Goal: Task Accomplishment & Management: Use online tool/utility

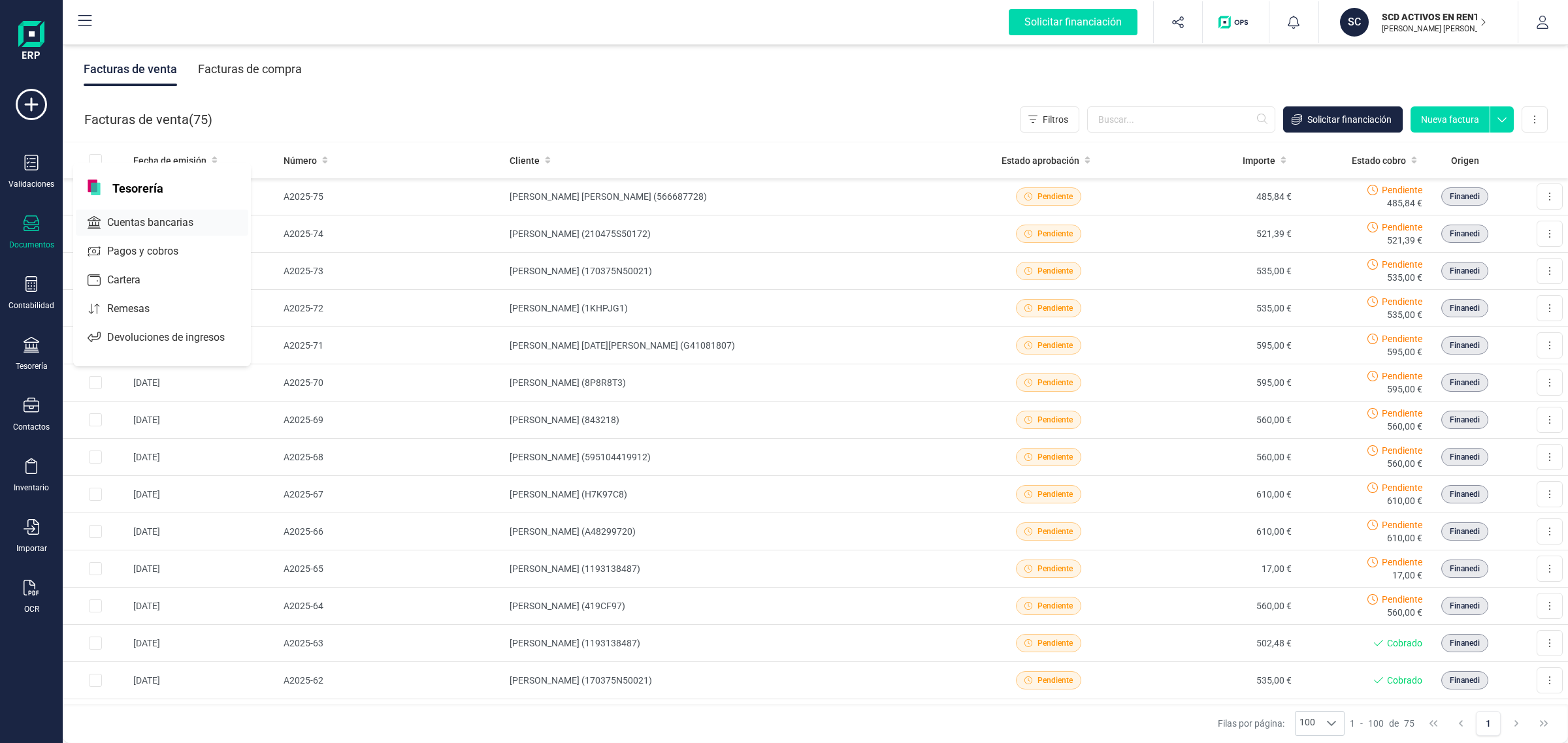
click at [183, 215] on span "Cuentas bancarias" at bounding box center [159, 222] width 115 height 16
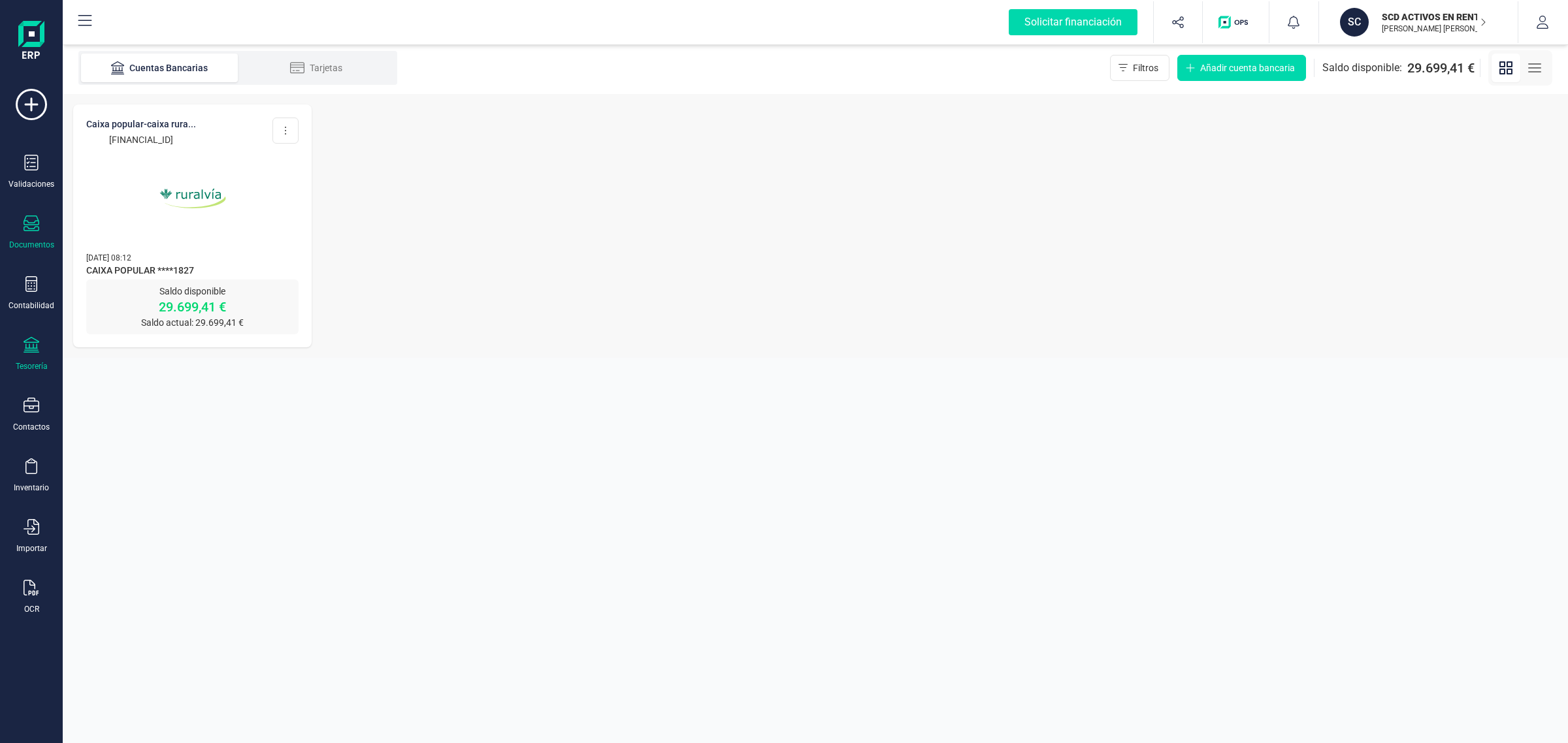
click at [44, 226] on div "Documentos" at bounding box center [31, 233] width 52 height 34
click at [813, 343] on div "CAIXA POPULAR-CAIXA RURA... [FINANCIAL_ID] Editar cuenta Actualizar Desconectar…" at bounding box center [815, 226] width 1505 height 264
click at [138, 223] on img at bounding box center [193, 199] width 110 height 110
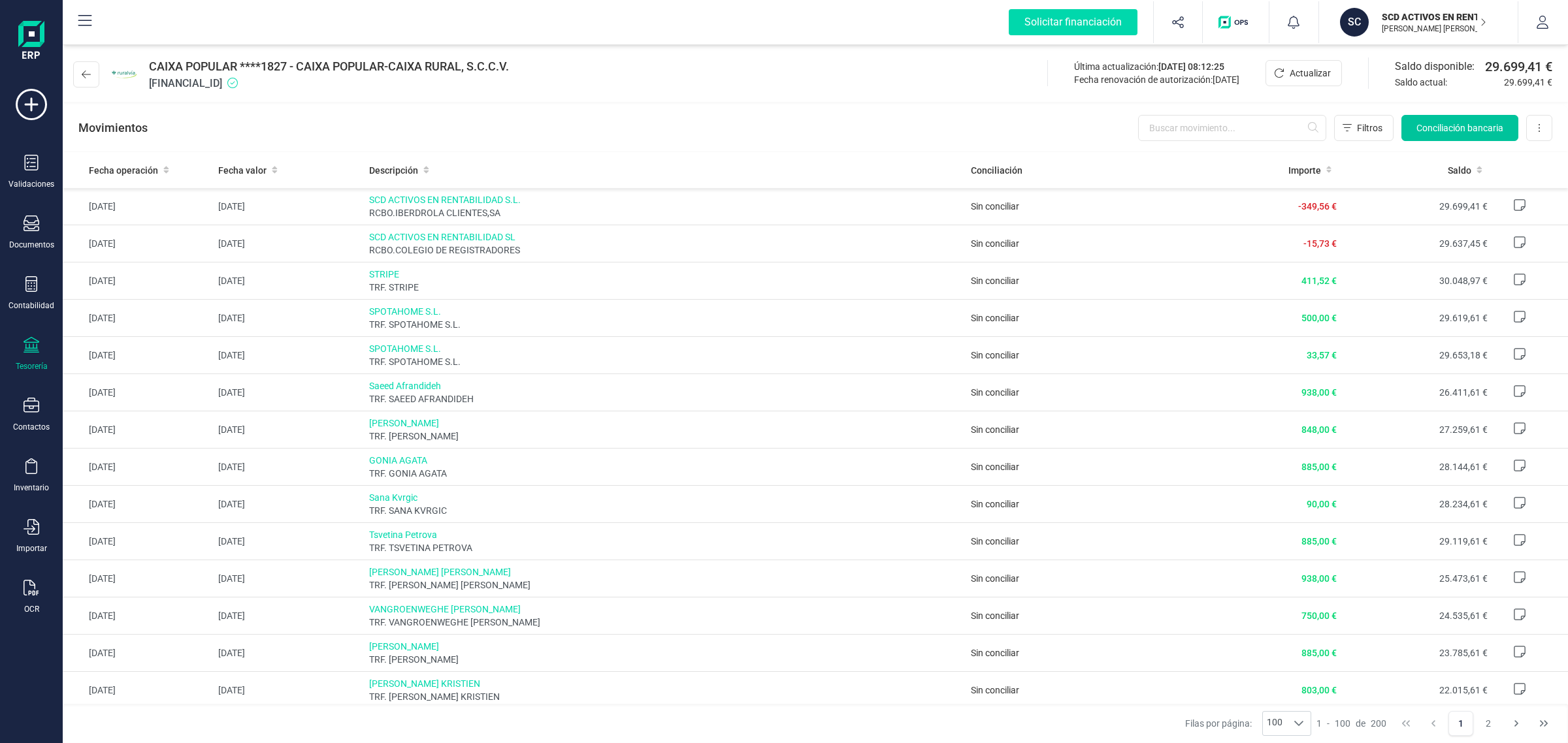
click at [1435, 126] on span "Conciliación bancaria" at bounding box center [1460, 128] width 86 height 13
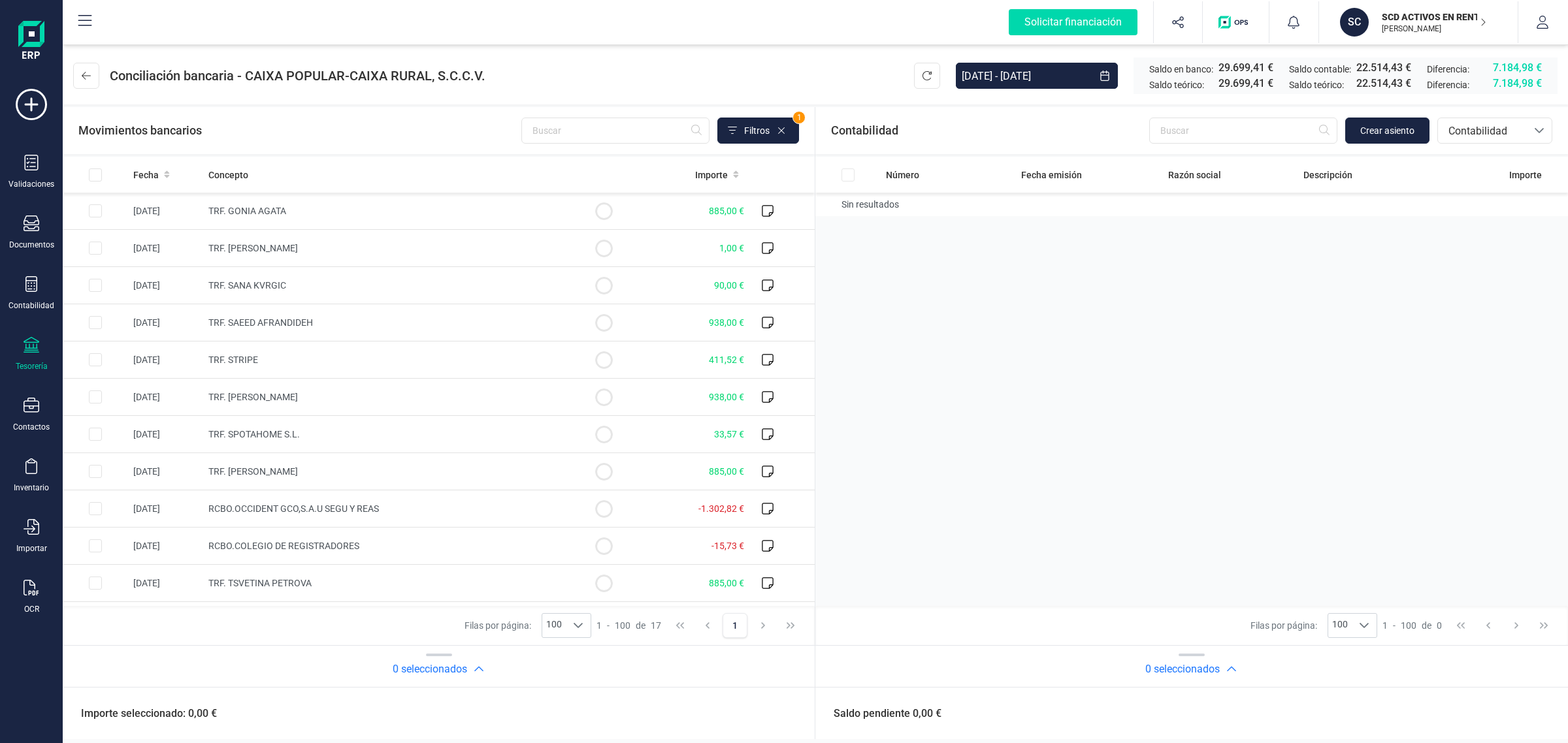
click at [27, 292] on div at bounding box center [31, 286] width 16 height 19
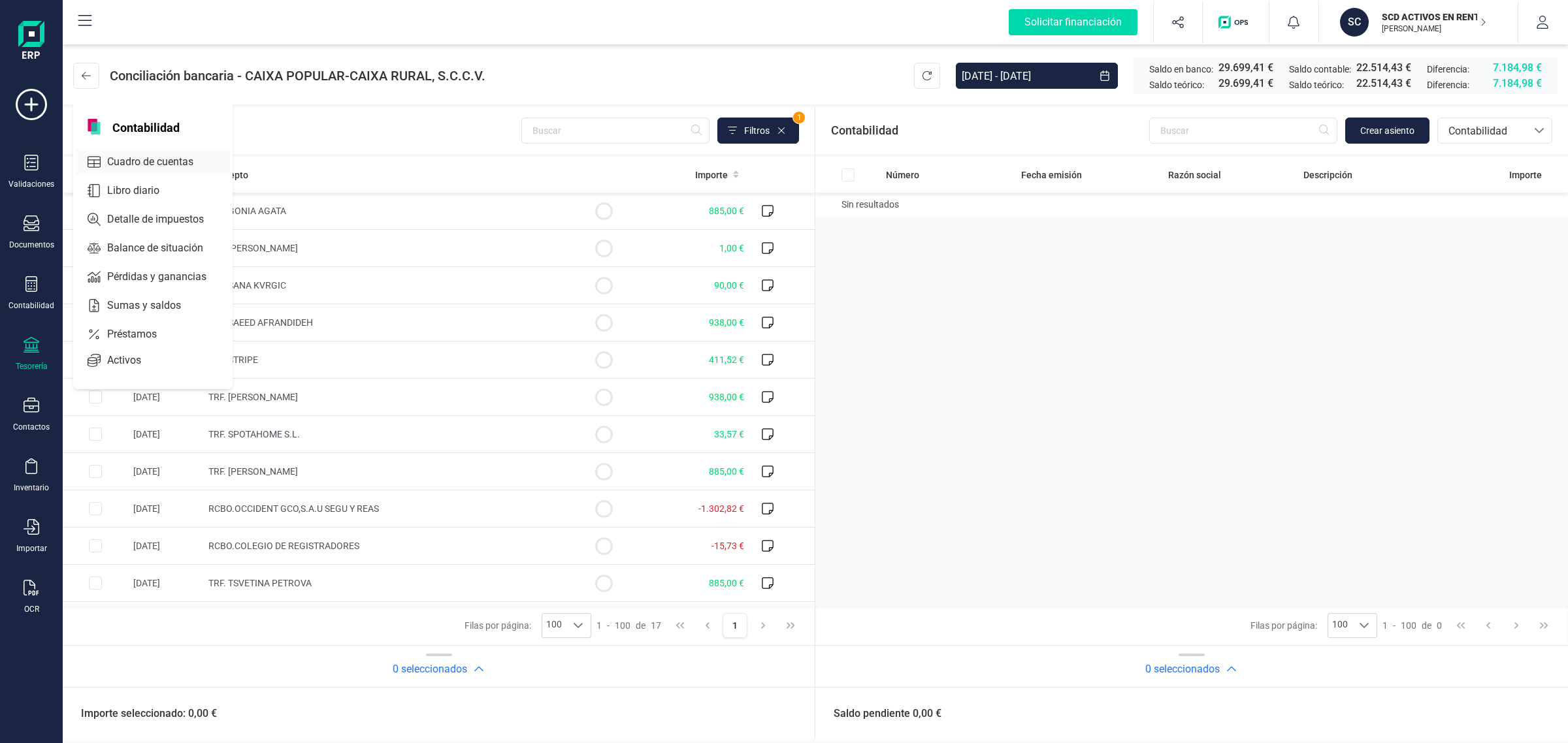
click at [104, 163] on span "Cuadro de cuentas" at bounding box center [159, 162] width 115 height 16
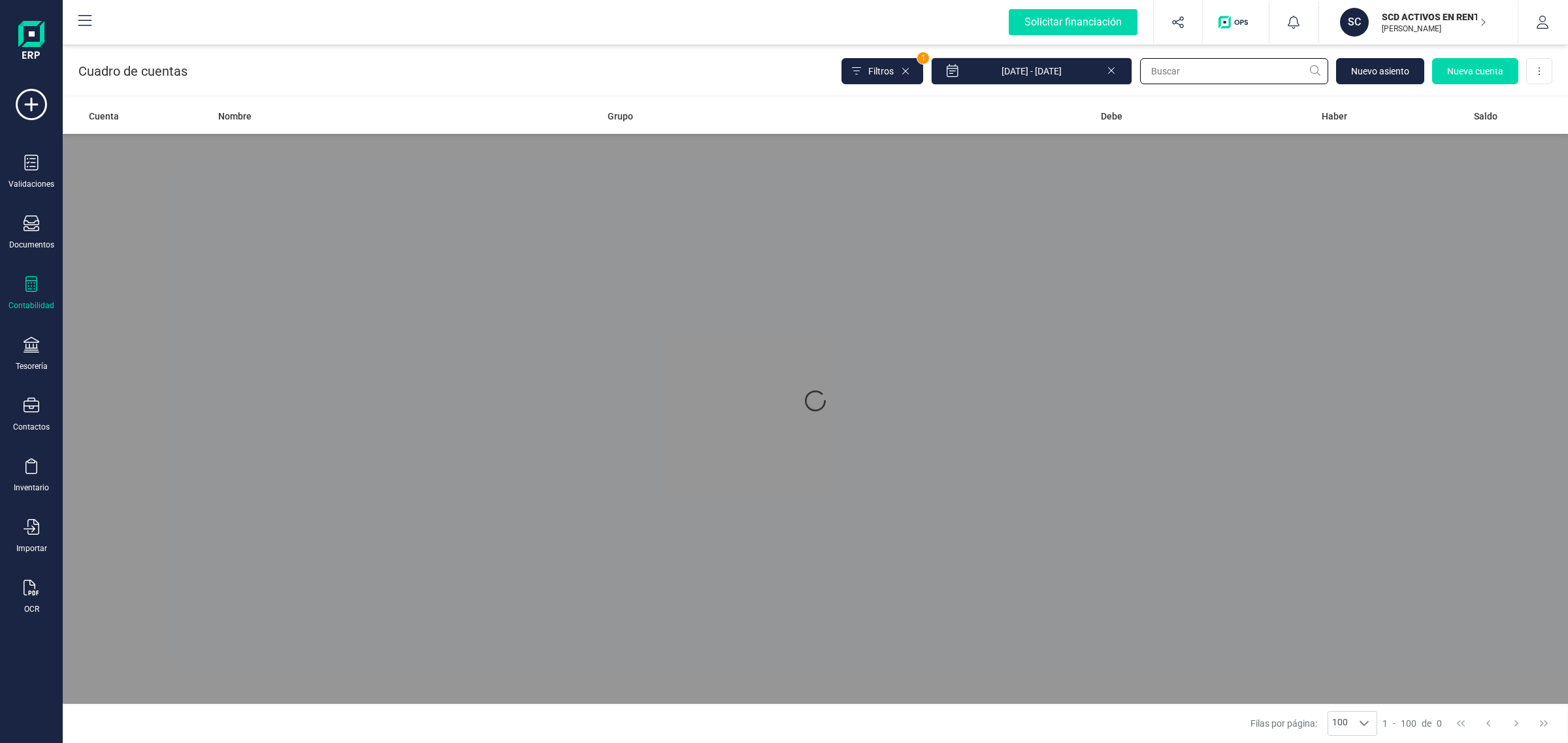
click at [1188, 82] on input "text" at bounding box center [1234, 71] width 188 height 27
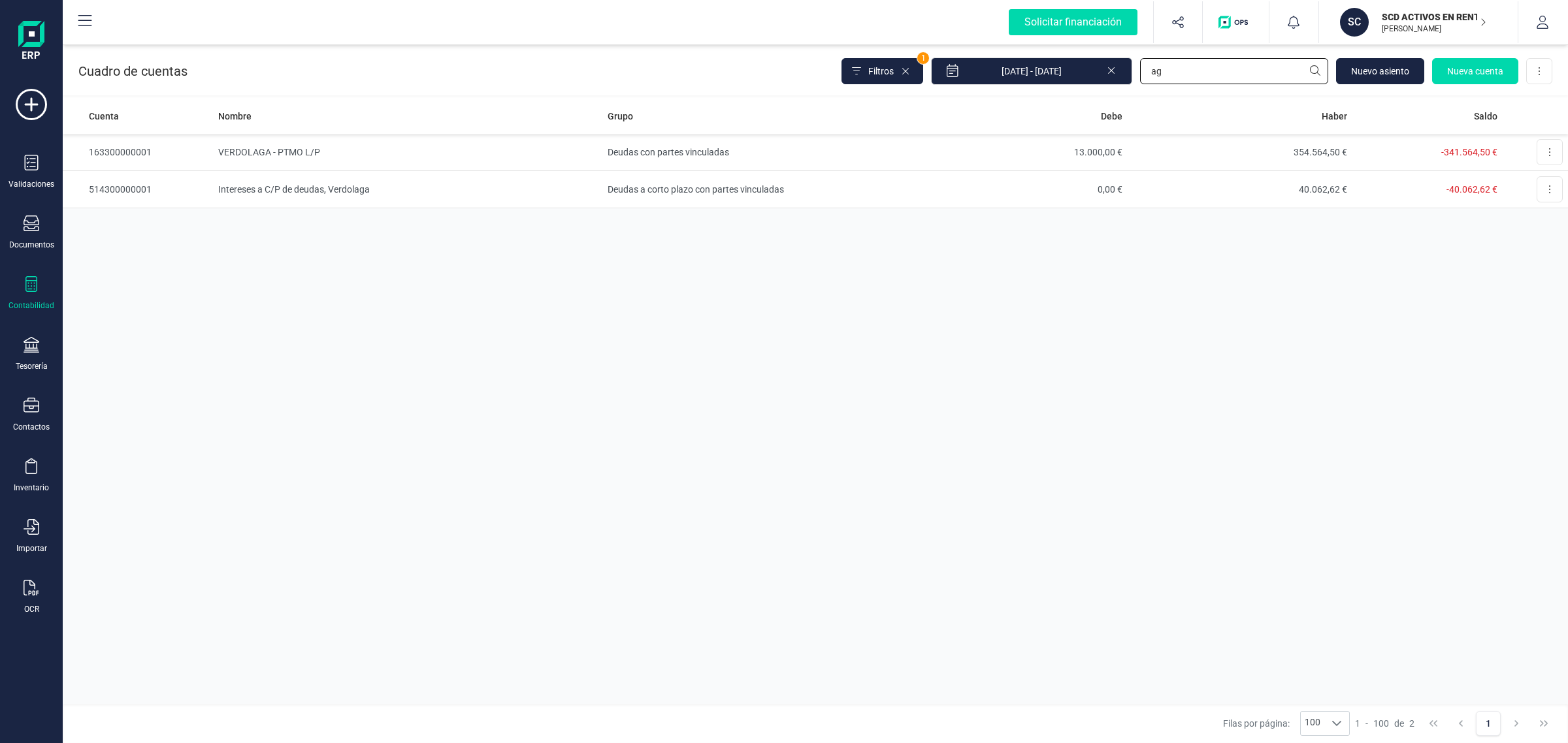
type input "a"
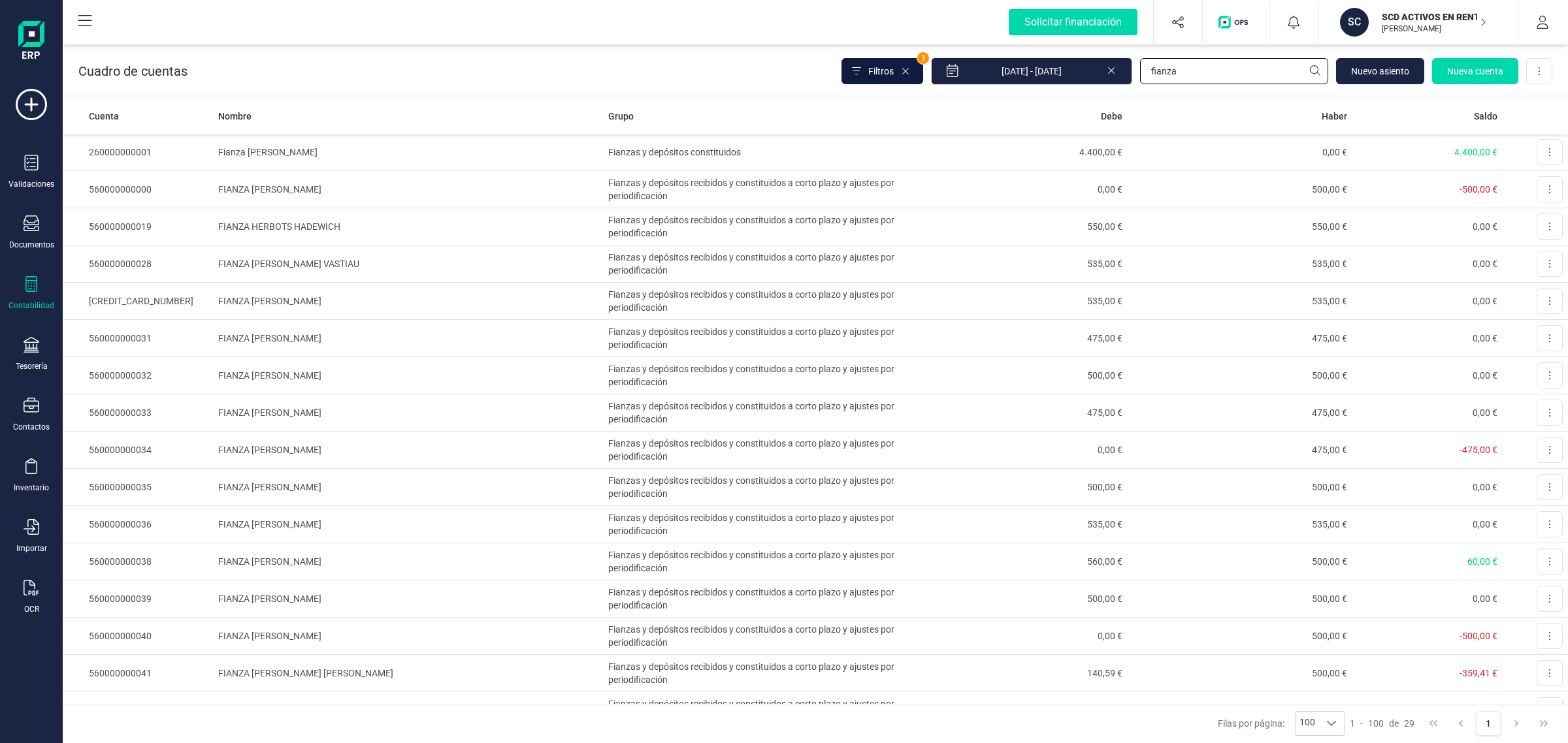
type input "fianza"
click at [908, 66] on button "Filtros" at bounding box center [883, 71] width 82 height 27
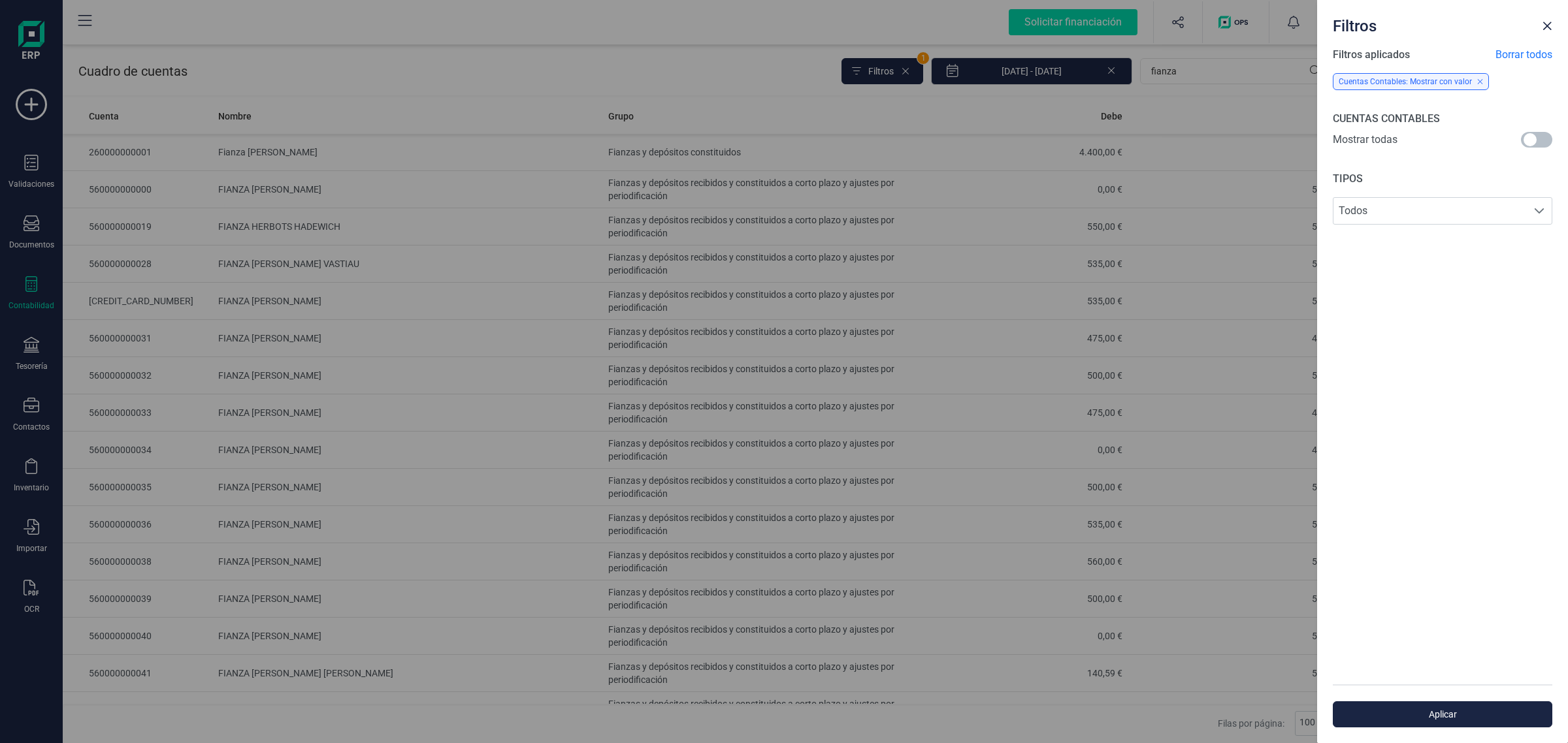
click at [1543, 141] on span at bounding box center [1537, 140] width 31 height 16
click at [1467, 714] on span "Aplicar" at bounding box center [1443, 714] width 189 height 13
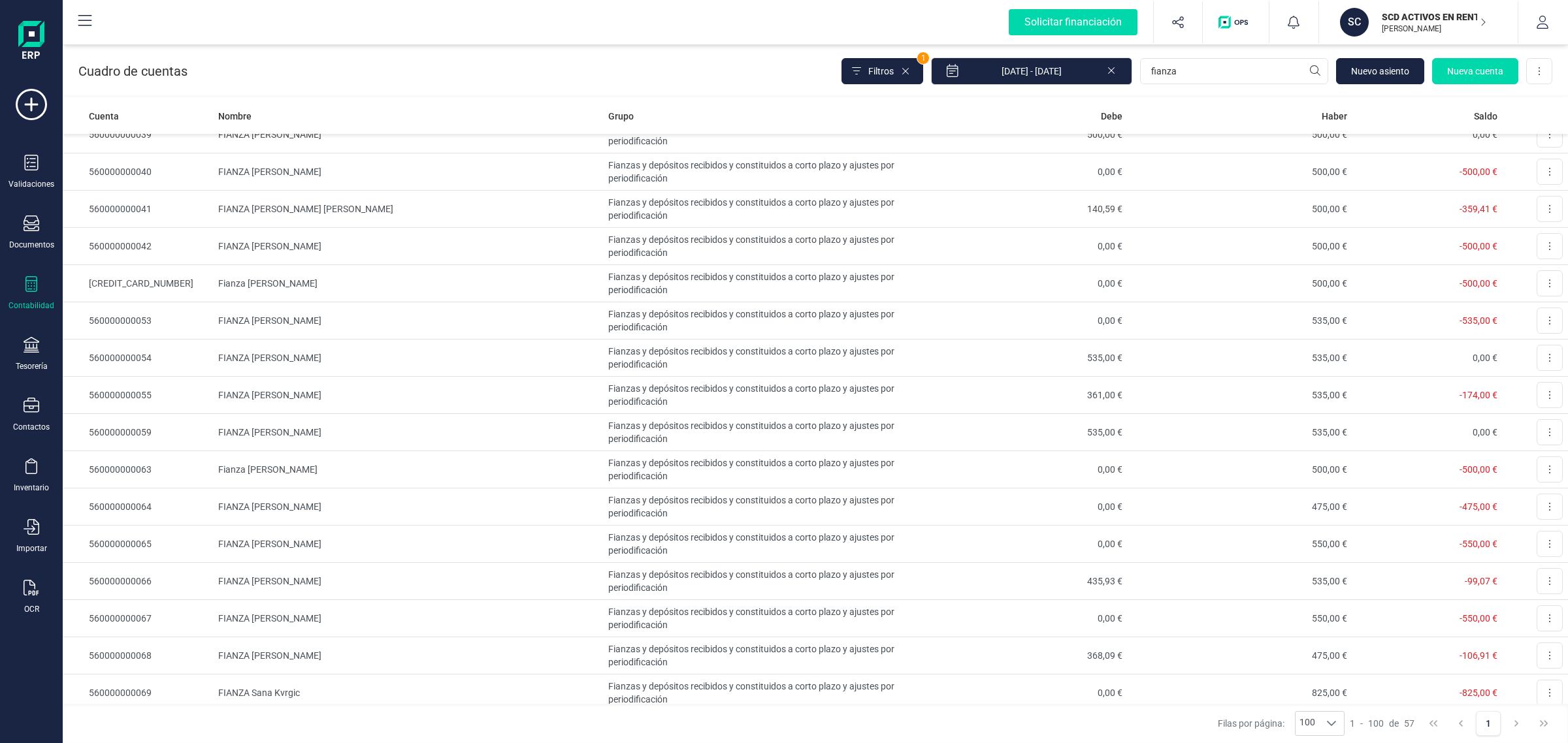
scroll to position [1584, 0]
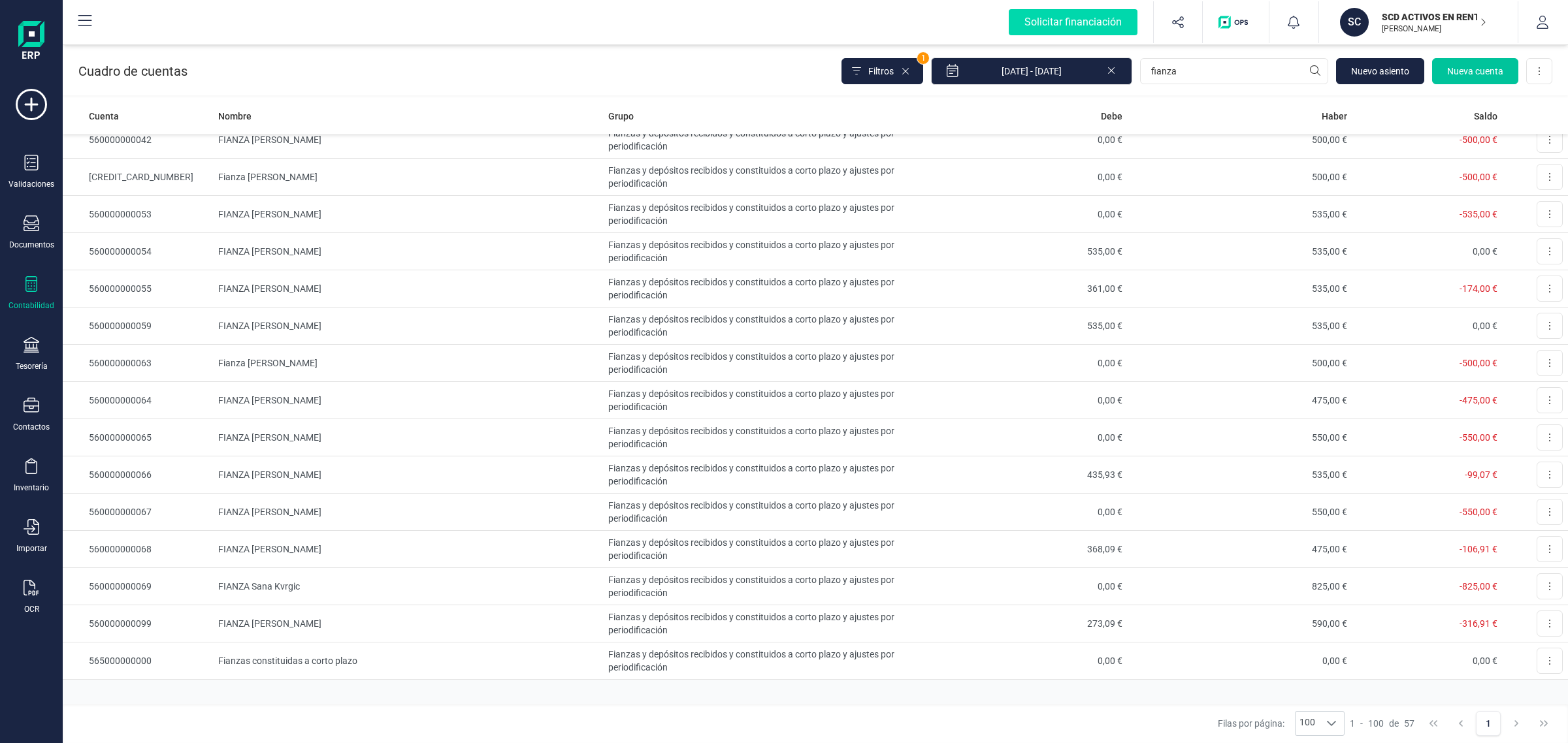
click at [1465, 69] on span "Nueva cuenta" at bounding box center [1475, 71] width 56 height 13
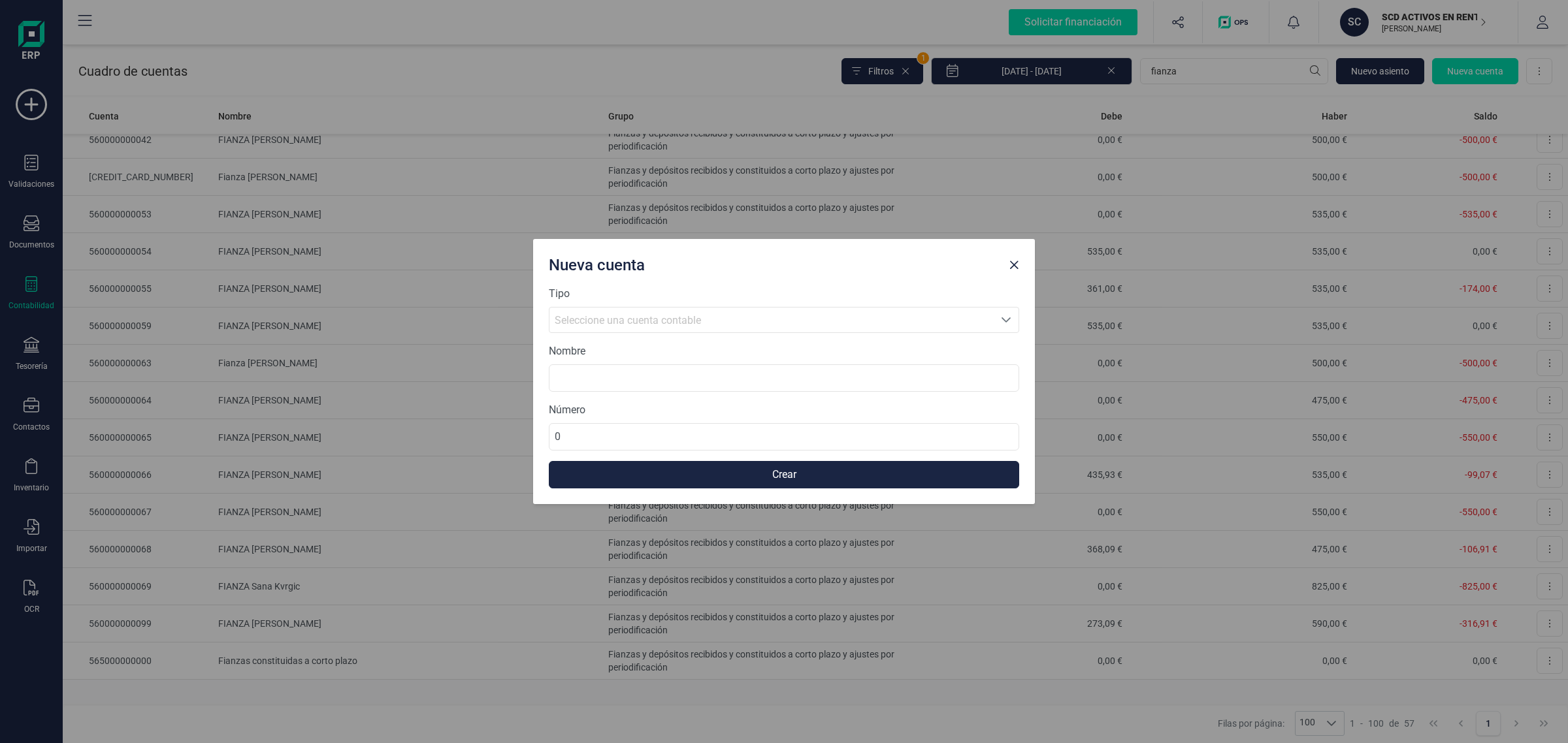
click at [720, 313] on div "Seleccione una cuenta contable" at bounding box center [772, 320] width 434 height 16
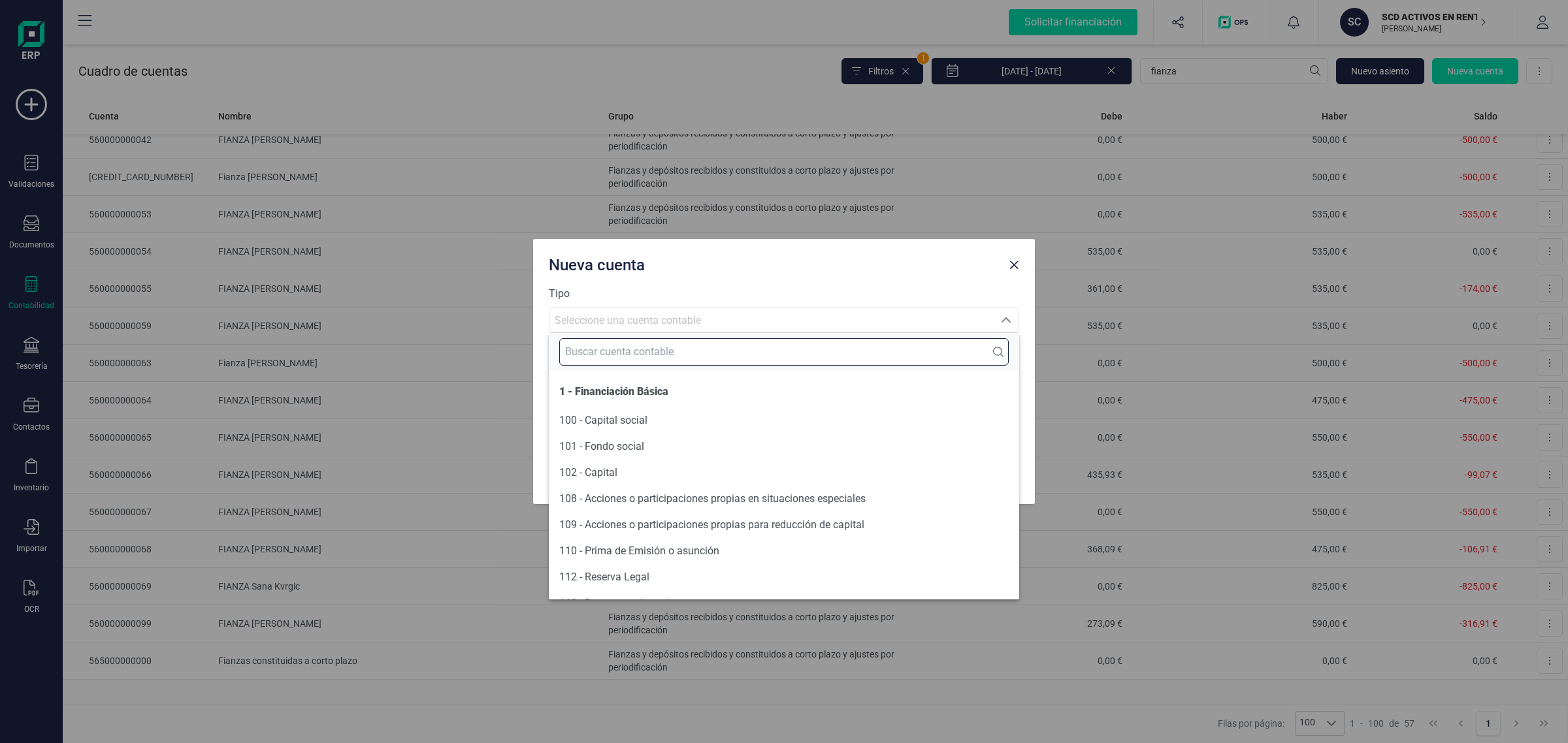
click at [651, 351] on input "text" at bounding box center [784, 352] width 449 height 28
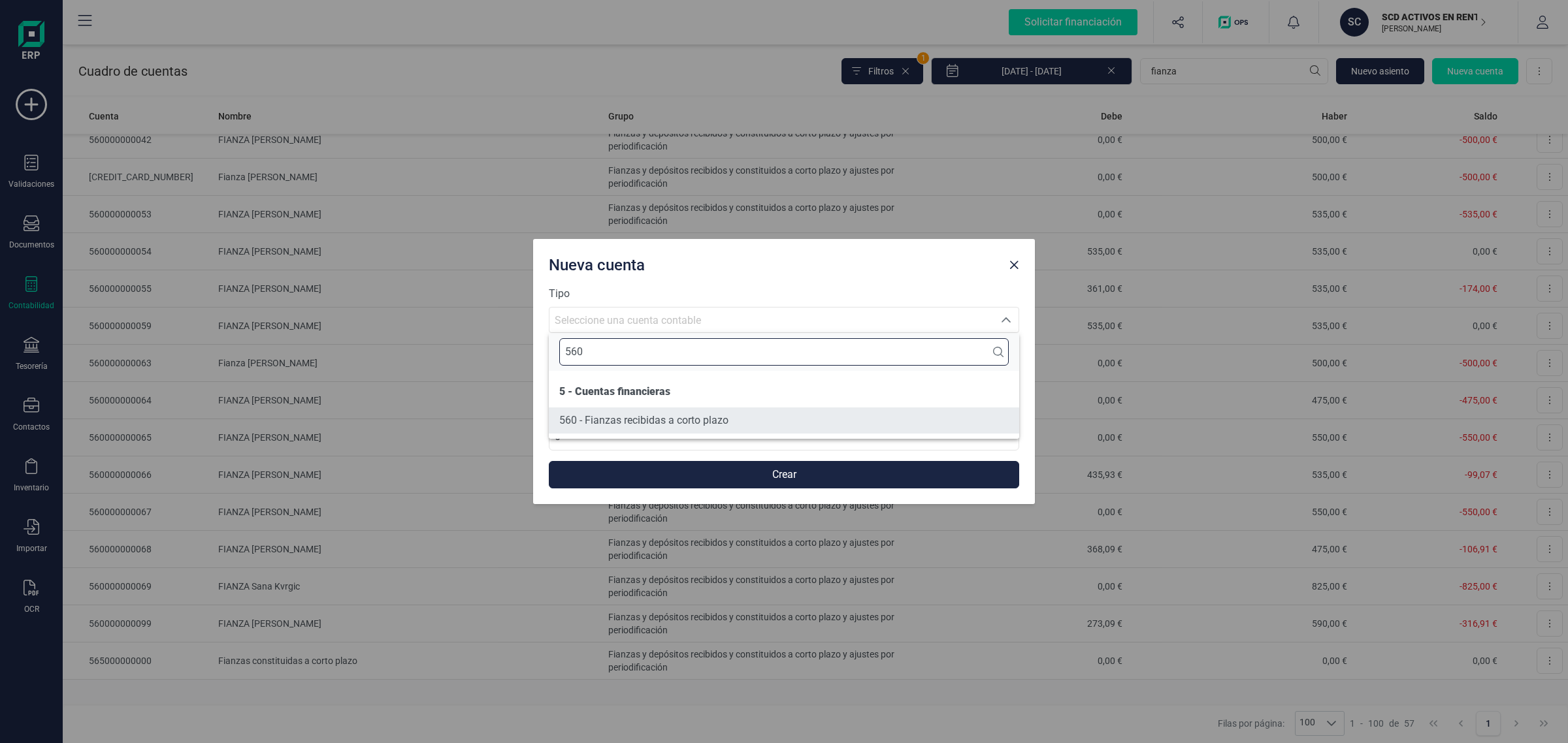
type input "560"
click at [647, 424] on span "560 - Fianzas recibidas a corto plazo" at bounding box center [644, 420] width 169 height 12
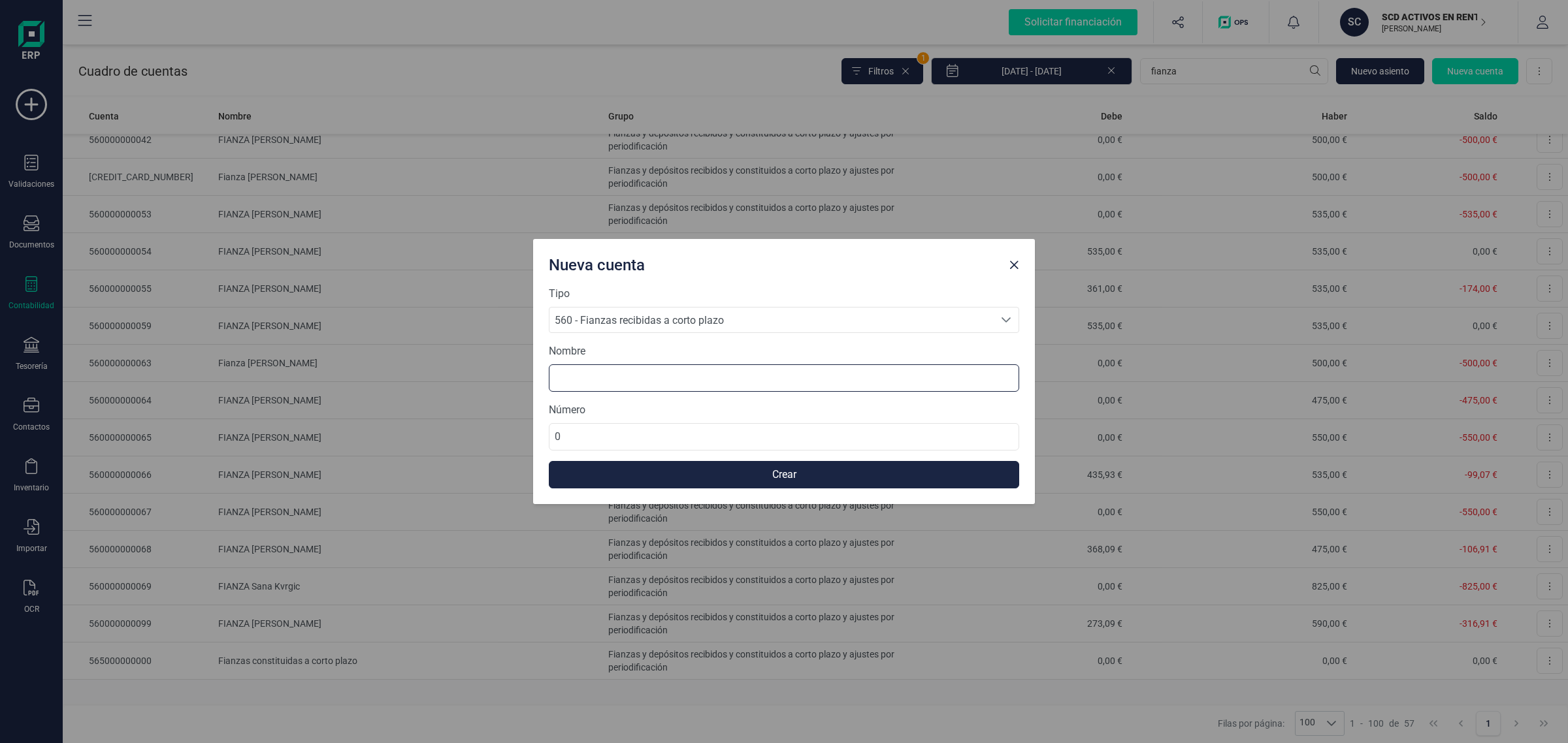
click at [586, 379] on input at bounding box center [784, 378] width 470 height 28
click at [694, 372] on input "FIANZA" at bounding box center [784, 378] width 470 height 28
paste input "Agata Gonia"
type input "FIANZA Agata Gonia"
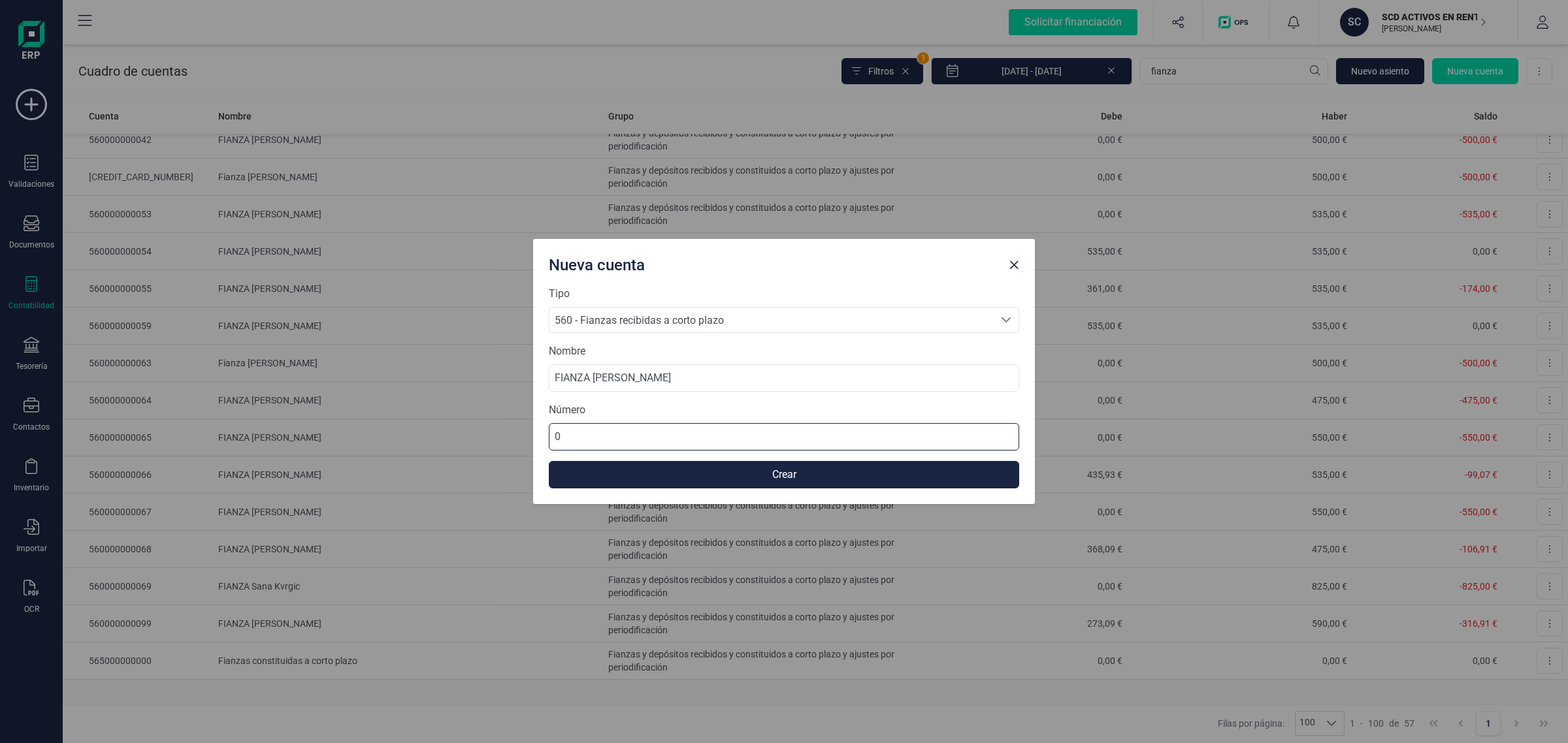
click at [566, 429] on input "0" at bounding box center [784, 437] width 470 height 28
drag, startPoint x: 566, startPoint y: 429, endPoint x: 534, endPoint y: 435, distance: 32.6
click at [534, 435] on div "Tipo 560 - Fianzas recibidas a corto plazo 560 - Fianzas recibidas a corto plaz…" at bounding box center [784, 395] width 502 height 219
type input "560000000070"
click at [753, 469] on button "Crear" at bounding box center [784, 474] width 470 height 28
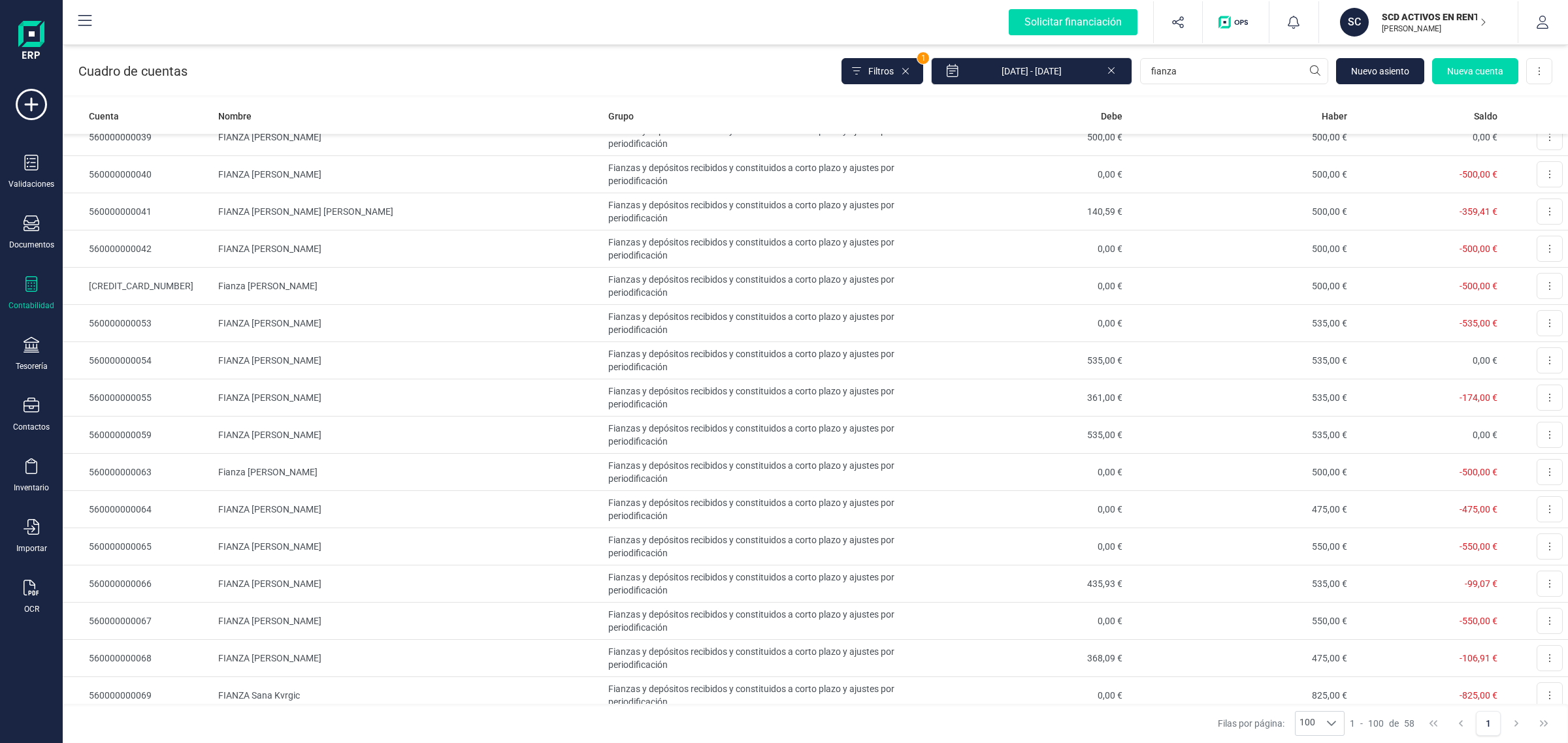
scroll to position [1176, 0]
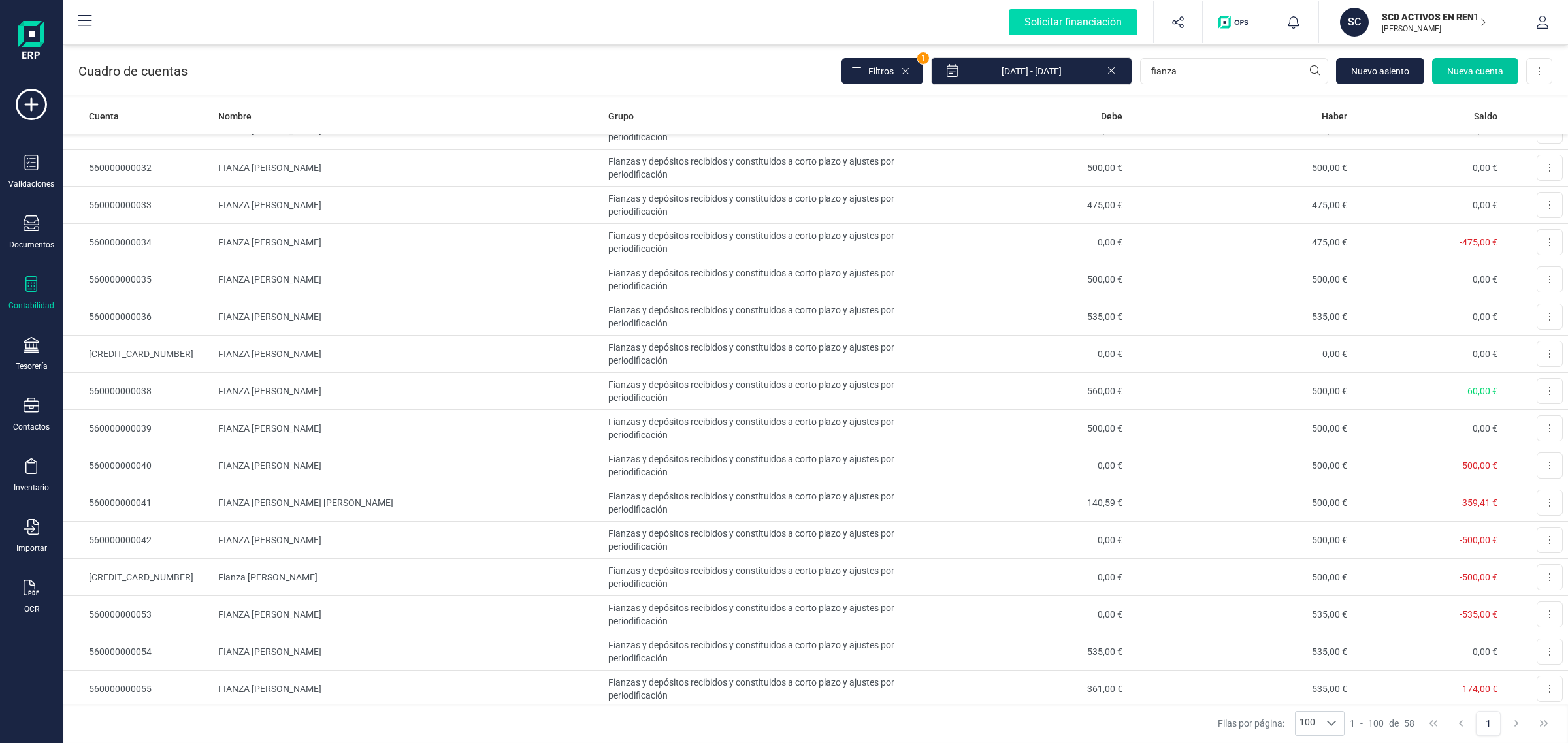
click at [1484, 65] on span "Nueva cuenta" at bounding box center [1475, 71] width 56 height 13
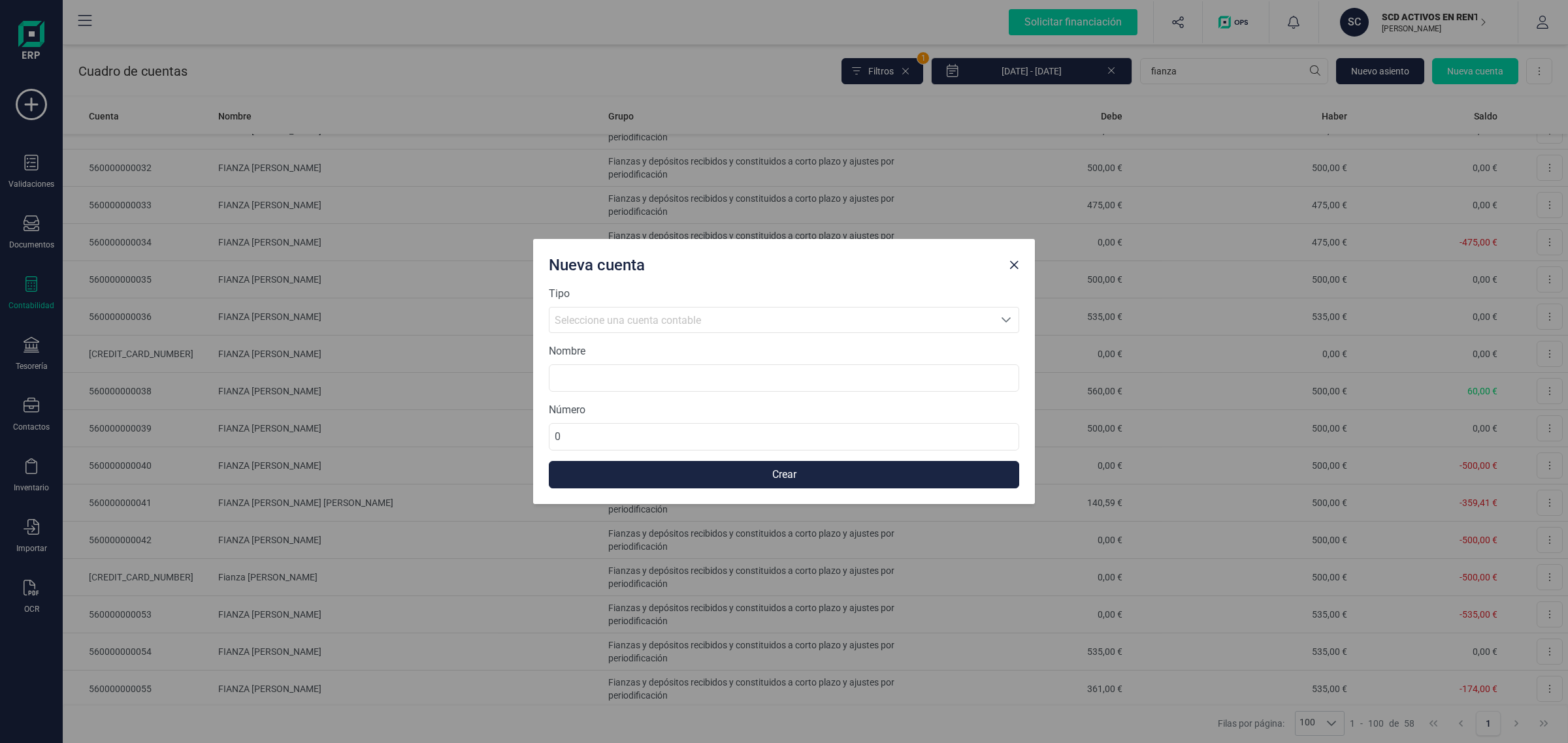
click at [609, 312] on span "Seleccione una cuenta contable" at bounding box center [772, 320] width 445 height 25
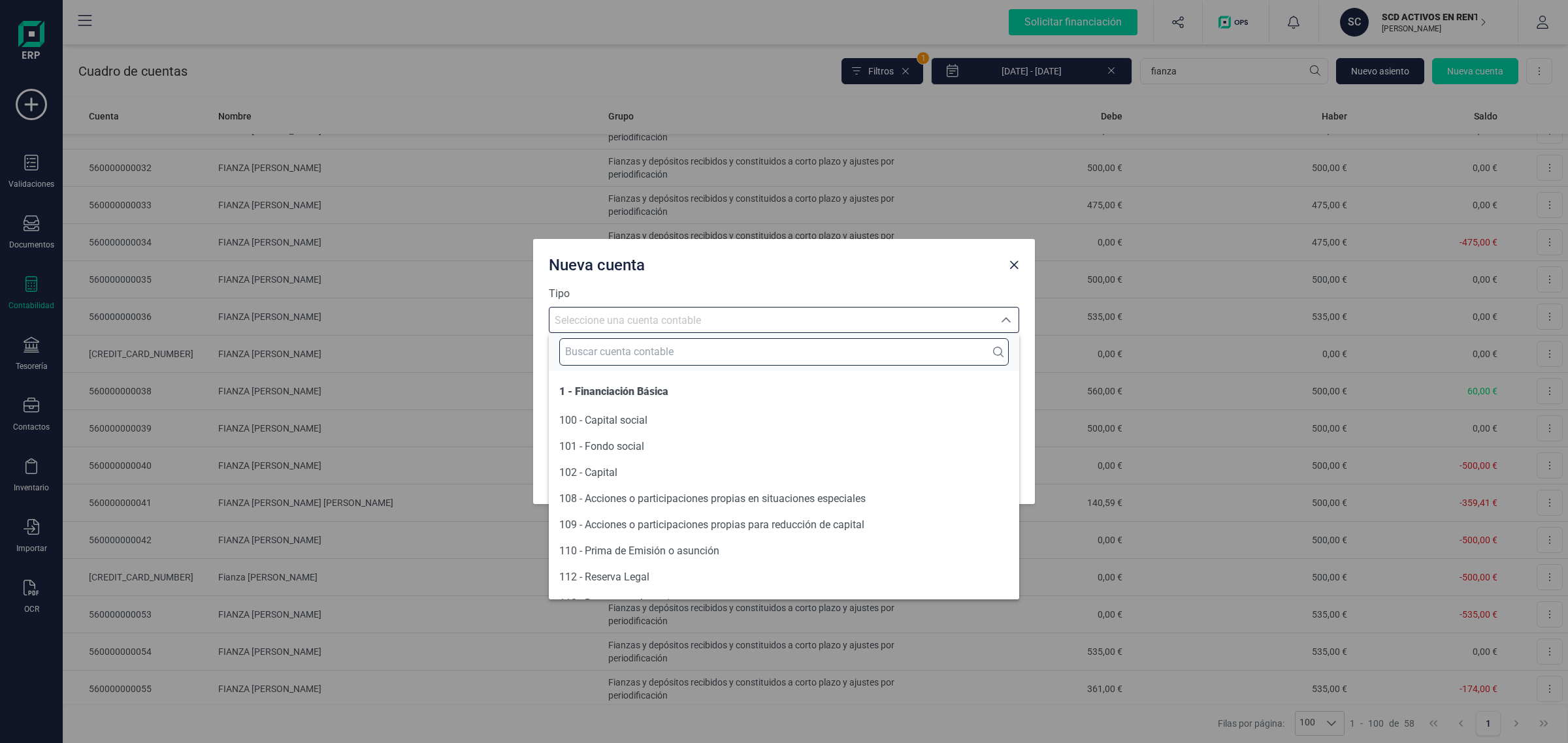
click at [589, 348] on input "text" at bounding box center [784, 352] width 449 height 28
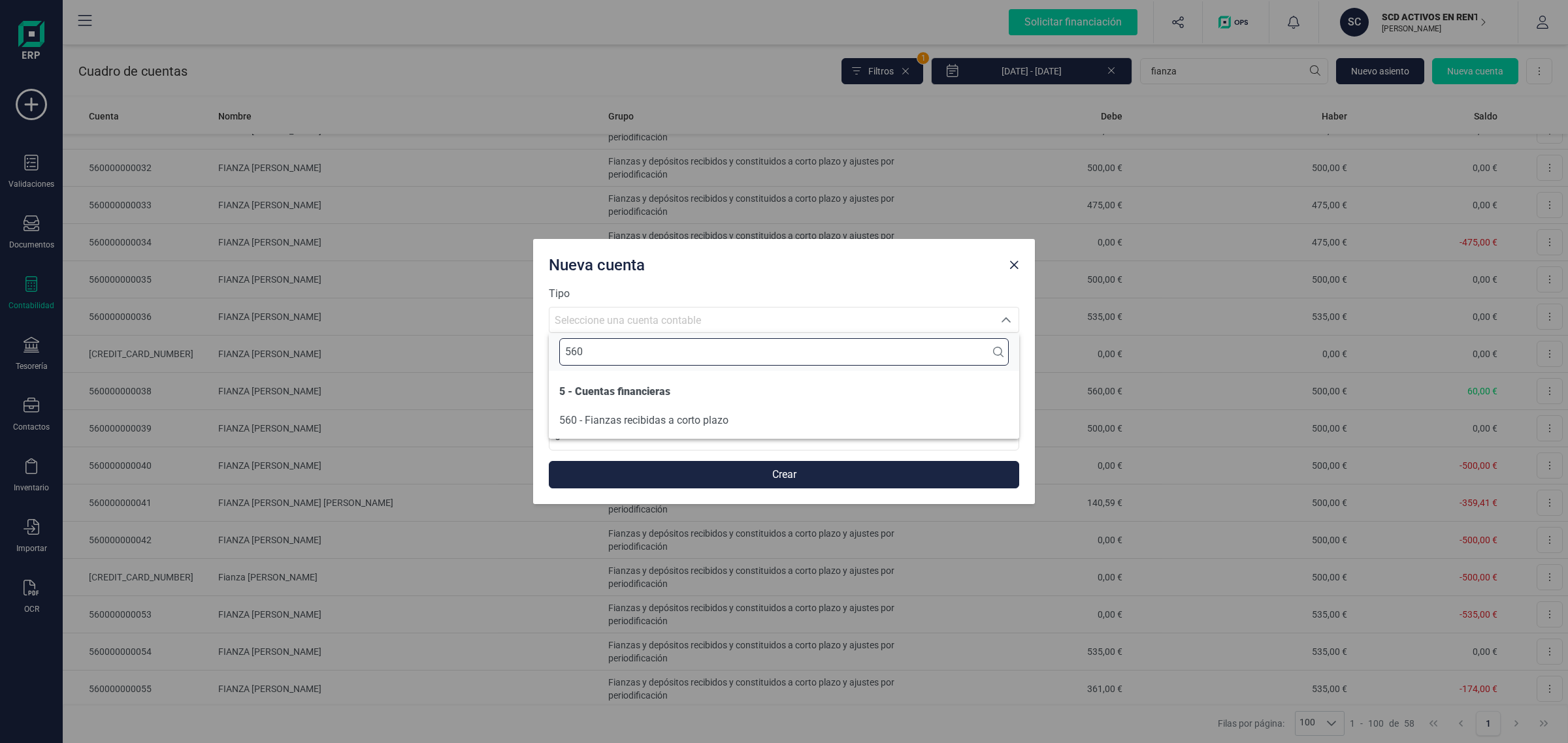
type input "560"
click at [615, 426] on span "560 - Fianzas recibidas a corto plazo" at bounding box center [644, 420] width 169 height 12
click at [602, 380] on input at bounding box center [784, 378] width 470 height 28
paste input "Amy Barrett"
type input "FIANZA Amy Barrett"
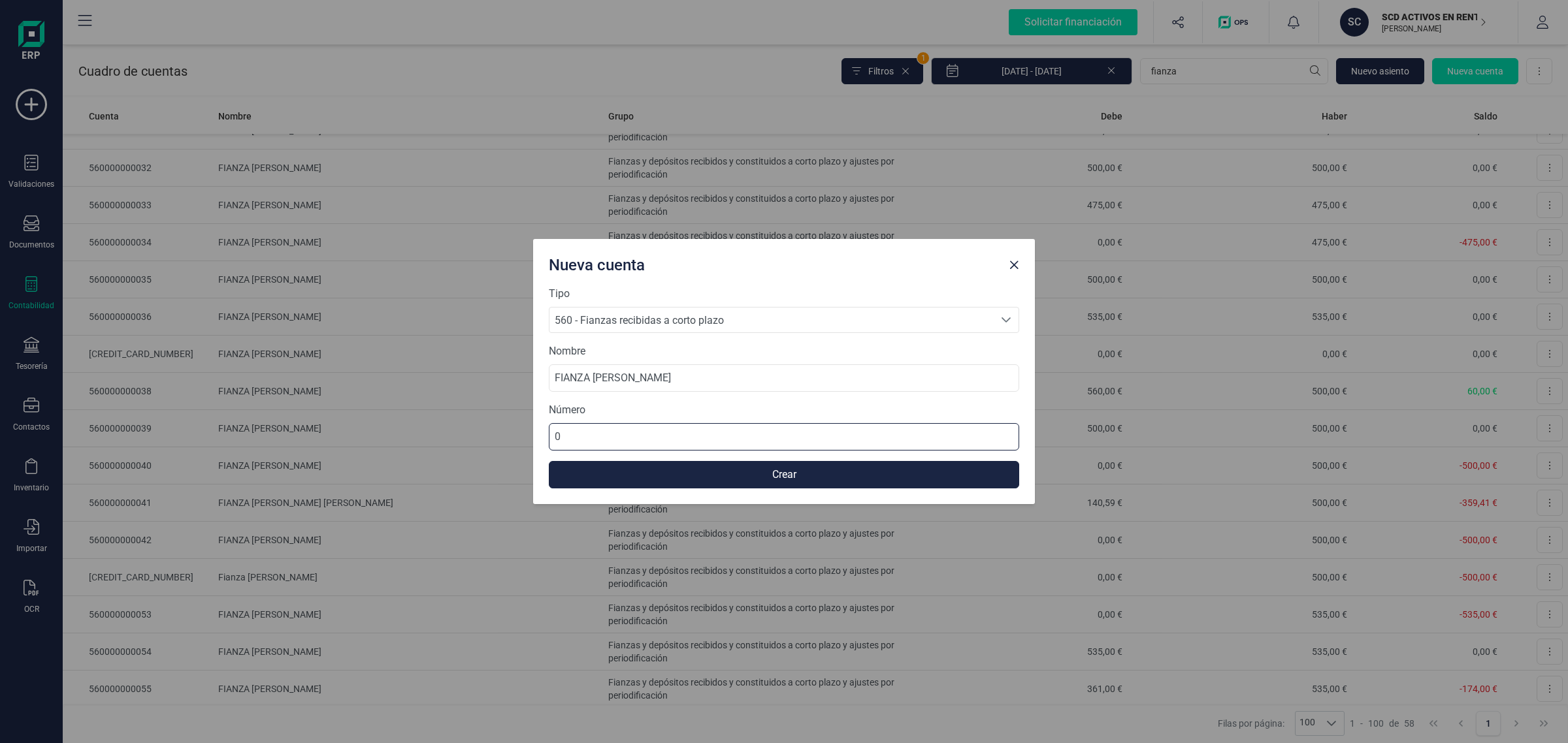
click at [602, 427] on input "0" at bounding box center [784, 437] width 470 height 28
drag, startPoint x: 599, startPoint y: 432, endPoint x: 541, endPoint y: 431, distance: 58.0
click at [541, 431] on div "Tipo 560 - Fianzas recibidas a corto plazo 560 - Fianzas recibidas a corto plaz…" at bounding box center [784, 395] width 502 height 219
type input "560000000071"
click at [654, 474] on button "Crear" at bounding box center [784, 474] width 470 height 28
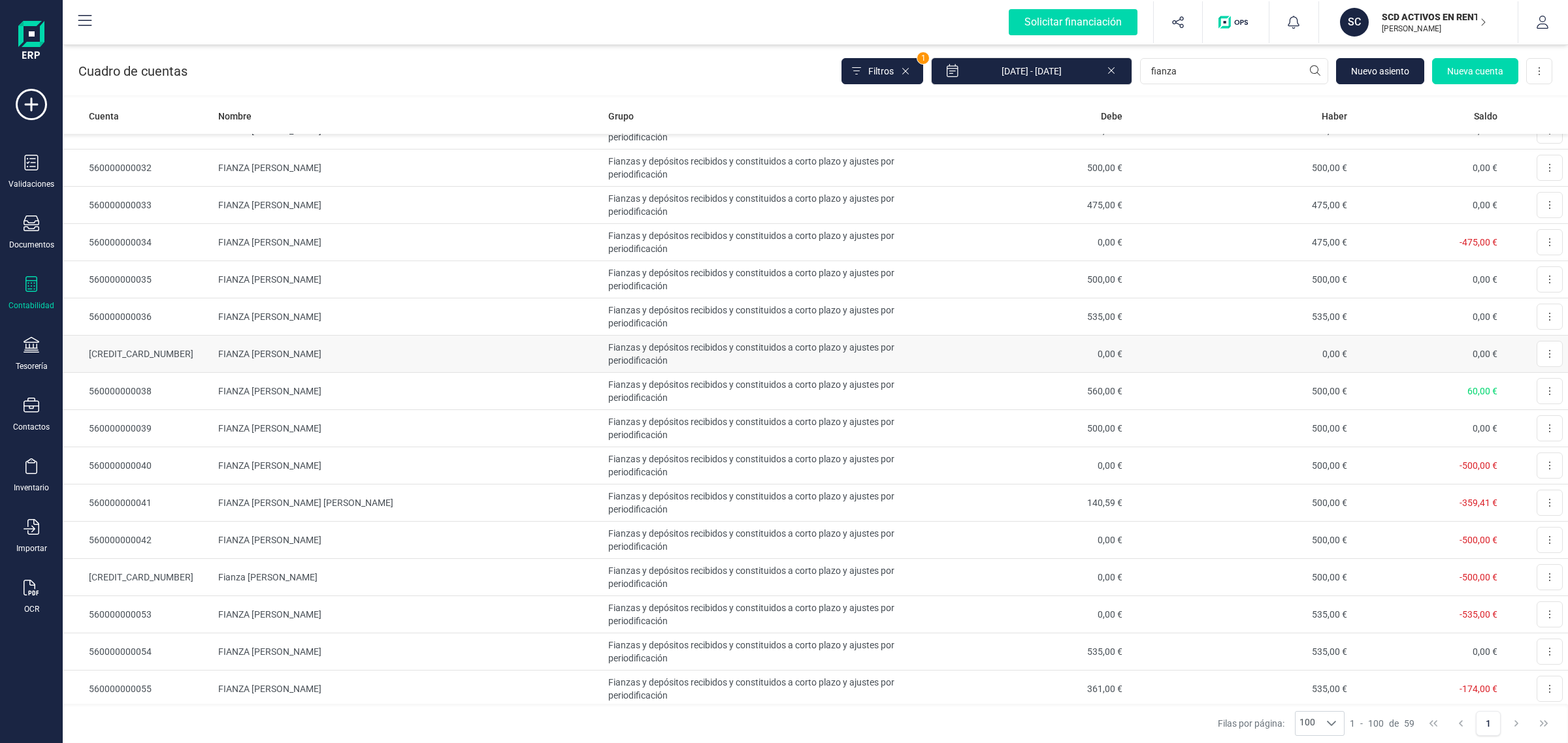
scroll to position [1659, 0]
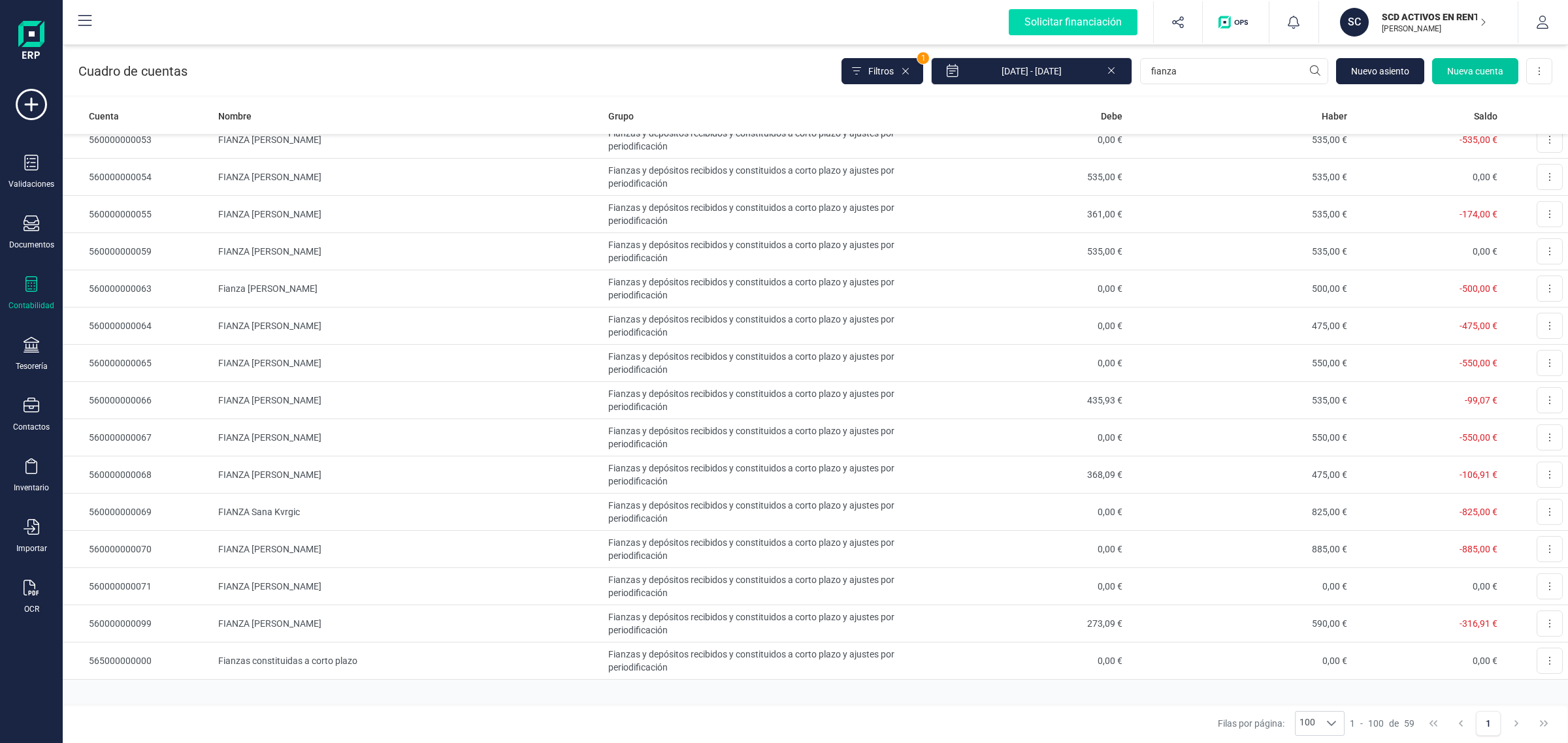
click at [1456, 74] on span "Nueva cuenta" at bounding box center [1475, 71] width 56 height 13
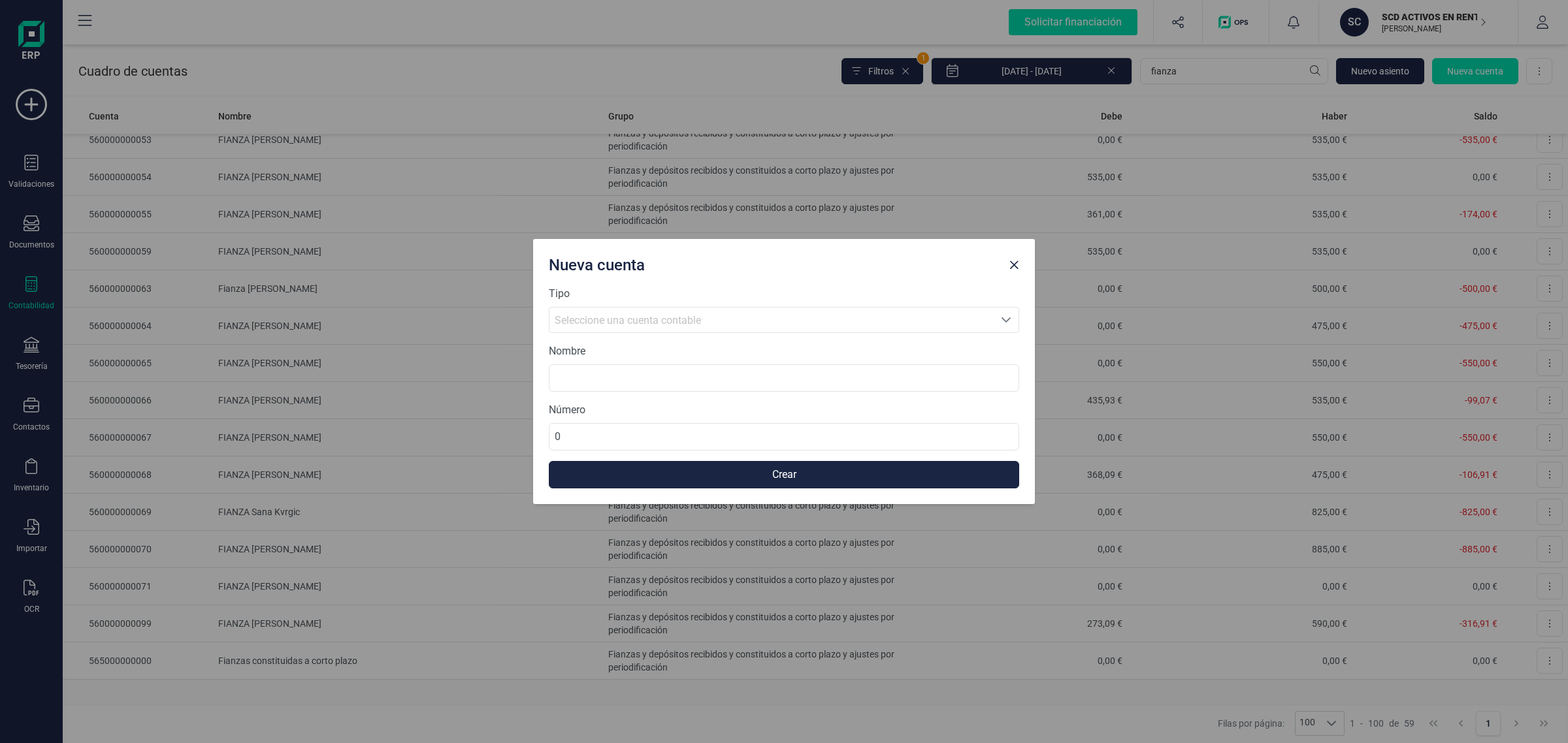
click at [729, 302] on div "Tipo Seleccione una cuenta Seleccione una cuenta contable" at bounding box center [784, 310] width 470 height 48
click at [710, 314] on div "Seleccione una cuenta contable" at bounding box center [772, 320] width 434 height 16
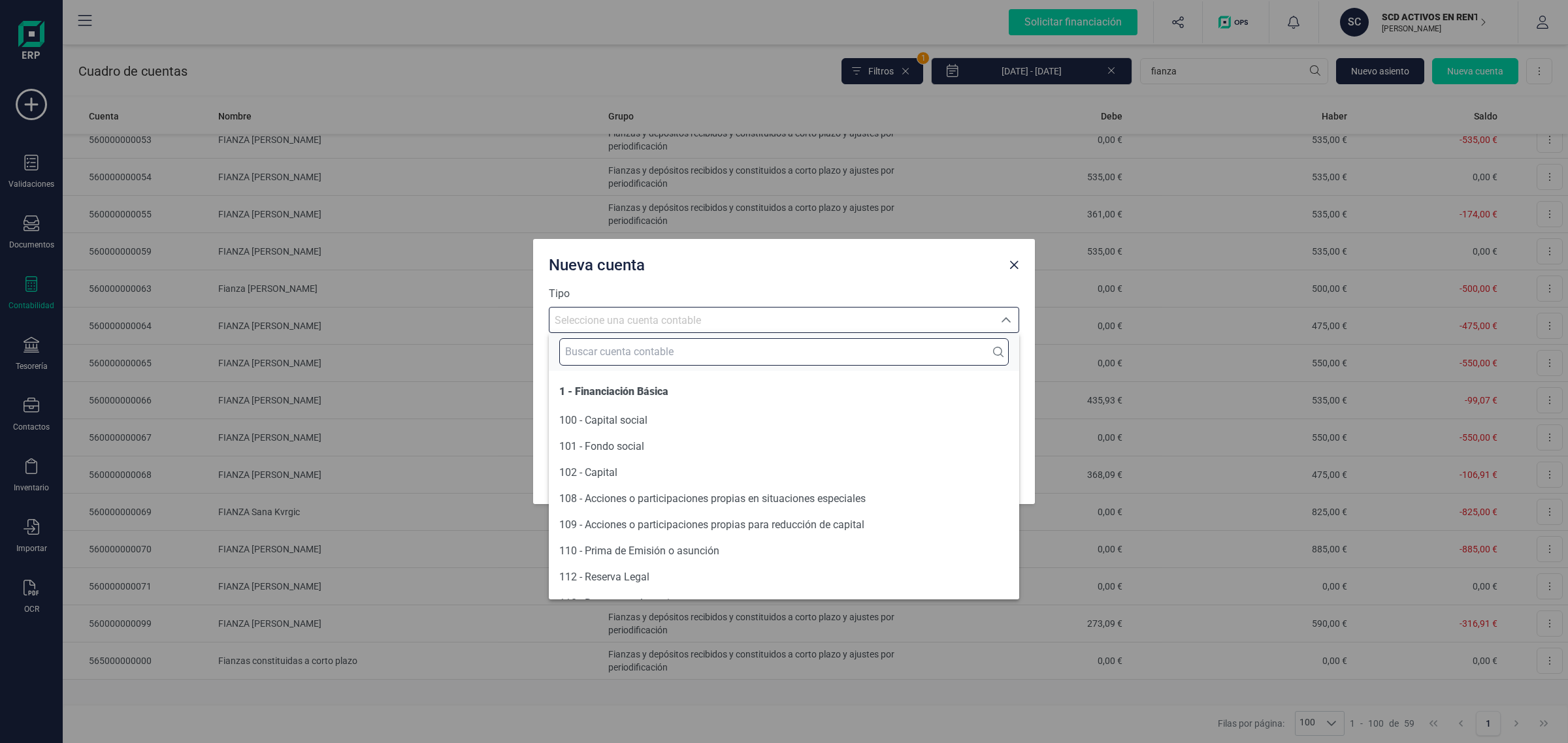
click at [658, 359] on input "text" at bounding box center [784, 352] width 449 height 28
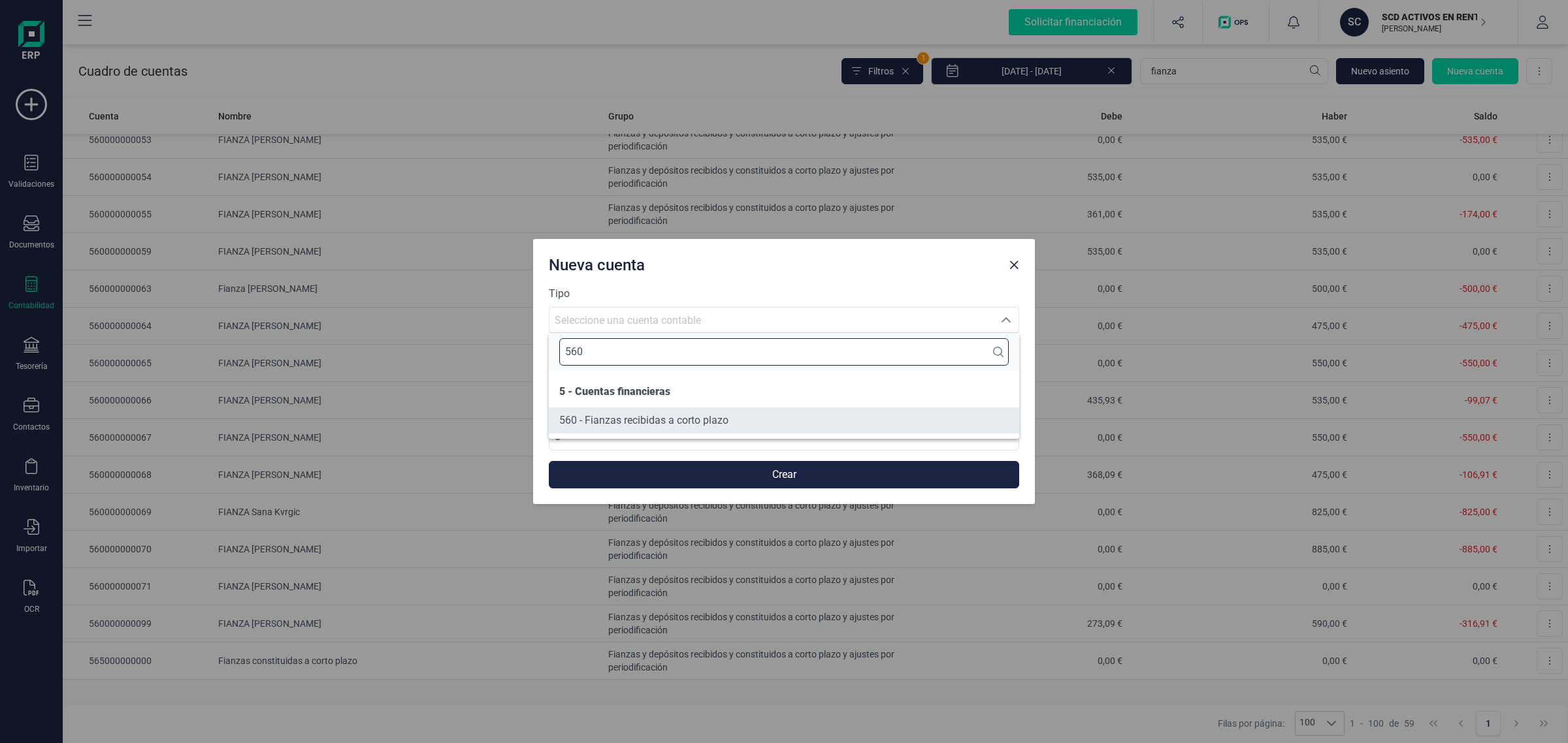
type input "560"
click at [661, 419] on span "560 - Fianzas recibidas a corto plazo" at bounding box center [644, 420] width 169 height 12
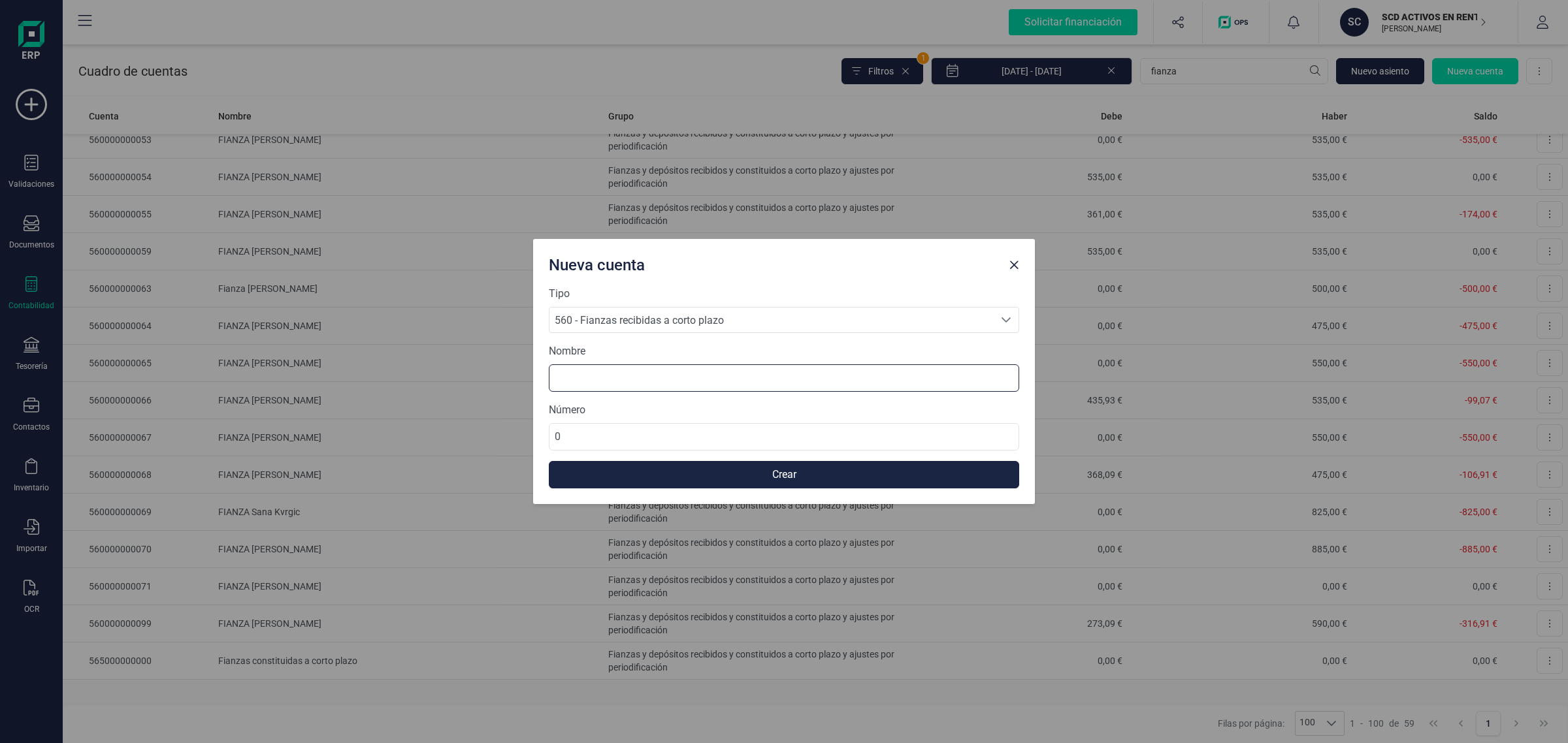
click at [584, 380] on input at bounding box center [784, 378] width 470 height 28
paste input "Santiago"
type input "FIANZA Santiago calligari"
click at [605, 439] on input "0" at bounding box center [784, 437] width 470 height 28
drag, startPoint x: 592, startPoint y: 438, endPoint x: 510, endPoint y: 436, distance: 82.0
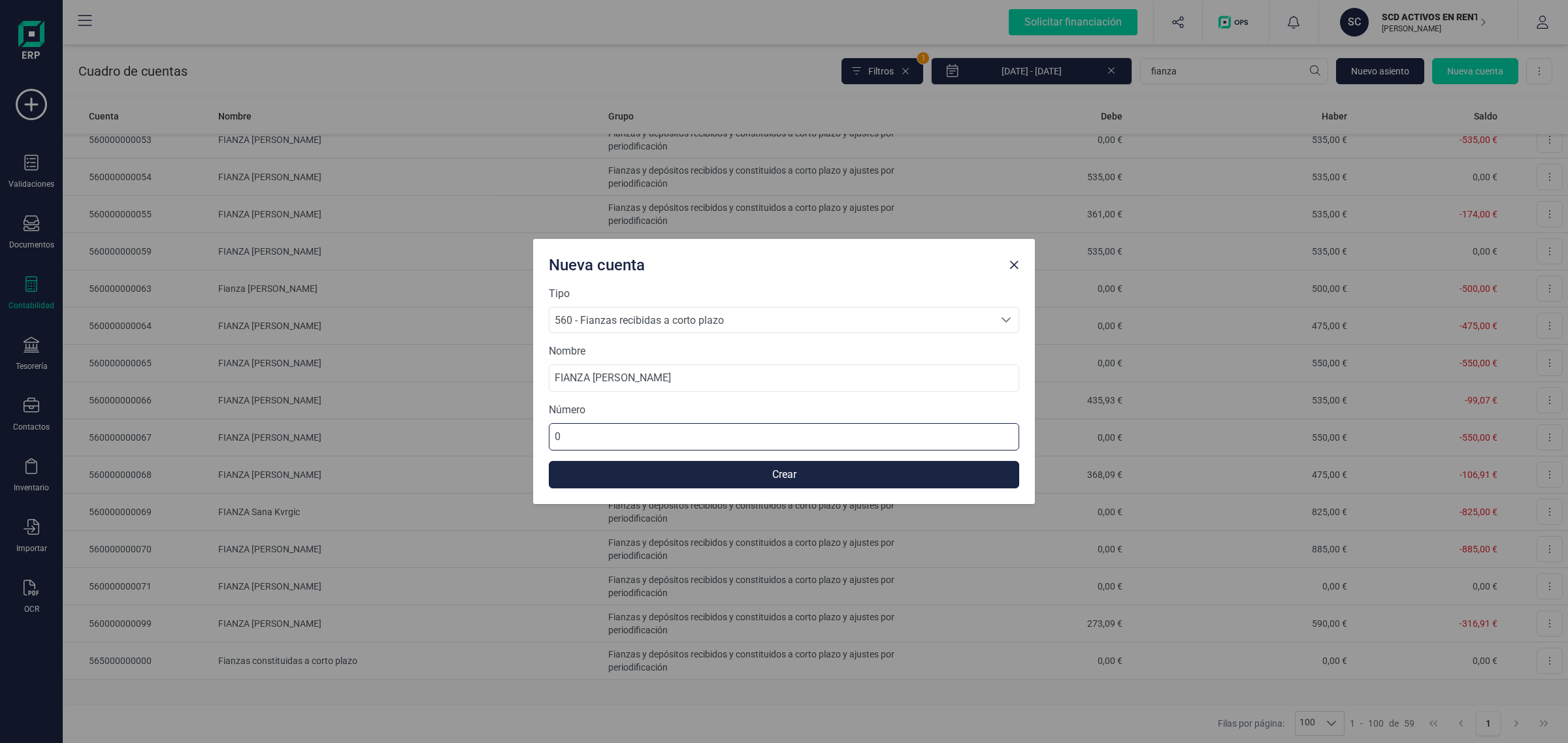
click at [510, 436] on div "Nueva cuenta Tipo 560 - Fianzas recibidas a corto plazo 560 - Fianzas recibidas…" at bounding box center [784, 372] width 1568 height 743
type input "560000000072"
click at [698, 471] on button "Crear" at bounding box center [784, 474] width 470 height 28
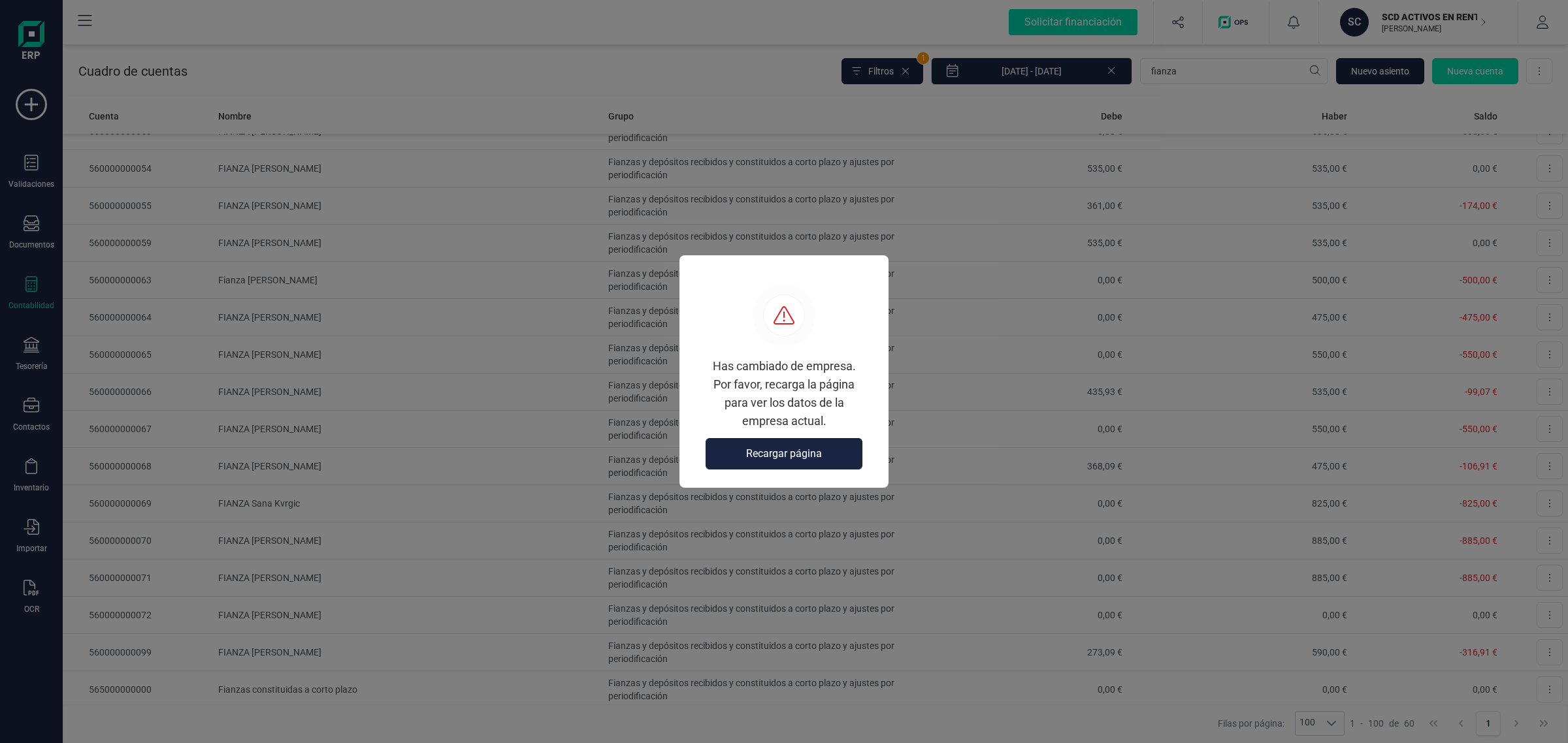
click at [809, 439] on button "Recargar página" at bounding box center [784, 453] width 157 height 31
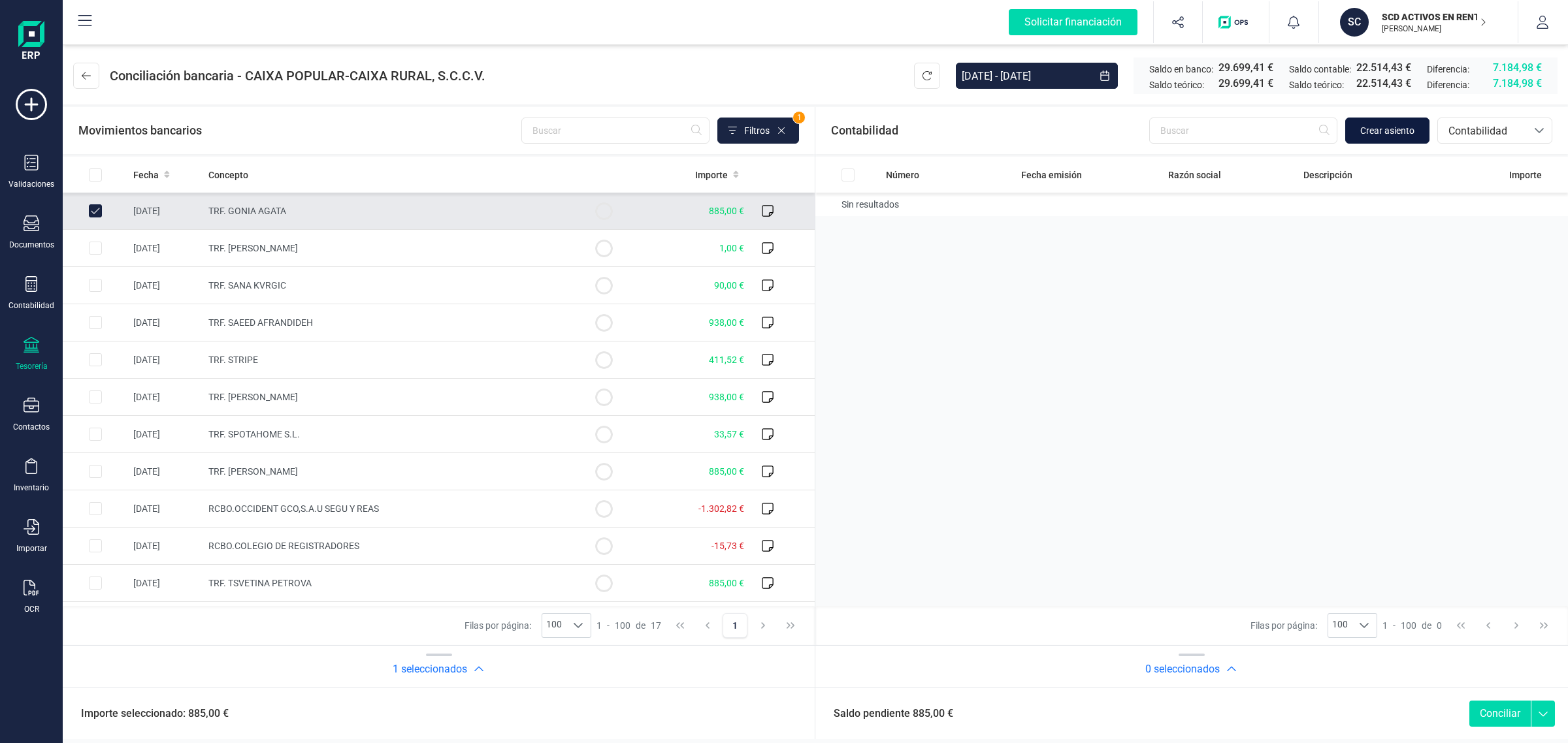
click at [1386, 127] on span "Crear asiento" at bounding box center [1387, 131] width 54 height 13
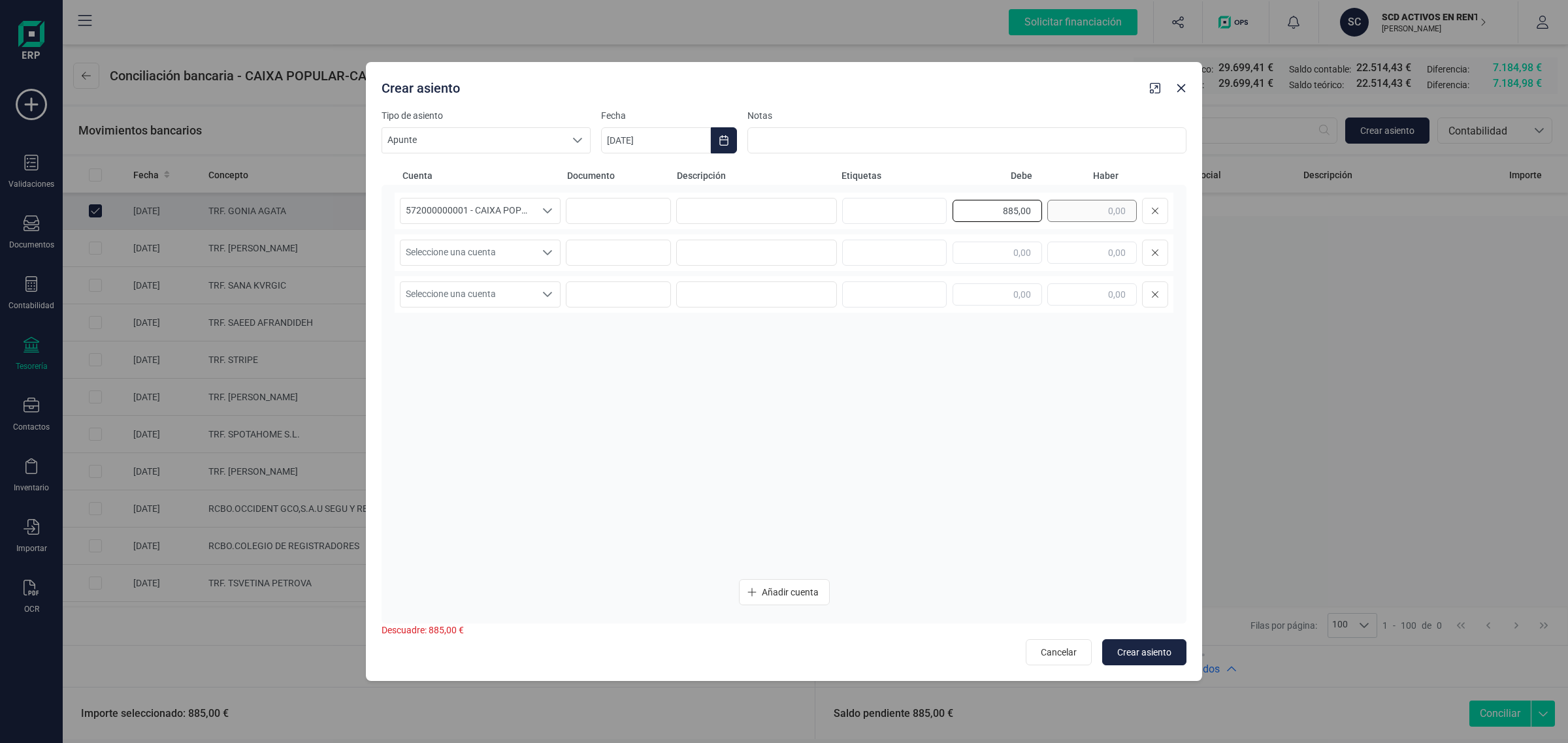
click at [1113, 204] on div "885,00" at bounding box center [1061, 211] width 216 height 27
click at [1084, 252] on input "text" at bounding box center [1092, 252] width 89 height 22
paste input "885,00"
type input "885,00"
click at [495, 256] on span "Seleccione una cuenta" at bounding box center [468, 253] width 135 height 25
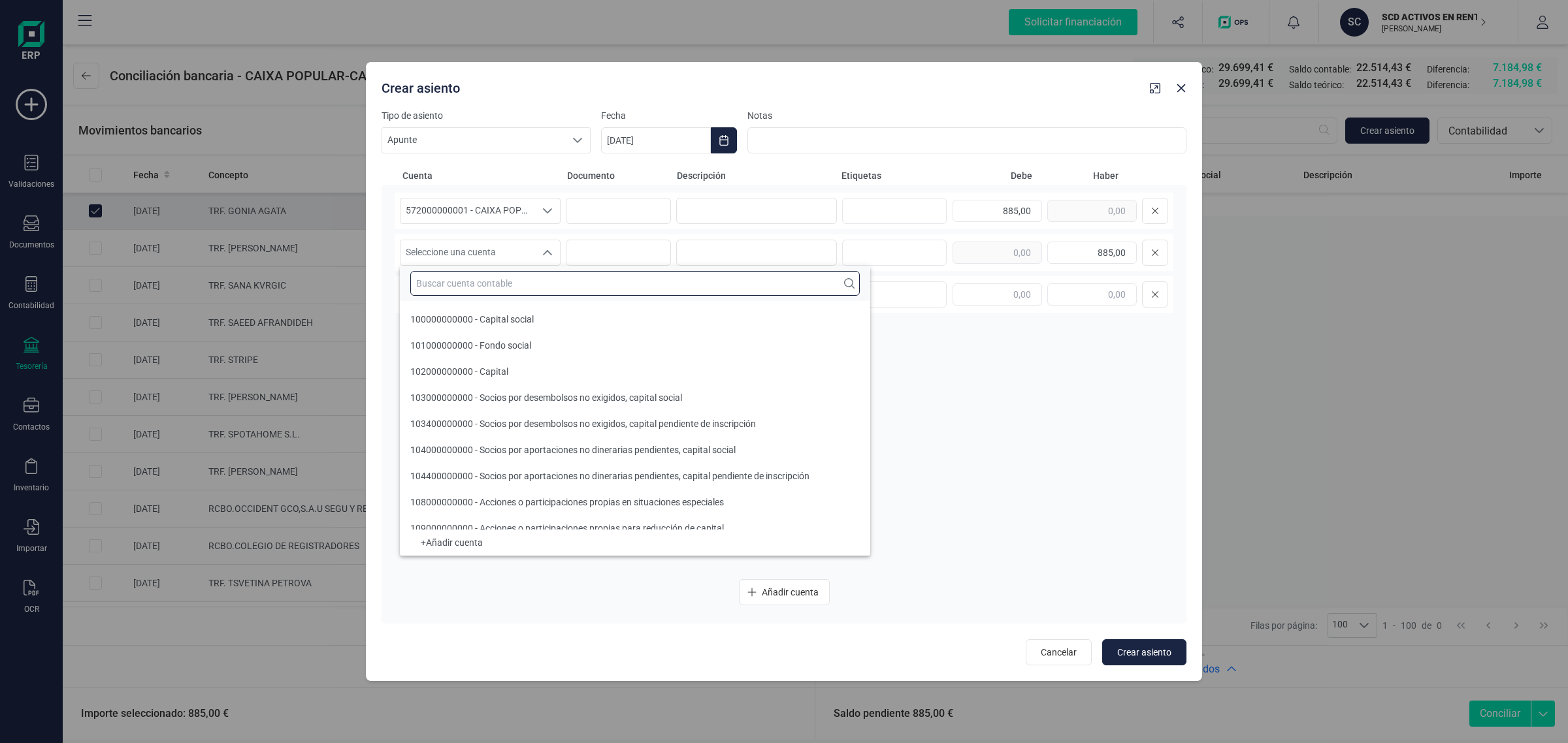
click at [441, 282] on input "text" at bounding box center [635, 283] width 449 height 25
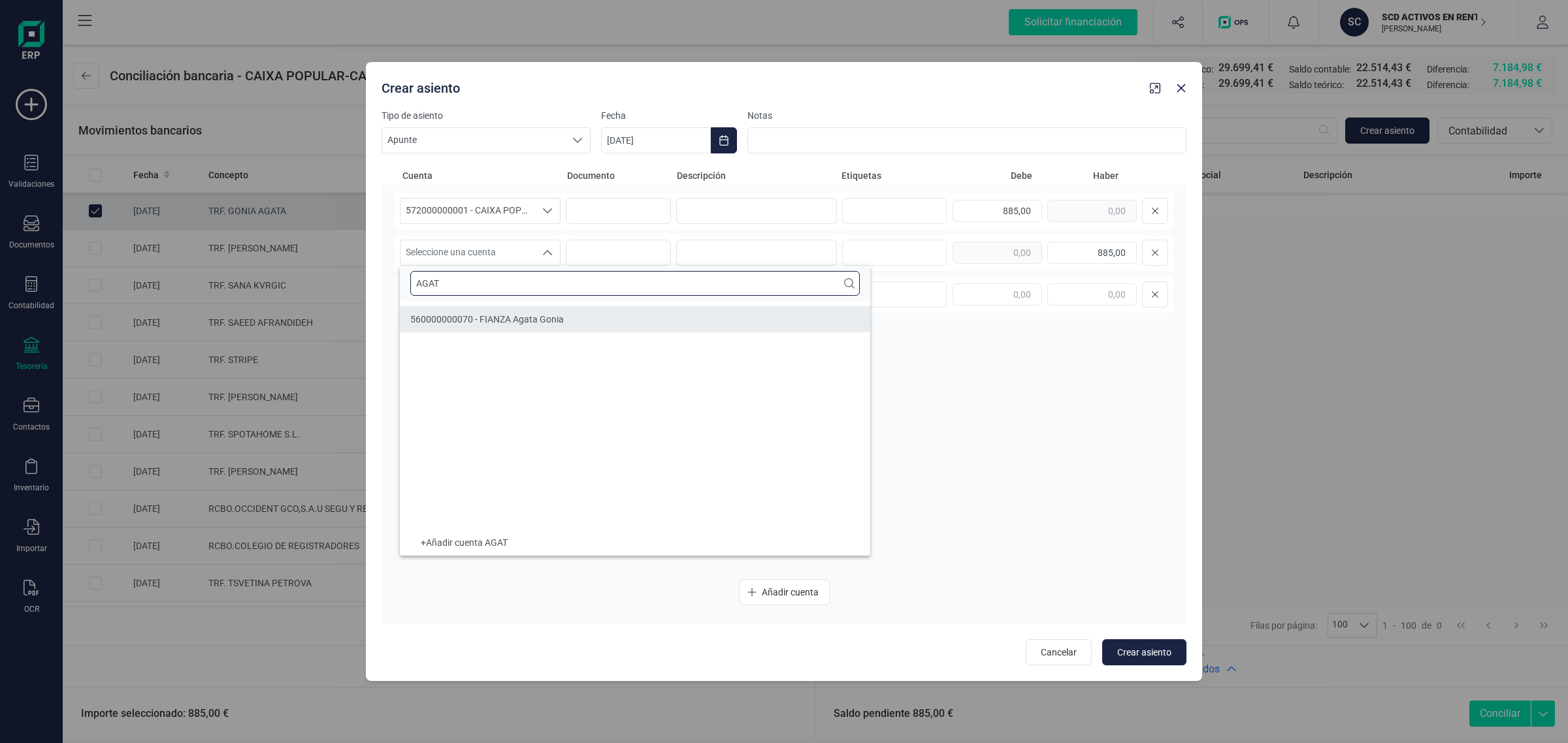
type input "AGAT"
click at [517, 321] on span "560000000070 - FIANZA Agata Gonia" at bounding box center [488, 319] width 154 height 10
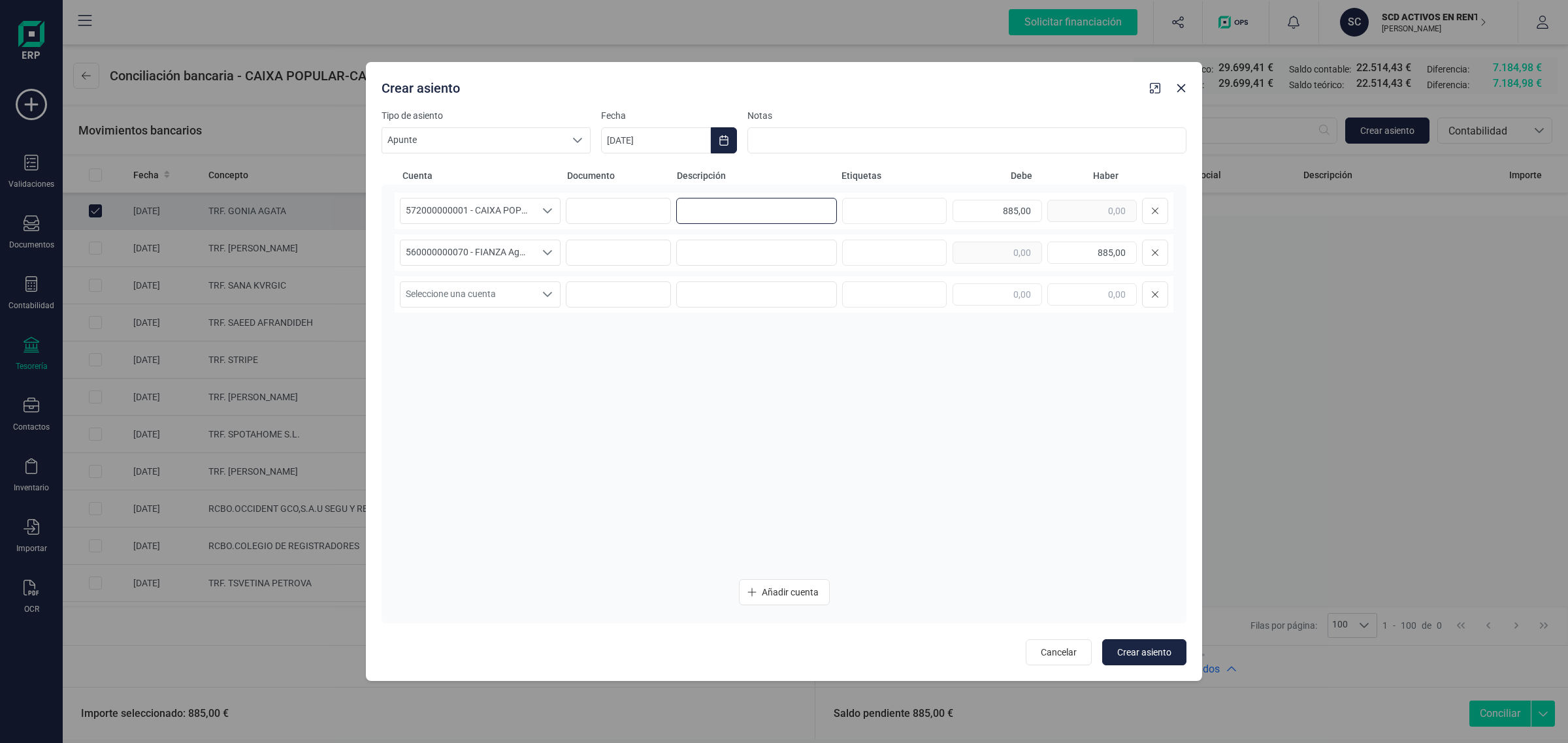
click at [731, 211] on input at bounding box center [756, 211] width 161 height 27
drag, startPoint x: 730, startPoint y: 219, endPoint x: 610, endPoint y: 237, distance: 121.3
click at [610, 237] on div "572000000001 - CAIXA POPULAR-CAIXA RURAL, S.C.C.V. 572000000001 - CAIXA POPULAR…" at bounding box center [784, 381] width 779 height 376
type input "FIANZA"
click at [698, 252] on input at bounding box center [756, 253] width 161 height 27
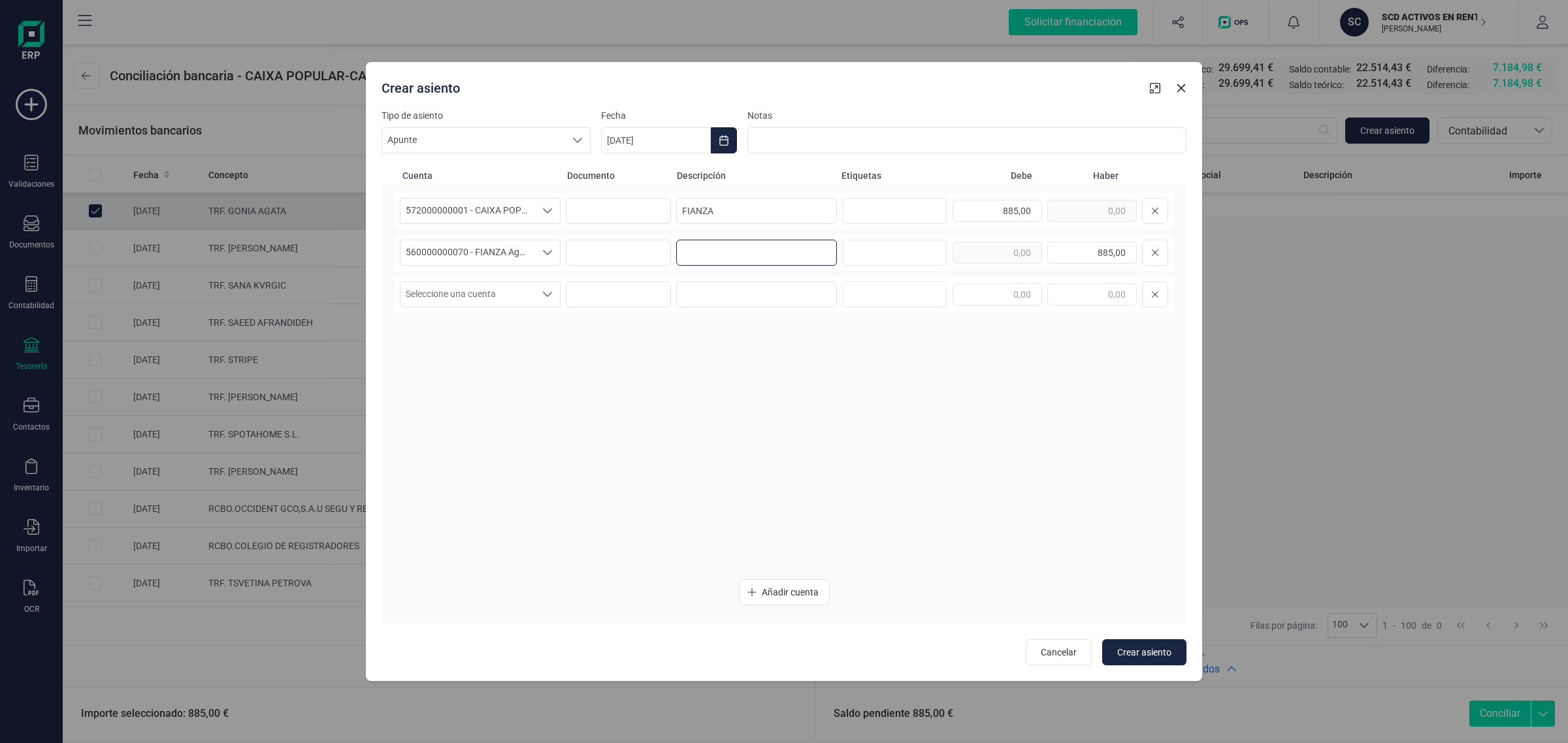
paste input "FIANZA"
type input "FIANZA"
click at [724, 143] on icon "Choose Date" at bounding box center [723, 140] width 10 height 10
click at [632, 179] on icon "Previous Month" at bounding box center [627, 180] width 10 height 10
click at [972, 179] on button "Next Month" at bounding box center [967, 180] width 21 height 21
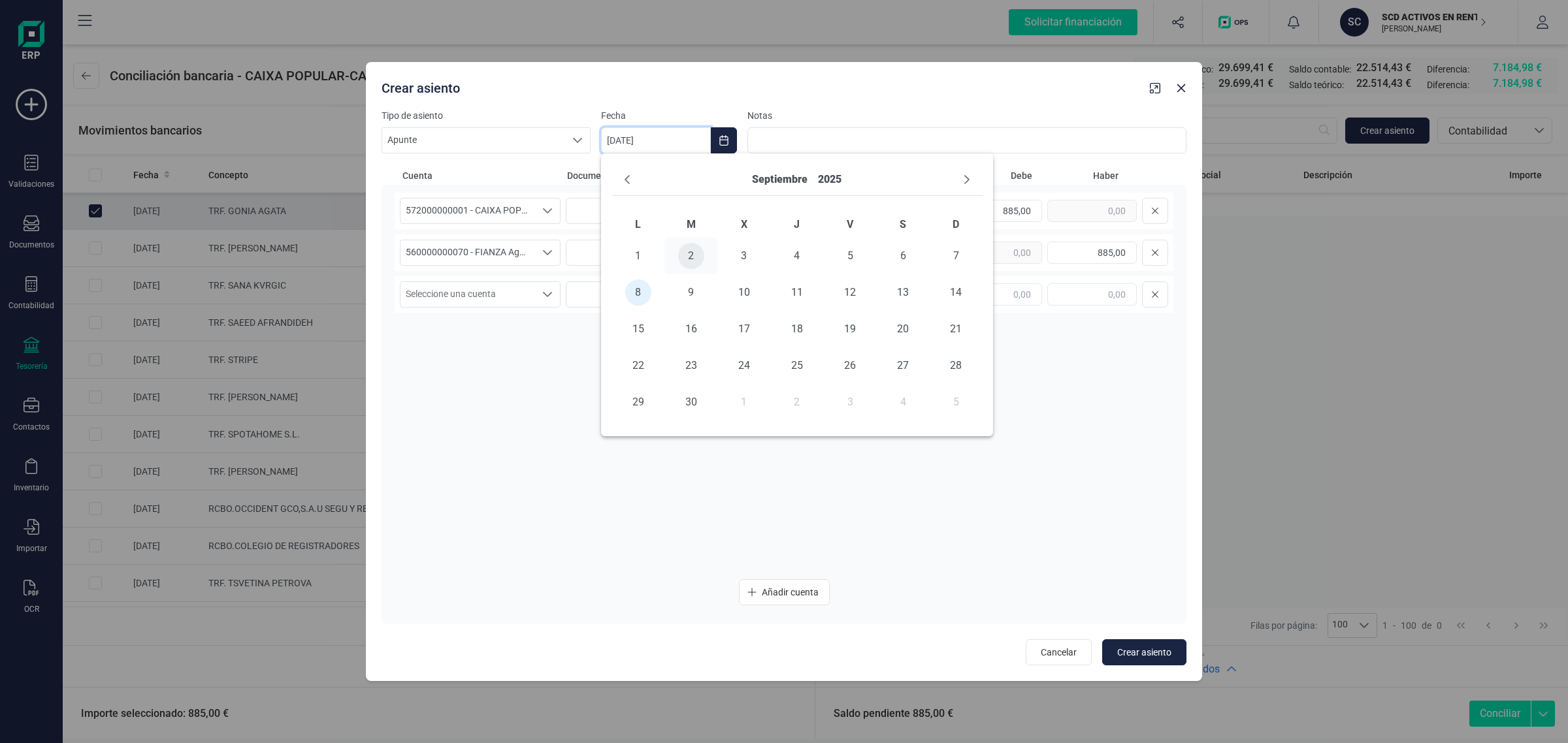
click at [689, 257] on span "2" at bounding box center [692, 257] width 27 height 27
type input "[DATE]"
click at [1180, 651] on button "Crear asiento" at bounding box center [1144, 653] width 85 height 27
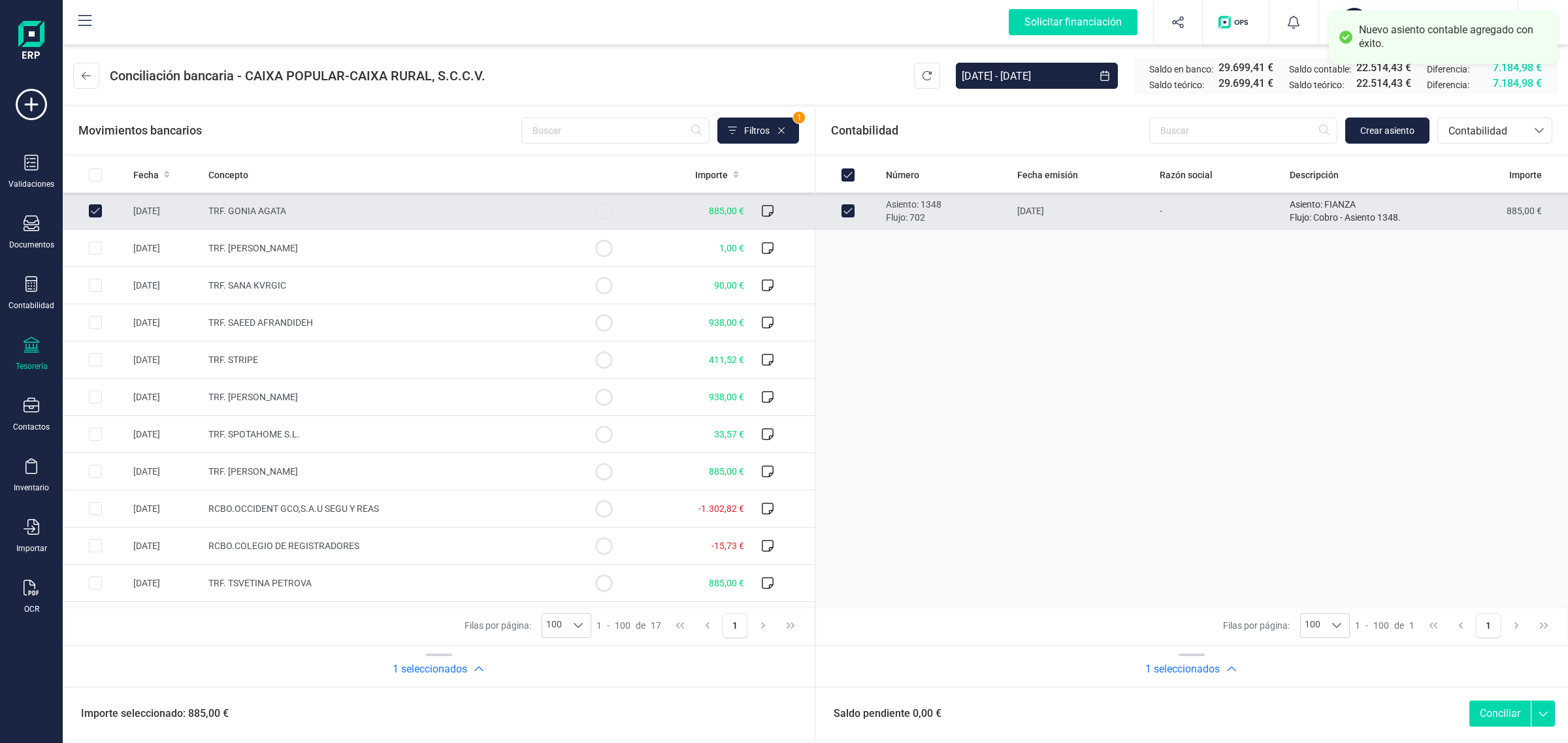
click at [1490, 707] on button "Conciliar" at bounding box center [1500, 714] width 62 height 27
checkbox input "false"
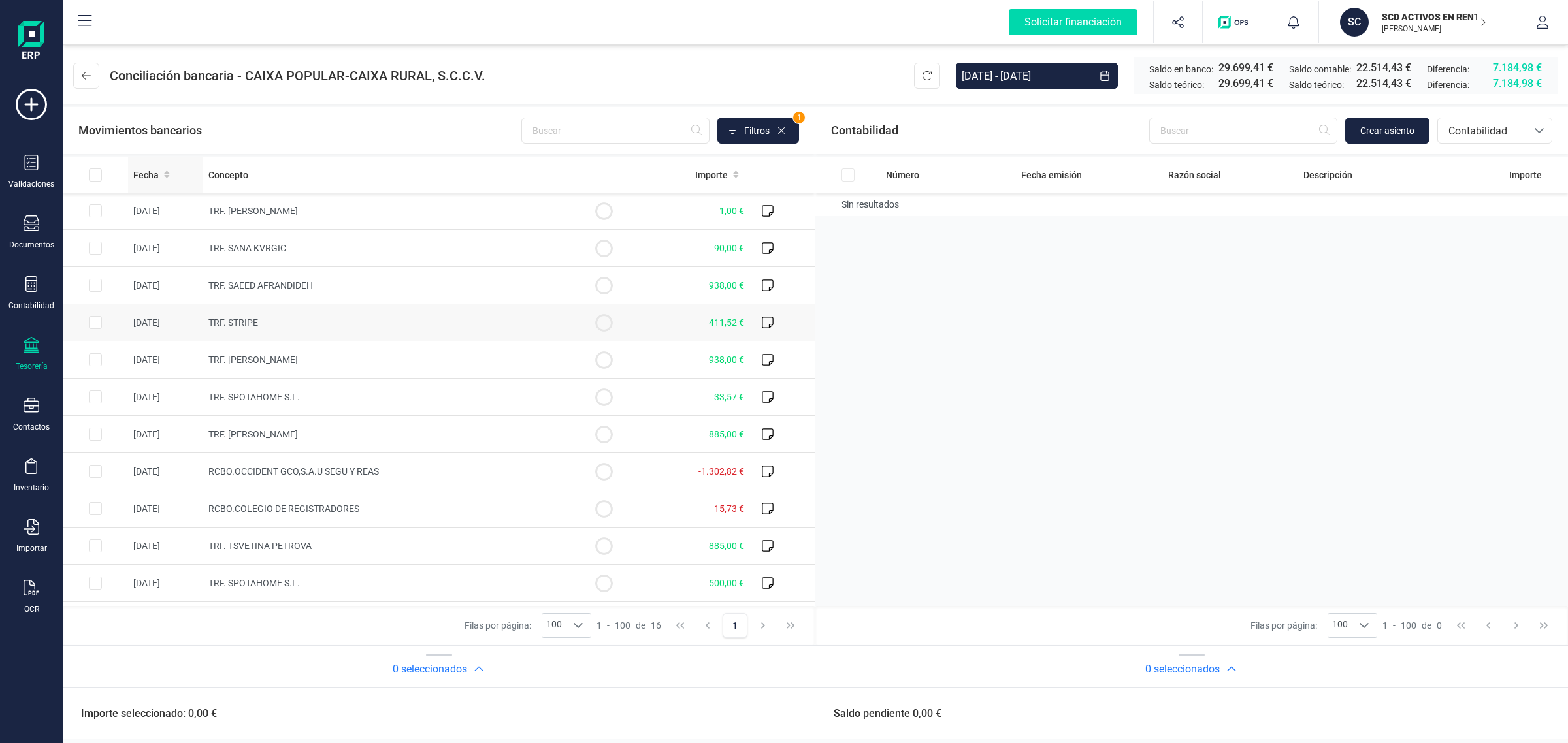
click at [164, 177] on icon at bounding box center [167, 175] width 6 height 10
click at [361, 285] on td "TRF. [PERSON_NAME]" at bounding box center [387, 285] width 368 height 37
checkbox input "true"
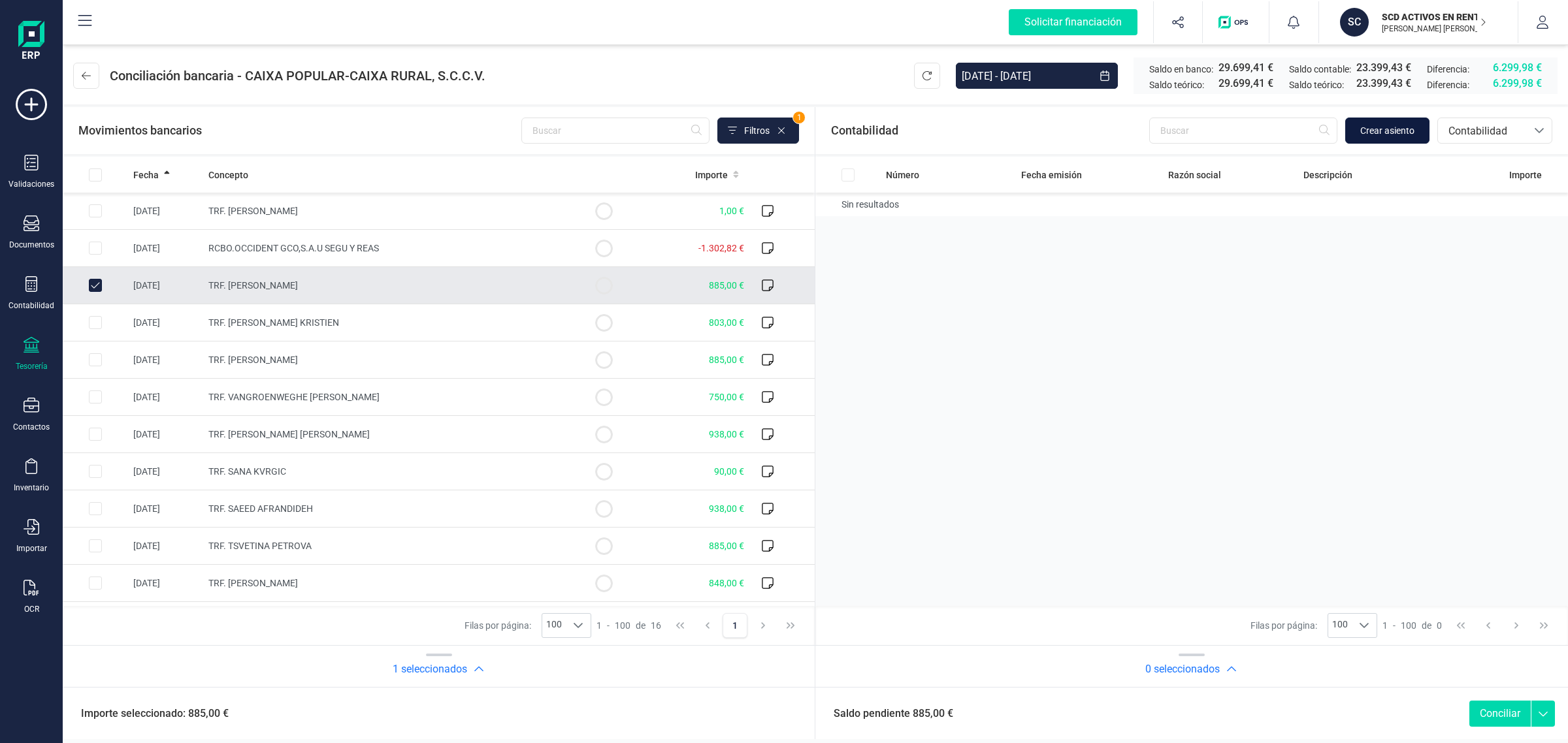
click at [1396, 141] on button "Crear asiento" at bounding box center [1387, 131] width 85 height 27
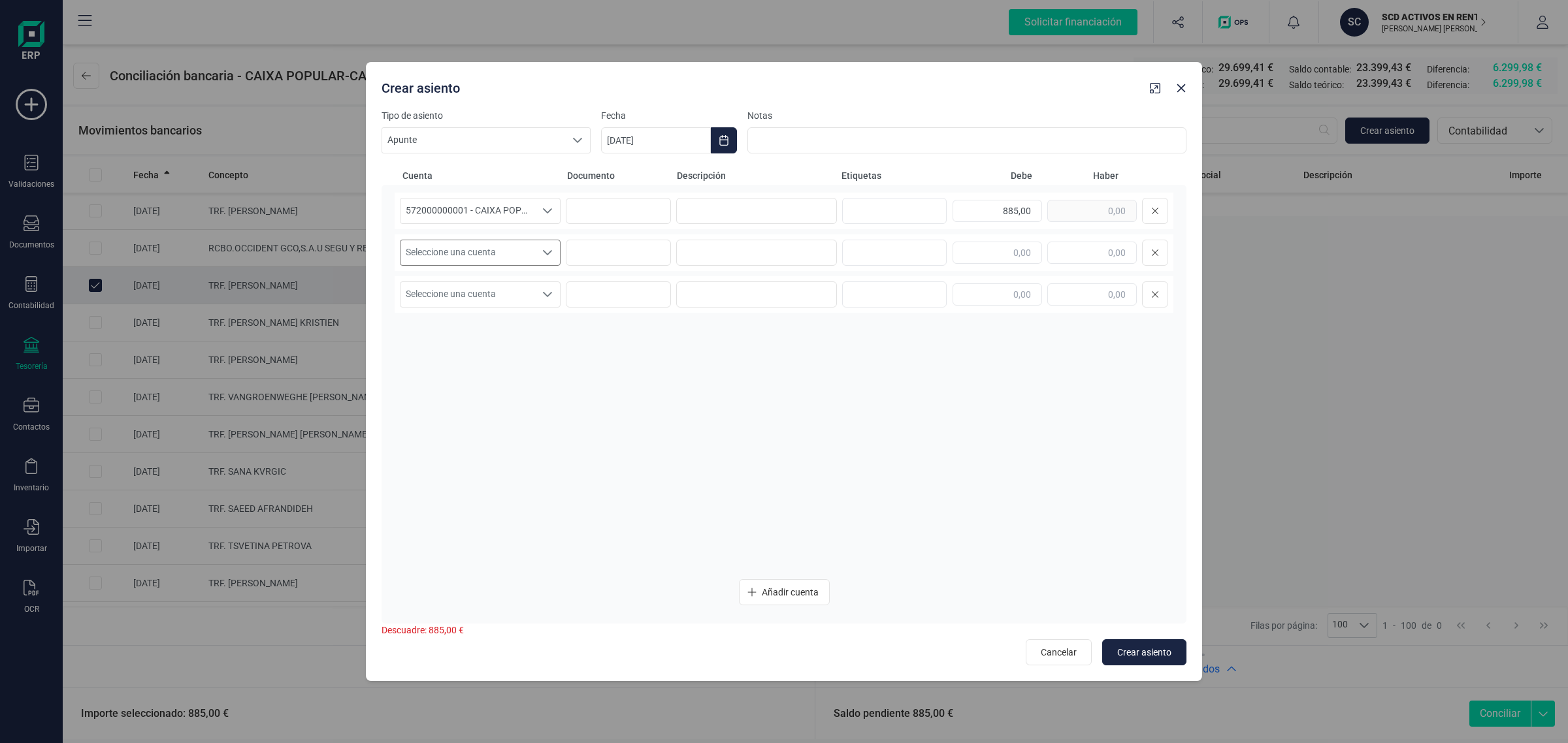
click at [514, 256] on span "Seleccione una cuenta" at bounding box center [468, 253] width 135 height 25
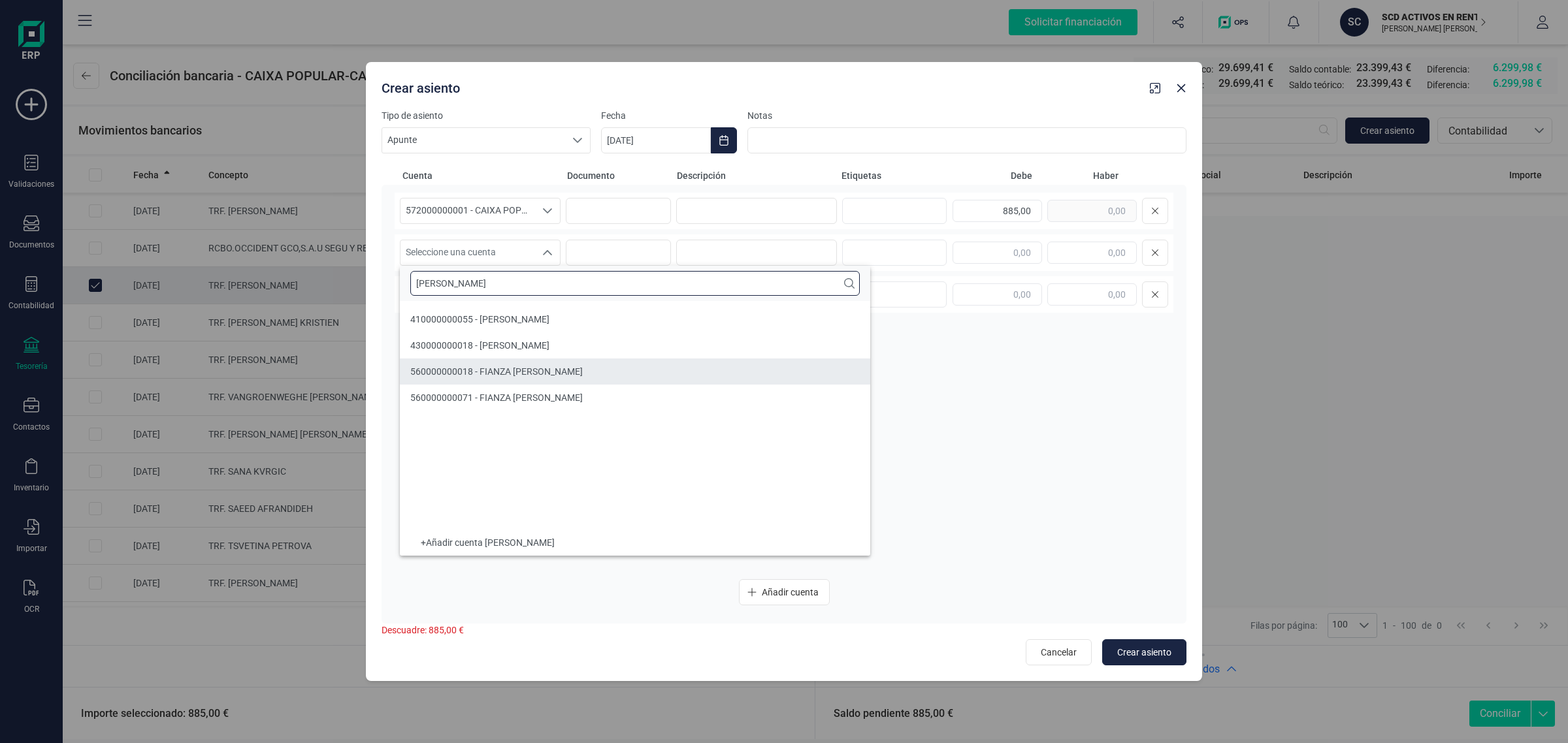
type input "AMY"
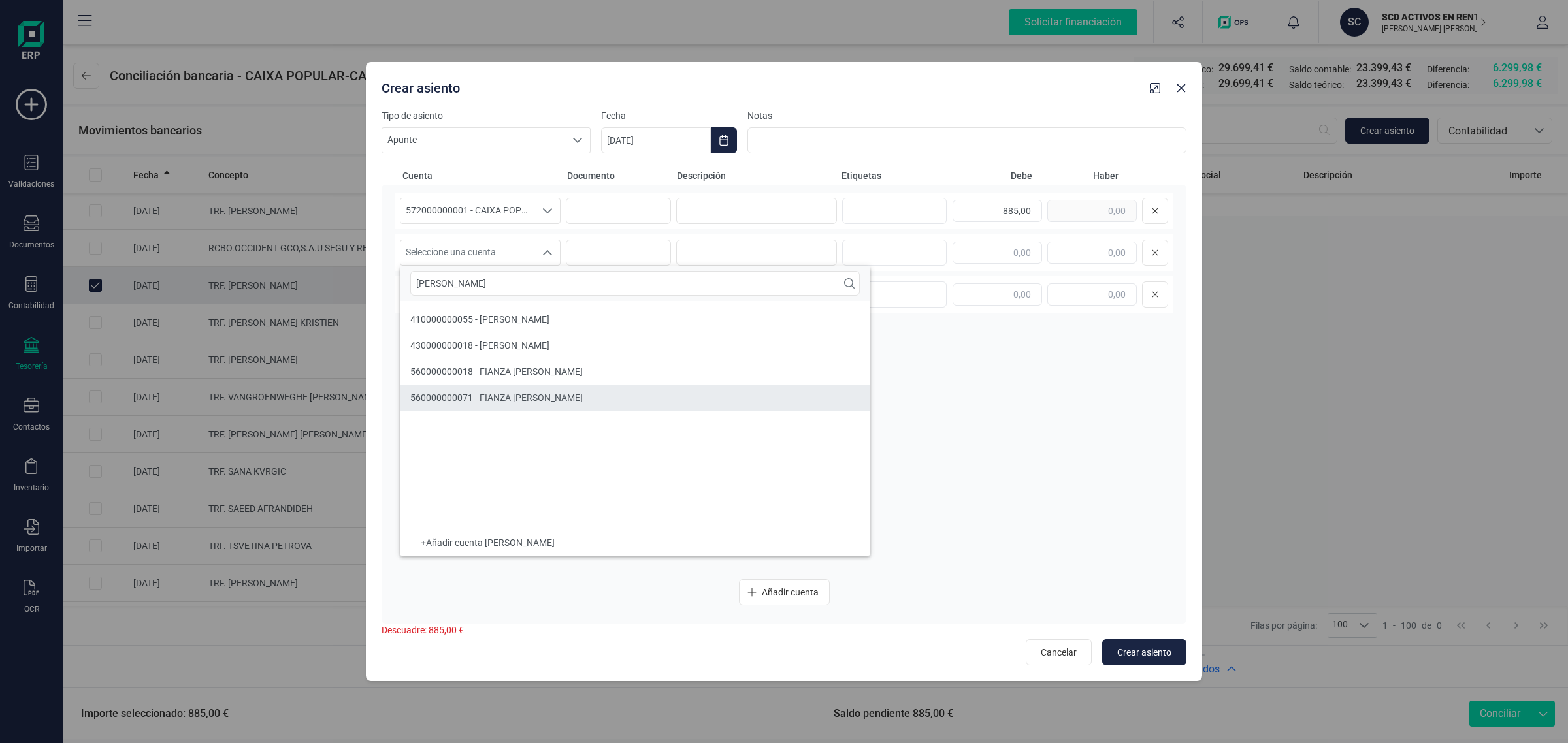
click at [533, 394] on span "560000000071 - FIANZA Amy Barrett" at bounding box center [497, 397] width 173 height 10
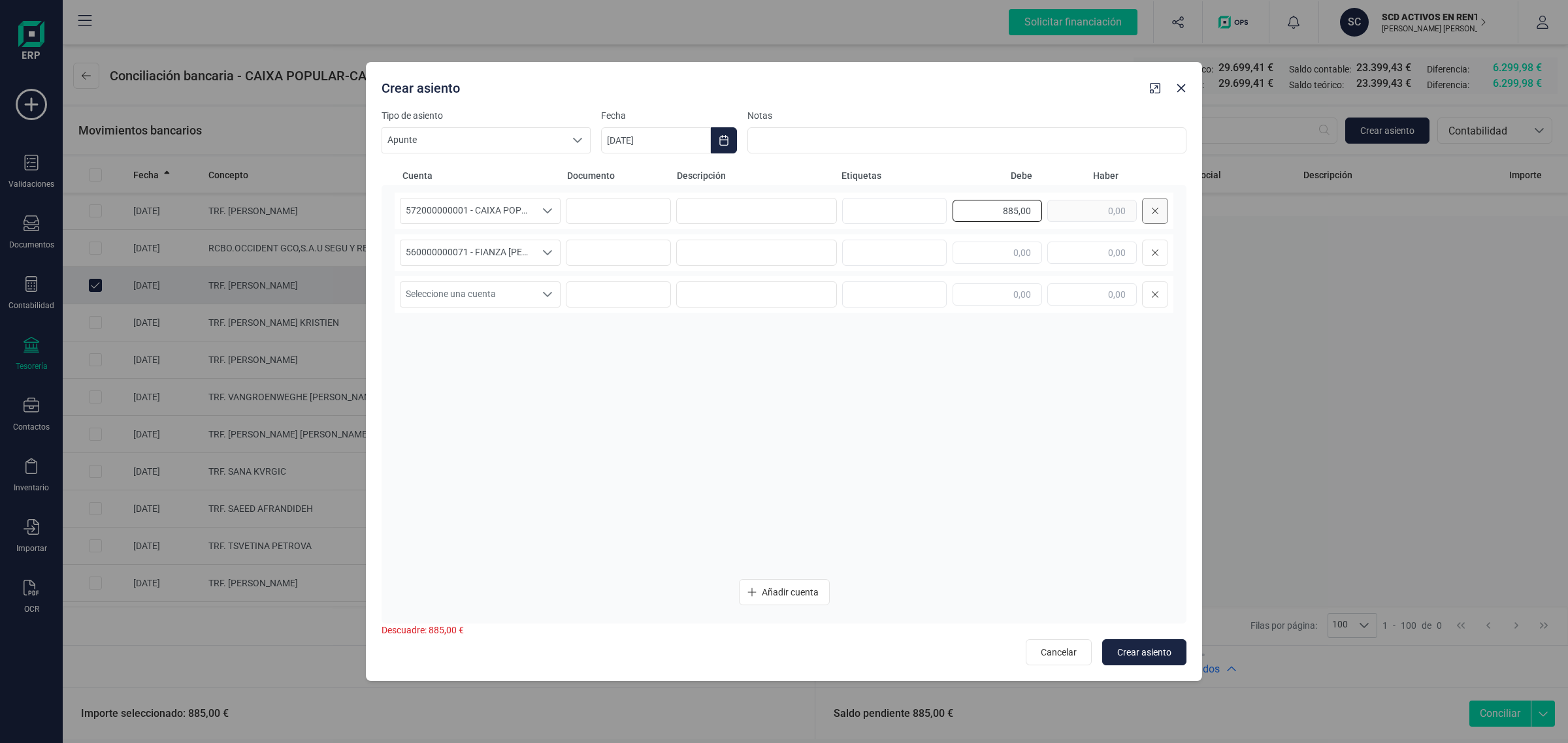
drag, startPoint x: 955, startPoint y: 214, endPoint x: 1143, endPoint y: 215, distance: 188.0
click at [1143, 215] on div "885,00" at bounding box center [1061, 211] width 216 height 27
click at [1107, 256] on input "text" at bounding box center [1092, 252] width 89 height 22
paste input "885,00"
type input "885,00"
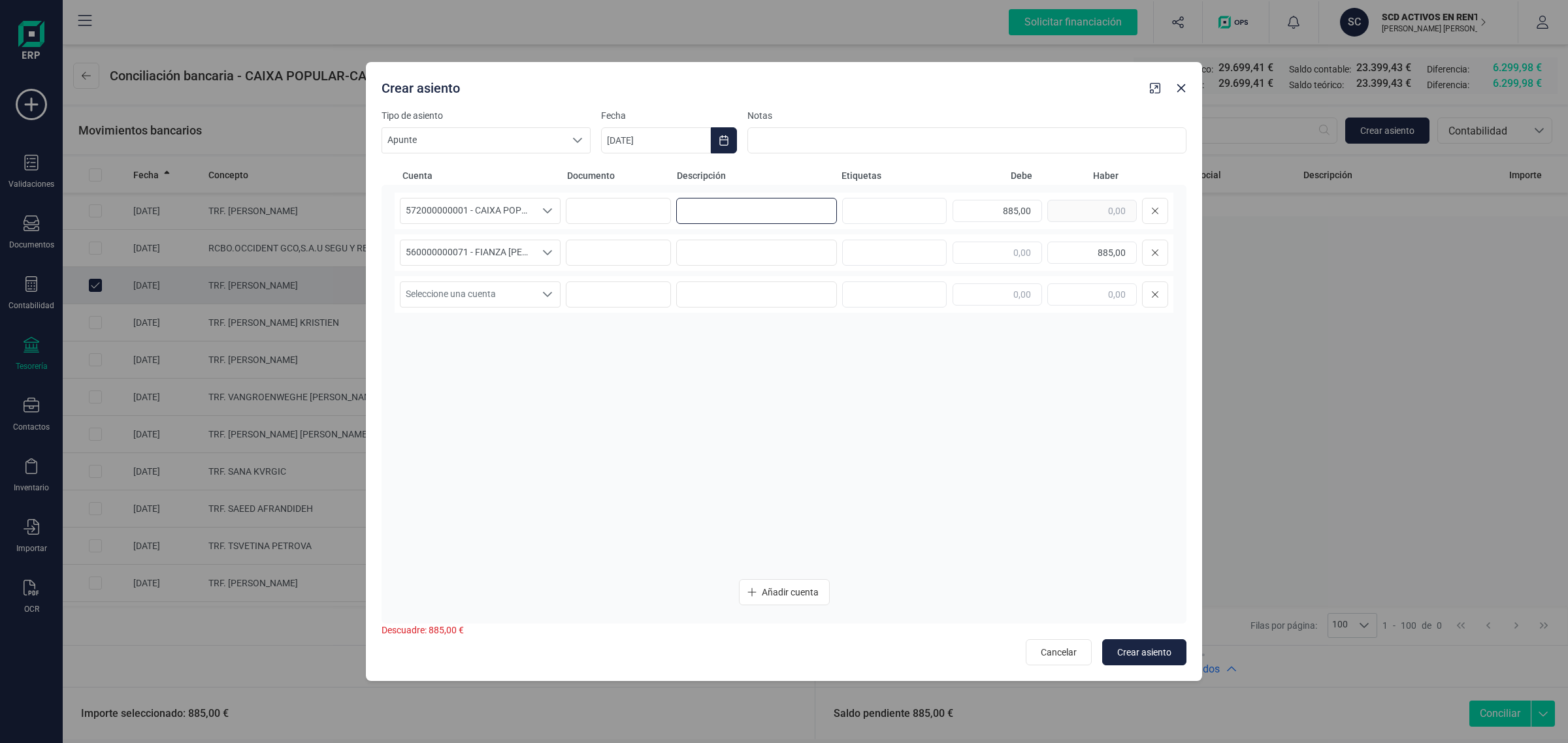
click at [699, 212] on input at bounding box center [756, 211] width 161 height 27
drag, startPoint x: 719, startPoint y: 212, endPoint x: 639, endPoint y: 227, distance: 81.4
click at [639, 227] on div "572000000001 - CAIXA POPULAR-CAIXA RURAL, S.C.C.V. 572000000001 - CAIXA POPULAR…" at bounding box center [784, 211] width 779 height 37
type input "FIANZA"
click at [720, 258] on input at bounding box center [756, 253] width 161 height 27
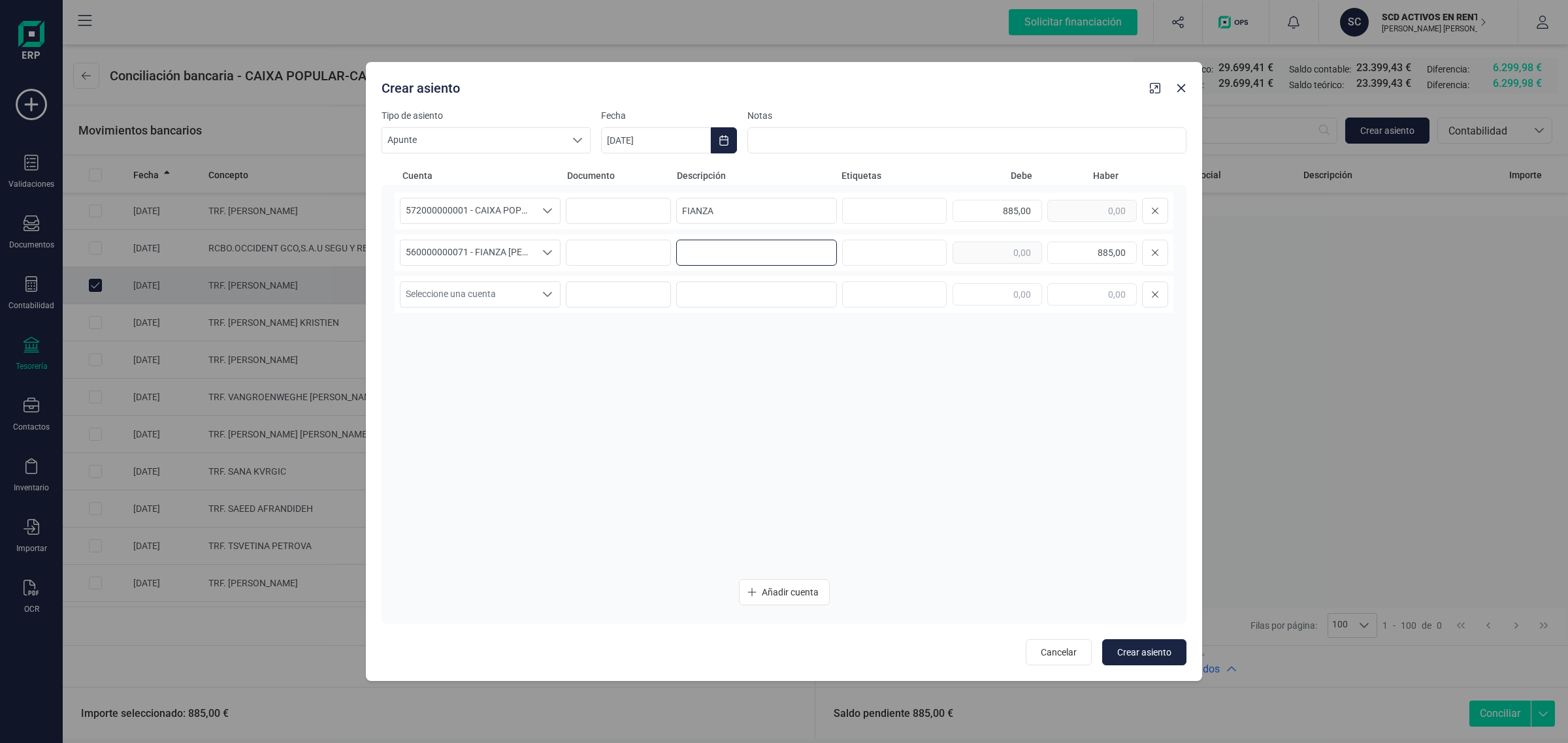
paste input "FIANZA"
type input "FIANZA"
click at [718, 135] on icon "Choose Date" at bounding box center [723, 140] width 10 height 10
click at [634, 177] on button "Previous Month" at bounding box center [627, 180] width 21 height 21
click at [844, 407] on span "29" at bounding box center [851, 403] width 27 height 27
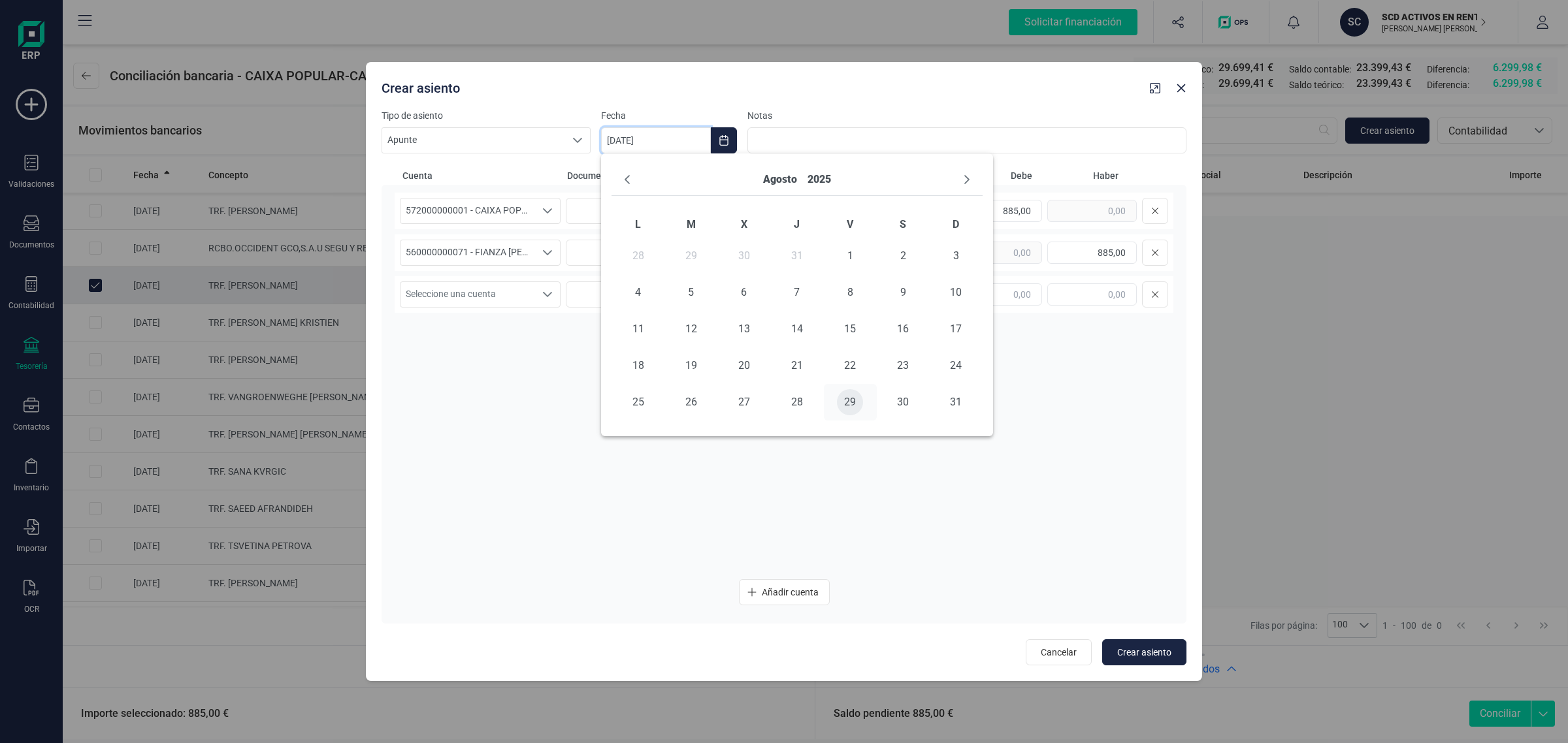
type input "[DATE]"
click at [961, 539] on div "572000000001 - CAIXA POPULAR-CAIXA RURAL, S.C.C.V. 572000000001 - CAIXA POPULAR…" at bounding box center [784, 381] width 779 height 376
click at [1157, 656] on span "Crear asiento" at bounding box center [1144, 653] width 54 height 13
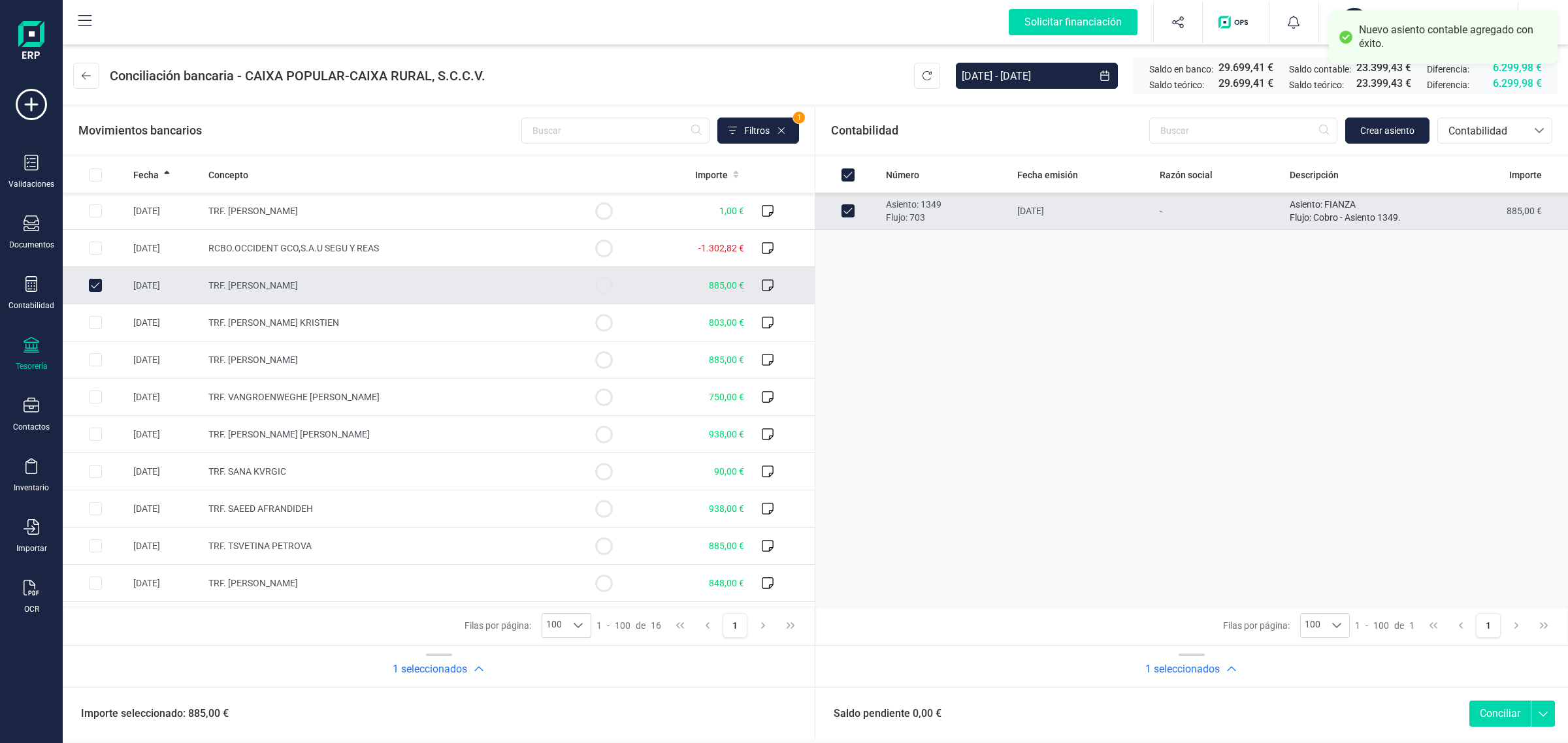
click at [1493, 716] on button "Conciliar" at bounding box center [1500, 714] width 62 height 27
checkbox input "false"
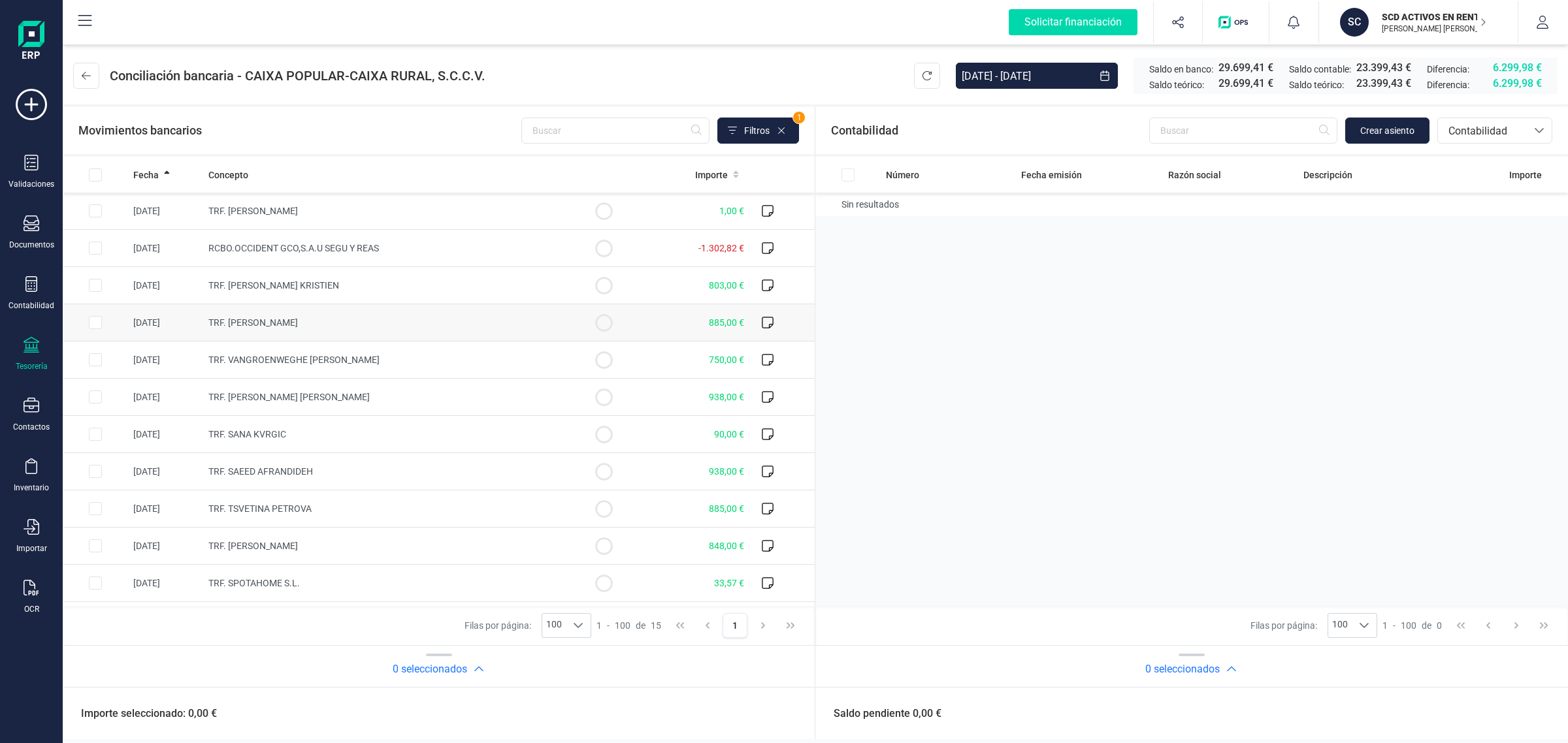
click at [337, 325] on td "TRF. [PERSON_NAME]" at bounding box center [387, 322] width 368 height 37
checkbox input "true"
click at [296, 317] on span "TRF. [PERSON_NAME]" at bounding box center [253, 322] width 89 height 10
checkbox input "true"
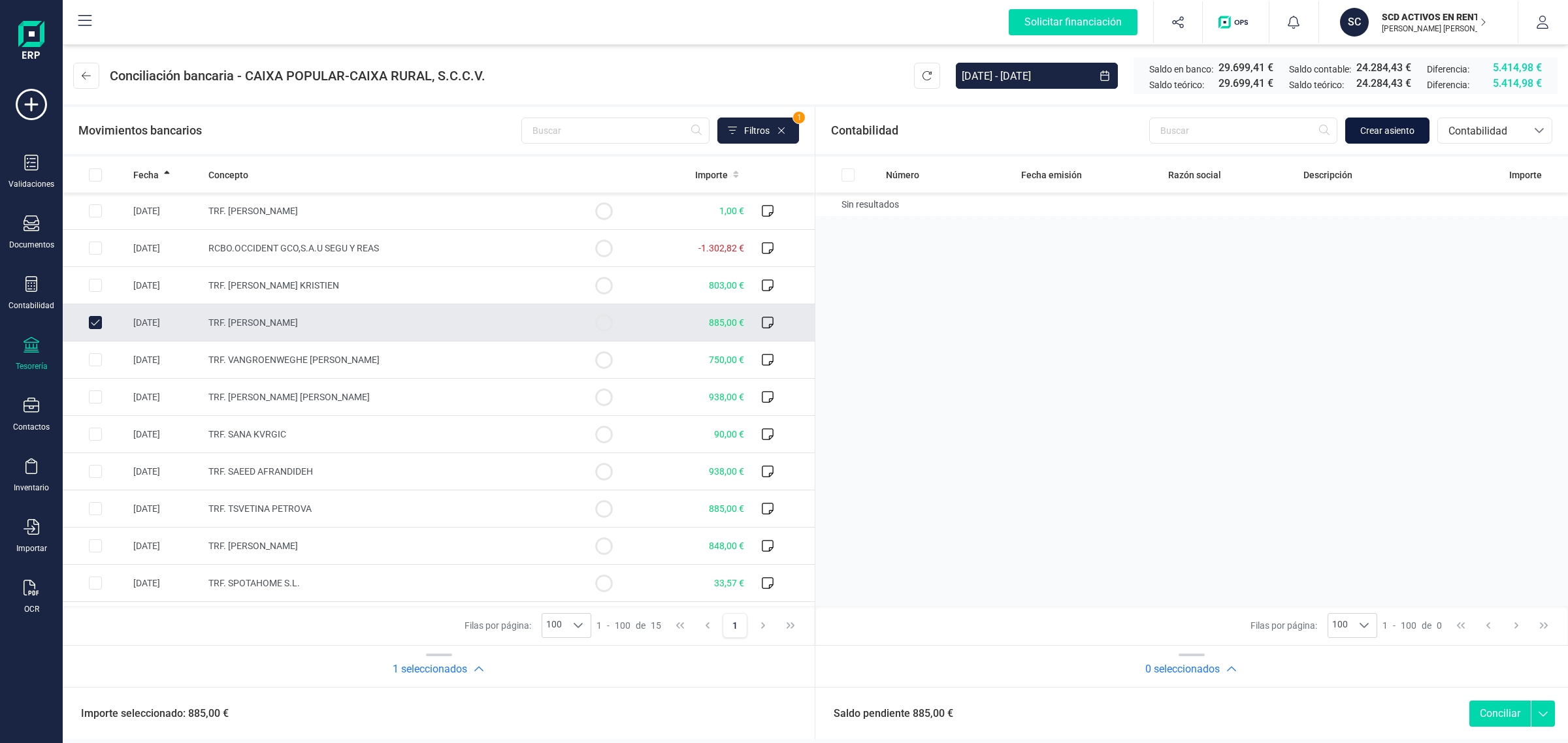
click at [1412, 128] on span "Crear asiento" at bounding box center [1387, 131] width 54 height 13
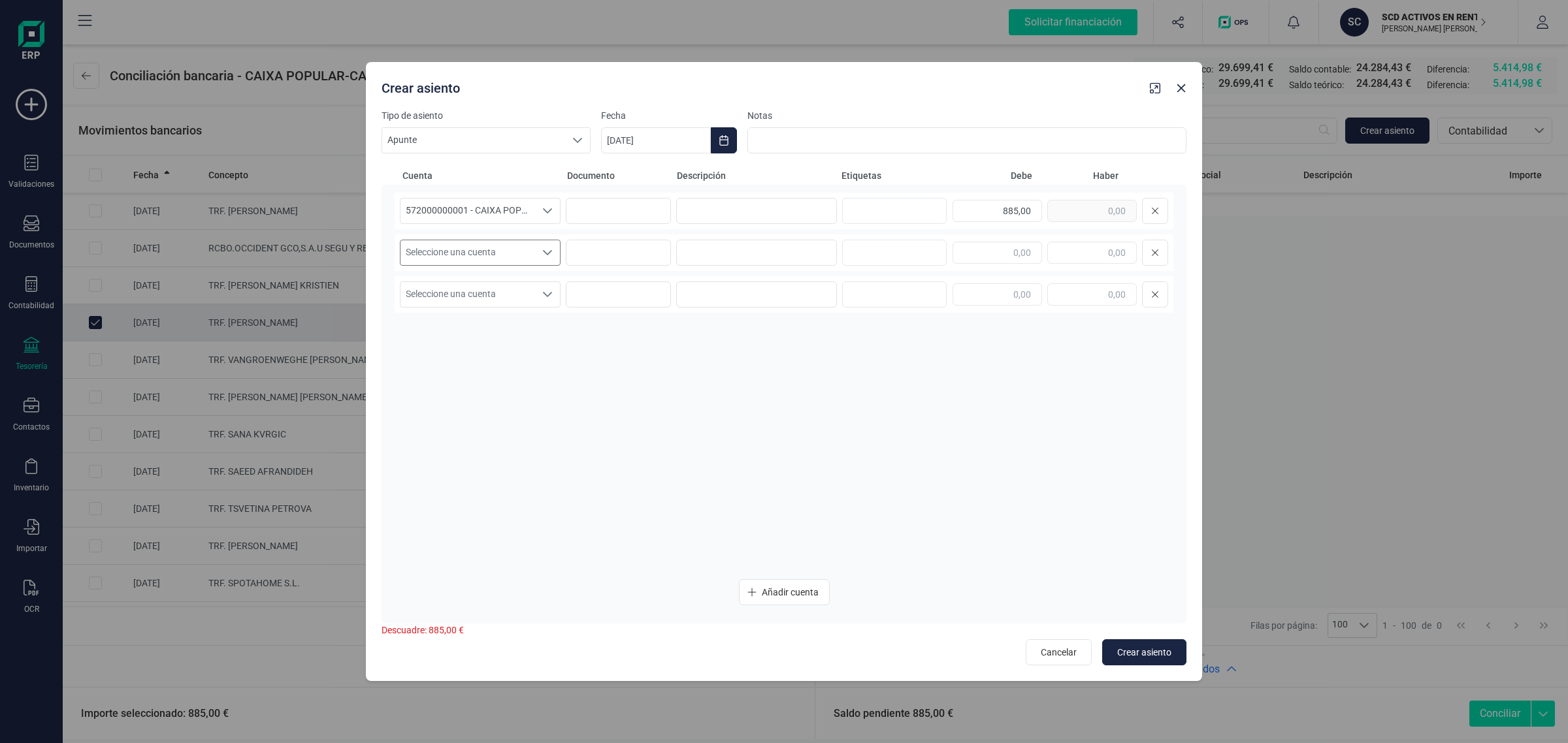
click at [534, 252] on span "Seleccione una cuenta" at bounding box center [468, 253] width 135 height 25
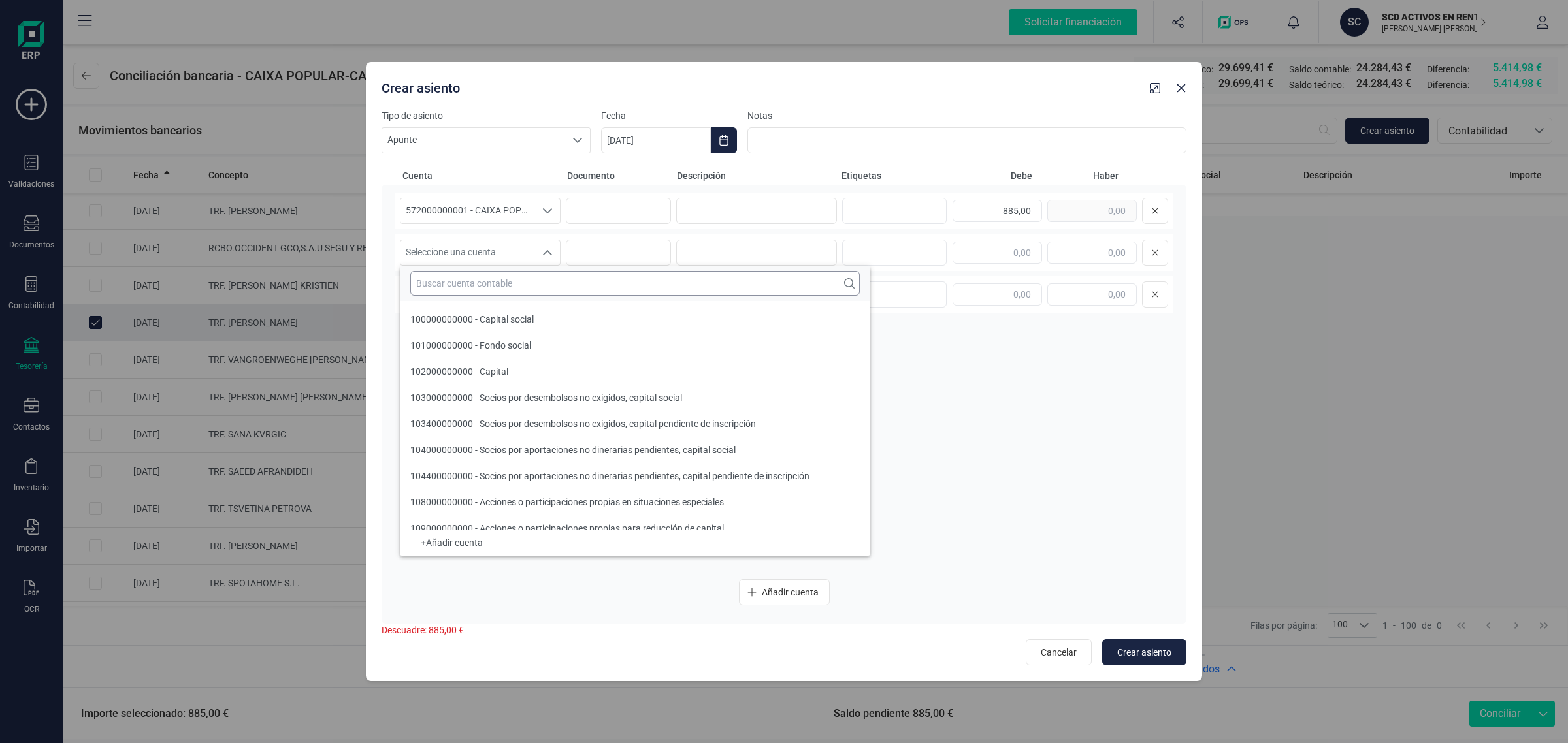
click at [446, 282] on input "text" at bounding box center [635, 283] width 449 height 25
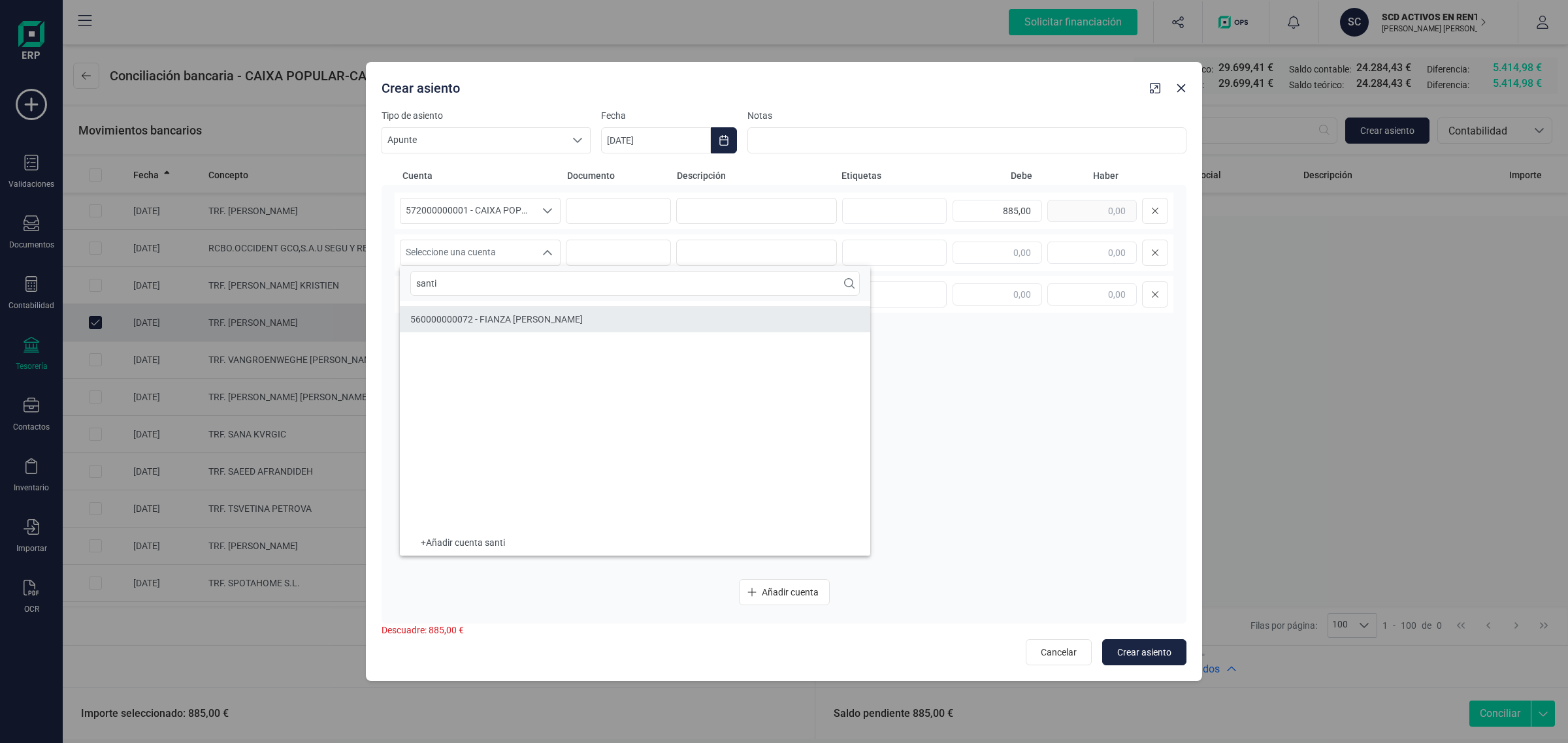
type input "santi"
click at [608, 317] on li "560000000072 - FIANZA [PERSON_NAME]" at bounding box center [635, 319] width 470 height 27
click at [736, 222] on input at bounding box center [756, 211] width 161 height 27
drag, startPoint x: 765, startPoint y: 210, endPoint x: 597, endPoint y: 236, distance: 170.0
click at [598, 236] on div "572000000001 - CAIXA POPULAR-CAIXA RURAL, S.C.C.V. 572000000001 - CAIXA POPULAR…" at bounding box center [784, 381] width 779 height 376
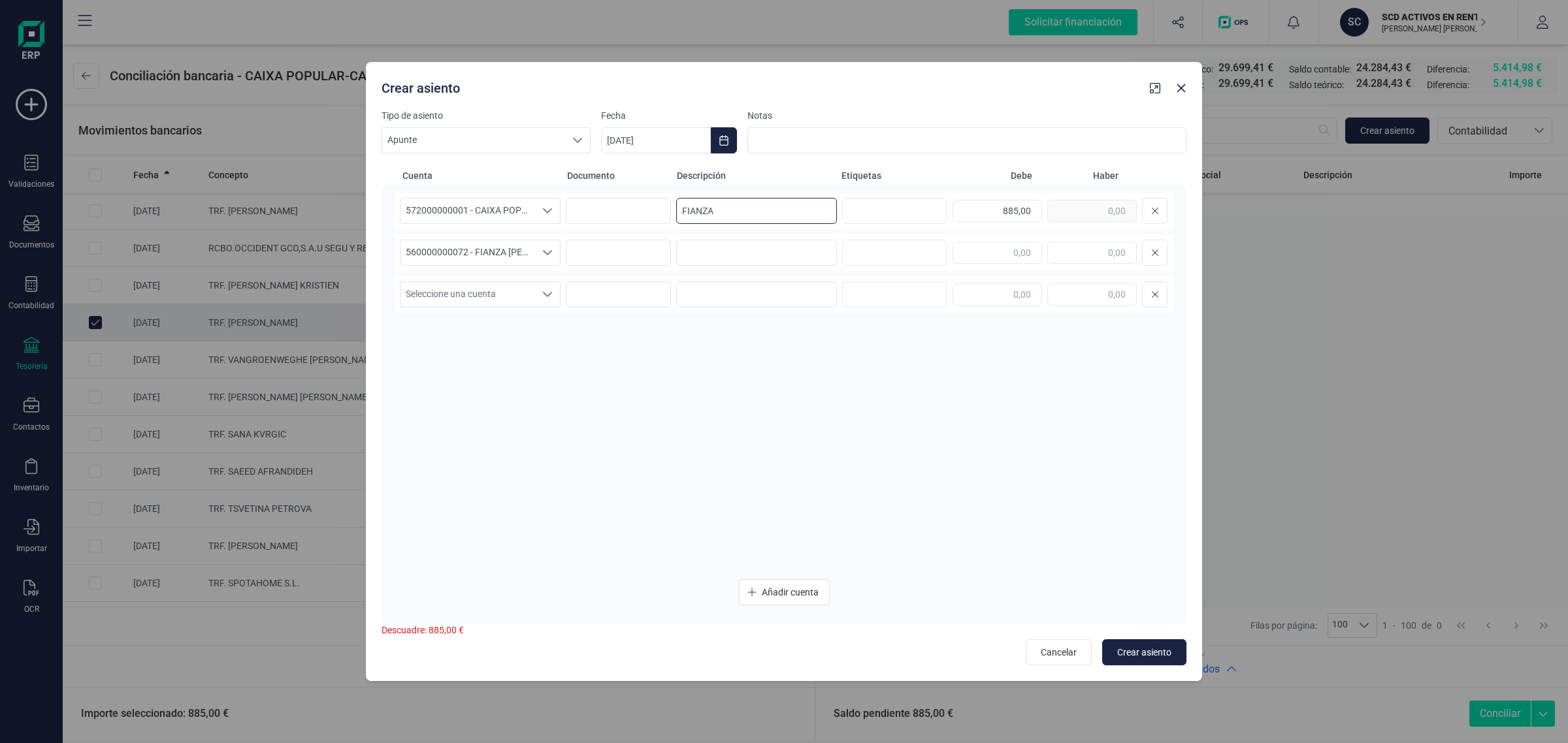
paste input "Santiago"
click at [698, 266] on div "560000000072 - FIANZA [PERSON_NAME] 560000000072 - FIANZA [PERSON_NAME] 5600000…" at bounding box center [784, 253] width 779 height 37
click at [708, 247] on input at bounding box center [756, 253] width 161 height 27
drag, startPoint x: 717, startPoint y: 212, endPoint x: 619, endPoint y: 229, distance: 99.5
click at [619, 229] on div "572000000001 - CAIXA POPULAR-CAIXA RURAL, S.C.C.V. 572000000001 - CAIXA POPULAR…" at bounding box center [784, 211] width 779 height 37
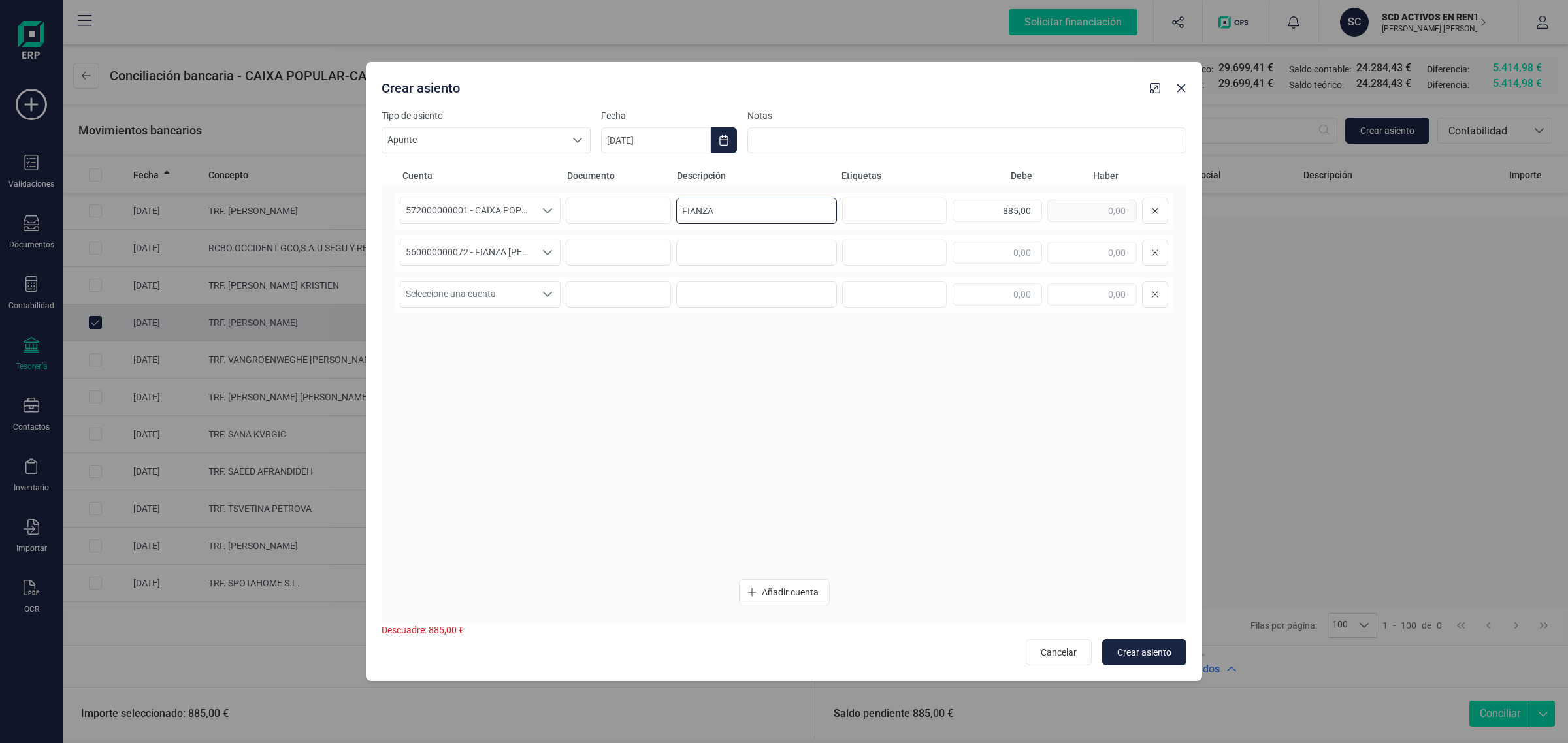
drag, startPoint x: 668, startPoint y: 217, endPoint x: 559, endPoint y: 229, distance: 109.7
click at [559, 229] on div "572000000001 - CAIXA POPULAR-CAIXA RURAL, S.C.C.V. 572000000001 - CAIXA POPULAR…" at bounding box center [784, 381] width 779 height 376
type input "FIANZA"
click at [720, 241] on input at bounding box center [756, 253] width 161 height 27
paste input "FIANZA"
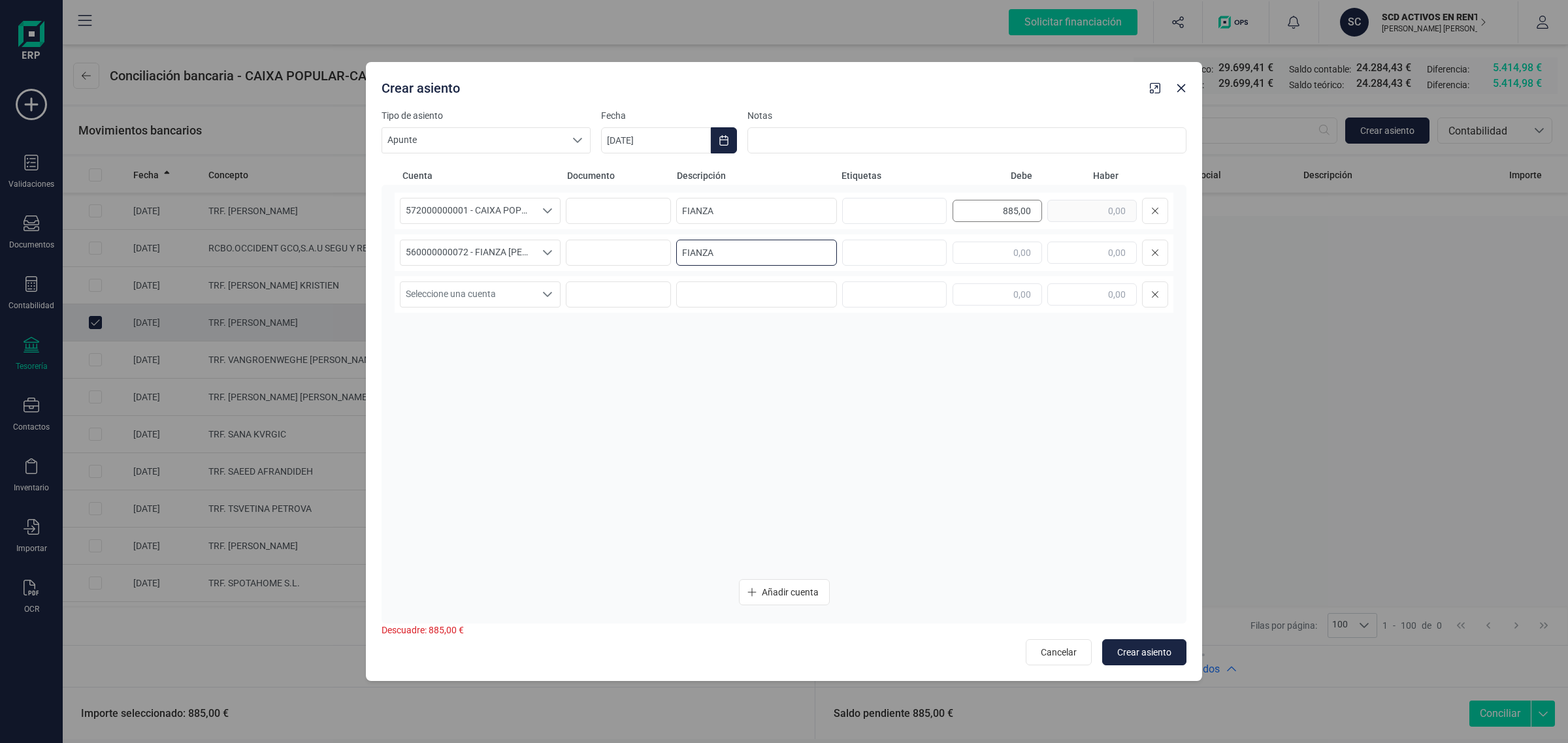
type input "FIANZA"
click at [1072, 210] on div "885,00" at bounding box center [1061, 211] width 216 height 27
click at [1091, 252] on input "text" at bounding box center [1092, 252] width 89 height 22
paste input "885,00"
type input "885,00"
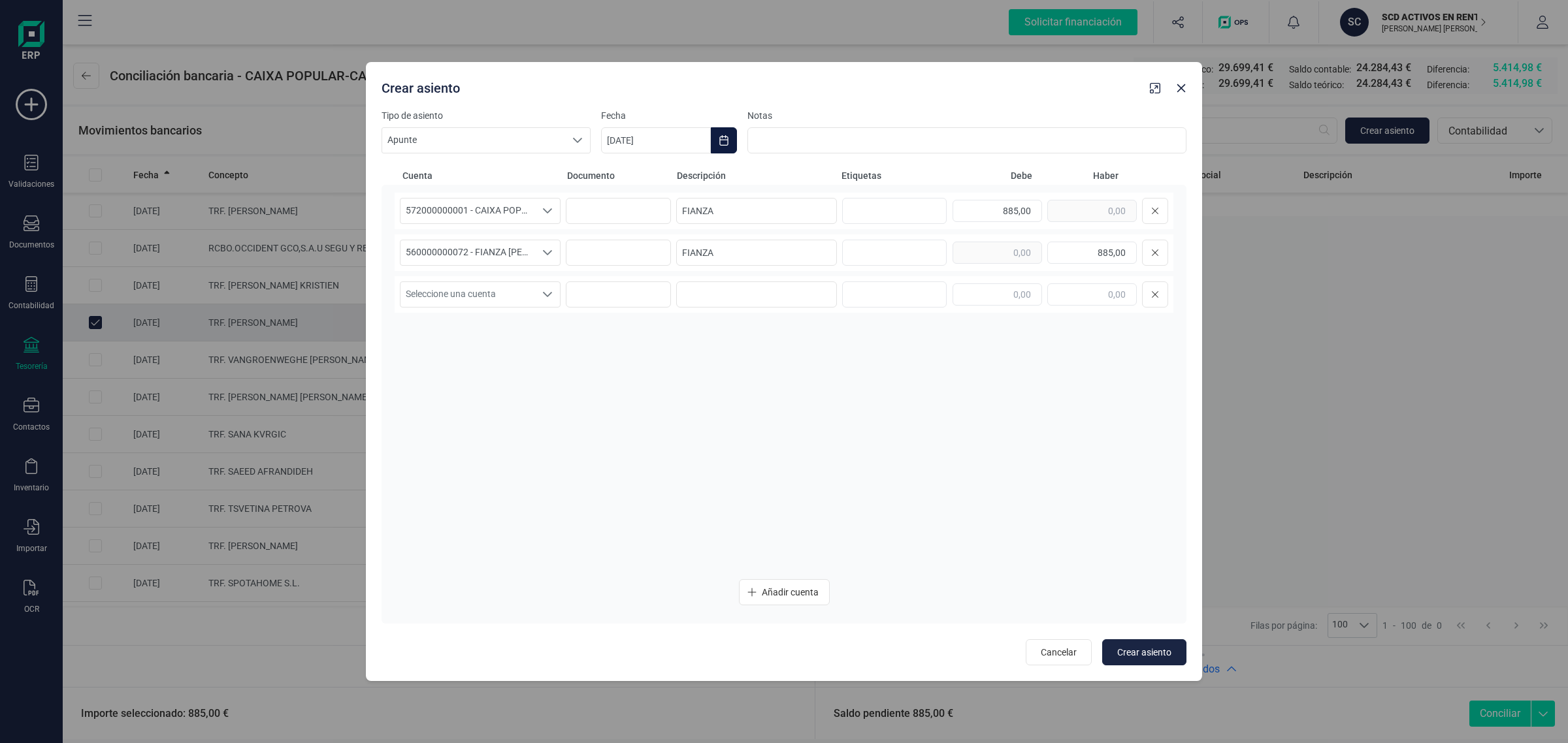
click at [718, 136] on icon "Choose Date" at bounding box center [723, 140] width 10 height 10
click at [626, 177] on icon "Previous Month" at bounding box center [627, 180] width 10 height 10
click at [899, 397] on span "30" at bounding box center [904, 403] width 27 height 27
click at [1145, 652] on span "Crear asiento" at bounding box center [1144, 653] width 54 height 13
type input "[DATE]"
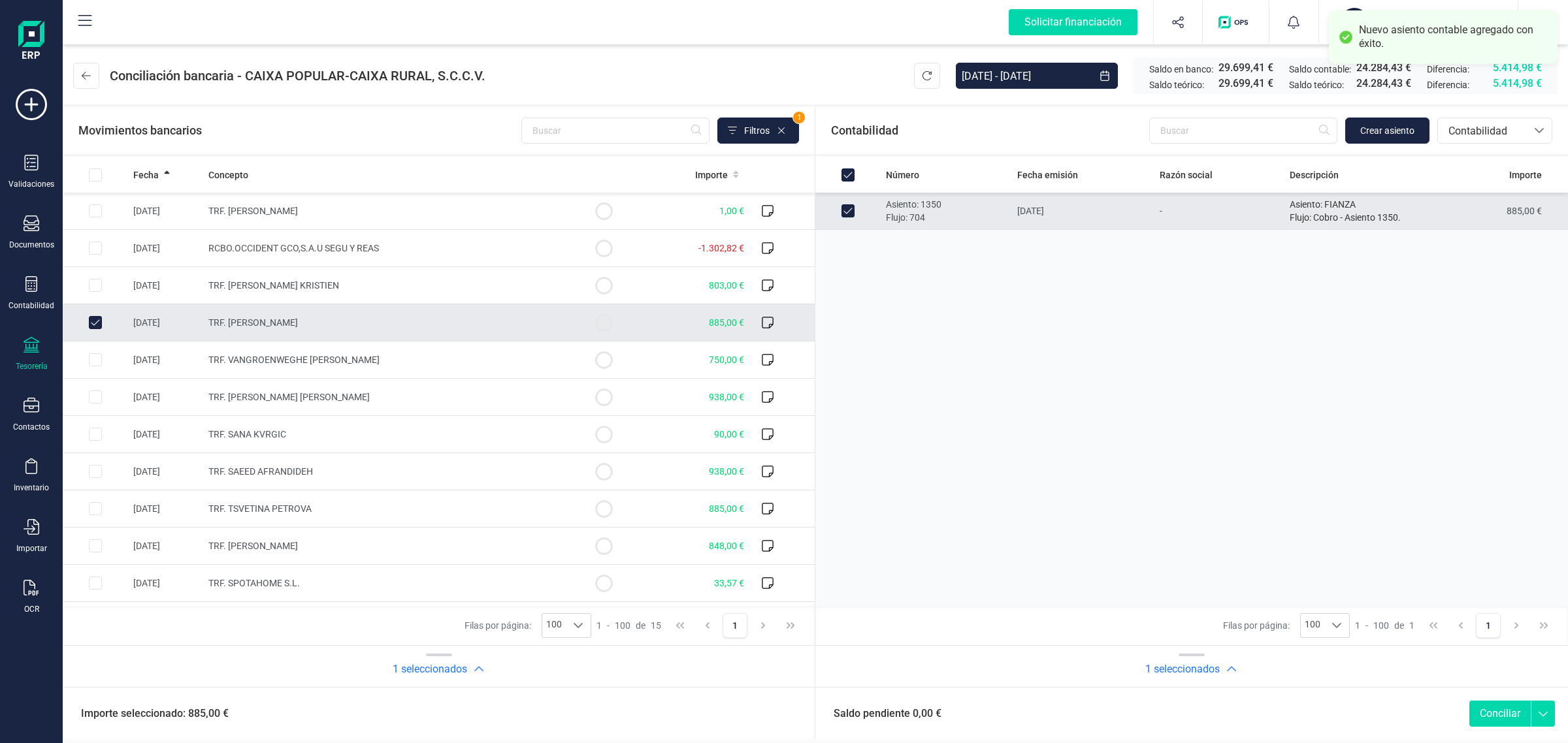
click at [1498, 717] on button "Conciliar" at bounding box center [1500, 714] width 62 height 27
checkbox input "false"
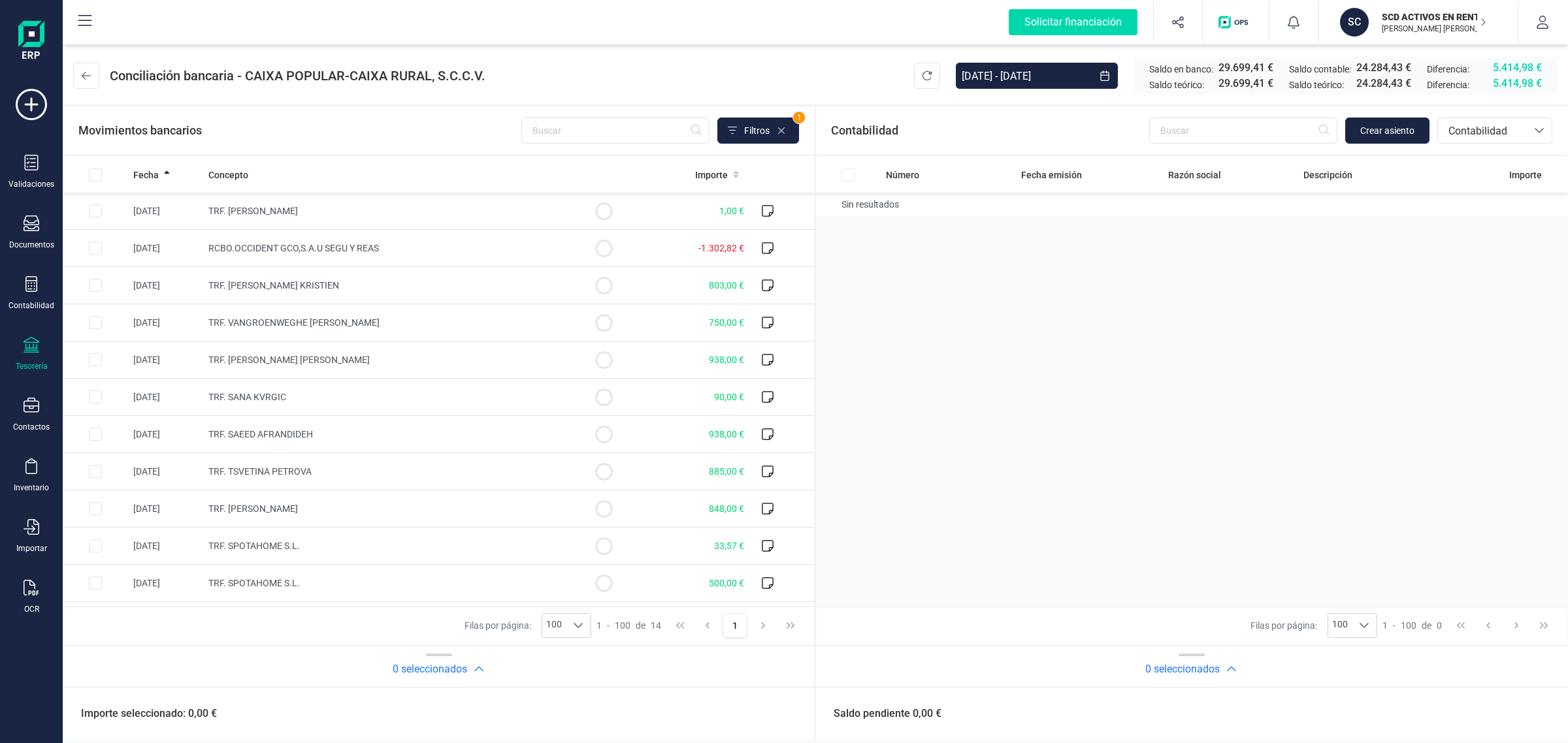
click at [296, 124] on div "Movimientos bancarios Filtros 1" at bounding box center [439, 131] width 720 height 27
click at [29, 352] on div at bounding box center [31, 347] width 16 height 19
click at [143, 219] on span "Cuentas bancarias" at bounding box center [157, 222] width 115 height 16
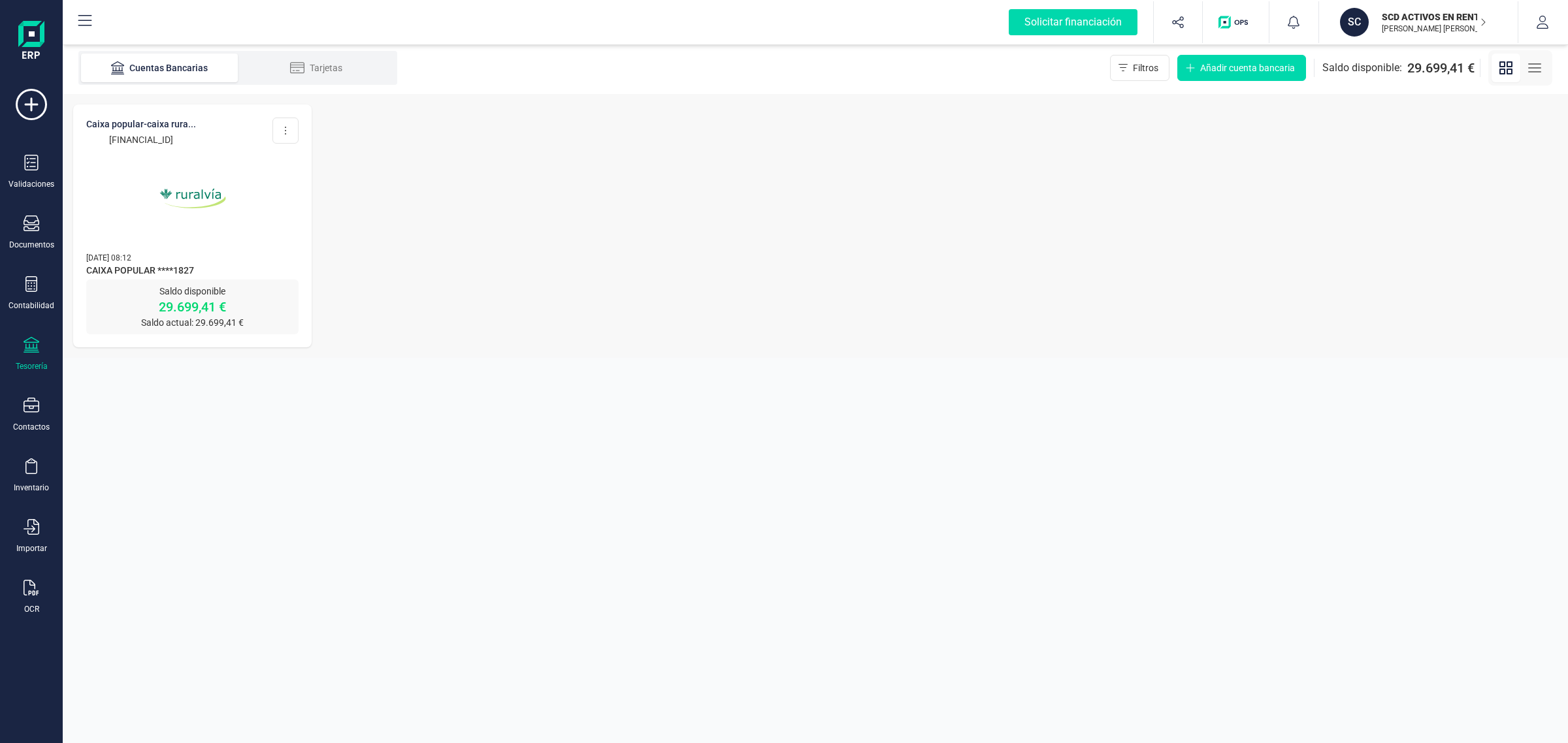
click at [1390, 16] on p "SCD ACTIVOS EN RENTABILIDAD SL" at bounding box center [1434, 17] width 105 height 13
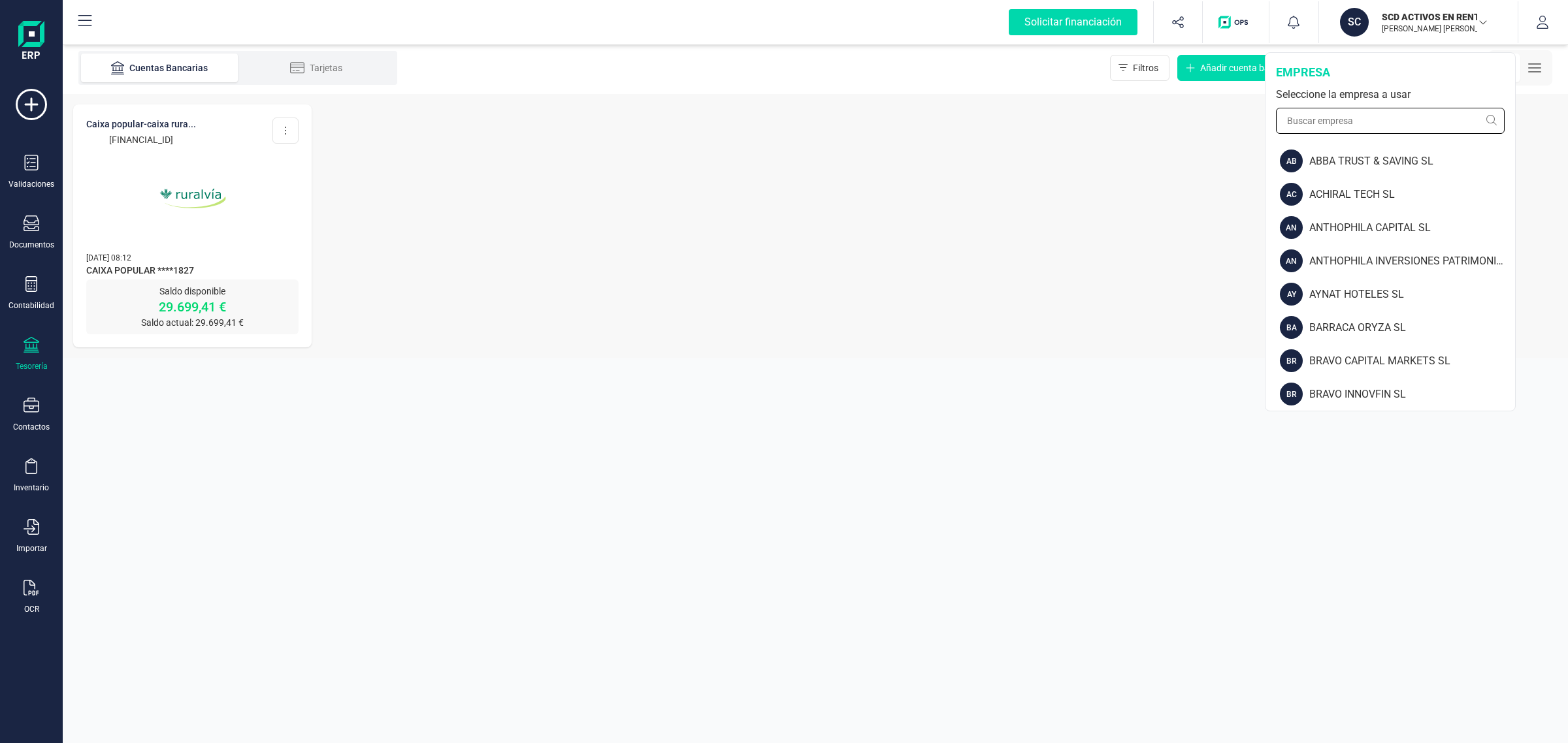
click at [1291, 121] on input "text" at bounding box center [1390, 121] width 229 height 27
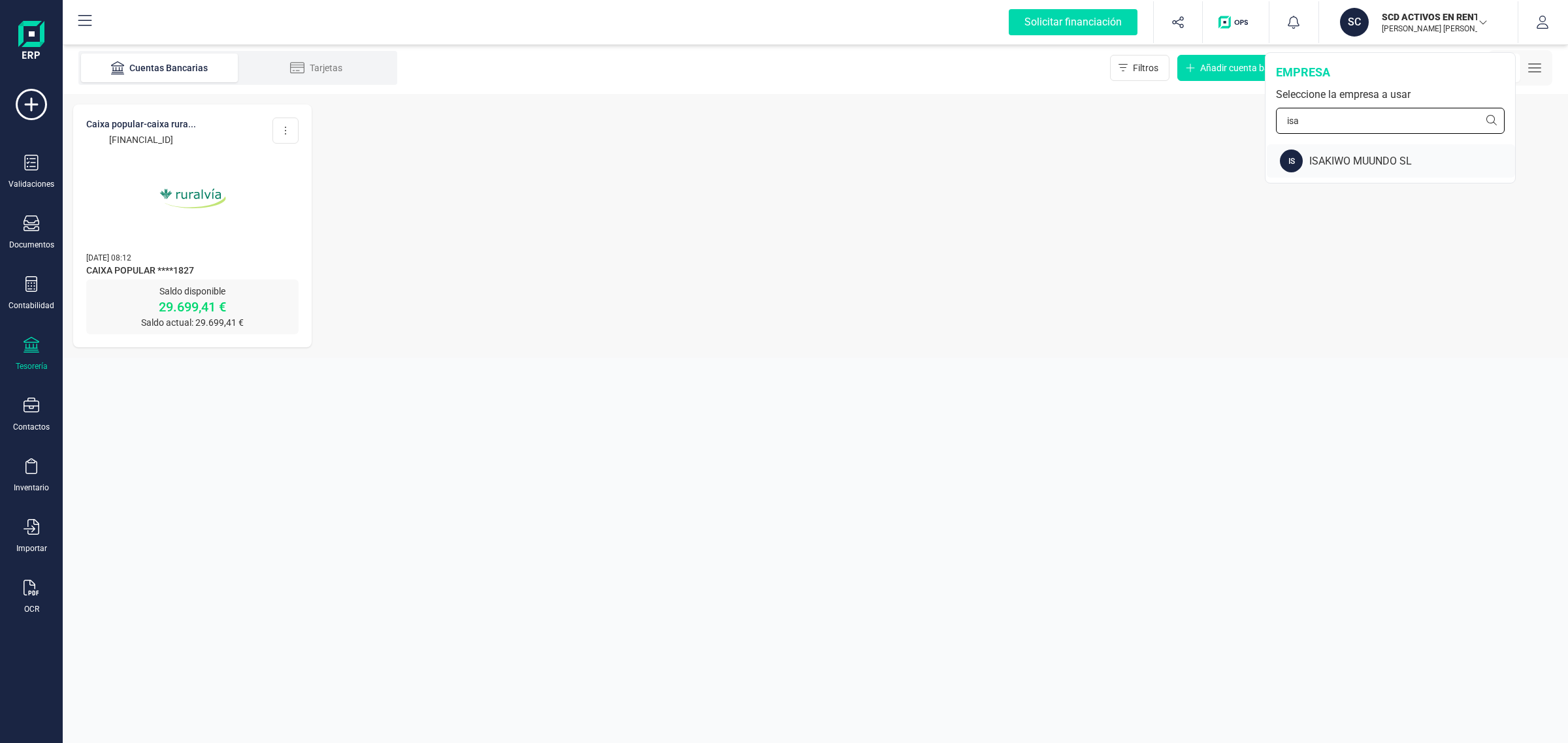
type input "isa"
click at [1356, 159] on div "ISAKIWO MUUNDO SL" at bounding box center [1412, 162] width 206 height 16
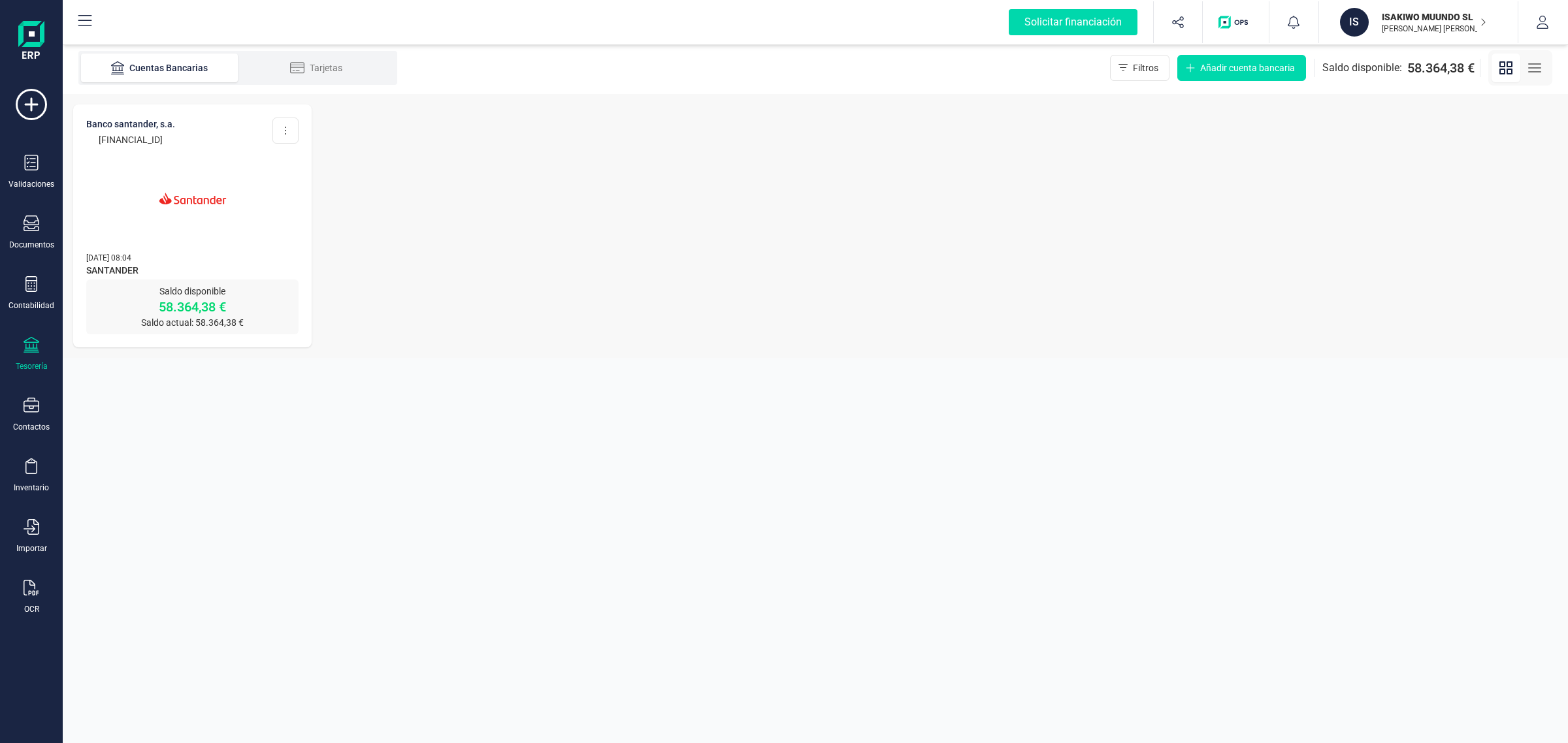
click at [131, 260] on span "[DATE] 08:04" at bounding box center [108, 258] width 45 height 10
click at [142, 238] on img at bounding box center [193, 199] width 110 height 110
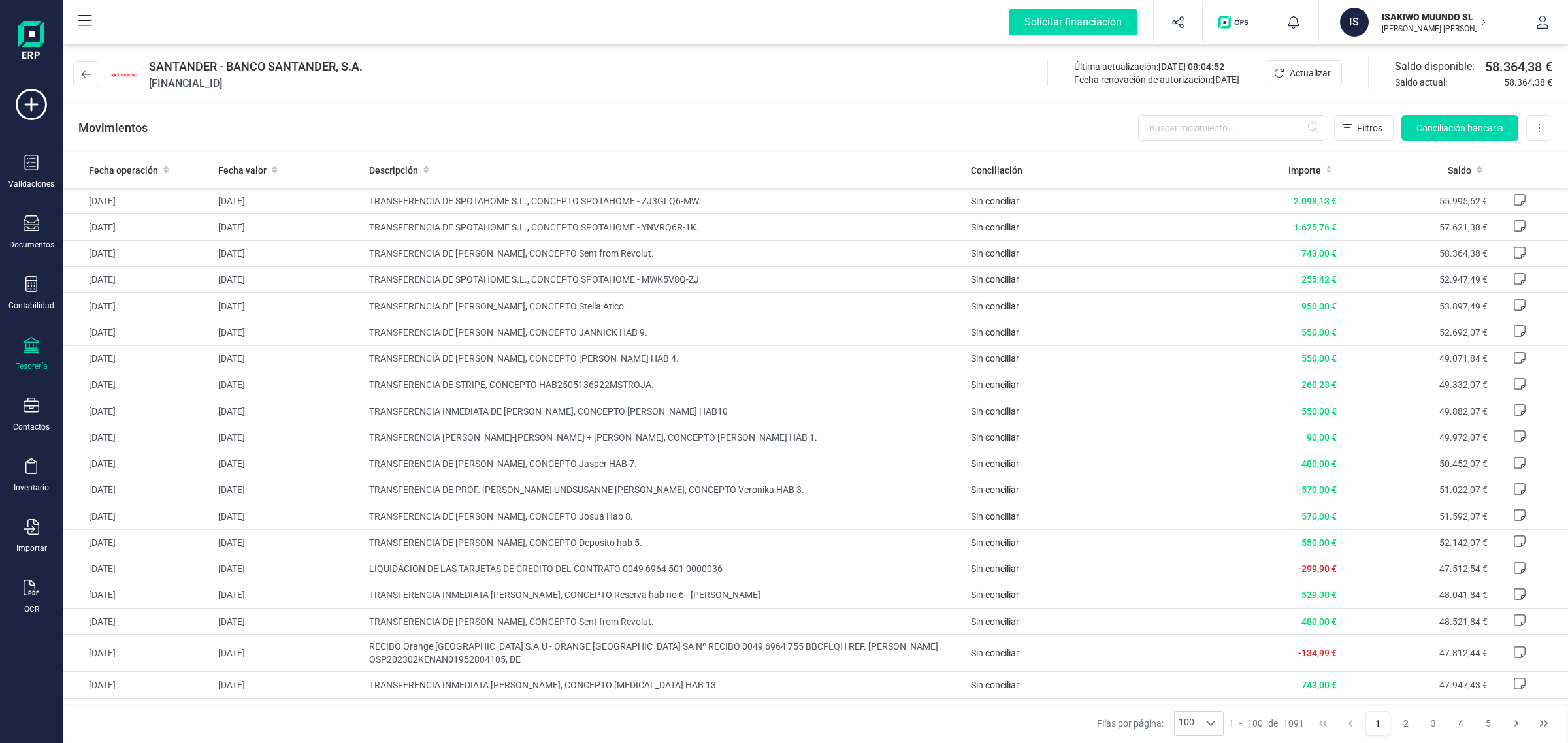
click at [1438, 142] on div "Movimientos Filtros Conciliación bancaria Descargar Excel Eliminar cuenta" at bounding box center [815, 128] width 1505 height 48
click at [1451, 126] on span "Conciliación bancaria" at bounding box center [1460, 128] width 86 height 13
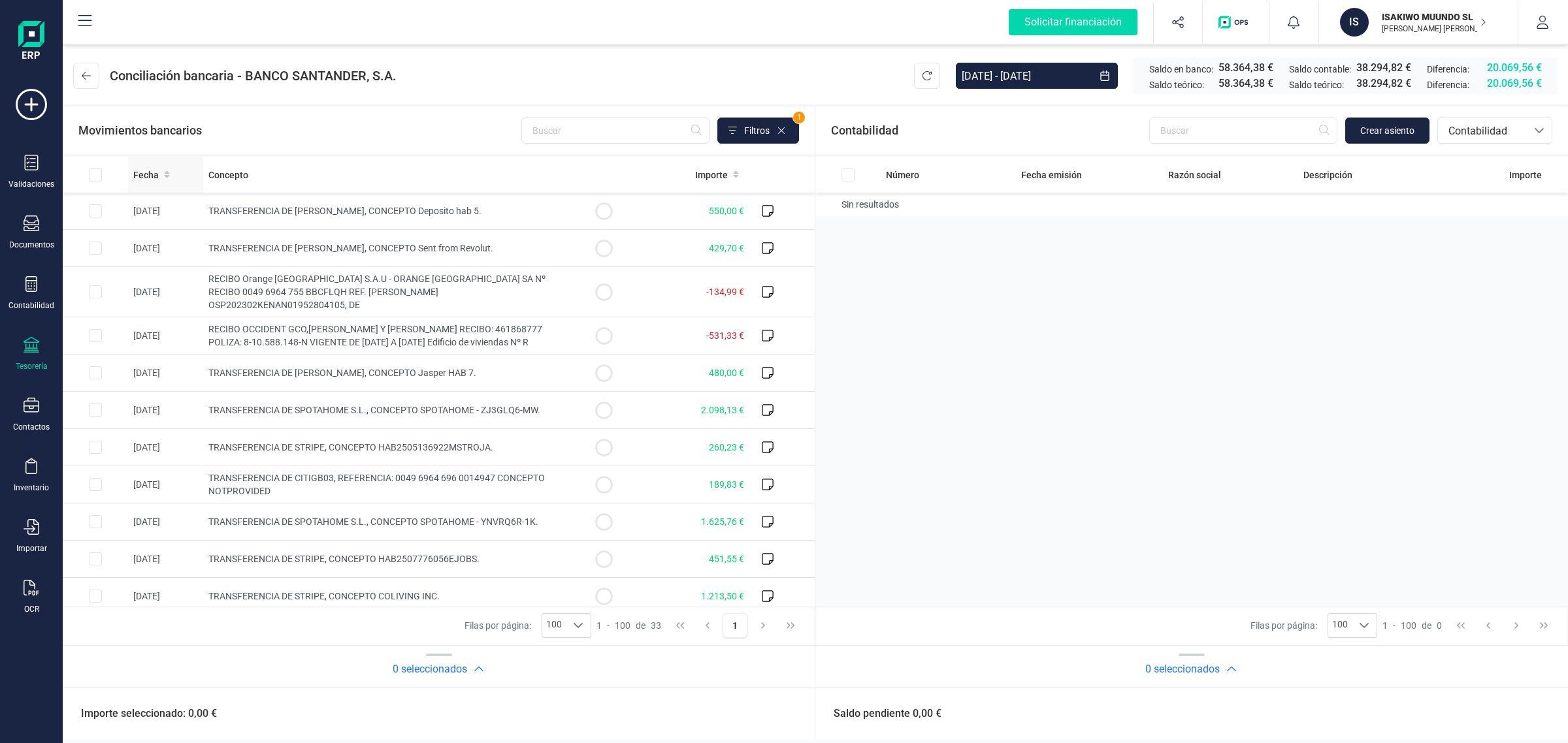
click at [159, 171] on div "Fecha" at bounding box center [165, 175] width 65 height 13
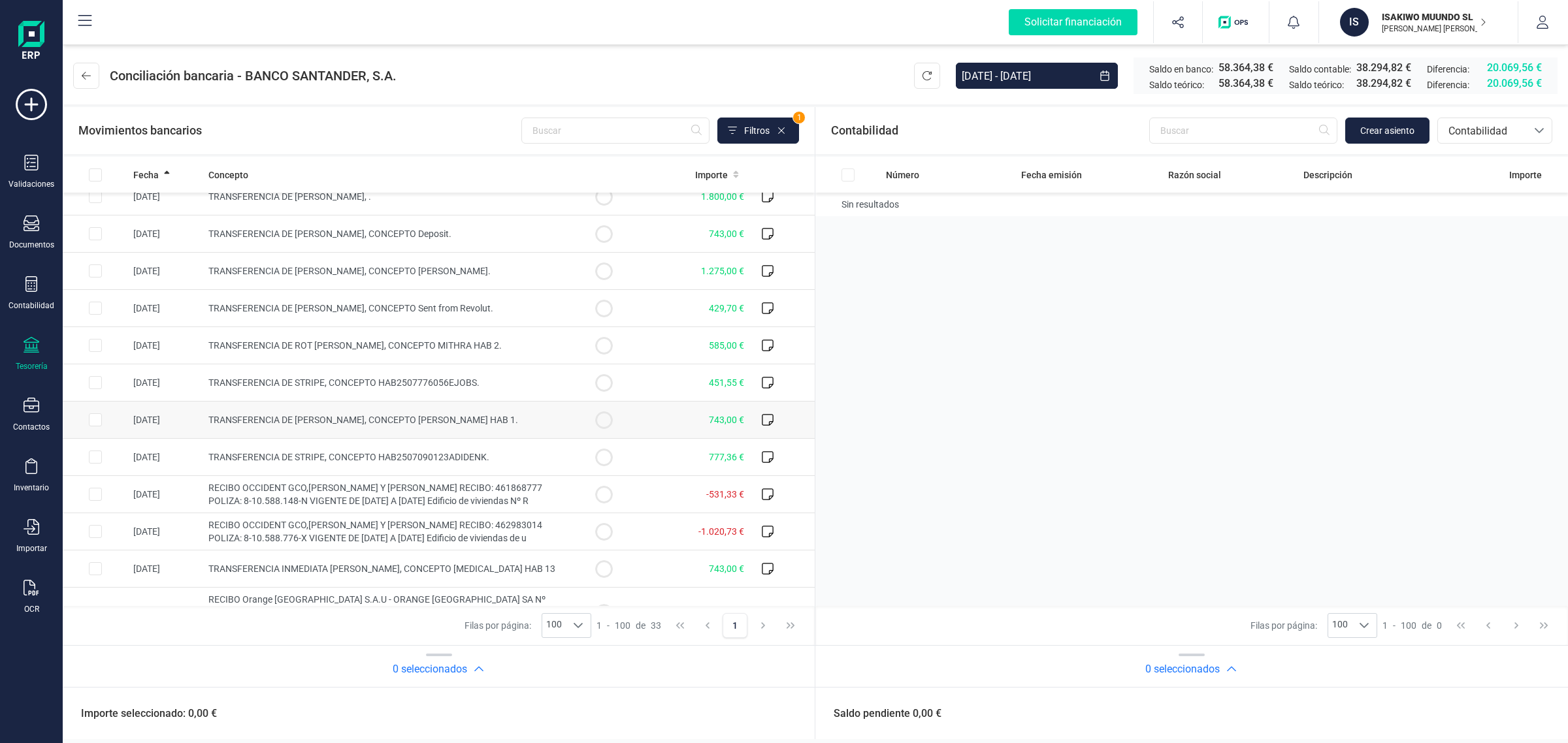
scroll to position [245, 0]
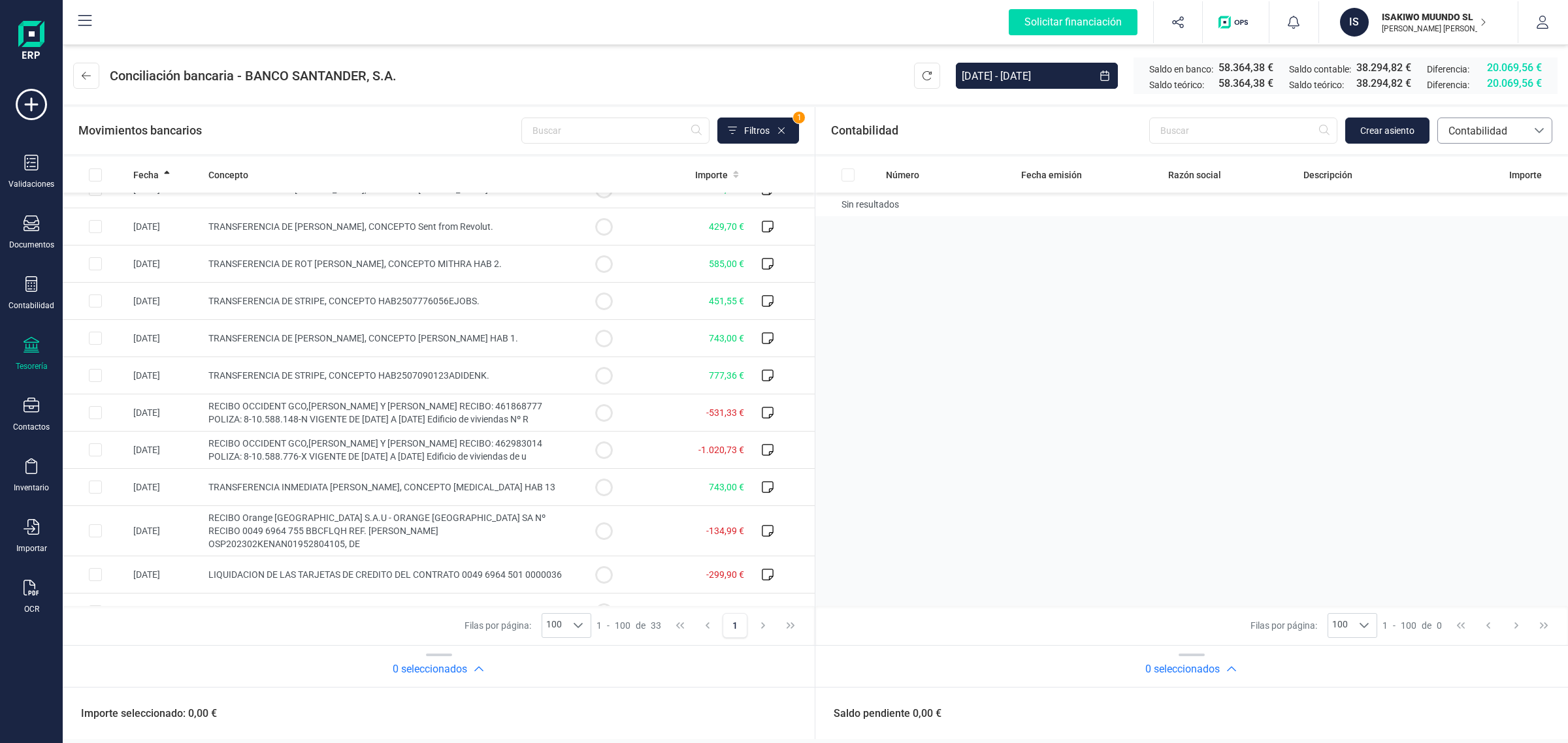
click at [1471, 124] on span "Contabilidad" at bounding box center [1482, 131] width 79 height 16
click at [1468, 218] on span "Facturas" at bounding box center [1468, 219] width 41 height 16
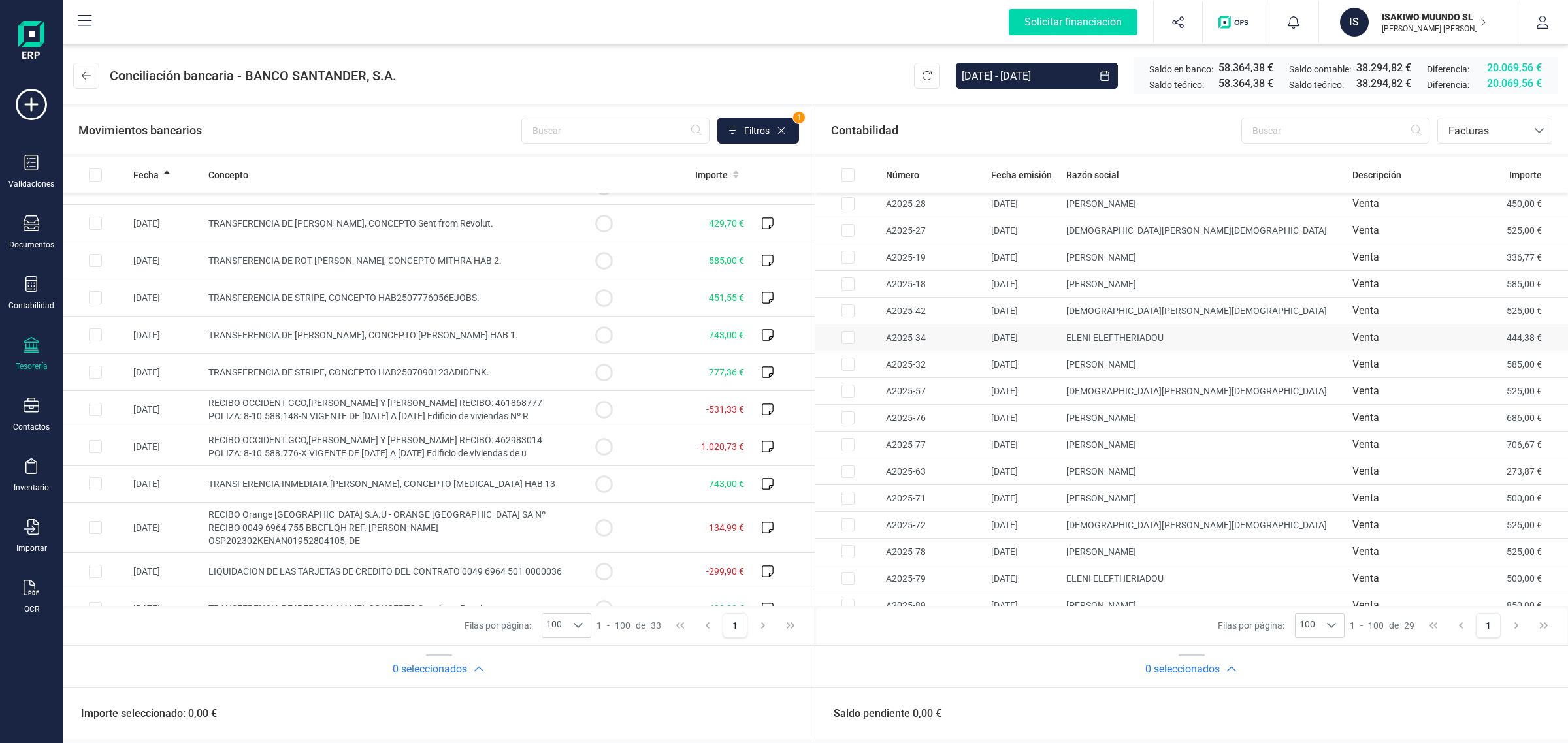
scroll to position [40, 0]
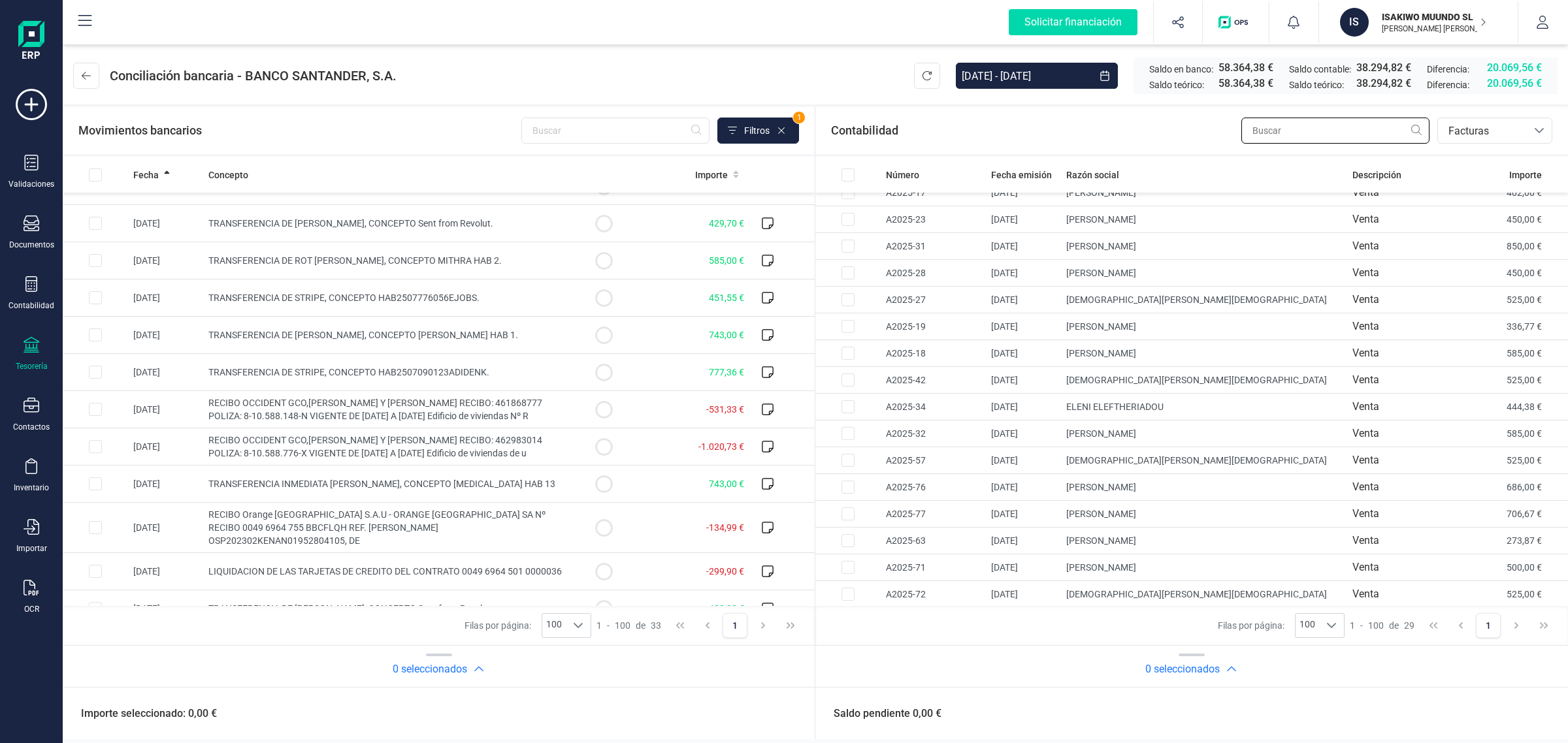
click at [1333, 129] on input "text" at bounding box center [1335, 131] width 188 height 27
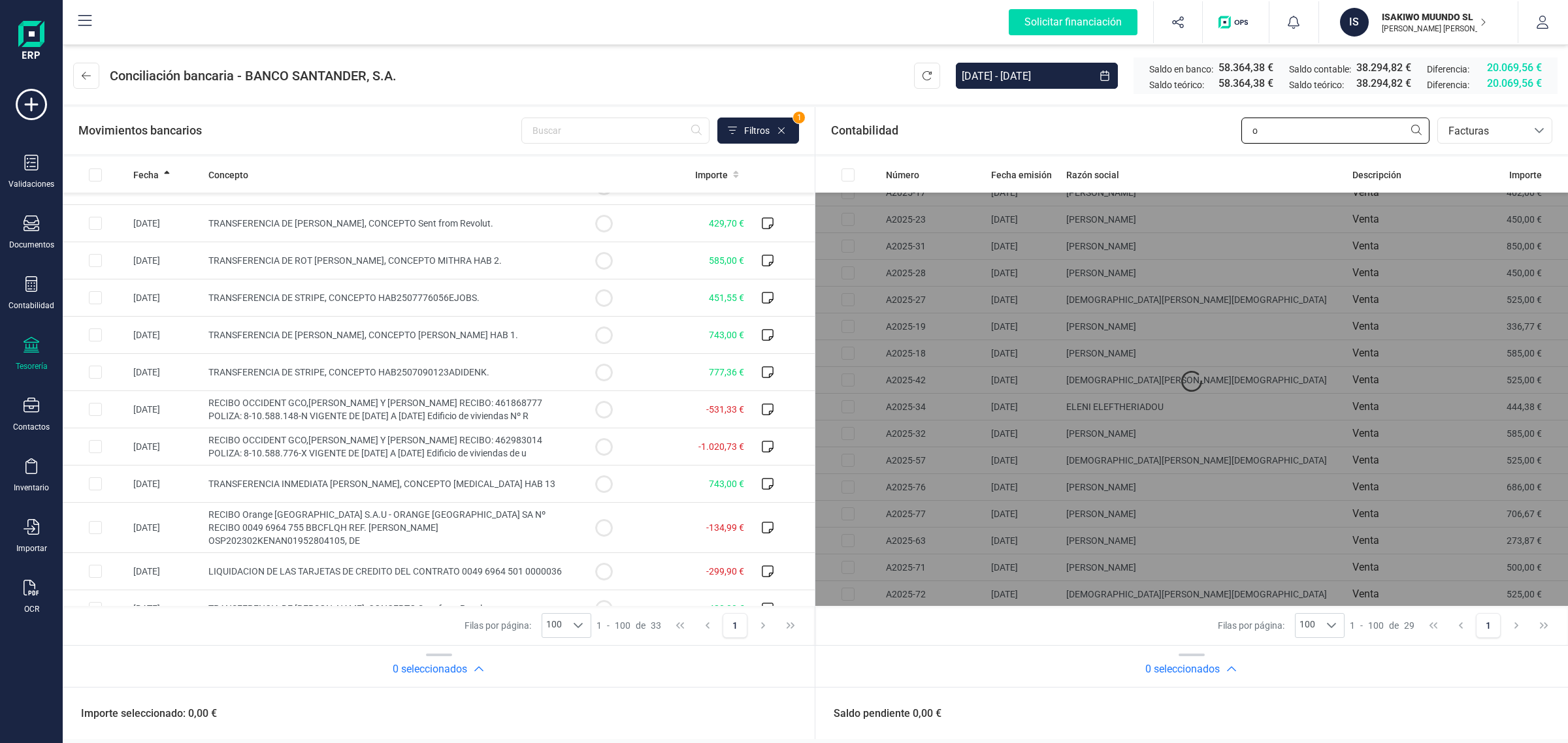
scroll to position [0, 0]
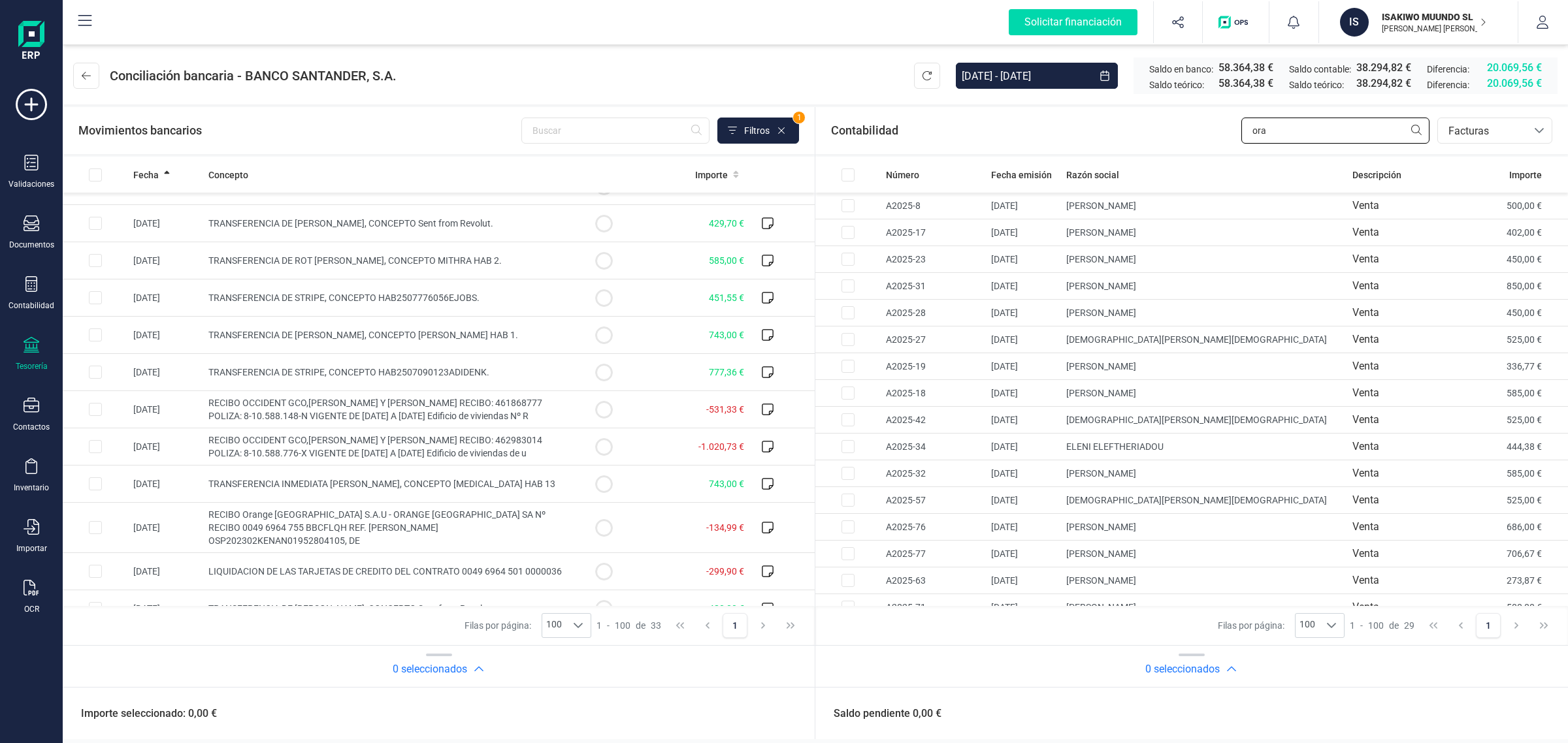
type input "oran"
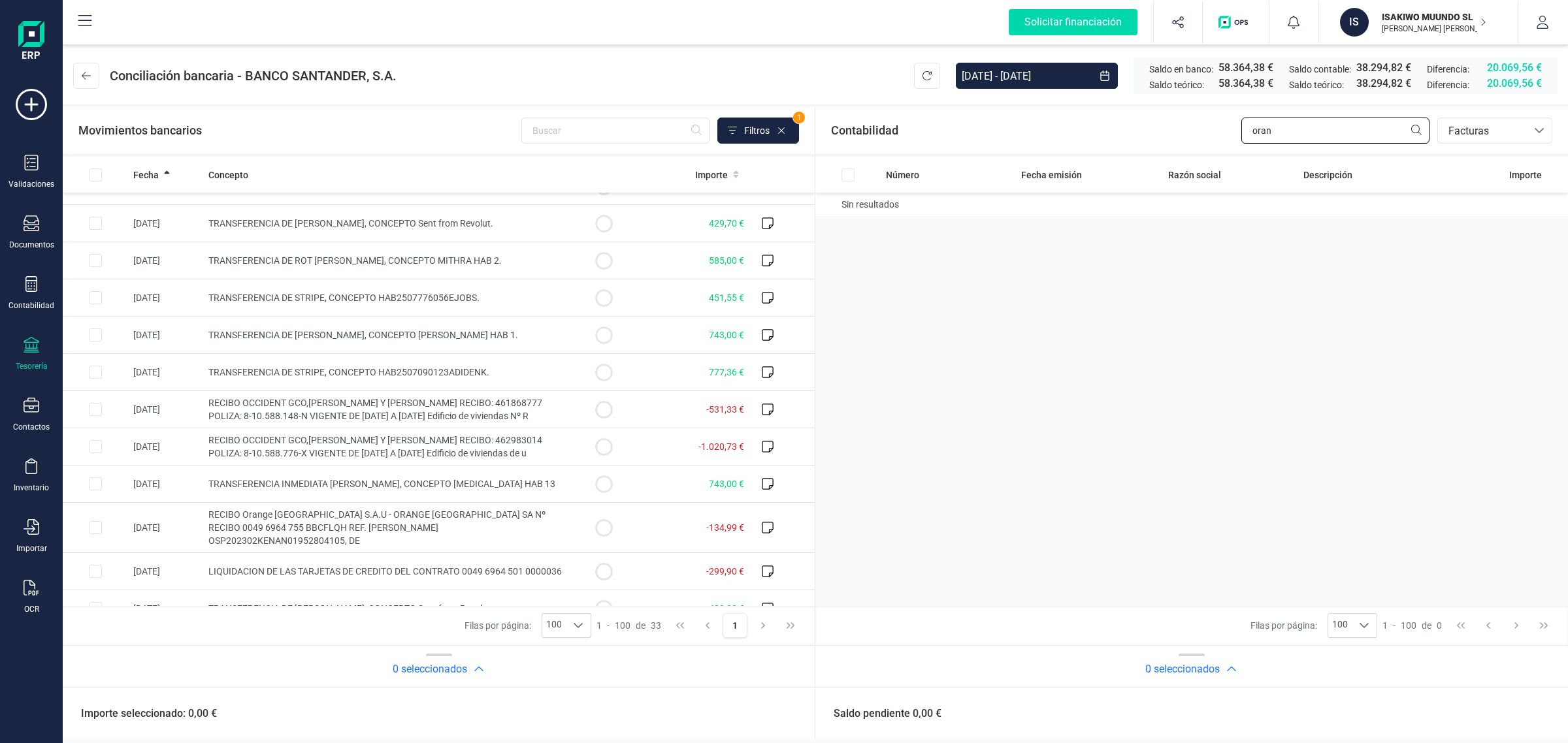
drag, startPoint x: 1337, startPoint y: 124, endPoint x: 1191, endPoint y: 154, distance: 149.1
click at [1191, 154] on section "Contabilidad oran bancos.conciliacion.modal.headerInvoce bancos.conciliacion.mo…" at bounding box center [1192, 397] width 753 height 581
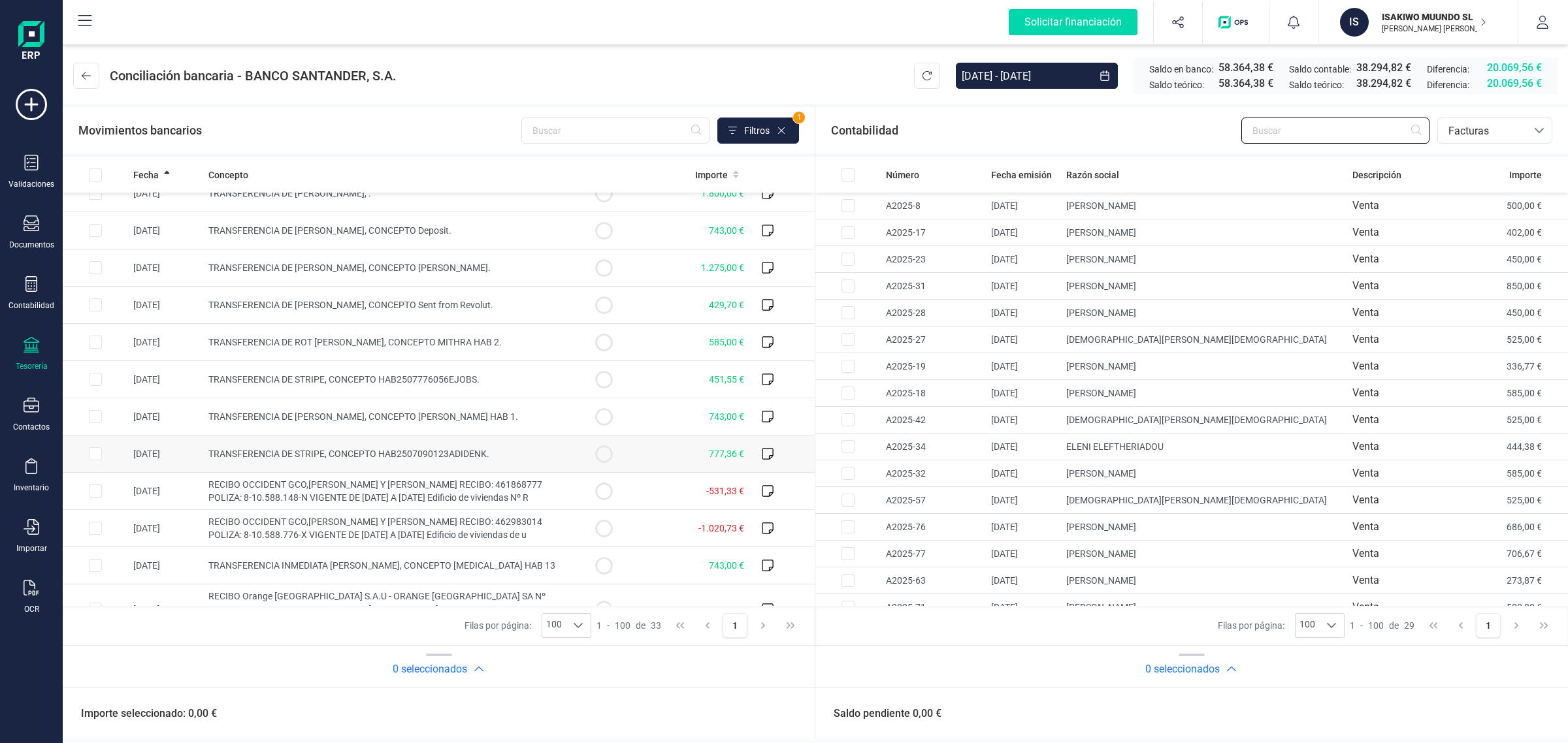
scroll to position [248, 0]
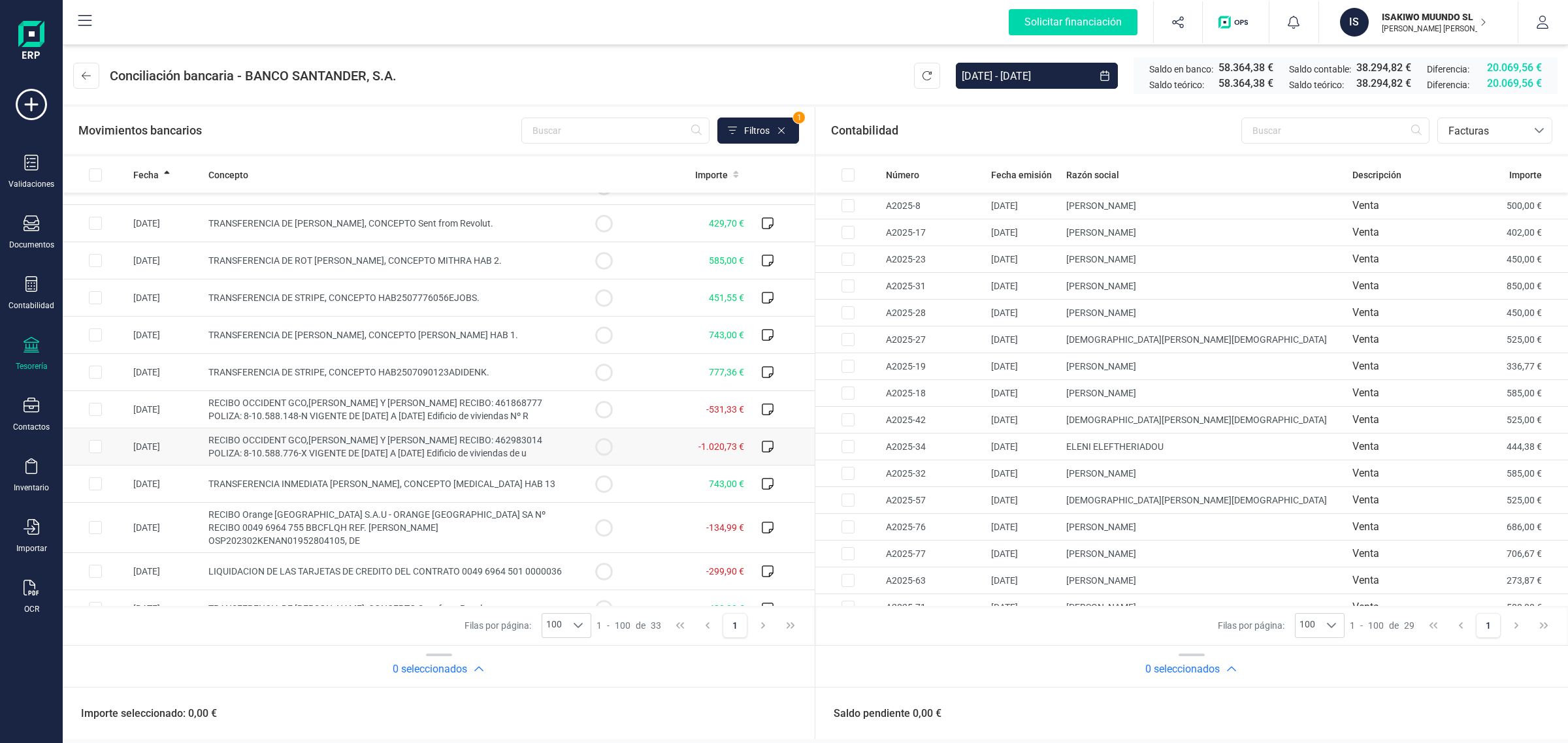
click at [234, 466] on td "RECIBO OCCIDENT GCO,S.A.U SEGU Y REAS RECIBO: 462983014 POLIZA: 8-10.588.776-X …" at bounding box center [387, 447] width 368 height 37
checkbox input "true"
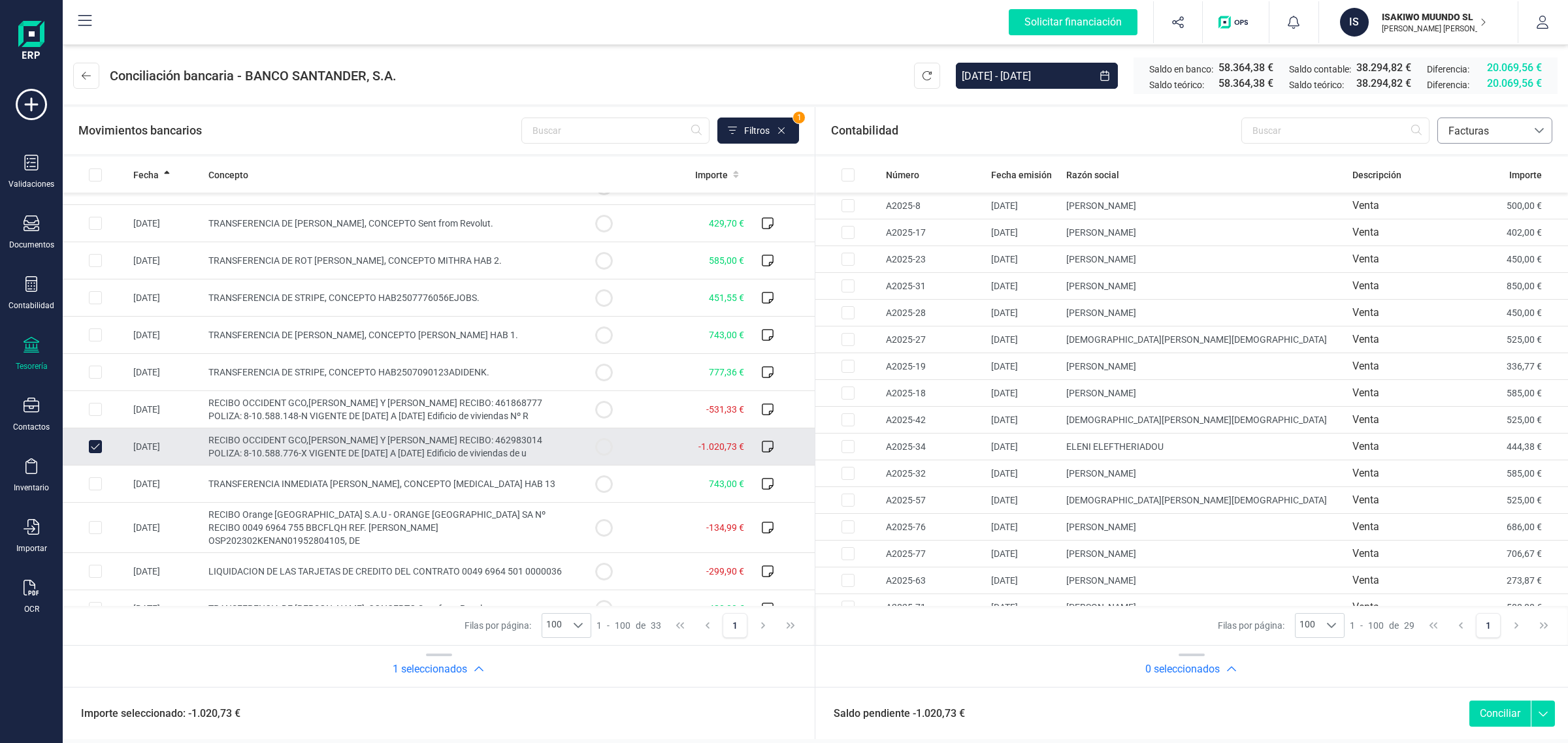
click at [1488, 126] on span "Facturas" at bounding box center [1482, 131] width 79 height 16
click at [1467, 158] on span "Contabilidad" at bounding box center [1478, 162] width 59 height 16
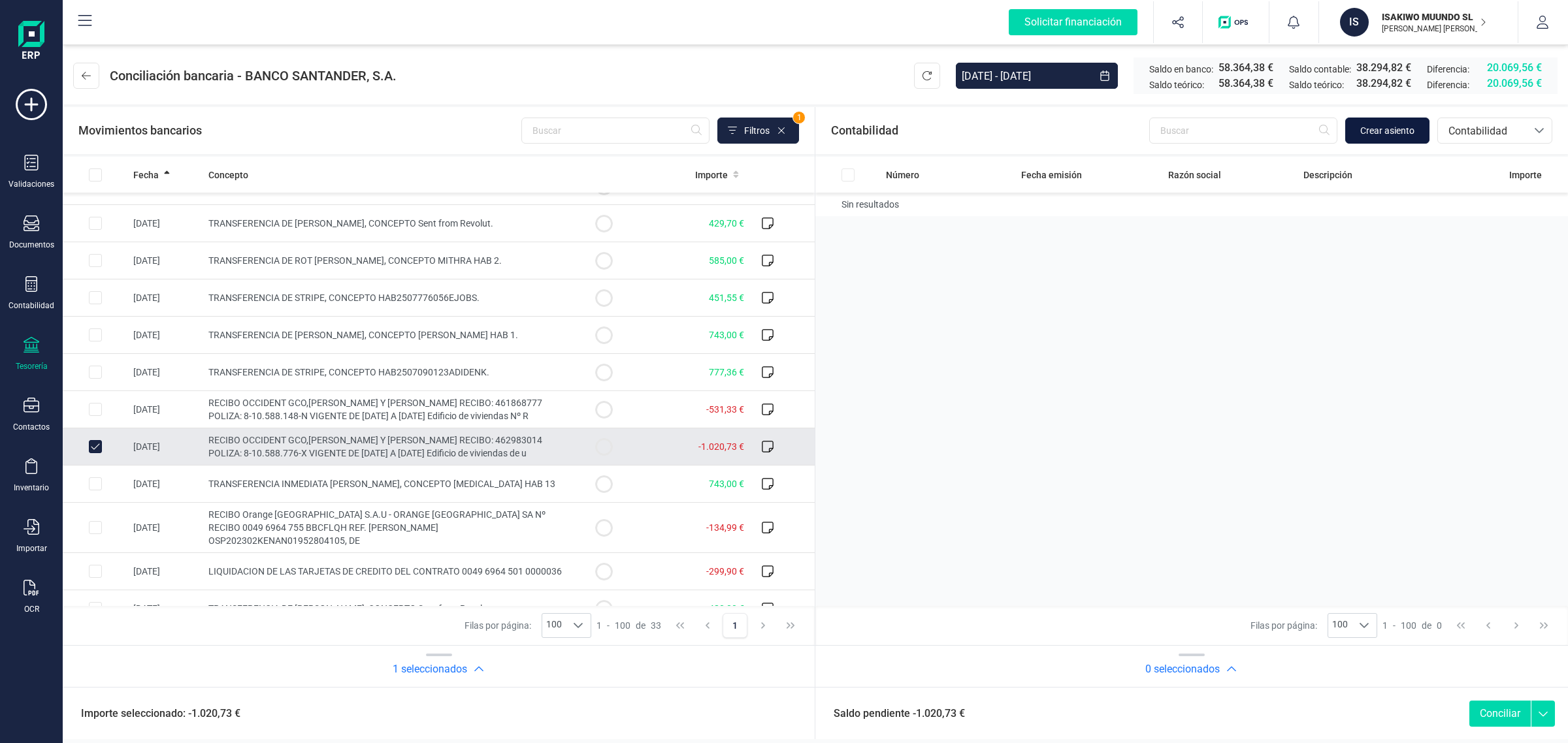
click at [1386, 121] on button "Crear asiento" at bounding box center [1387, 131] width 85 height 27
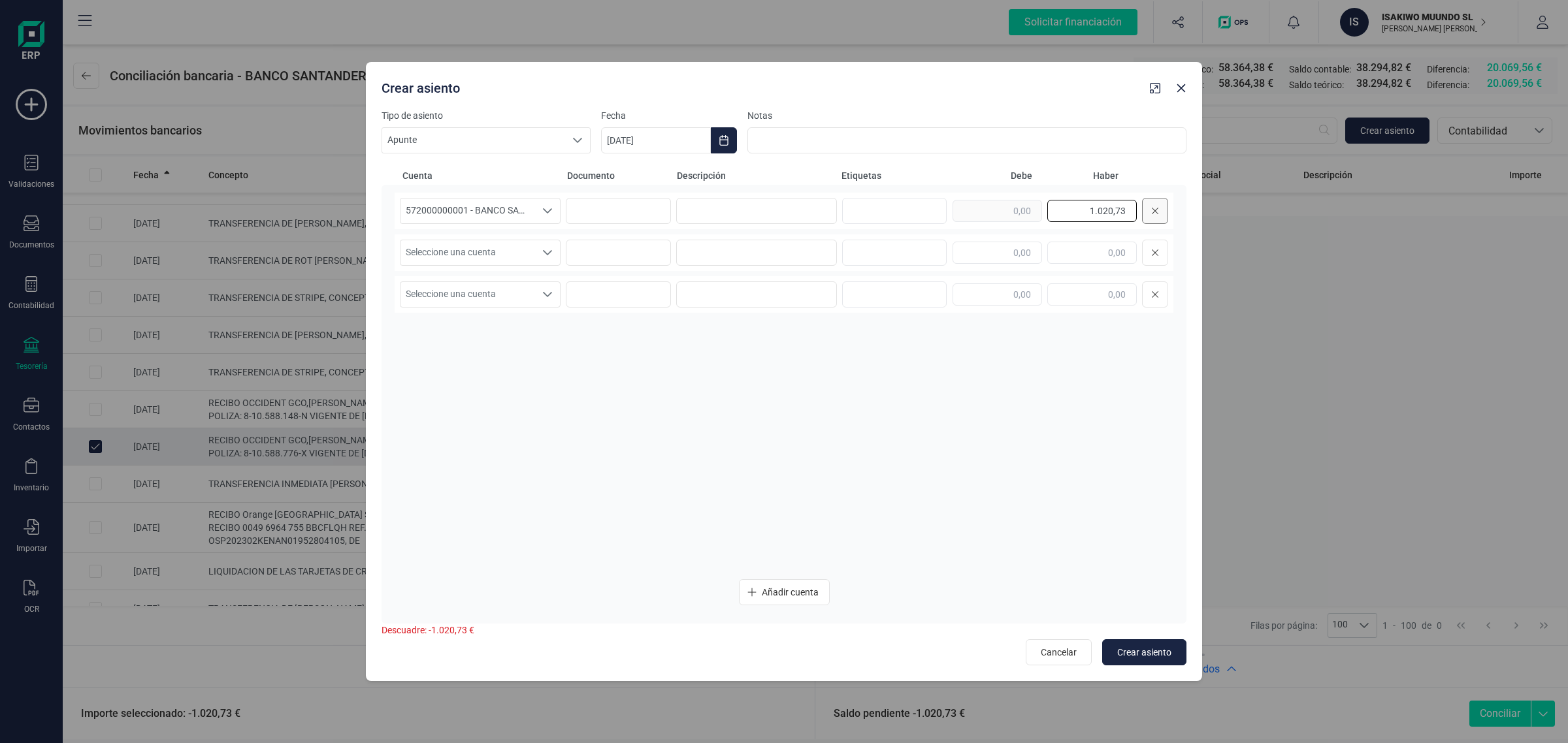
drag, startPoint x: 1061, startPoint y: 217, endPoint x: 1148, endPoint y: 207, distance: 87.6
click at [1148, 207] on div "1.020,73" at bounding box center [1061, 211] width 216 height 27
click at [1011, 257] on input "text" at bounding box center [998, 252] width 89 height 22
paste input "1.020,73"
type input "1.020,73"
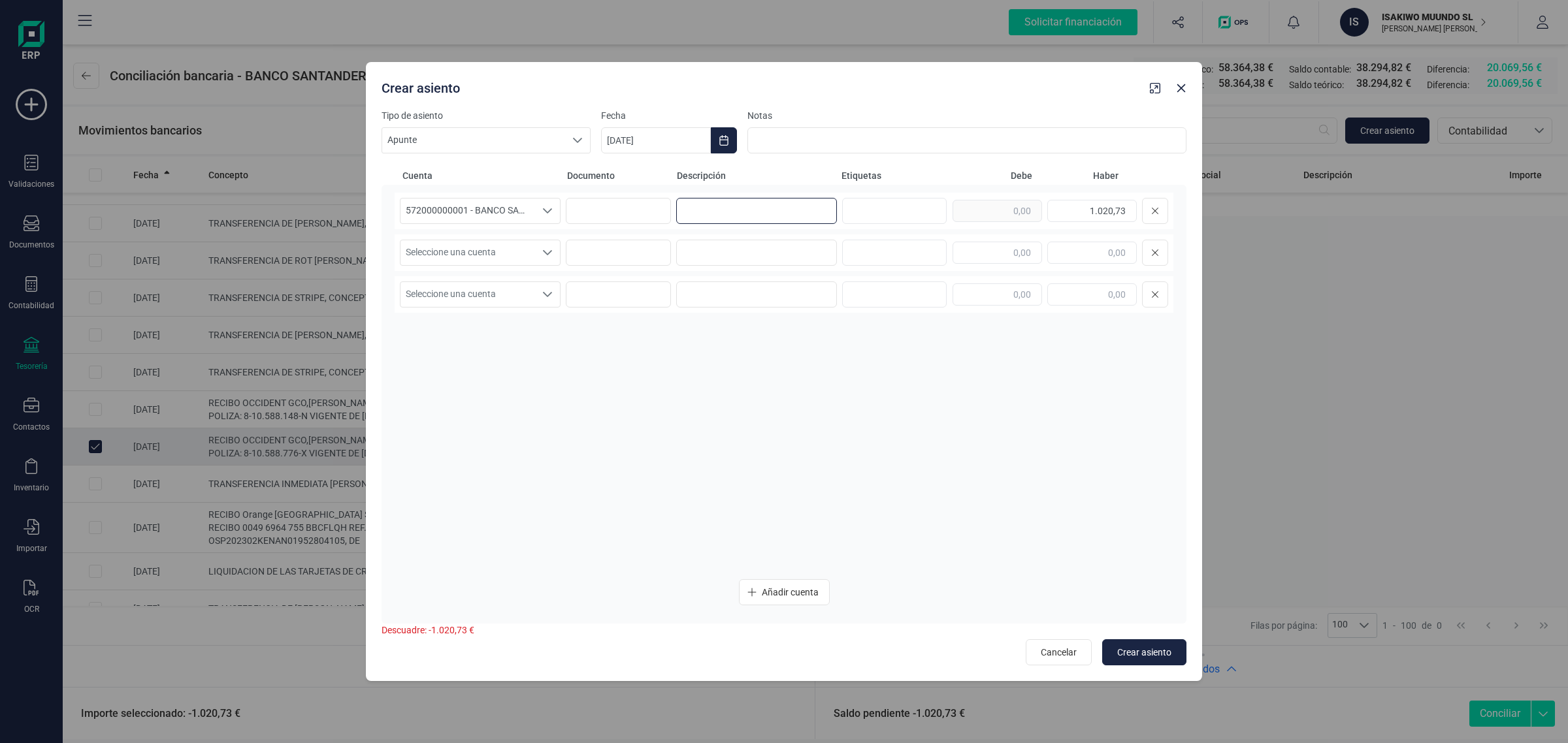
click at [746, 207] on input at bounding box center [756, 211] width 161 height 27
paste input "OCCIDENT GCO,S.A.U SEGU Y REAS"
type input "OCCIDENT GCO,S.A.U SEGU Y REAS"
click at [717, 241] on input at bounding box center [756, 253] width 161 height 27
paste input "OCCIDENT GCO,S.A.U SEGU Y REAS"
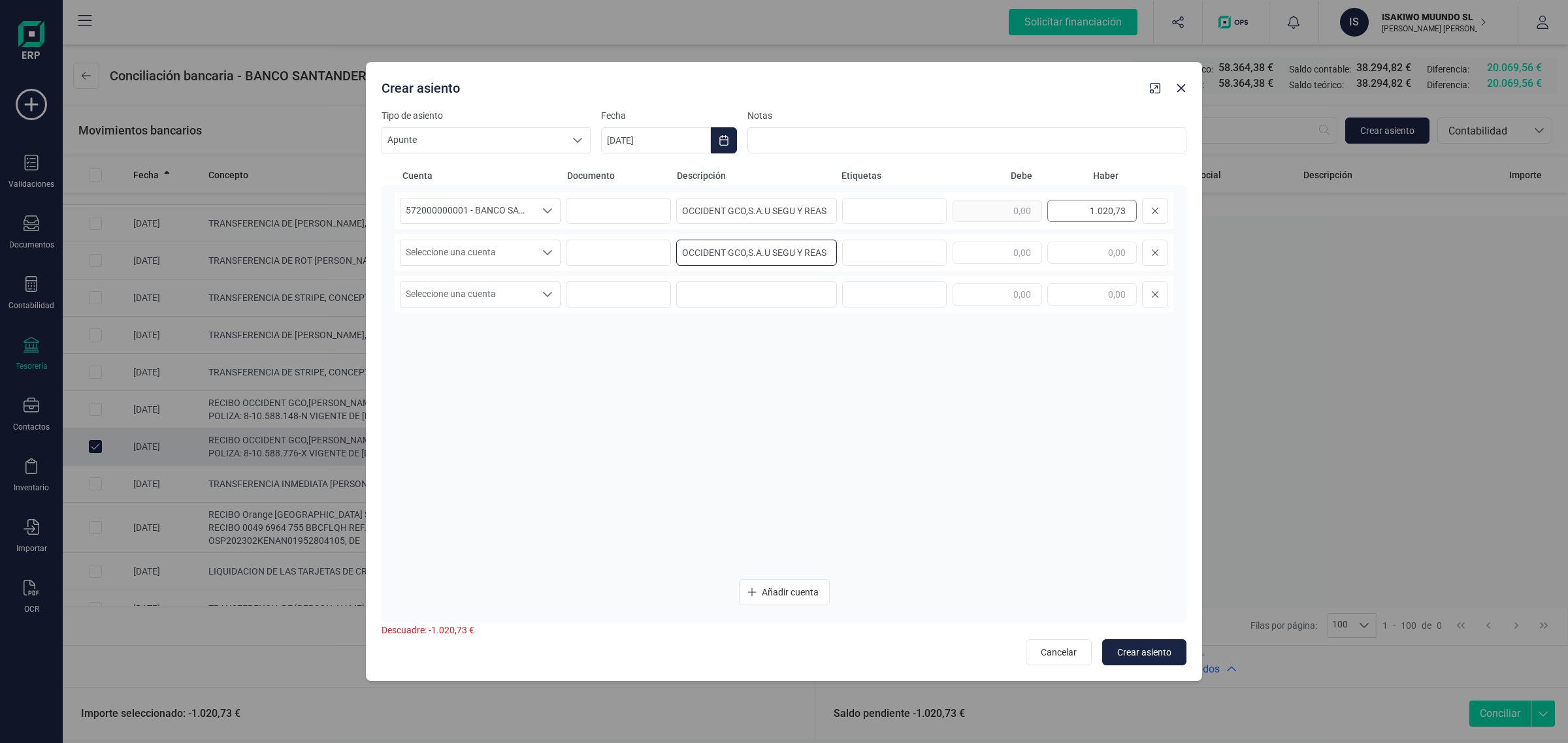
type input "OCCIDENT GCO,S.A.U SEGU Y REAS"
drag, startPoint x: 1081, startPoint y: 207, endPoint x: 1161, endPoint y: 212, distance: 80.2
click at [1161, 212] on div "1.020,73" at bounding box center [1061, 211] width 216 height 27
click at [997, 247] on input "text" at bounding box center [998, 252] width 89 height 22
paste input "1.020,73"
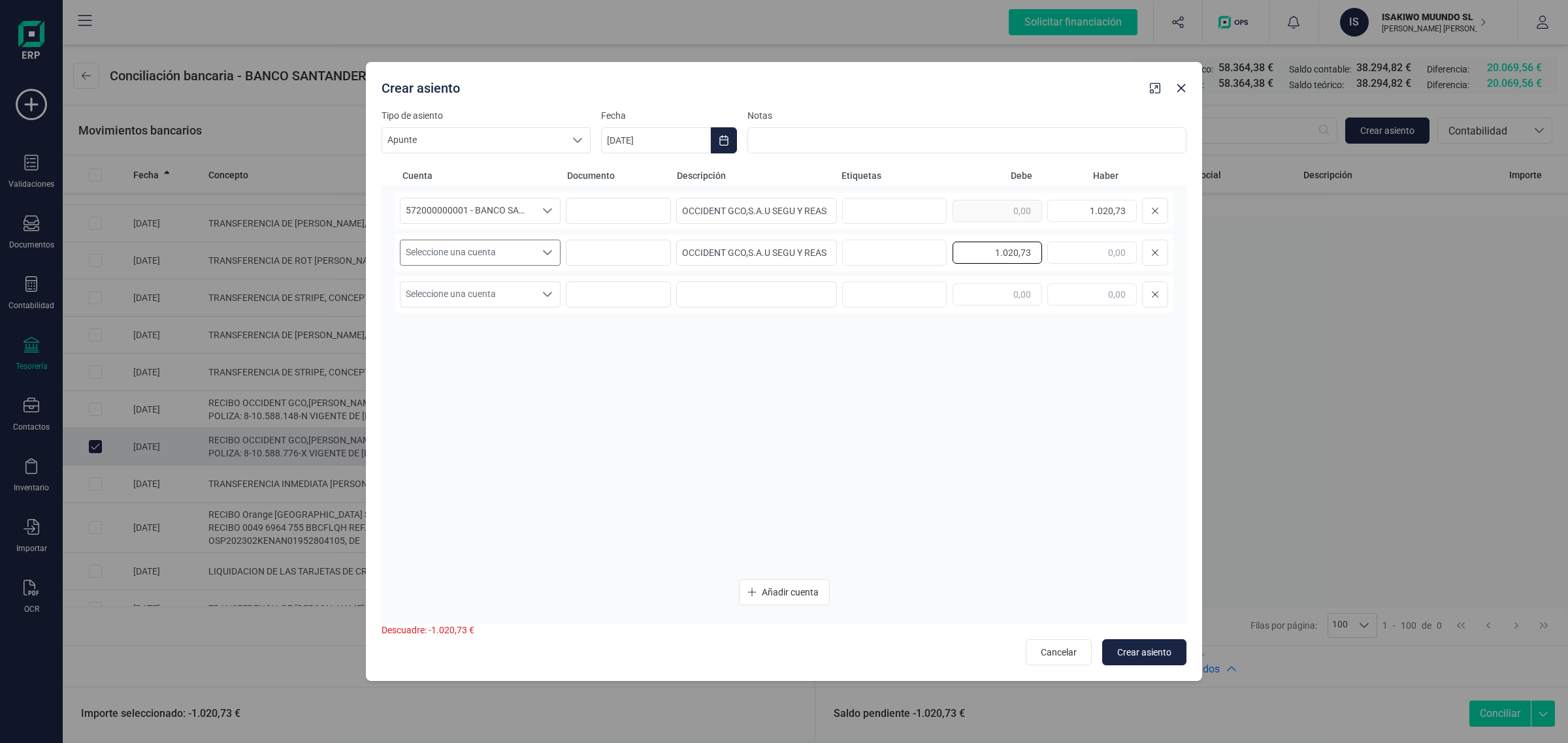
type input "1.020,73"
click at [522, 249] on span "Seleccione una cuenta" at bounding box center [468, 253] width 135 height 25
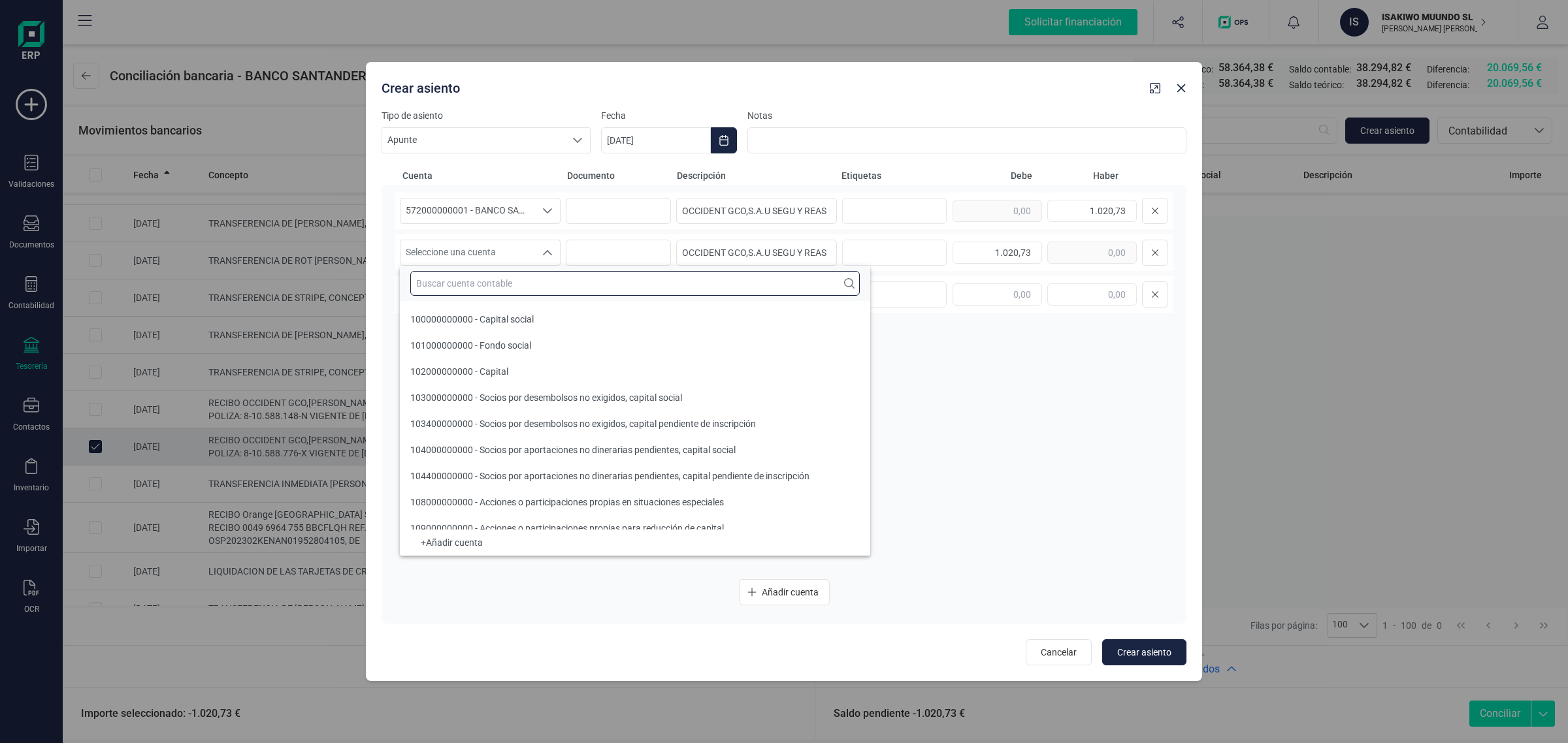
click at [478, 281] on input "text" at bounding box center [635, 283] width 449 height 25
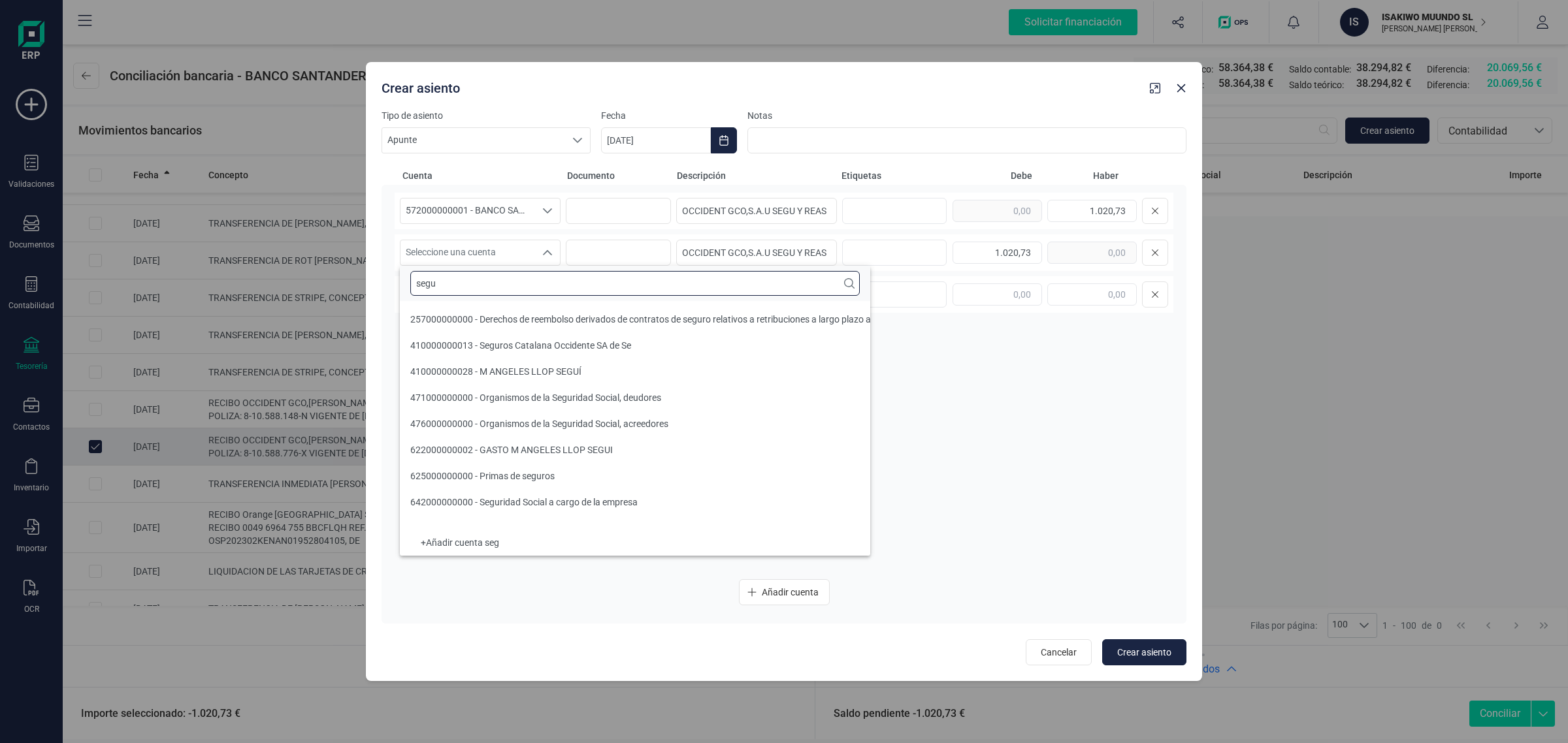
scroll to position [0, 0]
type input "segu"
click at [507, 351] on span "410000000013 - Seguros Catalana Occidente SA de Se" at bounding box center [521, 345] width 220 height 10
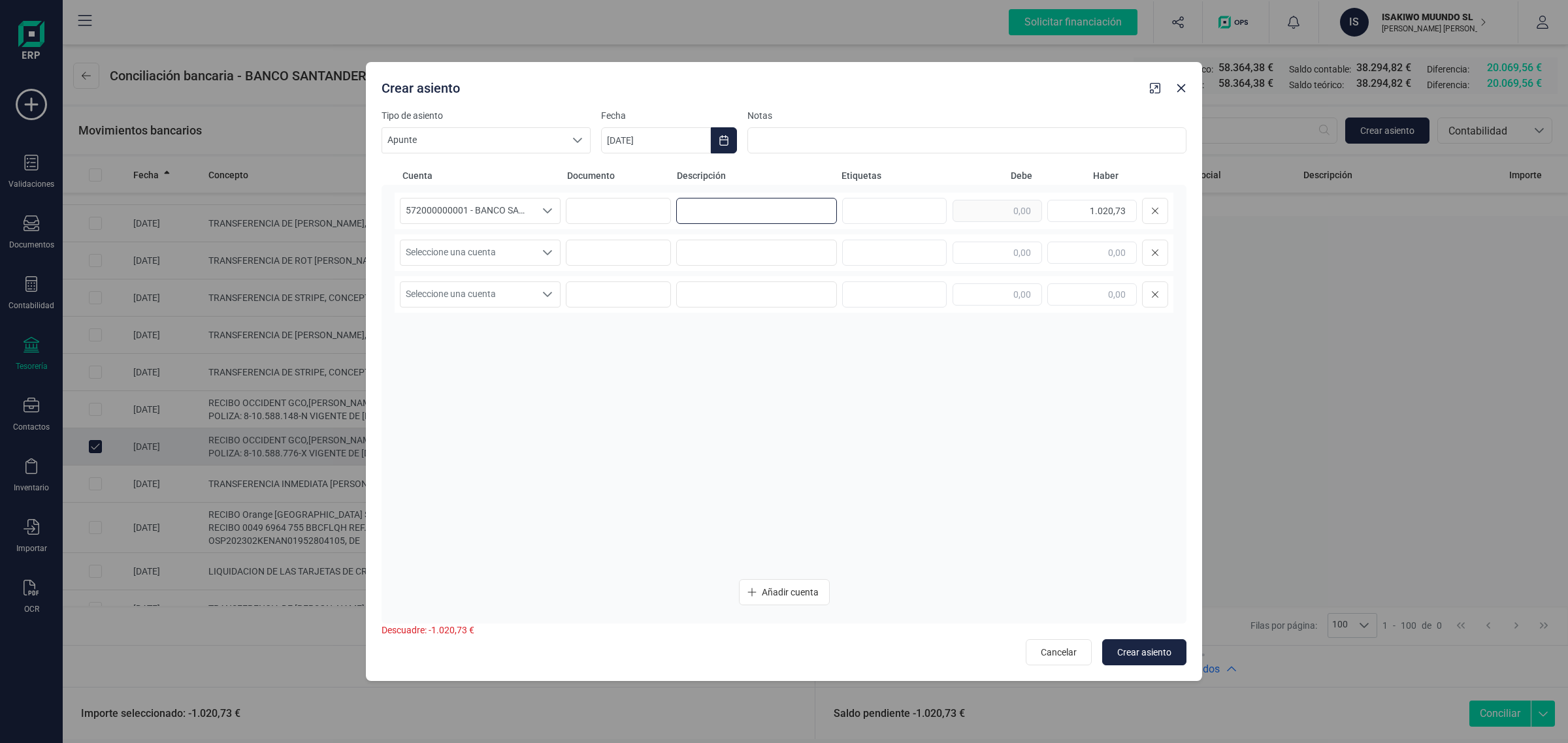
click at [749, 208] on input at bounding box center [756, 211] width 161 height 27
paste input "1.020,73"
type input "1.020,73"
click at [739, 241] on input at bounding box center [756, 253] width 161 height 27
click at [756, 208] on input at bounding box center [756, 211] width 161 height 27
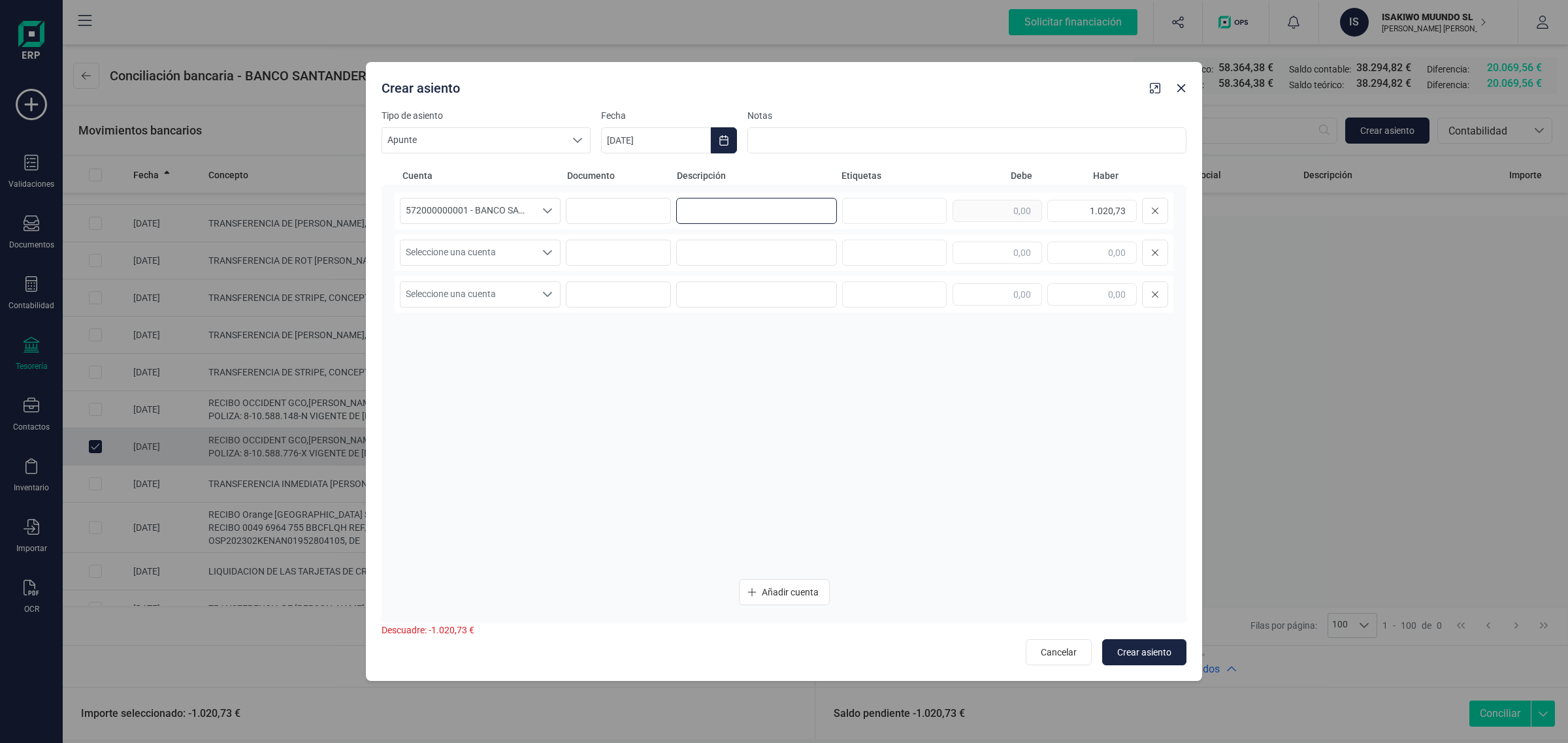
paste input "OCCIDENT GCO,S.A.U SEGU Y REAS"
type input "OCCIDENT GCO,S.A.U SEGU Y REAS"
click at [752, 259] on input at bounding box center [756, 253] width 161 height 27
paste input "OCCIDENT GCO,S.A.U SEGU Y REAS"
type input "OCCIDENT GCO,S.A.U SEGU Y REAS"
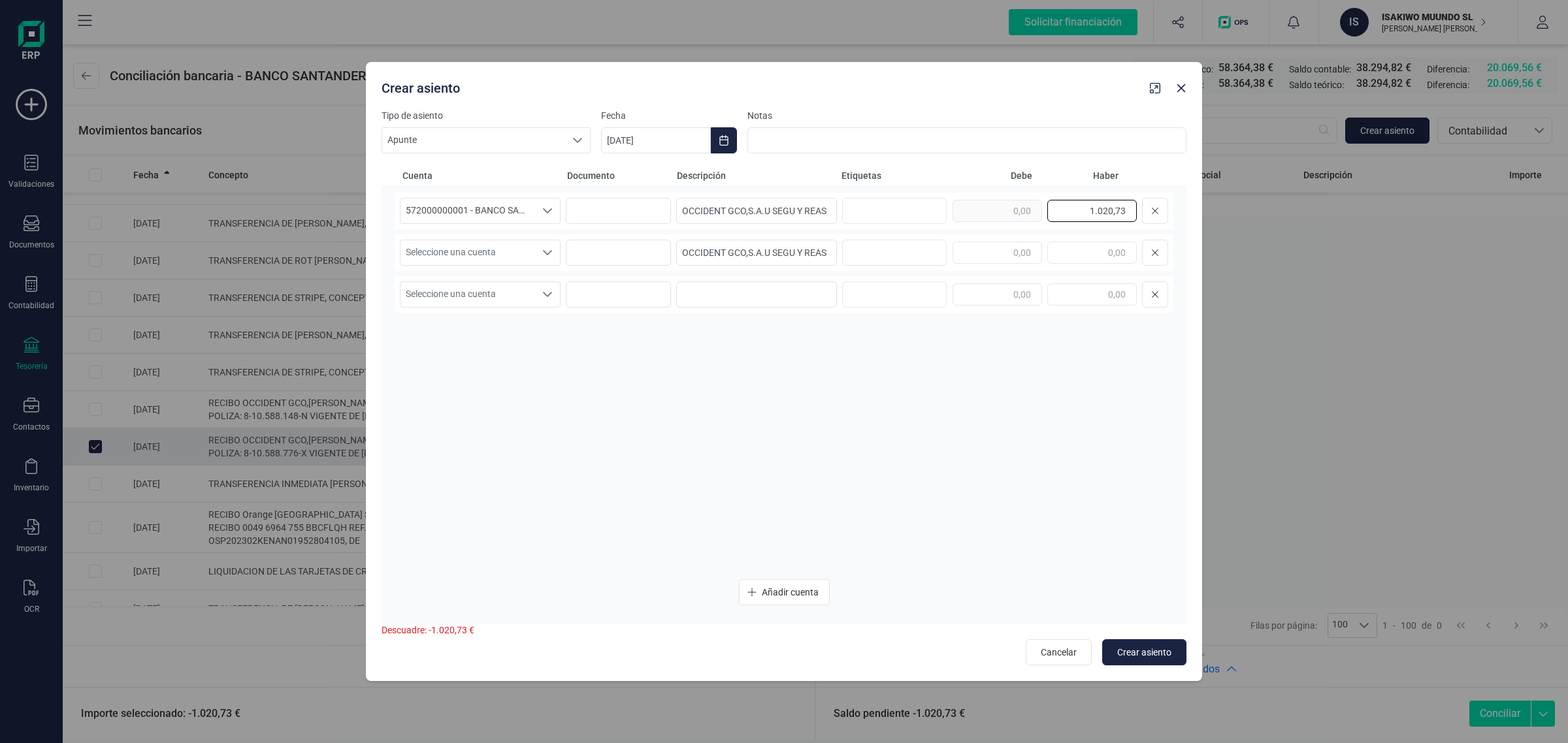
drag, startPoint x: 1077, startPoint y: 206, endPoint x: 1183, endPoint y: 216, distance: 106.5
click at [1181, 214] on div "572000000001 - BANCO SANTANDER ****0401 572000000001 - BANCO SANTANDER ****0401…" at bounding box center [784, 405] width 805 height 439
click at [1018, 258] on input "text" at bounding box center [998, 252] width 89 height 22
paste input "1.020,73"
type input "1.020,73"
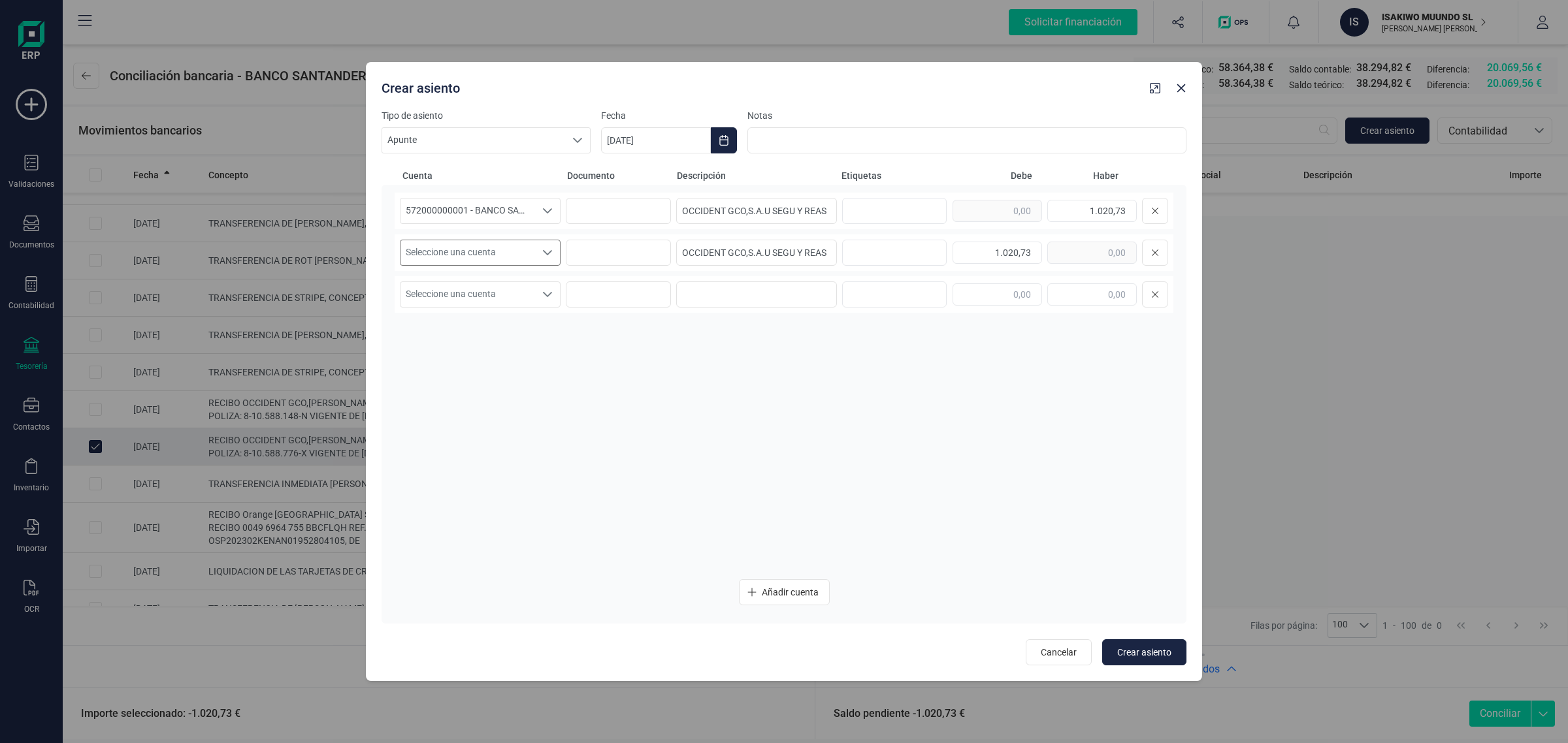
click at [492, 250] on span "Seleccione una cuenta" at bounding box center [468, 253] width 135 height 25
type input "seguros"
click at [498, 319] on span "410000000013 - Seguros Catalana Occidente SA de Se" at bounding box center [521, 319] width 220 height 10
click at [723, 139] on icon "Choose Date" at bounding box center [723, 140] width 10 height 10
click at [618, 172] on div "septiembre 2025" at bounding box center [797, 181] width 372 height 32
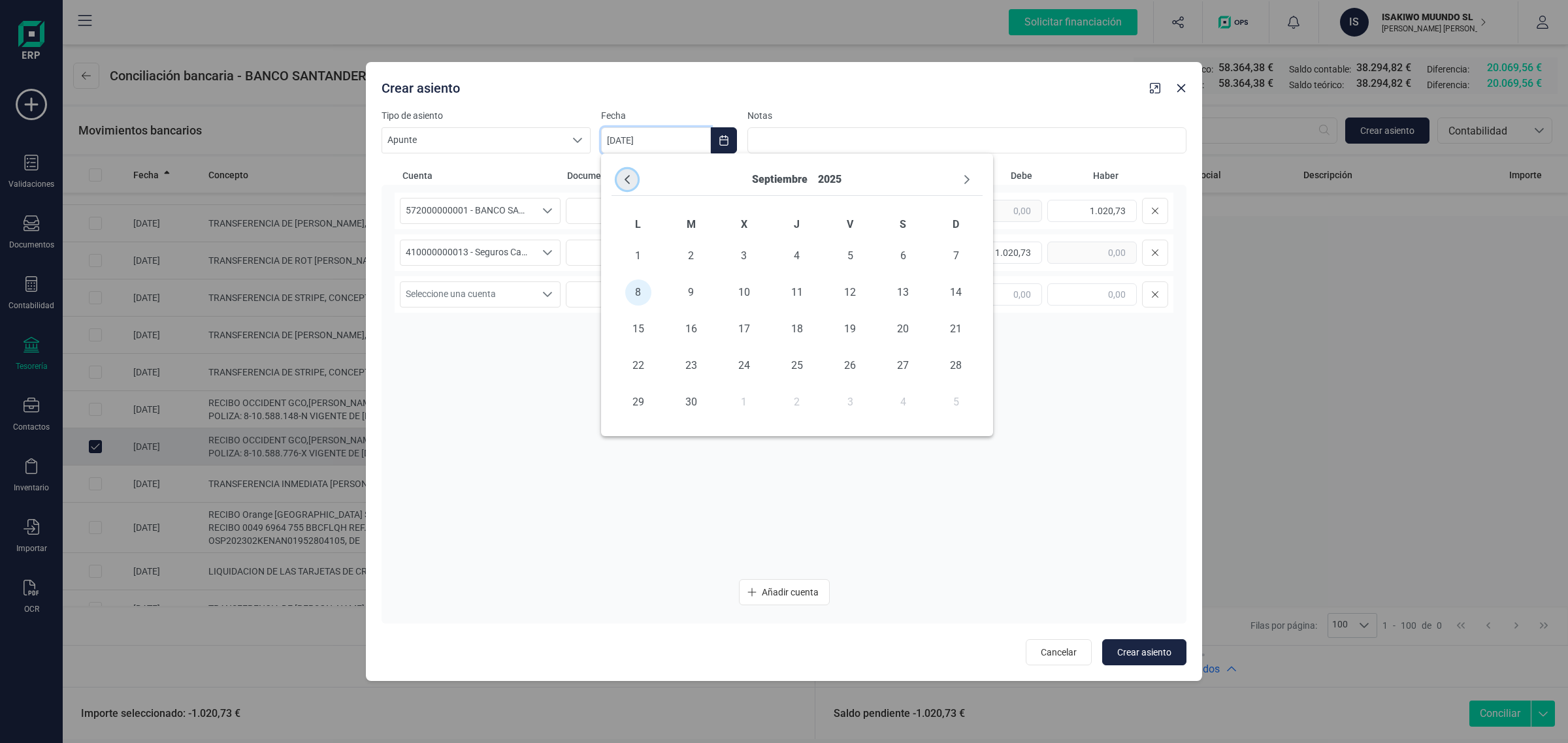
click at [622, 175] on icon "Previous Month" at bounding box center [627, 180] width 10 height 10
click at [688, 358] on span "19" at bounding box center [692, 366] width 27 height 27
type input "19/08/2025"
click at [1136, 645] on button "Crear asiento" at bounding box center [1144, 653] width 85 height 27
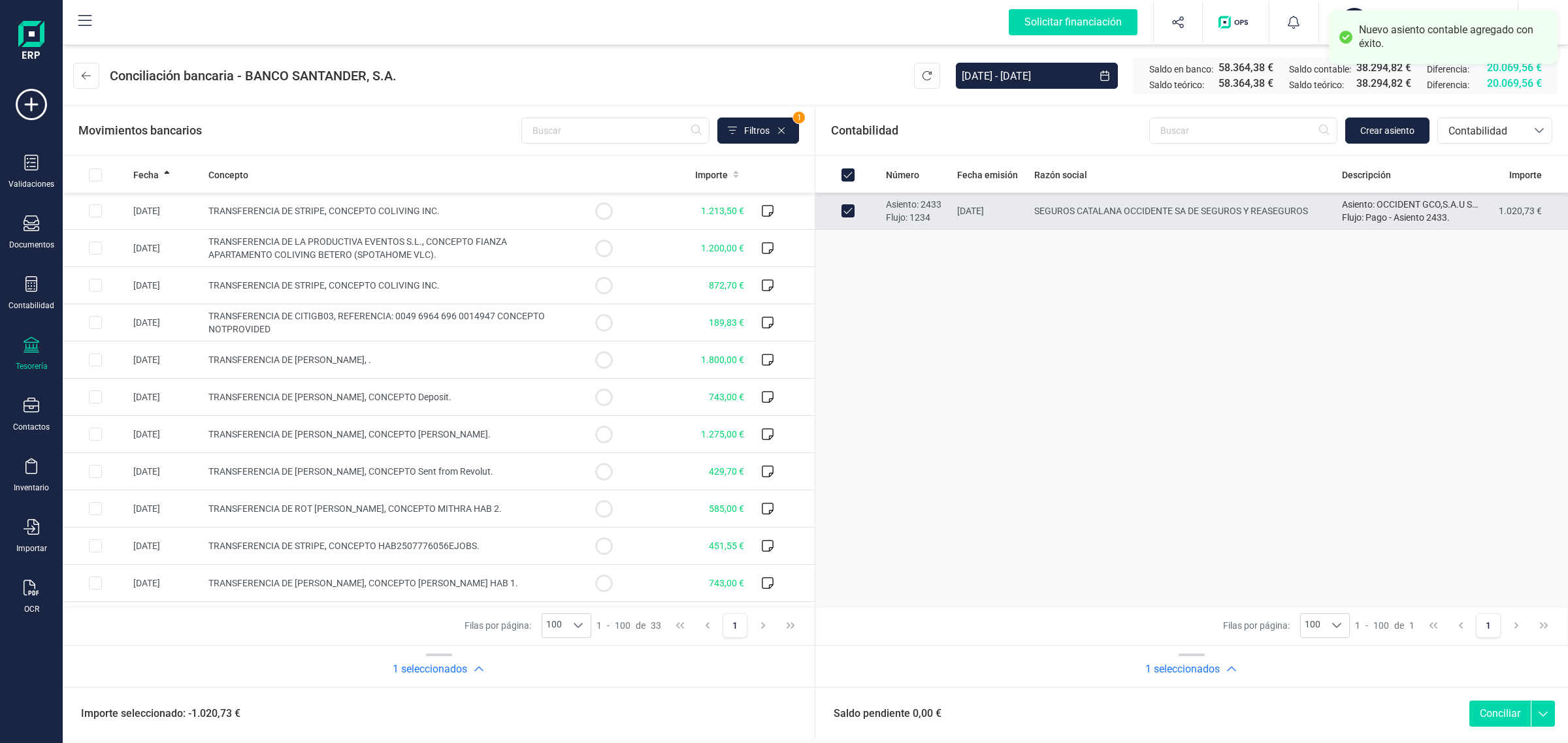
click at [1495, 716] on button "Conciliar" at bounding box center [1500, 714] width 62 height 27
checkbox input "false"
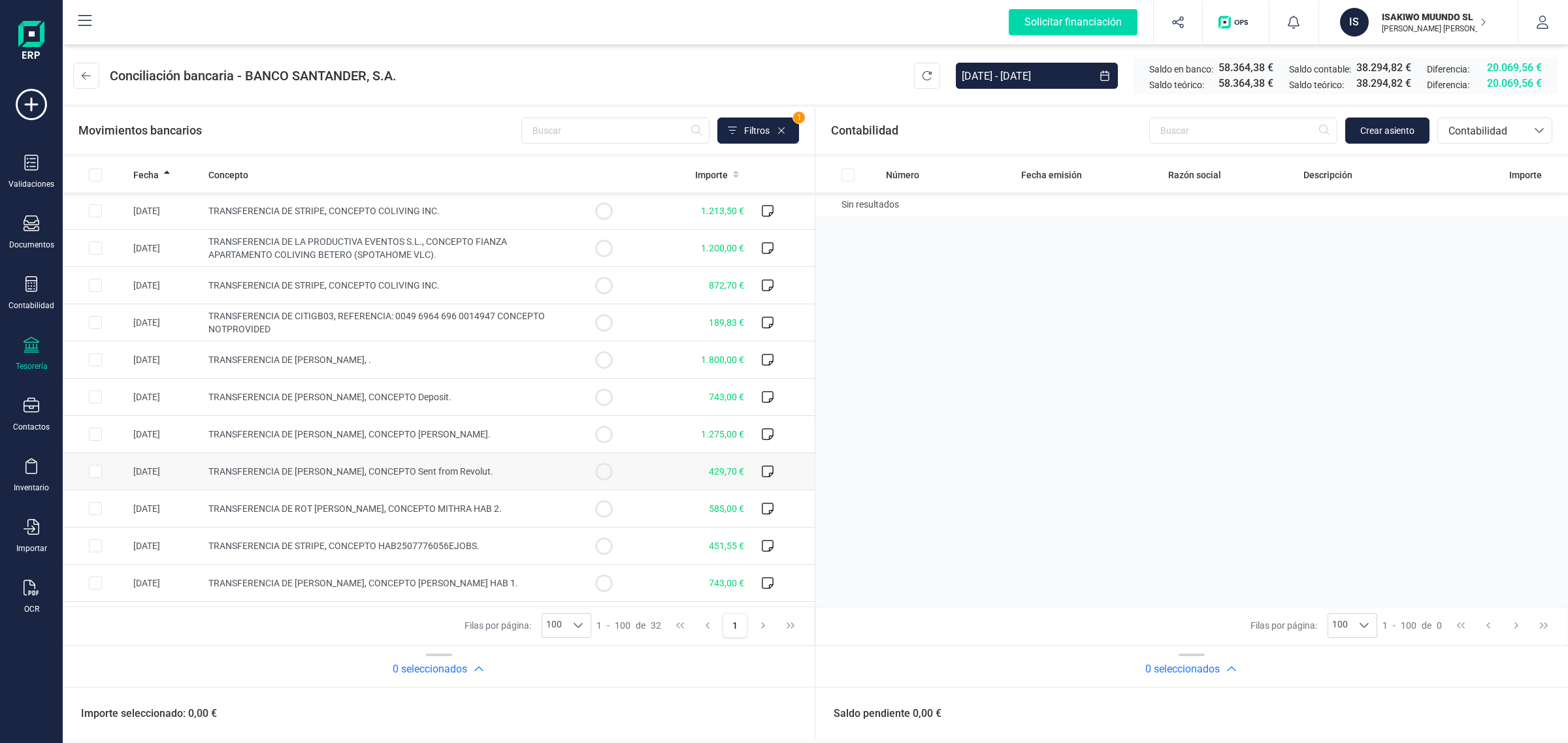
scroll to position [409, 0]
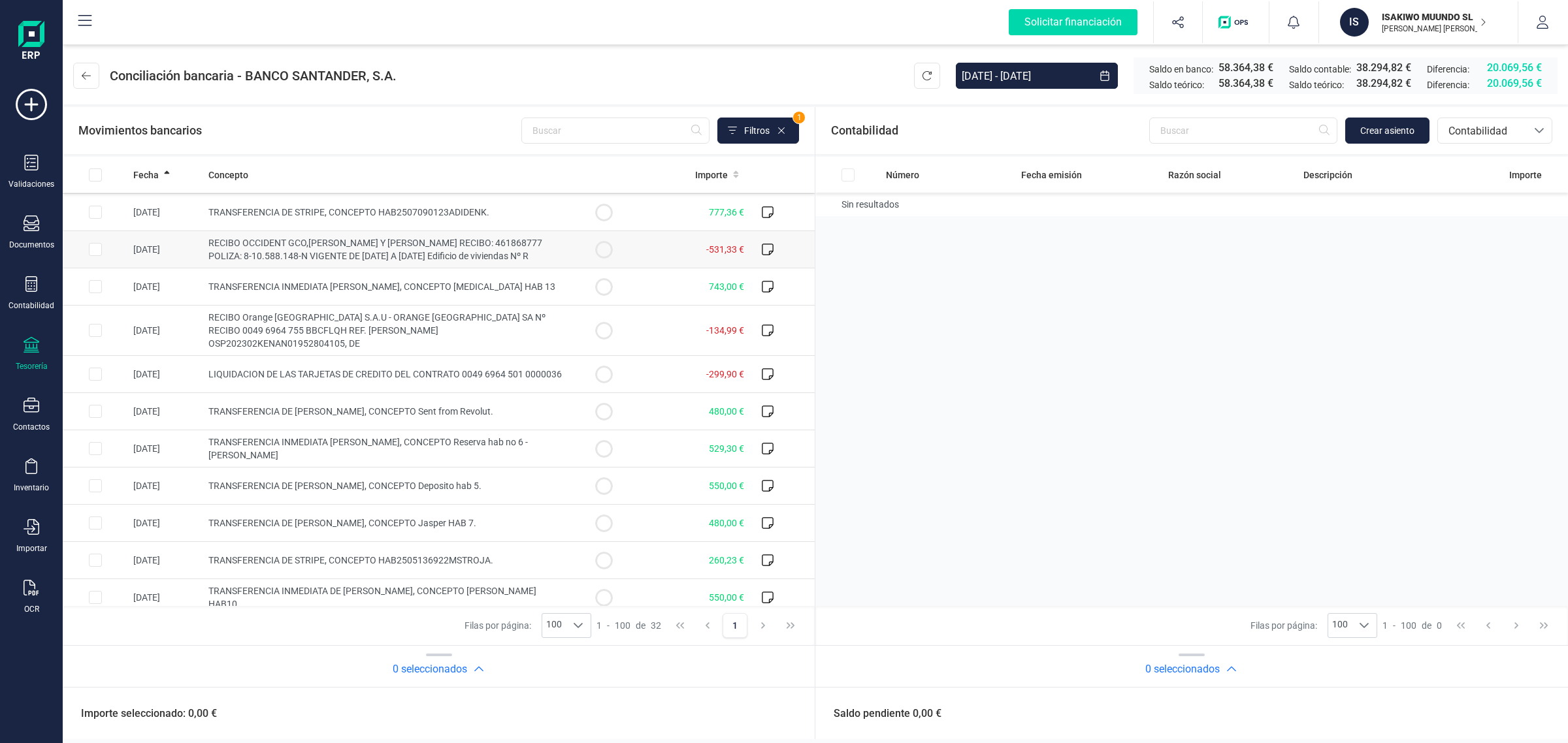
click at [341, 246] on span "RECIBO OCCIDENT GCO,S.A.U SEGU Y REAS RECIBO: 461868777 POLIZA: 8-10.588.148-N …" at bounding box center [374, 249] width 334 height 24
checkbox input "true"
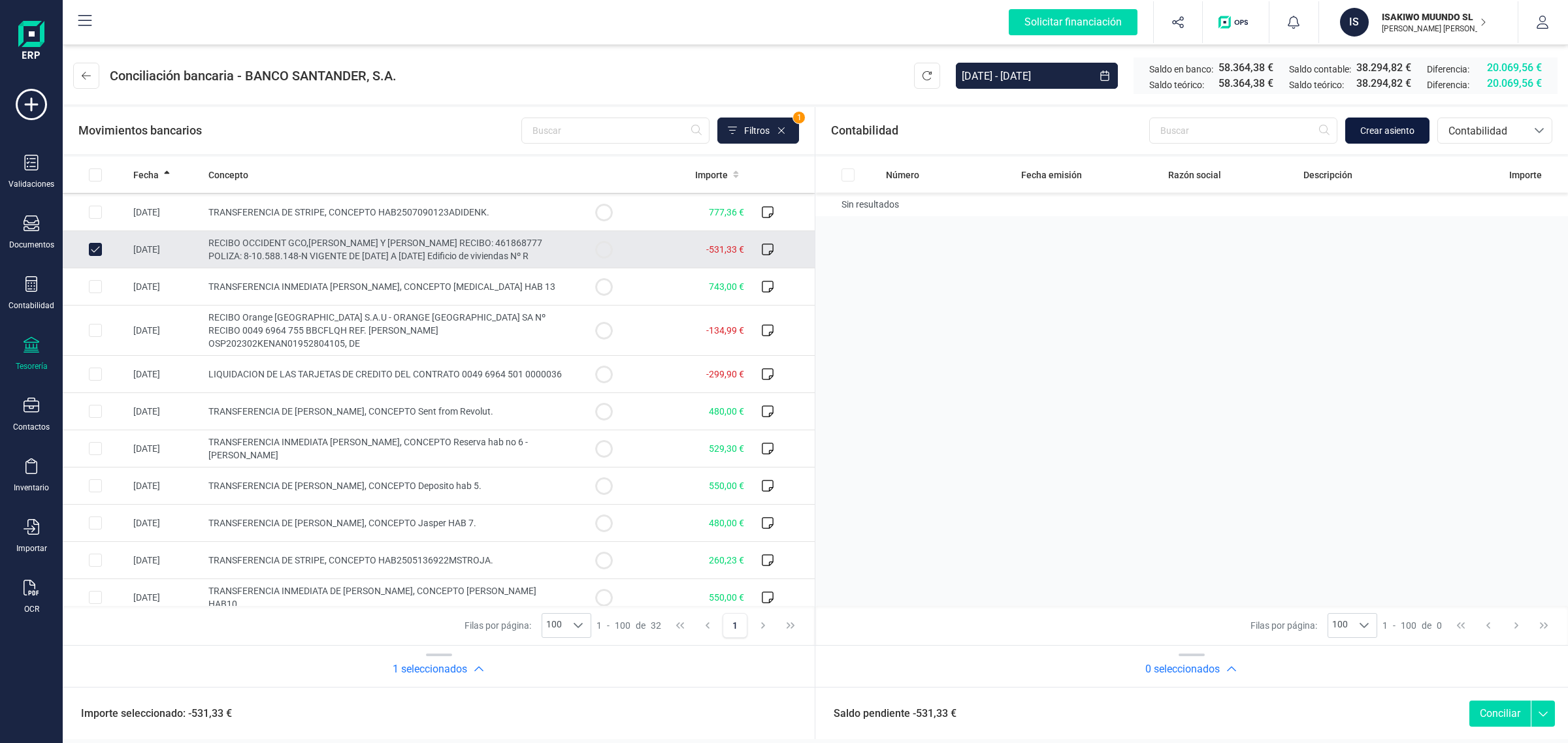
click at [1364, 131] on span "Crear asiento" at bounding box center [1387, 131] width 54 height 13
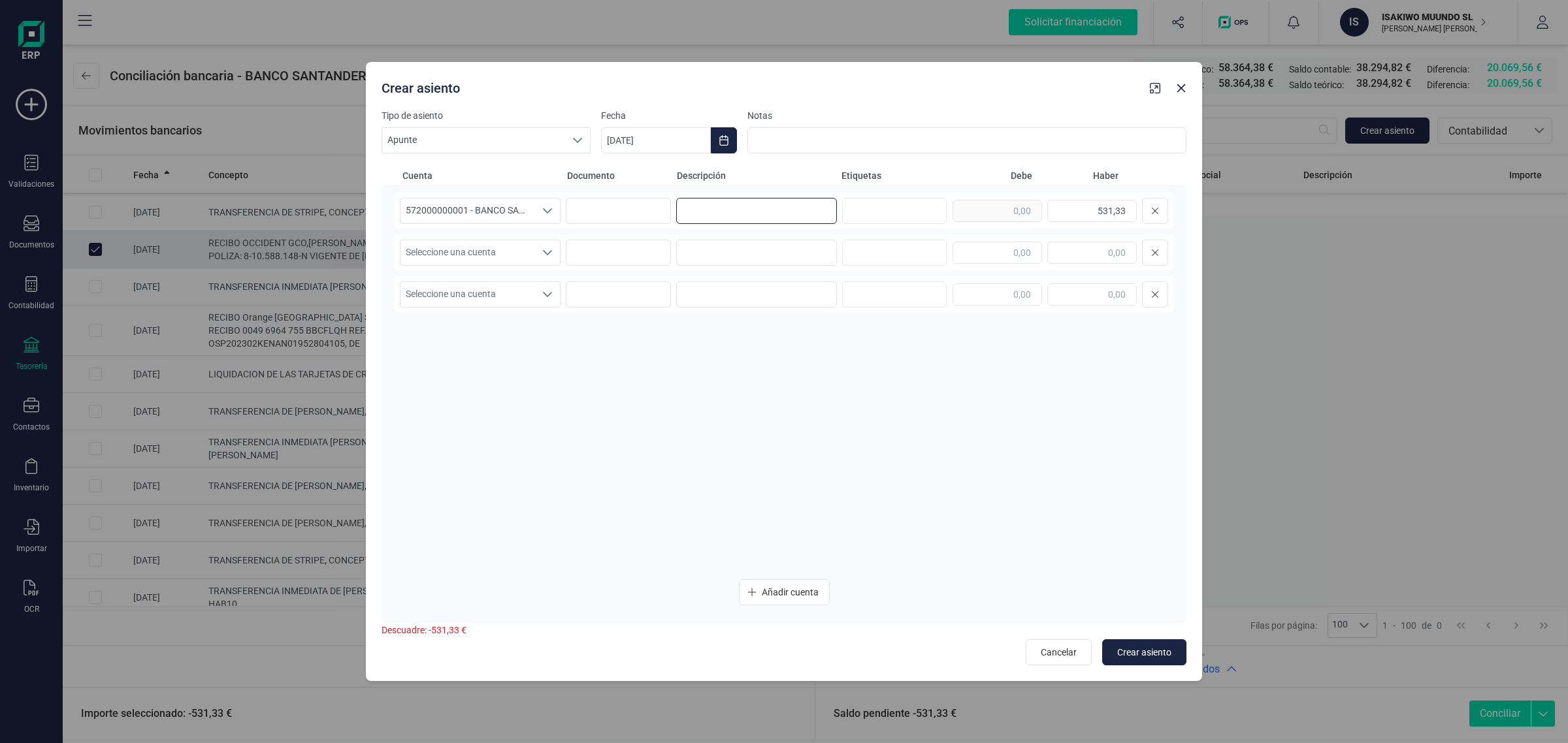
click at [752, 215] on input at bounding box center [756, 211] width 161 height 27
paste input "OCCIDENT GCO,S.A.U SEGU Y REAS"
type input "OCCIDENT GCO,S.A.U SEGU Y REAS"
click at [726, 254] on input at bounding box center [756, 253] width 161 height 27
paste input "OCCIDENT GCO,S.A.U SEGU Y REAS"
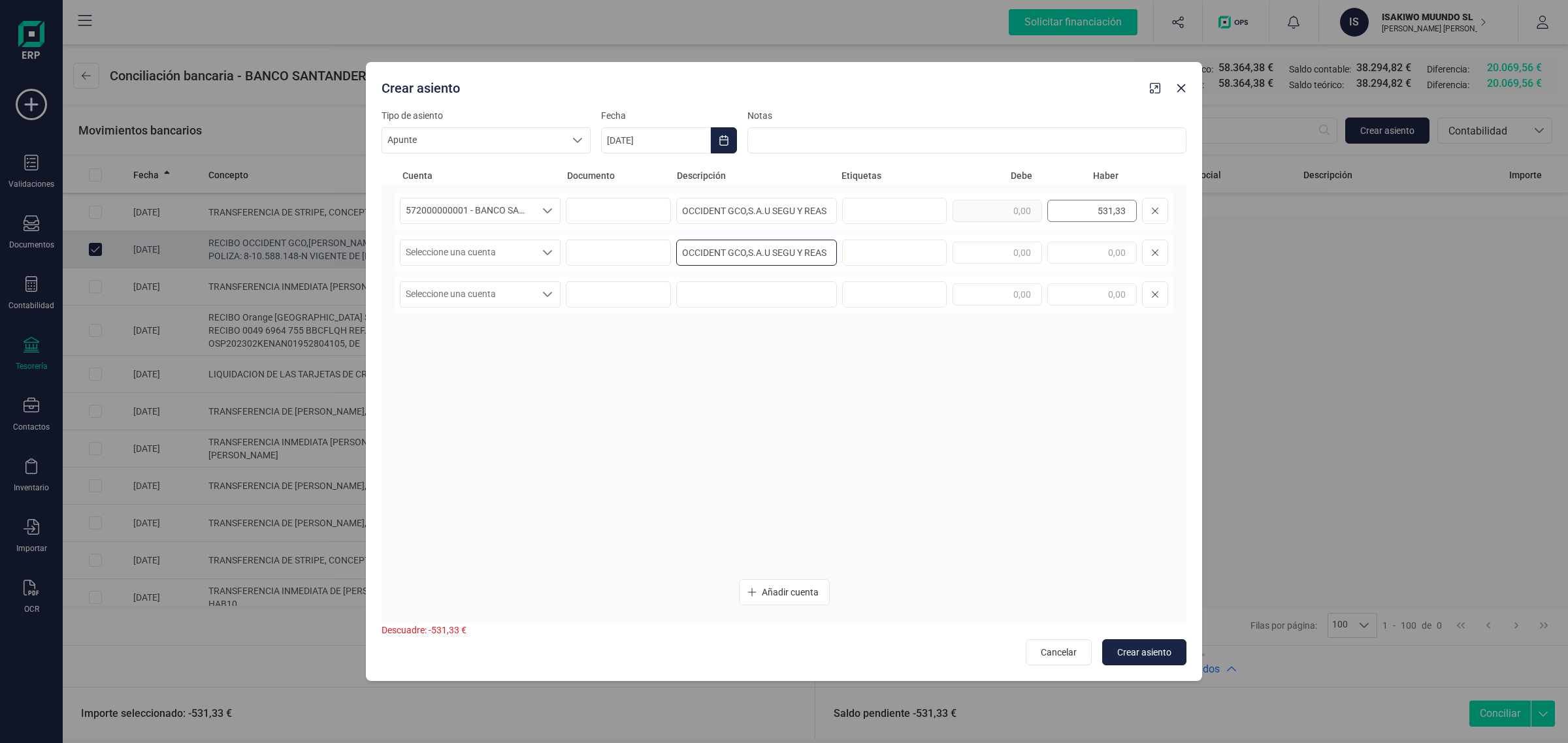
type input "OCCIDENT GCO,S.A.U SEGU Y REAS"
drag, startPoint x: 1082, startPoint y: 208, endPoint x: 1148, endPoint y: 215, distance: 66.4
click at [1148, 215] on div "531,33" at bounding box center [1061, 211] width 216 height 27
click at [1008, 250] on input "text" at bounding box center [998, 252] width 89 height 22
paste input "531,33"
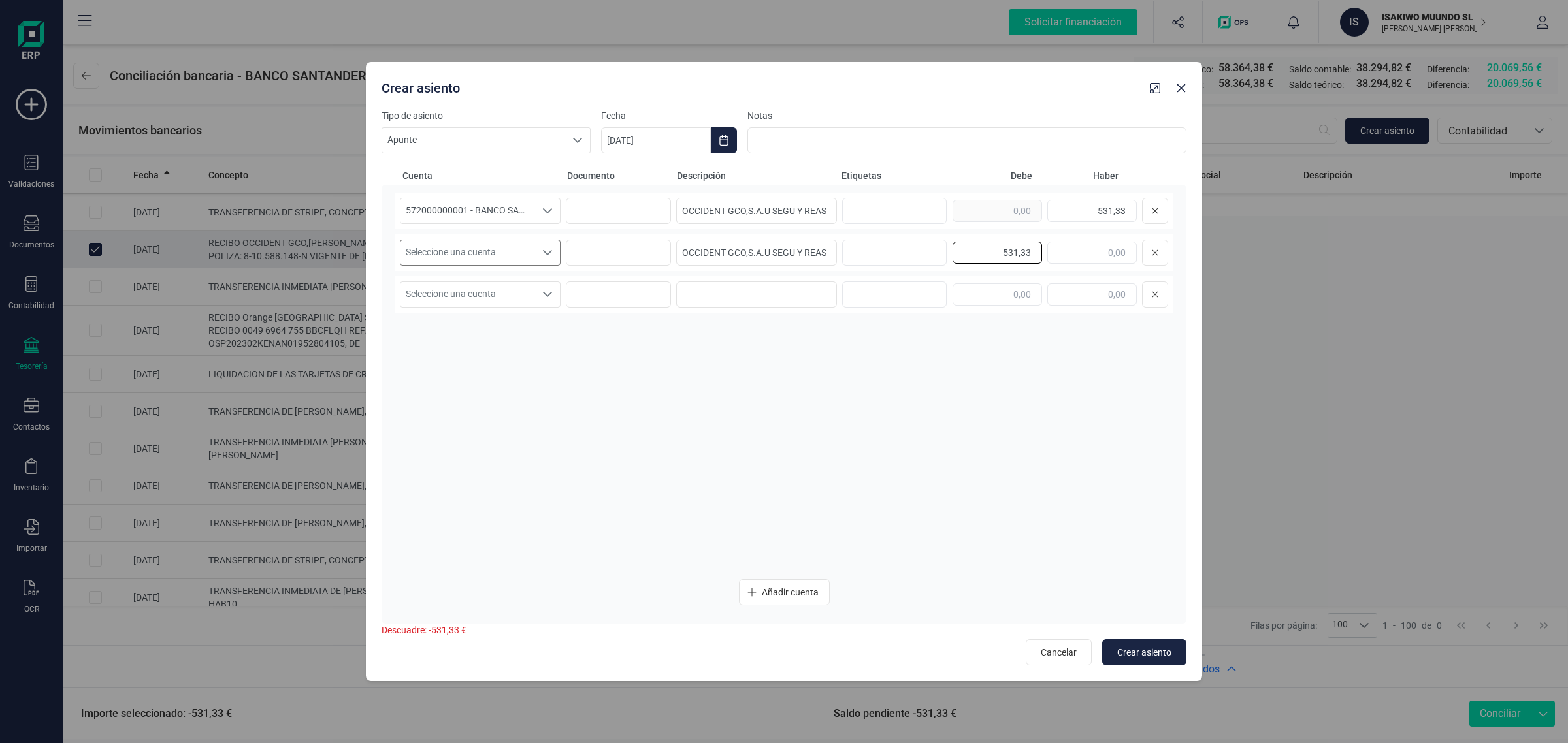
type input "531,33"
click at [507, 257] on span "Seleccione una cuenta" at bounding box center [468, 253] width 135 height 25
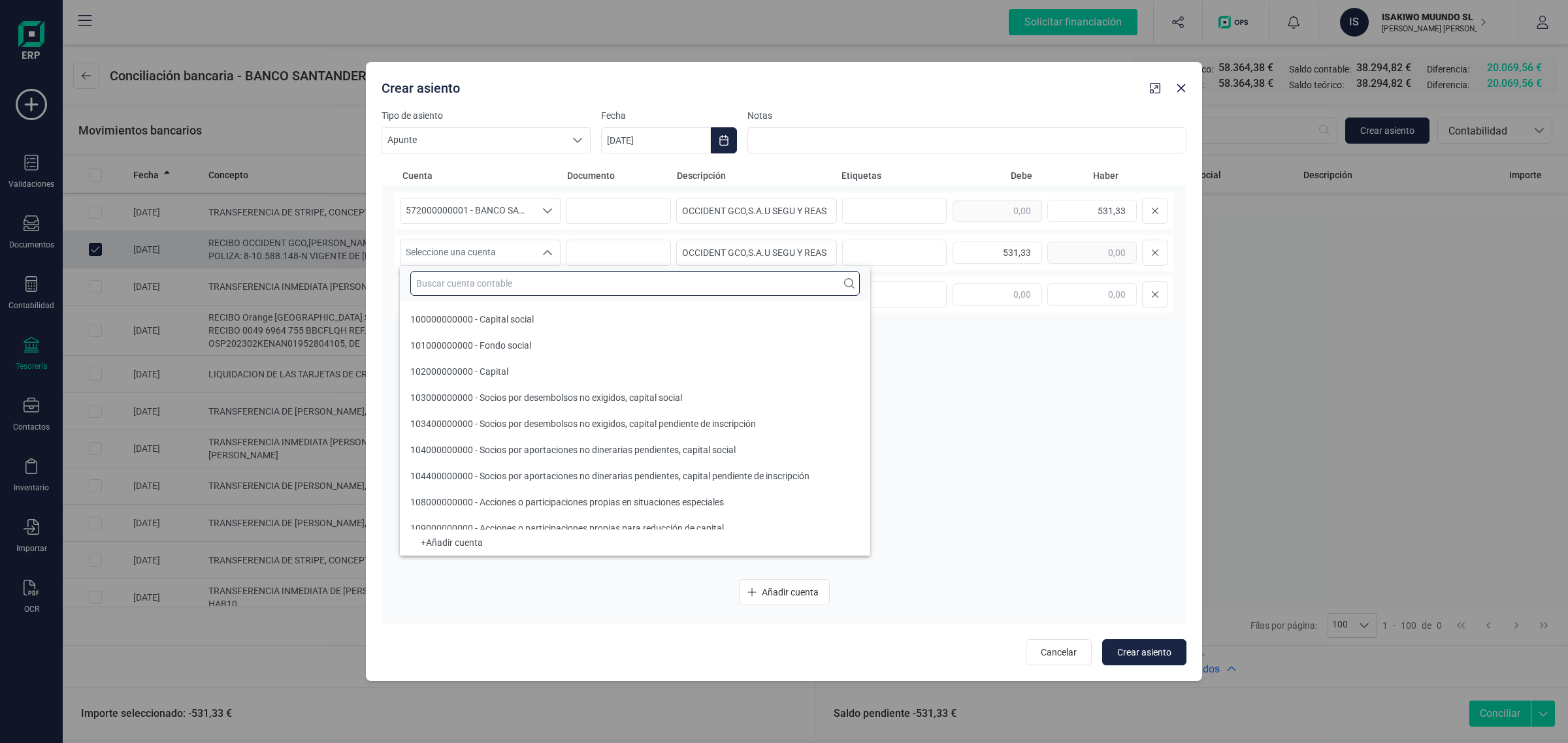
click at [443, 288] on input "text" at bounding box center [635, 283] width 449 height 25
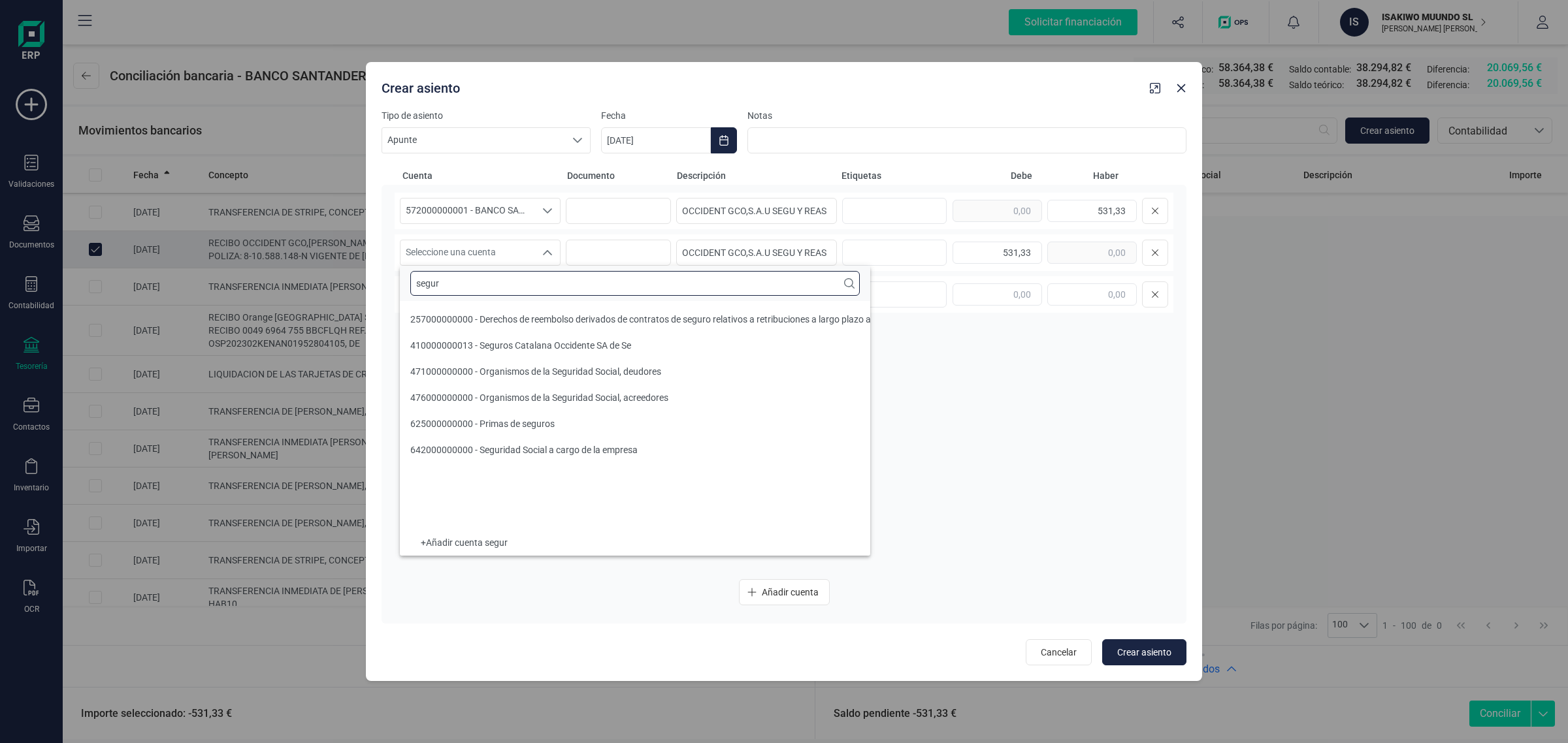
scroll to position [0, 0]
type input "segur"
click at [528, 339] on div "410000000013 - Seguros Catalana Occidente SA de Se" at bounding box center [521, 346] width 220 height 13
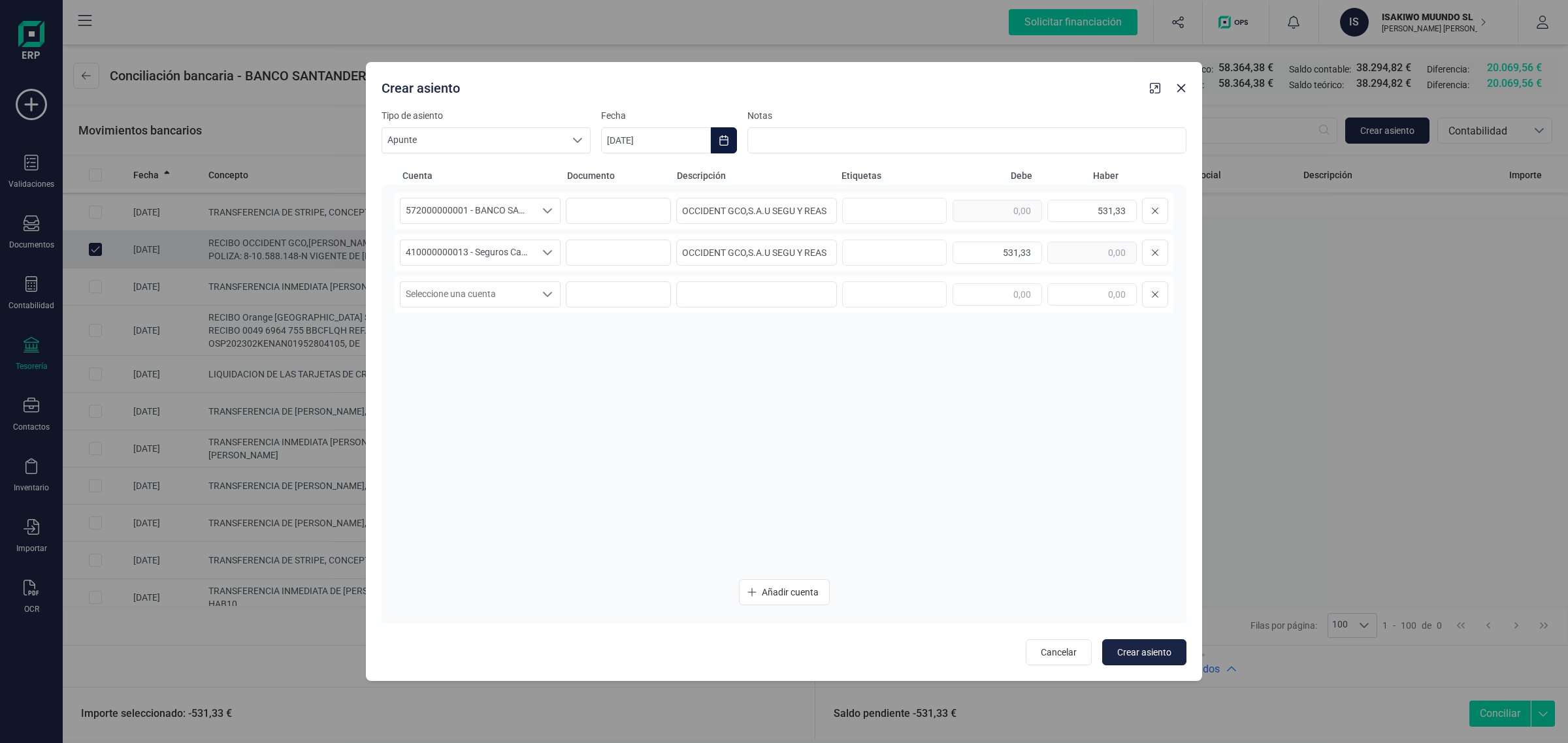
click at [727, 139] on icon "Choose Date" at bounding box center [723, 140] width 10 height 10
click at [625, 178] on icon "Previous Month" at bounding box center [627, 180] width 10 height 10
click at [747, 322] on span "13" at bounding box center [744, 330] width 27 height 27
type input "[DATE]"
click at [1131, 650] on span "Crear asiento" at bounding box center [1144, 653] width 54 height 13
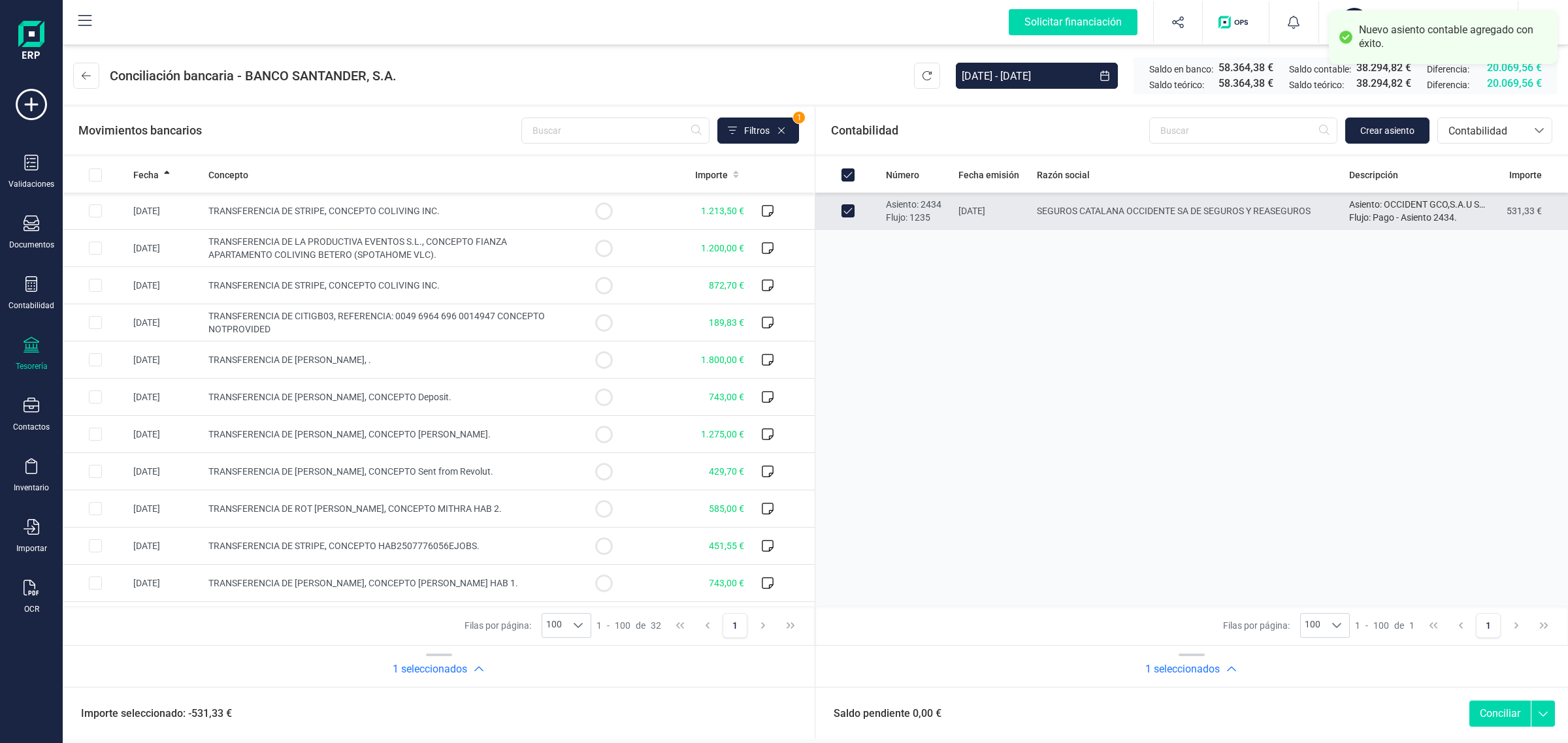
click at [1501, 709] on button "Conciliar" at bounding box center [1500, 714] width 62 height 27
checkbox input "false"
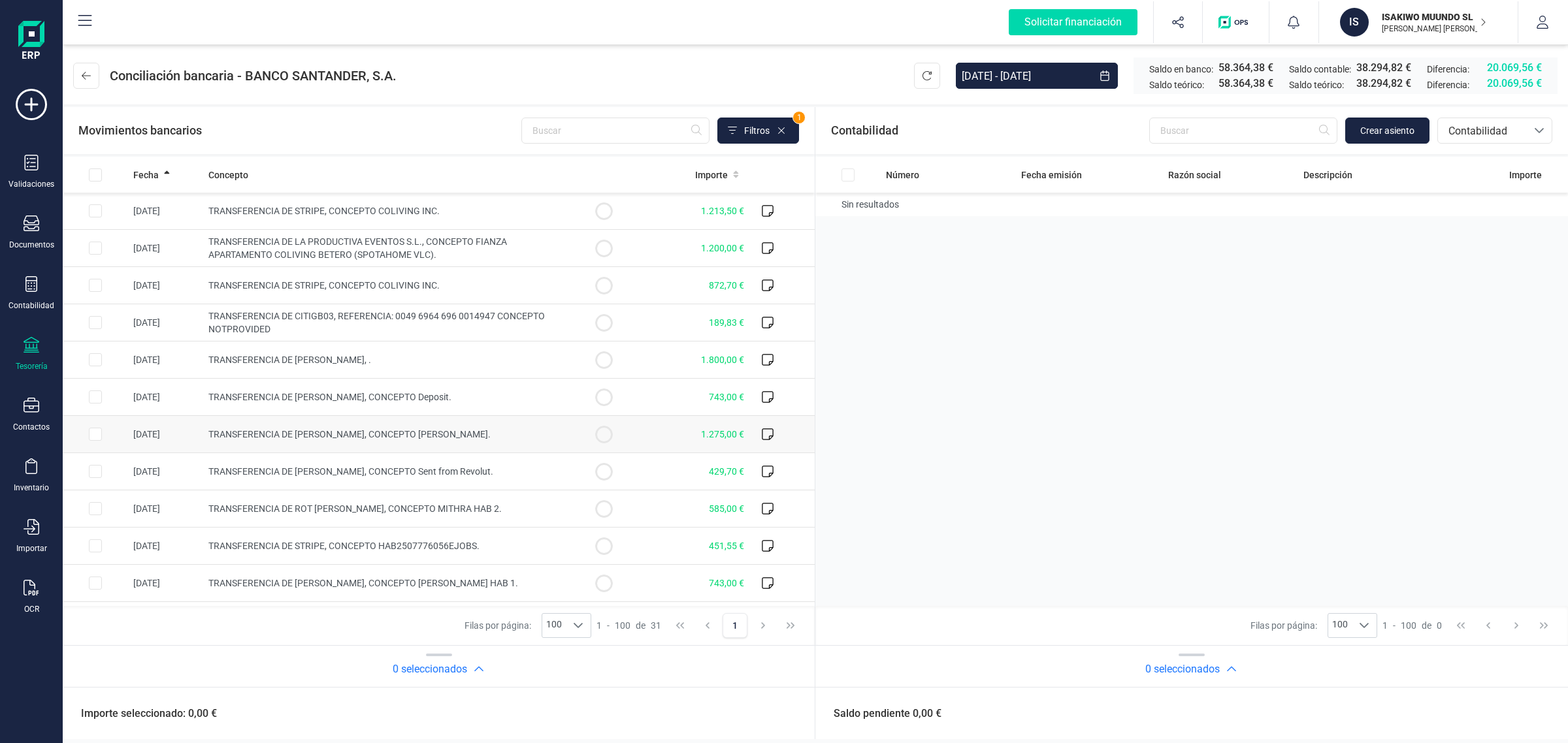
click at [595, 438] on icon at bounding box center [603, 434] width 18 height 18
checkbox input "true"
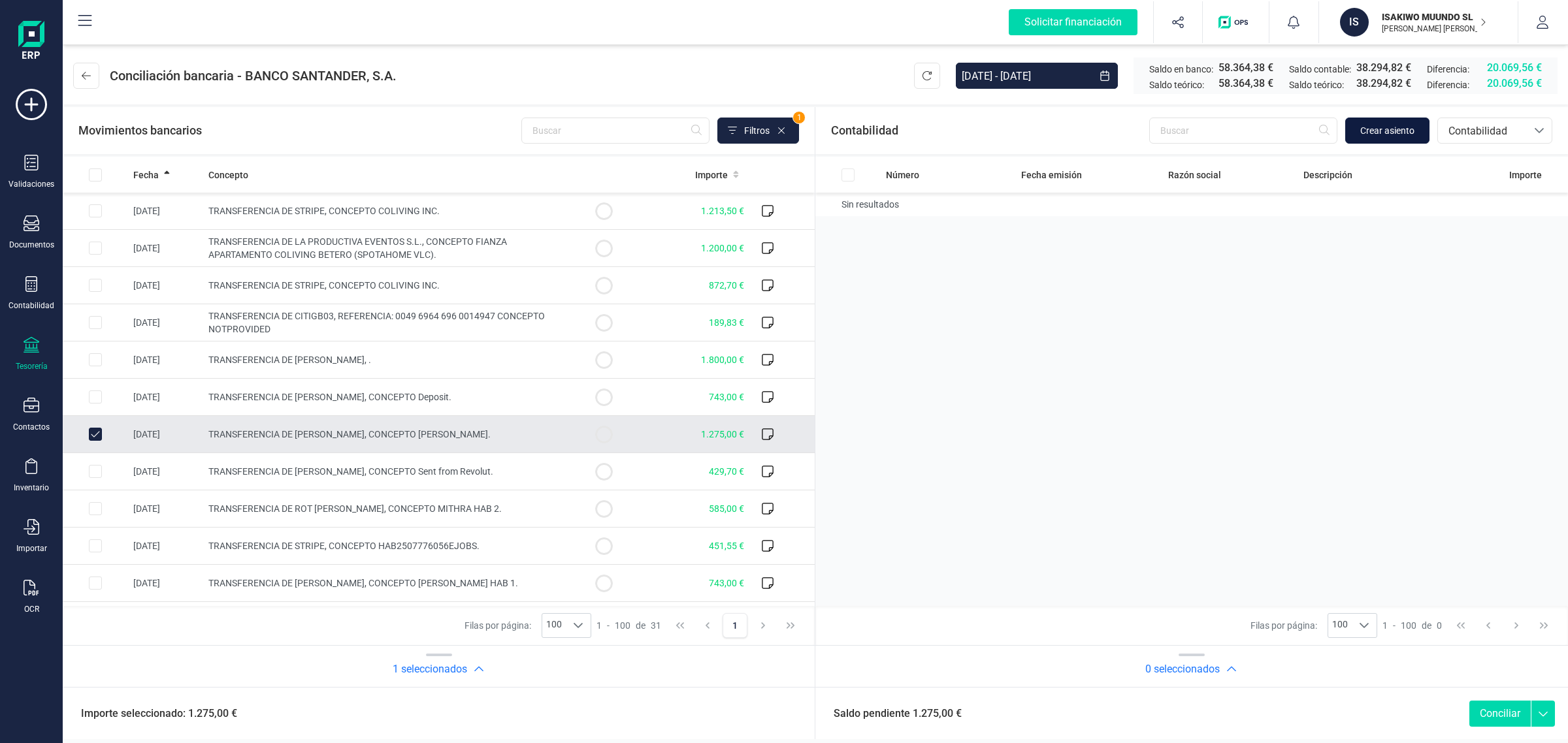
click at [1419, 141] on button "Crear asiento" at bounding box center [1387, 131] width 85 height 27
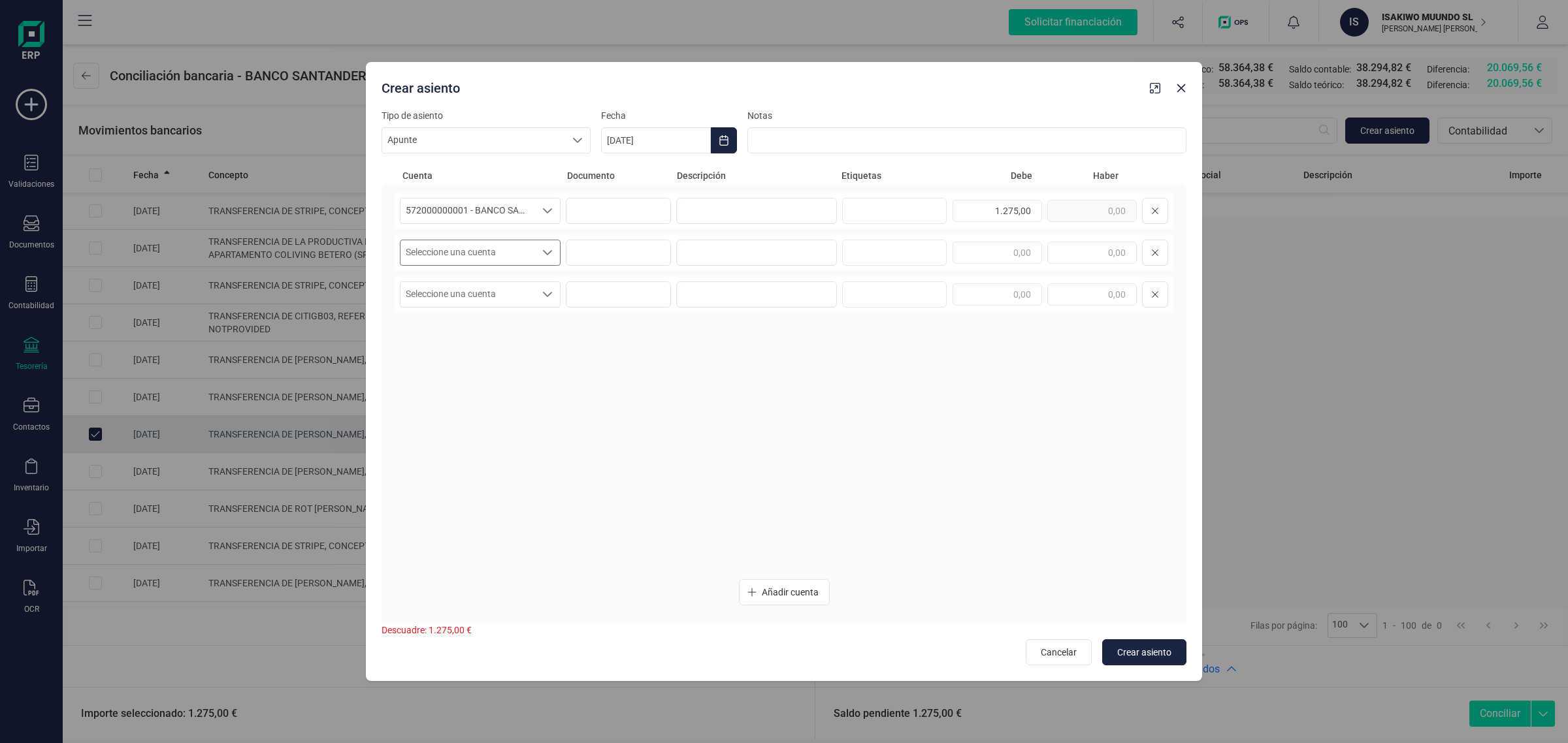
click at [487, 242] on span "Seleccione una cuenta" at bounding box center [468, 253] width 135 height 25
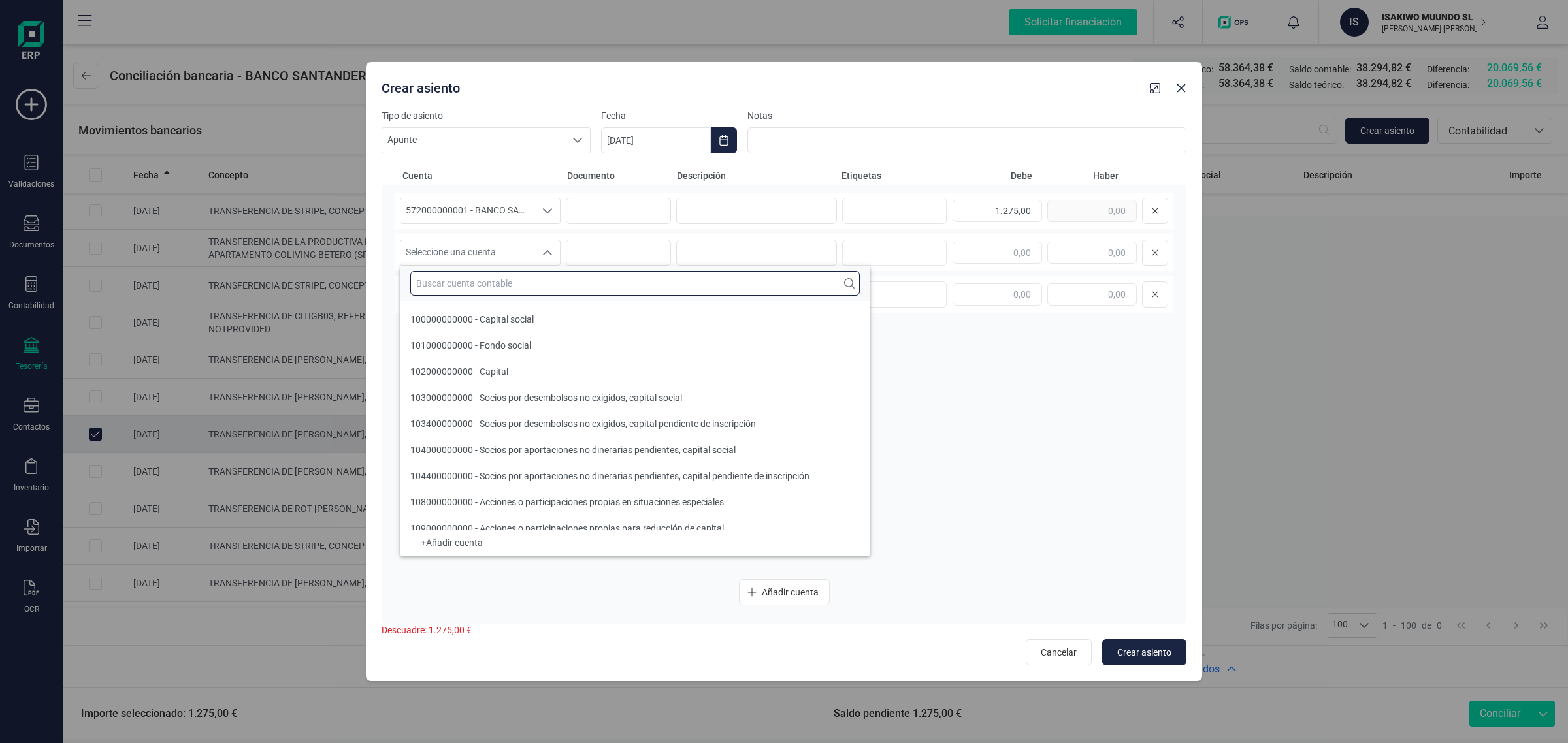
click at [452, 279] on input "text" at bounding box center [635, 283] width 449 height 25
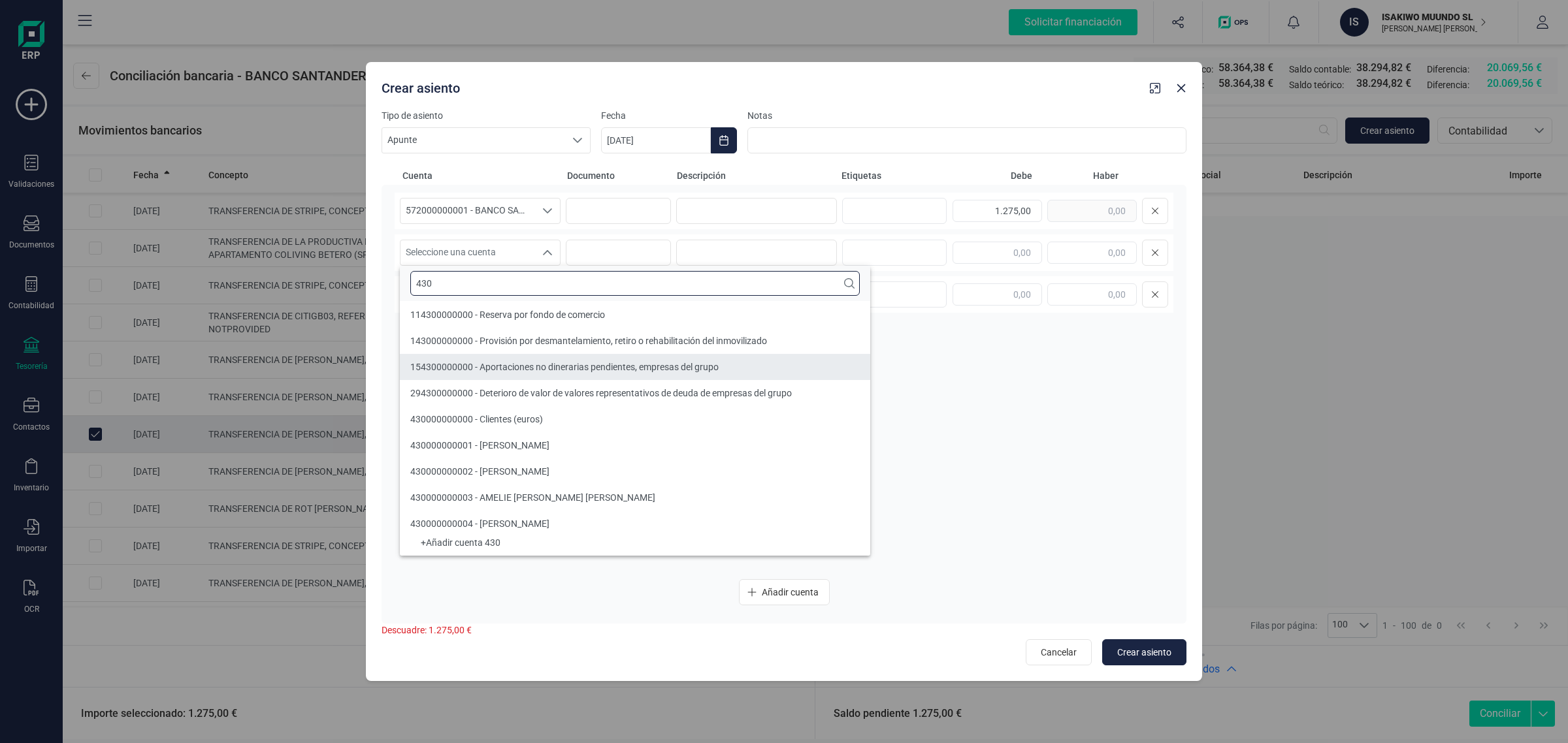
type input "430"
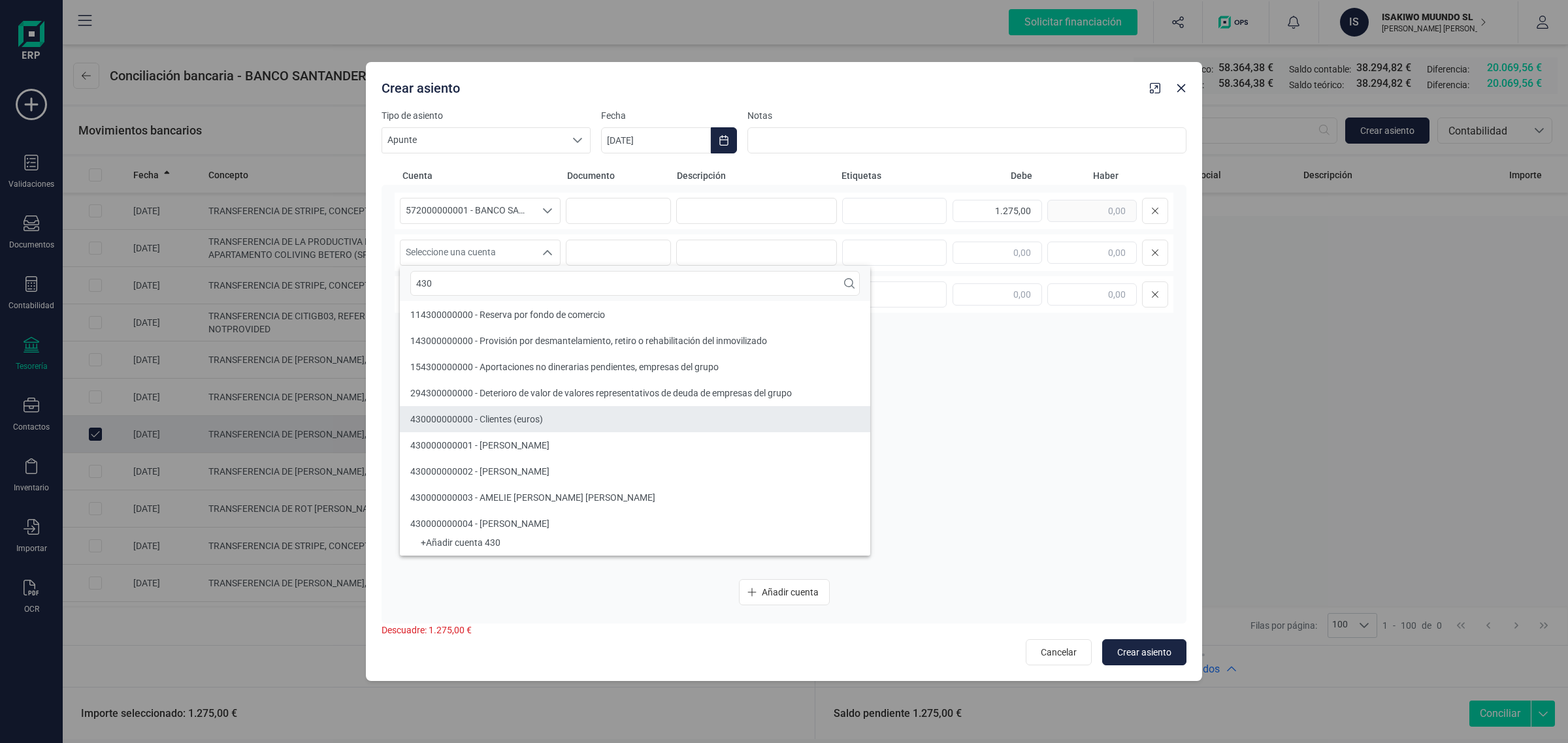
click at [464, 415] on span "430000000000 - Clientes (euros)" at bounding box center [477, 419] width 133 height 10
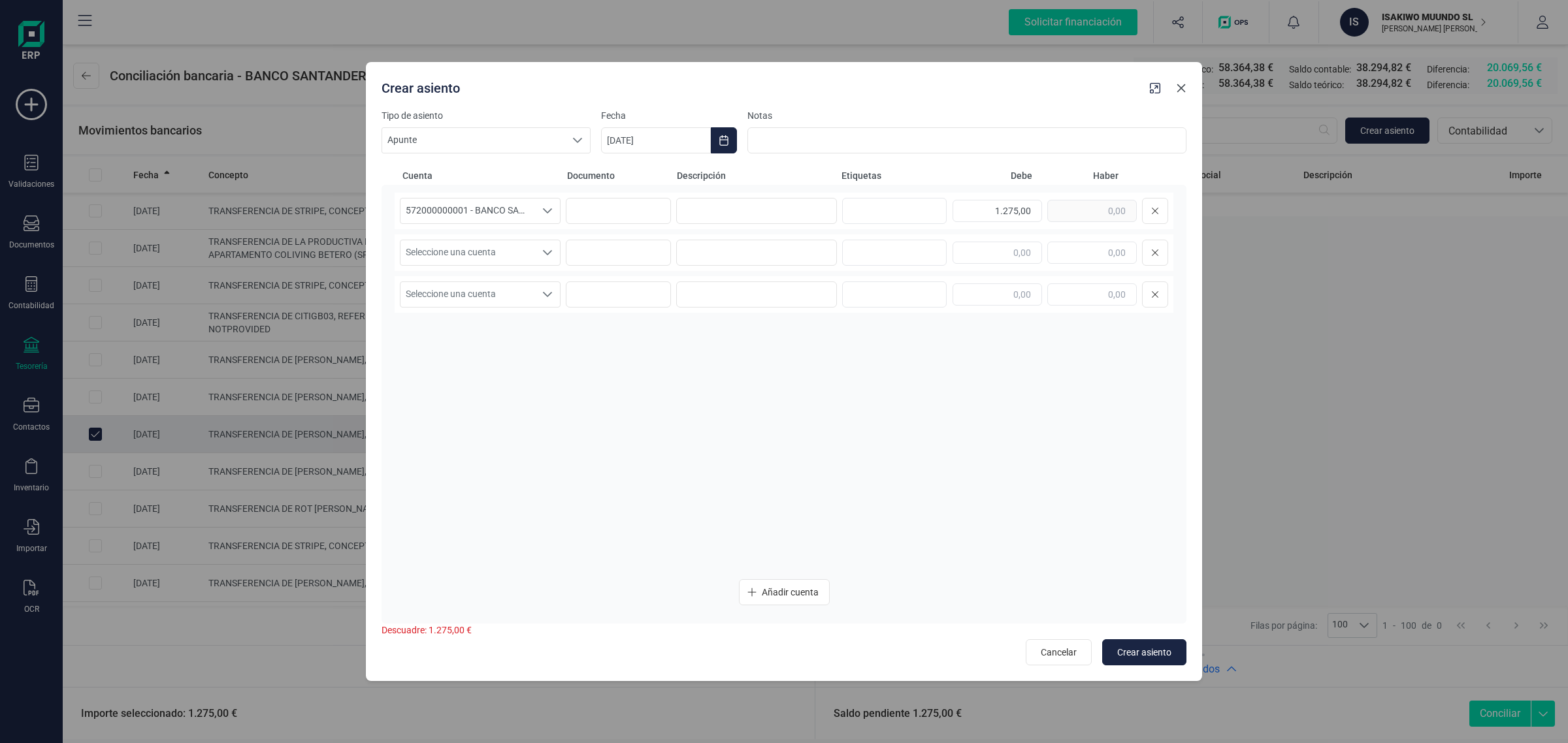
click at [1187, 89] on button "button" at bounding box center [1181, 88] width 21 height 21
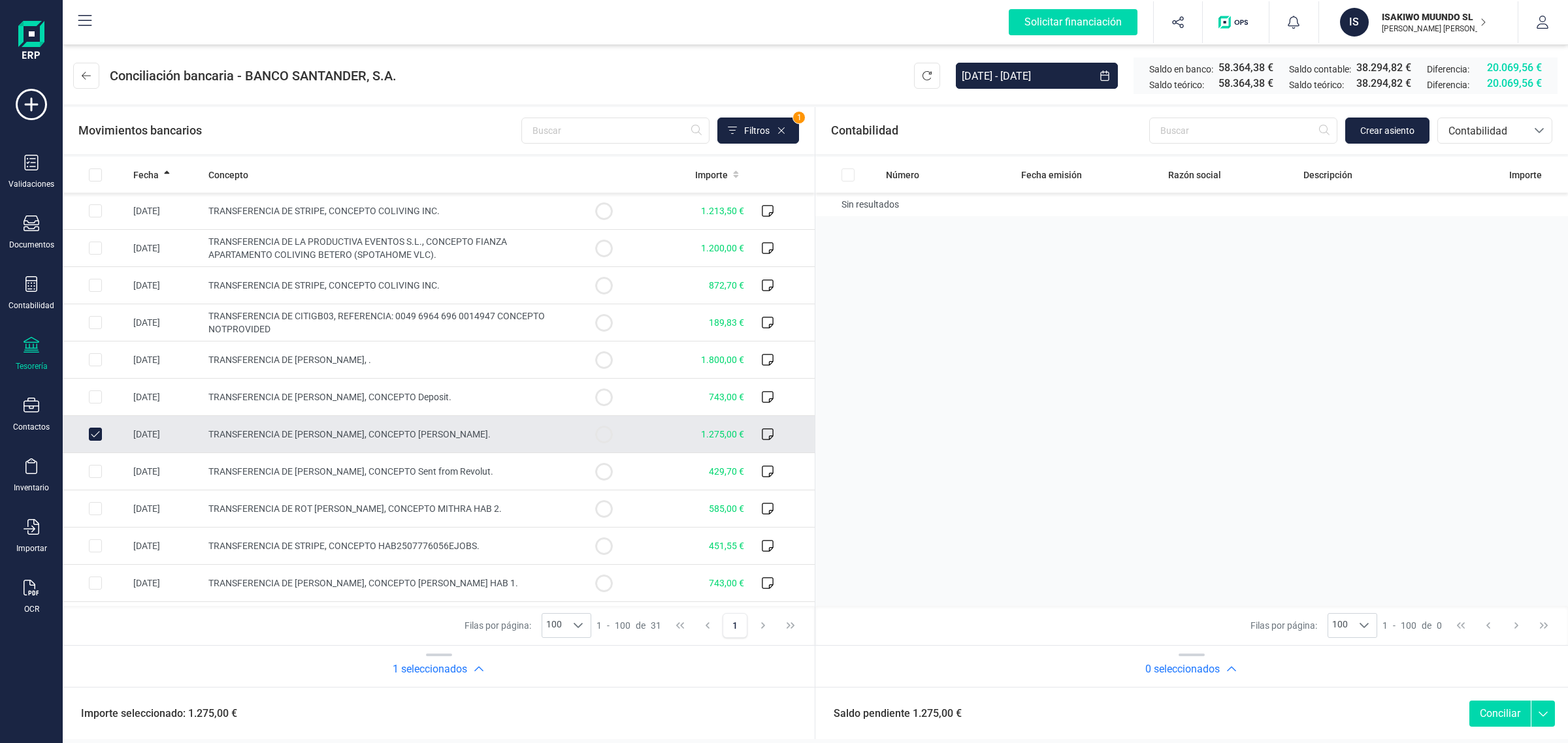
click at [93, 438] on input "Row Unselected 13bfe4fc-7857-4162-a594-bd404dcb3d25" at bounding box center [96, 434] width 13 height 13
checkbox input "false"
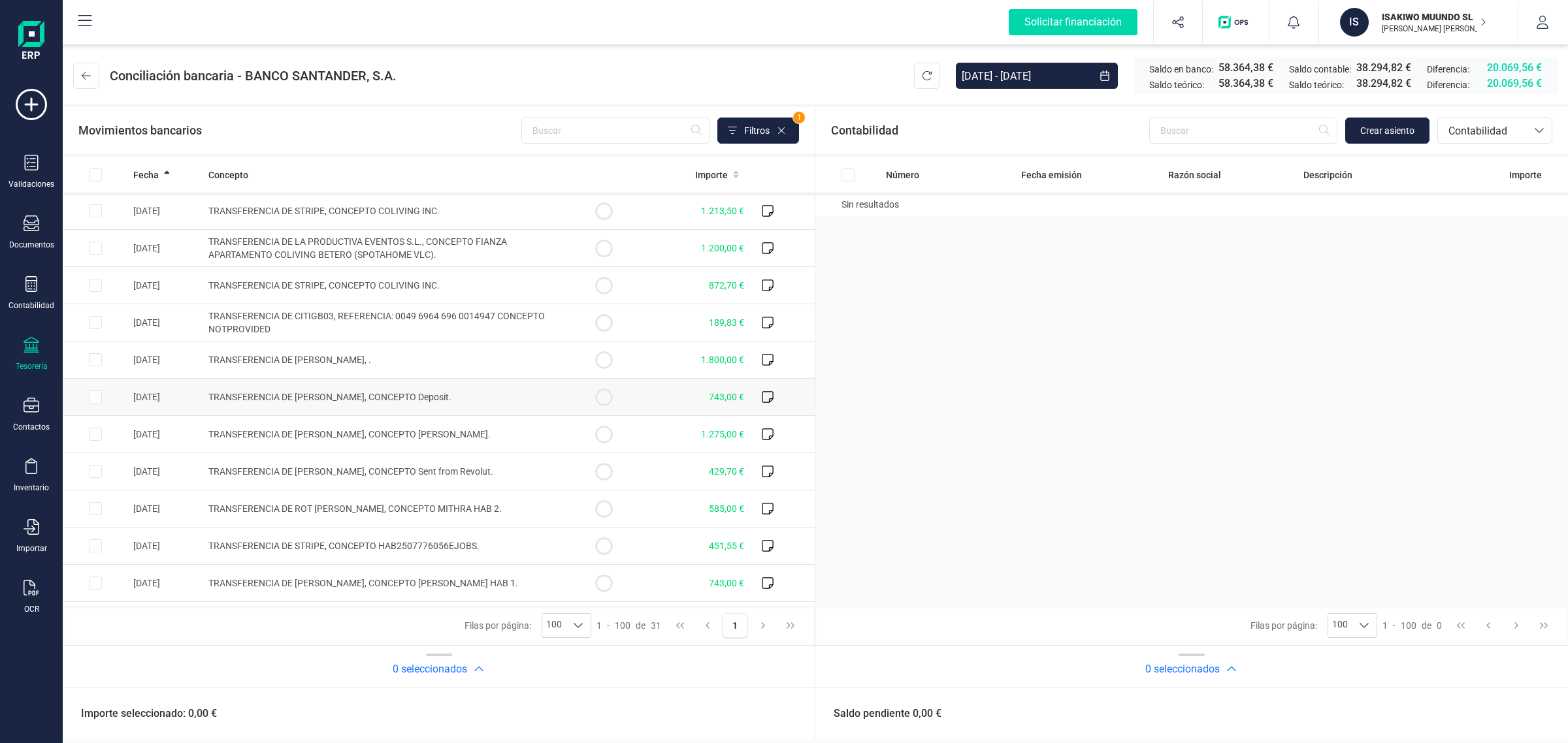
click at [338, 396] on span "TRANSFERENCIA DE Emma Doro Jobs, CONCEPTO Deposit." at bounding box center [330, 397] width 243 height 10
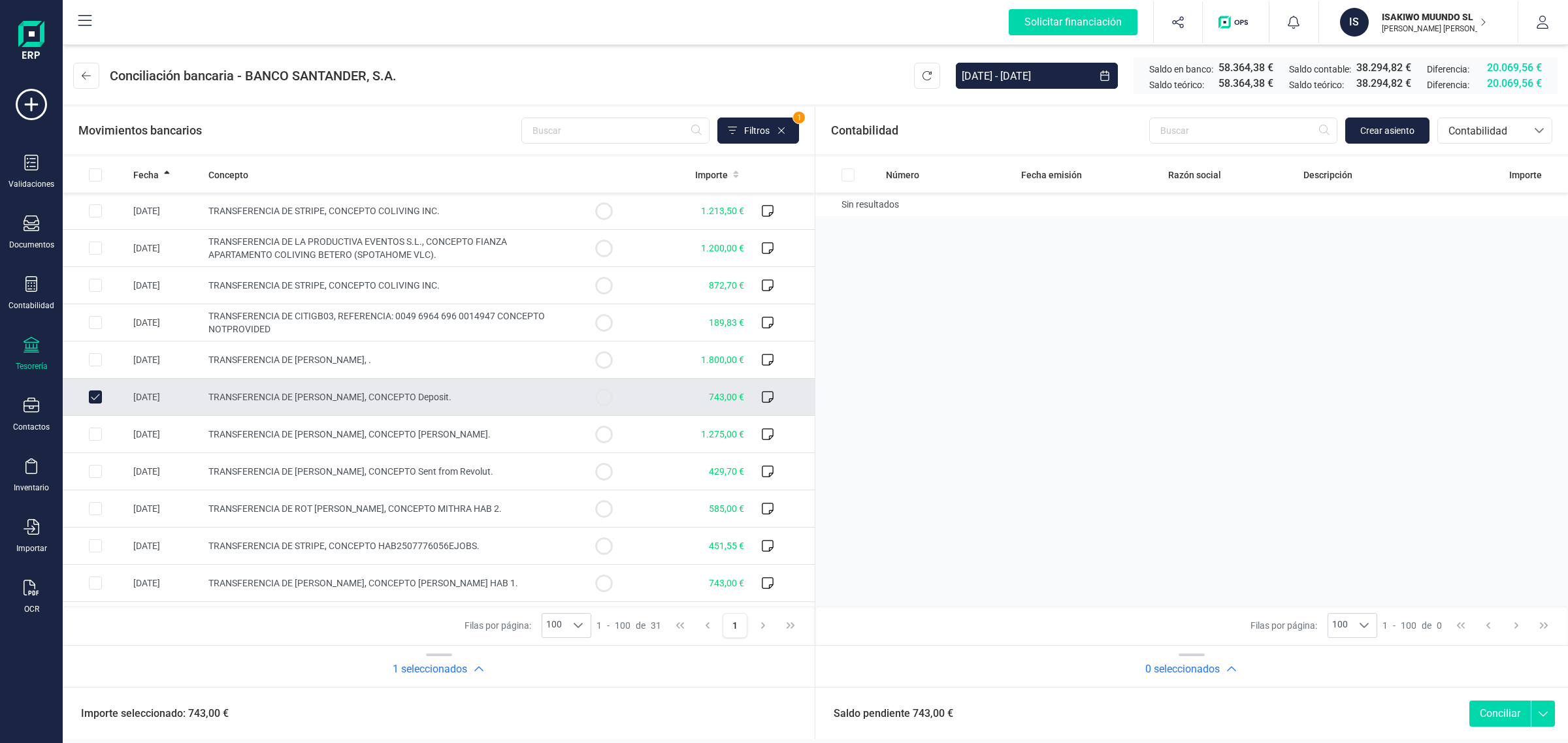
click at [552, 398] on td "TRANSFERENCIA DE Emma Doro Jobs, CONCEPTO Deposit." at bounding box center [387, 397] width 368 height 37
checkbox input "false"
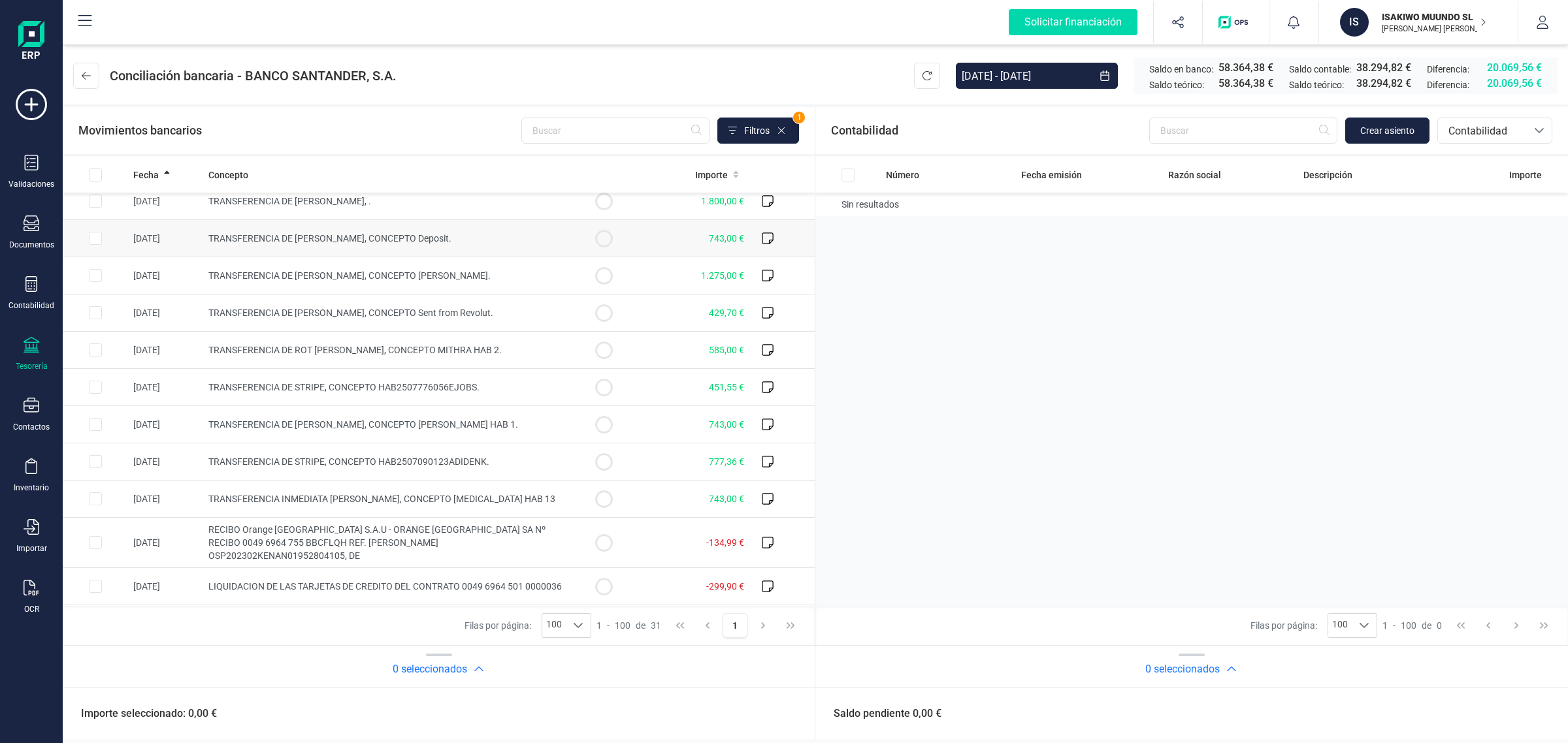
scroll to position [163, 0]
drag, startPoint x: 1455, startPoint y: 13, endPoint x: 1412, endPoint y: 37, distance: 49.2
click at [1455, 13] on p "ISAKIWO MUUNDO SL" at bounding box center [1434, 17] width 105 height 13
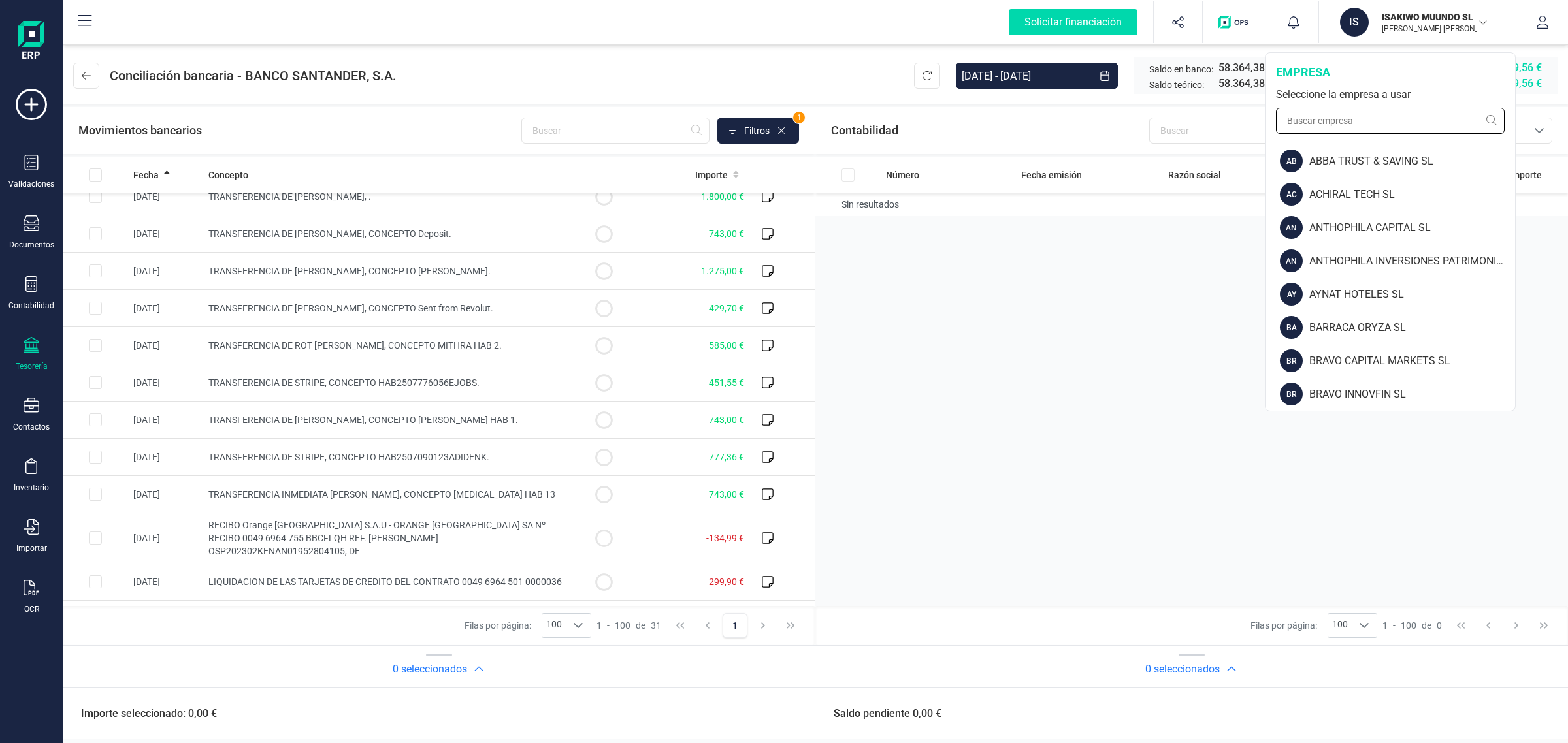
click at [1360, 127] on input "text" at bounding box center [1390, 121] width 229 height 27
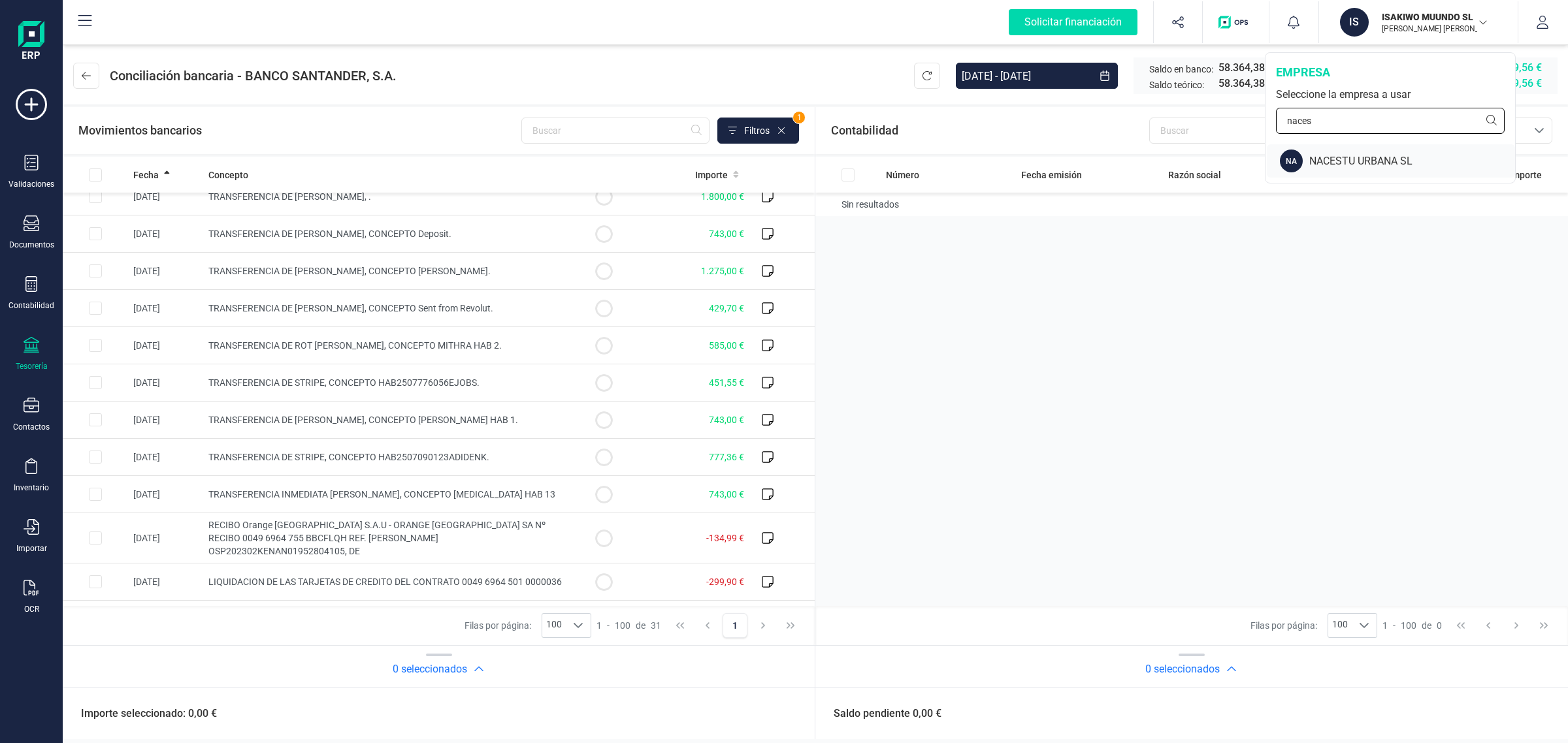
type input "naces"
click at [1351, 155] on div "NACESTU URBANA SL" at bounding box center [1412, 162] width 206 height 16
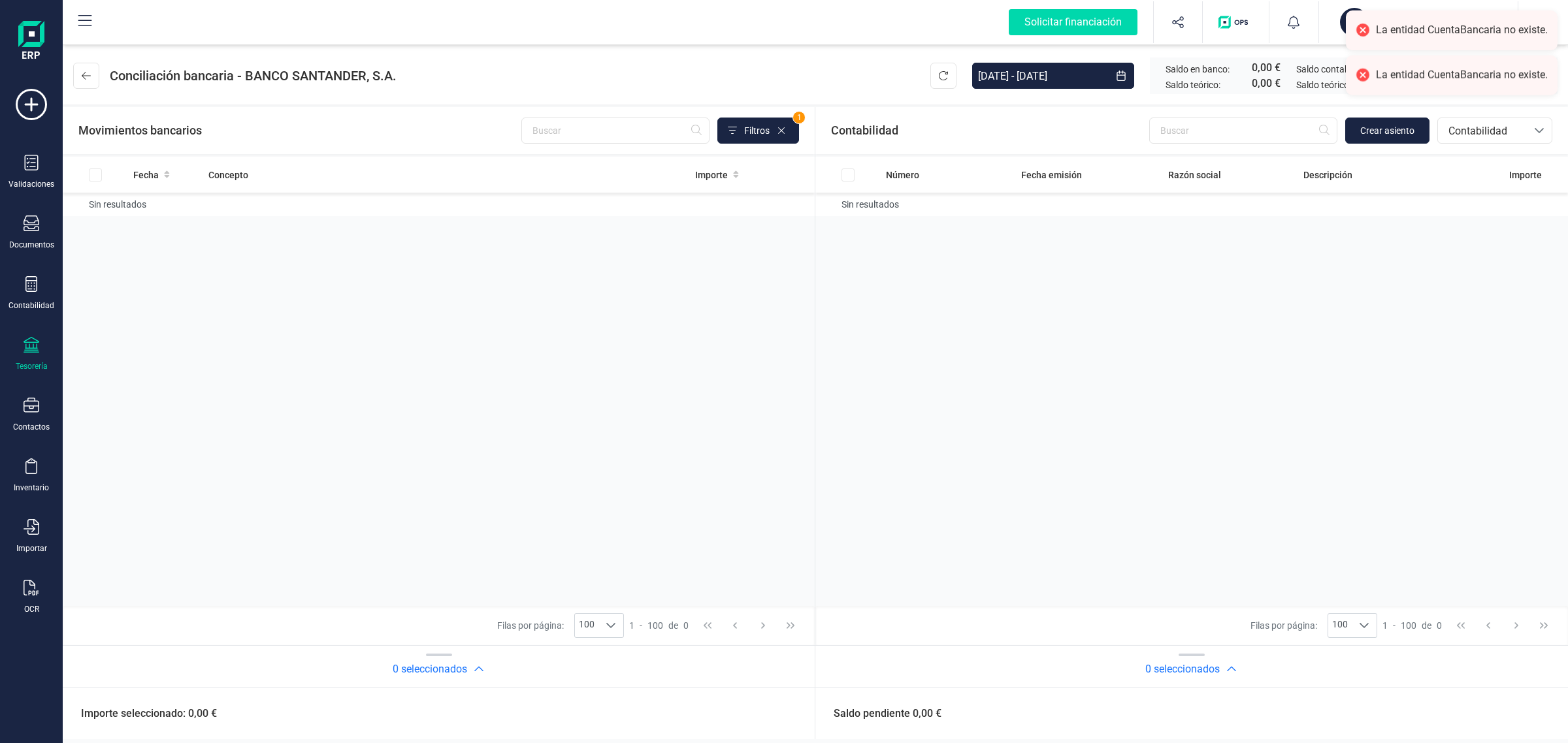
click at [30, 354] on div "Tesorería" at bounding box center [31, 354] width 52 height 34
click at [22, 416] on div "Contactos" at bounding box center [31, 415] width 52 height 34
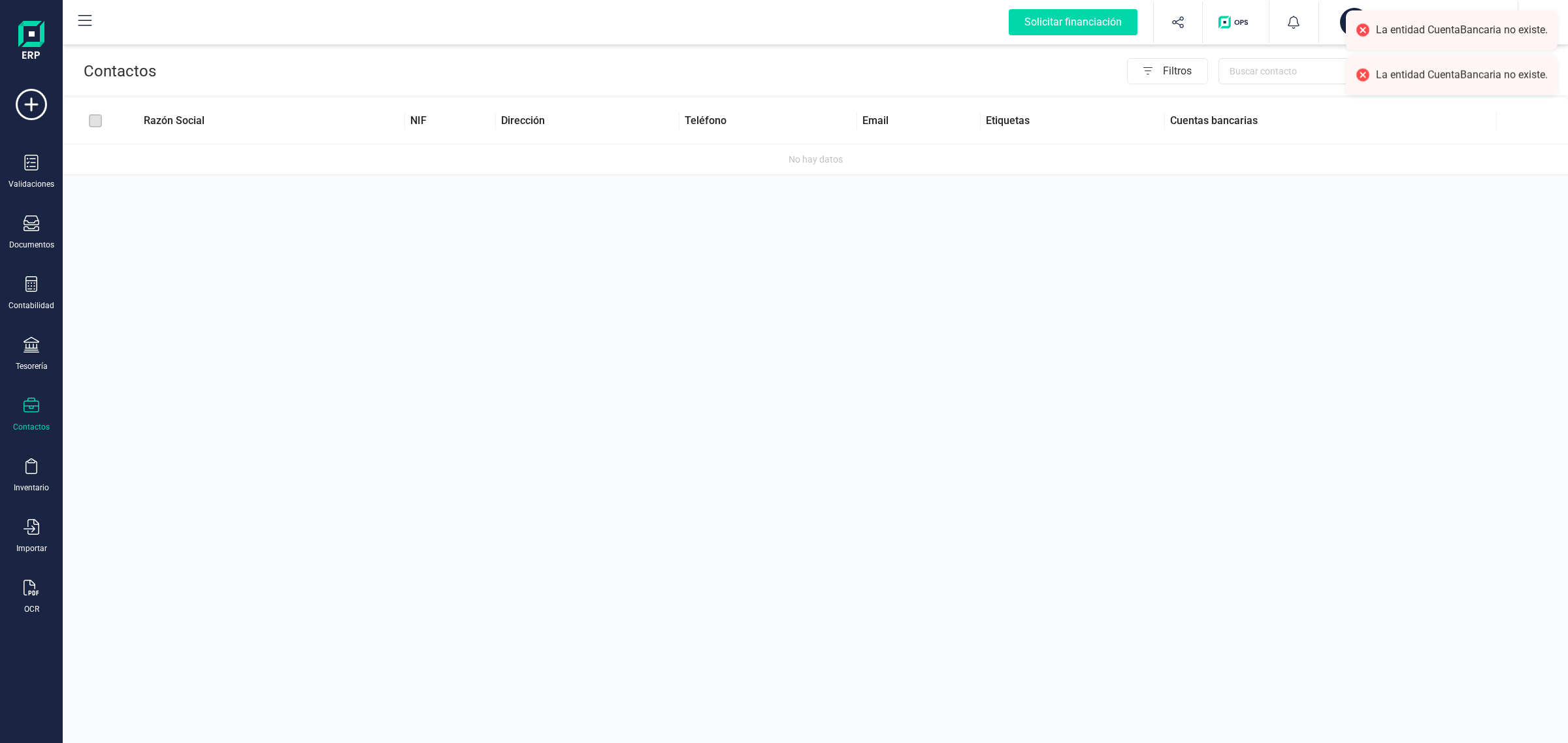
click at [34, 333] on div "Validaciones Documentos Documentos Presupuestos Pedidos Albaranes Facturas Fact…" at bounding box center [31, 357] width 52 height 537
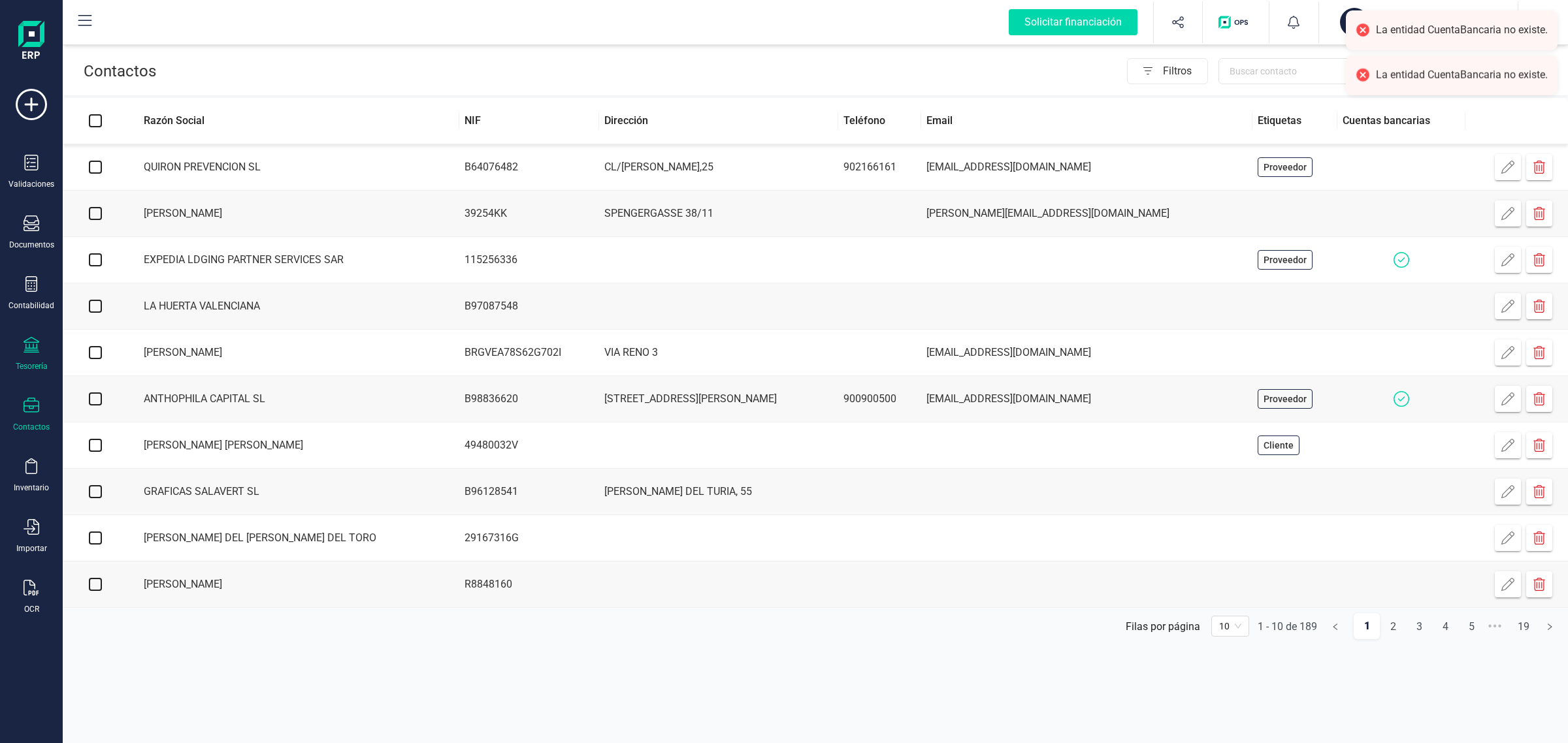
click at [41, 351] on div "Tesorería" at bounding box center [31, 354] width 52 height 34
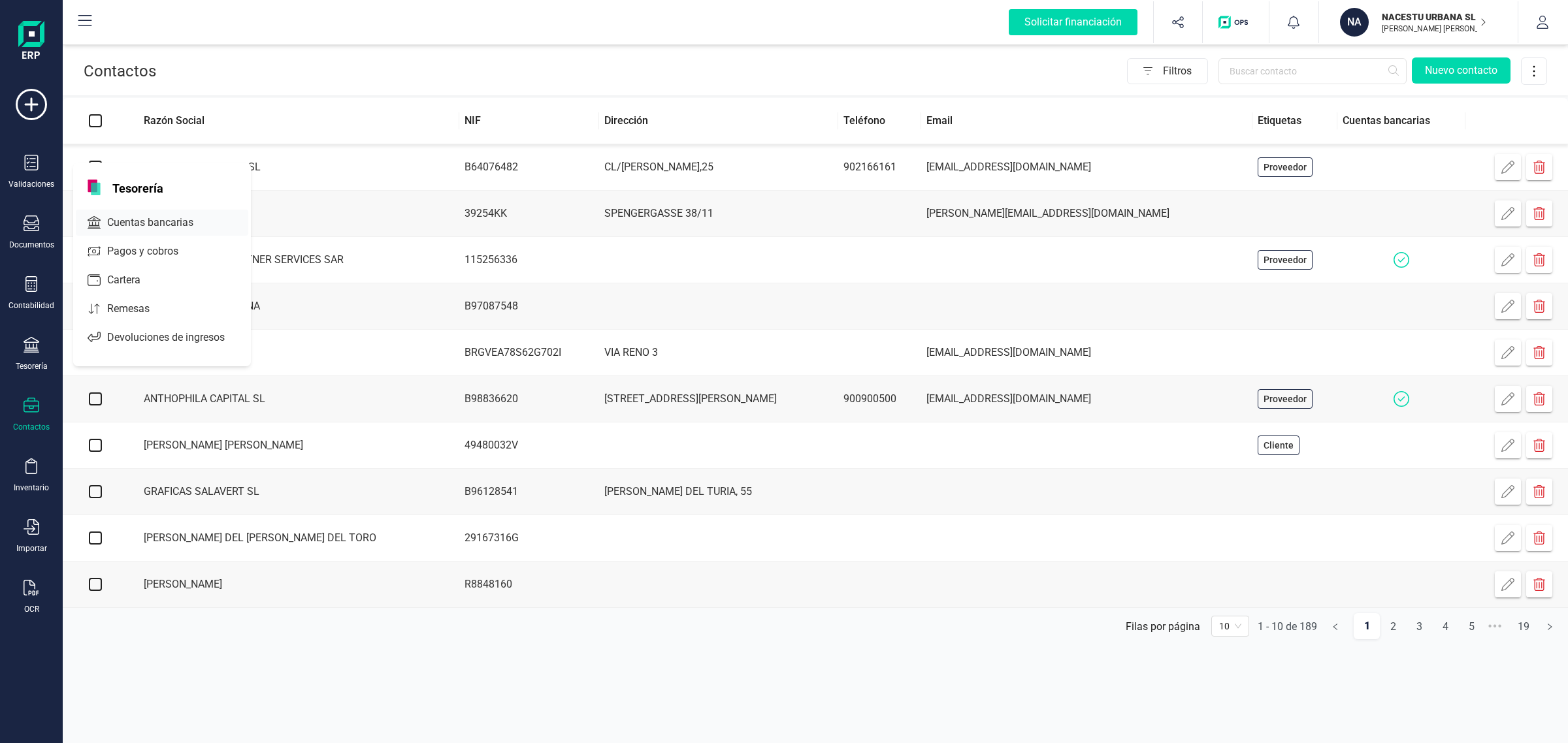
click at [173, 215] on span "Cuentas bancarias" at bounding box center [159, 222] width 115 height 16
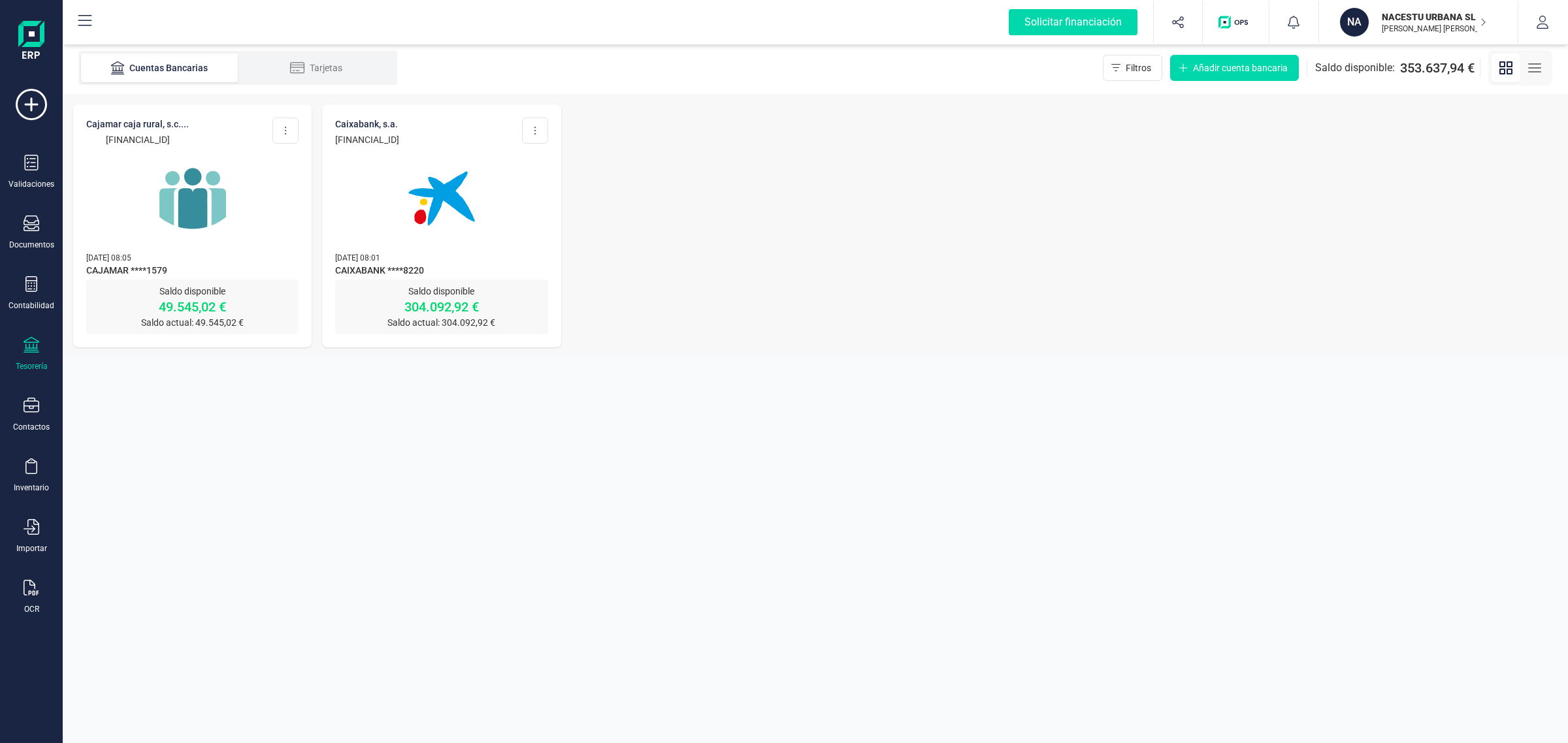
click at [590, 175] on div "CAJAMAR CAJA RURAL, S.C.... ES62 3058 2003 1227 2002 1579 Editar cuenta Actuali…" at bounding box center [815, 226] width 1505 height 264
click at [229, 200] on img at bounding box center [193, 199] width 110 height 110
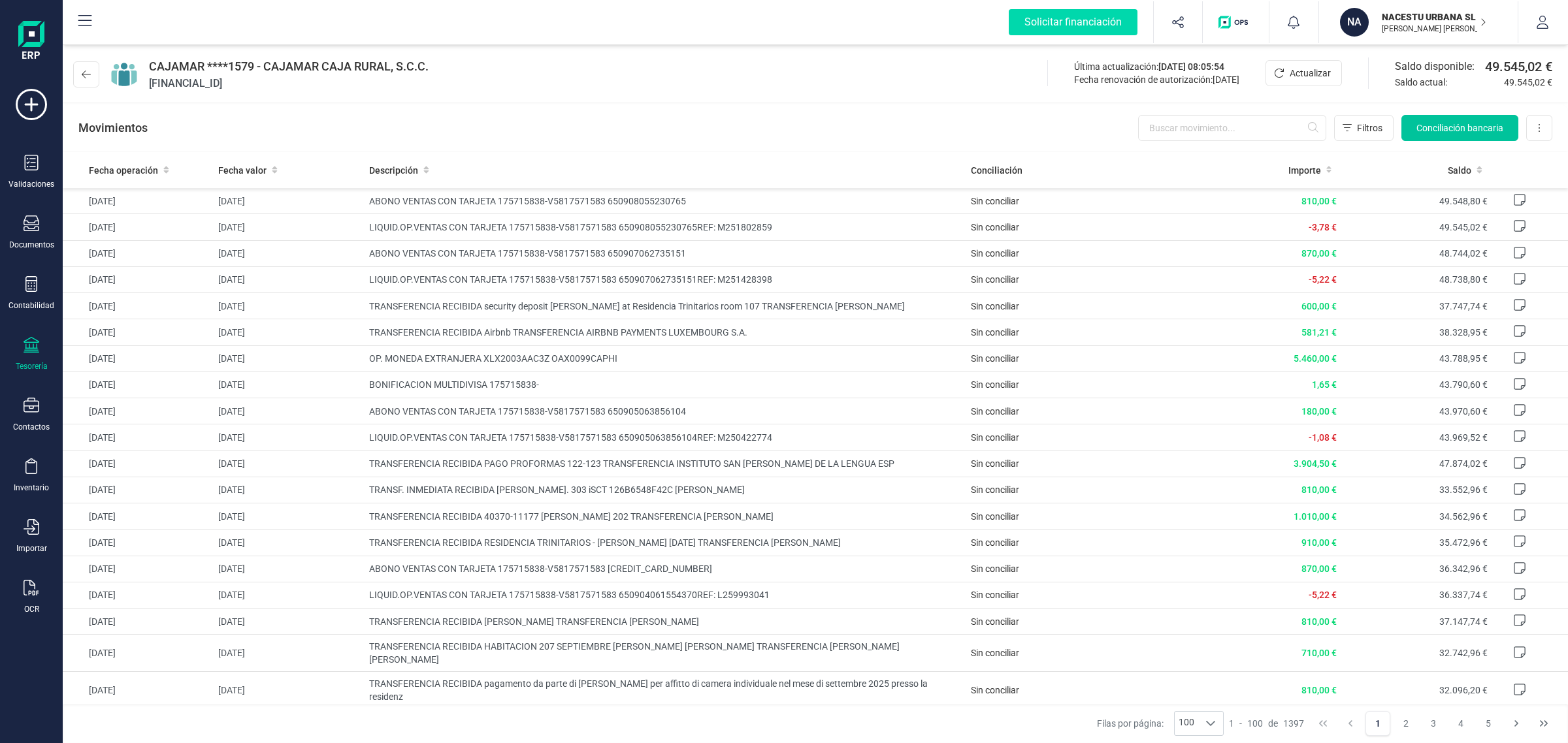
click at [1465, 131] on span "Conciliación bancaria" at bounding box center [1460, 128] width 86 height 13
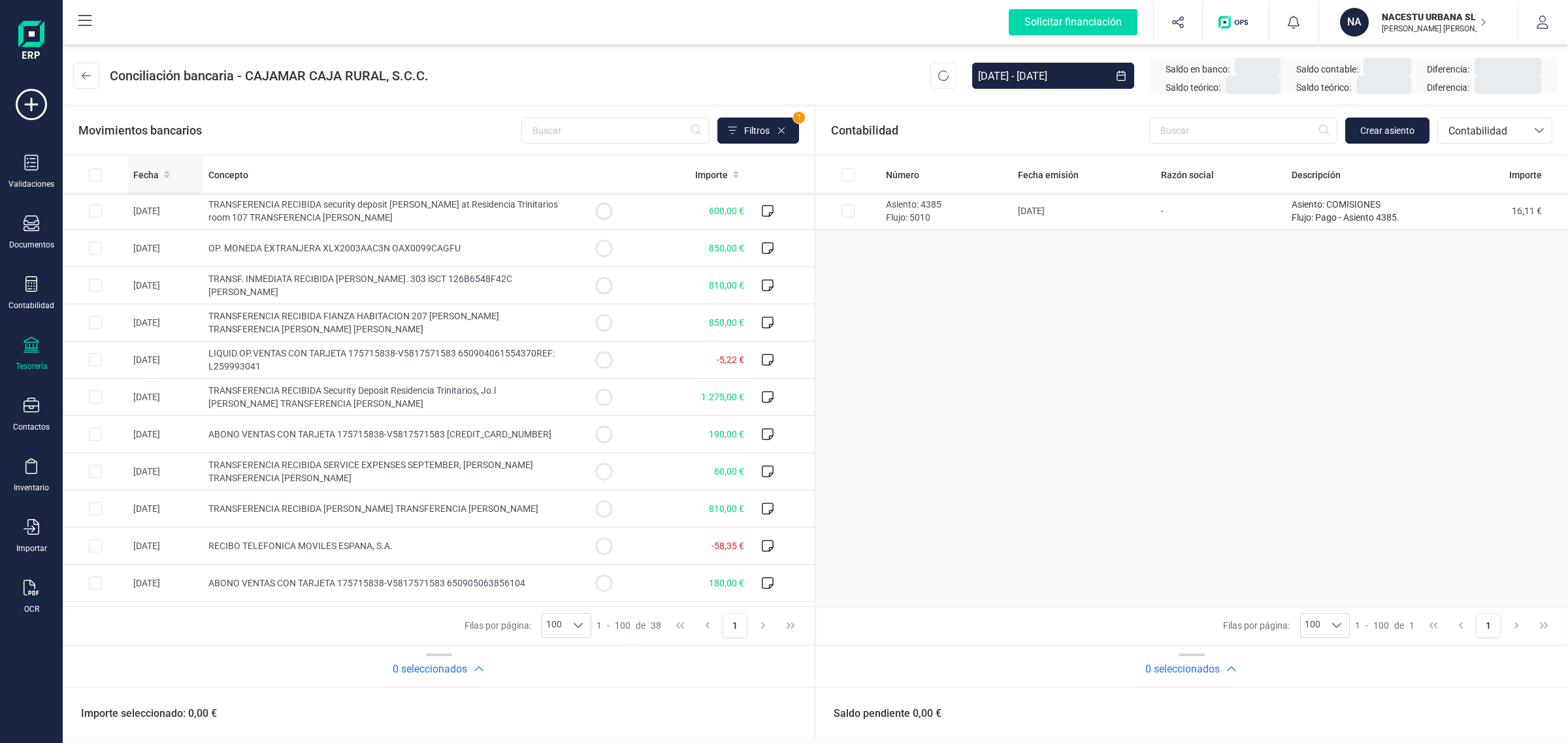
click at [164, 175] on icon at bounding box center [167, 175] width 6 height 10
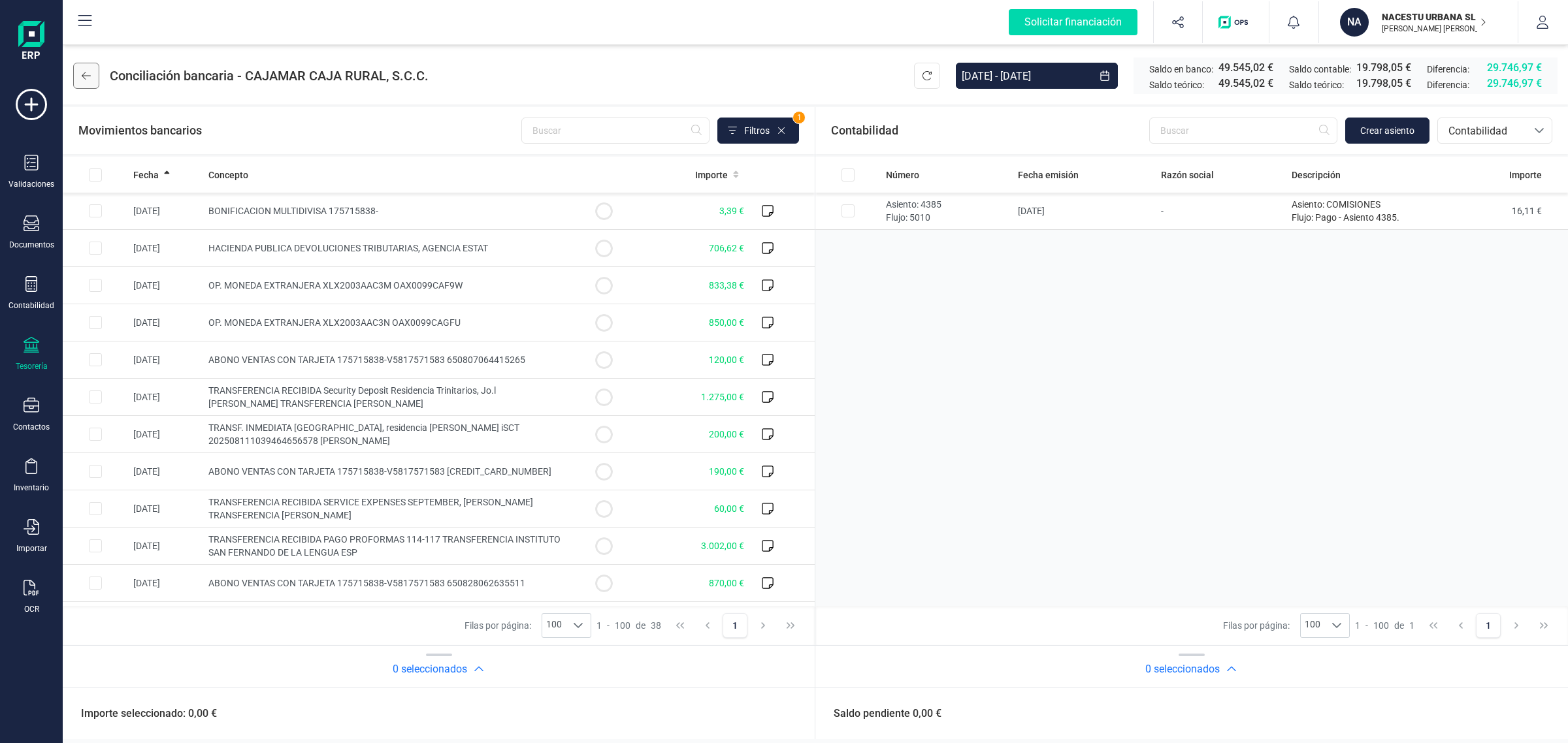
click at [86, 72] on icon at bounding box center [86, 75] width 10 height 10
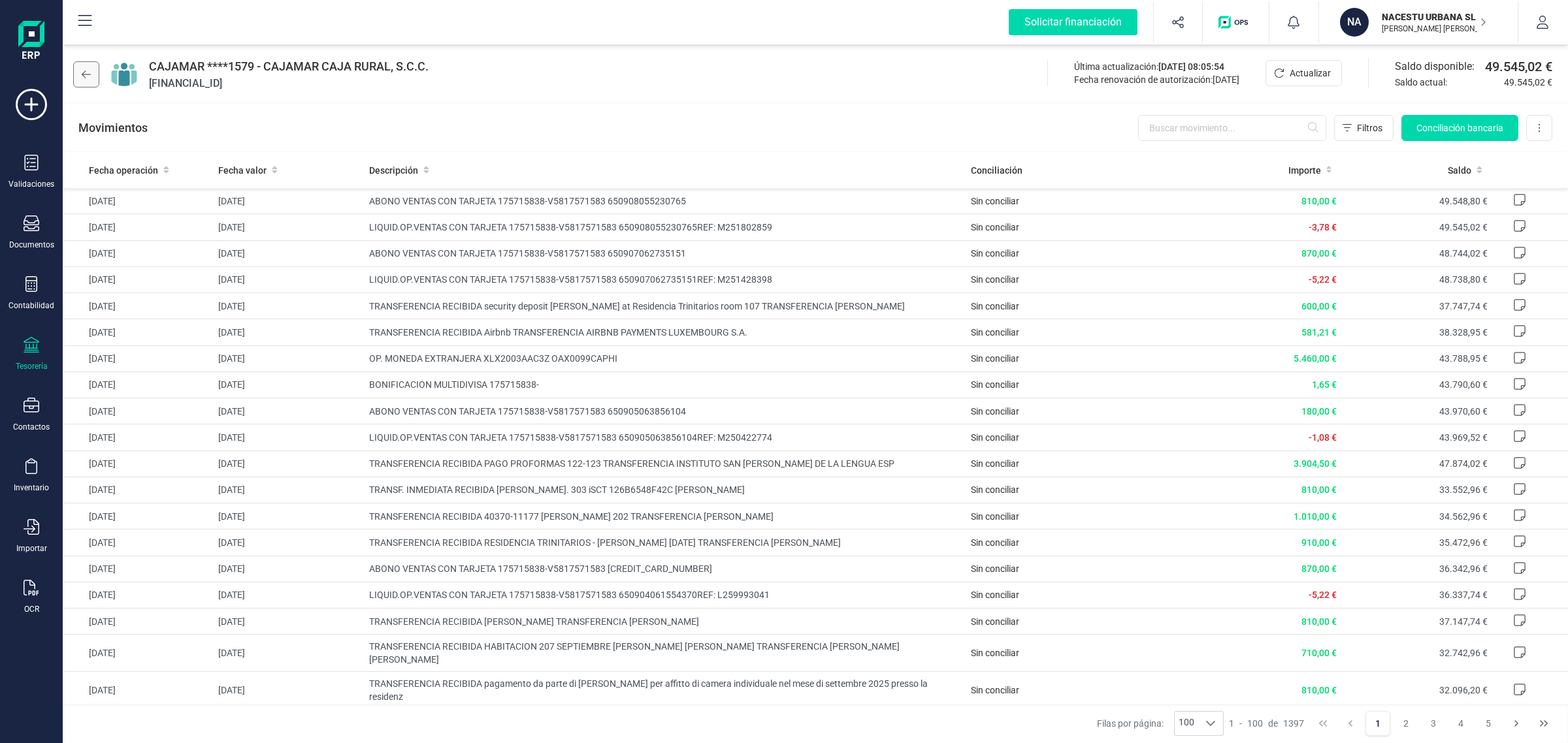
click at [86, 70] on icon at bounding box center [86, 74] width 10 height 10
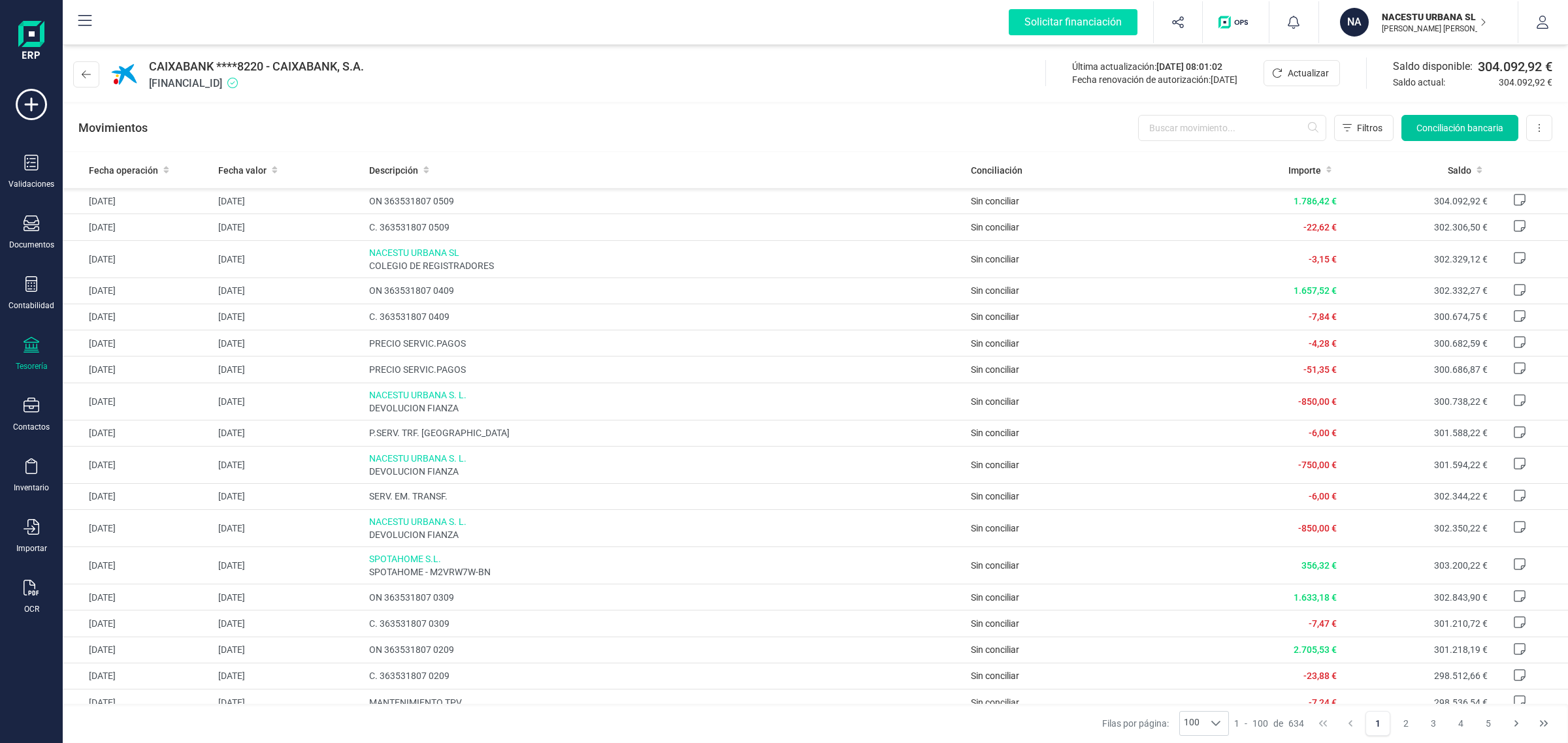
click at [1488, 128] on span "Conciliación bancaria" at bounding box center [1460, 128] width 86 height 13
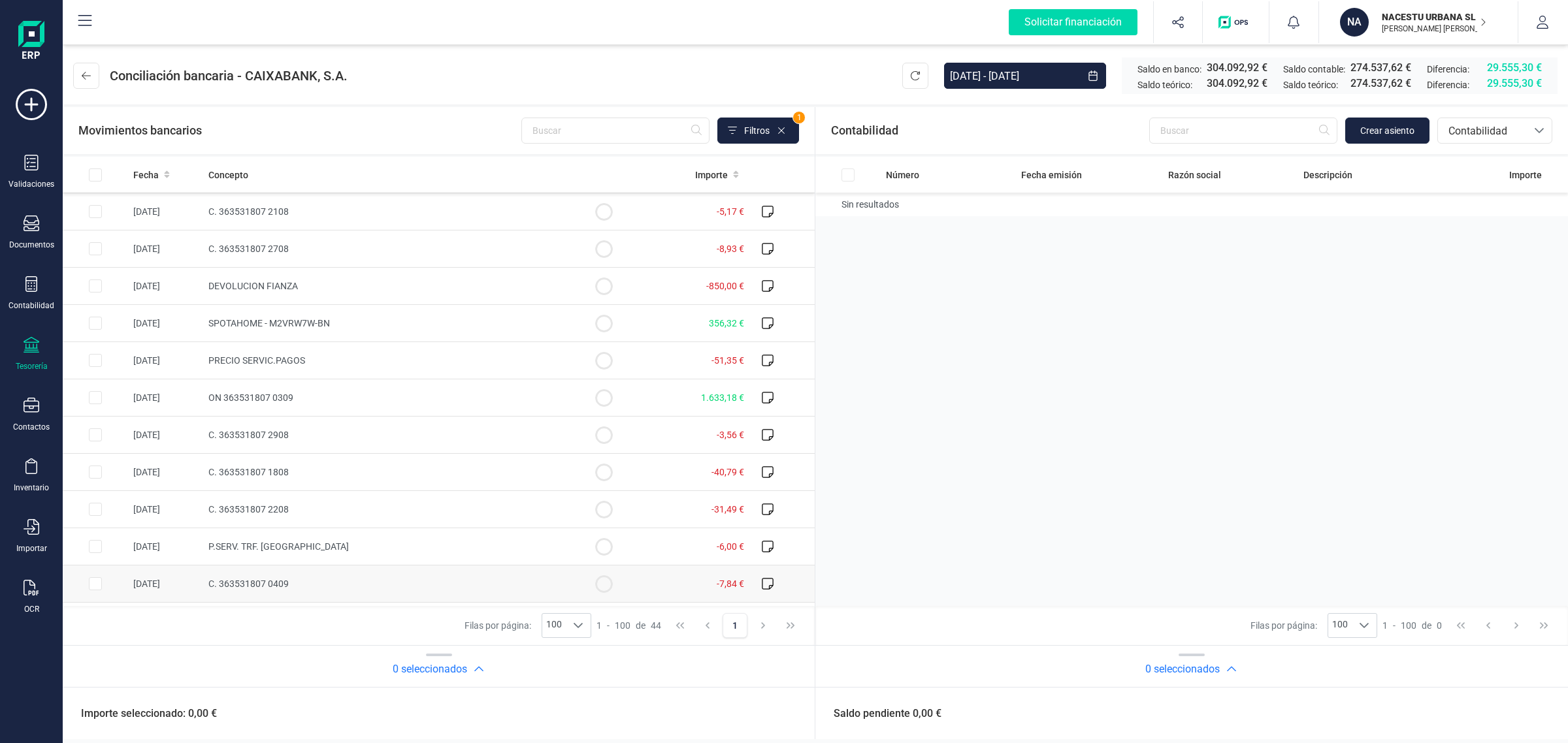
scroll to position [1230, 0]
click at [155, 179] on span "Fecha" at bounding box center [145, 175] width 26 height 13
click at [342, 319] on td "C. 363531807 1808" at bounding box center [387, 322] width 368 height 37
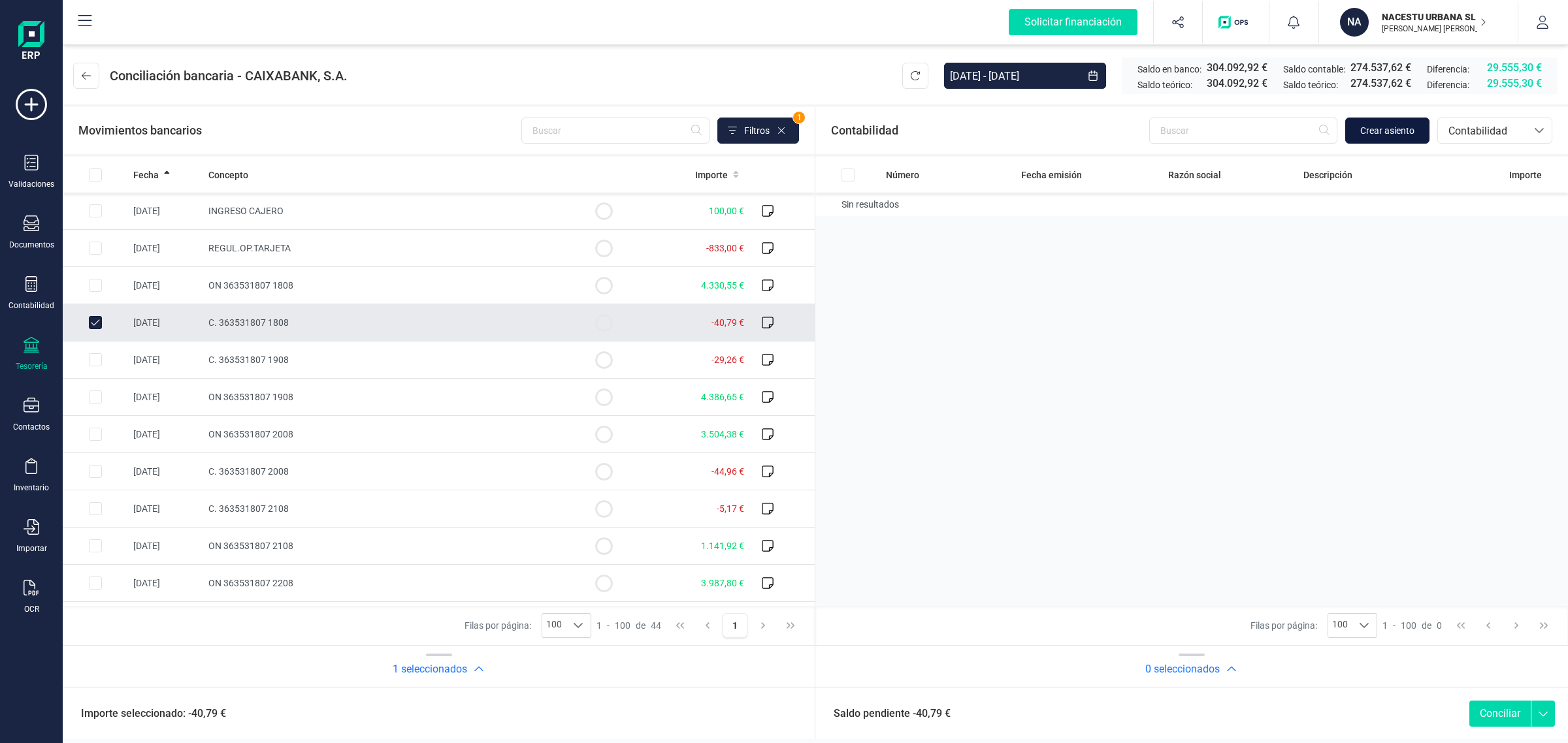
click at [1375, 133] on span "Crear asiento" at bounding box center [1387, 131] width 54 height 13
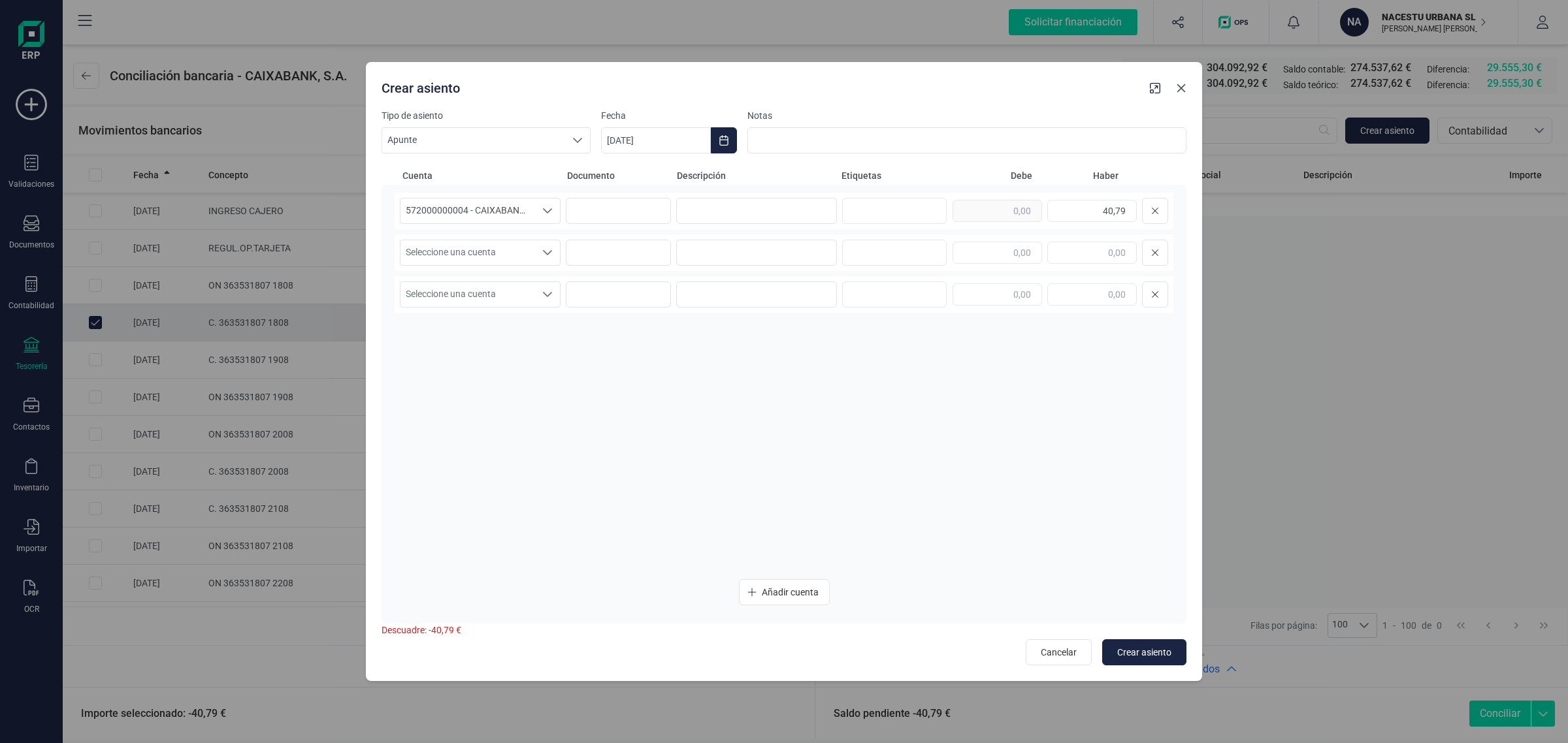
click at [1180, 86] on icon "button" at bounding box center [1181, 88] width 9 height 9
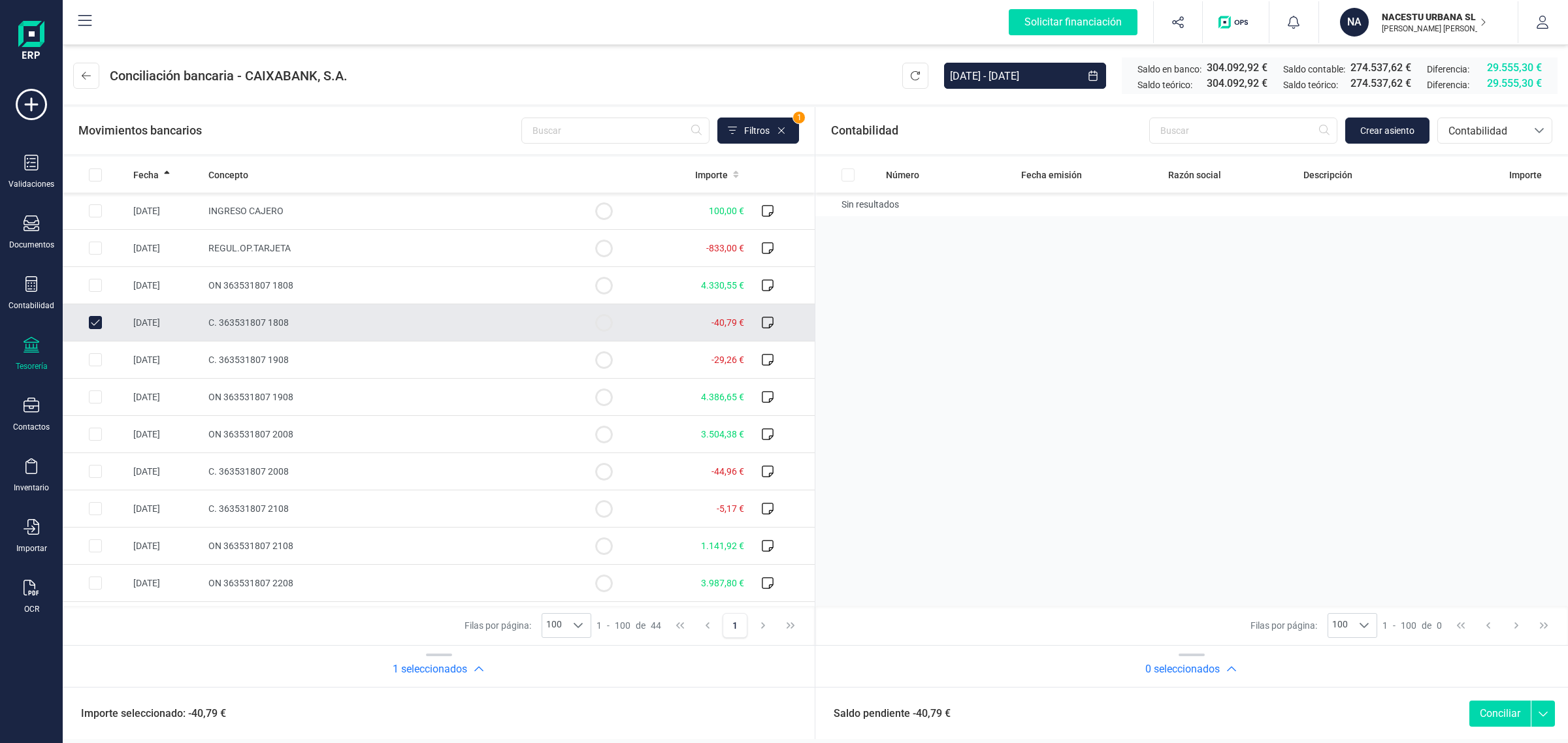
click at [96, 321] on input "Row Unselected 8f9a01ca-8acc-488f-aaaf-de6858a07020" at bounding box center [96, 323] width 13 height 13
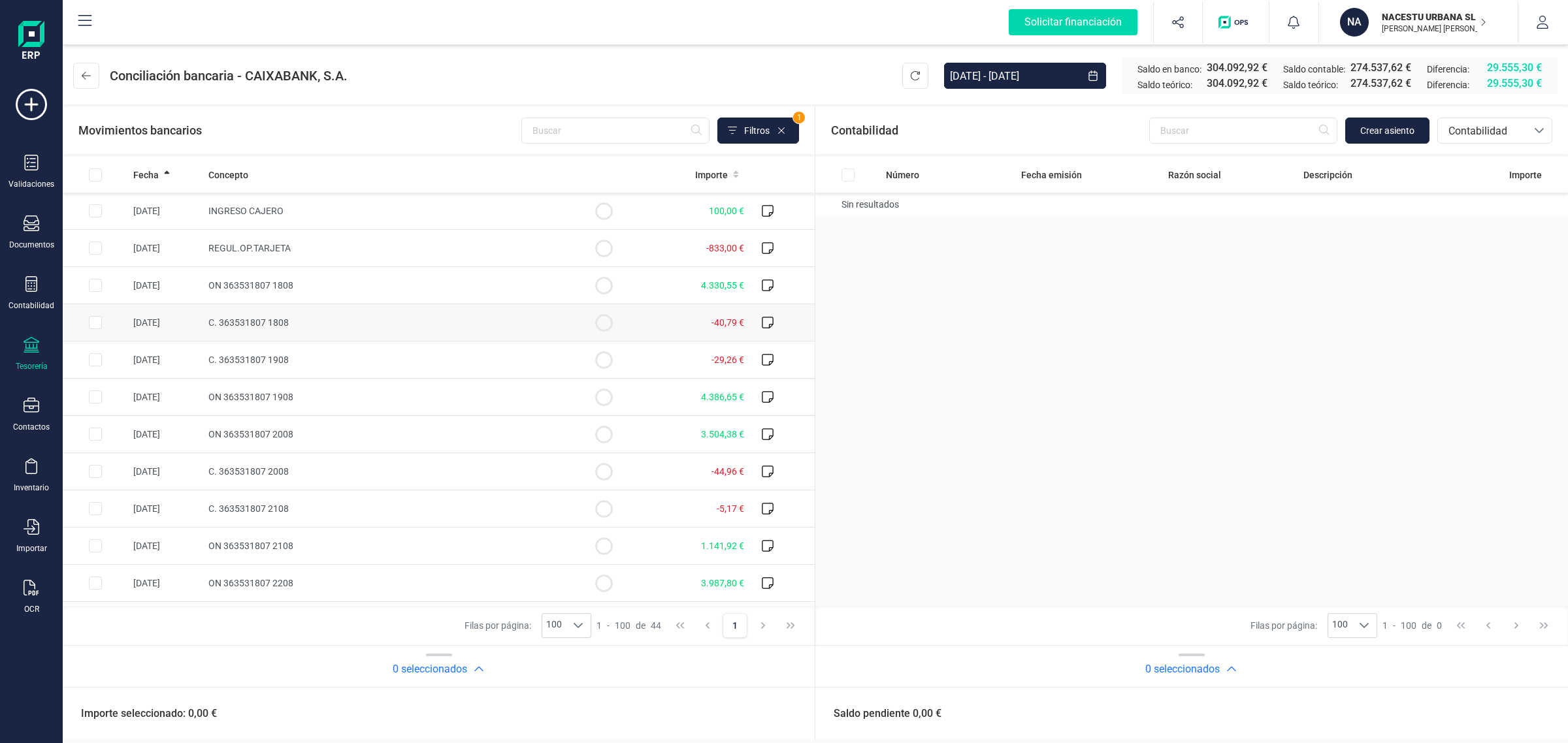
click at [658, 321] on td "-40,79 €" at bounding box center [693, 322] width 113 height 37
checkbox input "true"
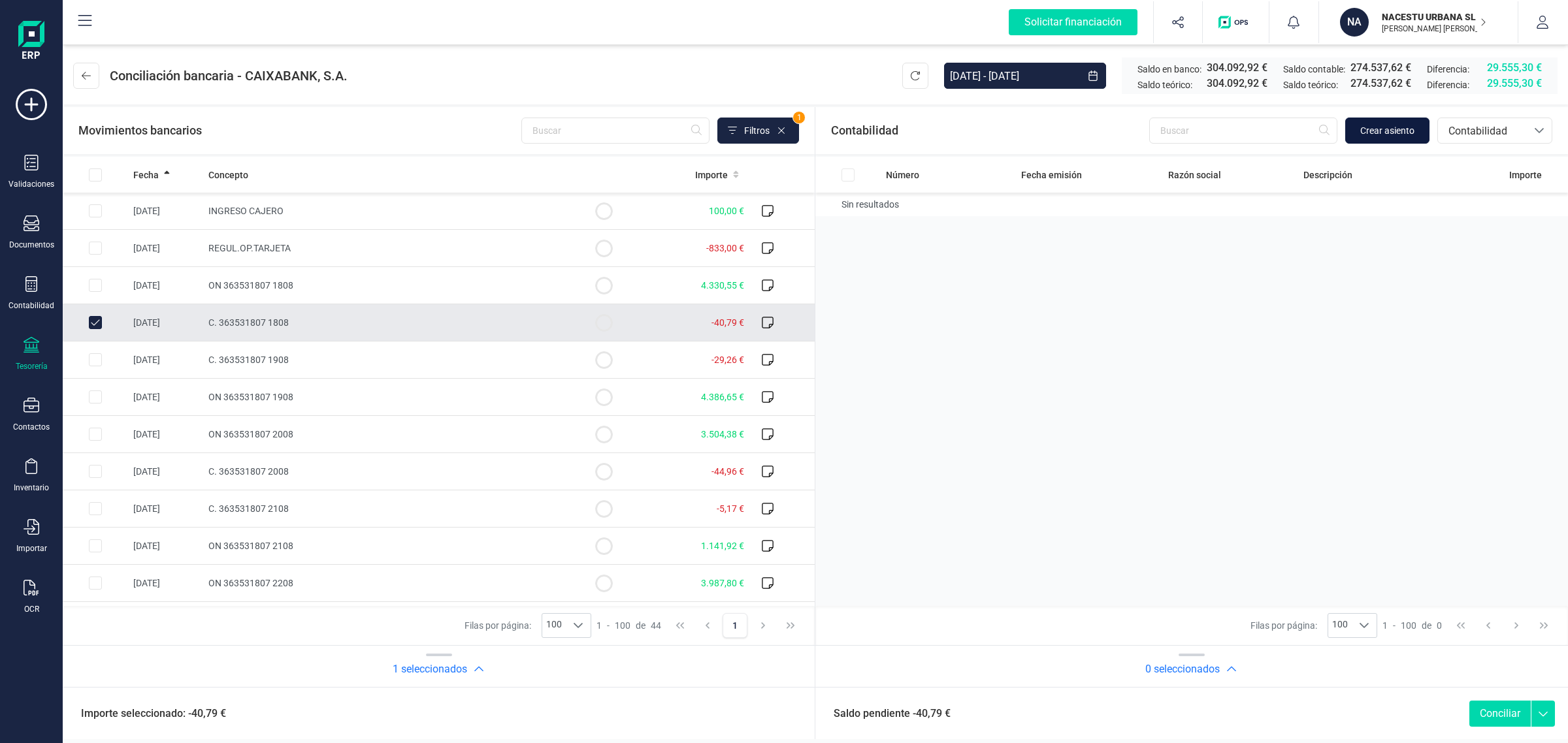
click at [1393, 141] on button "Crear asiento" at bounding box center [1387, 131] width 85 height 27
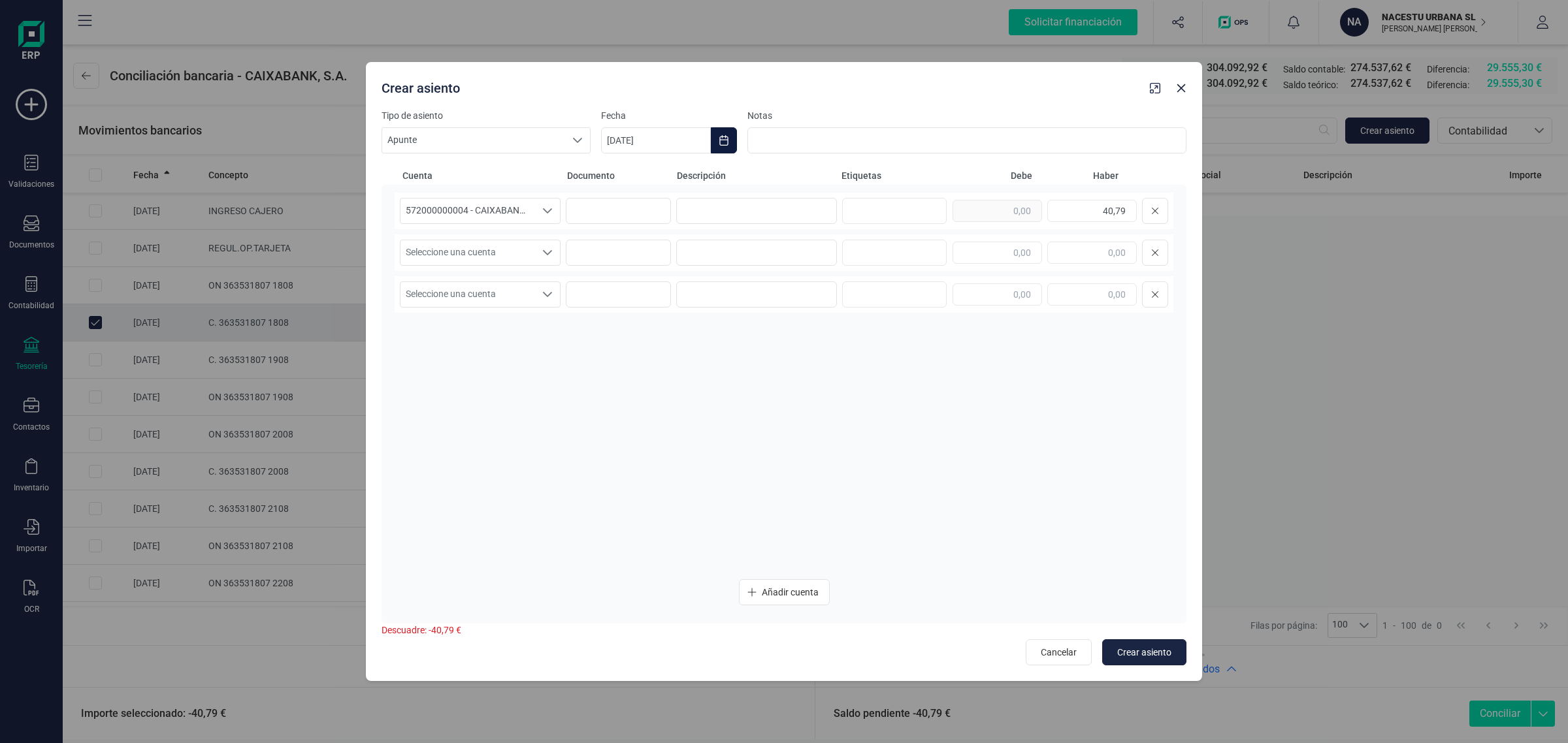
click at [719, 135] on icon "Choose Date" at bounding box center [723, 140] width 10 height 10
click at [627, 178] on icon "Previous Month" at bounding box center [627, 180] width 6 height 10
click at [687, 366] on span "19" at bounding box center [692, 366] width 27 height 27
type input "19/08/2025"
click at [482, 243] on span "Seleccione una cuenta" at bounding box center [468, 253] width 135 height 25
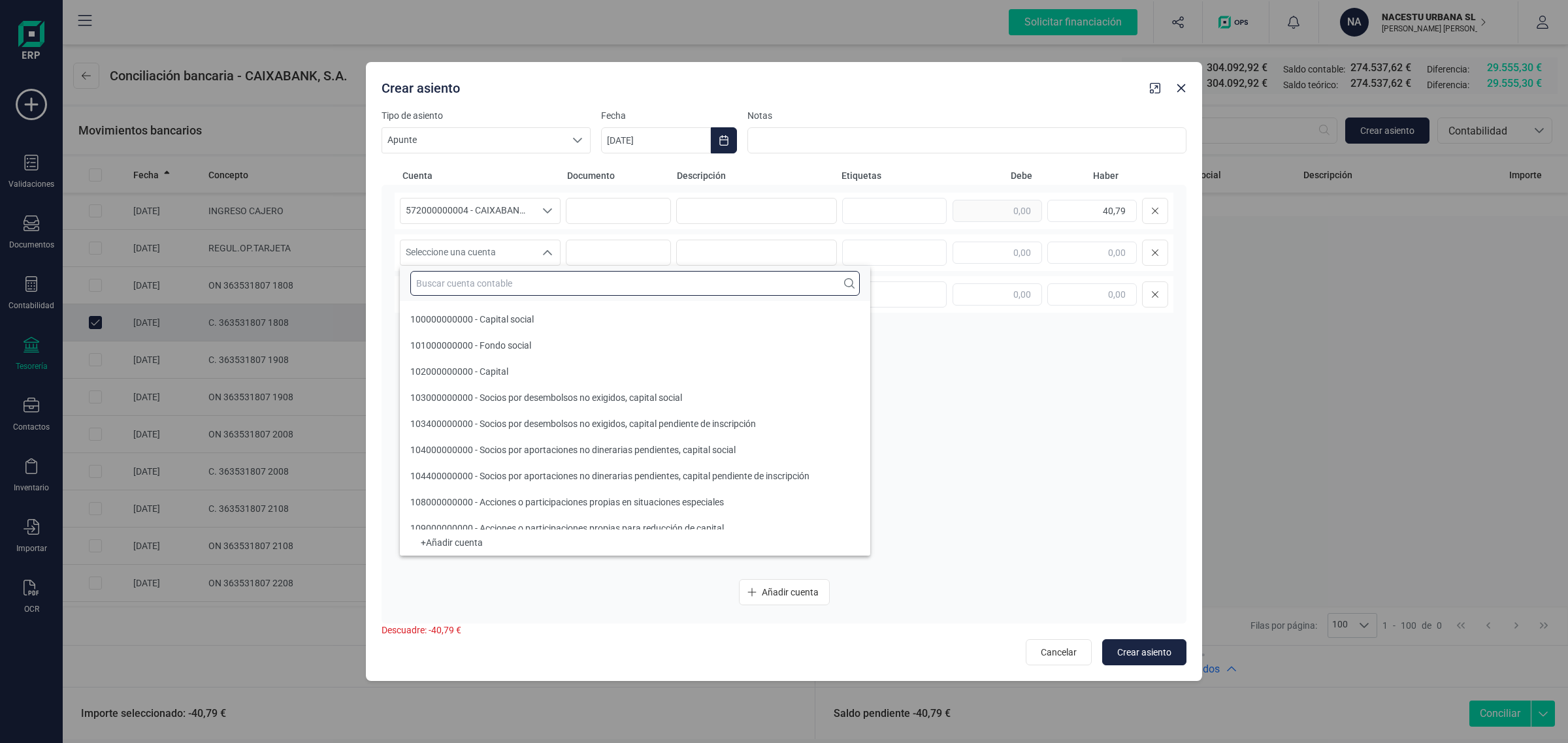
click at [462, 277] on input "text" at bounding box center [635, 283] width 449 height 25
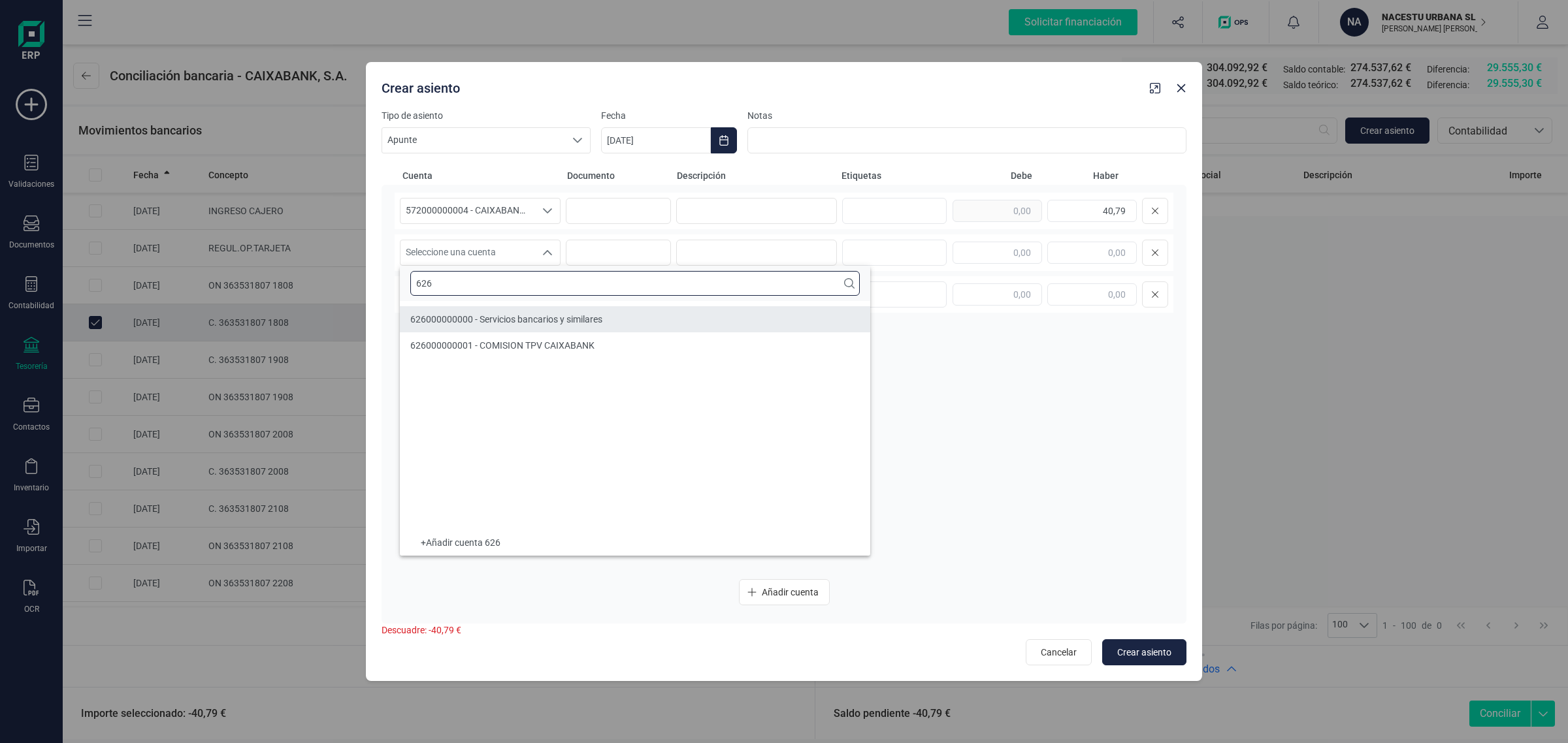
type input "626"
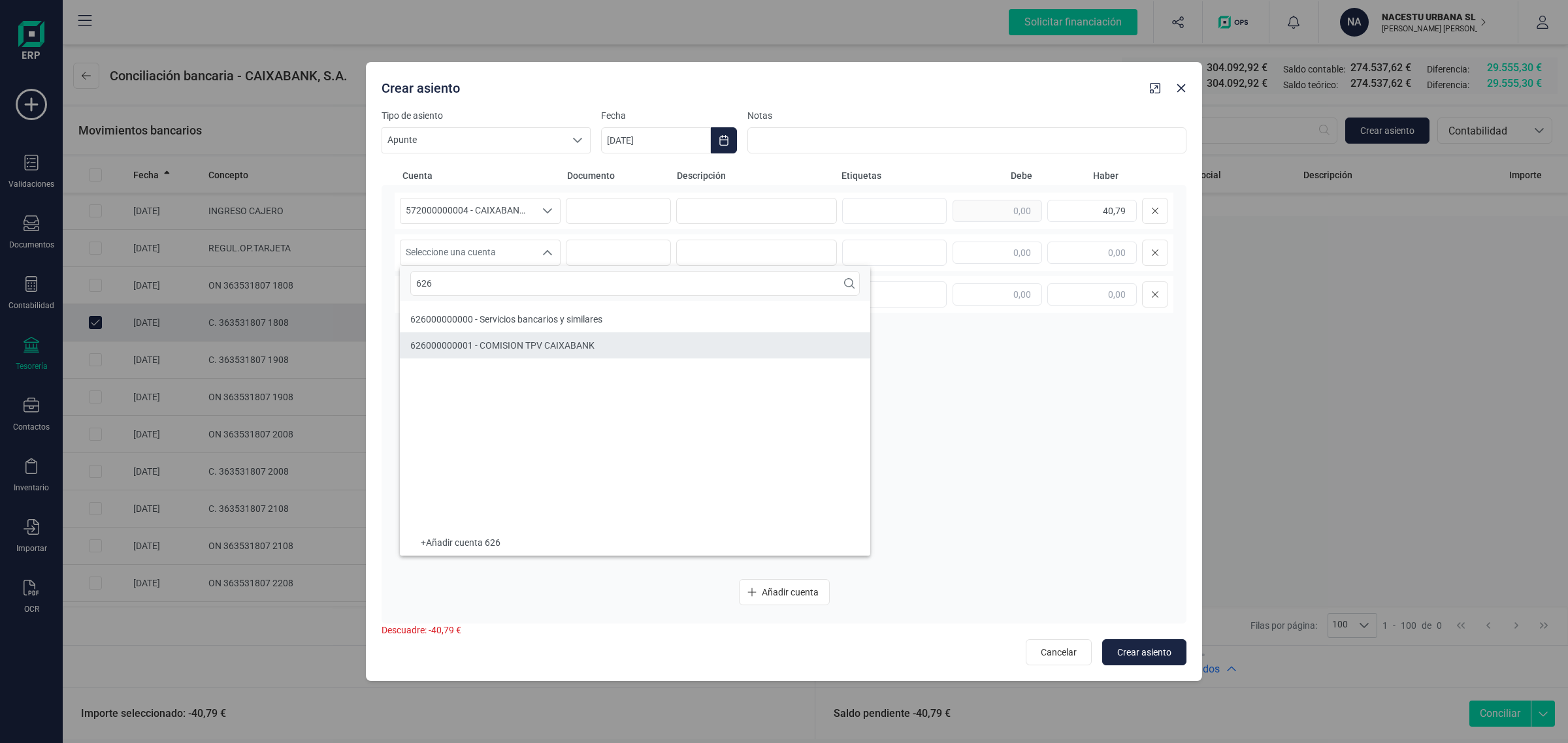
click at [609, 345] on li "626000000001 - COMISION TPV CAIXABANK" at bounding box center [635, 346] width 470 height 27
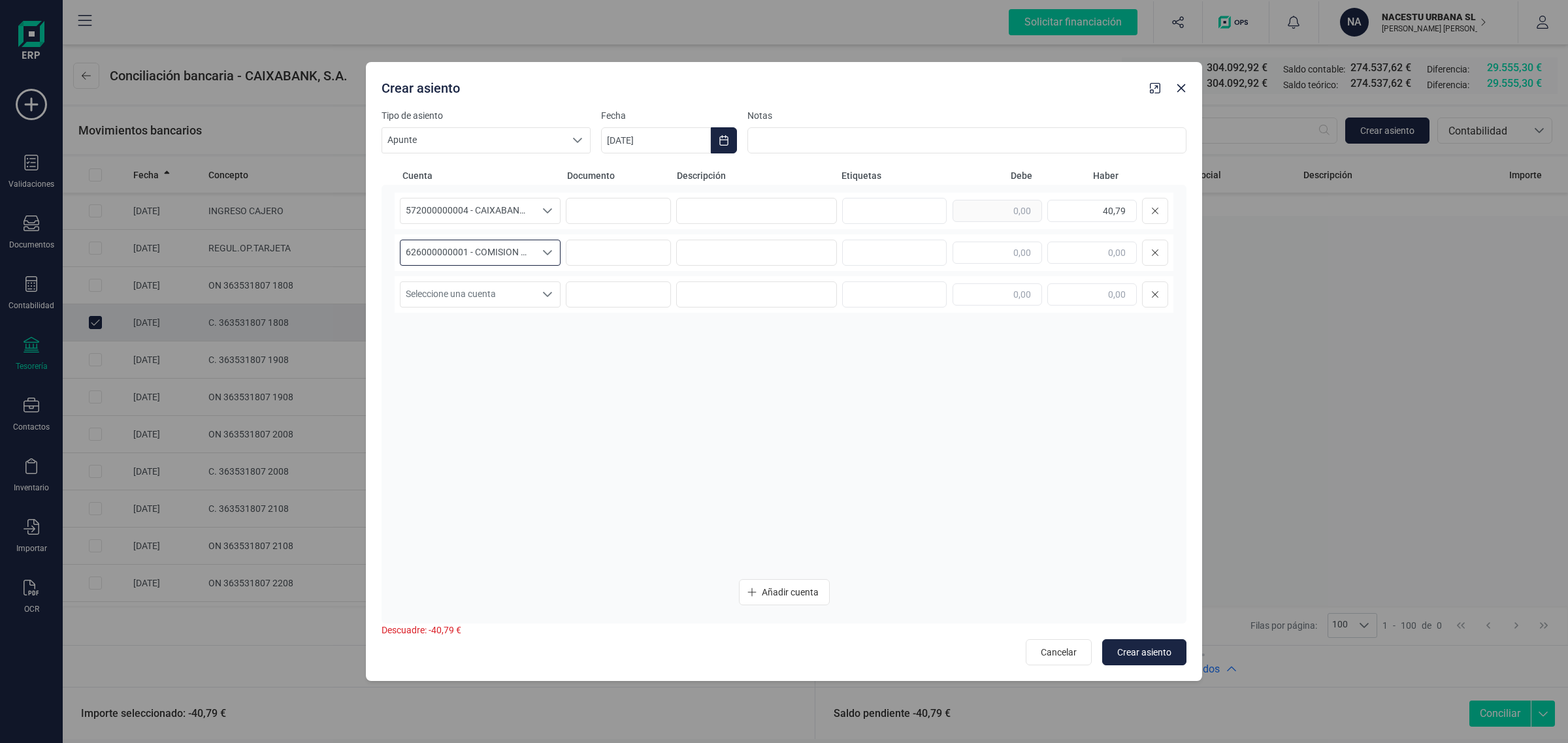
type input "08/09/2025"
click at [508, 236] on div "Seleccione una cuenta Seleccione una cuenta" at bounding box center [784, 253] width 779 height 37
click at [507, 243] on span "Seleccione una cuenta" at bounding box center [468, 253] width 135 height 25
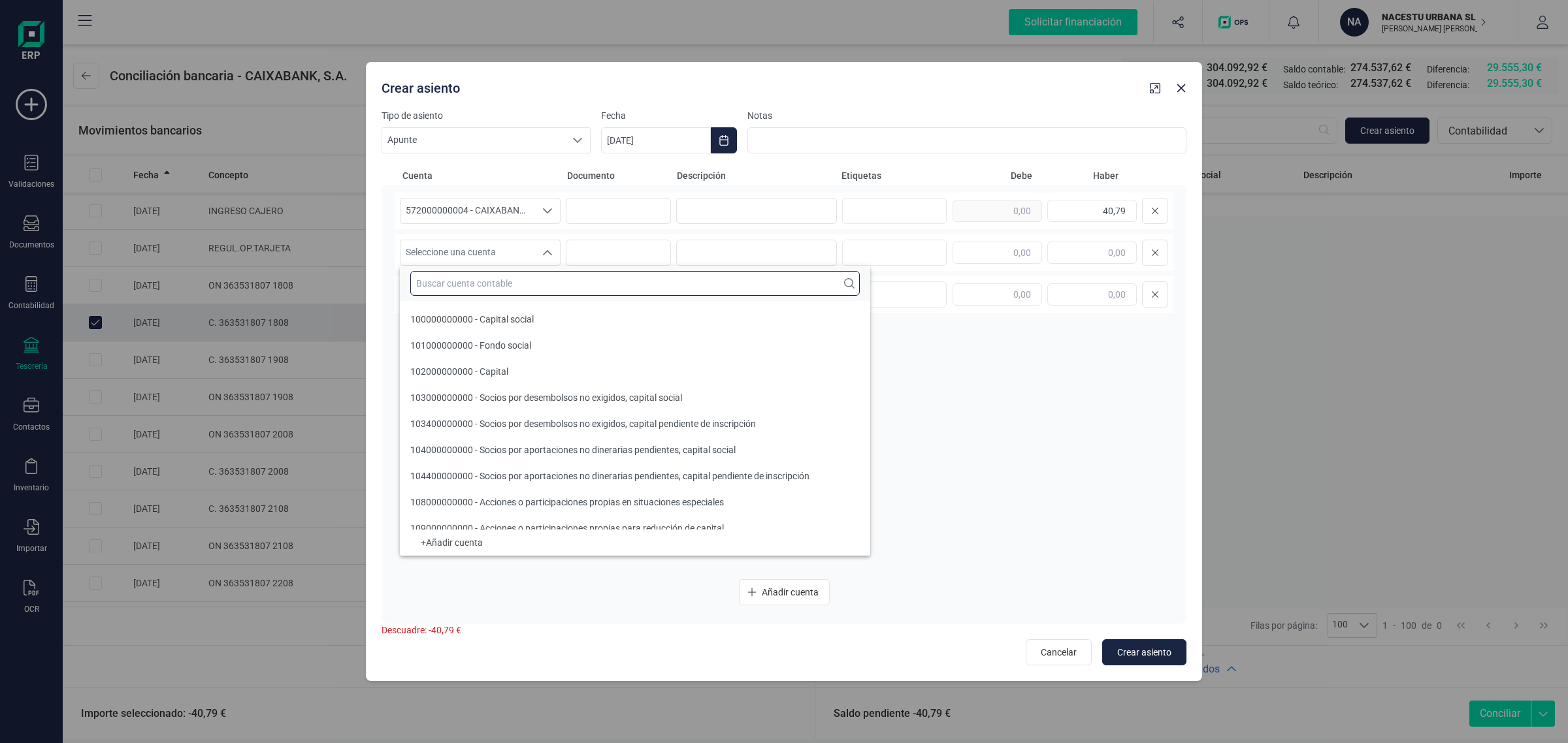
click at [459, 286] on input "text" at bounding box center [635, 283] width 449 height 25
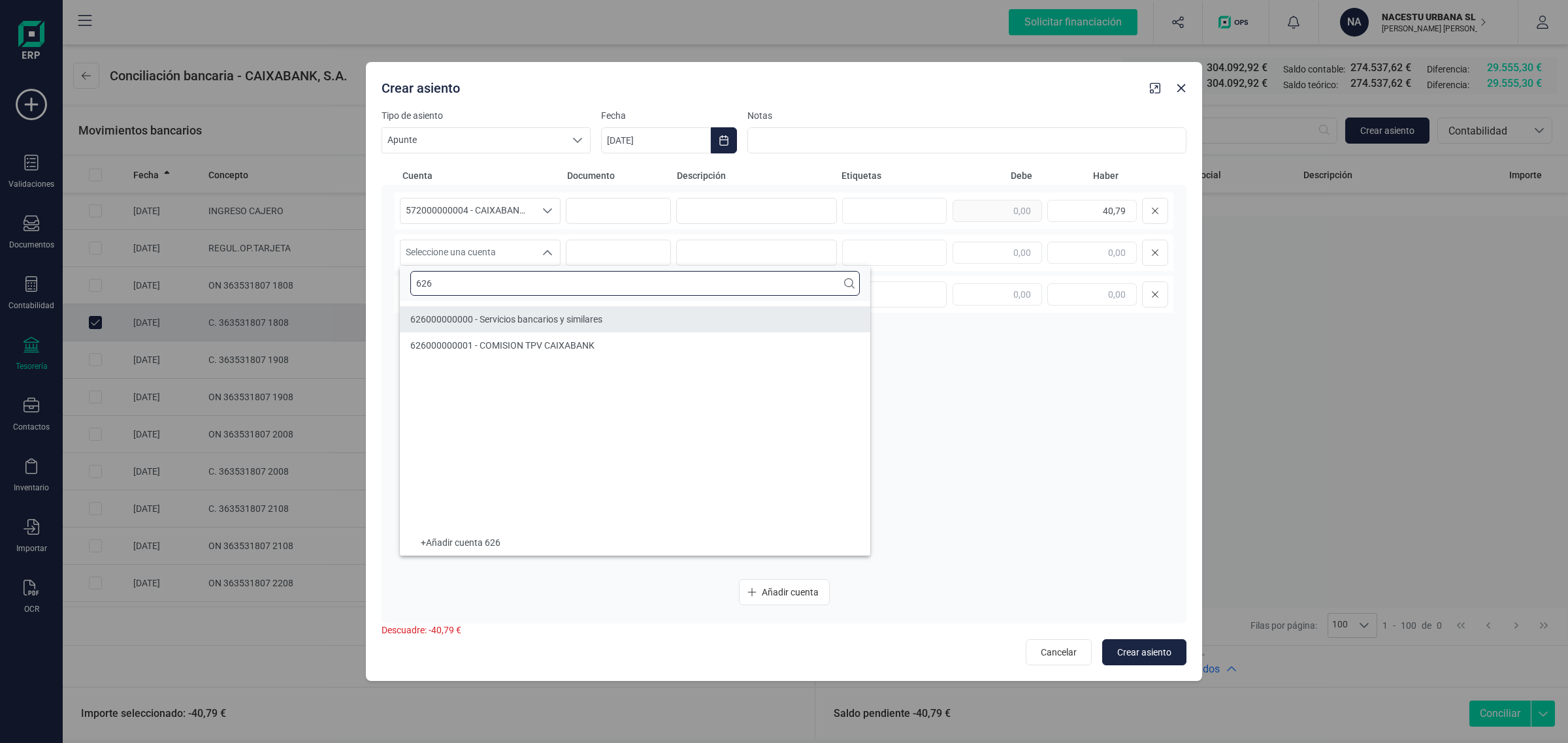
type input "626"
click at [471, 316] on span "626000000000 - Servicios bancarios y similares" at bounding box center [507, 319] width 192 height 10
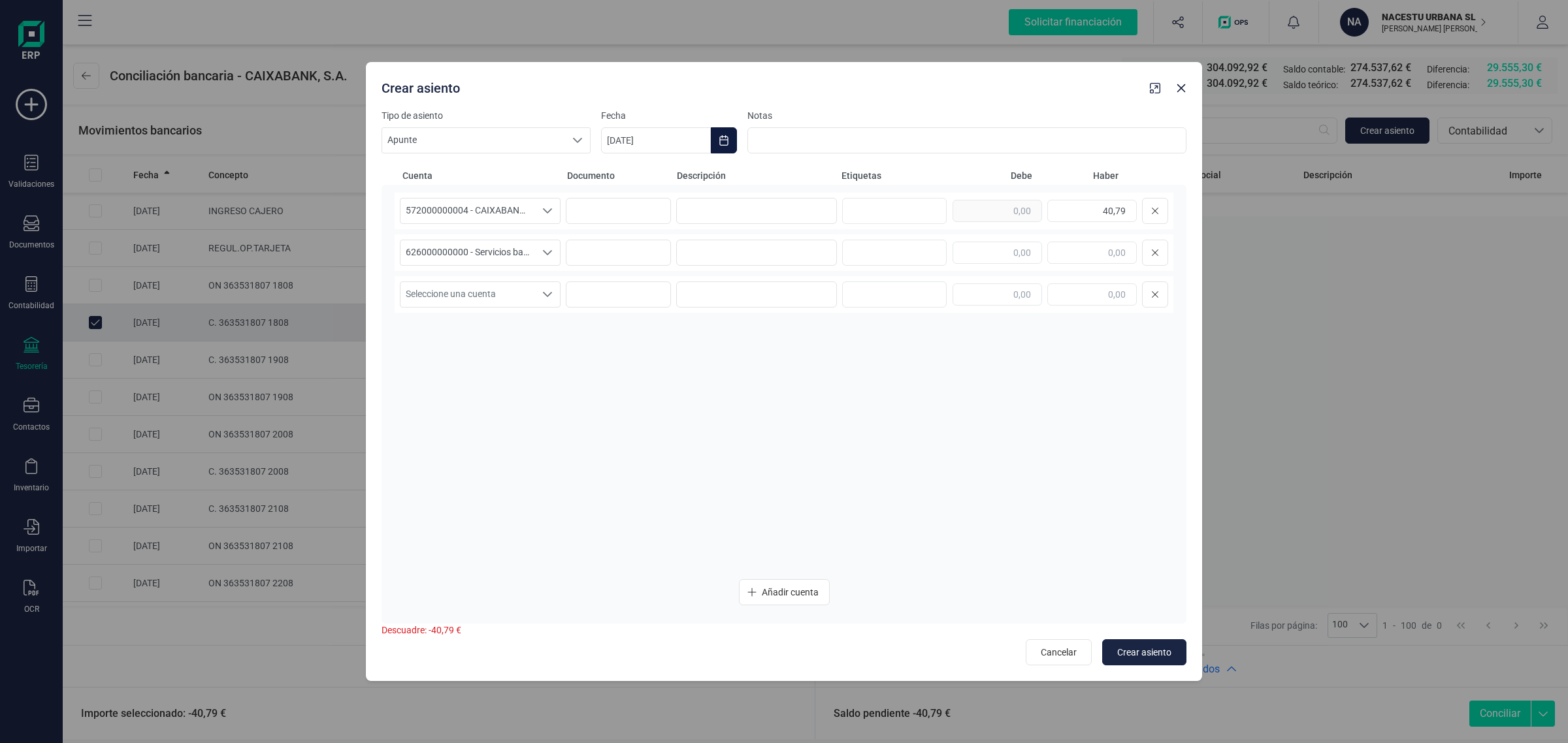
click at [718, 137] on icon "Choose Date" at bounding box center [723, 140] width 10 height 10
click at [625, 175] on icon "Previous Month" at bounding box center [627, 180] width 10 height 10
click at [683, 360] on span "19" at bounding box center [692, 366] width 27 height 27
type input "19/08/2025"
click at [703, 215] on input at bounding box center [756, 211] width 161 height 27
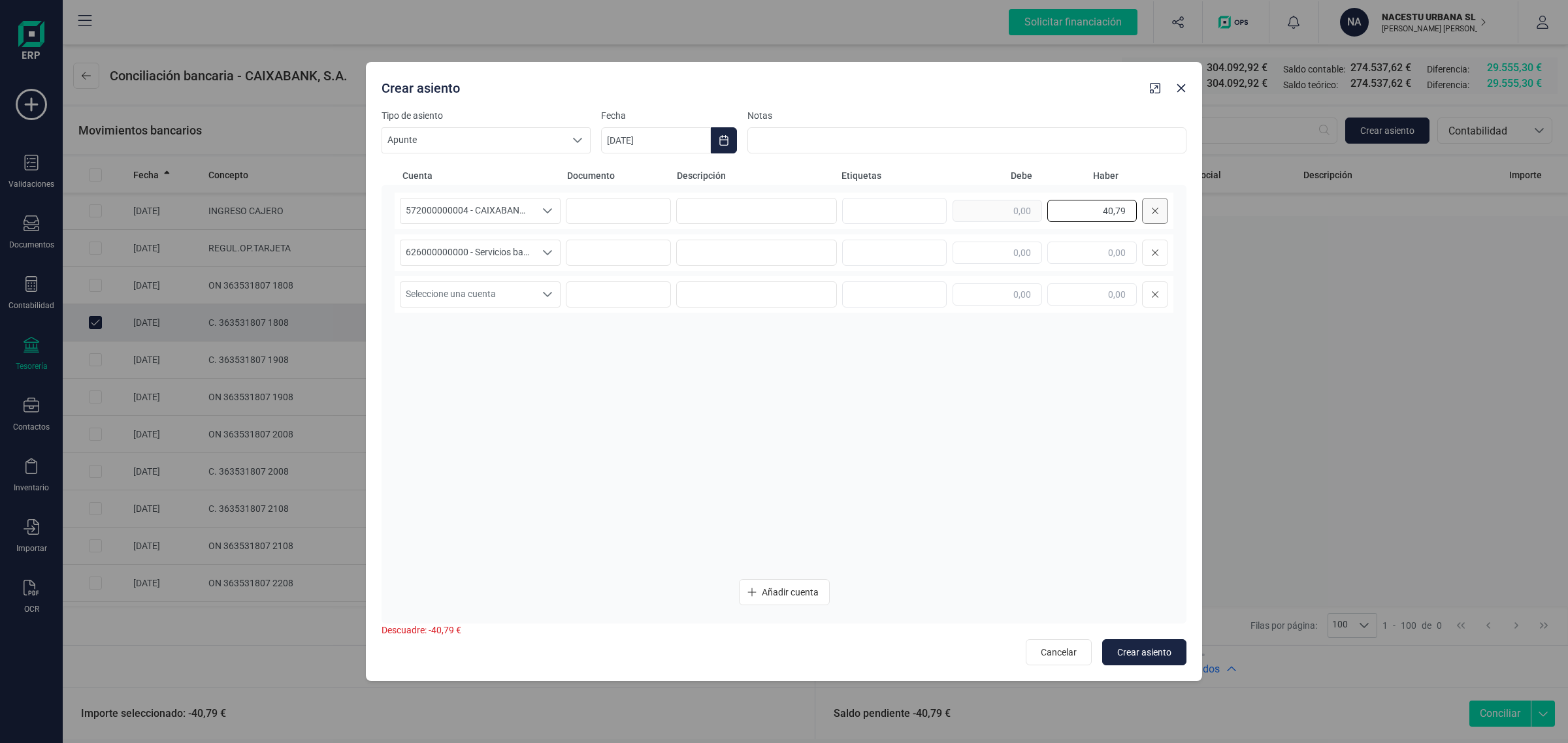
drag, startPoint x: 1086, startPoint y: 212, endPoint x: 1164, endPoint y: 215, distance: 78.1
click at [1164, 215] on div "40,79" at bounding box center [1061, 211] width 216 height 27
click at [1009, 250] on input "text" at bounding box center [998, 252] width 89 height 22
paste input "40,79"
type input "40,79"
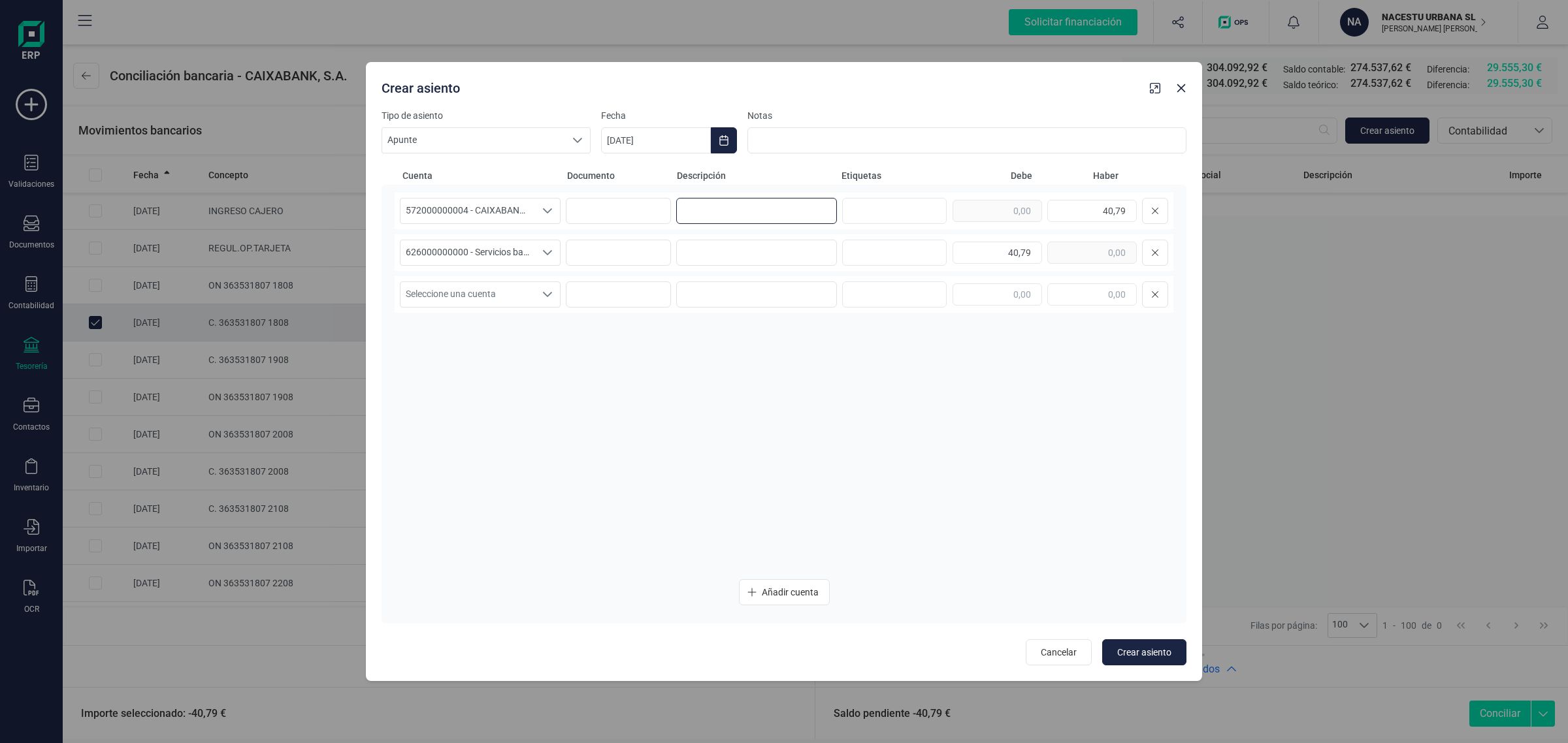
click at [762, 200] on input at bounding box center [756, 211] width 161 height 27
click at [743, 265] on input at bounding box center [756, 253] width 161 height 27
click at [1118, 649] on span "Crear asiento" at bounding box center [1144, 653] width 54 height 13
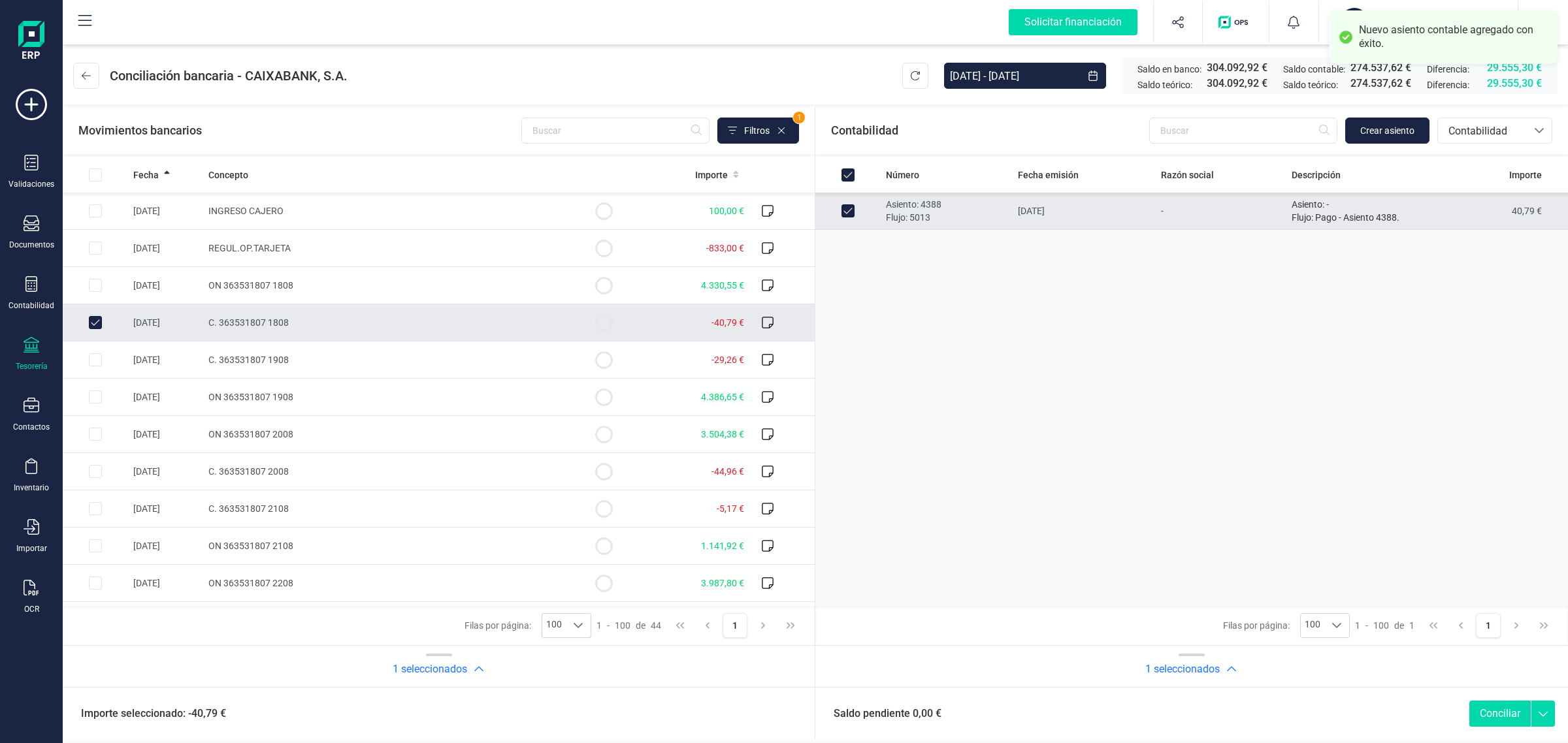
click at [1505, 722] on button "Conciliar" at bounding box center [1500, 714] width 62 height 27
checkbox input "false"
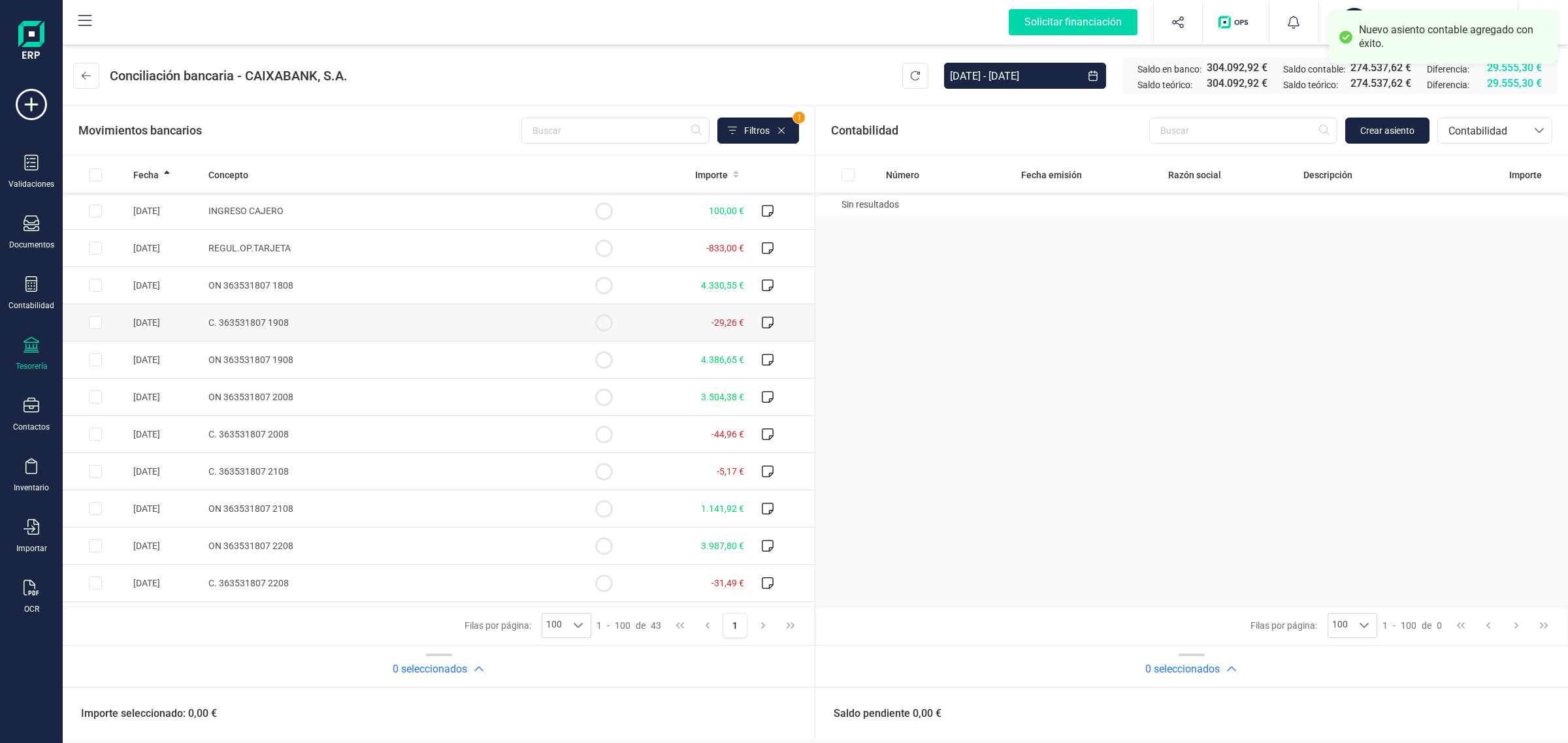
click at [417, 331] on td "C. 363531807 1908" at bounding box center [387, 322] width 368 height 37
checkbox input "true"
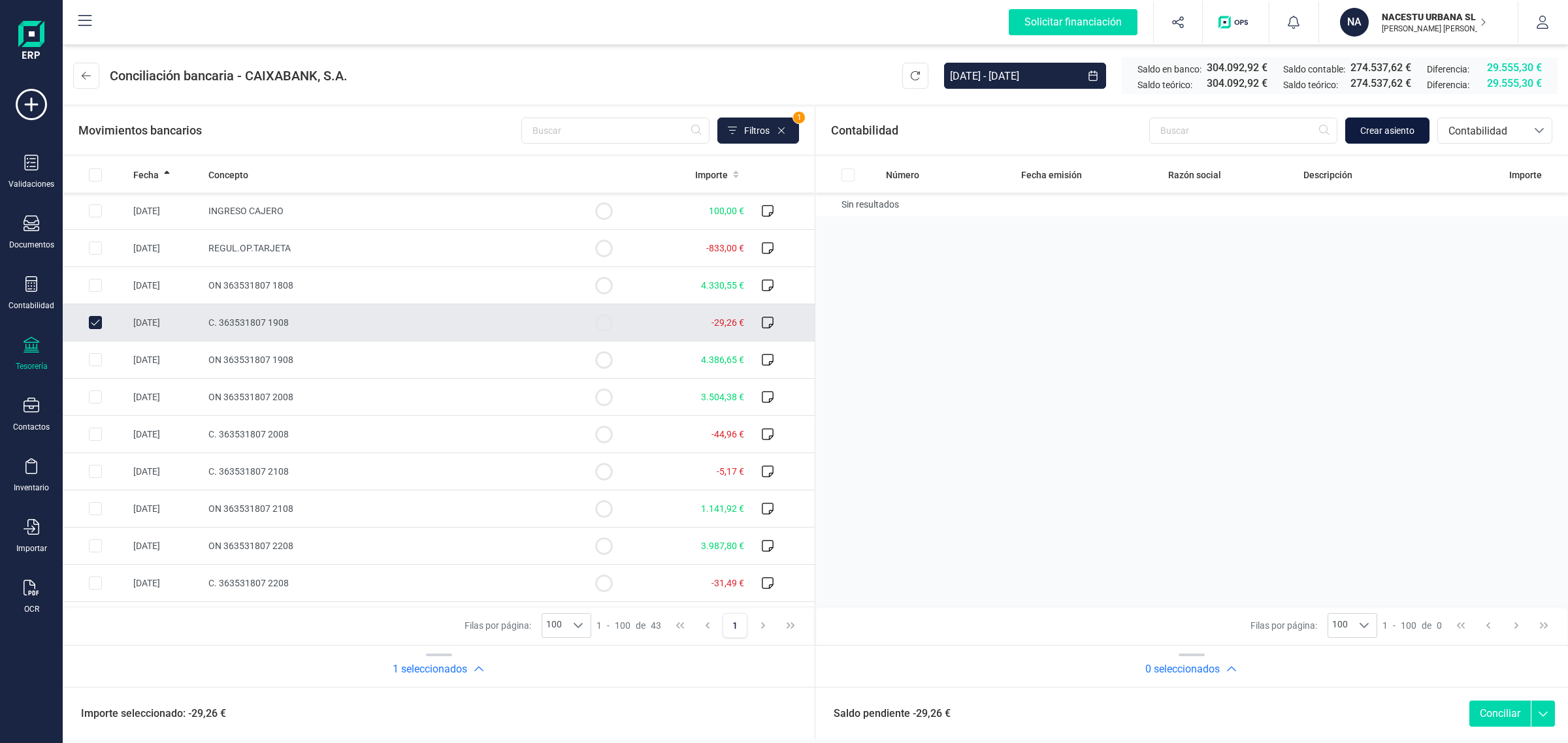
click at [1382, 133] on span "Crear asiento" at bounding box center [1387, 131] width 54 height 13
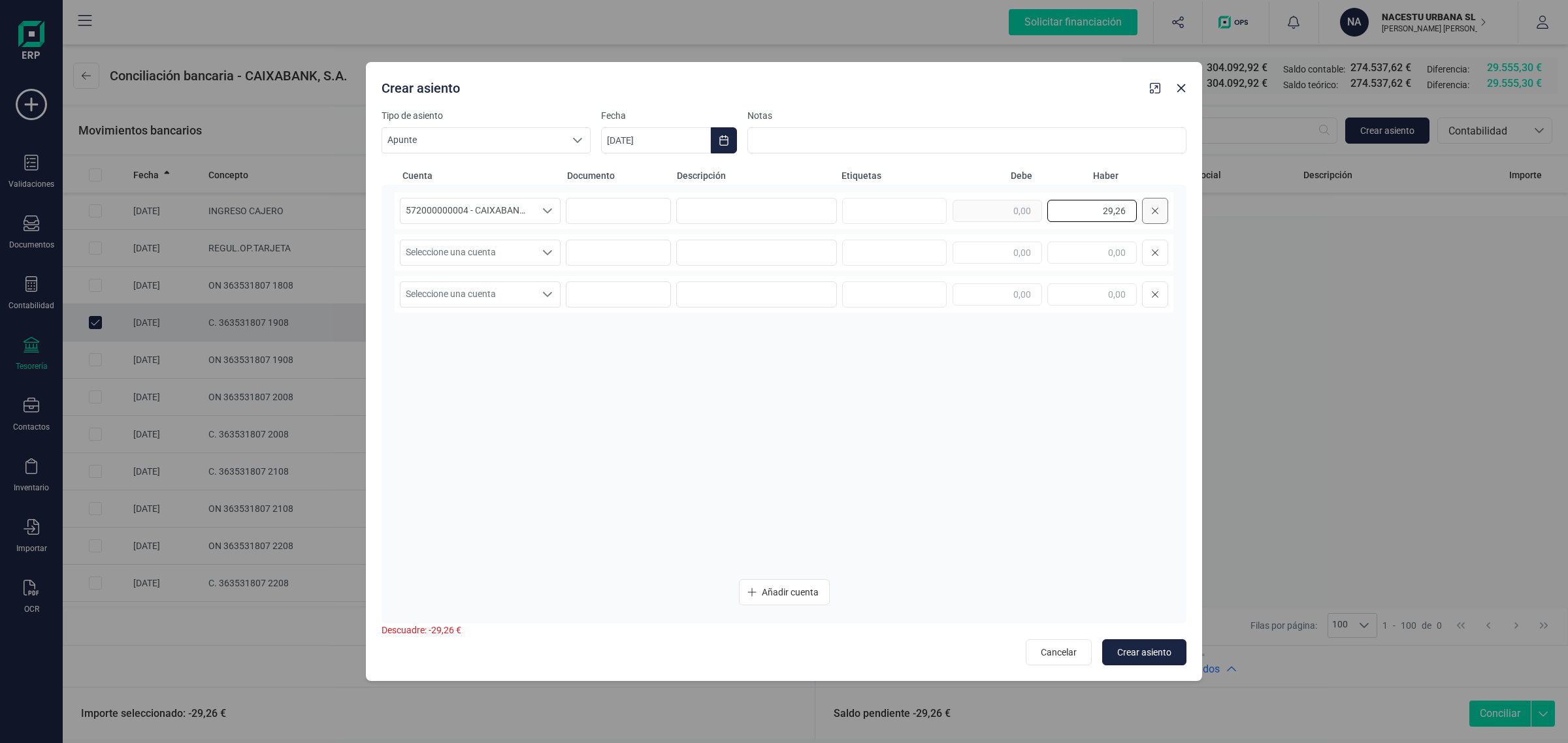
drag, startPoint x: 1093, startPoint y: 210, endPoint x: 1147, endPoint y: 216, distance: 54.3
click at [1147, 216] on div "29,26" at bounding box center [1061, 211] width 216 height 27
click at [1016, 254] on input "text" at bounding box center [998, 252] width 89 height 22
paste input "29,26"
type input "29,26"
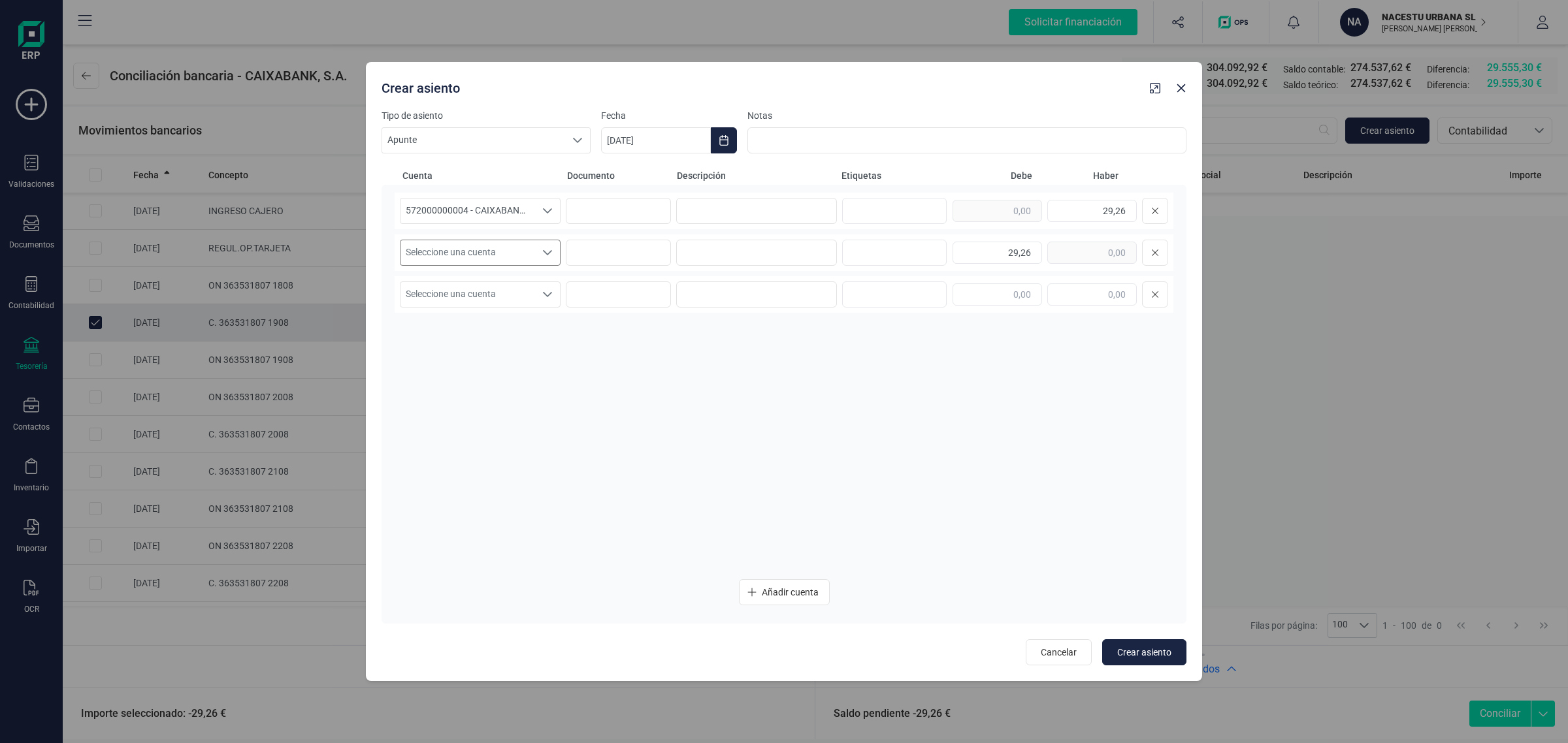
click at [507, 252] on span "Seleccione una cuenta" at bounding box center [468, 253] width 135 height 25
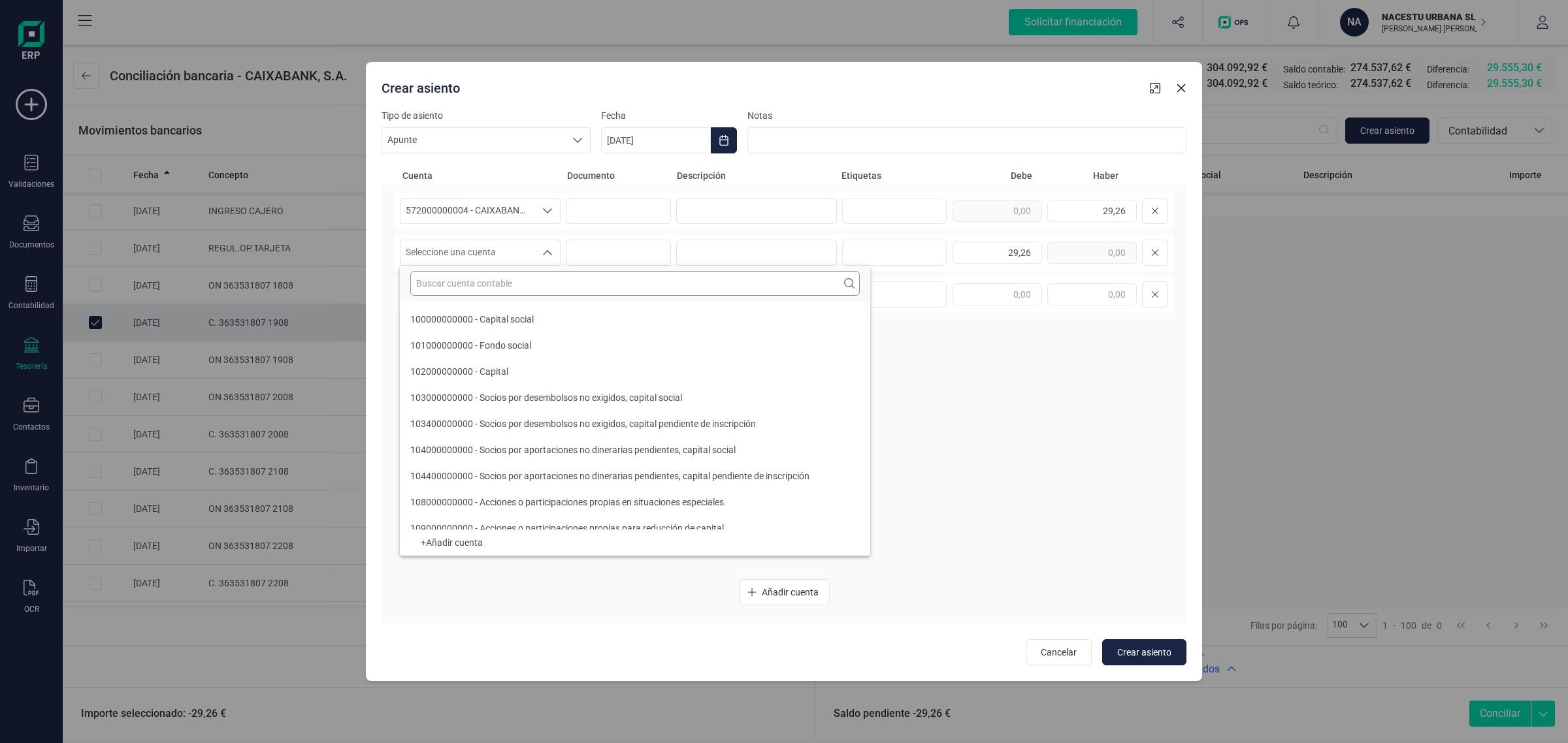
click at [435, 282] on input "text" at bounding box center [635, 283] width 449 height 25
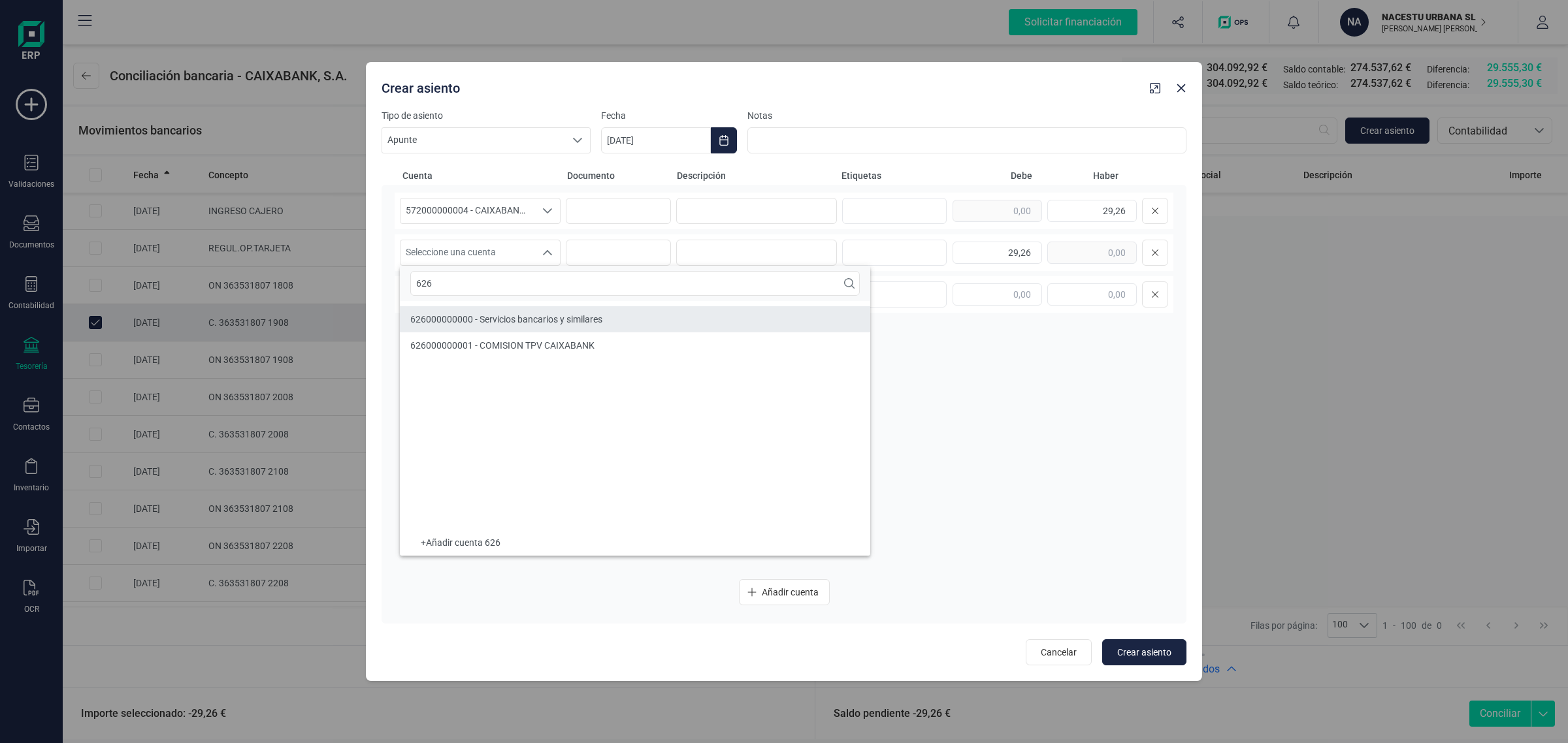
type input "626"
click at [468, 313] on div "626000000000 - Servicios bancarios y similares" at bounding box center [507, 319] width 192 height 13
click at [722, 135] on icon "Choose Date" at bounding box center [723, 140] width 10 height 10
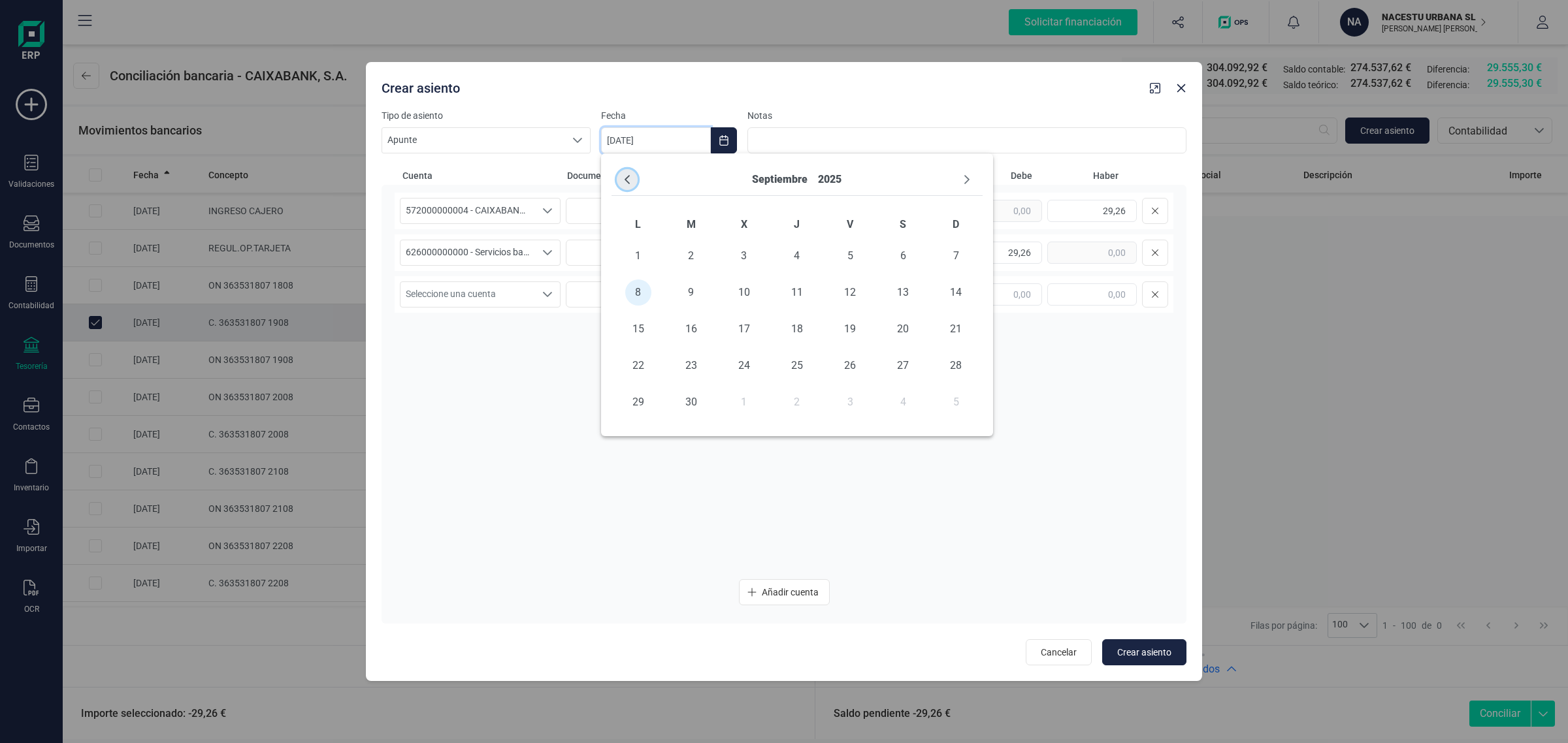
click at [617, 175] on button "Previous Month" at bounding box center [627, 180] width 21 height 21
click at [737, 361] on span "20" at bounding box center [744, 366] width 27 height 27
type input "20/08/2025"
click at [1141, 654] on span "Crear asiento" at bounding box center [1144, 653] width 54 height 13
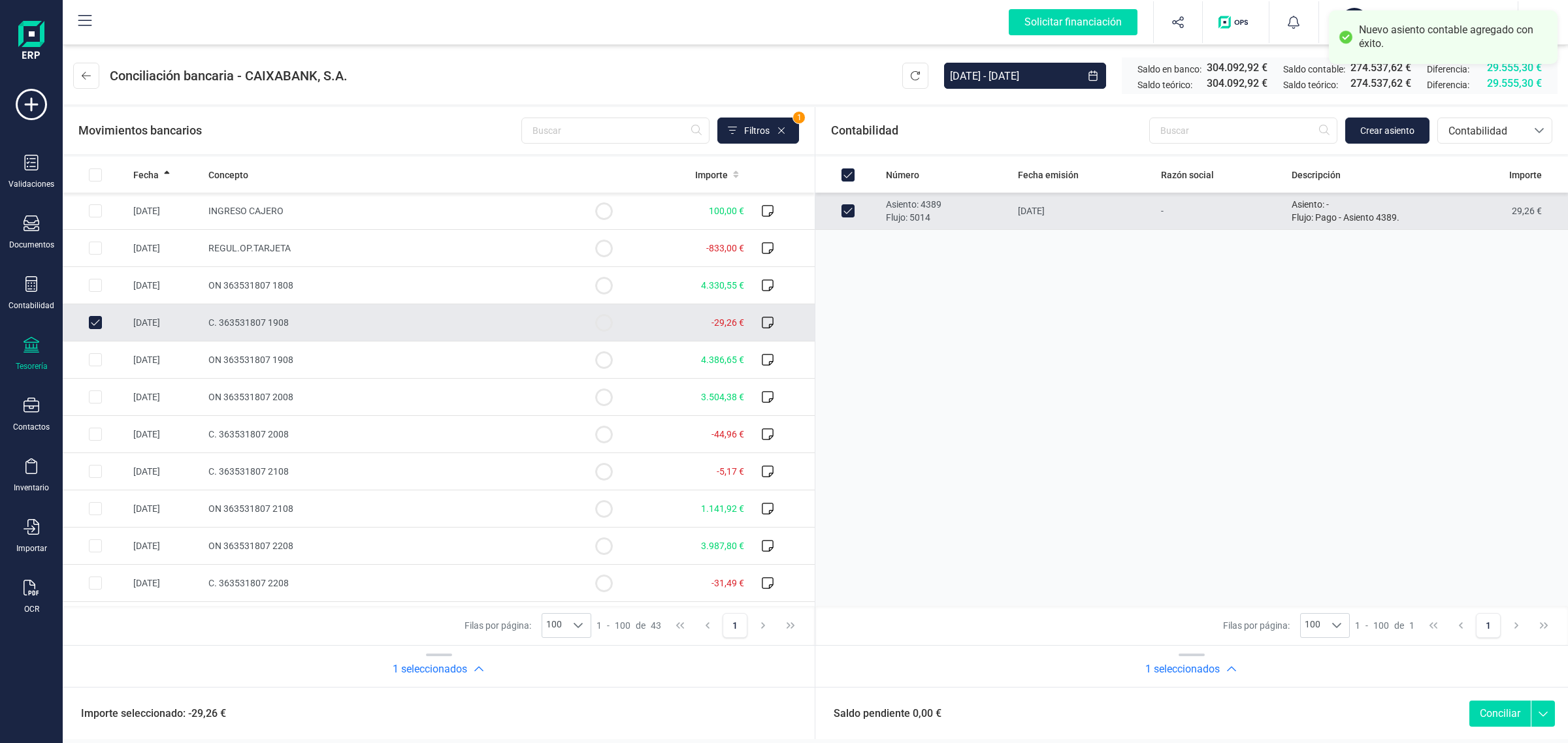
click at [1488, 715] on button "Conciliar" at bounding box center [1500, 714] width 62 height 27
checkbox input "false"
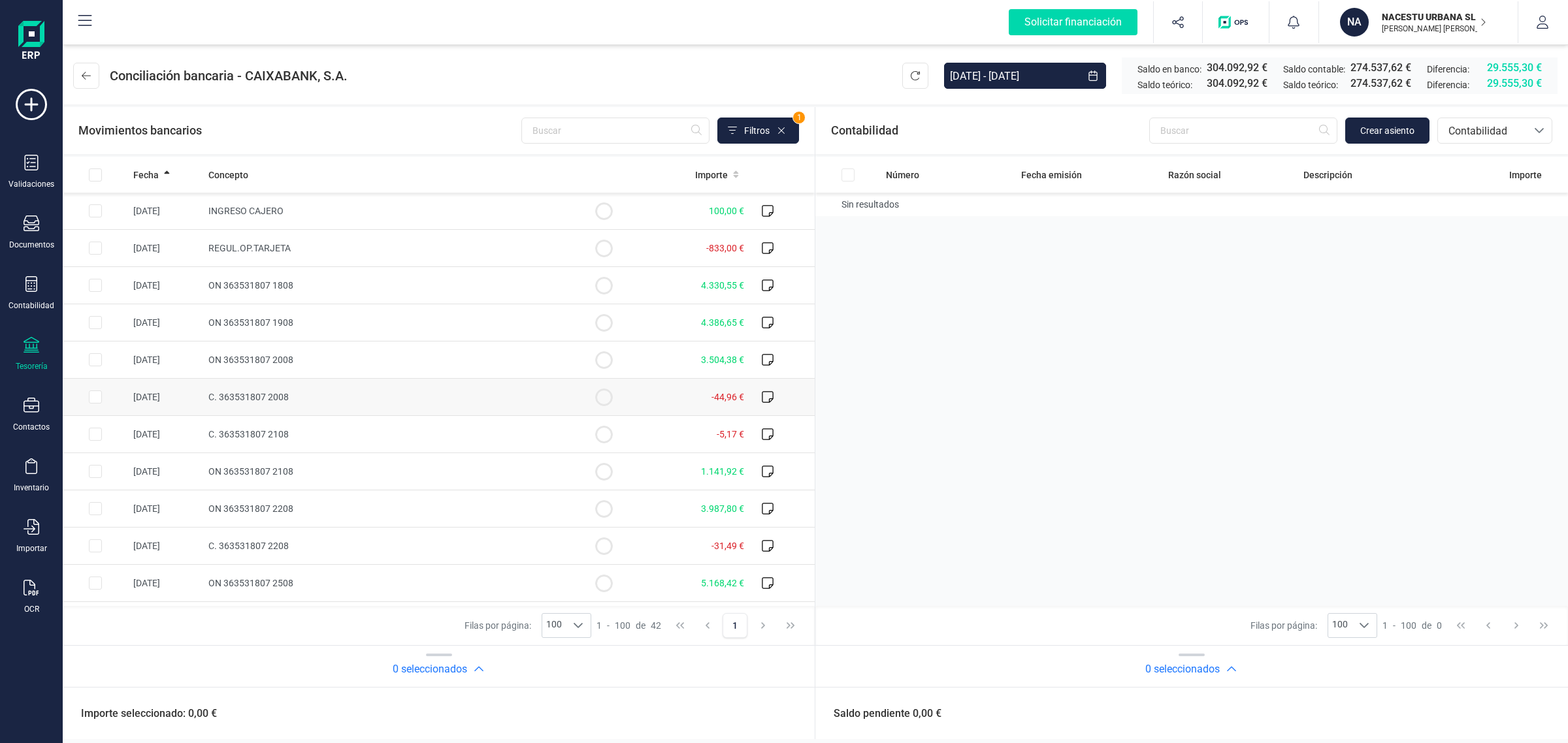
click at [279, 402] on span "C. 363531807 2008" at bounding box center [248, 397] width 81 height 10
checkbox input "true"
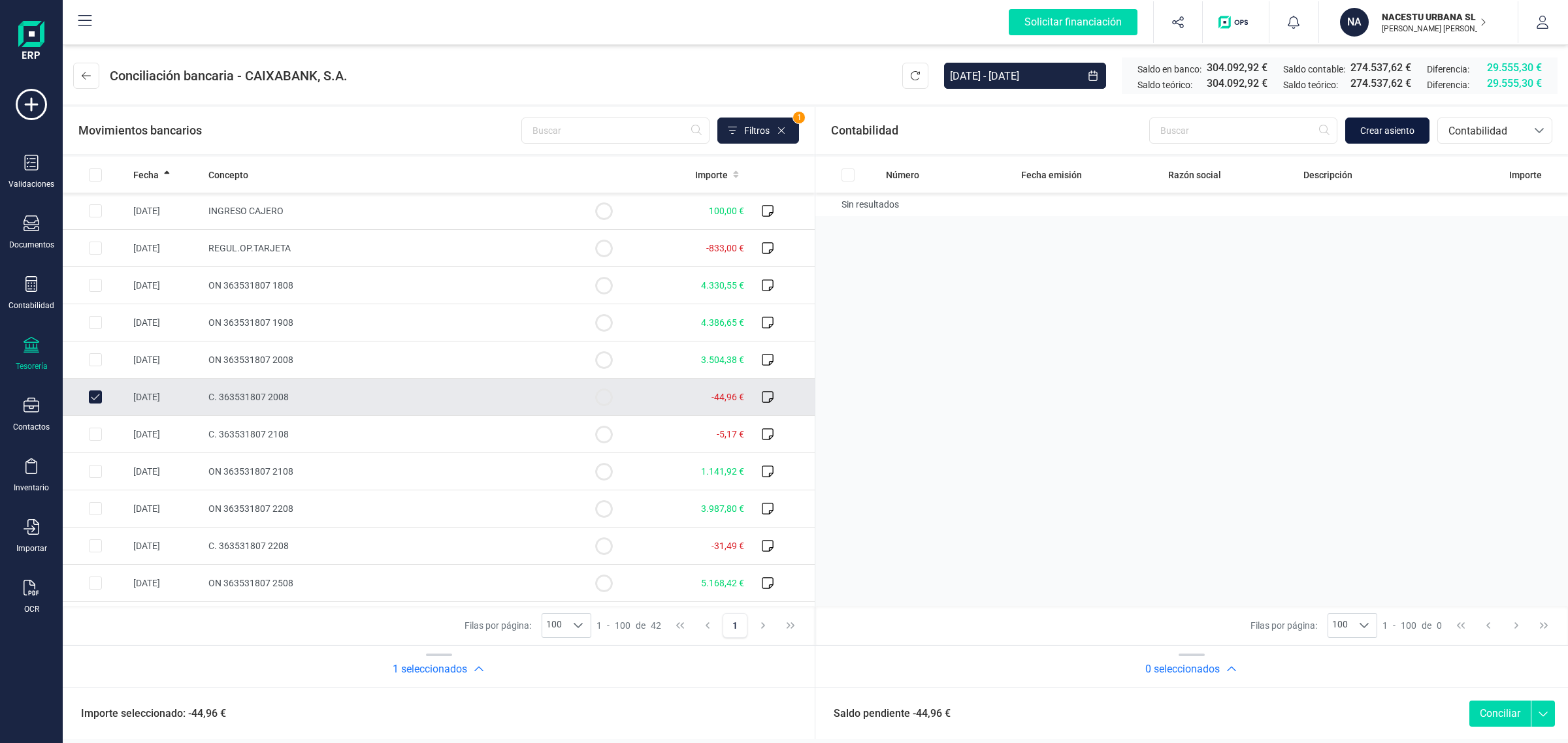
click at [1379, 124] on span "Crear asiento" at bounding box center [1387, 131] width 54 height 13
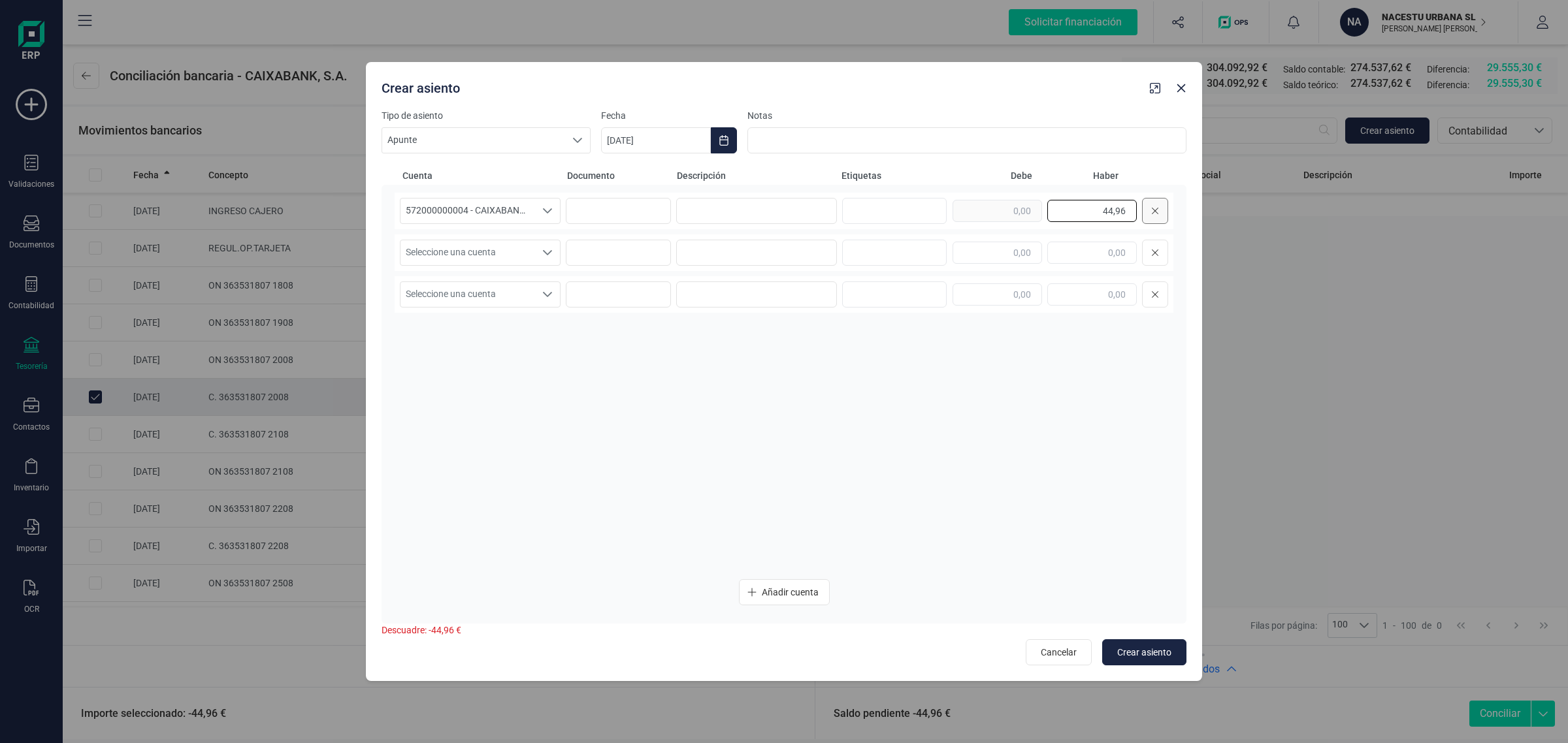
drag, startPoint x: 1077, startPoint y: 214, endPoint x: 1158, endPoint y: 222, distance: 81.4
click at [1158, 222] on div "44,96" at bounding box center [1061, 211] width 216 height 27
click at [1021, 252] on input "text" at bounding box center [998, 252] width 89 height 22
paste input "44,96"
type input "44,96"
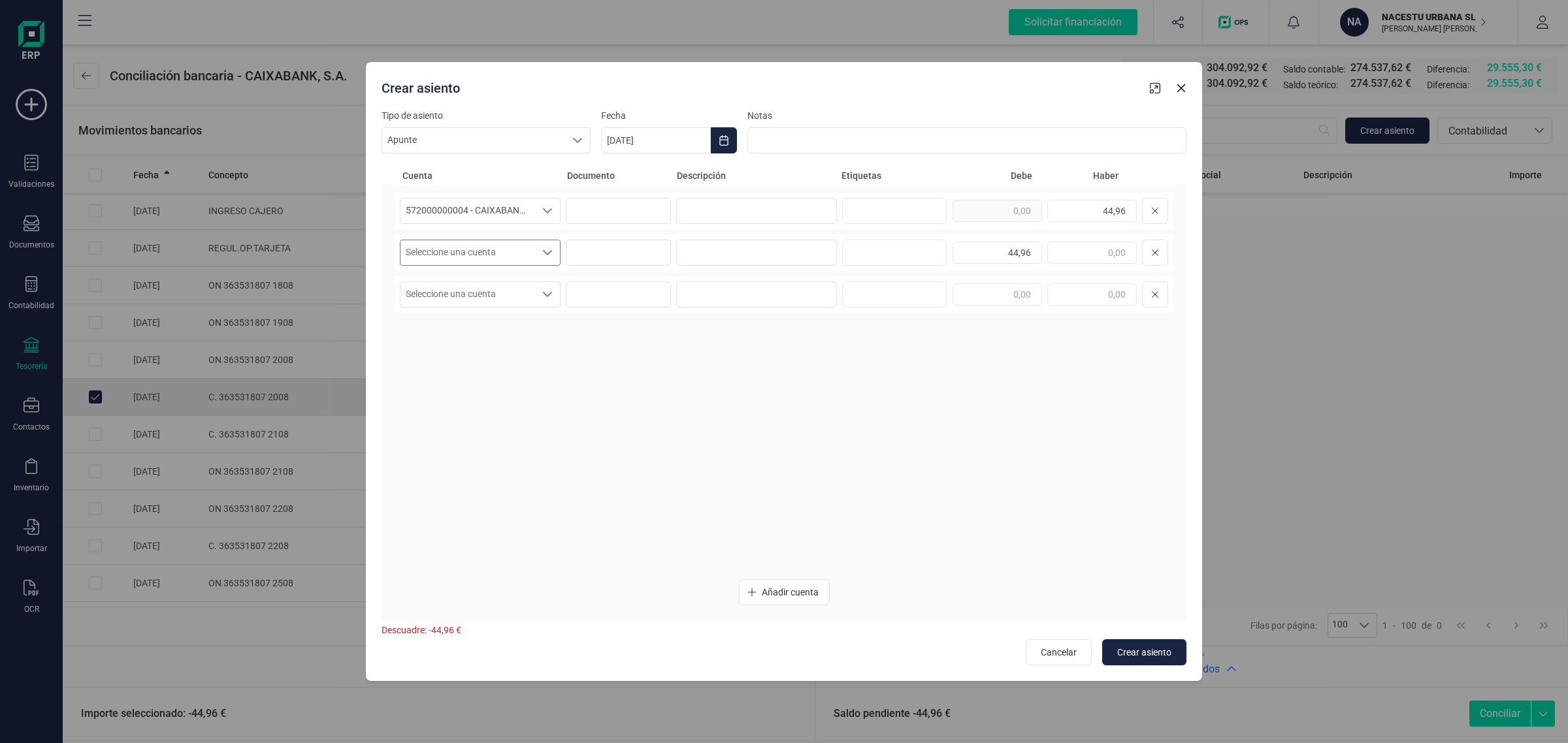
click at [436, 252] on span "Seleccione una cuenta" at bounding box center [468, 253] width 135 height 25
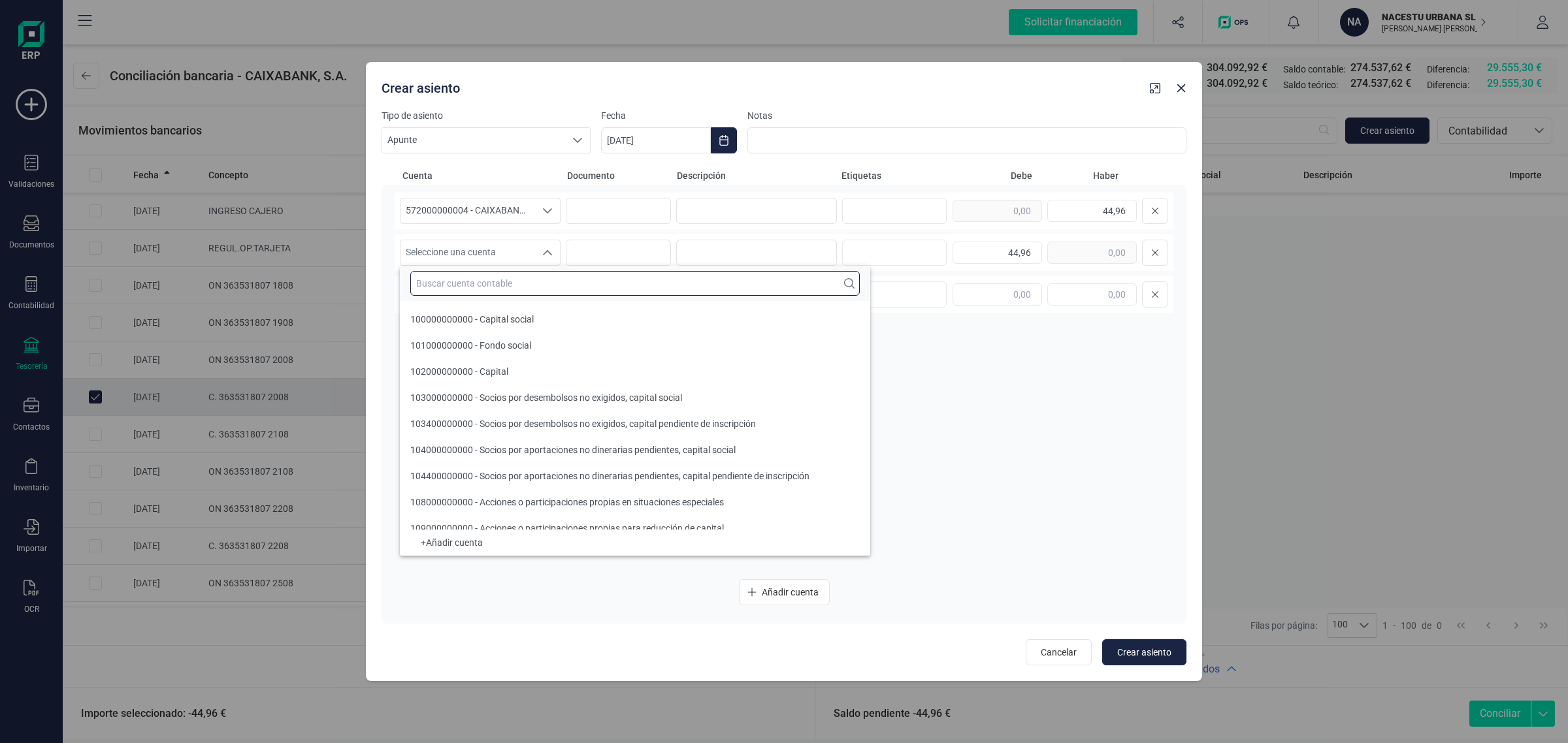
click at [418, 279] on input "text" at bounding box center [635, 283] width 449 height 25
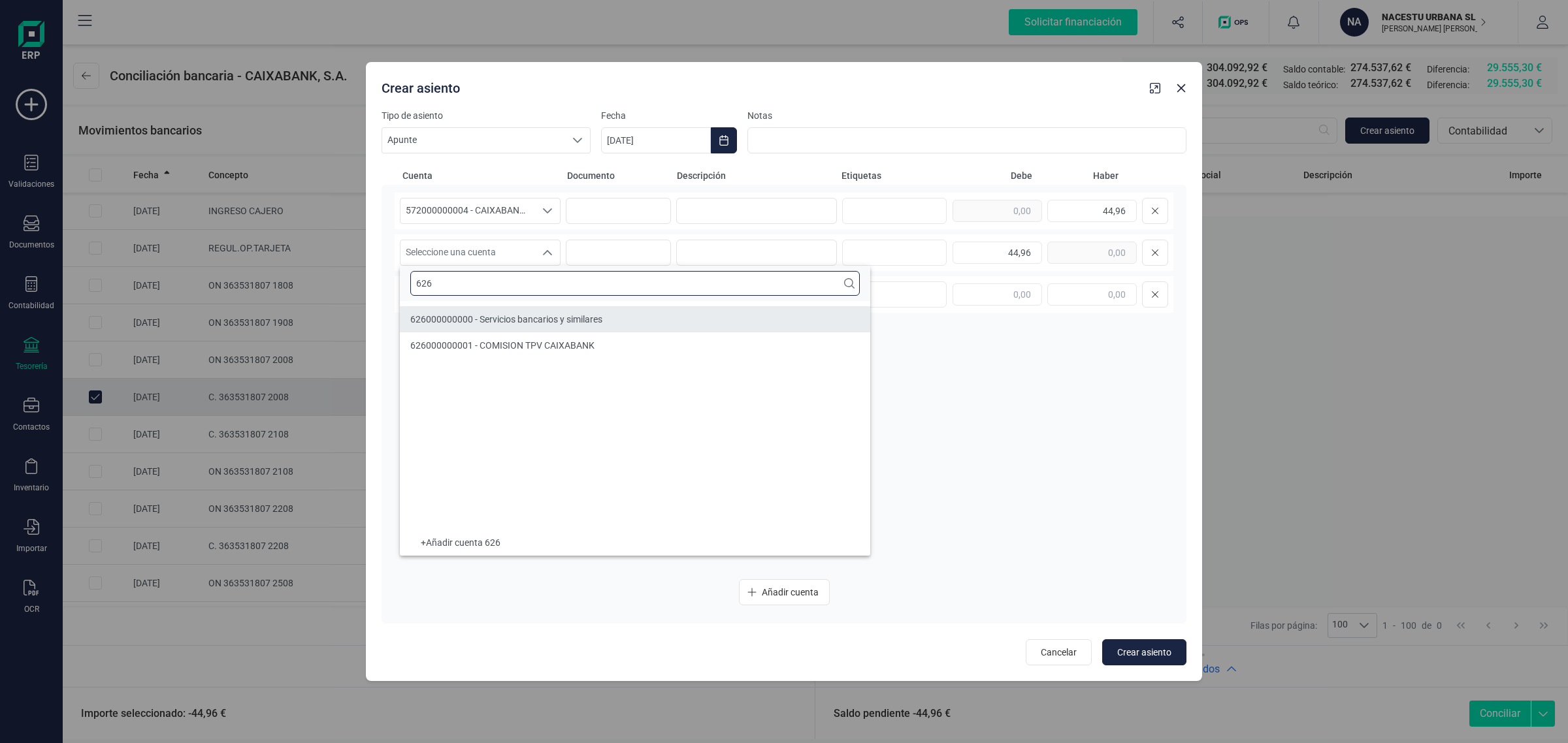
type input "626"
click at [490, 319] on span "626000000000 - Servicios bancarios y similares" at bounding box center [507, 319] width 192 height 10
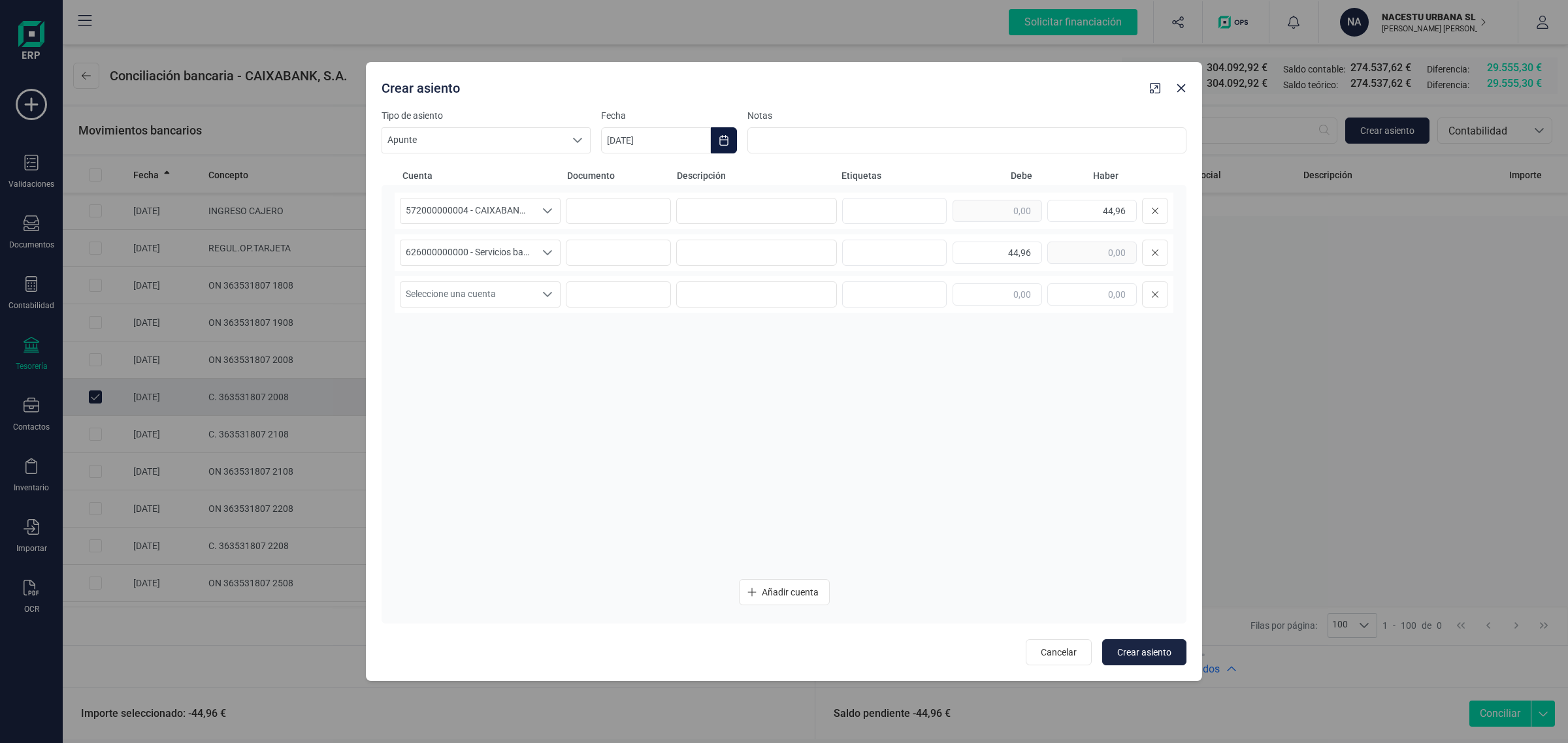
click at [725, 143] on icon "Choose Date" at bounding box center [723, 140] width 10 height 10
click at [622, 180] on icon "Previous Month" at bounding box center [627, 180] width 10 height 10
click at [794, 366] on span "21" at bounding box center [797, 366] width 27 height 27
type input "21/08/2025"
click at [1155, 647] on span "Crear asiento" at bounding box center [1144, 653] width 54 height 13
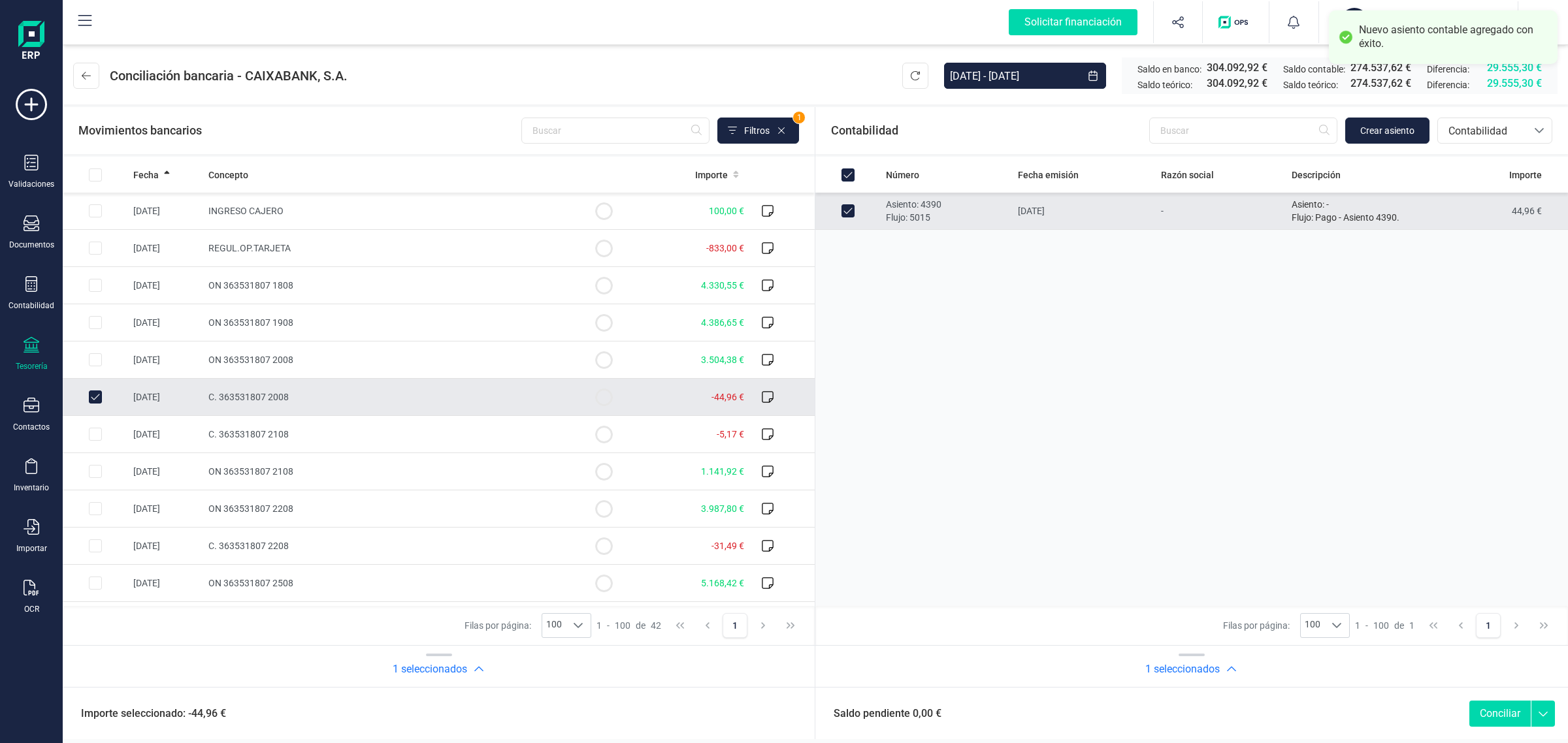
click at [1492, 712] on button "Conciliar" at bounding box center [1500, 714] width 62 height 27
checkbox input "false"
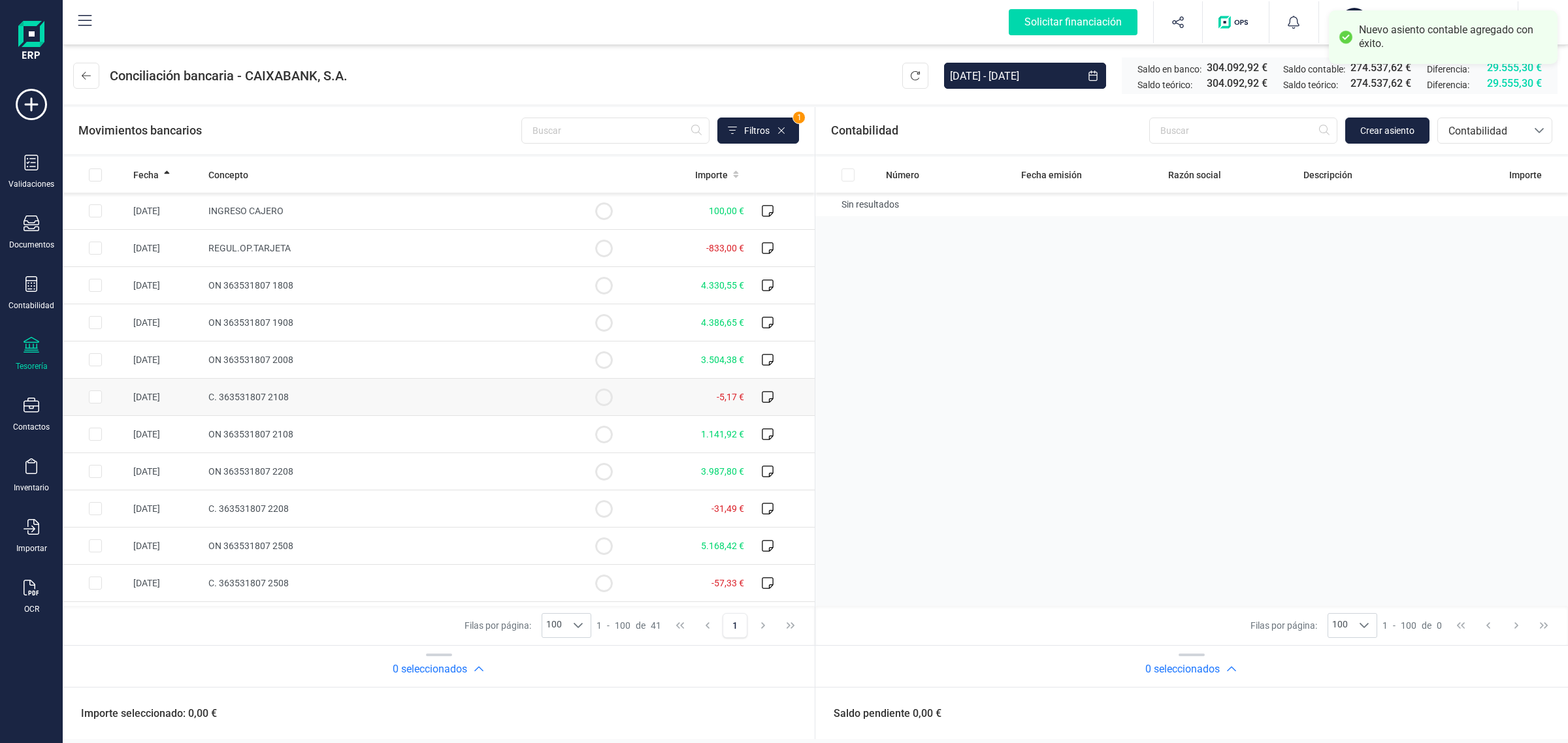
click at [456, 382] on td "C. 363531807 2108" at bounding box center [387, 397] width 368 height 37
checkbox input "true"
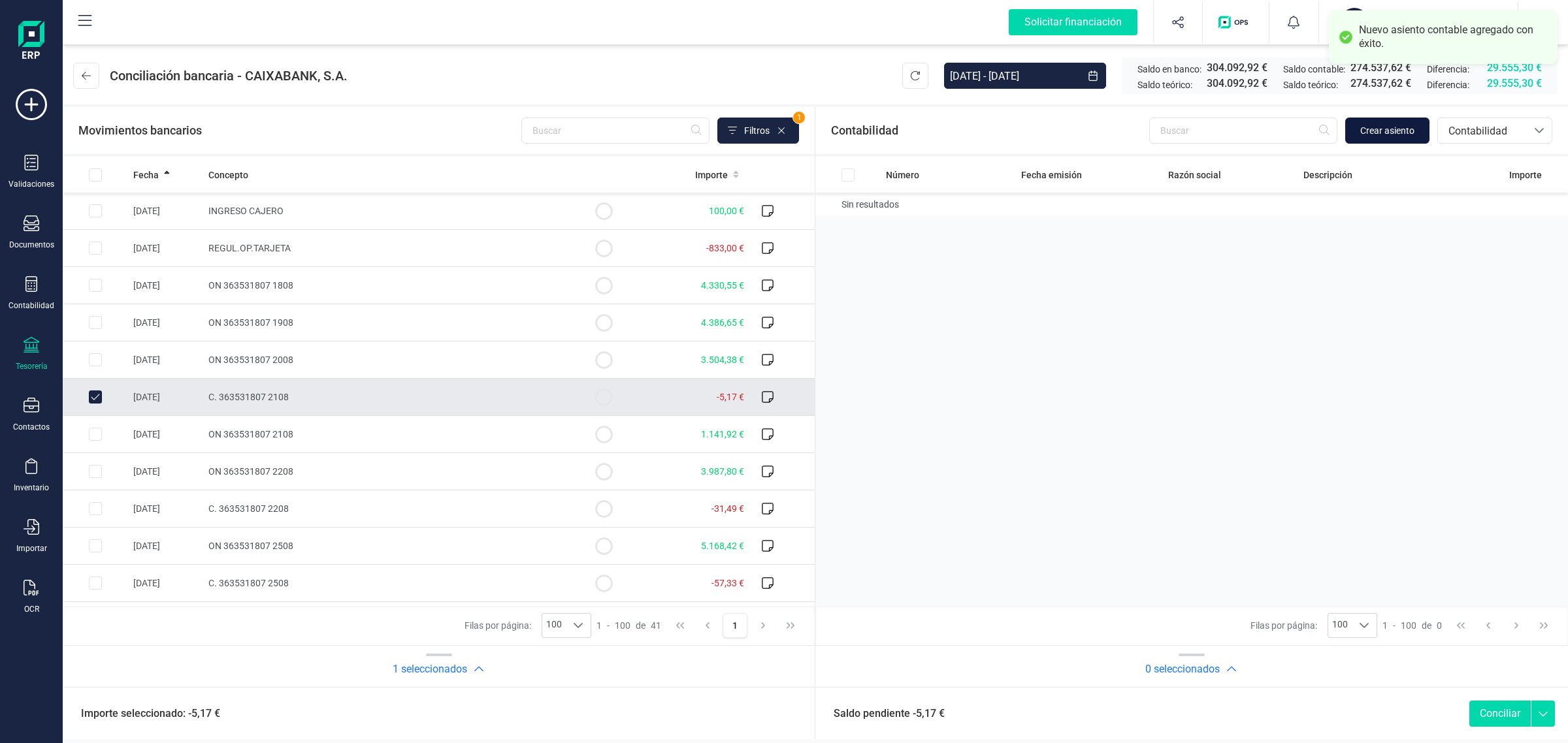
click at [1396, 123] on button "Crear asiento" at bounding box center [1387, 131] width 85 height 27
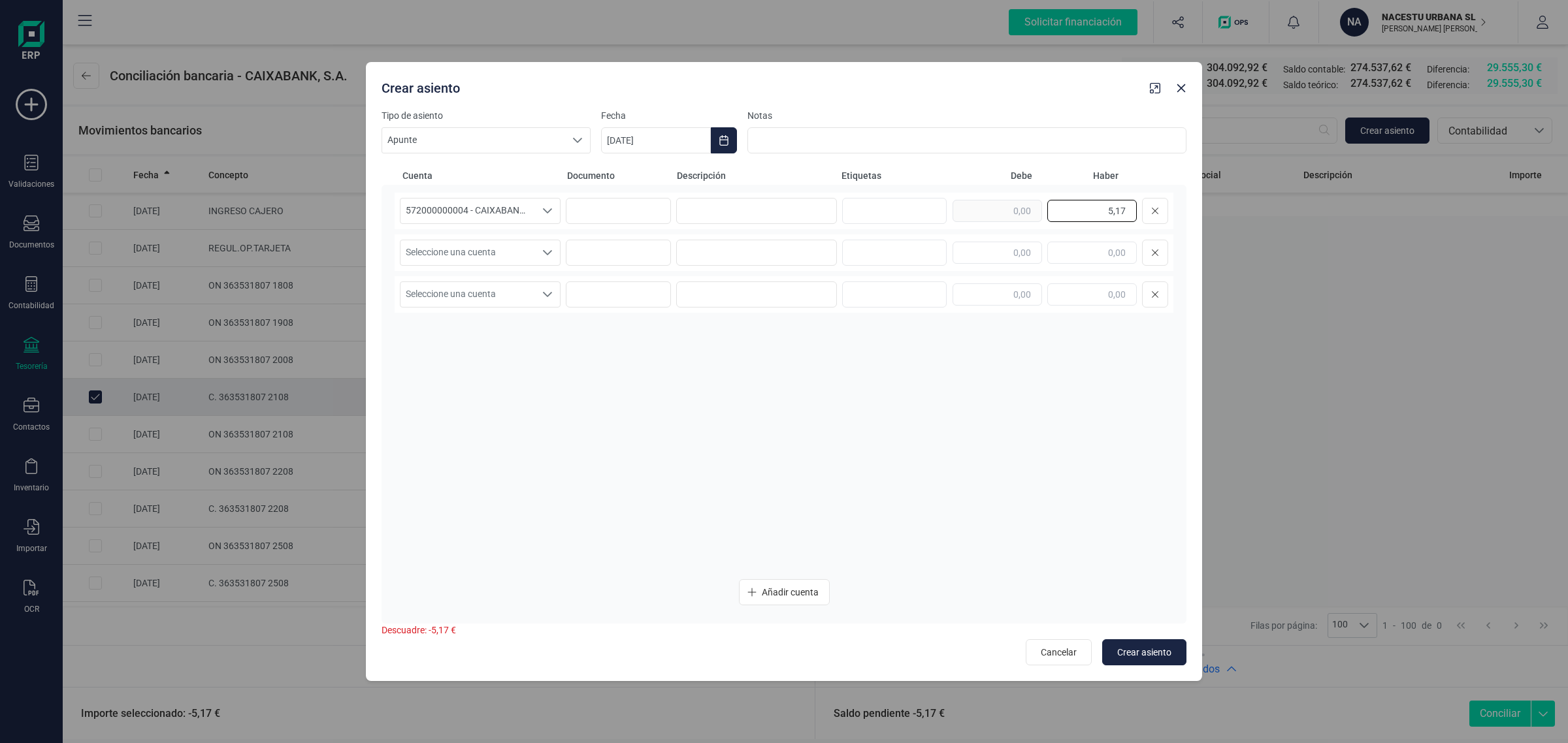
drag, startPoint x: 1086, startPoint y: 210, endPoint x: 1190, endPoint y: 226, distance: 105.2
click at [1190, 226] on div "Tipo de asiento Apunte Apunte Apunte Fecha 08/09/2025 Notas Cuenta Documento De…" at bounding box center [784, 395] width 836 height 572
click at [1017, 253] on input "text" at bounding box center [998, 252] width 89 height 22
paste input "5,17"
type input "5,17"
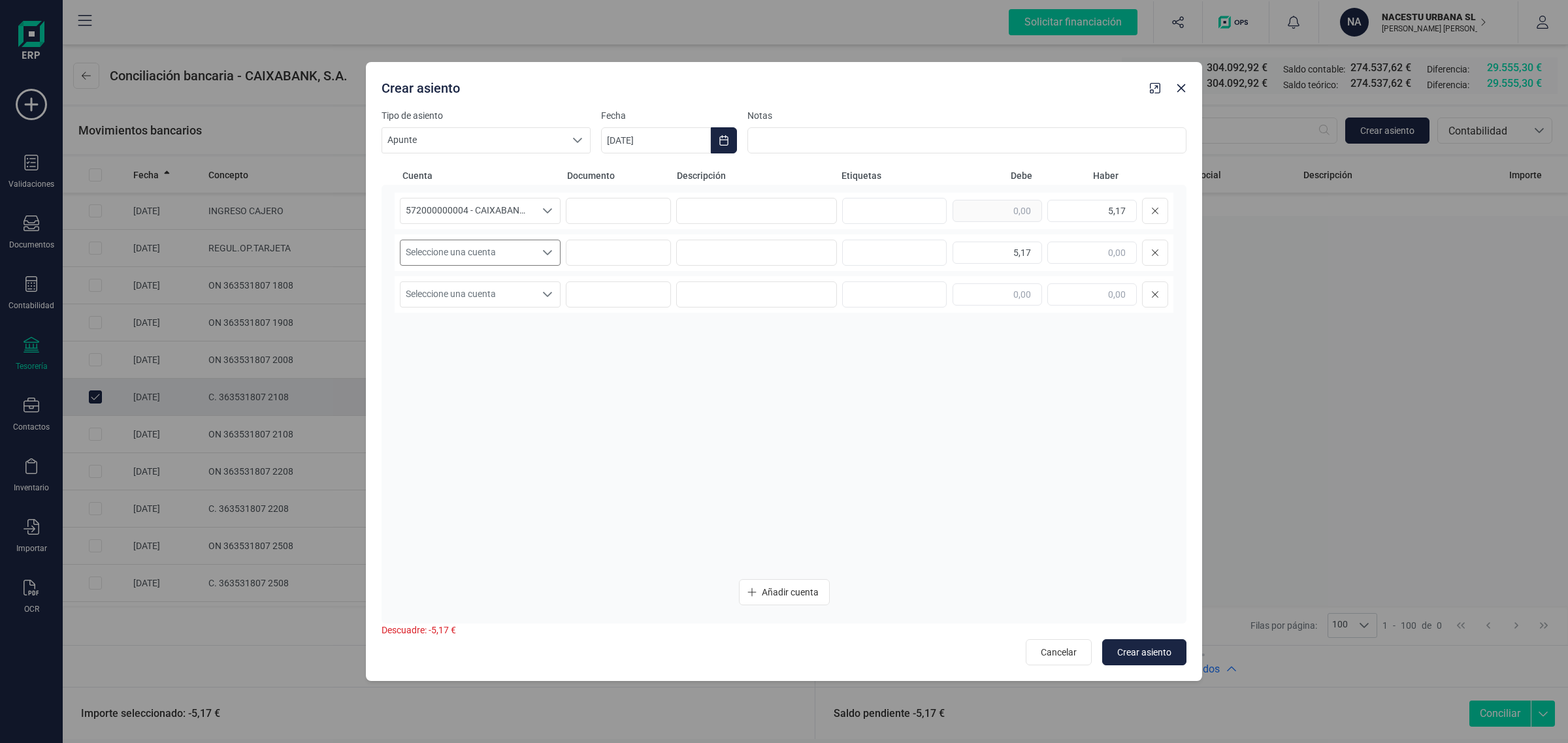
click at [471, 252] on span "Seleccione una cuenta" at bounding box center [468, 253] width 135 height 25
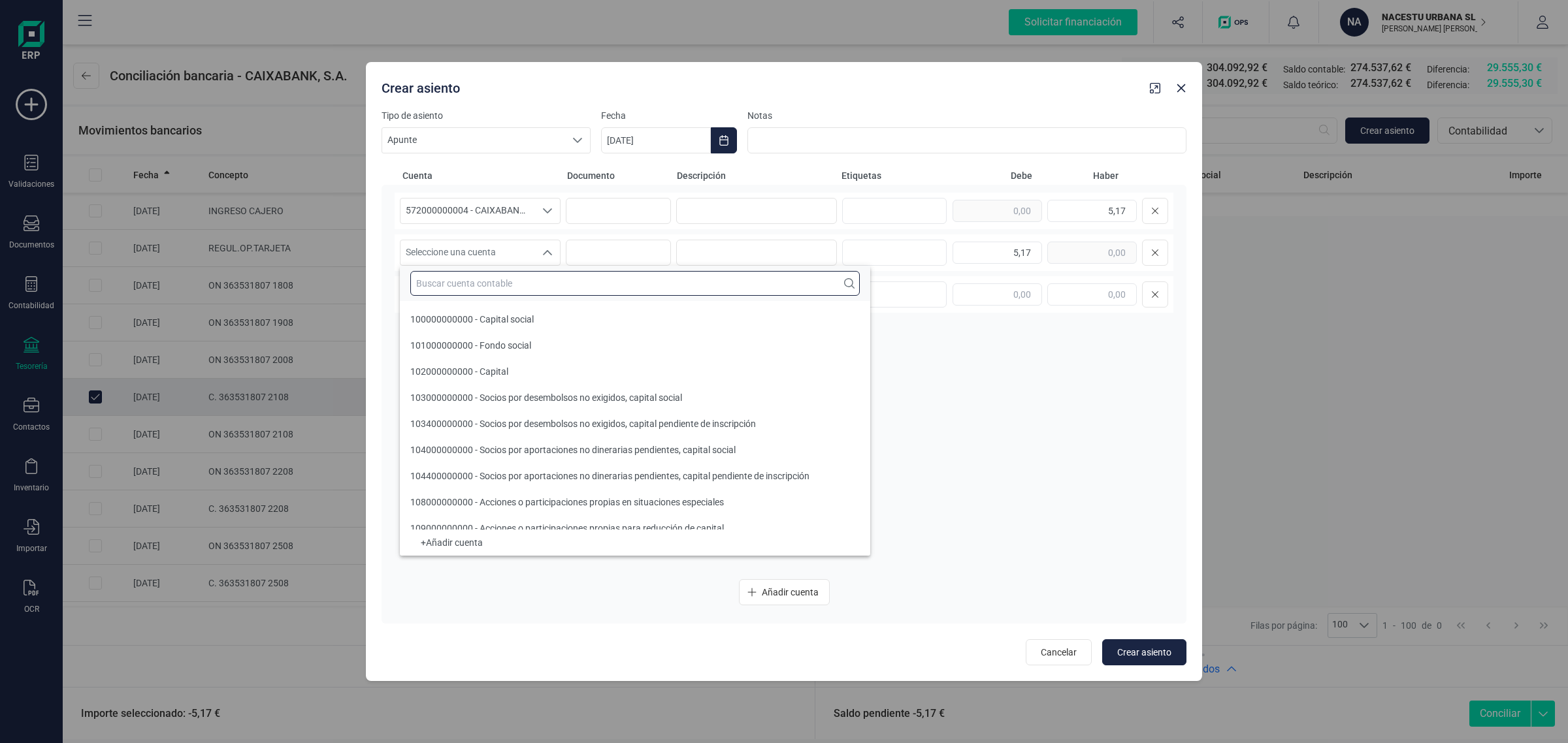
click at [459, 281] on input "text" at bounding box center [635, 283] width 449 height 25
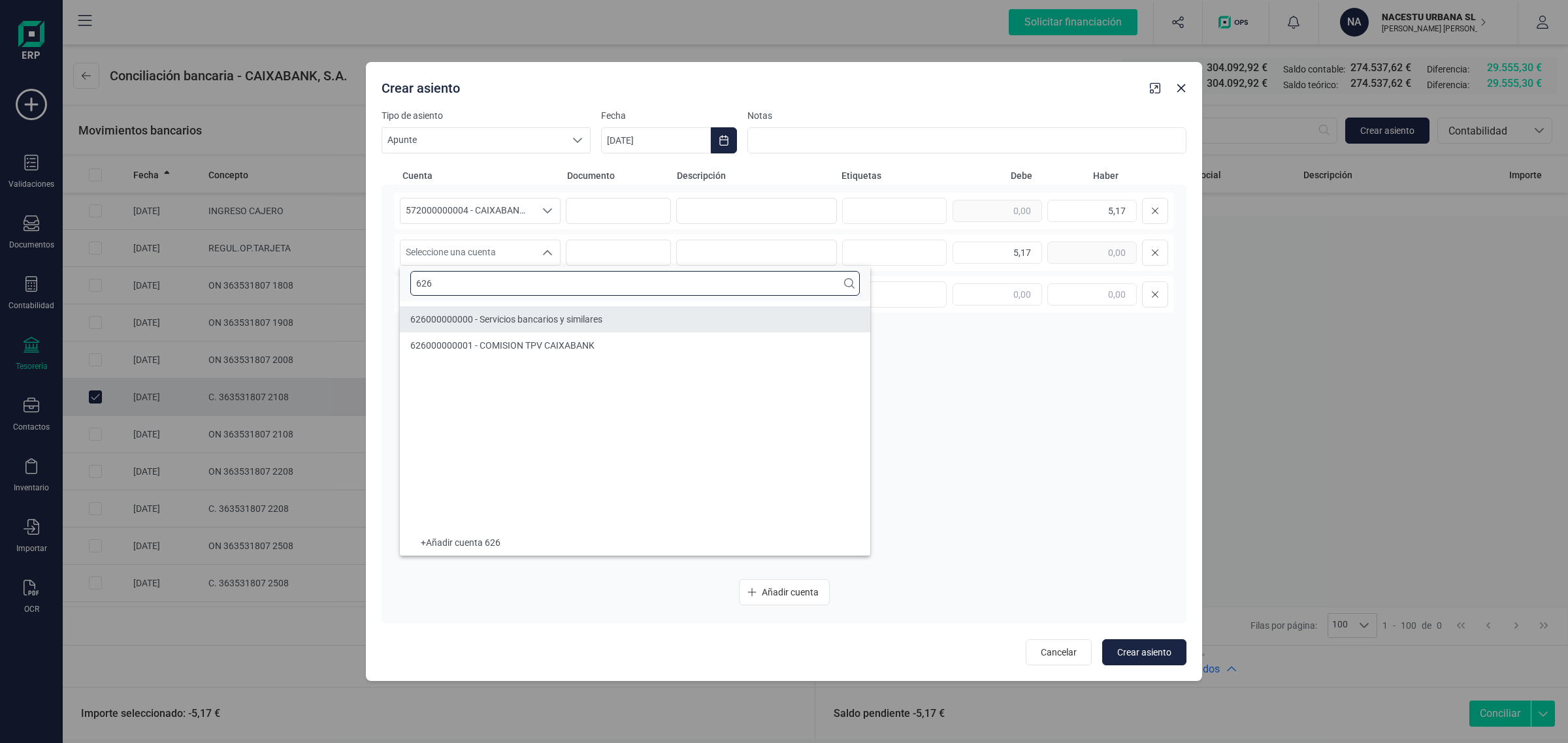
type input "626"
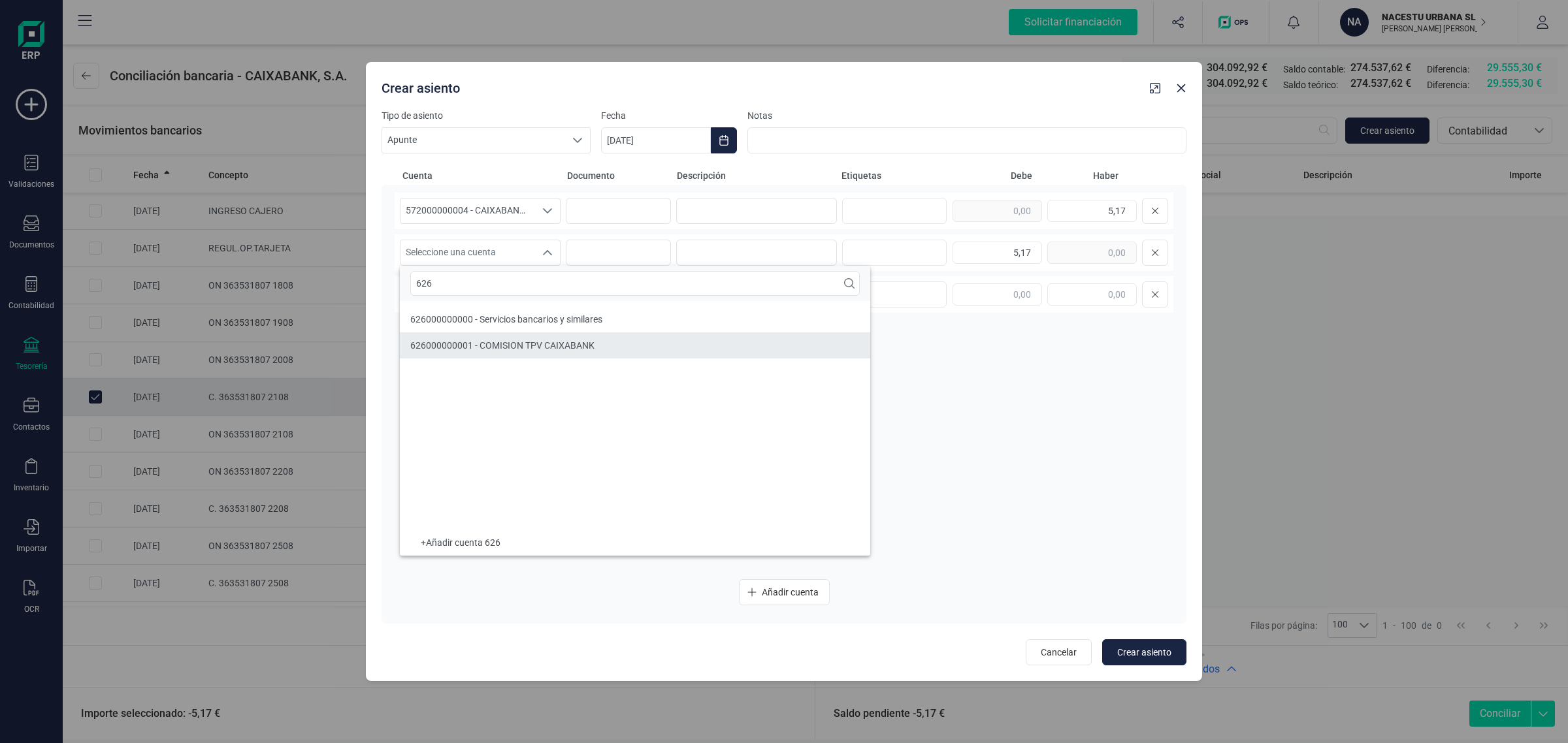
click at [475, 342] on span "626000000001 - COMISION TPV CAIXABANK" at bounding box center [503, 345] width 184 height 10
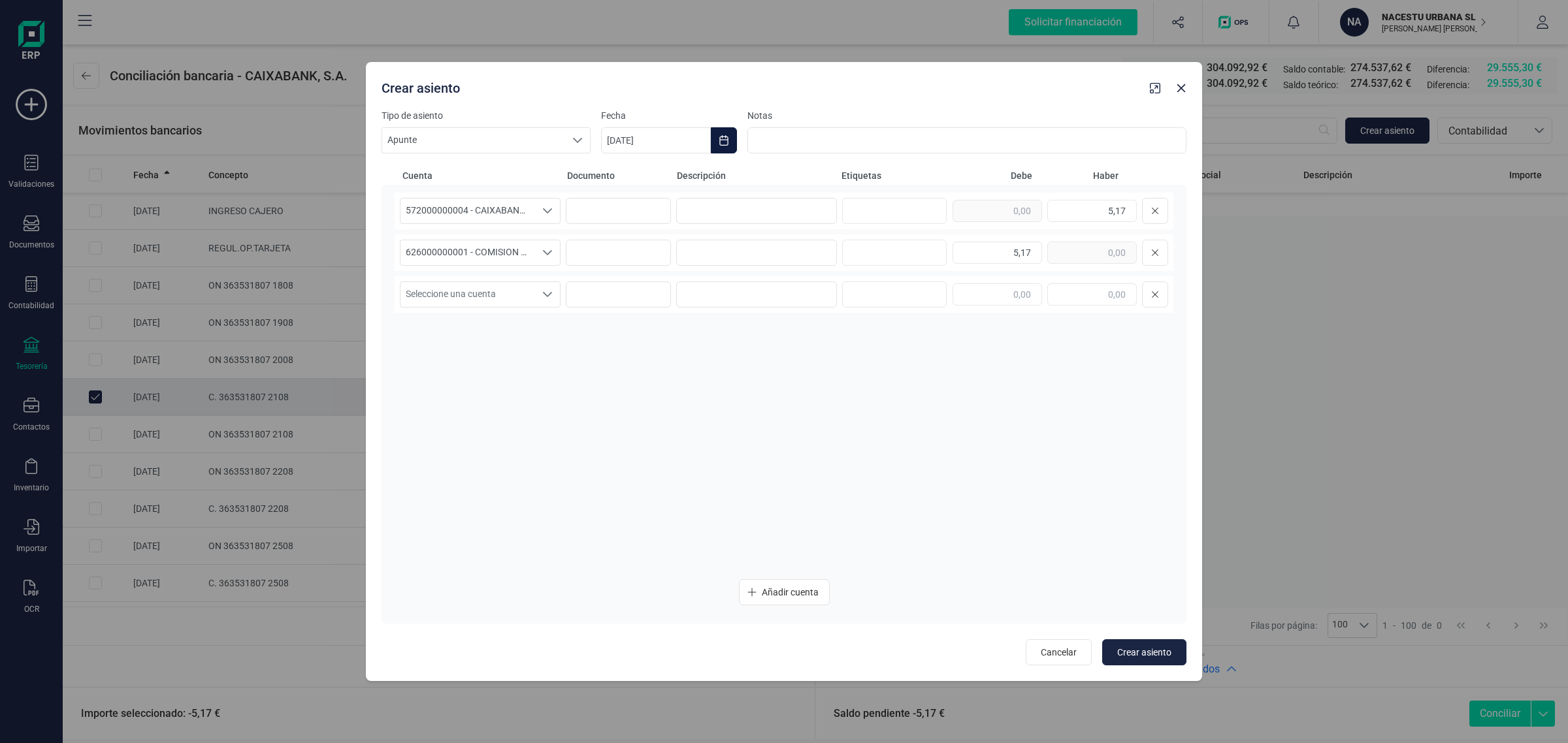
click at [720, 136] on icon "Choose Date" at bounding box center [723, 140] width 10 height 10
click at [628, 177] on icon "Previous Month" at bounding box center [627, 180] width 6 height 10
click at [852, 360] on span "22" at bounding box center [851, 366] width 27 height 27
type input "22/08/2025"
click at [1141, 641] on button "Crear asiento" at bounding box center [1144, 653] width 85 height 27
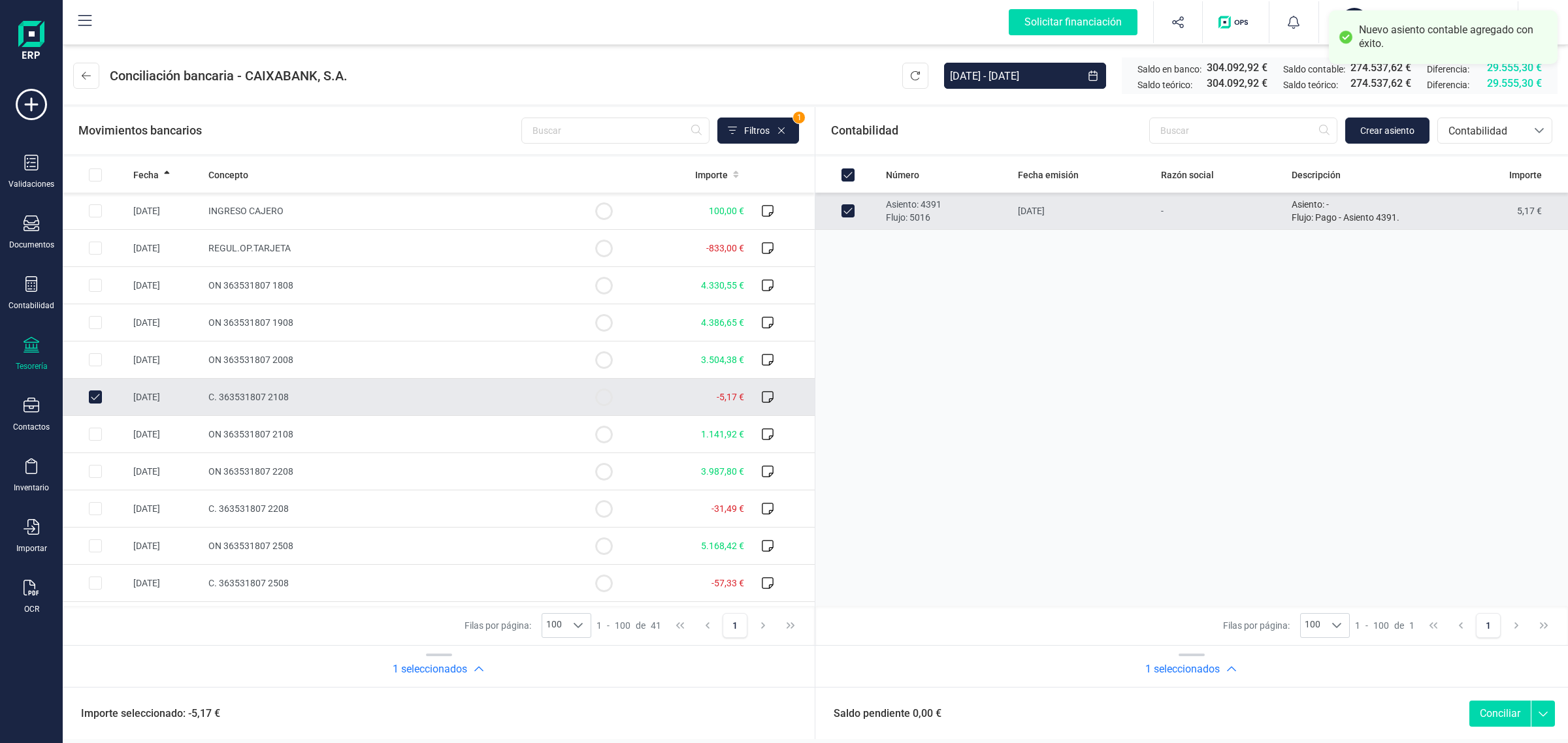
click at [1488, 707] on button "Conciliar" at bounding box center [1500, 714] width 62 height 27
checkbox input "false"
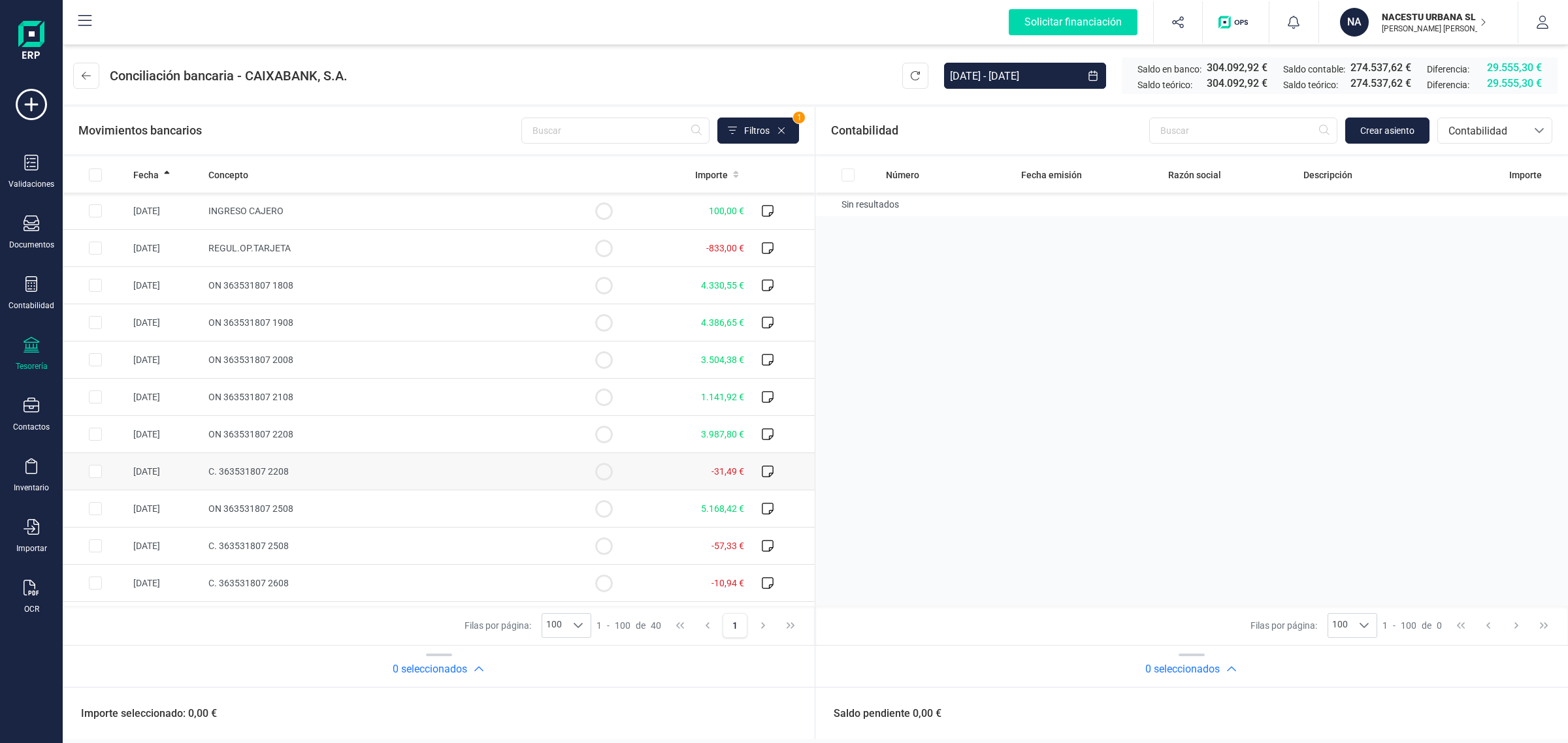
click at [258, 475] on span "C. 363531807 2208" at bounding box center [248, 471] width 81 height 10
checkbox input "true"
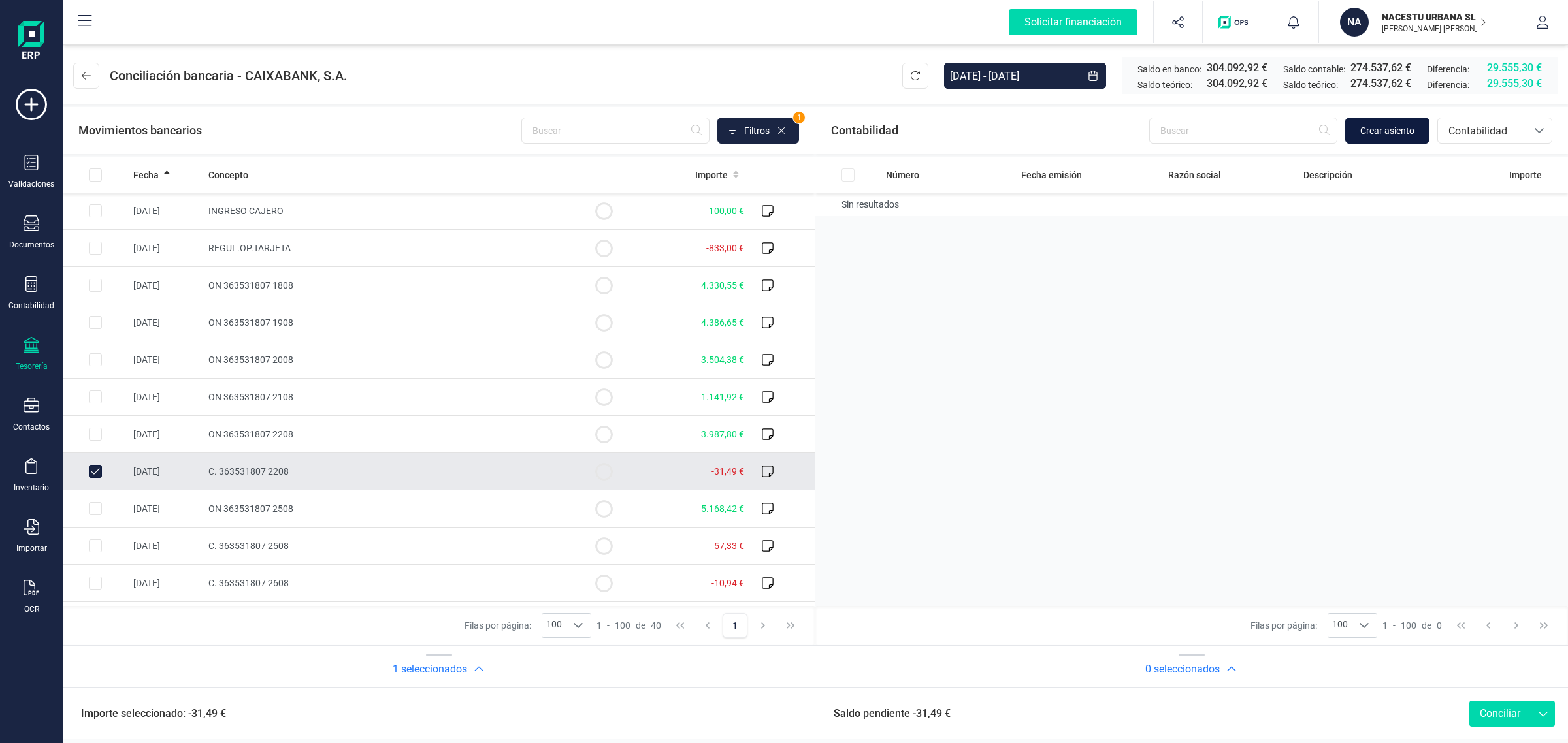
click at [1380, 135] on span "Crear asiento" at bounding box center [1387, 131] width 54 height 13
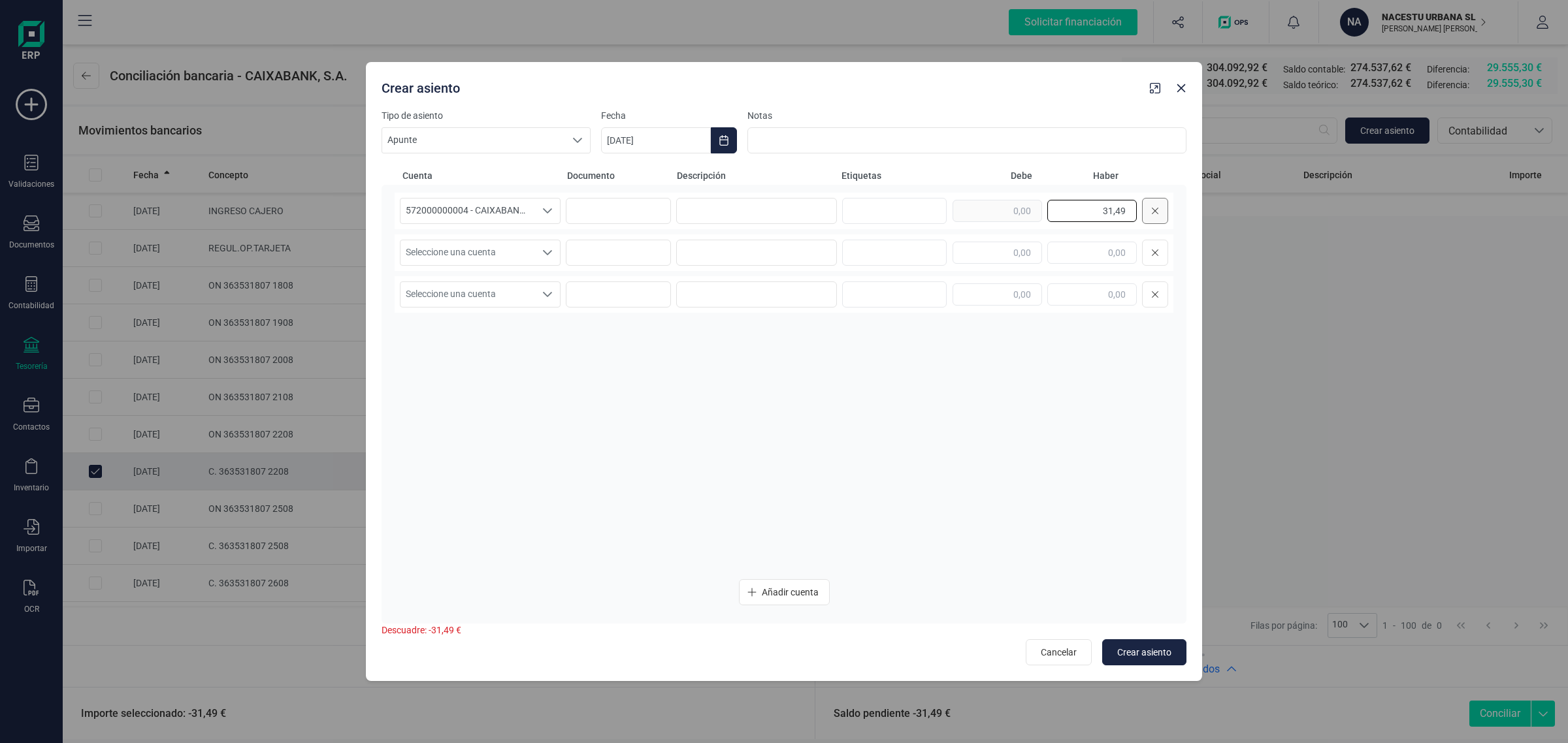
drag, startPoint x: 1082, startPoint y: 206, endPoint x: 1156, endPoint y: 217, distance: 74.8
click at [1156, 217] on div "31,49" at bounding box center [1061, 211] width 216 height 27
click at [1013, 256] on input "text" at bounding box center [998, 252] width 89 height 22
paste input "31,49"
type input "31,49"
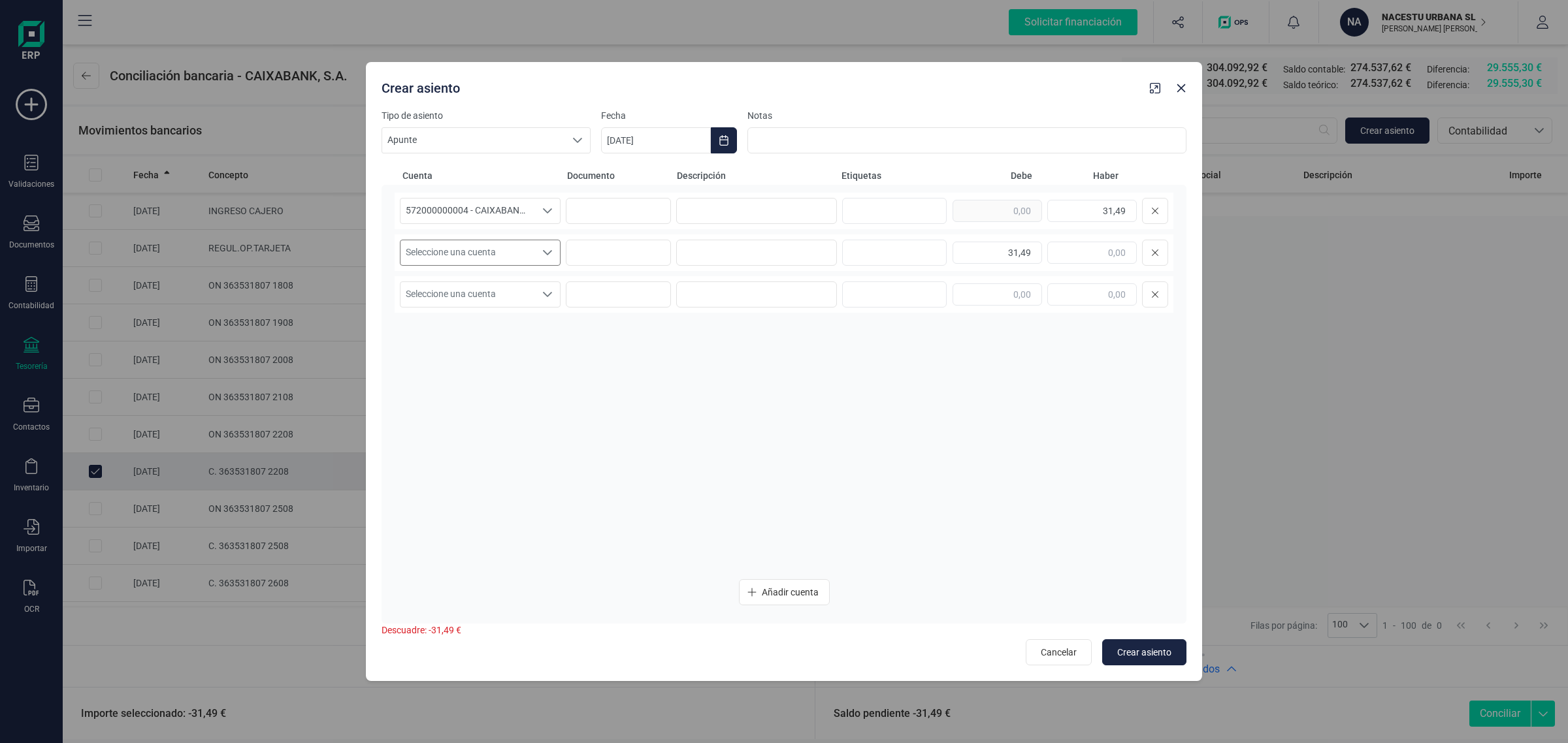
click at [499, 254] on span "Seleccione una cuenta" at bounding box center [468, 253] width 135 height 25
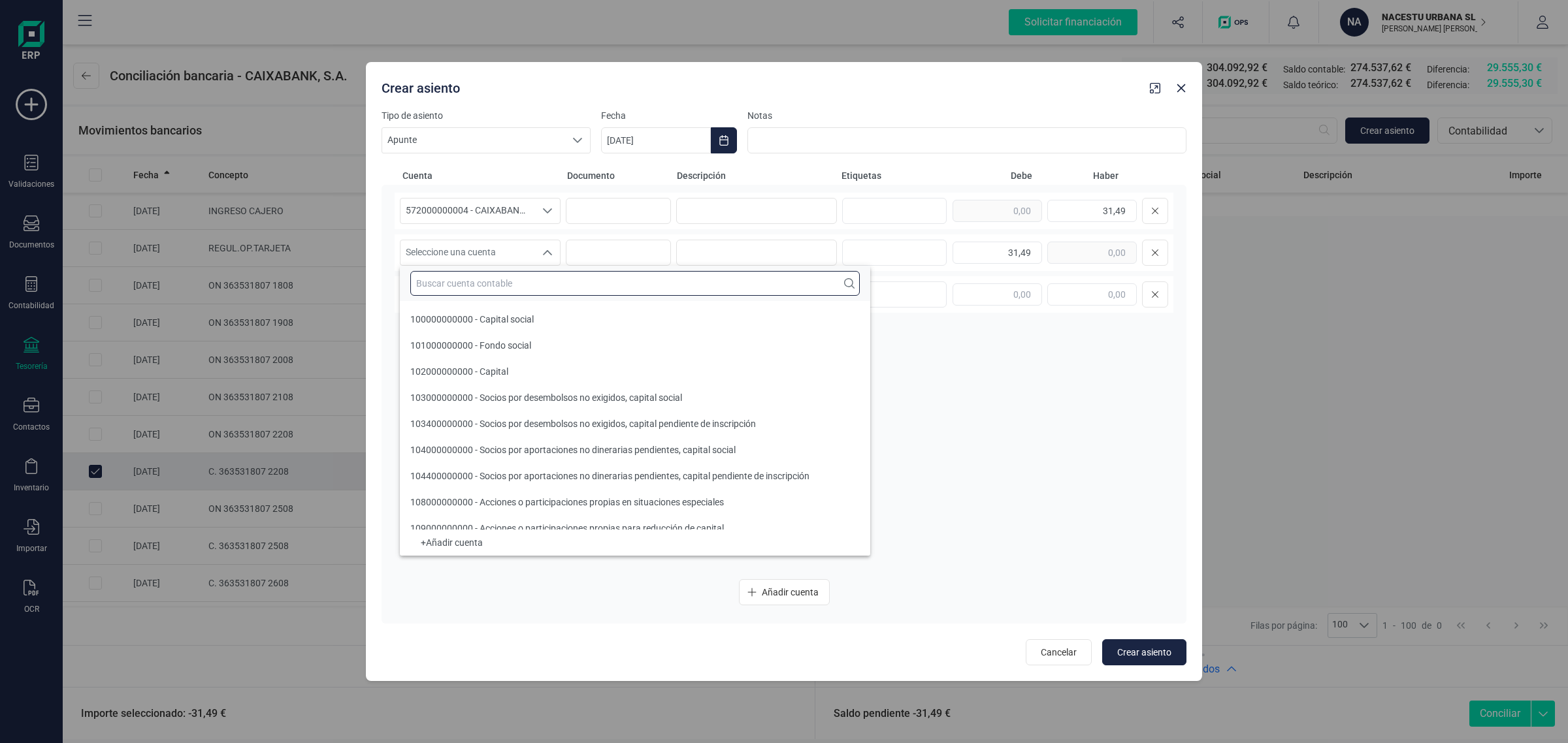
click at [445, 281] on input "text" at bounding box center [635, 283] width 449 height 25
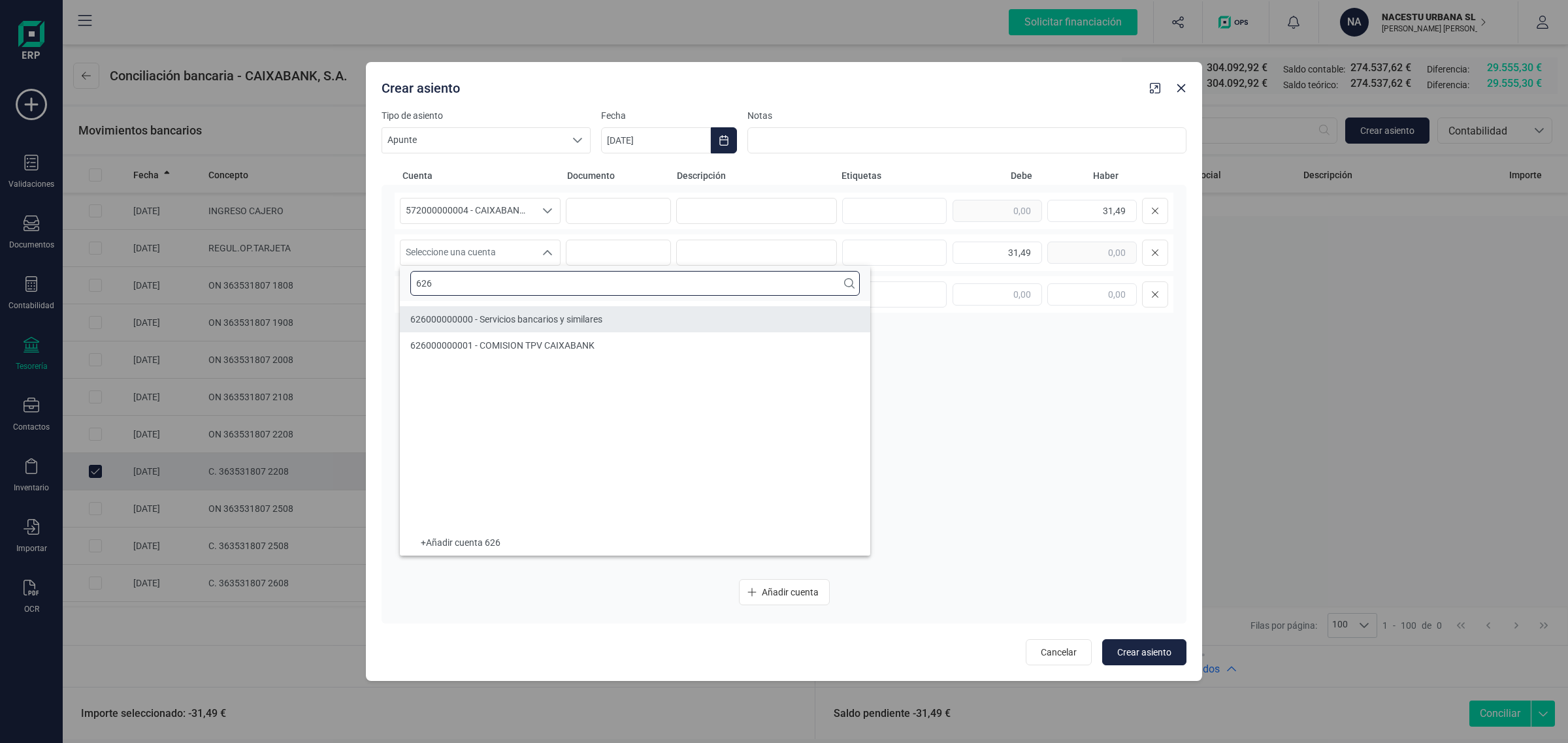
type input "626"
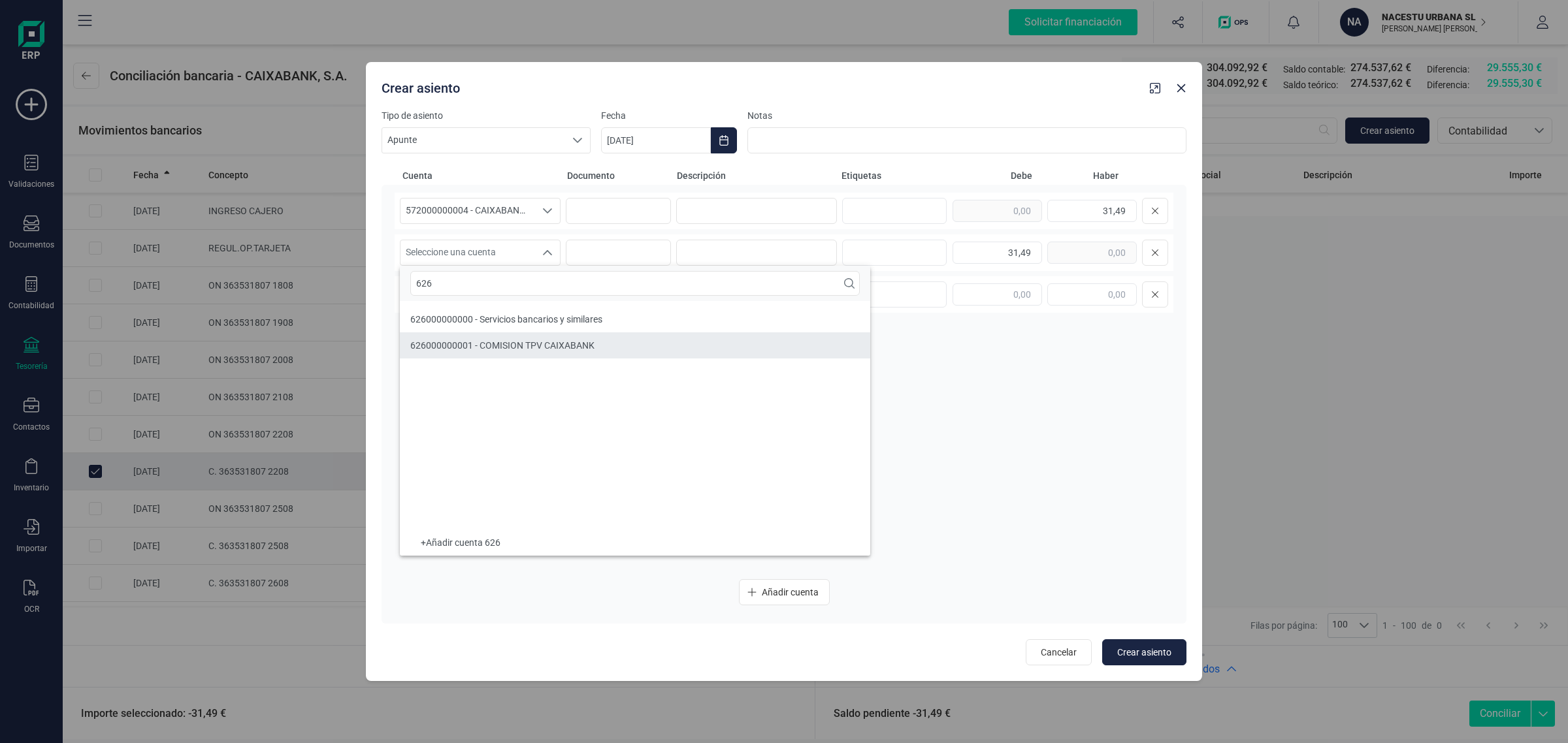
click at [476, 352] on li "626000000001 - COMISION TPV CAIXABANK" at bounding box center [635, 346] width 470 height 27
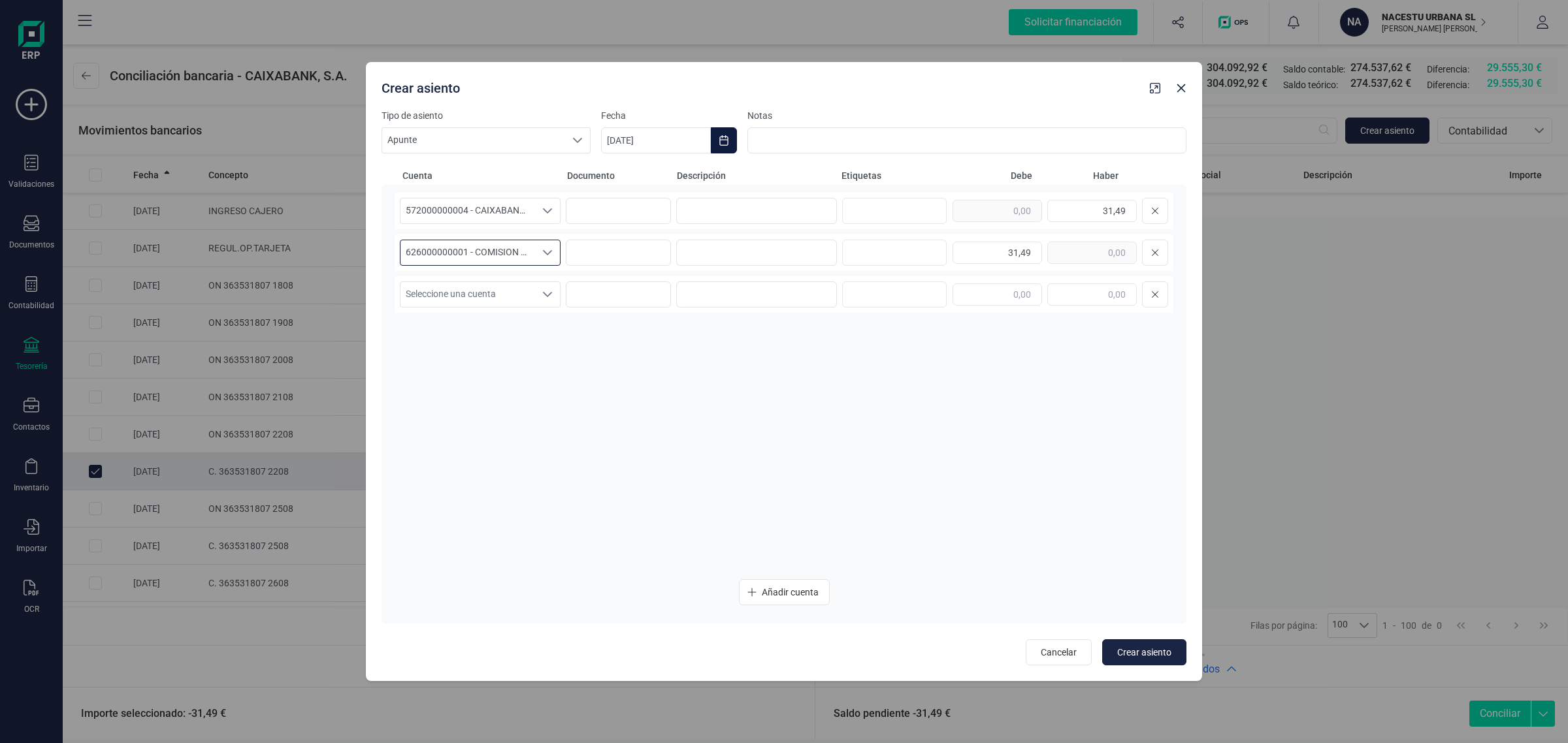
click at [726, 142] on icon "Choose Date" at bounding box center [723, 140] width 10 height 10
click at [632, 171] on button "Previous Month" at bounding box center [627, 180] width 21 height 21
click at [894, 363] on span "23" at bounding box center [904, 366] width 27 height 27
type input "23/08/2025"
click at [1141, 640] on button "Crear asiento" at bounding box center [1144, 653] width 85 height 27
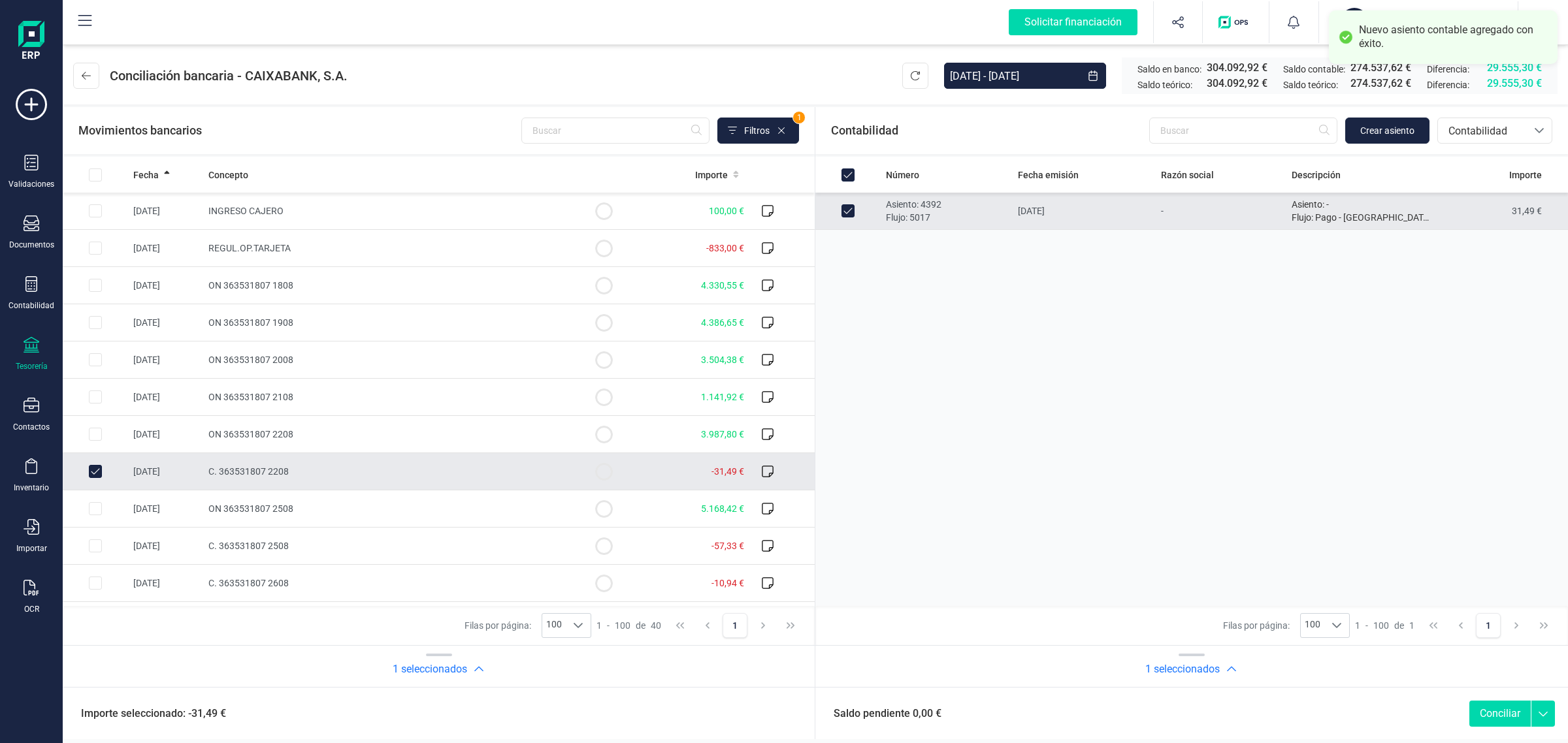
click at [1493, 707] on button "Conciliar" at bounding box center [1500, 714] width 62 height 27
checkbox input "false"
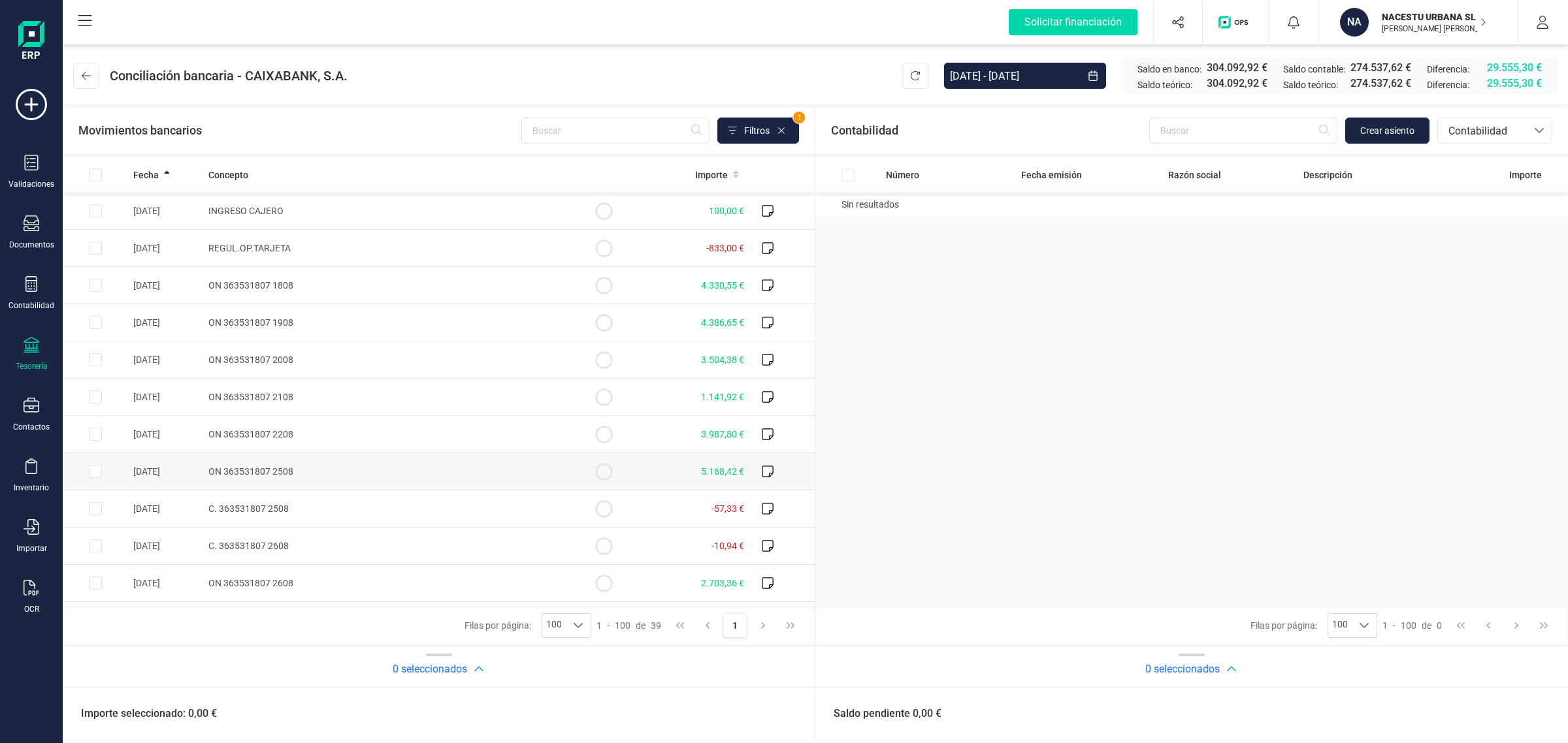
click at [229, 467] on span "ON 363531807 2508" at bounding box center [250, 471] width 85 height 10
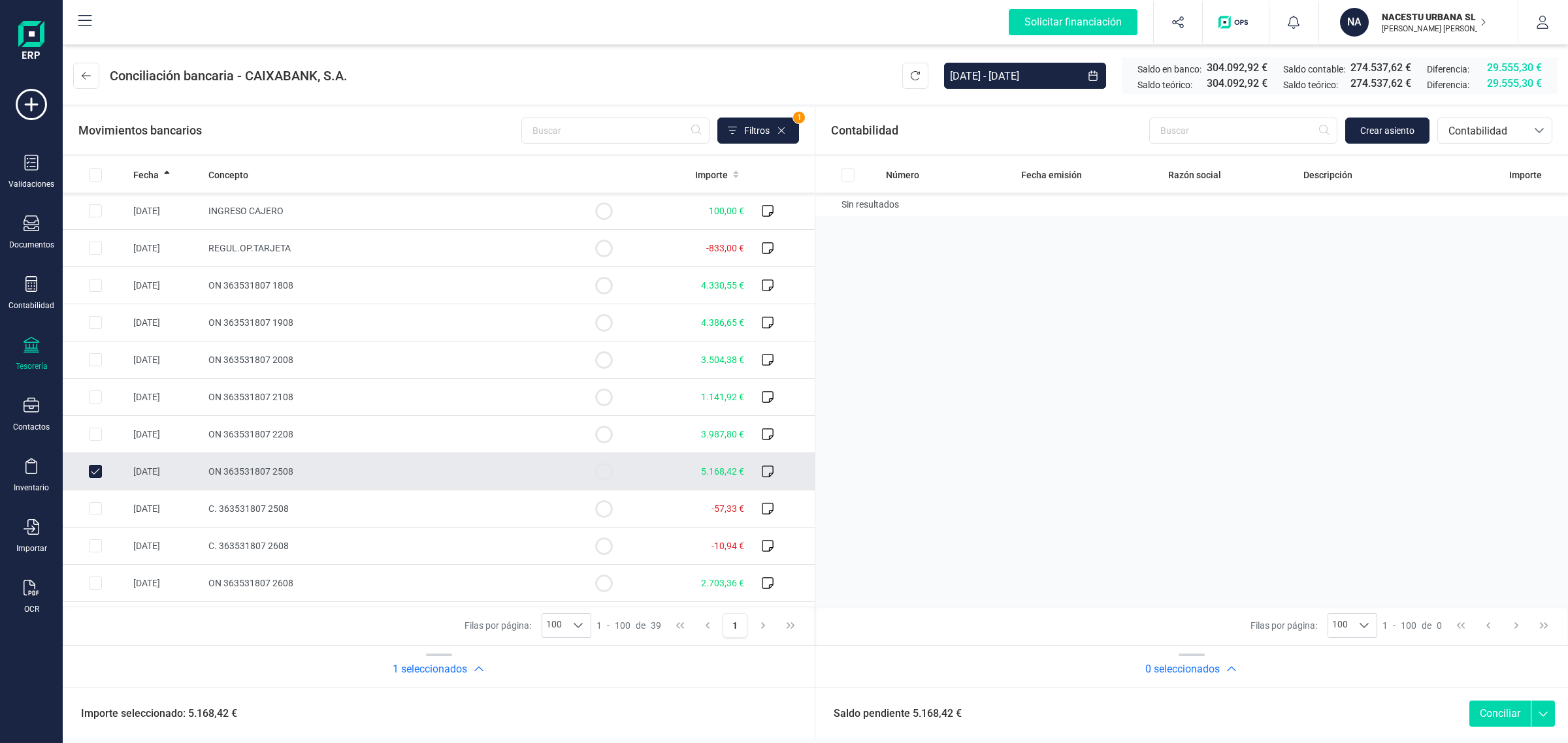
click at [1395, 112] on div "Contabilidad Crear asiento bancos.conciliacion.modal.headerAccounting bancos.co…" at bounding box center [1192, 131] width 753 height 48
click at [1392, 124] on span "Crear asiento" at bounding box center [1387, 131] width 54 height 13
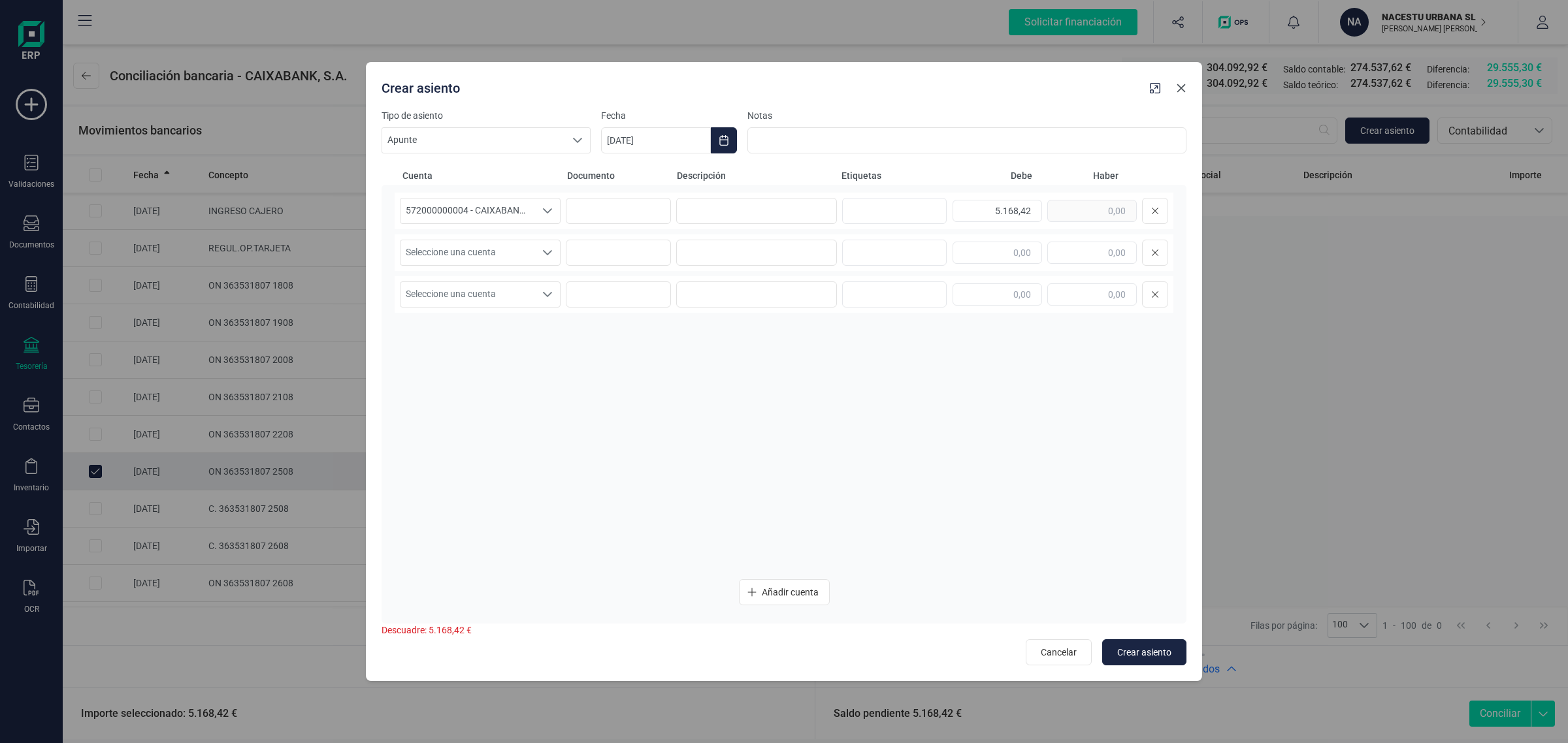
click at [1180, 93] on icon "button" at bounding box center [1181, 87] width 10 height 10
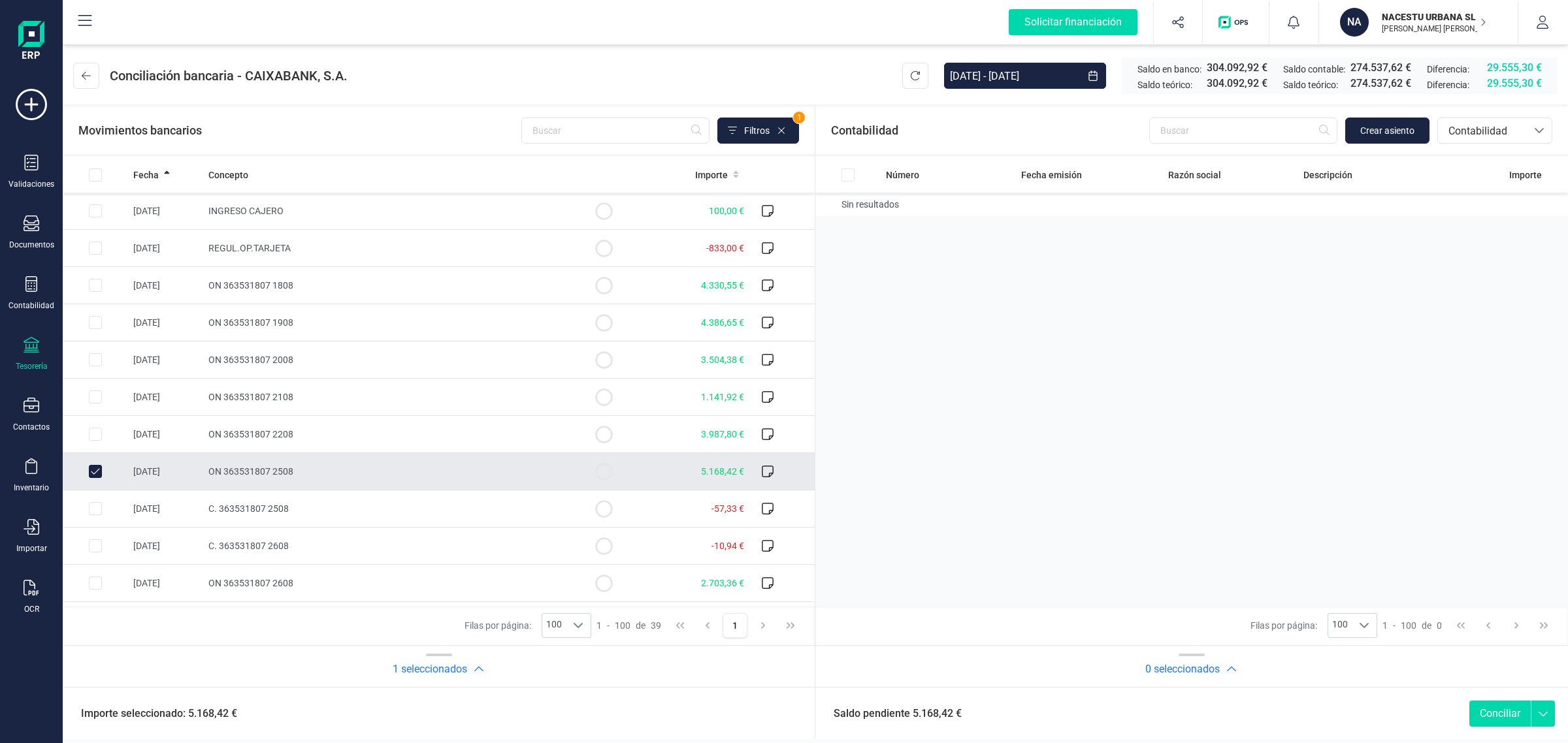
click at [256, 472] on span "ON 363531807 2508" at bounding box center [250, 471] width 85 height 10
checkbox input "false"
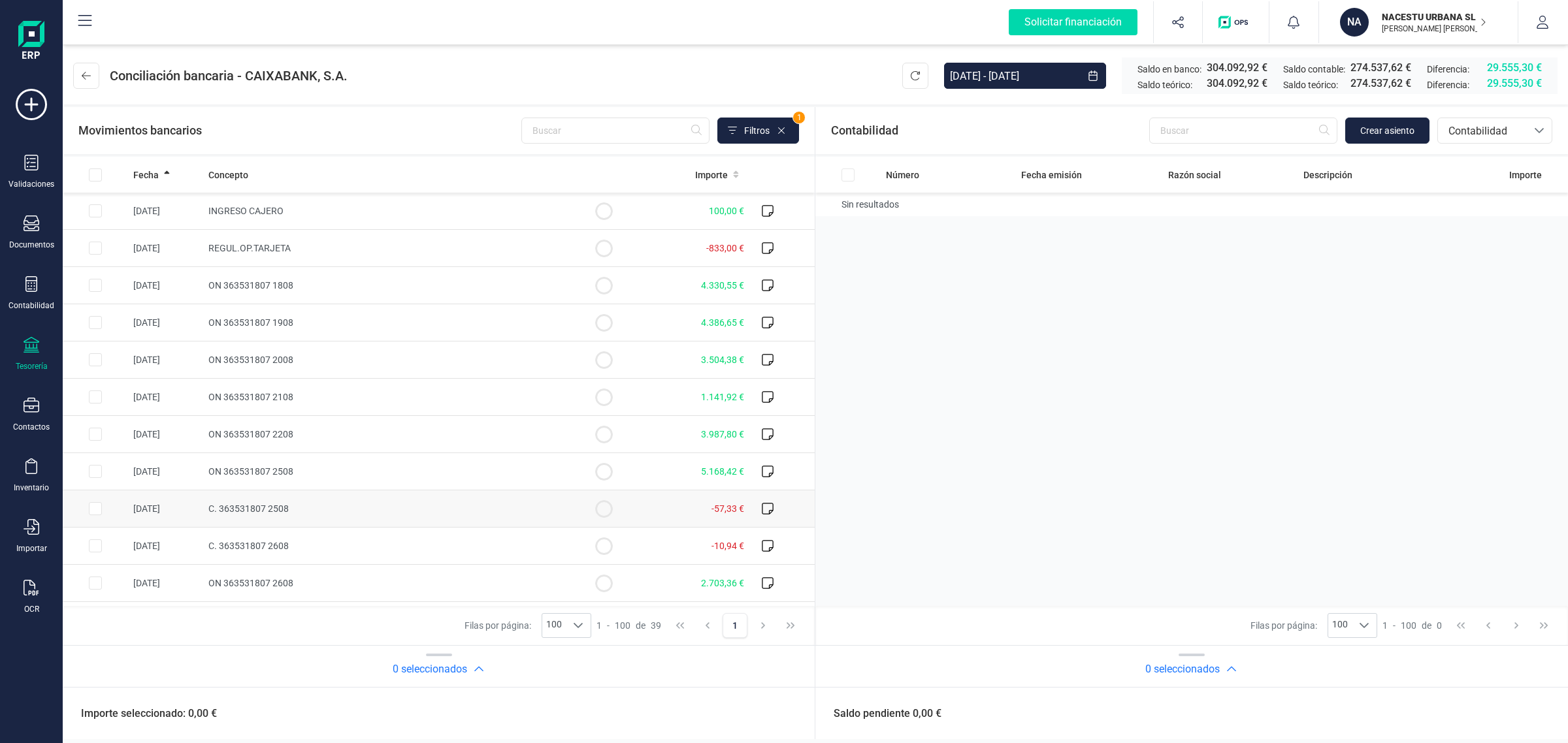
click at [275, 513] on span "C. 363531807 2508" at bounding box center [248, 508] width 81 height 10
checkbox input "true"
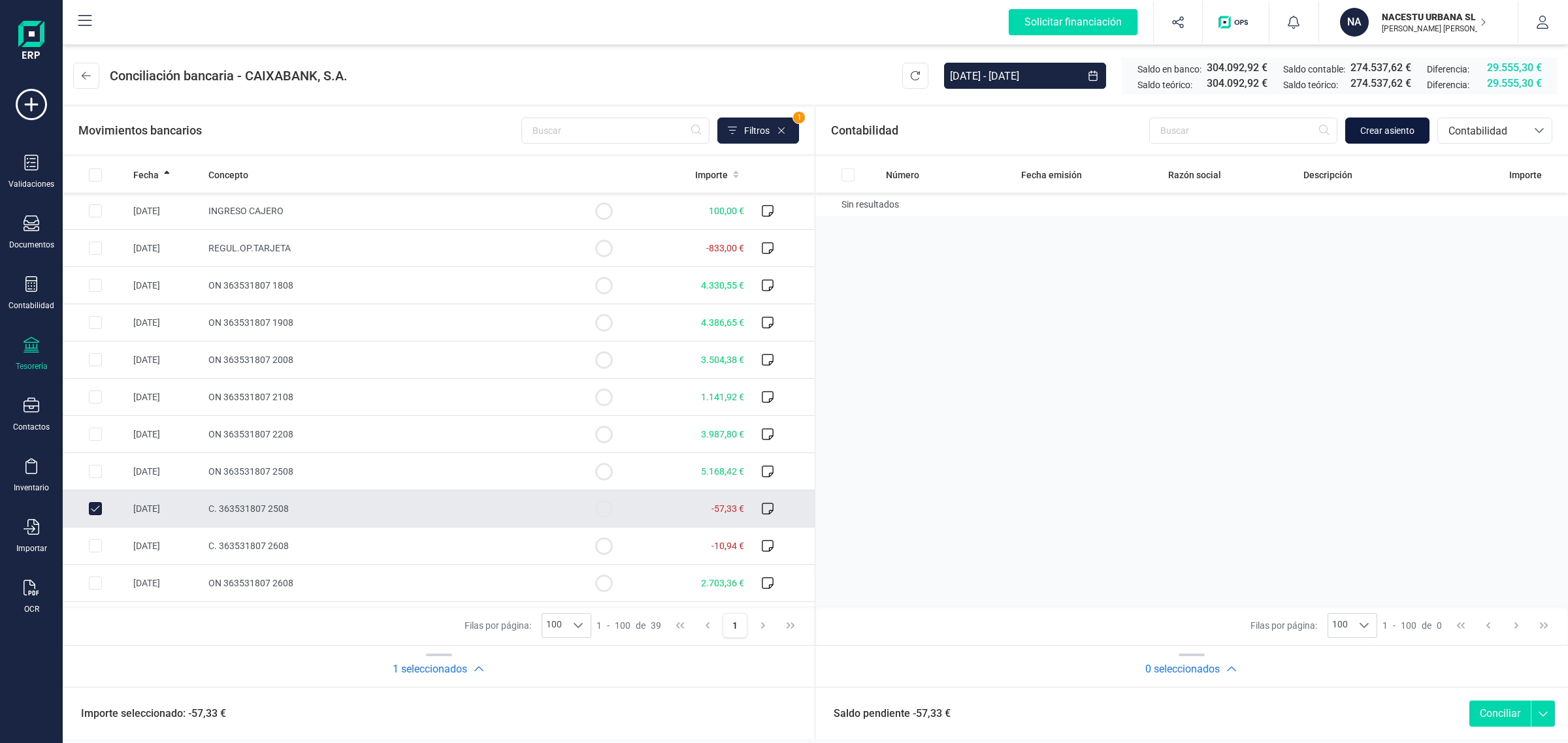
click at [1384, 126] on span "Crear asiento" at bounding box center [1387, 131] width 54 height 13
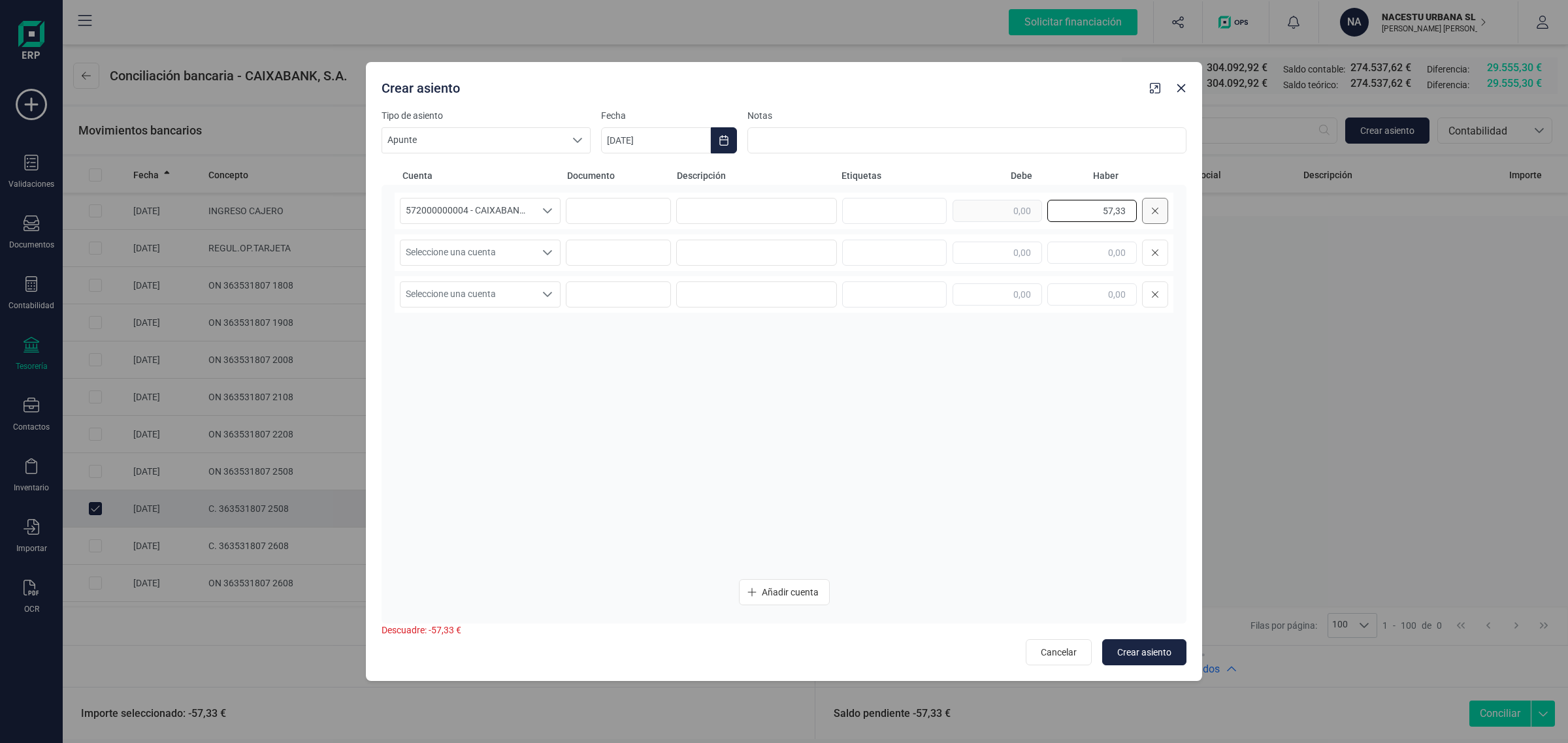
drag, startPoint x: 1079, startPoint y: 215, endPoint x: 1163, endPoint y: 214, distance: 84.0
click at [1163, 214] on div "57,33" at bounding box center [1061, 211] width 216 height 27
click at [1001, 255] on input "text" at bounding box center [998, 252] width 89 height 22
paste input "57,33"
type input "57,33"
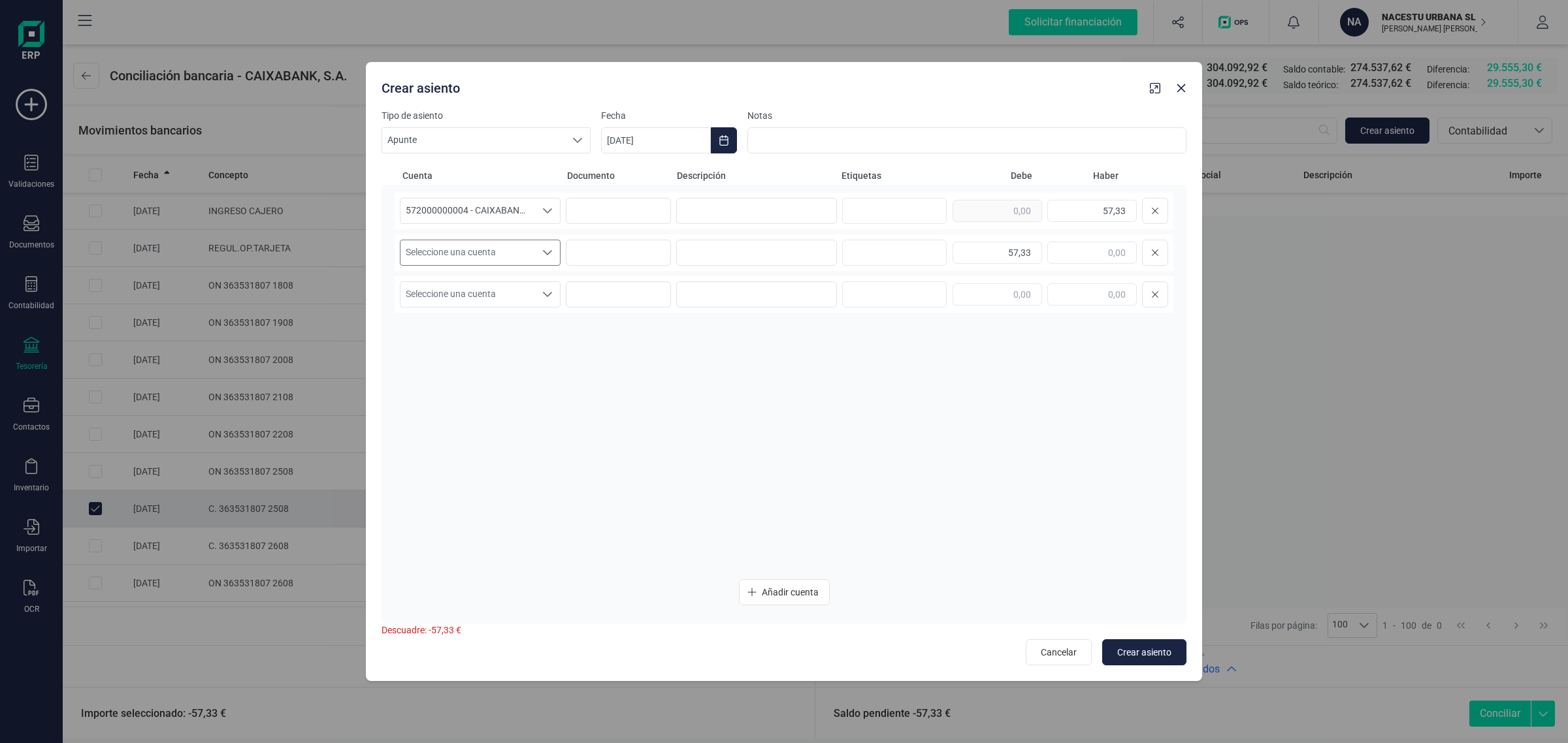
click at [472, 247] on span "Seleccione una cuenta" at bounding box center [468, 253] width 135 height 25
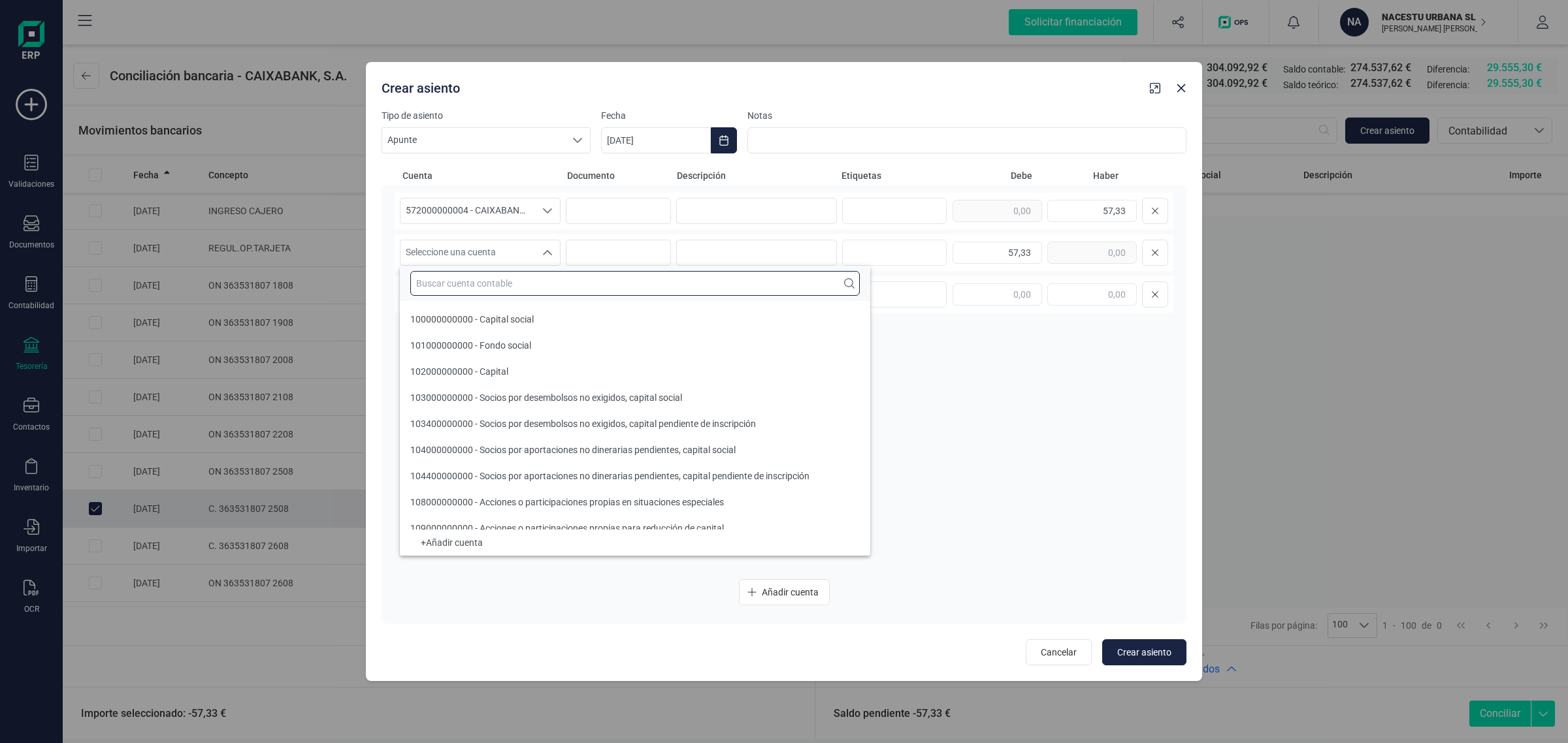
click at [457, 276] on input "text" at bounding box center [635, 283] width 449 height 25
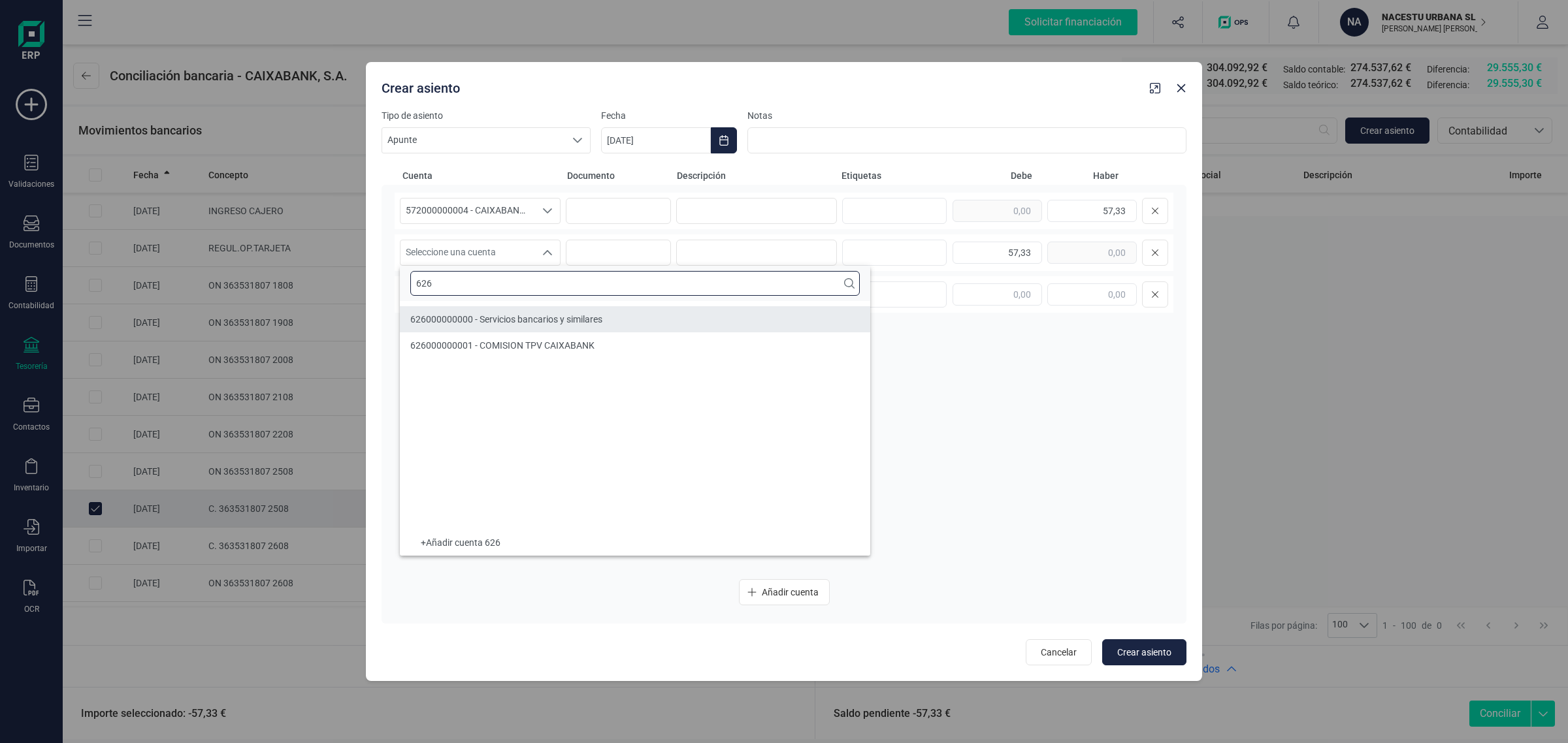
type input "626"
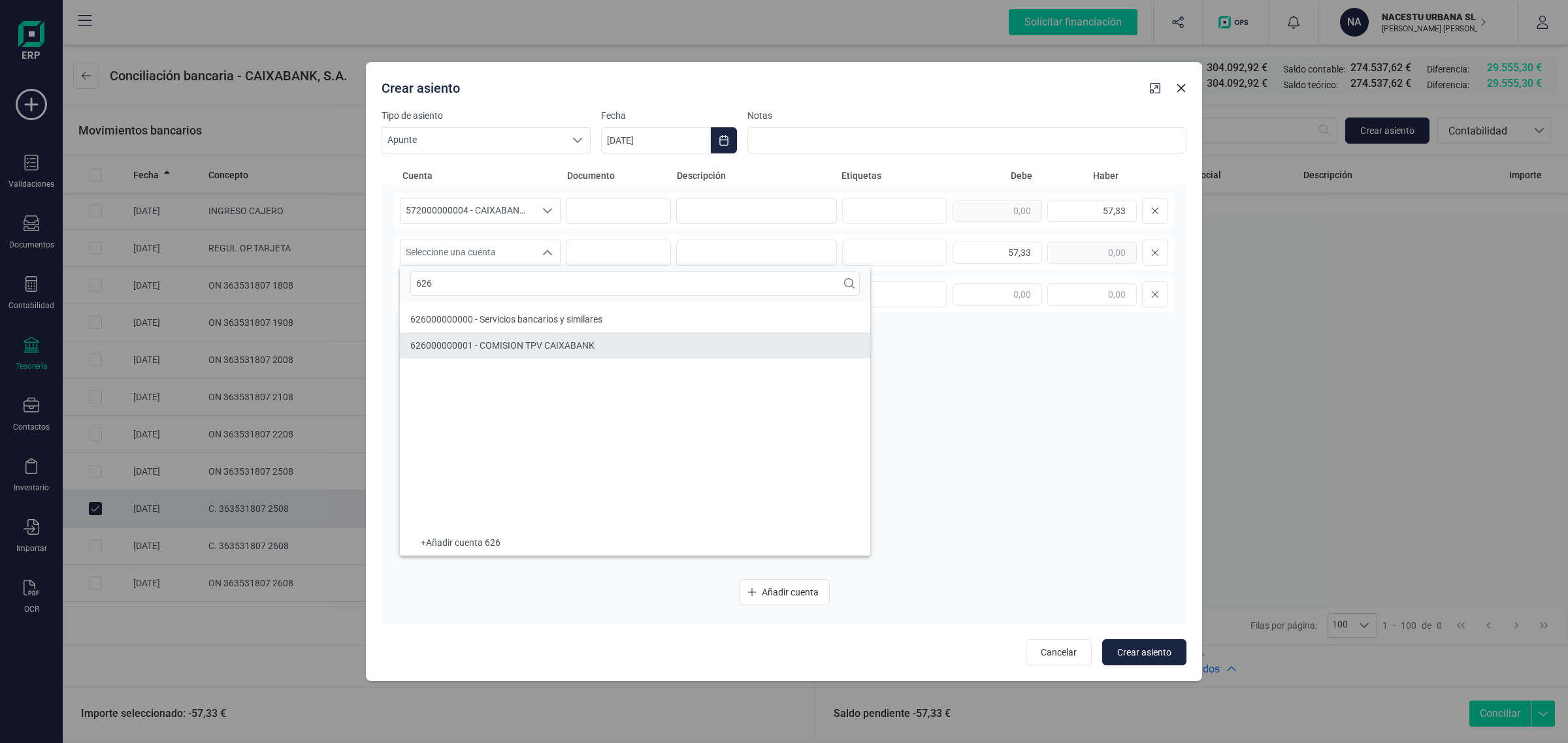
click at [541, 354] on li "626000000001 - COMISION TPV CAIXABANK" at bounding box center [635, 346] width 470 height 27
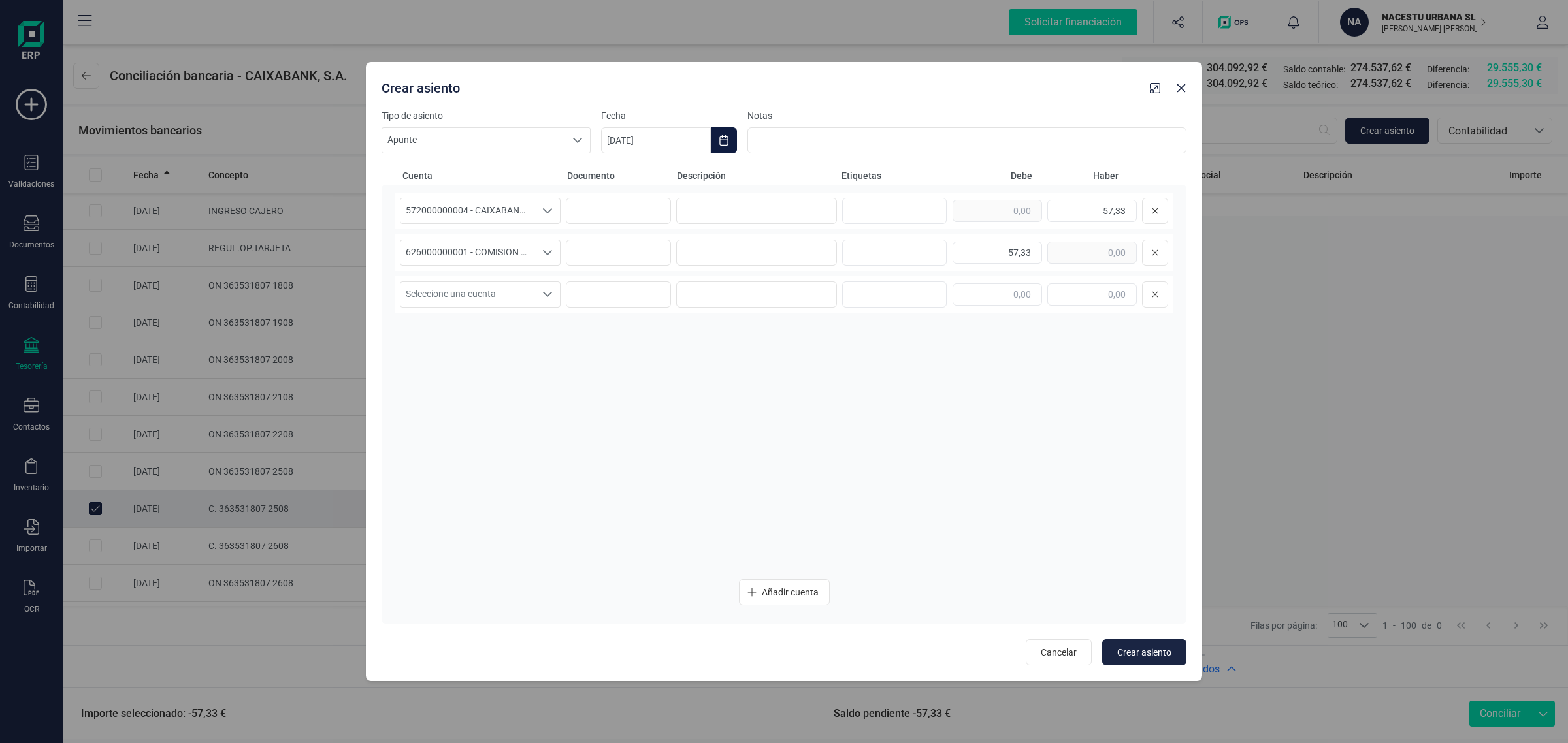
click at [720, 135] on icon "Choose Date" at bounding box center [723, 140] width 10 height 10
click at [622, 172] on button "Previous Month" at bounding box center [627, 180] width 21 height 21
click at [699, 407] on span "26" at bounding box center [692, 403] width 27 height 27
drag, startPoint x: 794, startPoint y: 485, endPoint x: 945, endPoint y: 522, distance: 155.5
click at [795, 485] on div "572000000004 - CAIXABANK ****8220 572000000004 - CAIXABANK ****8220 57200000000…" at bounding box center [784, 381] width 779 height 376
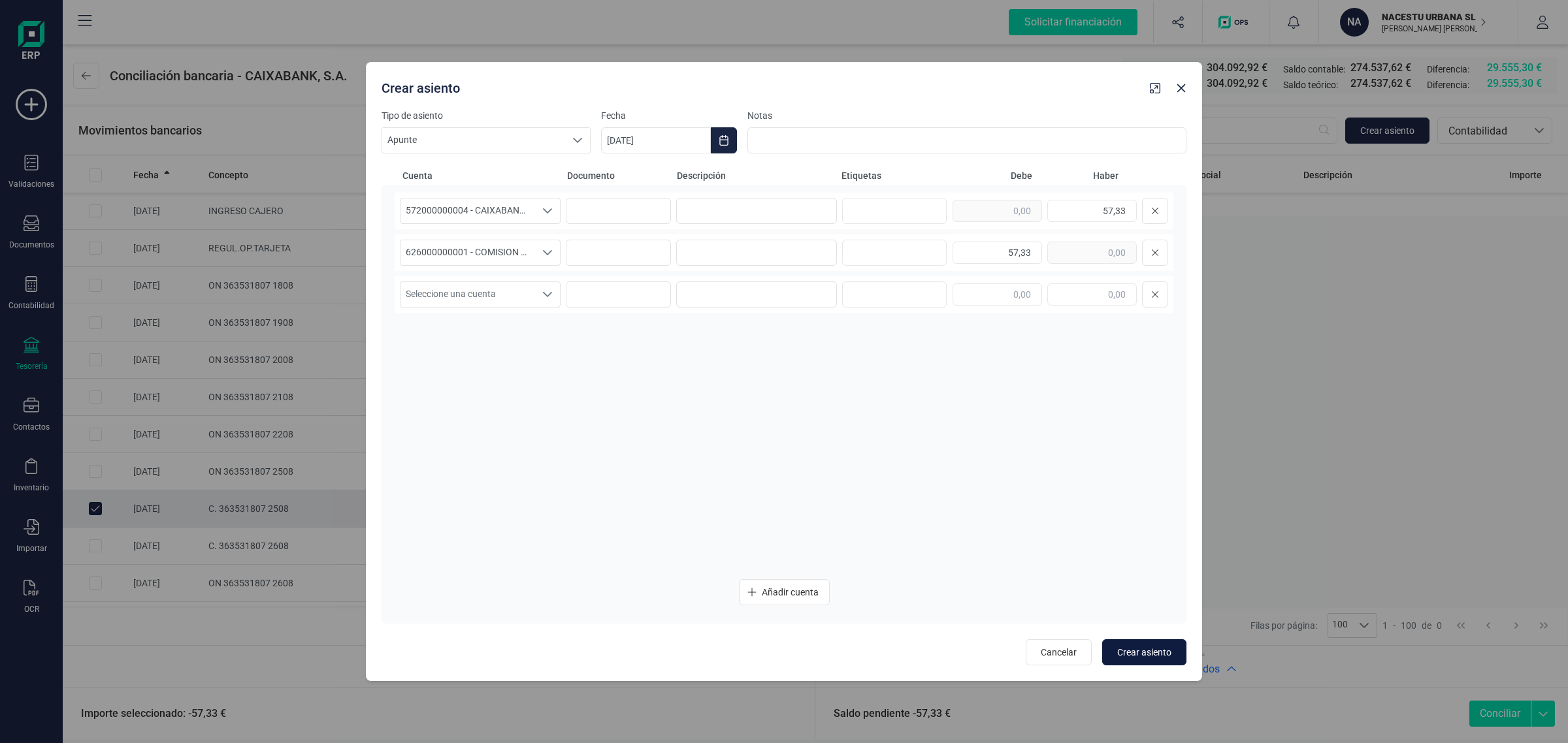
click at [1138, 650] on span "Crear asiento" at bounding box center [1144, 653] width 54 height 13
type input "08/09/2025"
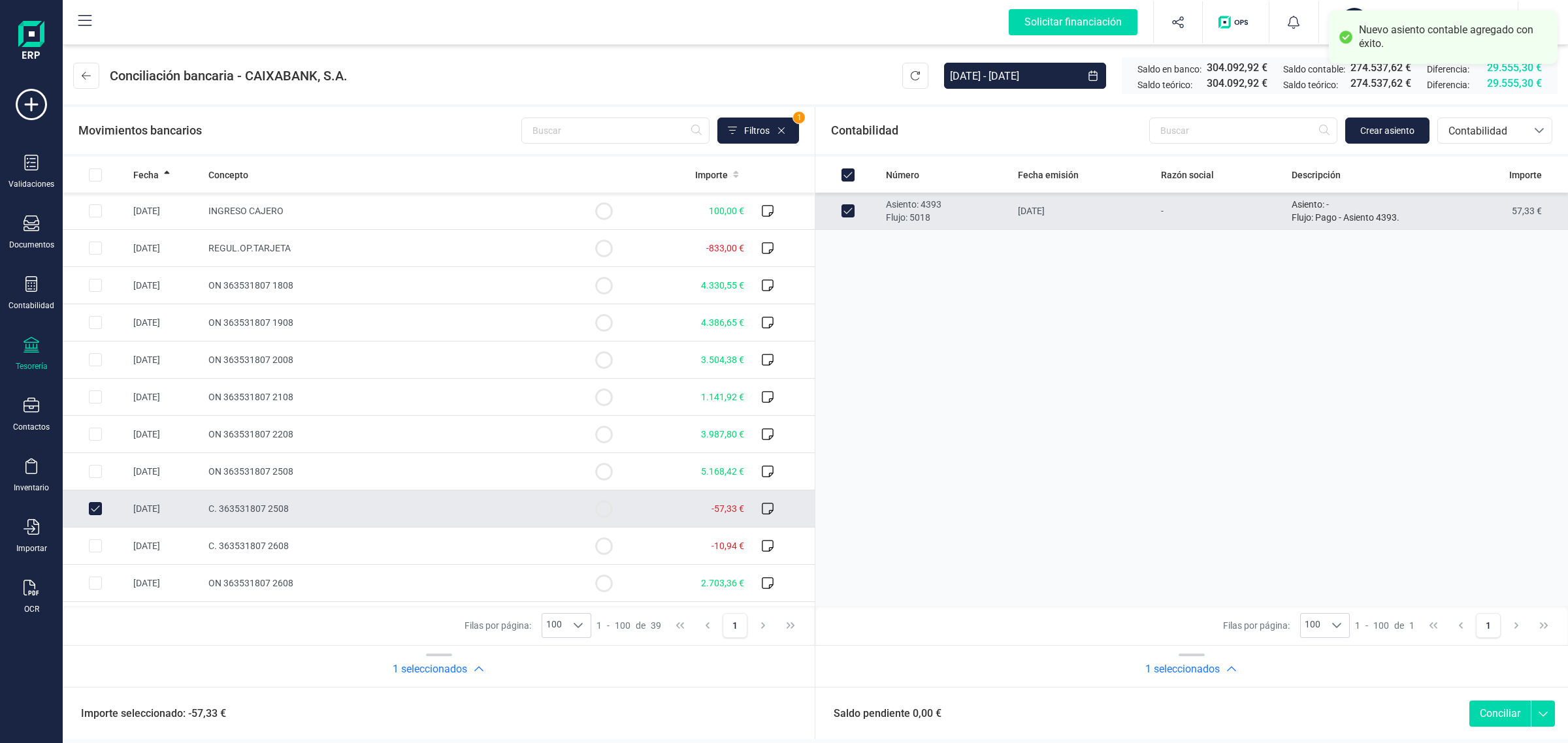
click at [1501, 716] on button "Conciliar" at bounding box center [1500, 714] width 62 height 27
checkbox input "false"
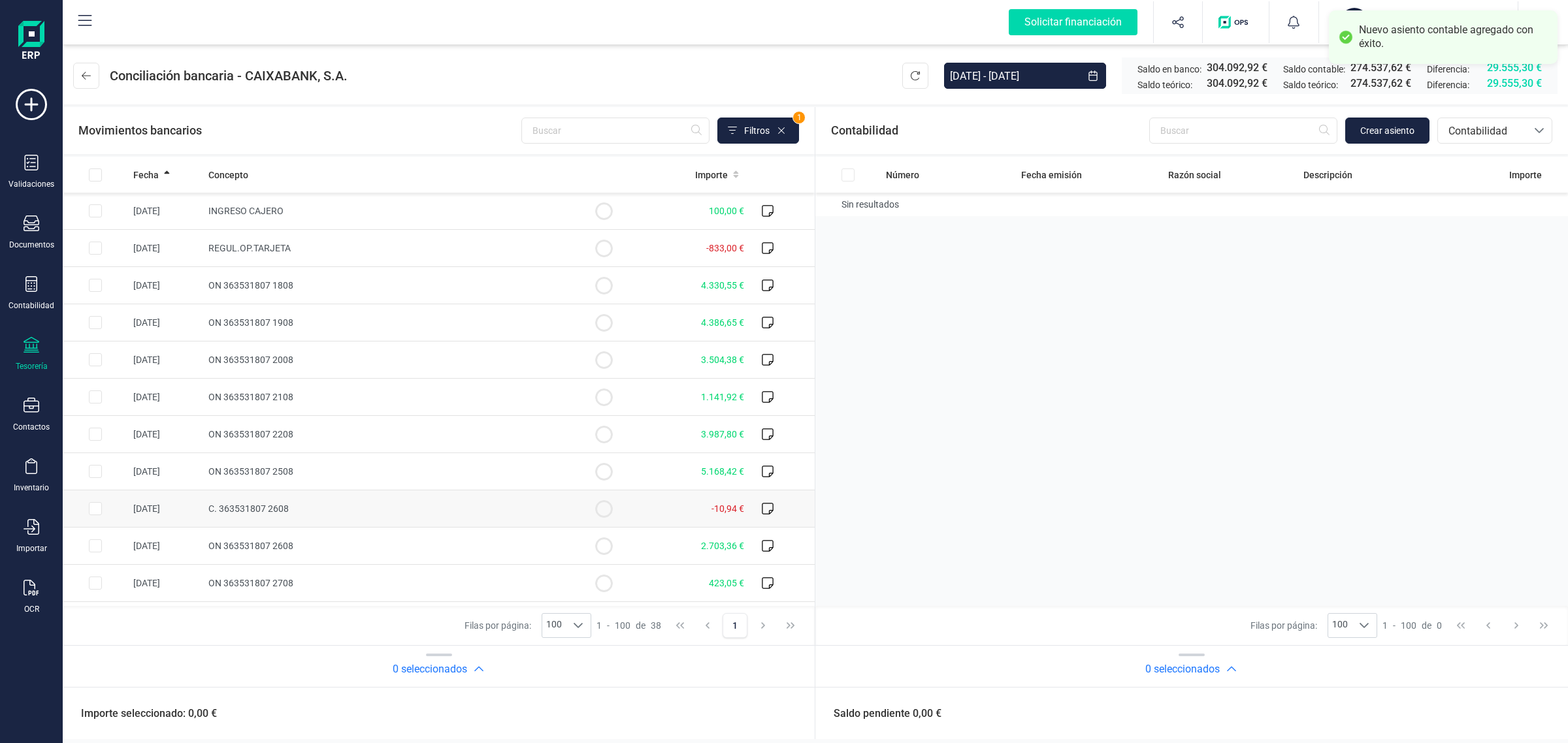
click at [323, 514] on td "C. 363531807 2608" at bounding box center [387, 508] width 368 height 37
checkbox input "true"
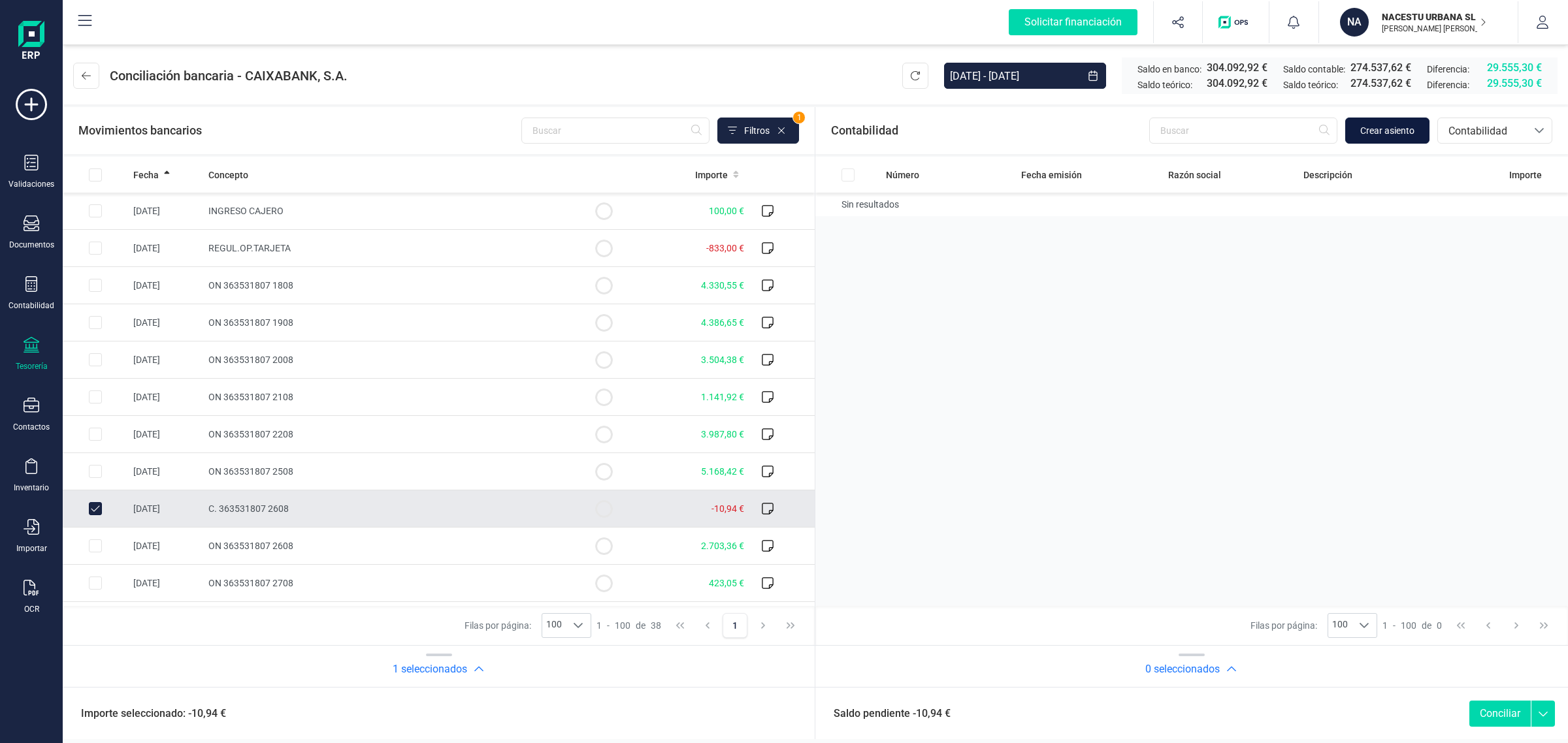
click at [1379, 136] on span "Crear asiento" at bounding box center [1387, 131] width 54 height 13
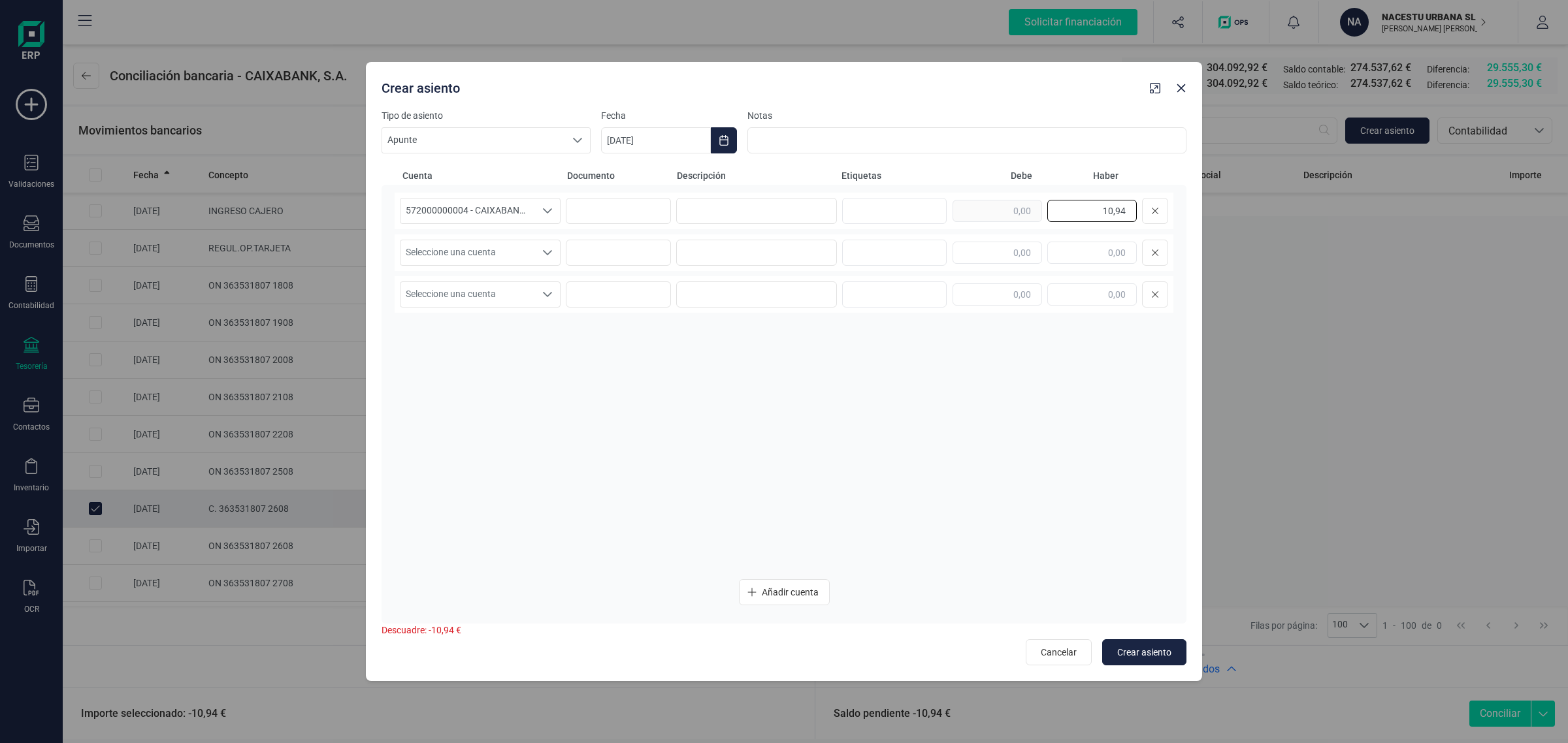
drag, startPoint x: 1057, startPoint y: 213, endPoint x: 1177, endPoint y: 220, distance: 120.2
click at [1177, 220] on div "572000000004 - CAIXABANK ****8220 572000000004 - CAIXABANK ****8220 57200000000…" at bounding box center [784, 405] width 805 height 439
click at [1011, 257] on input "text" at bounding box center [998, 252] width 89 height 22
paste input "10,94"
type input "10,94"
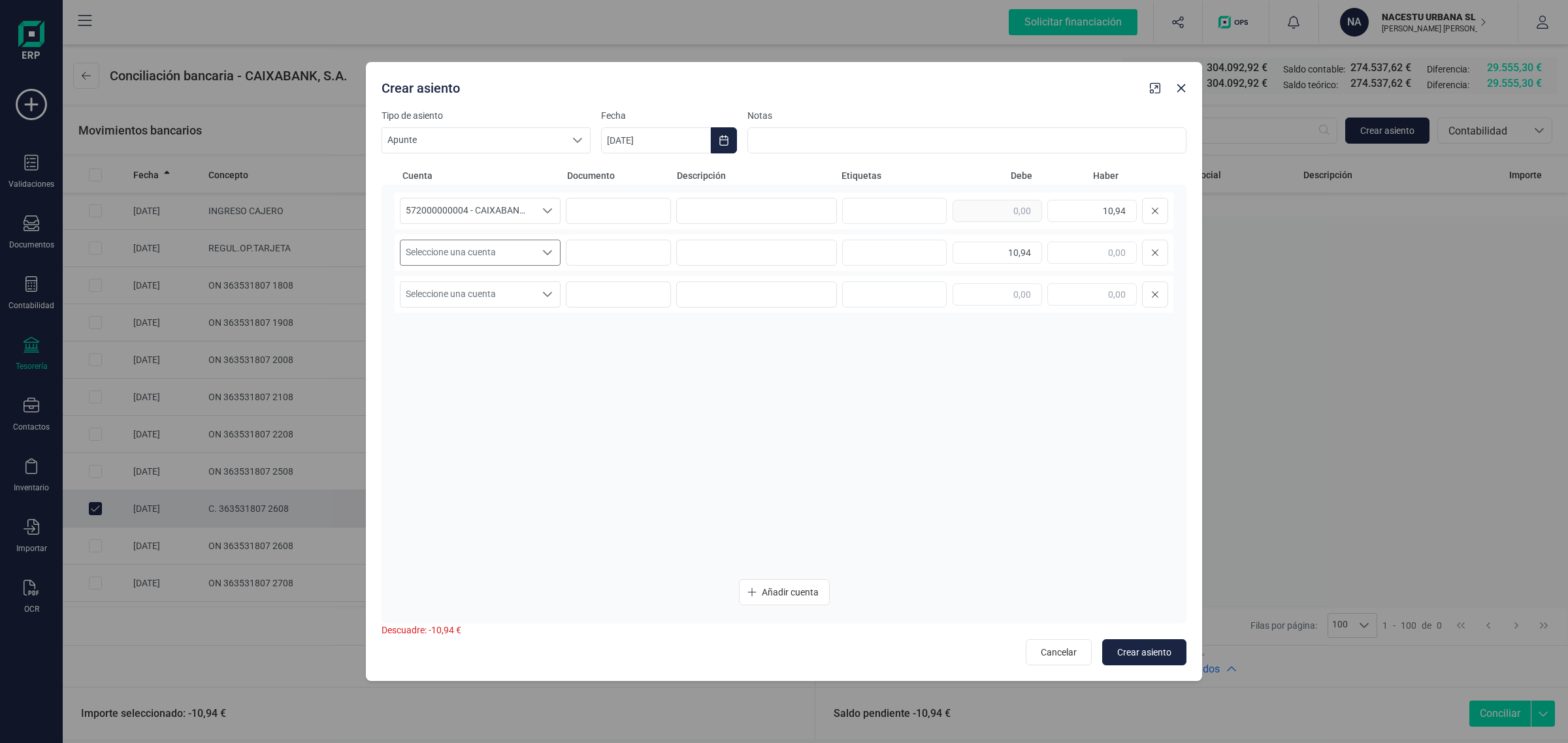
click at [434, 250] on span "Seleccione una cuenta" at bounding box center [468, 253] width 135 height 25
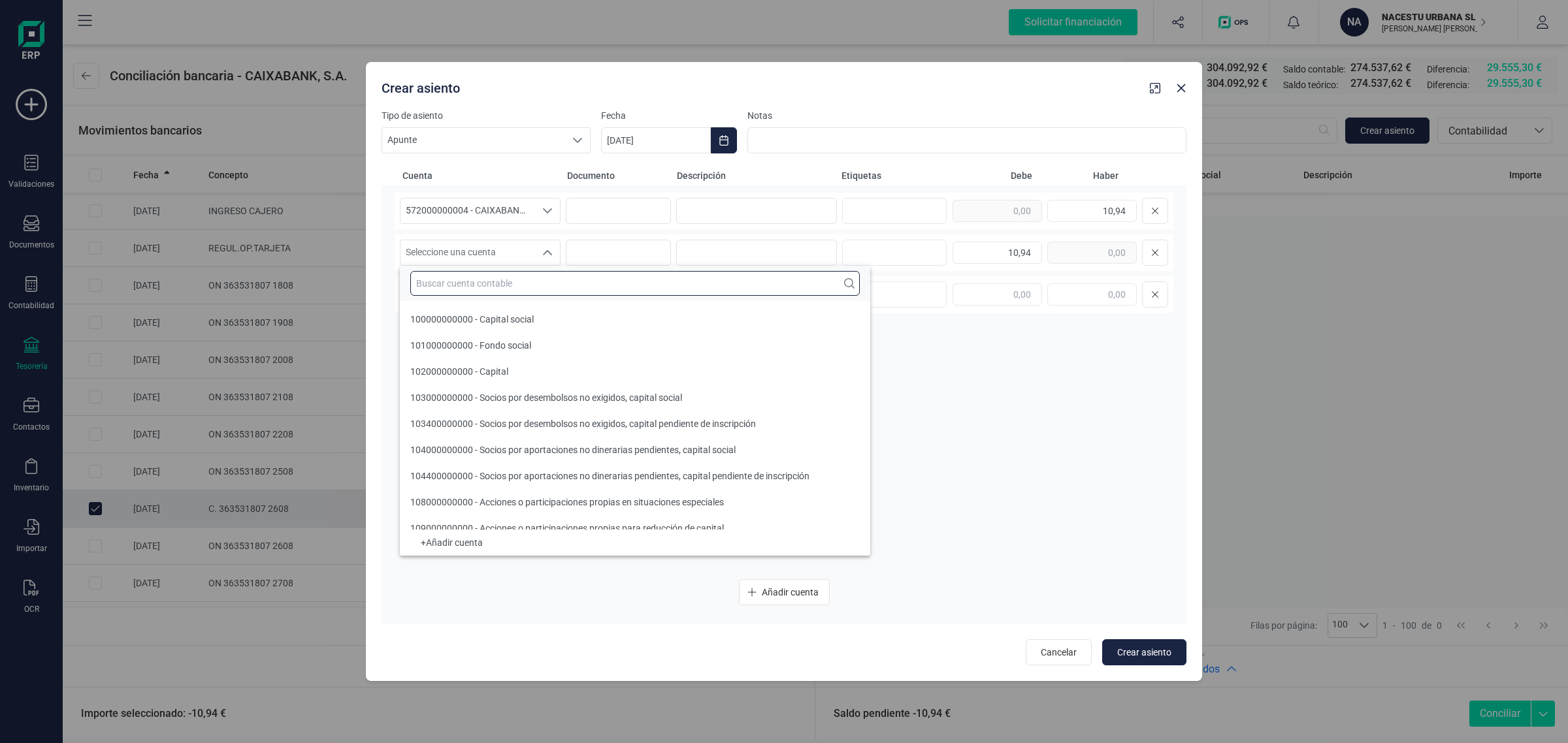
click at [436, 285] on input "text" at bounding box center [635, 283] width 449 height 25
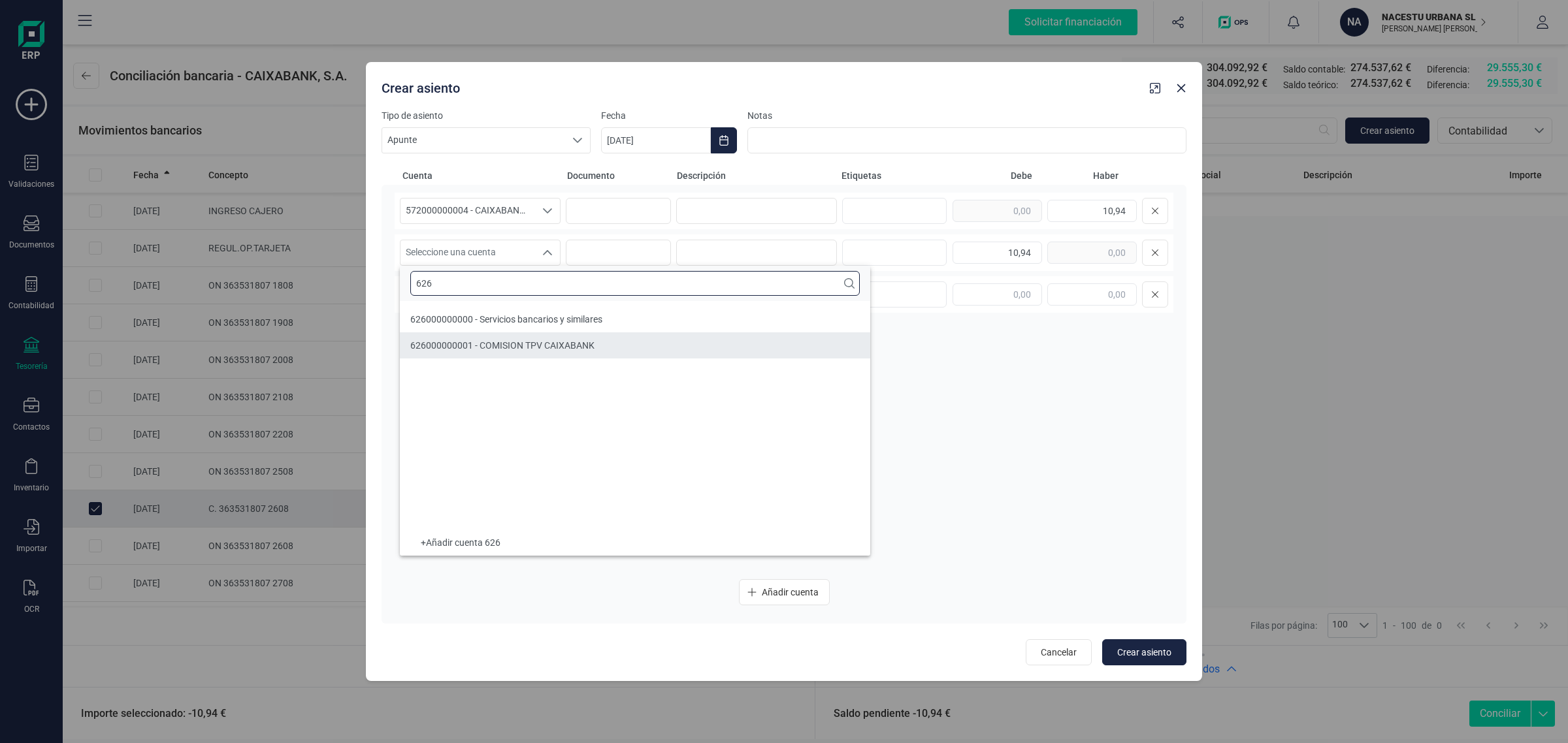
type input "626"
click at [504, 356] on li "626000000001 - COMISION TPV CAIXABANK" at bounding box center [635, 346] width 470 height 27
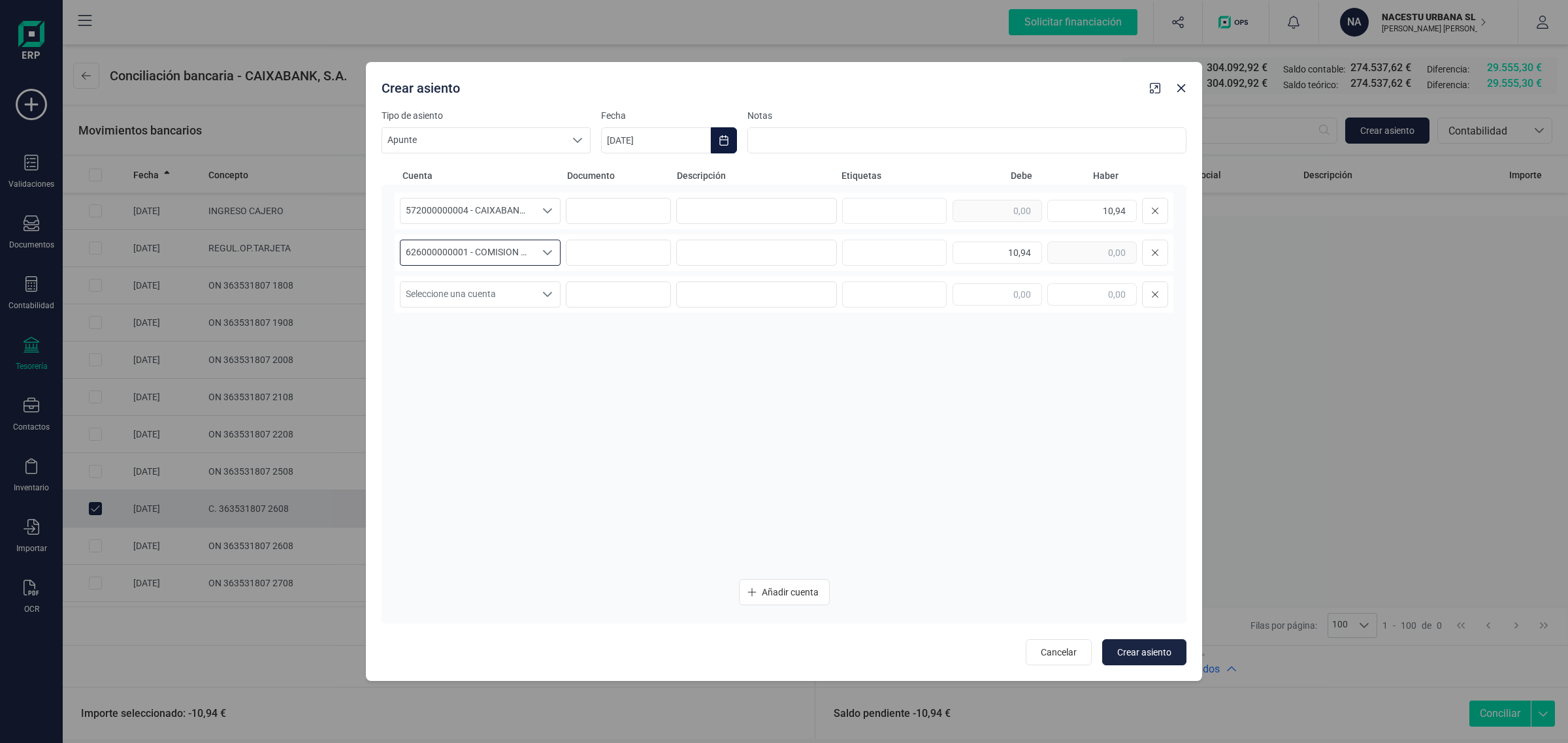
click at [729, 135] on button "Choose Date" at bounding box center [724, 141] width 27 height 27
click at [619, 174] on button "Previous Month" at bounding box center [627, 180] width 21 height 21
click at [741, 400] on span "27" at bounding box center [744, 403] width 27 height 27
click at [1134, 642] on button "Crear asiento" at bounding box center [1144, 653] width 85 height 27
type input "08/09/2025"
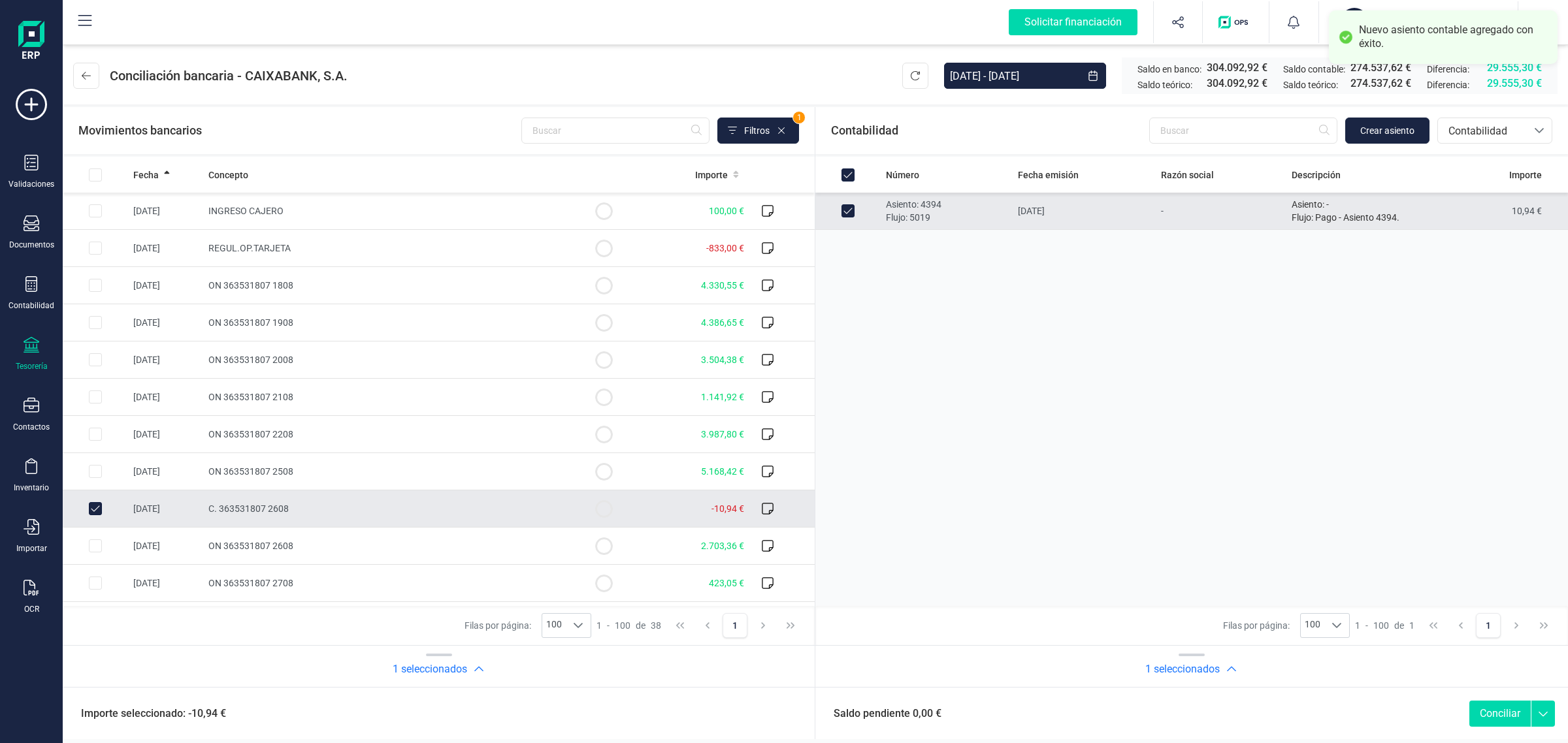
click at [1482, 716] on button "Conciliar" at bounding box center [1500, 714] width 62 height 27
checkbox input "false"
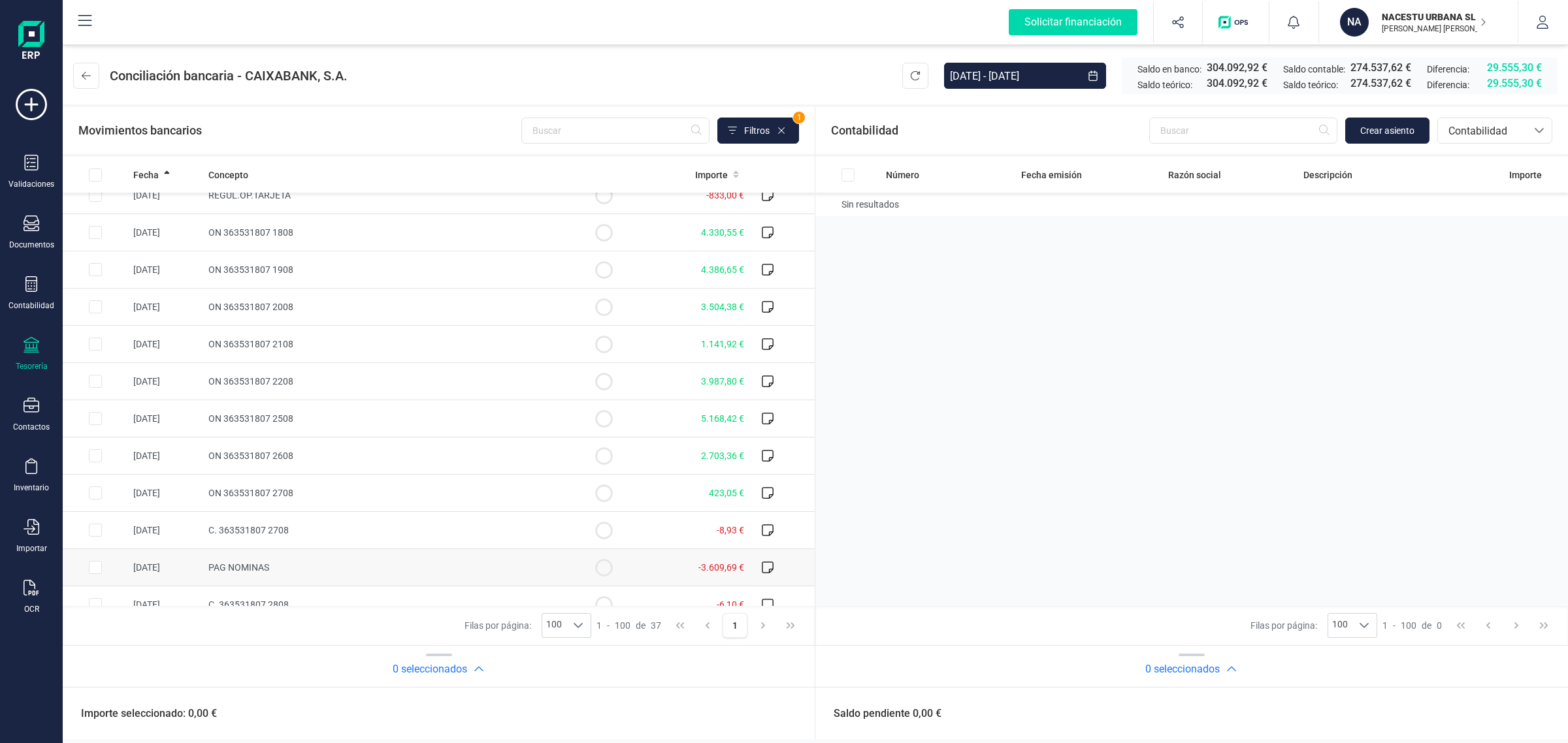
scroll to position [82, 0]
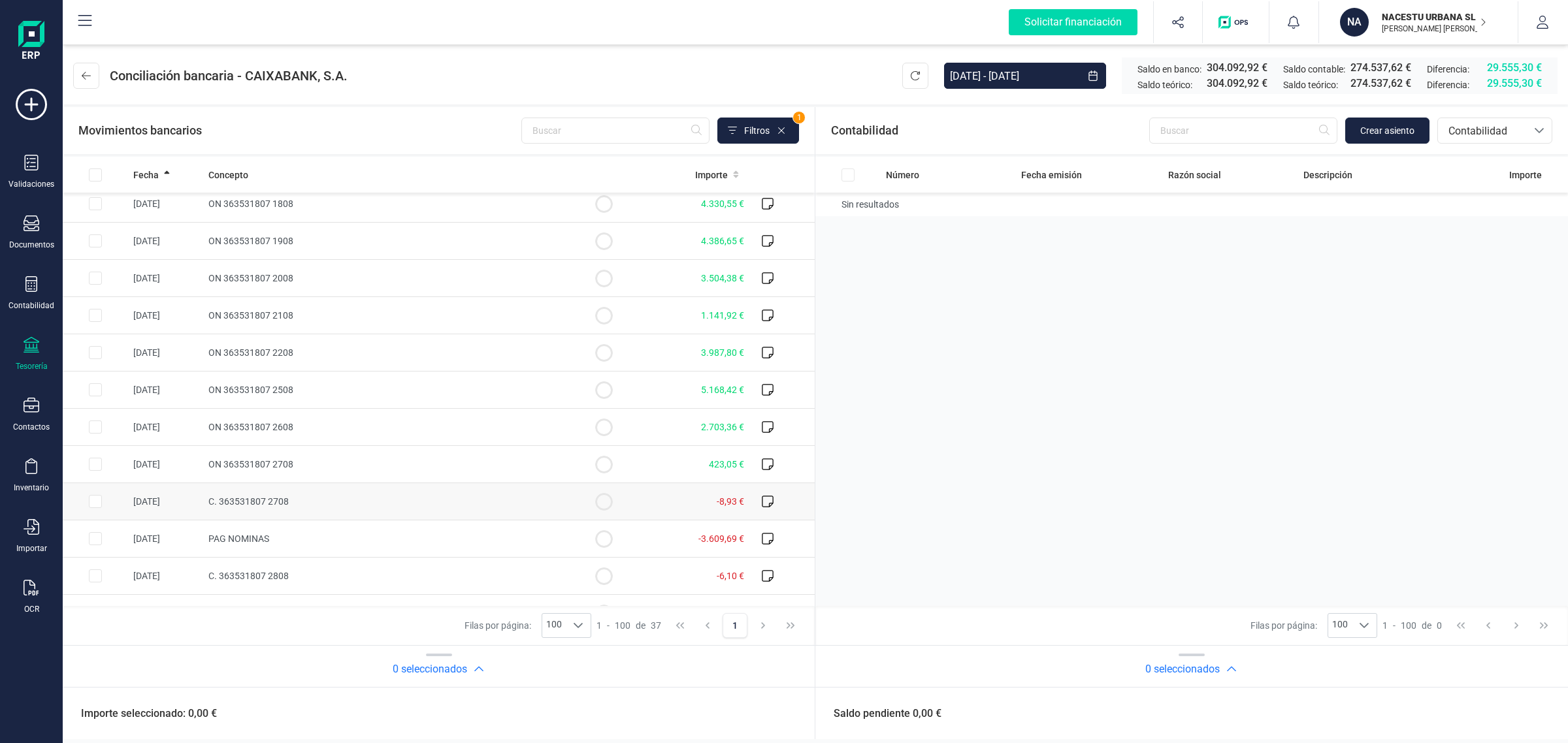
click at [279, 501] on span "C. 363531807 2708" at bounding box center [248, 502] width 81 height 10
checkbox input "true"
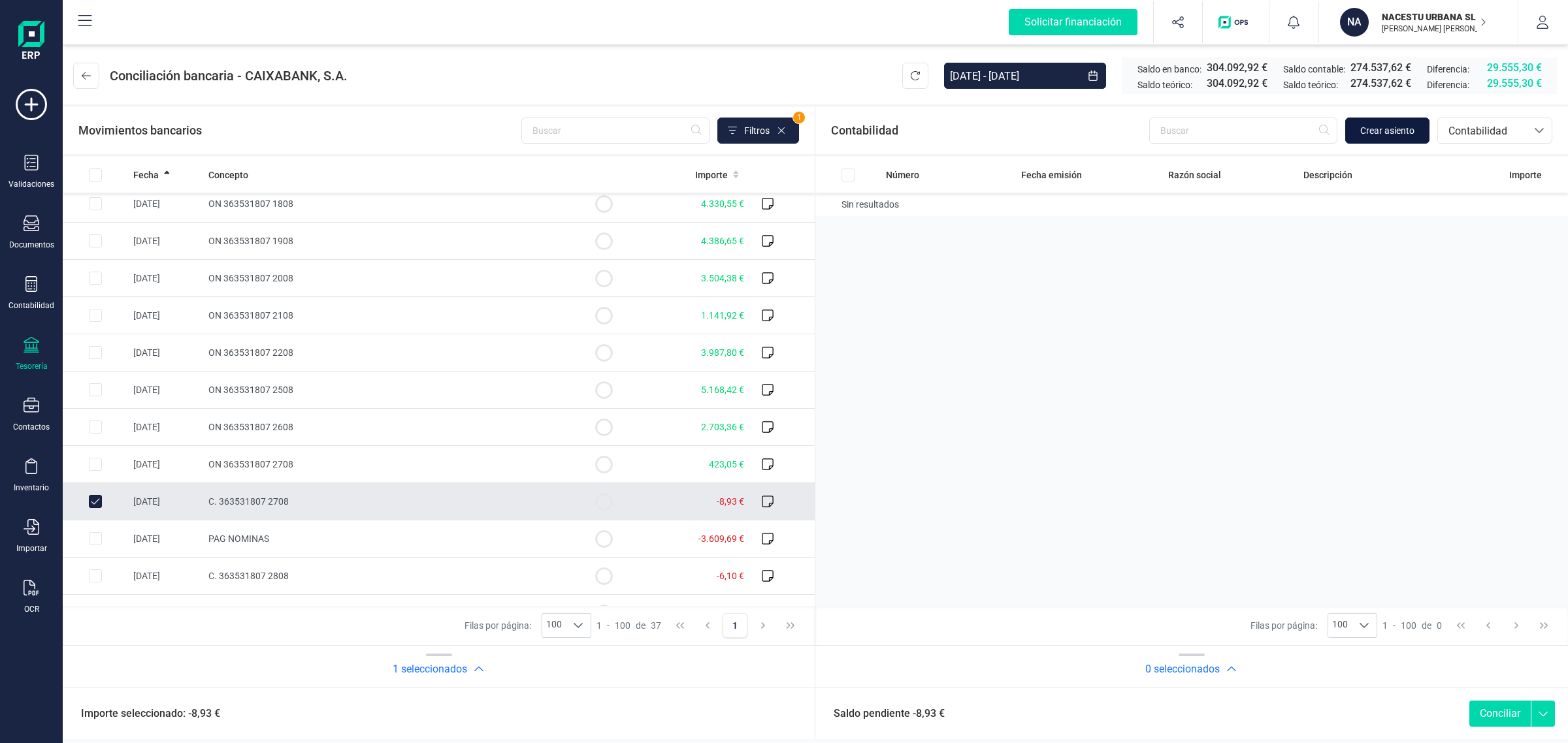
click at [1386, 118] on button "Crear asiento" at bounding box center [1387, 131] width 85 height 27
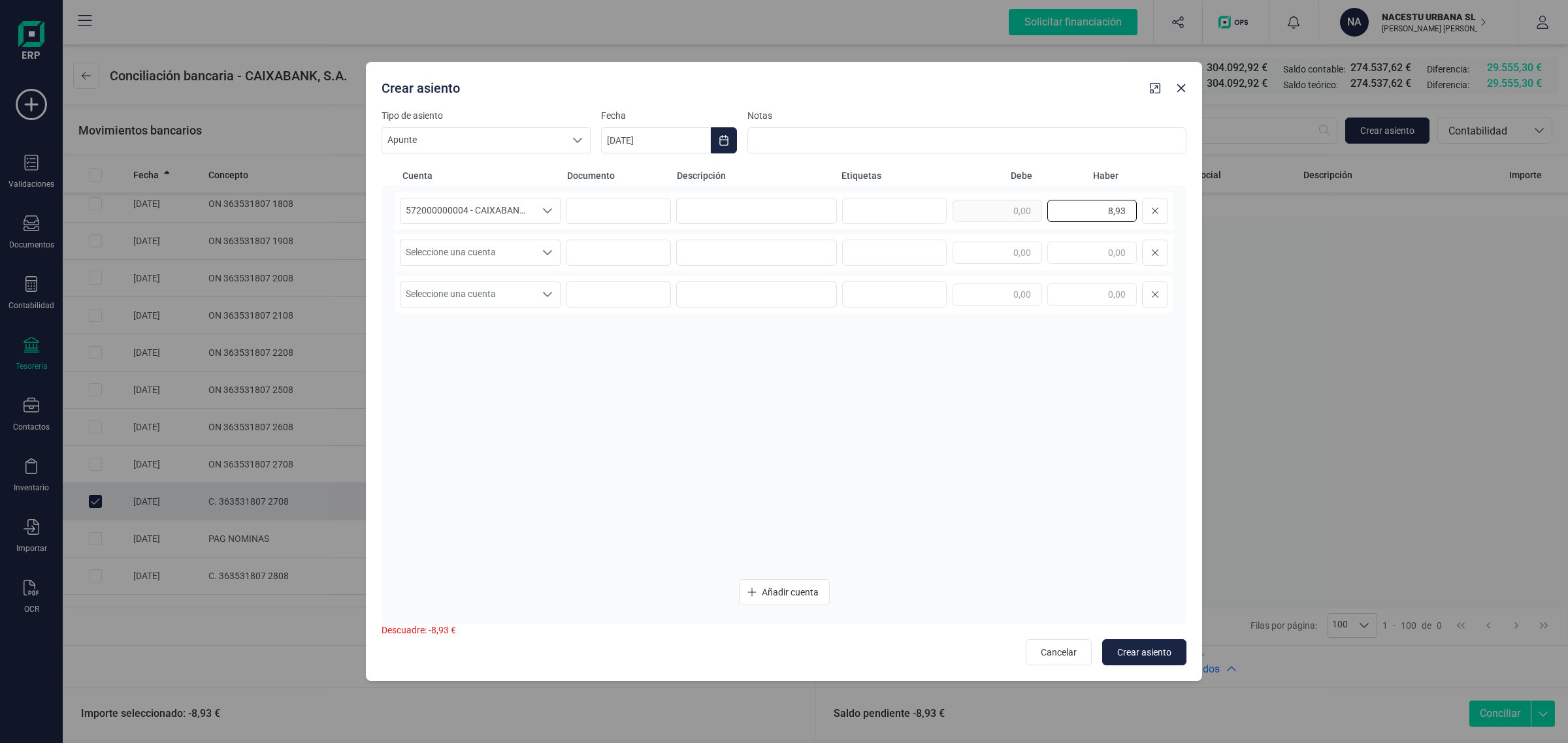
drag, startPoint x: 1066, startPoint y: 213, endPoint x: 1178, endPoint y: 225, distance: 112.6
click at [1178, 225] on div "572000000004 - CAIXABANK ****8220 572000000004 - CAIXABANK ****8220 57200000000…" at bounding box center [784, 405] width 805 height 439
click at [998, 259] on input "text" at bounding box center [998, 252] width 89 height 22
paste input "8,93"
type input "8,93"
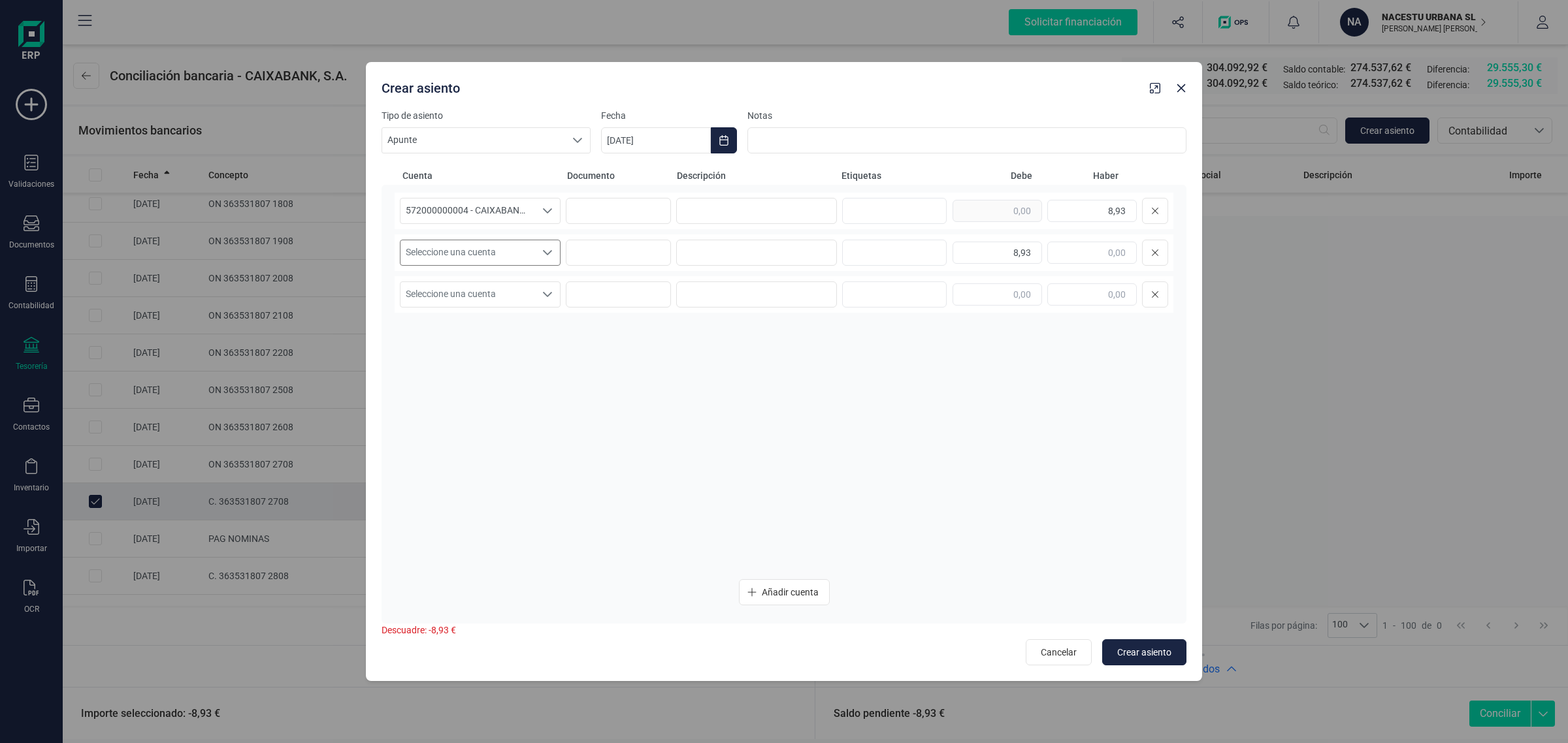
click at [451, 254] on span "Seleccione una cuenta" at bounding box center [468, 253] width 135 height 25
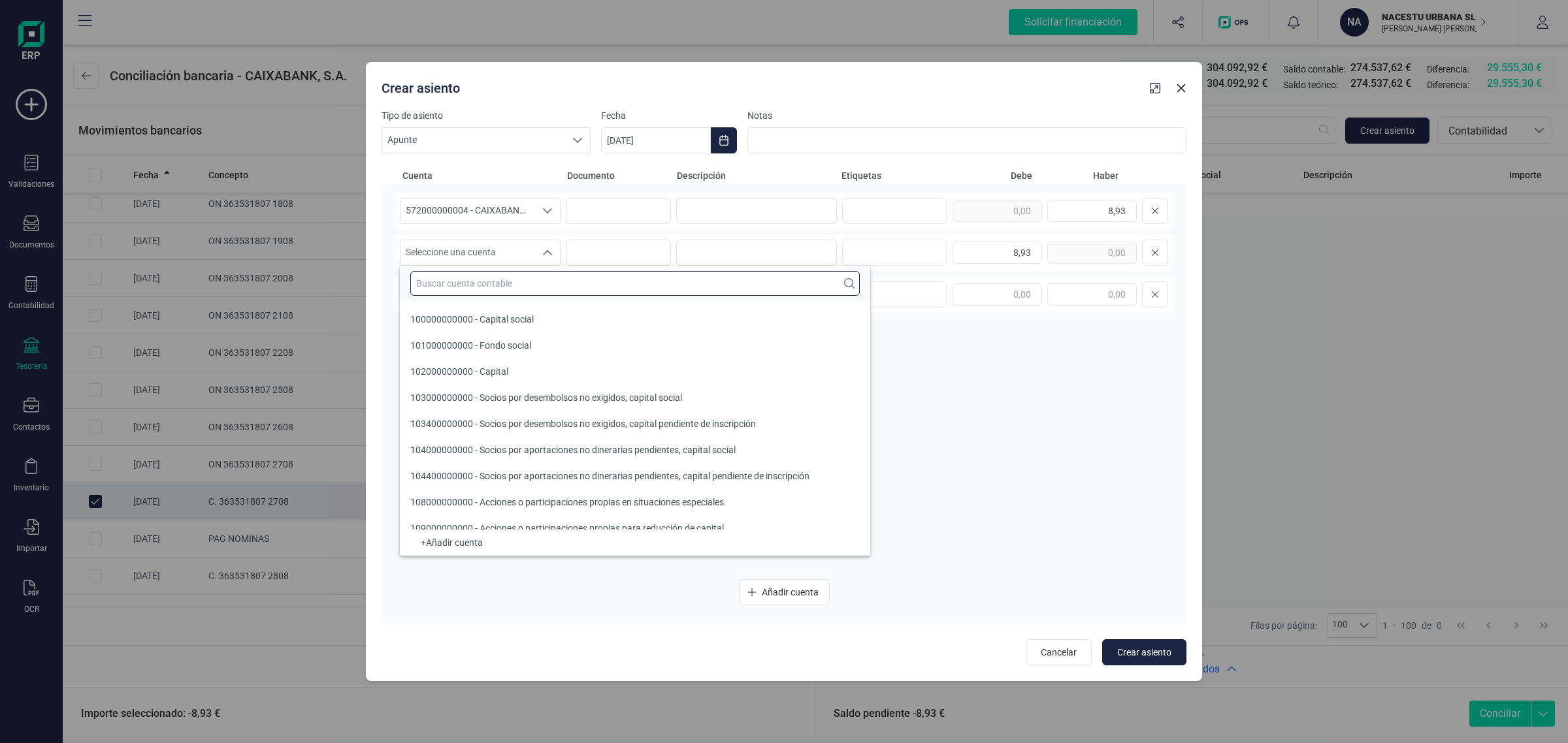
click at [457, 282] on input "text" at bounding box center [635, 283] width 449 height 25
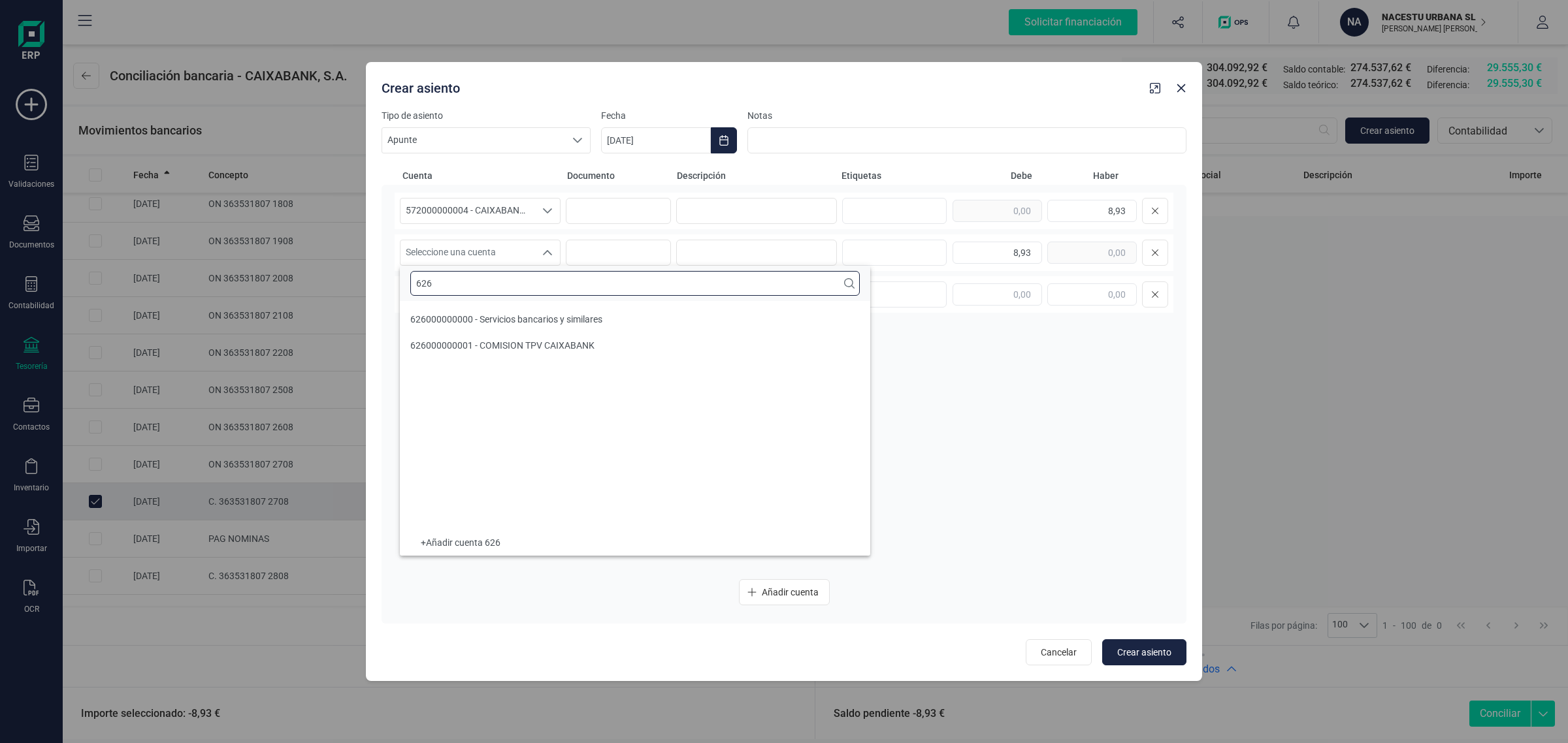
scroll to position [0, 0]
type input "626"
click at [468, 341] on span "626000000001 - COMISION TPV CAIXABANK" at bounding box center [503, 345] width 184 height 10
click at [726, 131] on button "Choose Date" at bounding box center [724, 141] width 27 height 27
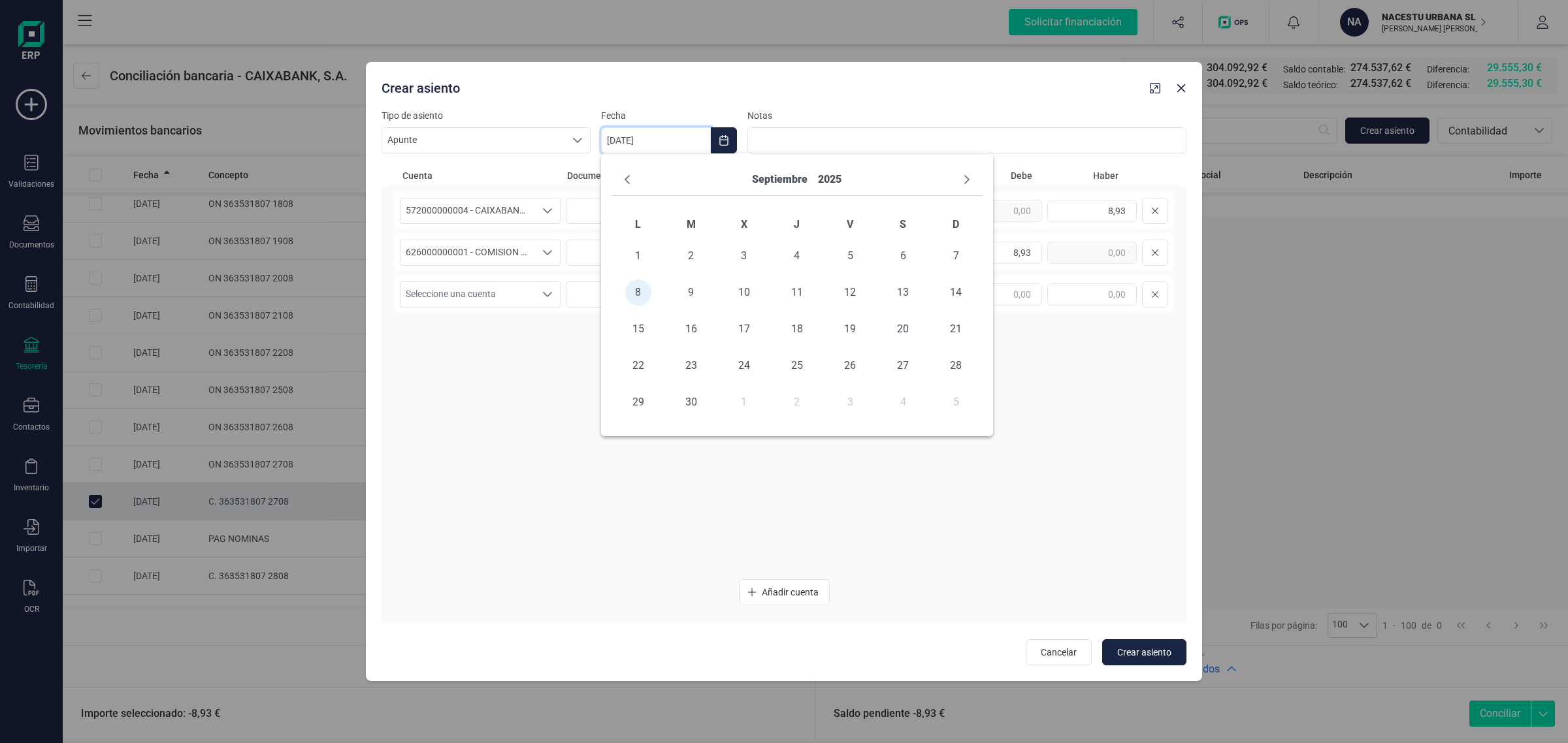
click at [638, 172] on div "septiembre 2025" at bounding box center [797, 181] width 372 height 32
click at [620, 178] on button "Previous Month" at bounding box center [627, 180] width 21 height 21
click at [807, 403] on span "28" at bounding box center [797, 403] width 27 height 27
type input "28/08/2025"
click at [1147, 638] on div "Cancelar Crear asiento" at bounding box center [784, 649] width 805 height 34
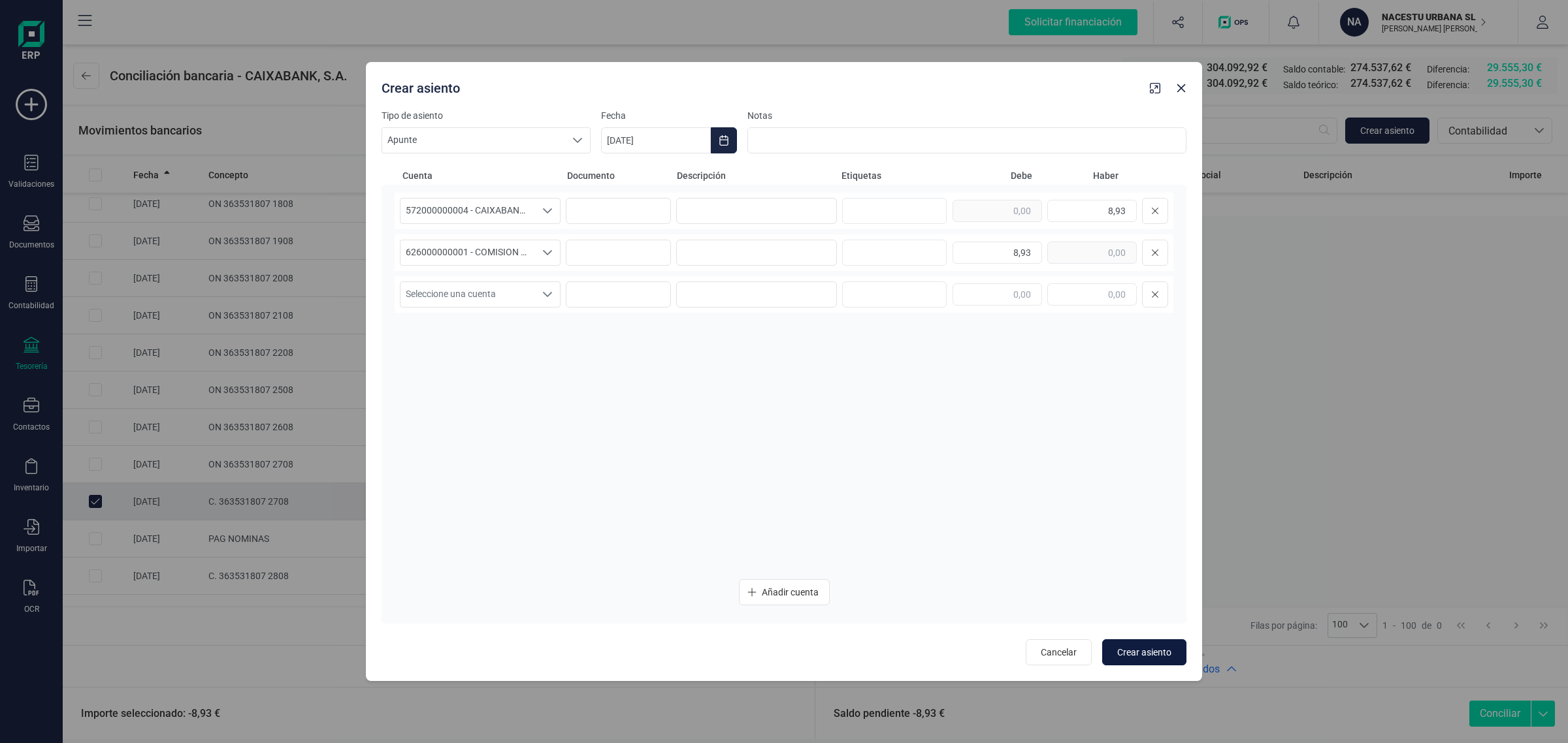
click at [1157, 652] on span "Crear asiento" at bounding box center [1144, 653] width 54 height 13
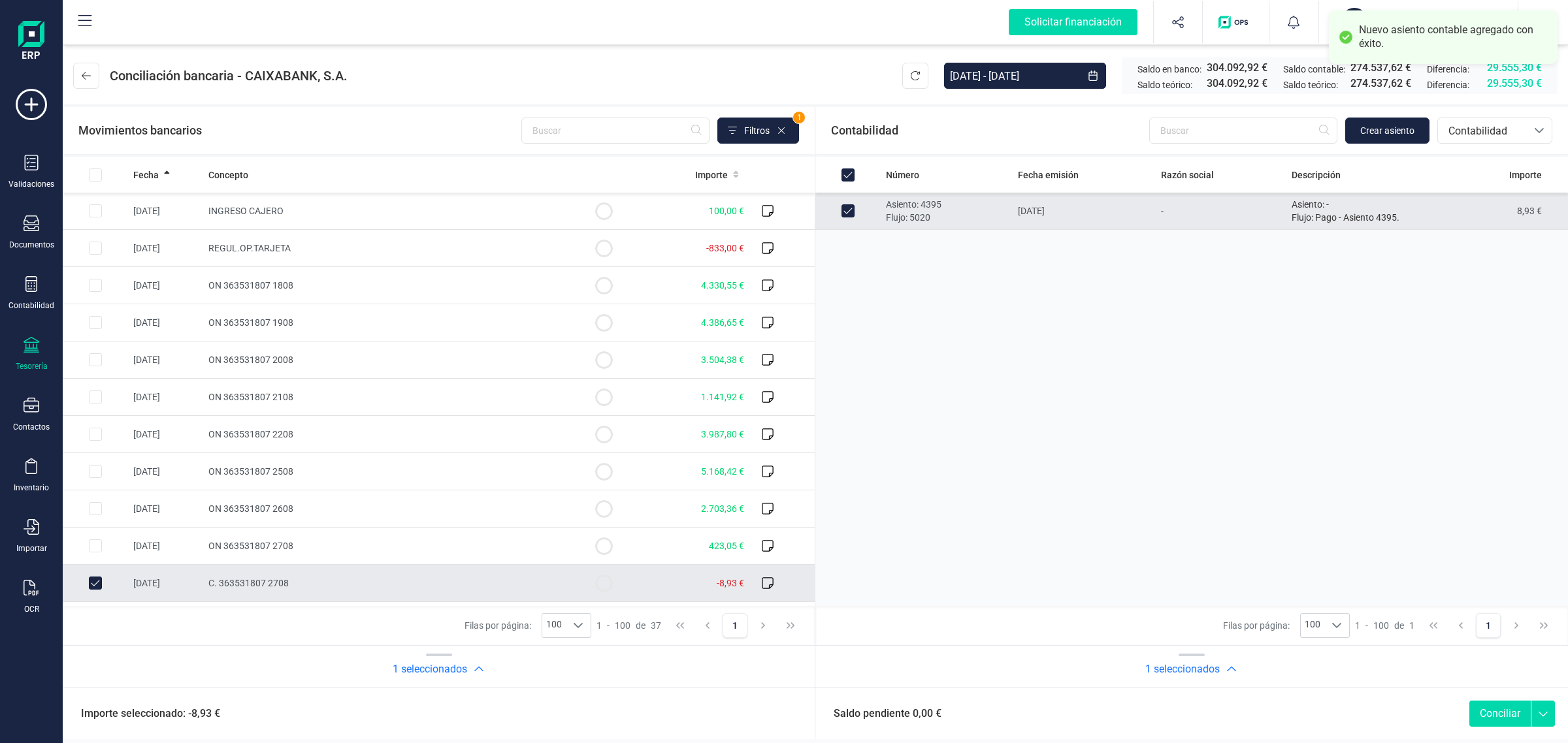
click at [1488, 717] on button "Conciliar" at bounding box center [1500, 714] width 62 height 27
checkbox input "false"
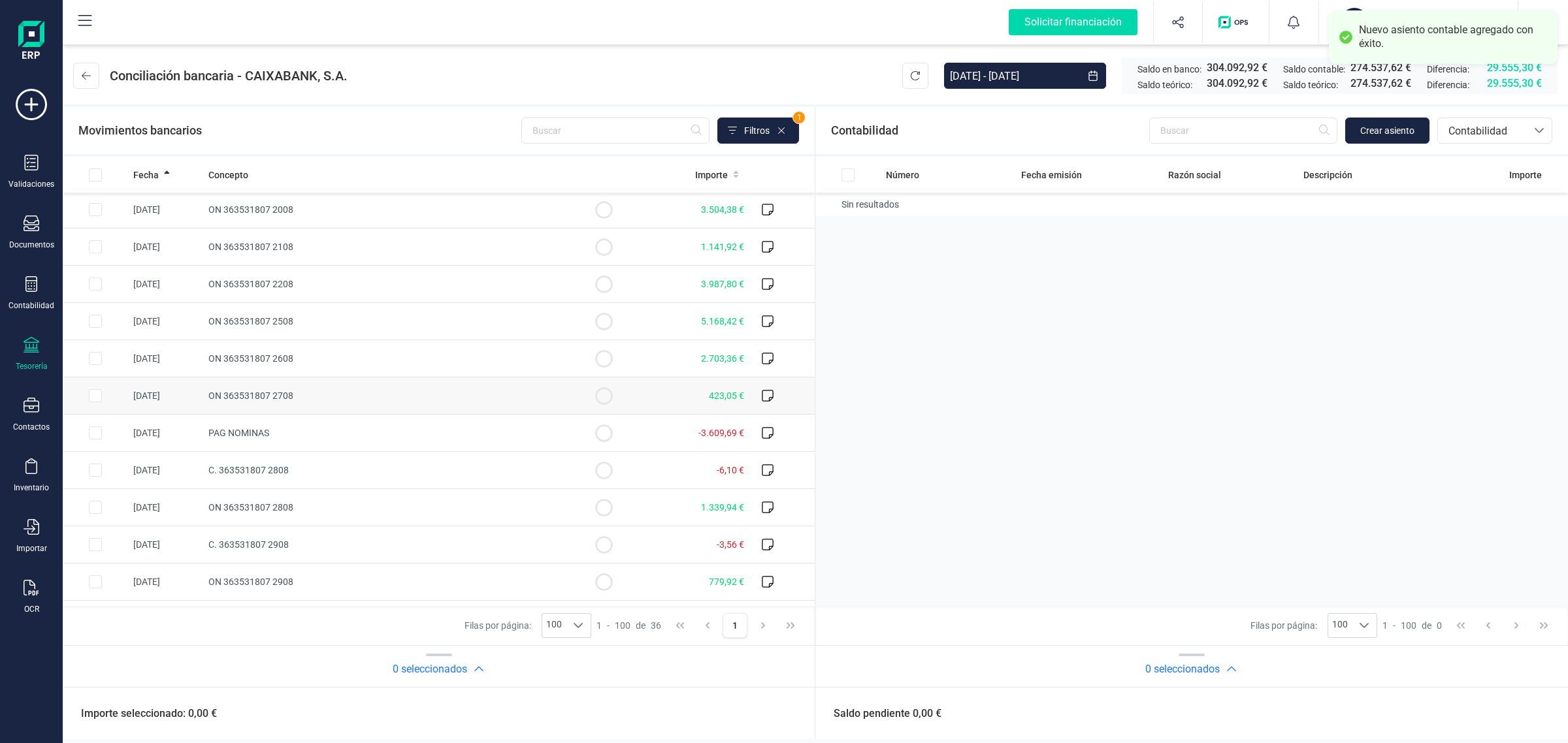
scroll to position [163, 0]
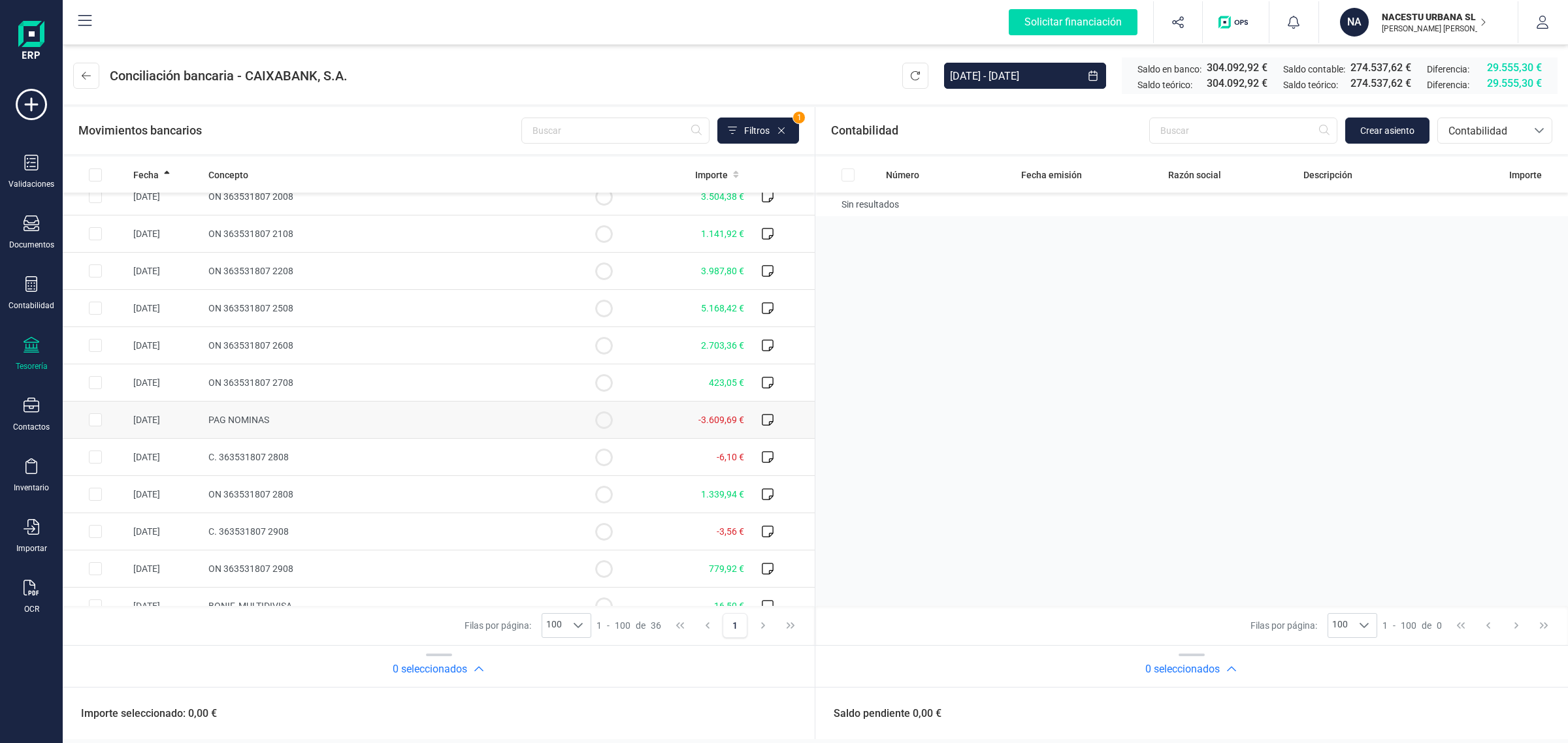
click at [350, 410] on td "PAG NOMINAS" at bounding box center [387, 420] width 368 height 37
checkbox input "true"
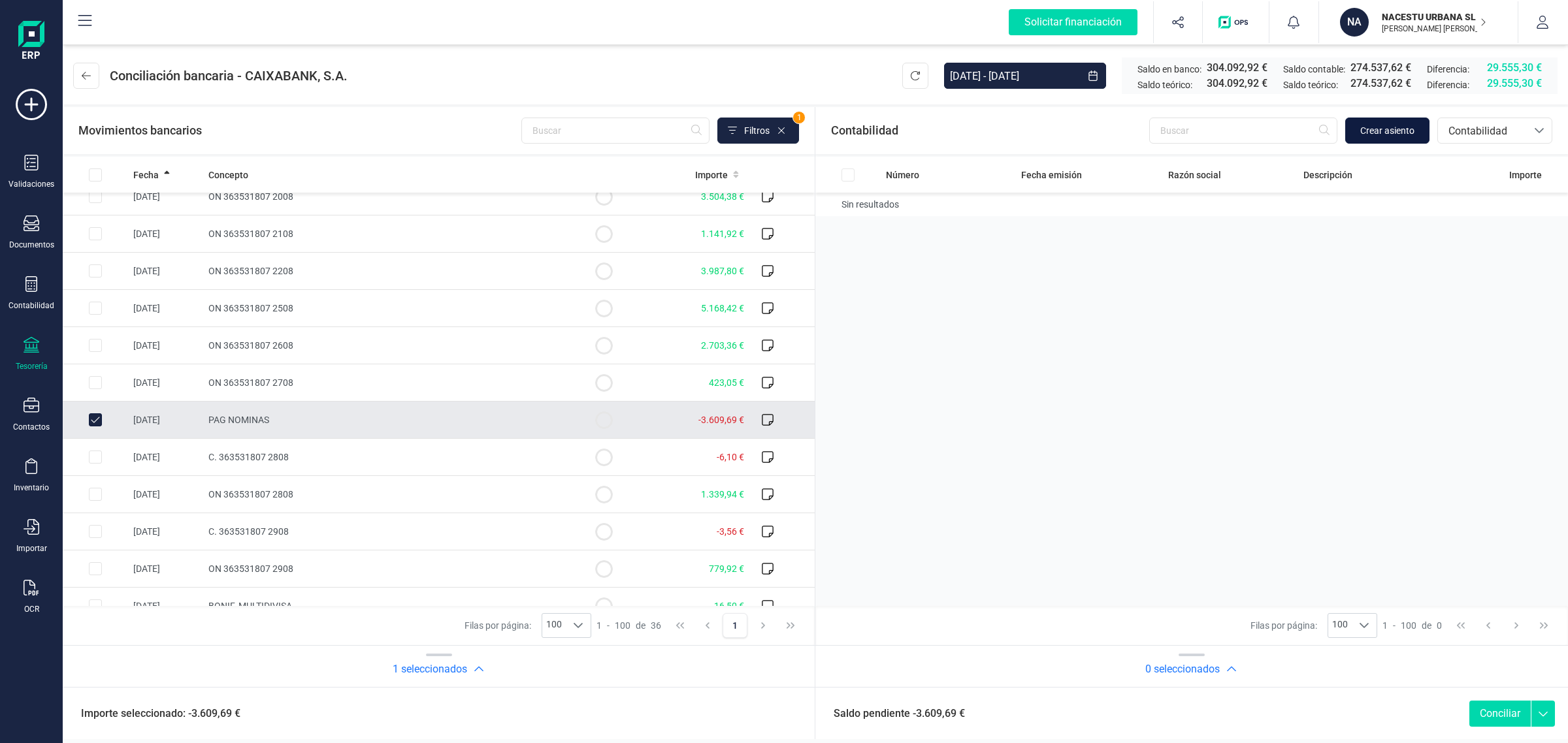
click at [1375, 124] on span "Crear asiento" at bounding box center [1387, 131] width 54 height 13
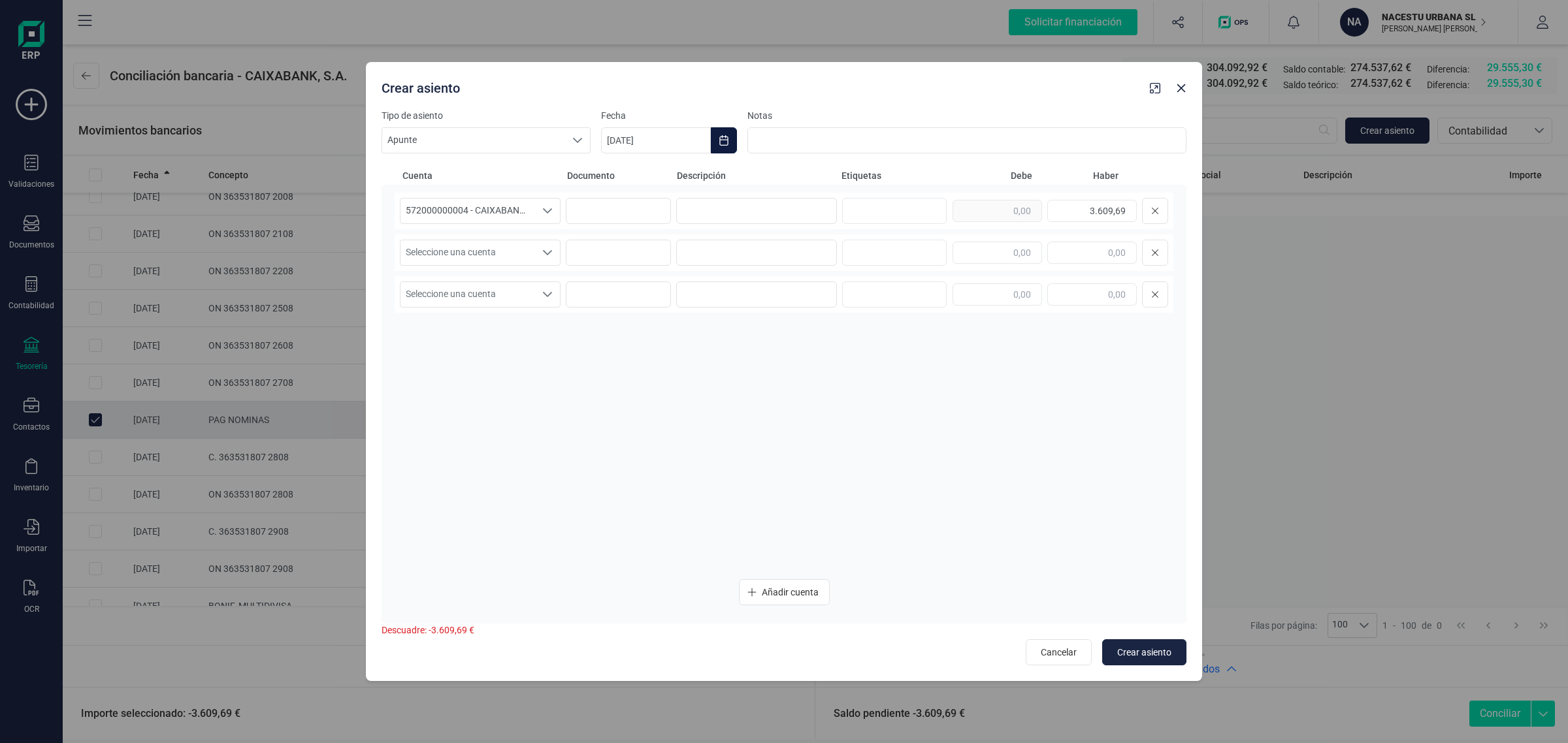
click at [731, 137] on button "Choose Date" at bounding box center [724, 141] width 27 height 27
click at [631, 173] on button "Previous Month" at bounding box center [627, 180] width 21 height 21
click at [850, 400] on span "29" at bounding box center [851, 403] width 27 height 27
type input "29/08/2025"
click at [520, 246] on span "Seleccione una cuenta" at bounding box center [468, 253] width 135 height 25
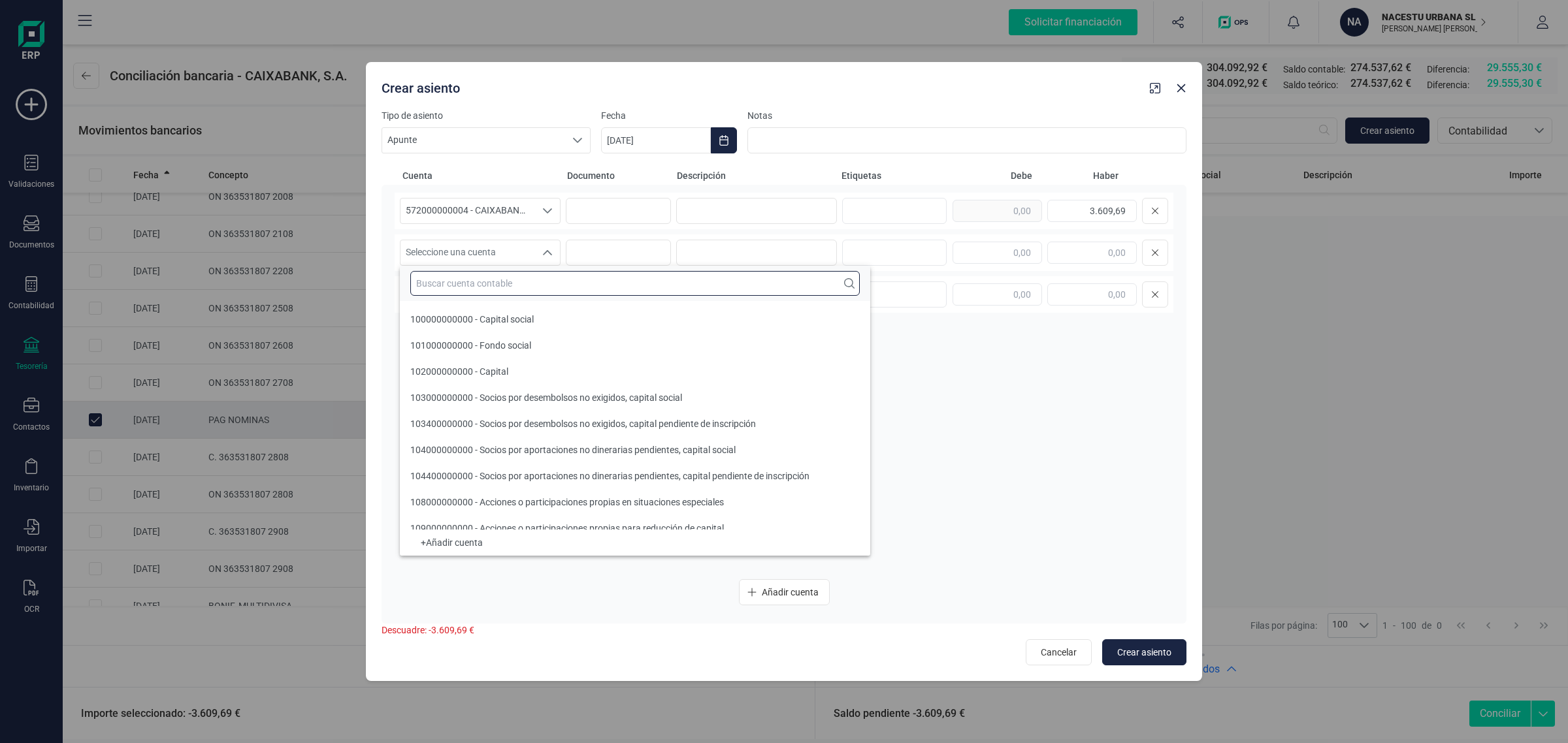
click at [476, 279] on input "text" at bounding box center [635, 283] width 449 height 25
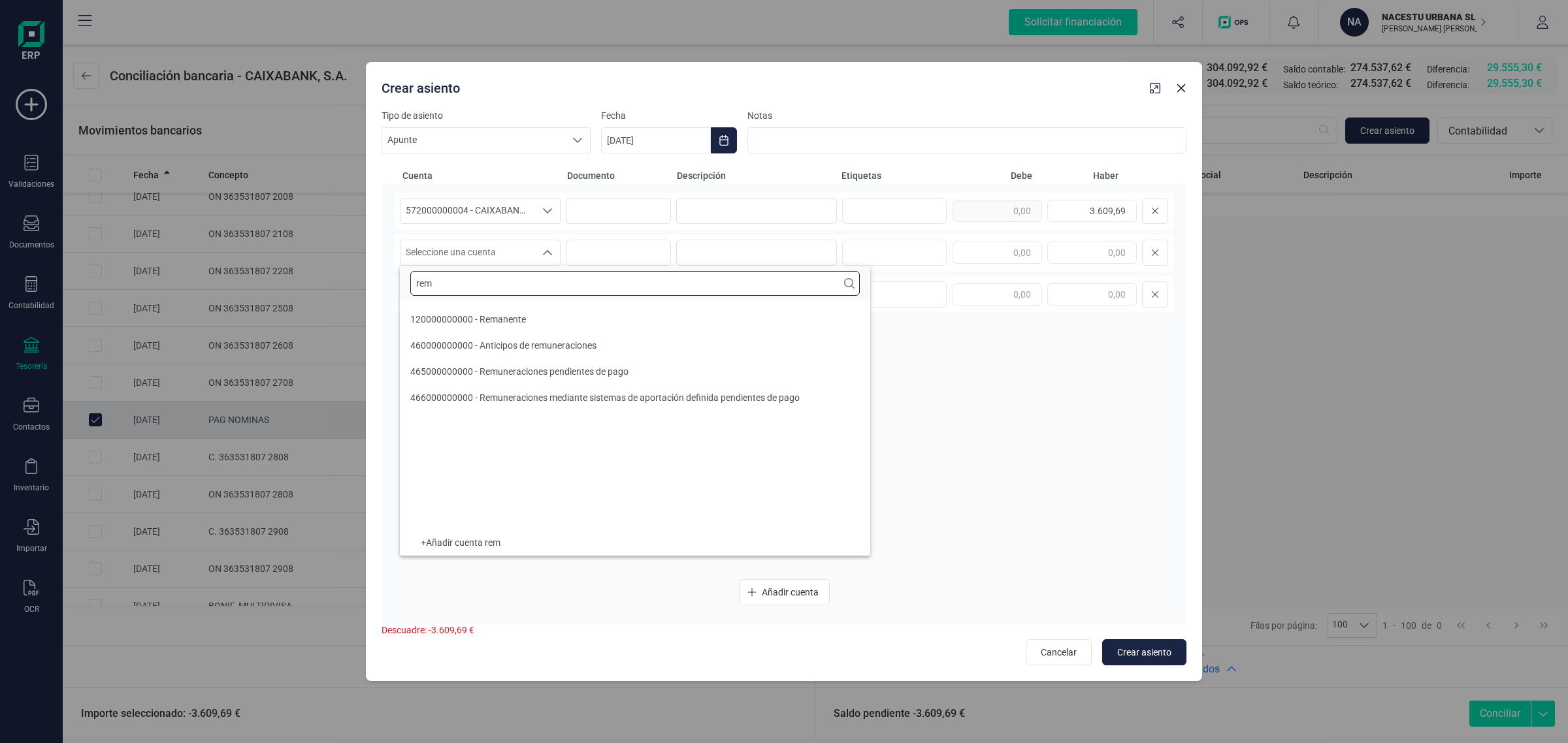
scroll to position [0, 0]
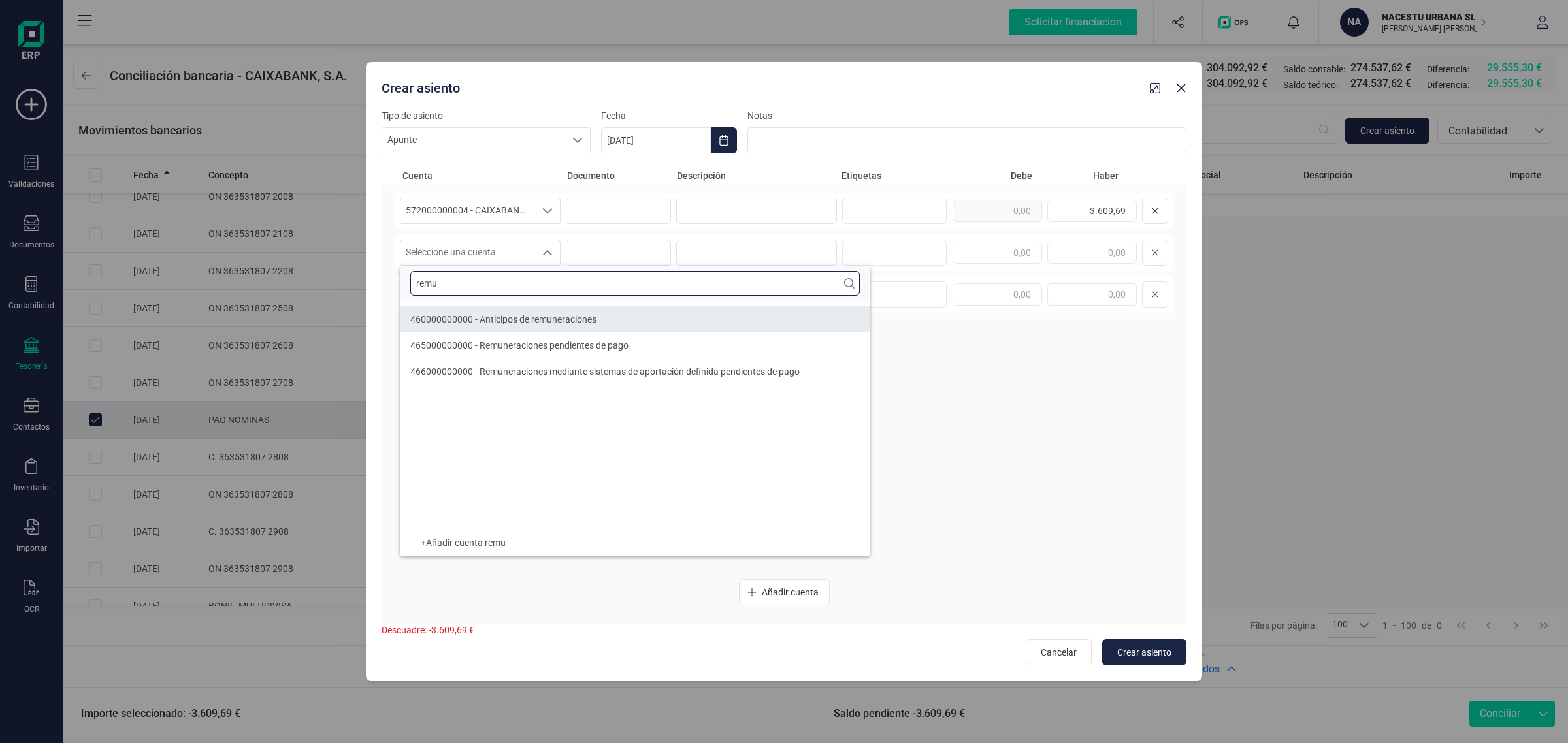
type input "remu"
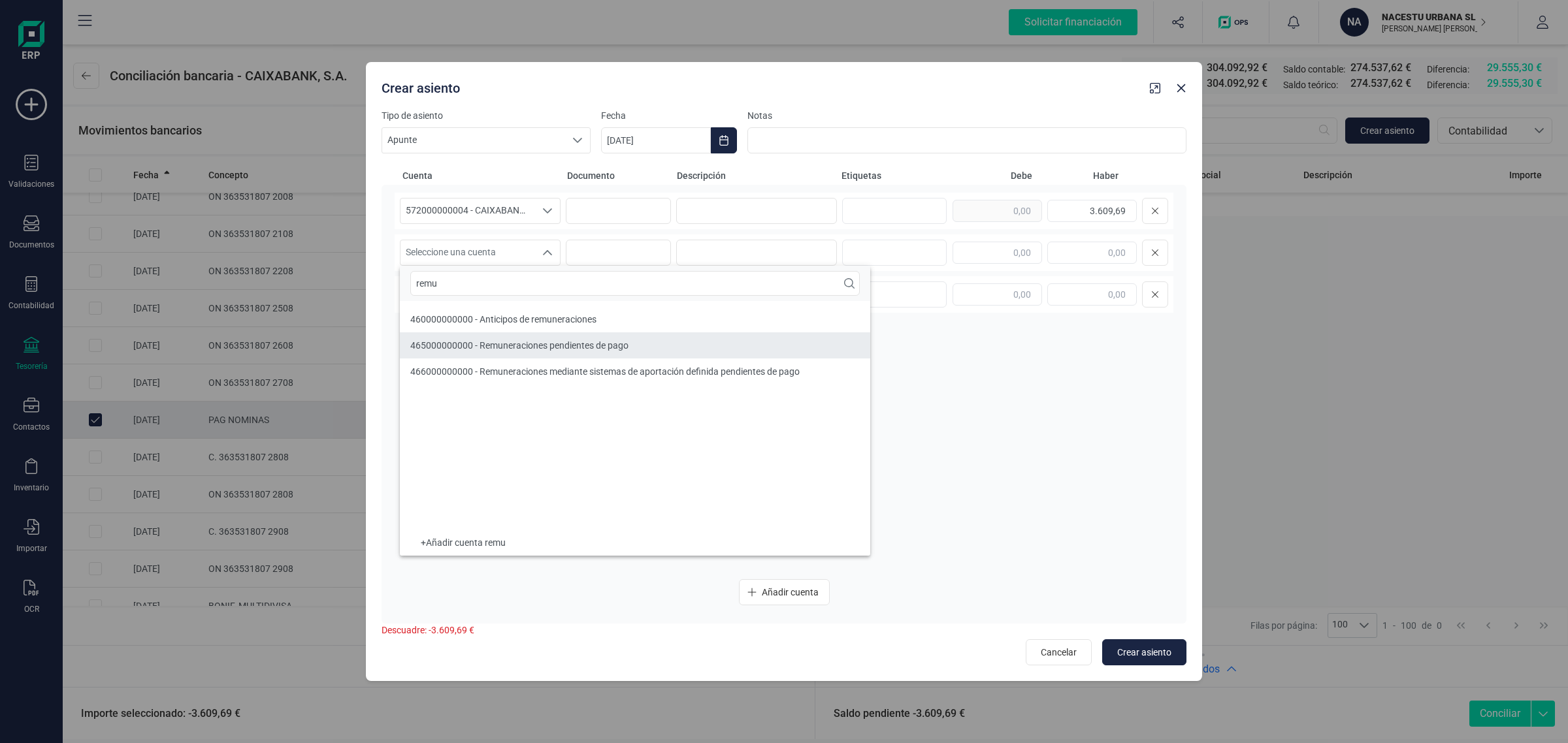
click at [465, 335] on li "465000000000 - Remuneraciones pendientes de pago" at bounding box center [635, 346] width 470 height 27
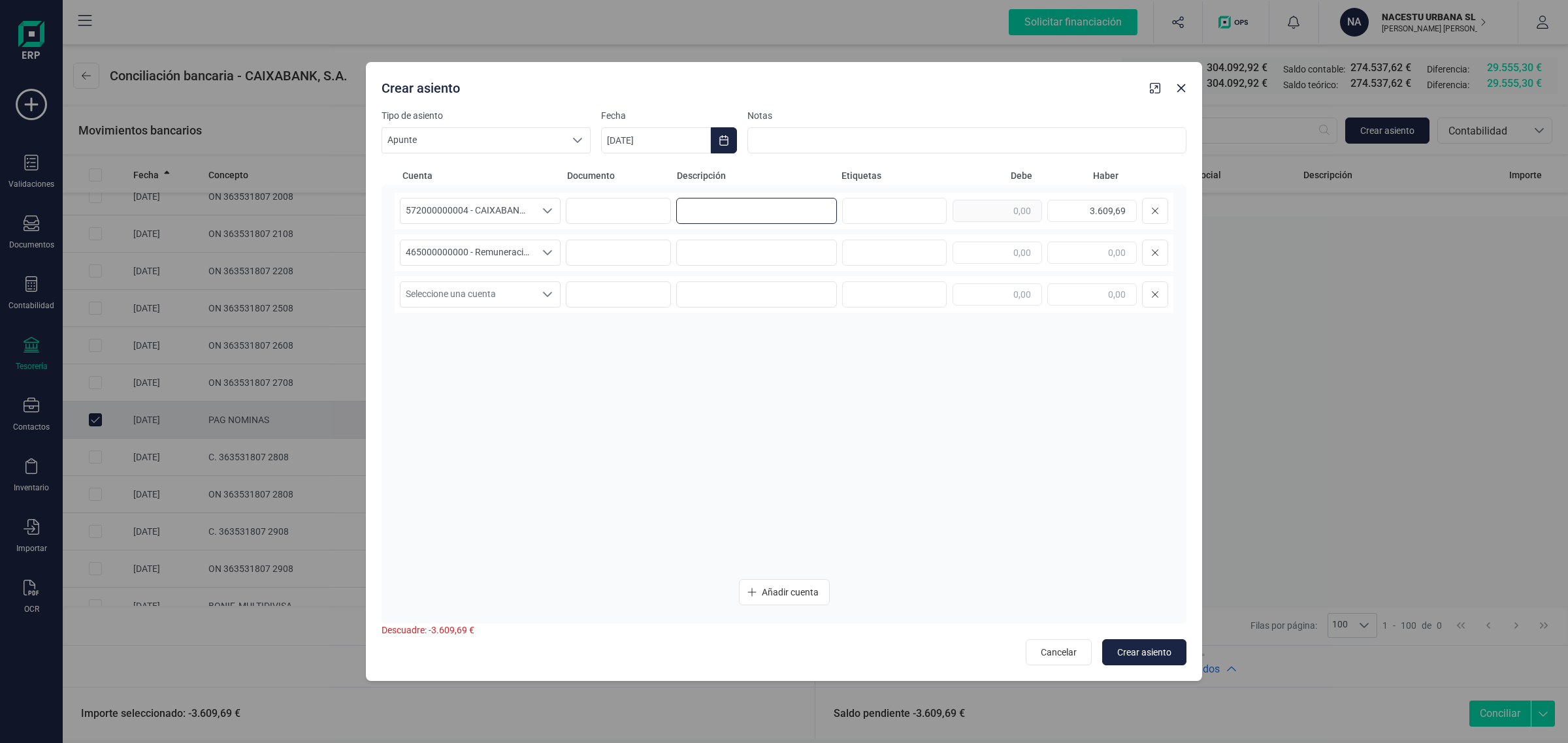
click at [762, 210] on input at bounding box center [756, 211] width 161 height 27
type input "n"
drag, startPoint x: 813, startPoint y: 212, endPoint x: 592, endPoint y: 236, distance: 222.3
click at [592, 236] on div "572000000004 - CAIXABANK ****8220 572000000004 - CAIXABANK ****8220 57200000000…" at bounding box center [784, 381] width 779 height 376
type input "PAGO NOMINA AGOSTO"
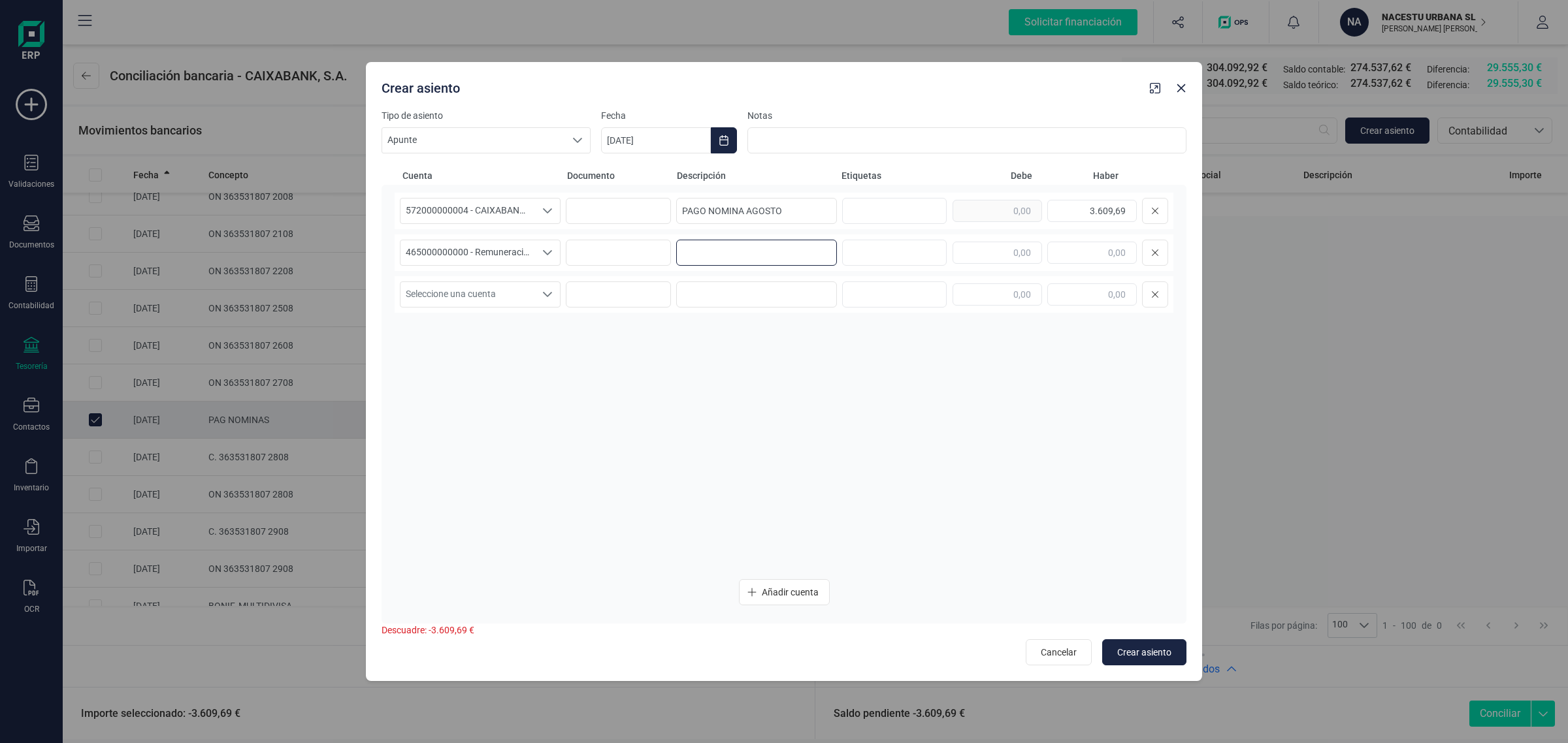
click at [694, 249] on input at bounding box center [756, 253] width 161 height 27
paste input "PAGO NOMINA AGOSTO"
type input "PAGO NOMINA AGOSTO"
drag, startPoint x: 1080, startPoint y: 211, endPoint x: 1143, endPoint y: 233, distance: 66.7
click at [1143, 233] on div "572000000004 - CAIXABANK ****8220 572000000004 - CAIXABANK ****8220 57200000000…" at bounding box center [784, 381] width 779 height 376
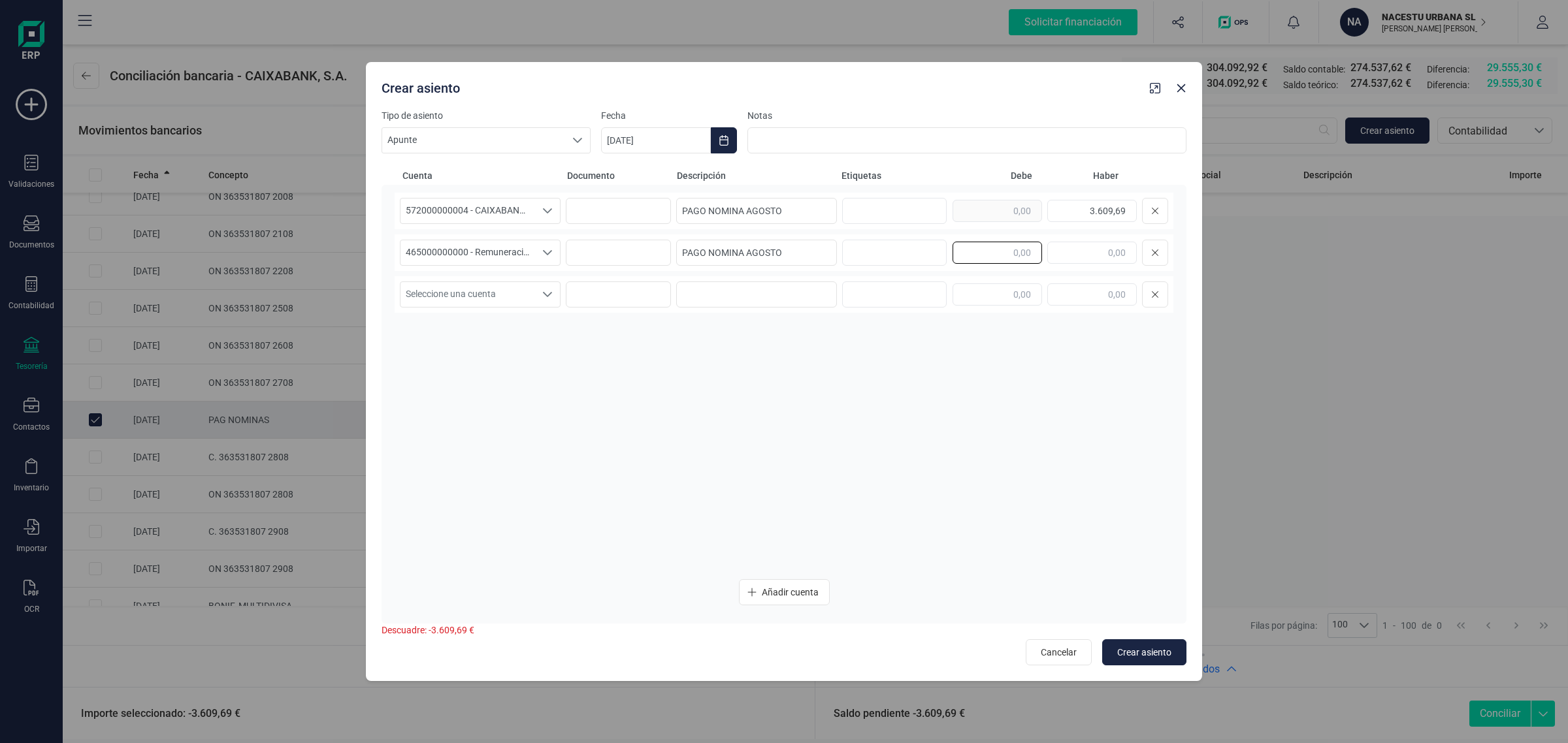
click at [1036, 250] on input "text" at bounding box center [998, 252] width 89 height 22
paste input "3.609,69"
type input "3.609,69"
click at [985, 445] on div "572000000004 - CAIXABANK ****8220 572000000004 - CAIXABANK ****8220 57200000000…" at bounding box center [784, 381] width 779 height 376
click at [1157, 645] on button "Crear asiento" at bounding box center [1144, 653] width 85 height 27
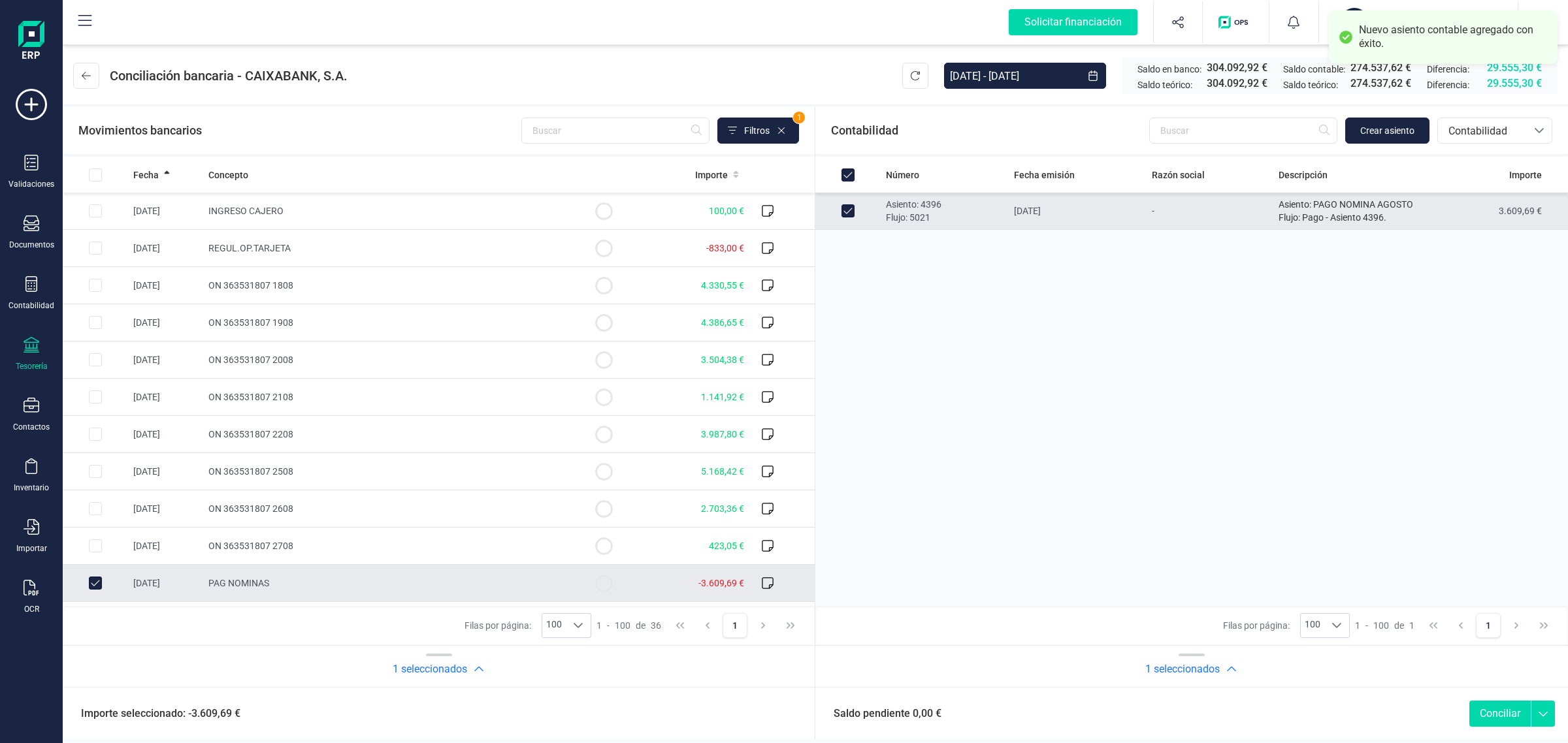
click at [1502, 708] on button "Conciliar" at bounding box center [1500, 714] width 62 height 27
checkbox input "false"
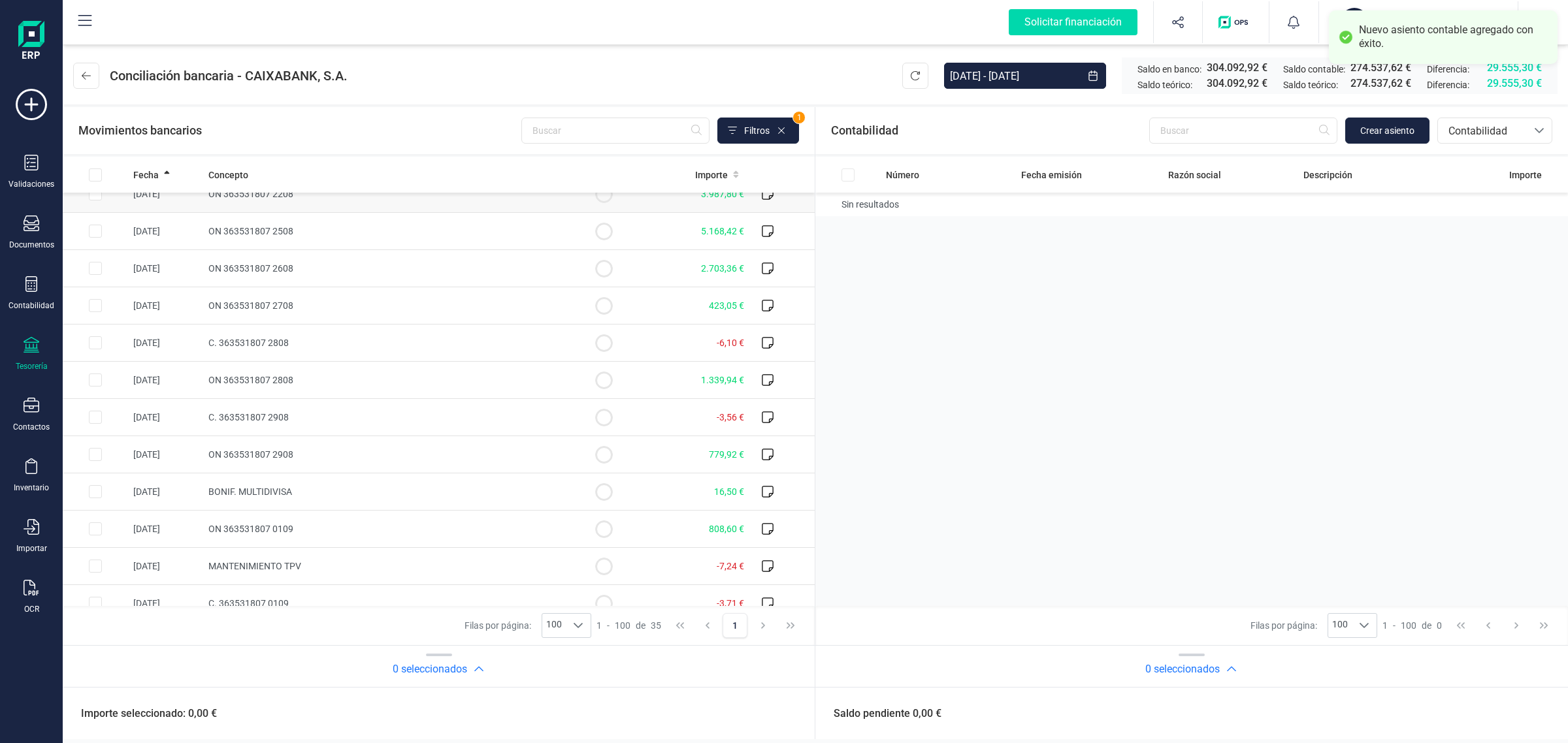
scroll to position [245, 0]
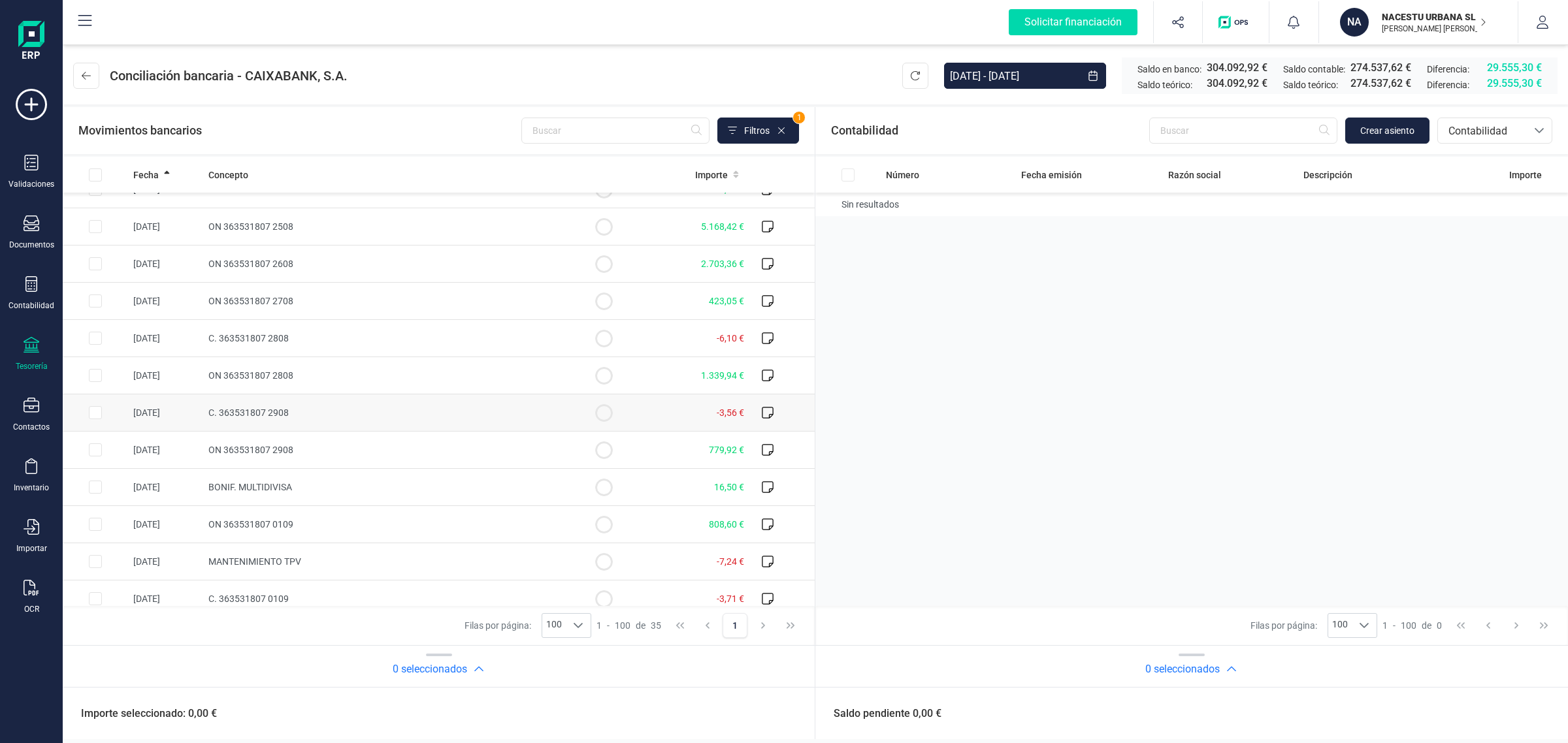
click at [324, 409] on td "C. 363531807 2908" at bounding box center [387, 412] width 368 height 37
checkbox input "true"
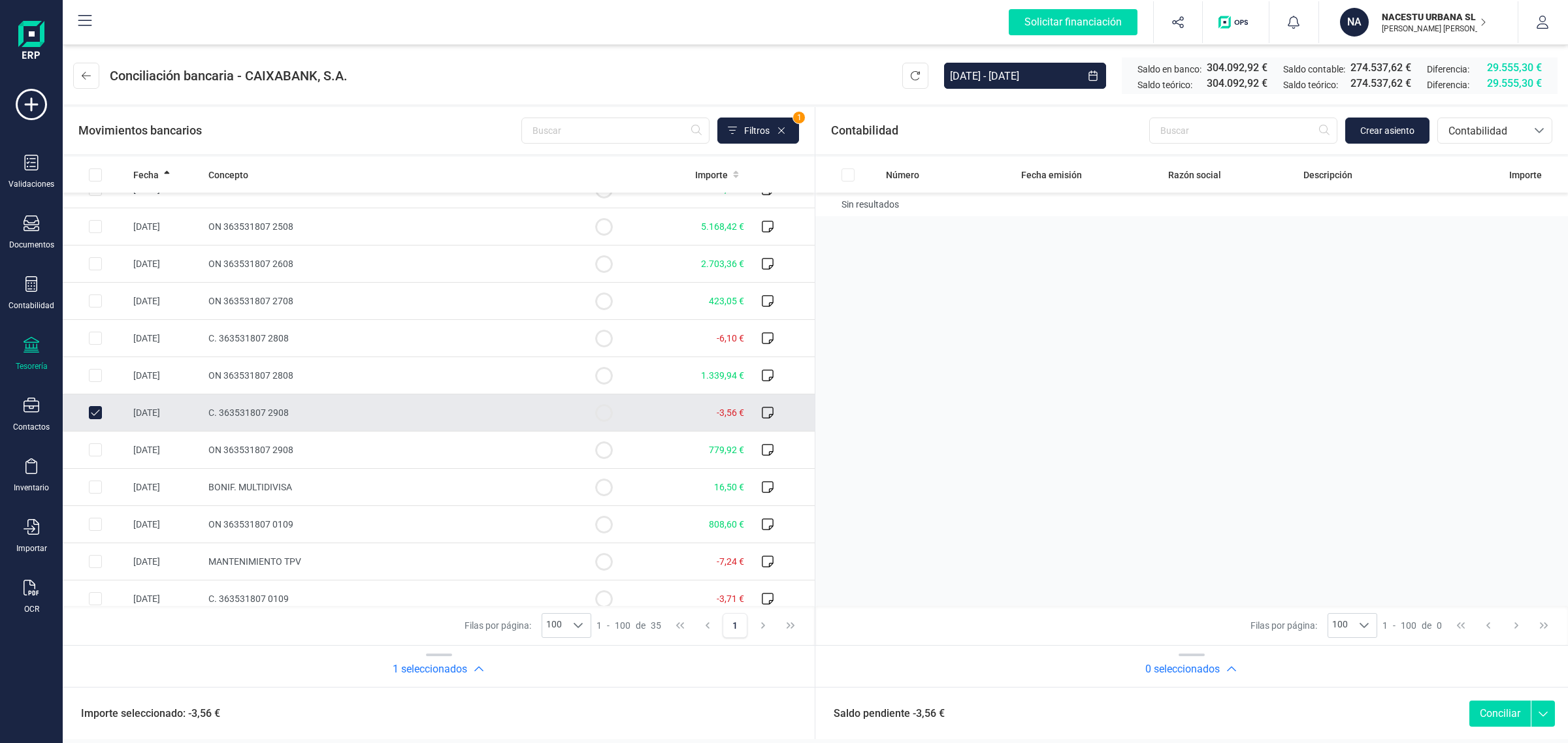
click at [1396, 113] on div "Contabilidad Crear asiento bancos.conciliacion.modal.headerAccounting bancos.co…" at bounding box center [1192, 131] width 753 height 48
click at [1392, 121] on button "Crear asiento" at bounding box center [1387, 131] width 85 height 27
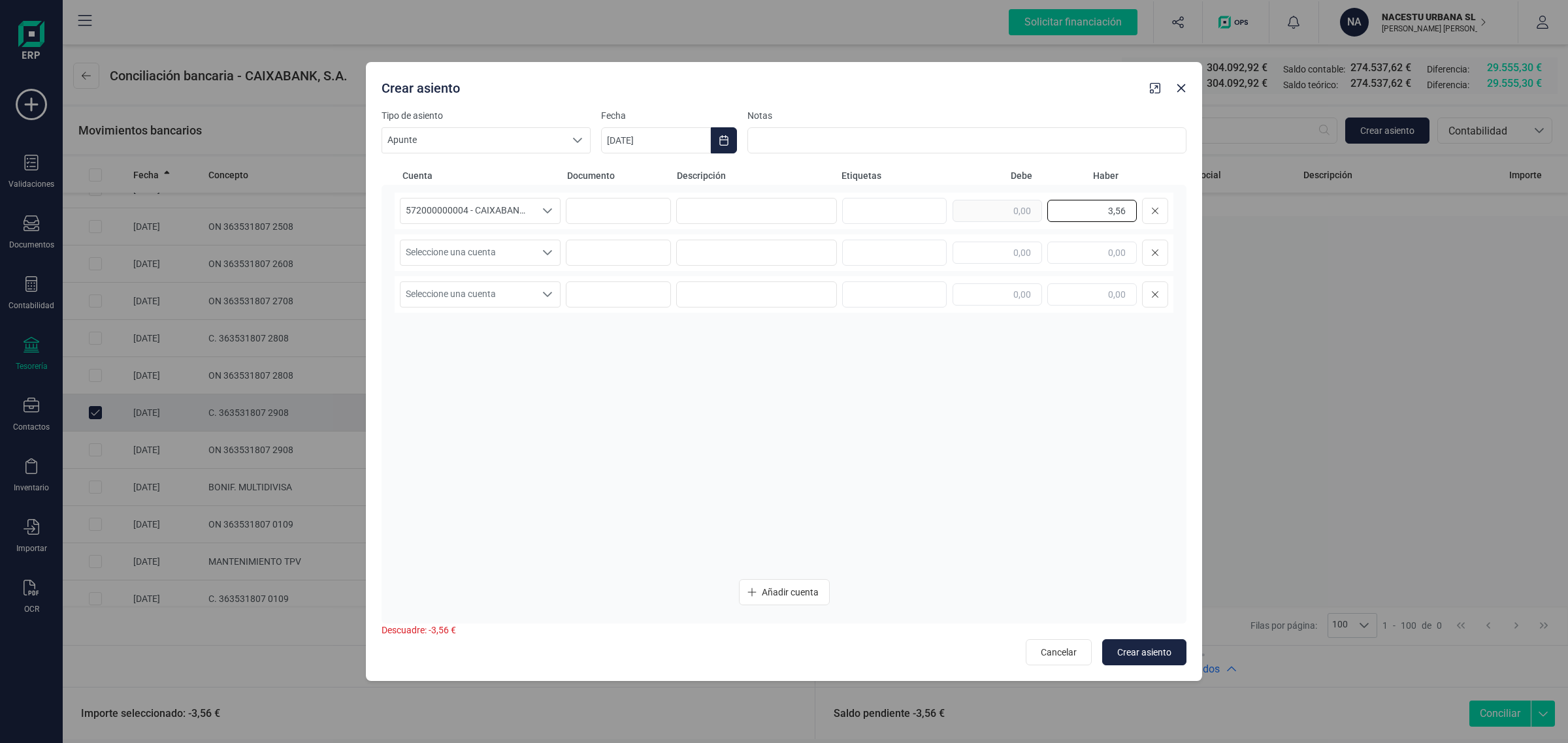
drag, startPoint x: 1065, startPoint y: 206, endPoint x: 1220, endPoint y: 214, distance: 155.2
click at [1220, 214] on div "Crear asiento Tipo de asiento Apunte Apunte Apunte Fecha 08/09/2025 Notas Cuent…" at bounding box center [784, 372] width 1568 height 743
click at [1023, 252] on input "text" at bounding box center [998, 252] width 89 height 22
paste input "3,56"
type input "3,56"
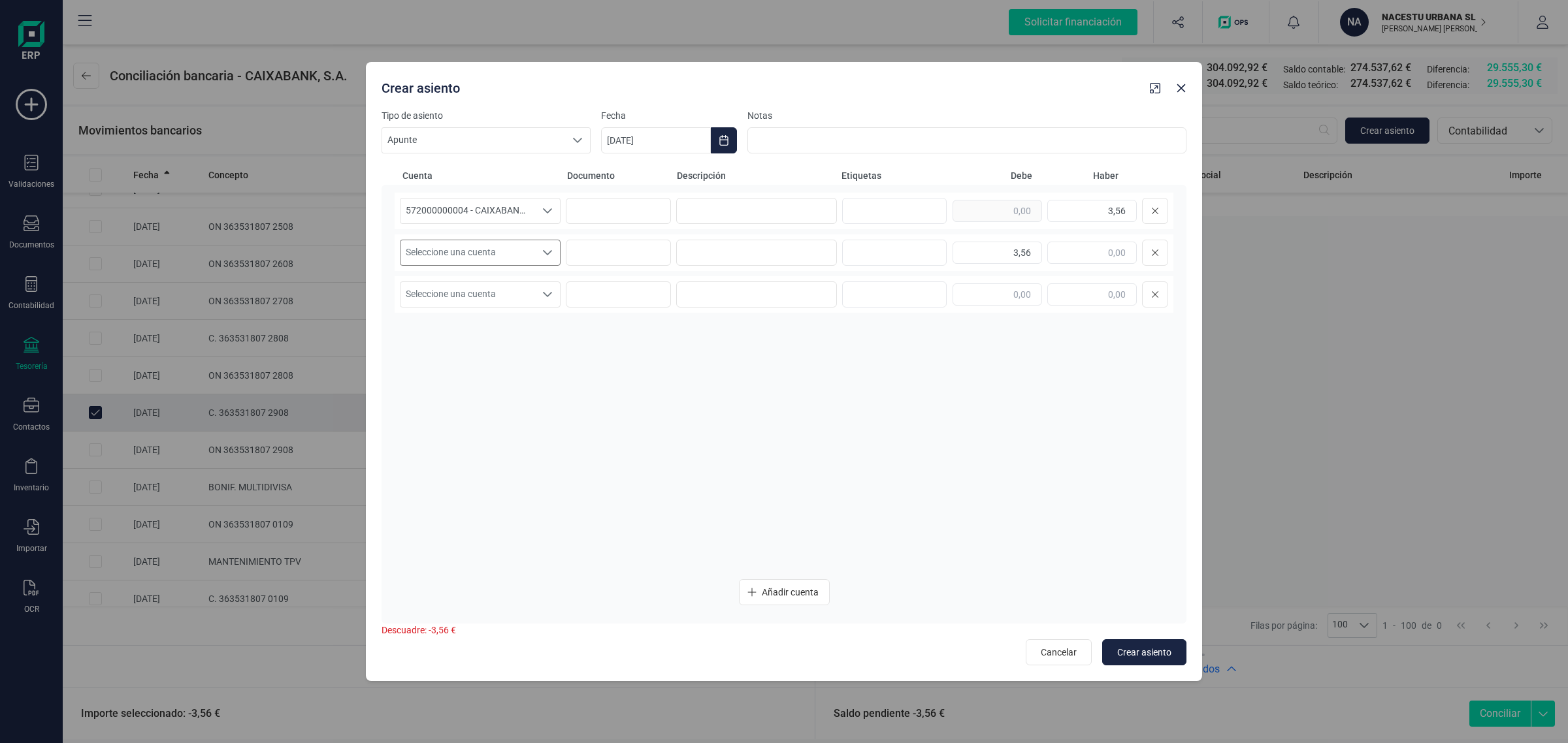
click at [454, 245] on span "Seleccione una cuenta" at bounding box center [468, 253] width 135 height 25
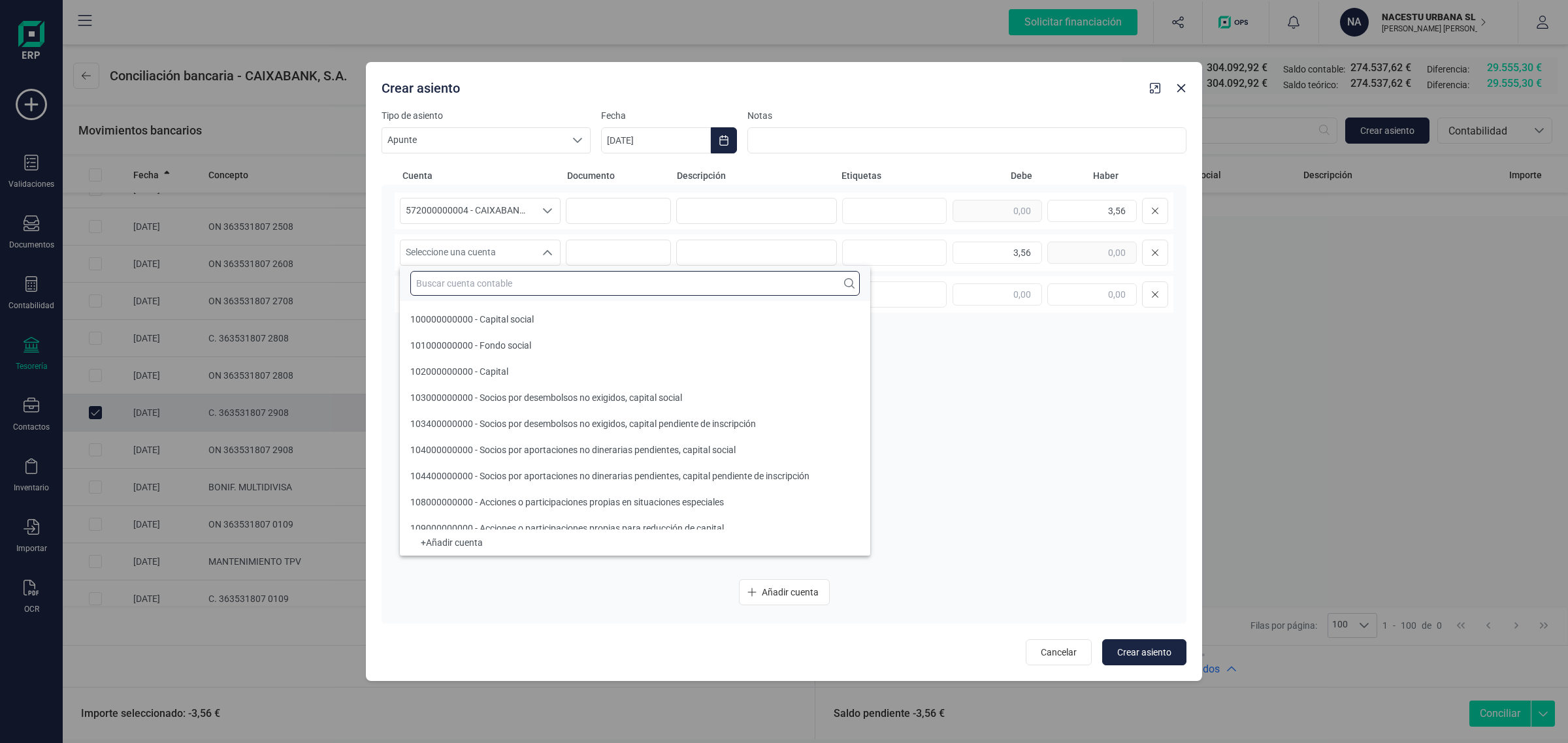
click at [428, 278] on input "text" at bounding box center [635, 283] width 449 height 25
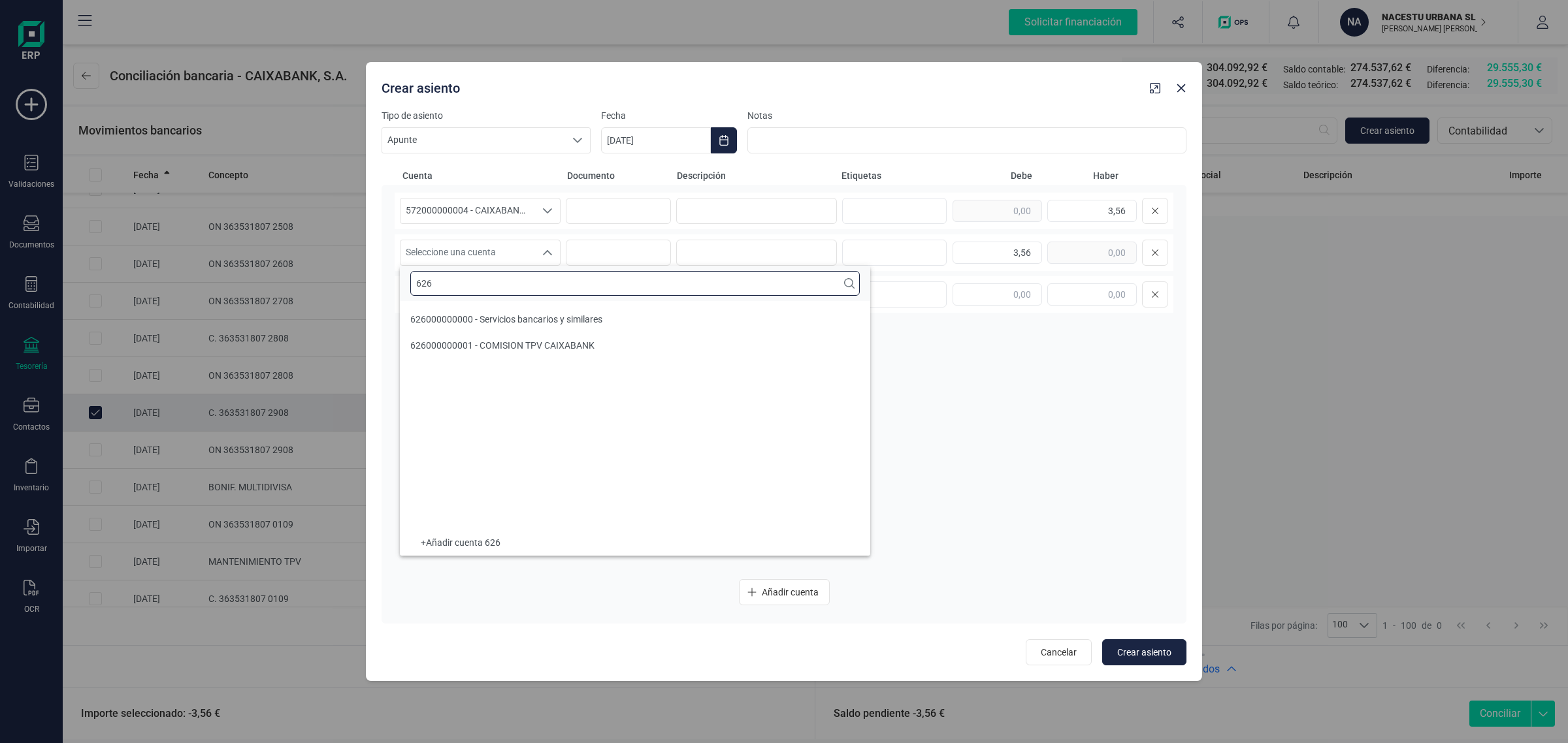
scroll to position [0, 0]
type input "626"
click at [495, 340] on span "626000000001 - COMISION TPV CAIXABANK" at bounding box center [503, 345] width 184 height 10
click at [729, 141] on icon "Choose Date" at bounding box center [723, 140] width 10 height 10
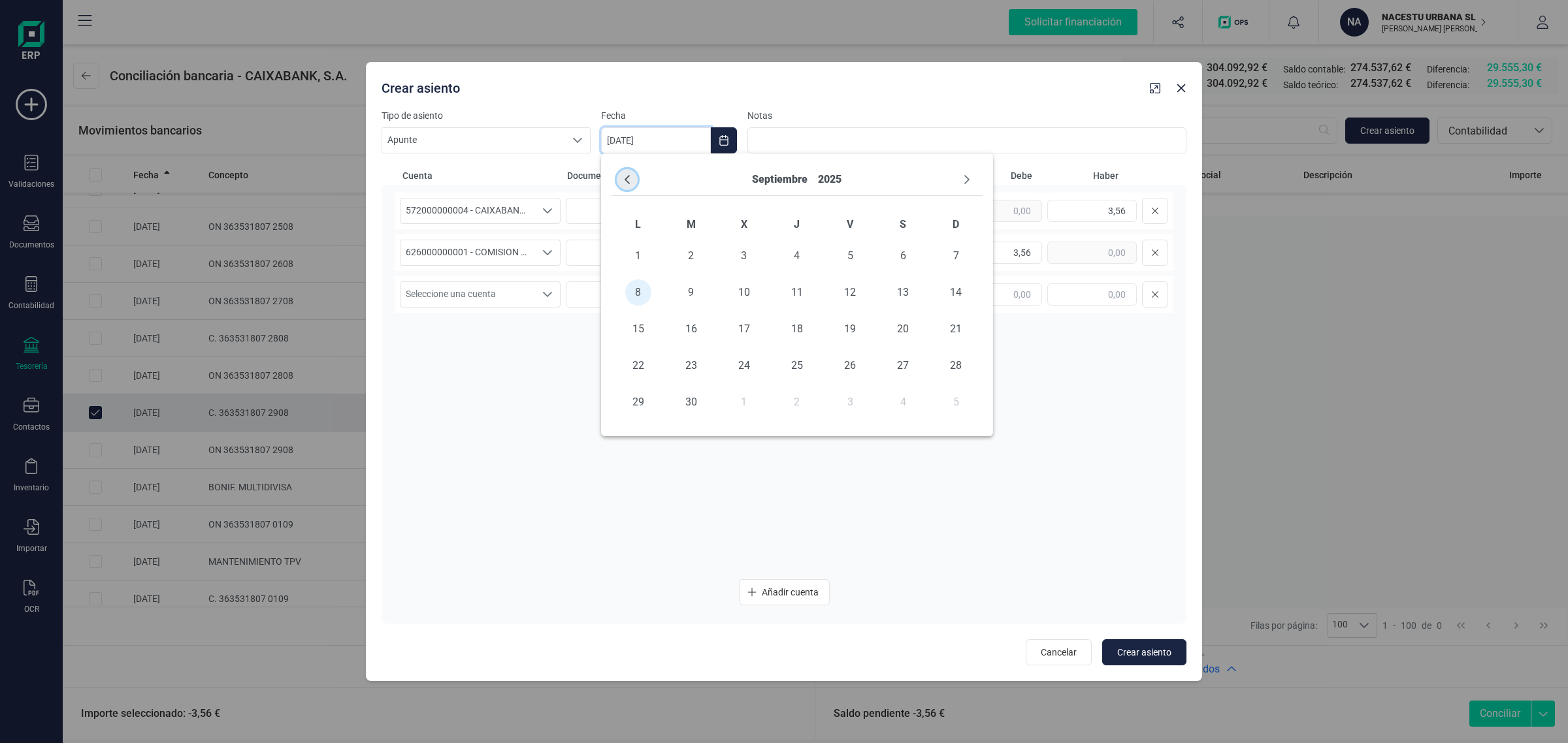
click at [622, 181] on icon "Previous Month" at bounding box center [627, 180] width 10 height 10
click at [908, 402] on span "30" at bounding box center [904, 403] width 27 height 27
type input "30/08/2025"
click at [1138, 652] on span "Crear asiento" at bounding box center [1144, 653] width 54 height 13
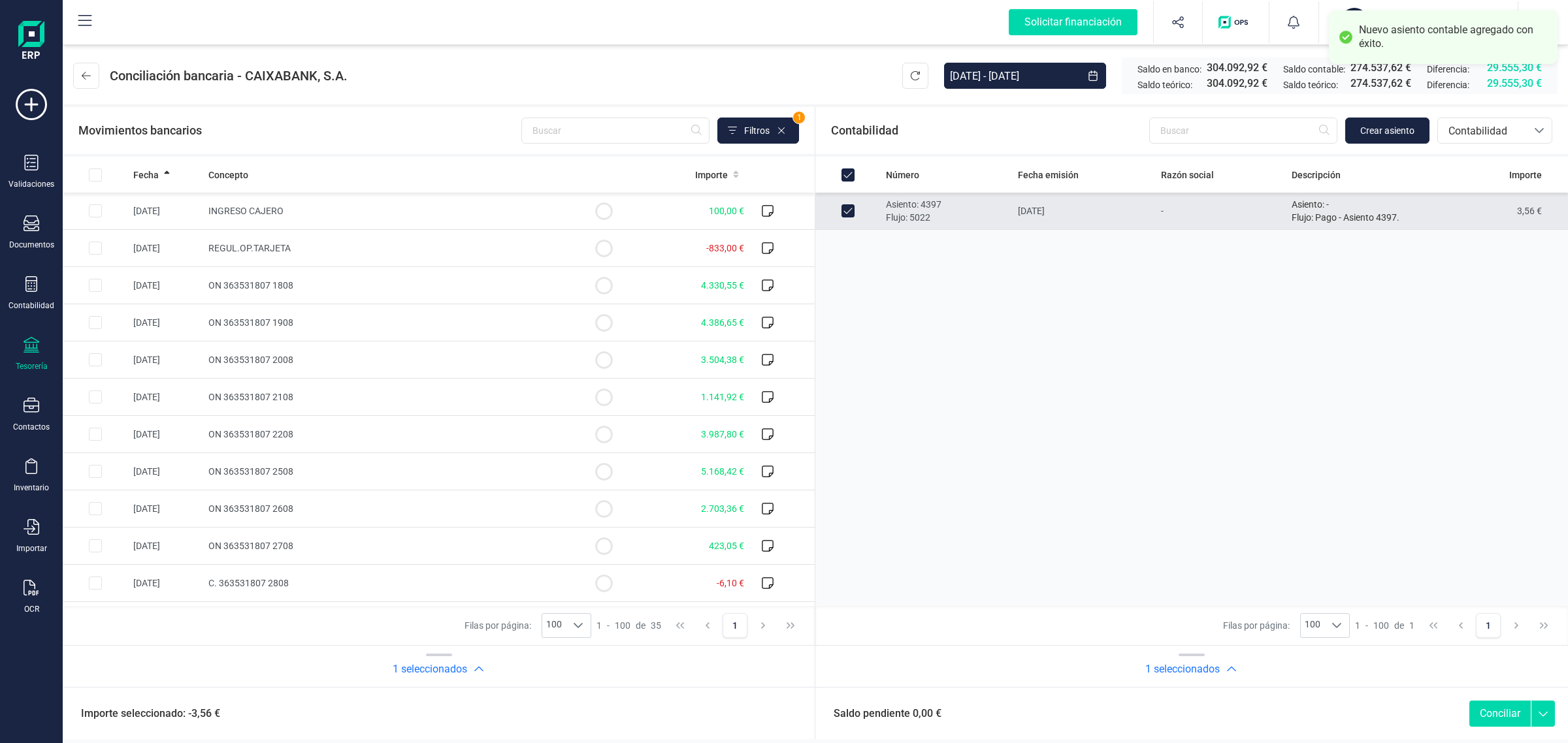
click at [1490, 712] on button "Conciliar" at bounding box center [1500, 714] width 62 height 27
checkbox input "false"
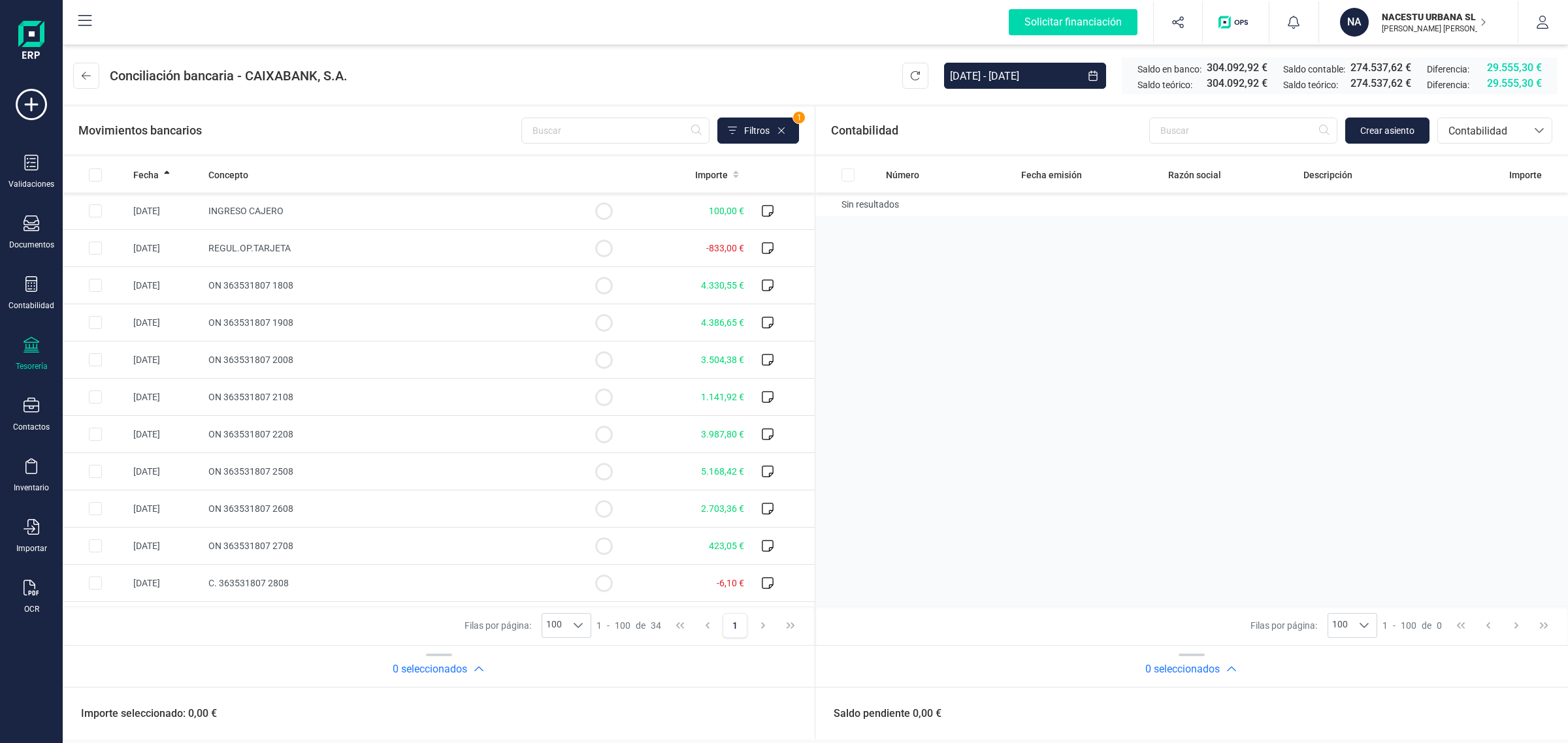
click at [1425, 10] on p "NACESTU URBANA SL" at bounding box center [1434, 17] width 105 height 13
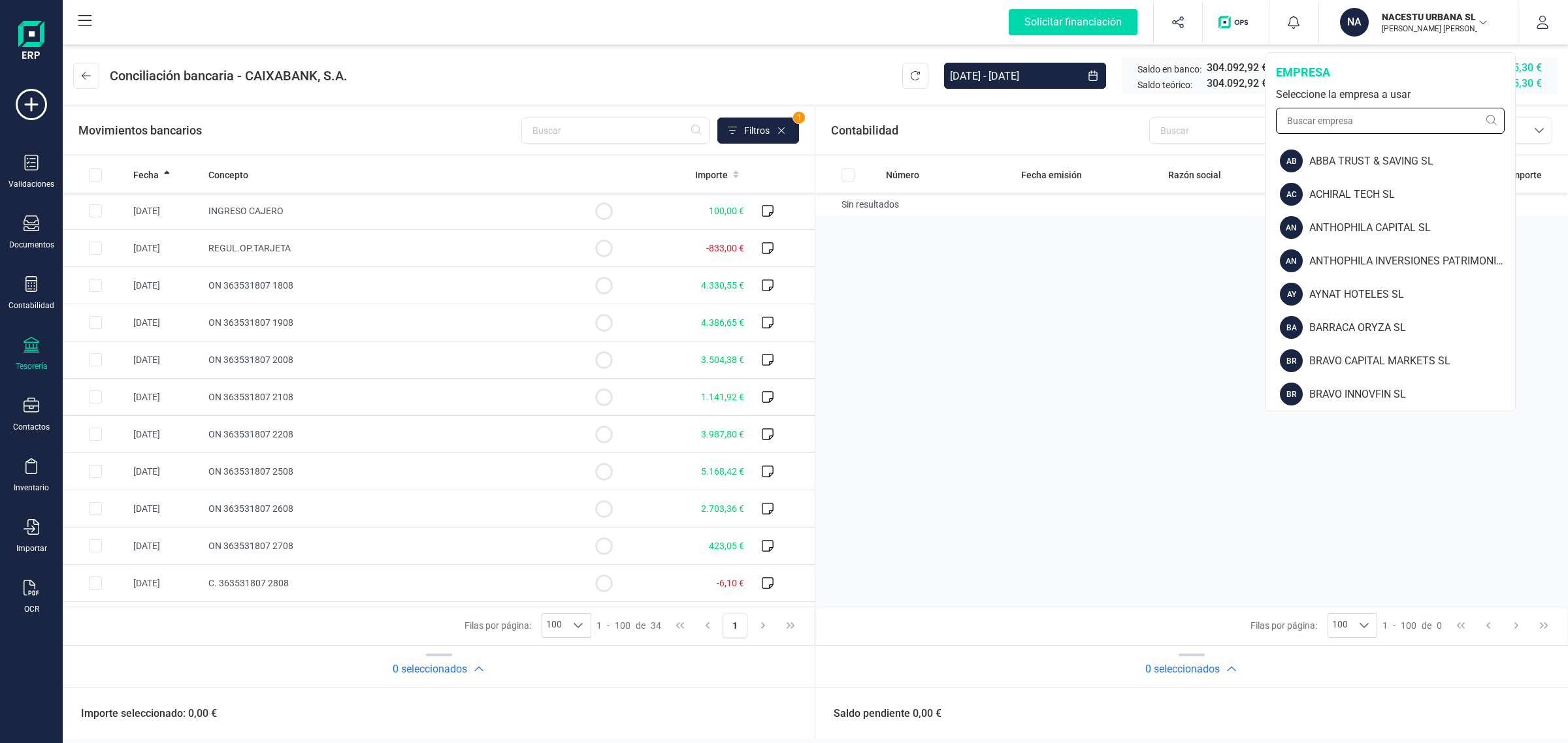
click at [1363, 119] on input "text" at bounding box center [1390, 121] width 229 height 27
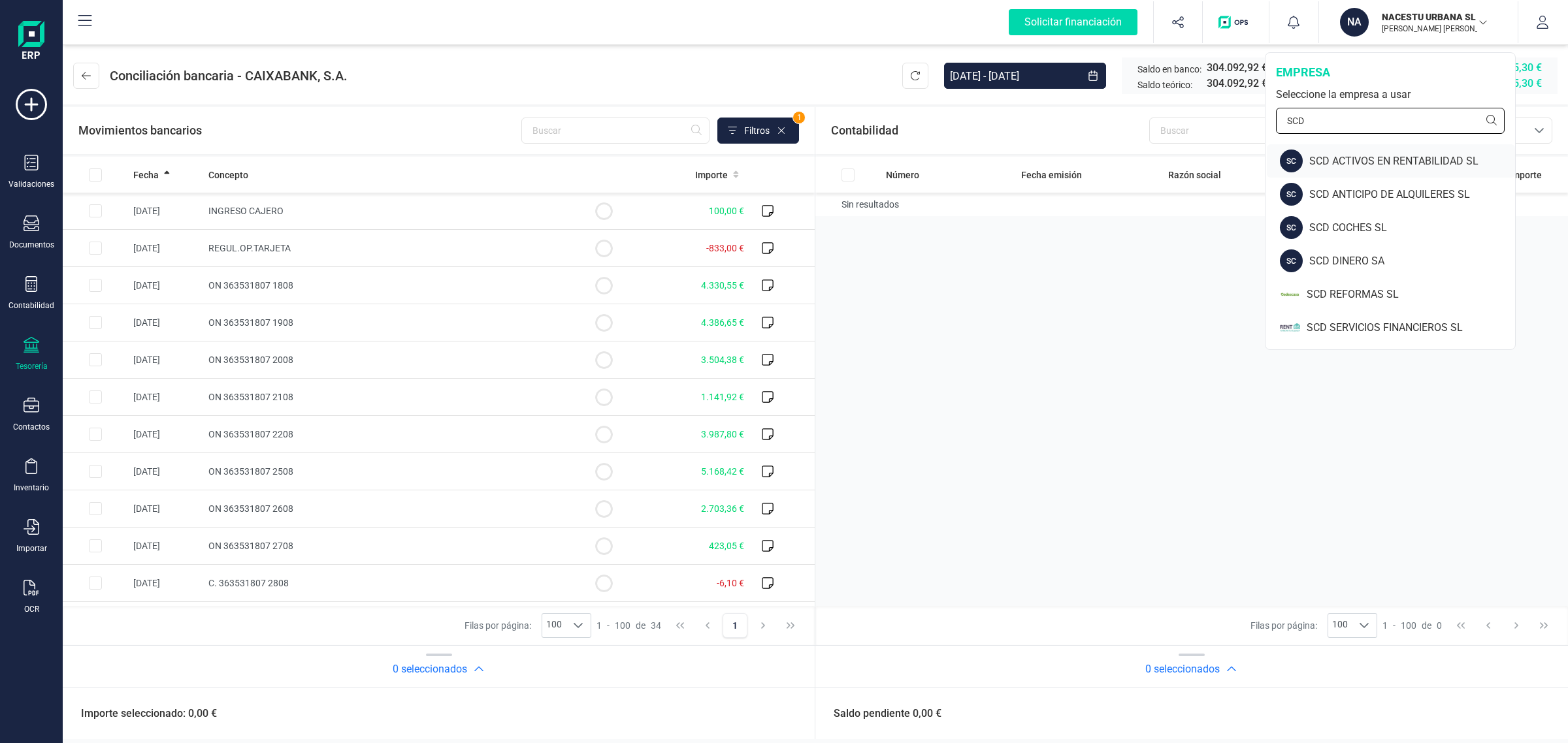
type input "SCD"
click at [1373, 155] on div "SCD ACTIVOS EN RENTABILIDAD SL" at bounding box center [1412, 162] width 206 height 16
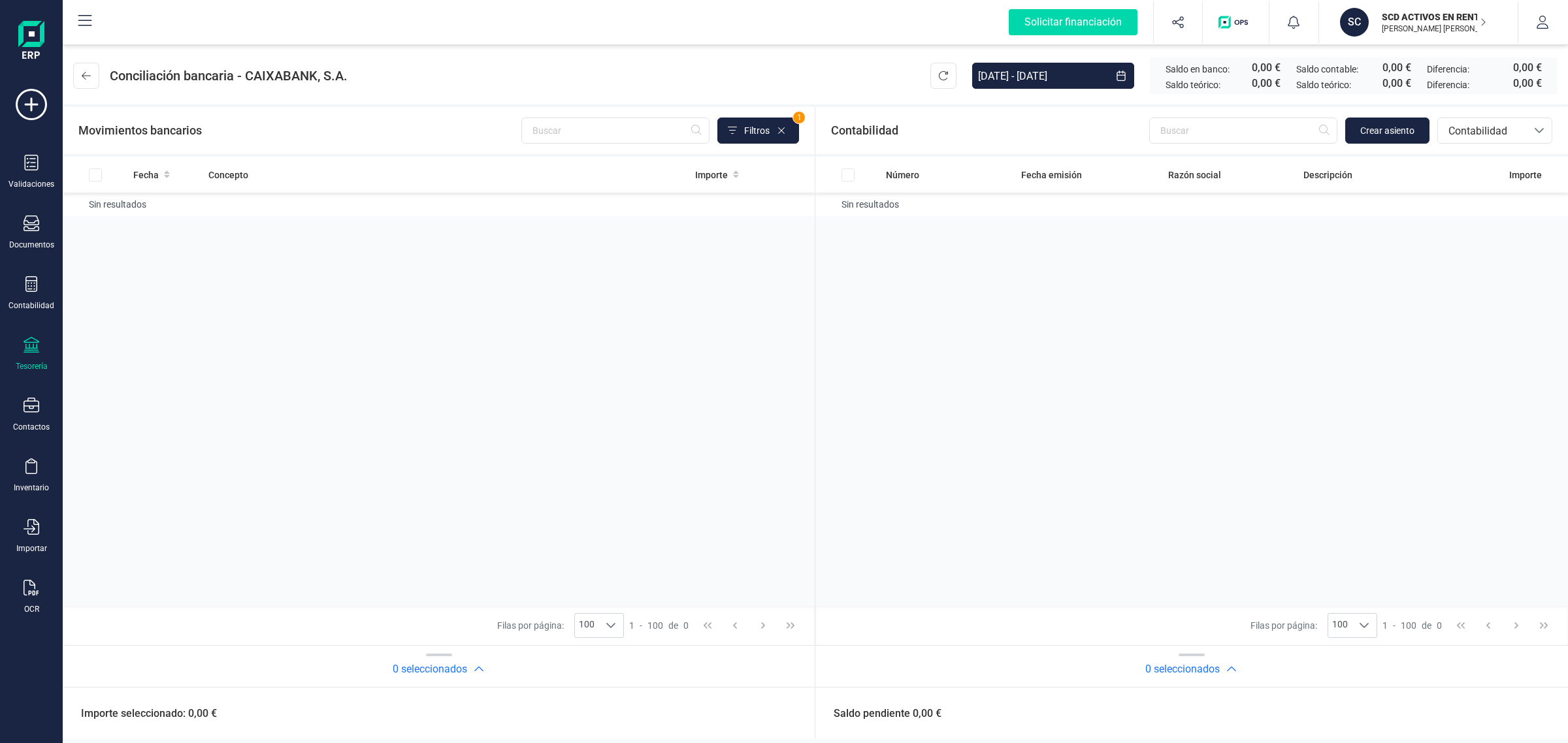
drag, startPoint x: 1403, startPoint y: 8, endPoint x: 1377, endPoint y: 53, distance: 52.0
click at [1403, 8] on div "SCD ACTIVOS EN RENTABILIDAD SL ISABEL PALOP MARTÍ" at bounding box center [1427, 22] width 101 height 29
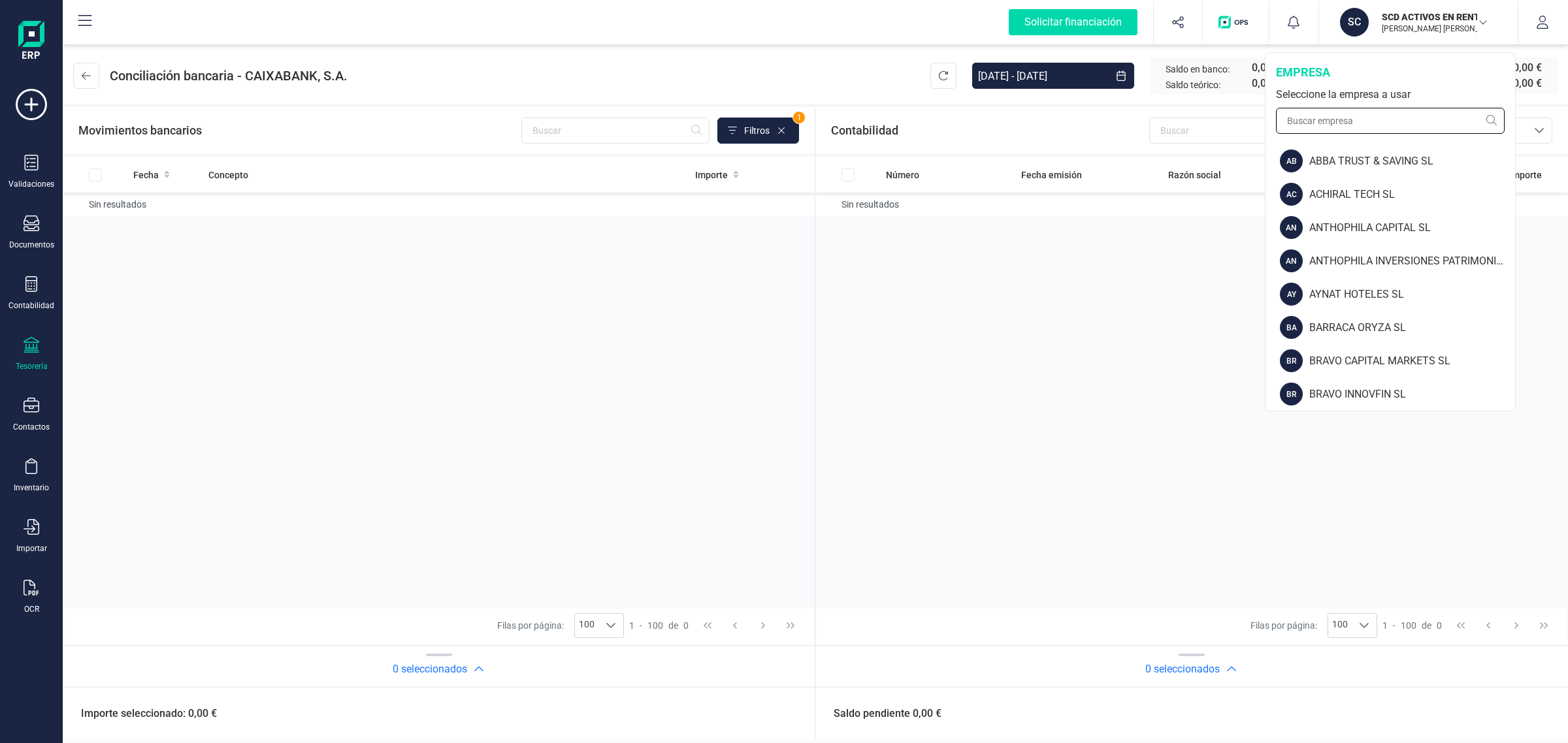
click at [1344, 115] on input "text" at bounding box center [1390, 121] width 229 height 27
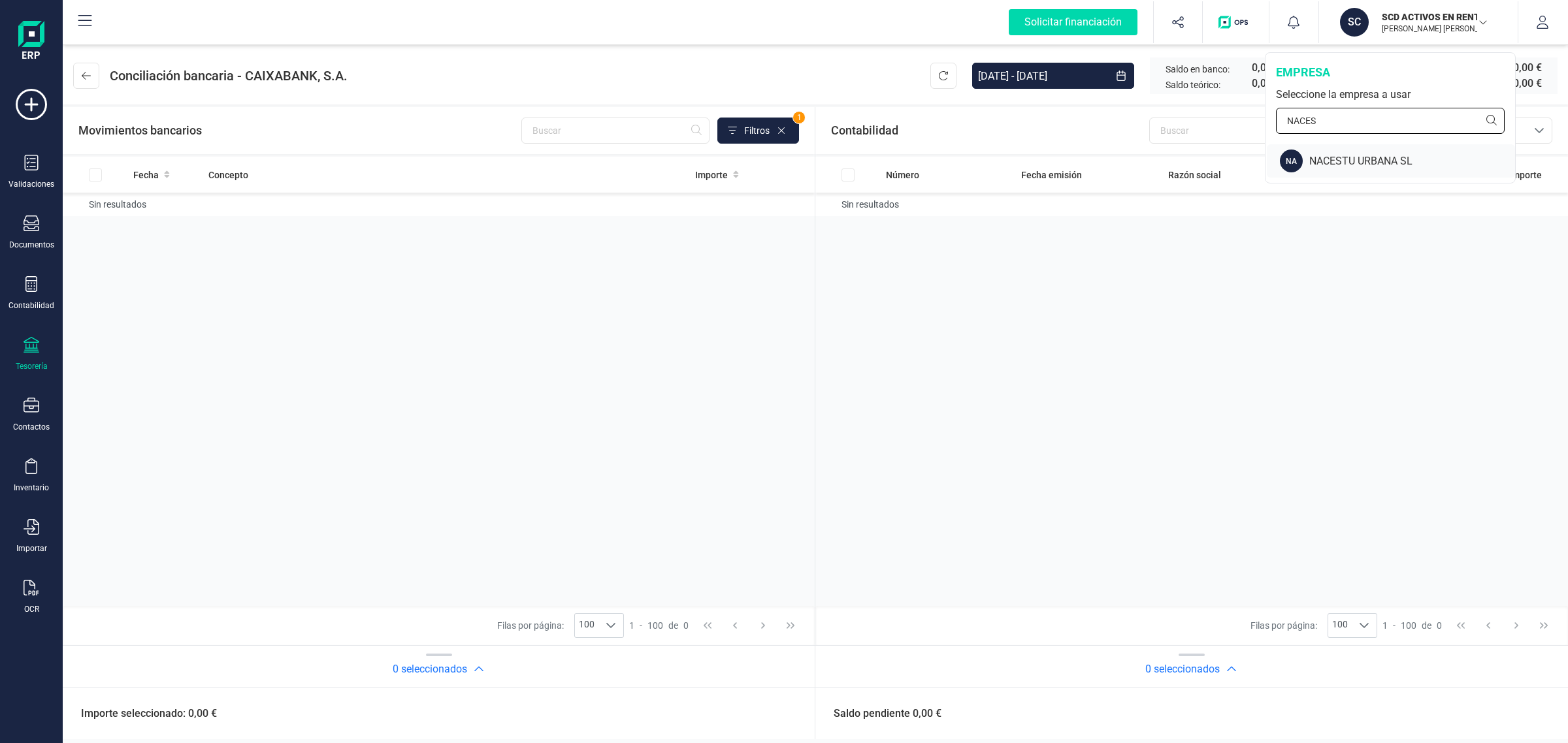
type input "NACES"
click at [1331, 160] on div "NACESTU URBANA SL" at bounding box center [1412, 162] width 206 height 16
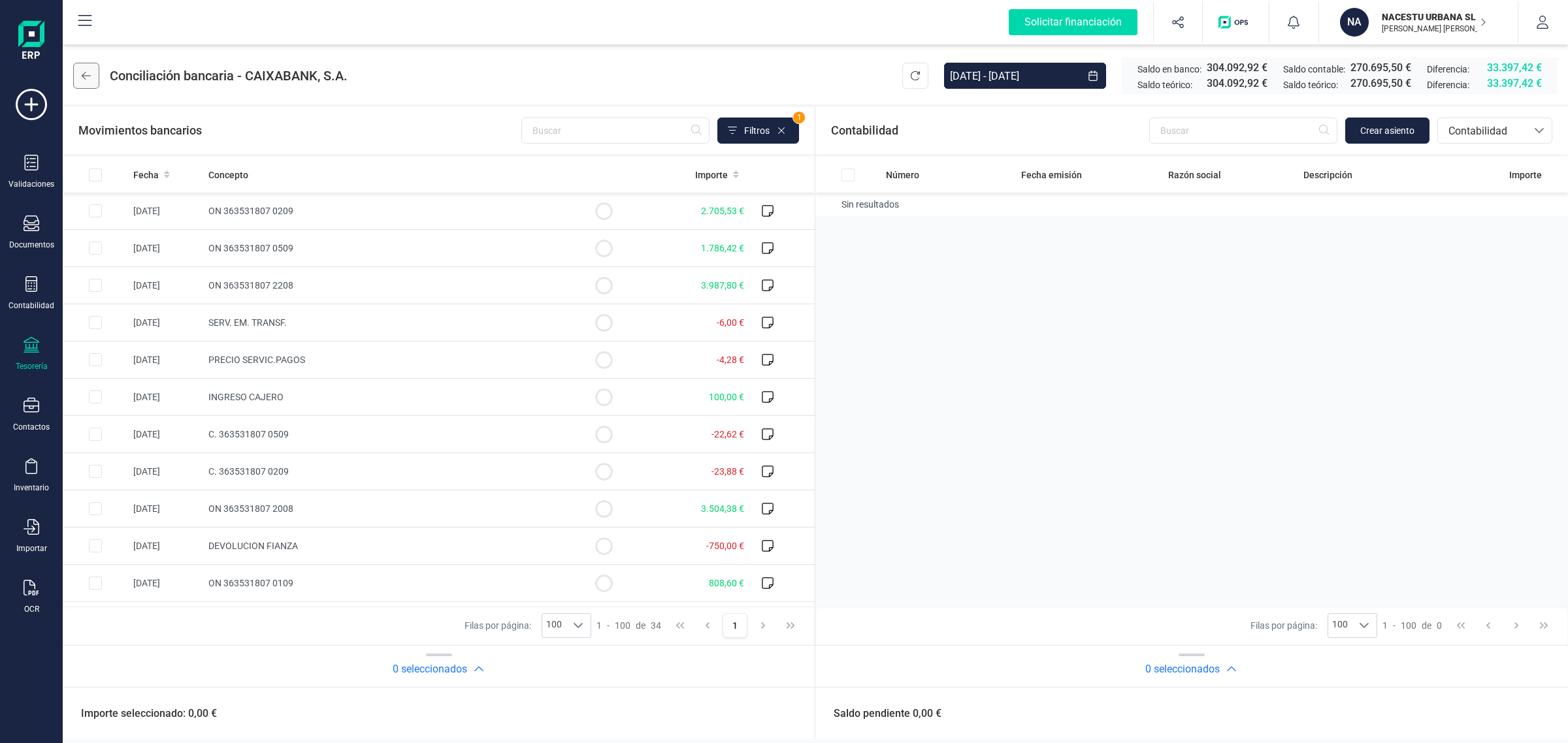
click at [76, 76] on button at bounding box center [86, 76] width 27 height 27
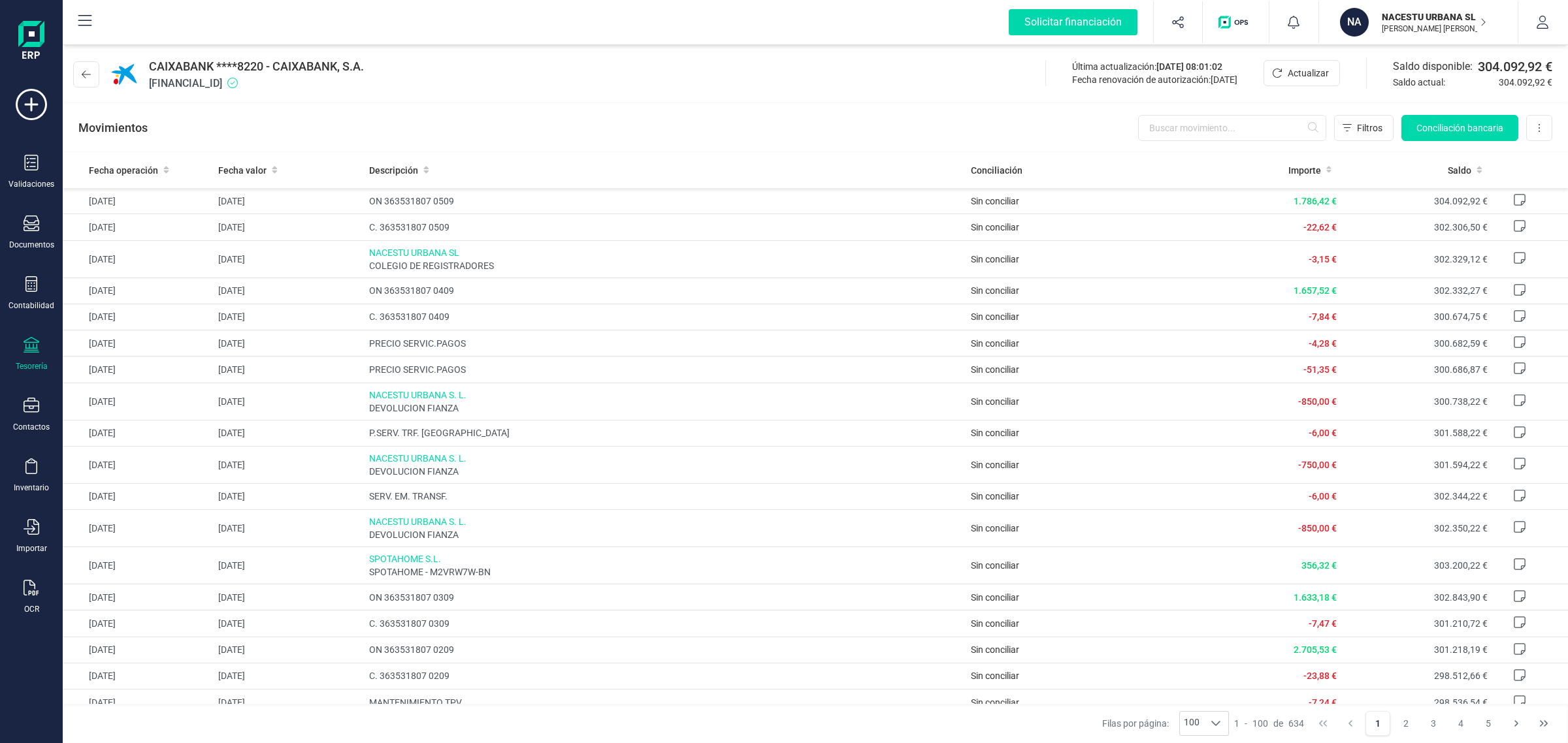
click at [27, 345] on icon at bounding box center [31, 345] width 16 height 16
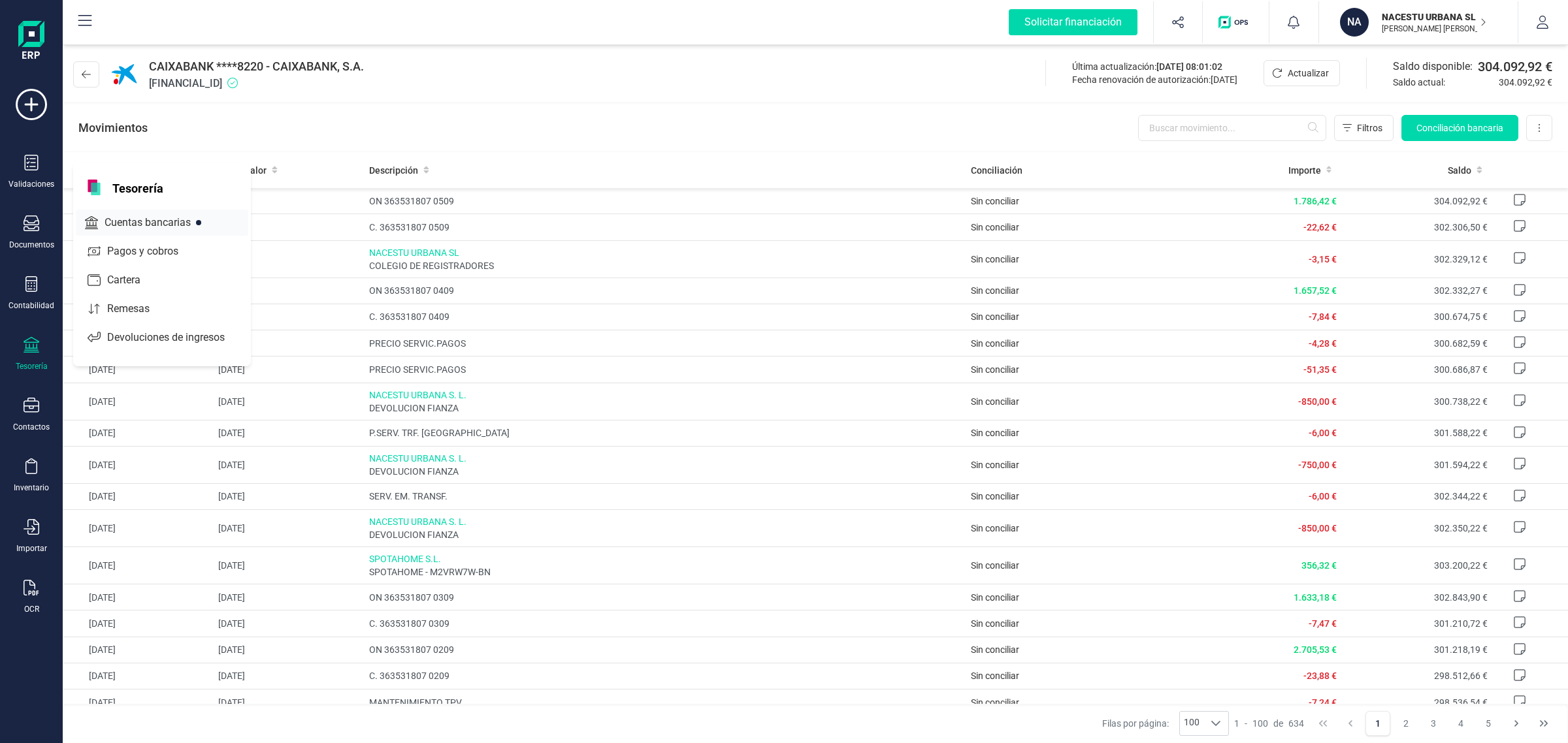
click at [161, 210] on div "Cuentas bancarias" at bounding box center [163, 223] width 173 height 27
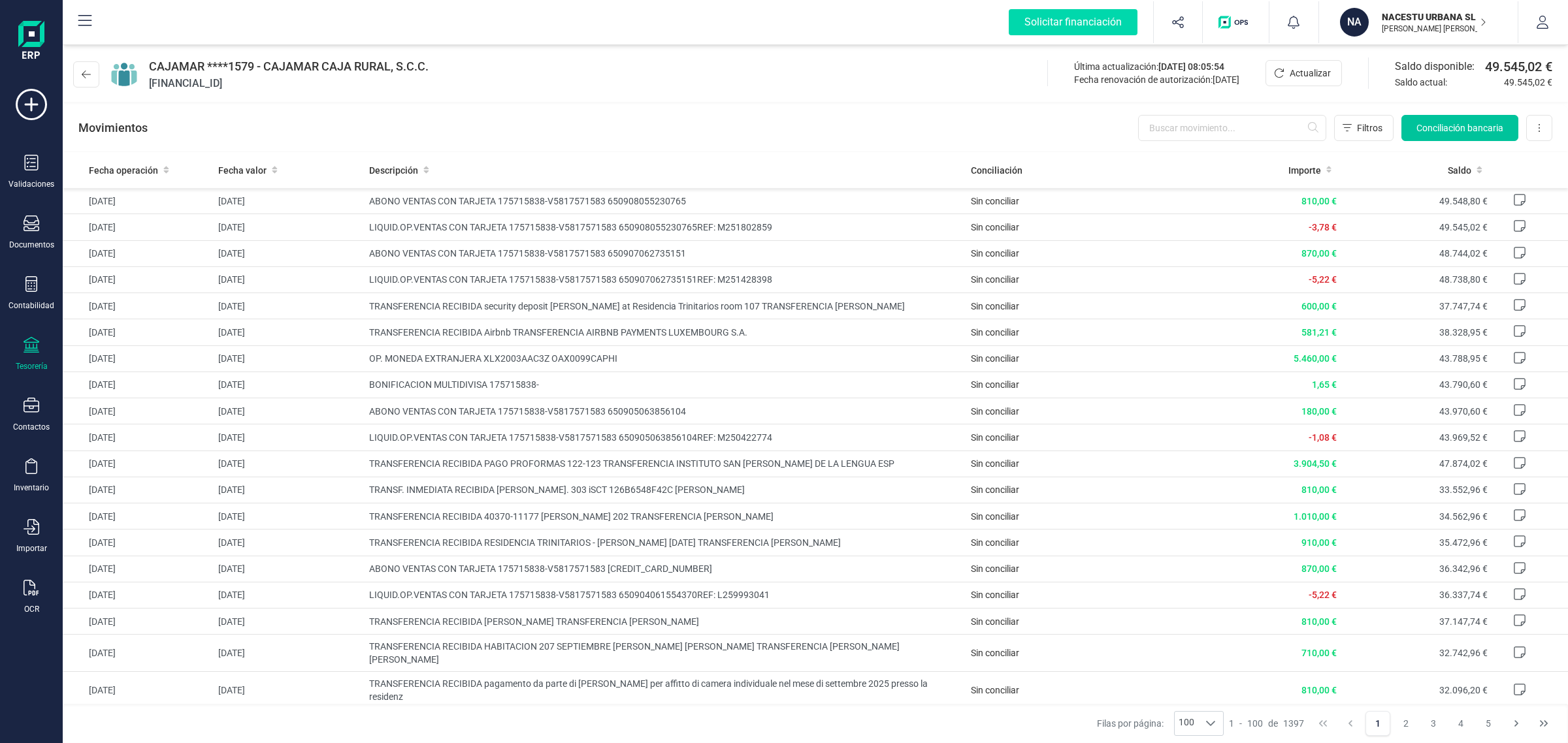
click at [1443, 131] on span "Conciliación bancaria" at bounding box center [1460, 128] width 86 height 13
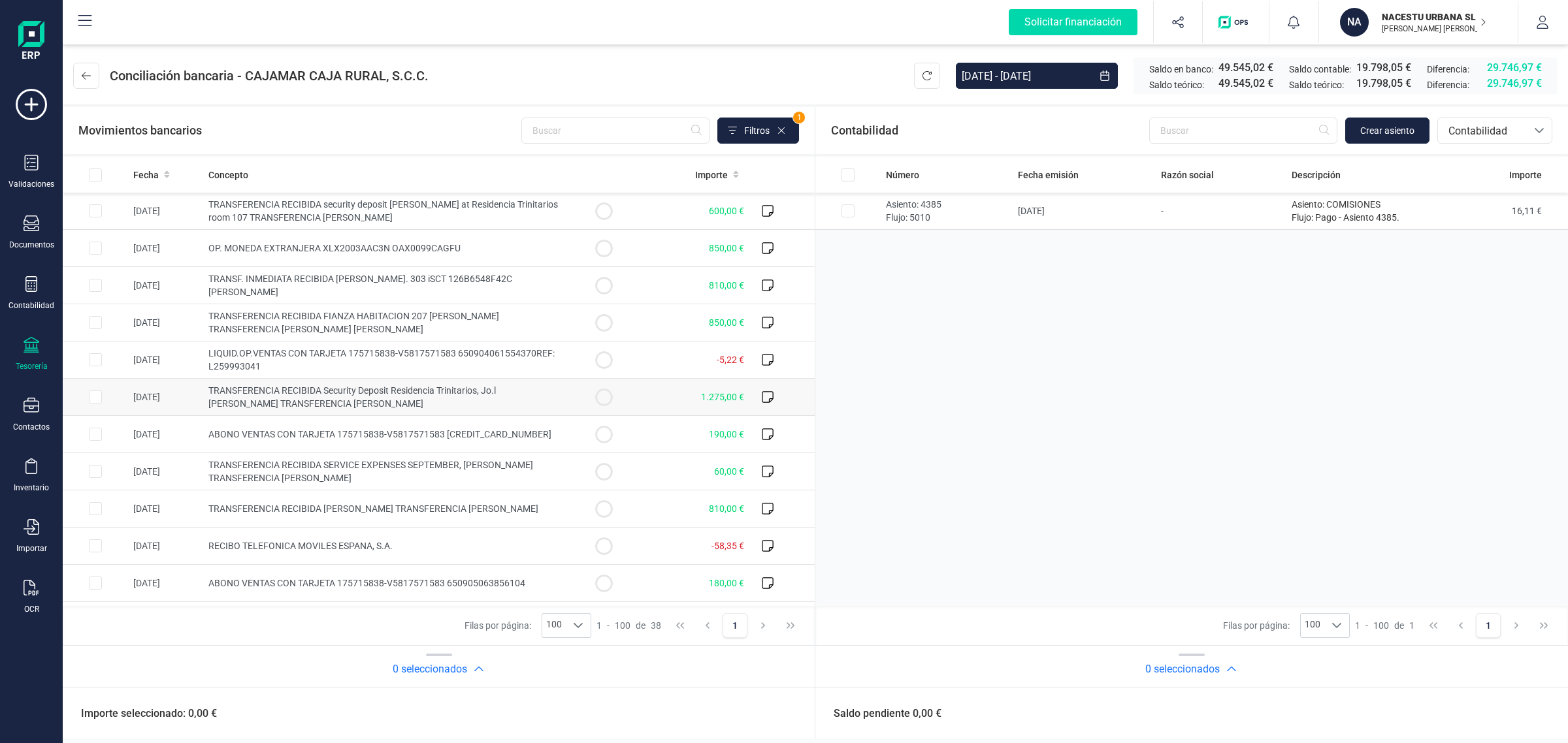
drag, startPoint x: 645, startPoint y: 407, endPoint x: 392, endPoint y: 409, distance: 253.0
click at [645, 407] on td "1.275,00 €" at bounding box center [693, 397] width 113 height 37
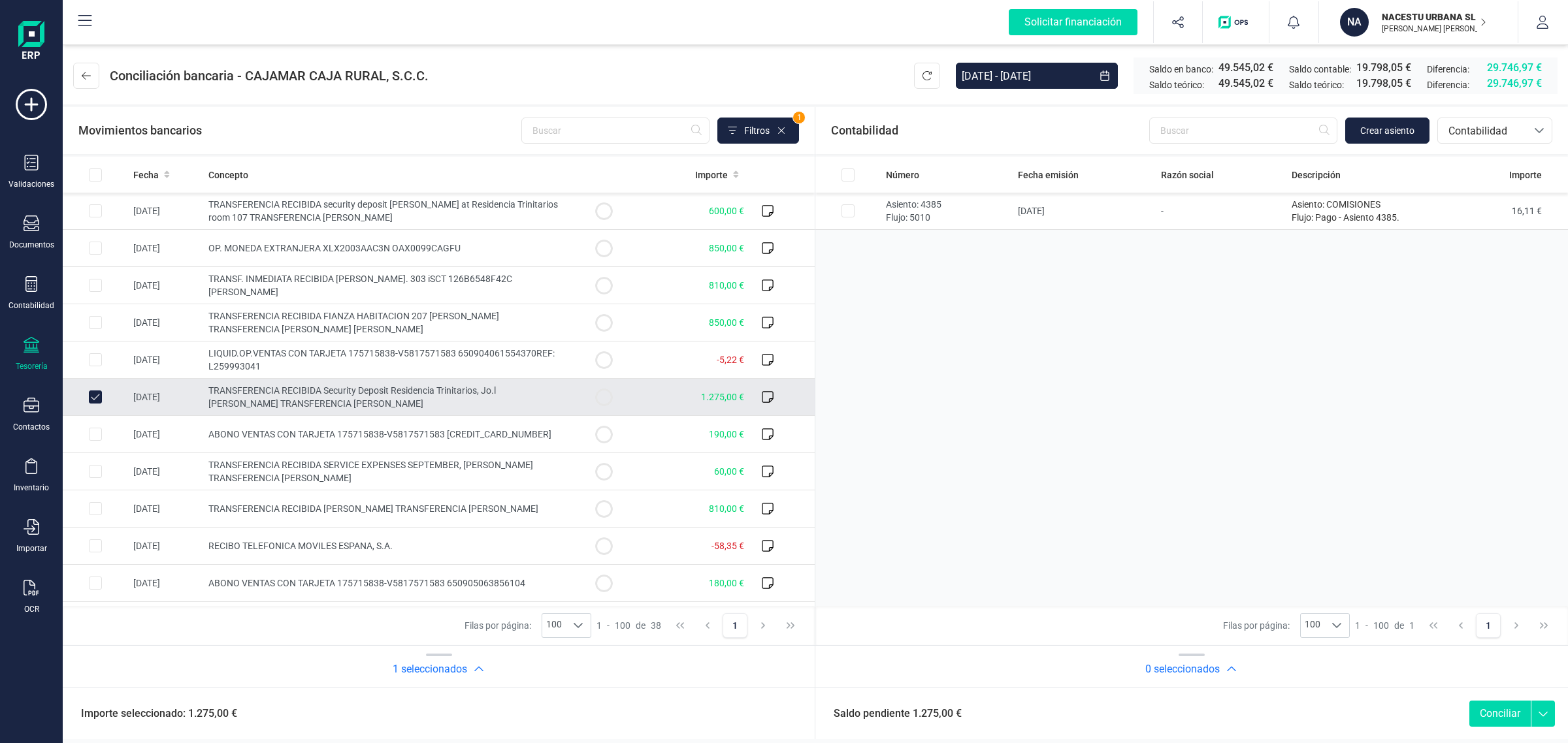
click at [99, 400] on input "Row Unselected 5c7af5c8-3fd8-470b-8640-36c226951fd4" at bounding box center [96, 397] width 13 height 13
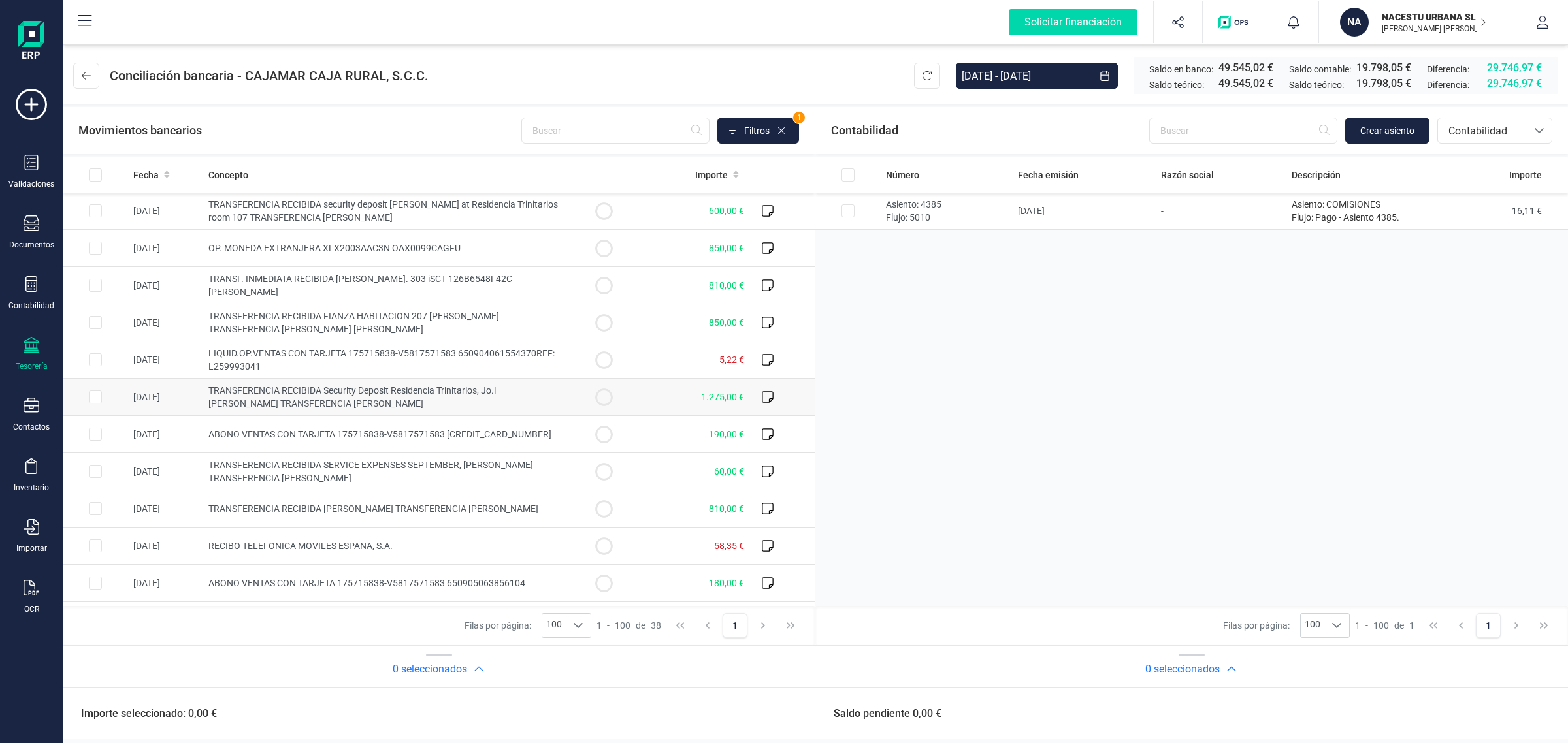
click at [91, 396] on input "Row Selected 5c7af5c8-3fd8-470b-8640-36c226951fd4" at bounding box center [96, 397] width 13 height 13
checkbox input "true"
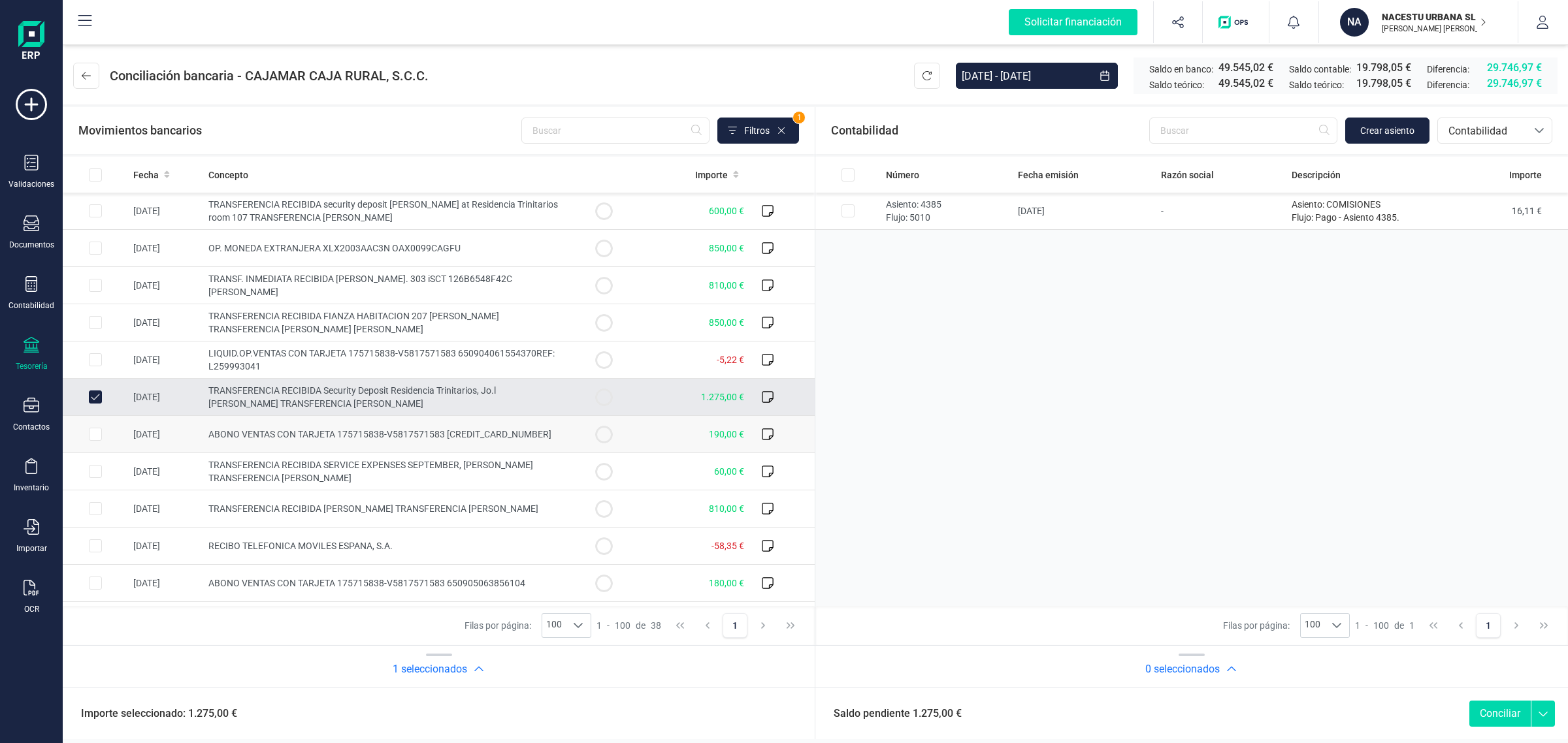
scroll to position [82, 0]
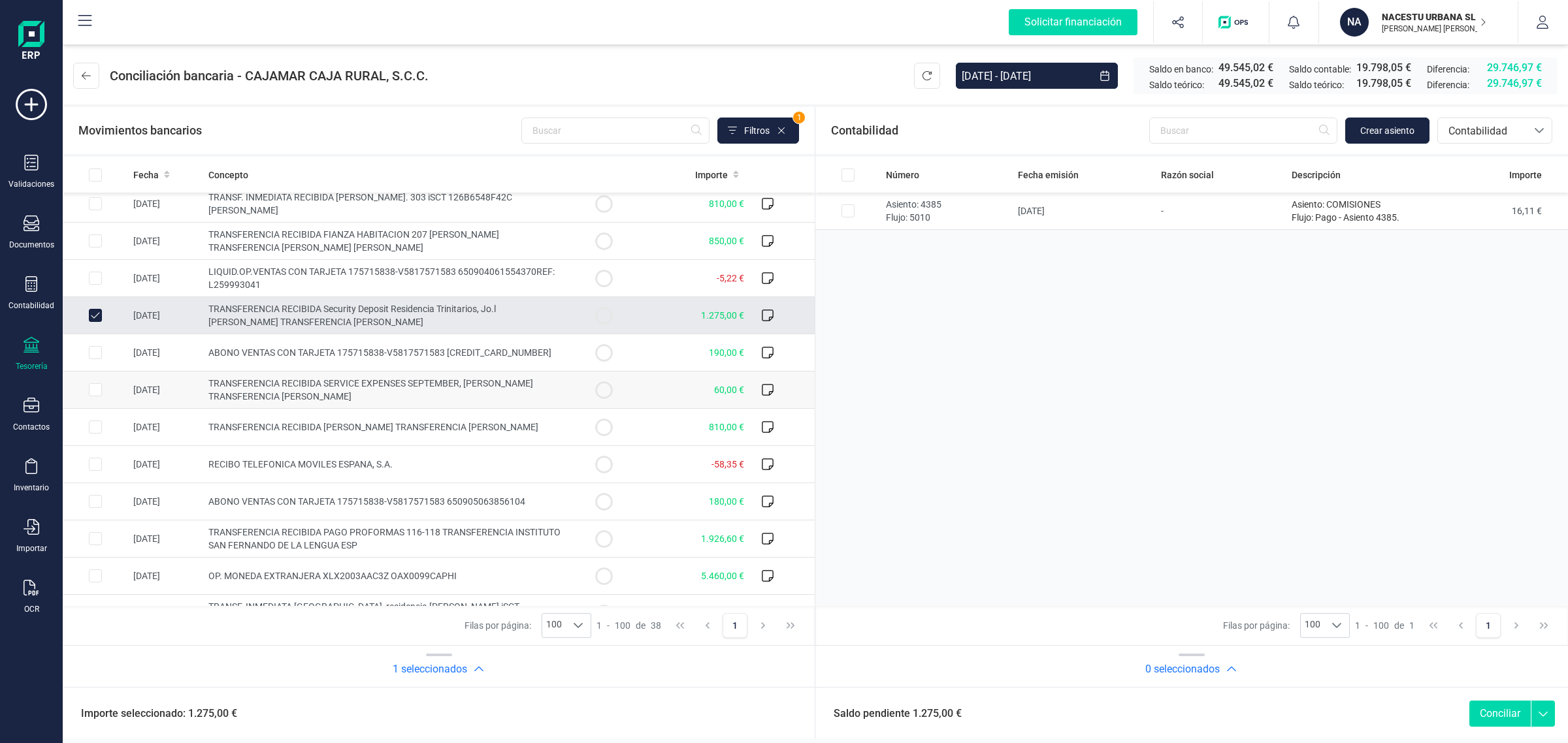
click at [91, 393] on input "Row Selected 2a0ce7b6-752c-4983-bc05-42d4af834813" at bounding box center [96, 391] width 13 height 13
checkbox input "true"
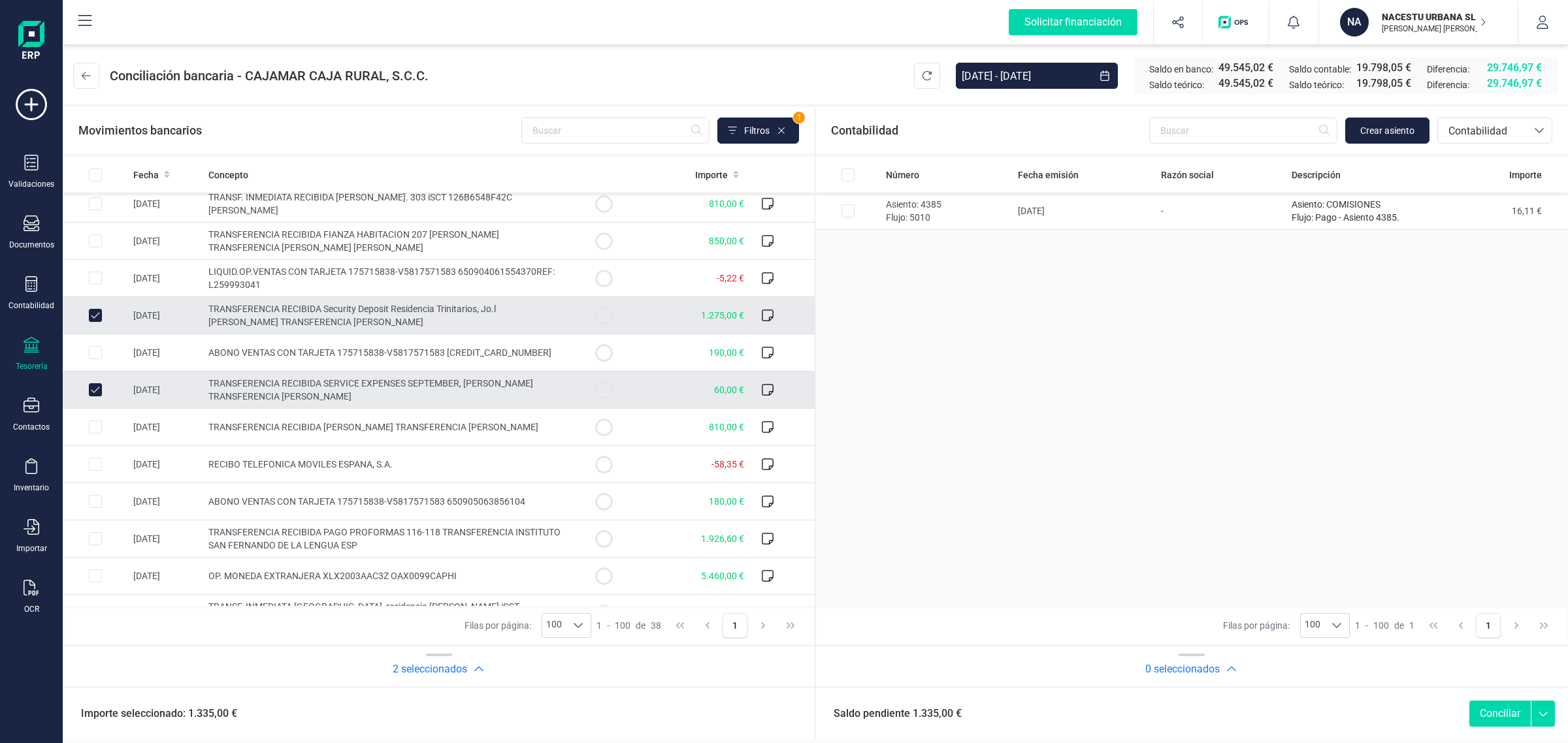
drag, startPoint x: 93, startPoint y: 313, endPoint x: 83, endPoint y: 392, distance: 79.6
click at [93, 313] on input "Row Unselected 5c7af5c8-3fd8-470b-8640-36c226951fd4" at bounding box center [96, 315] width 13 height 13
checkbox input "false"
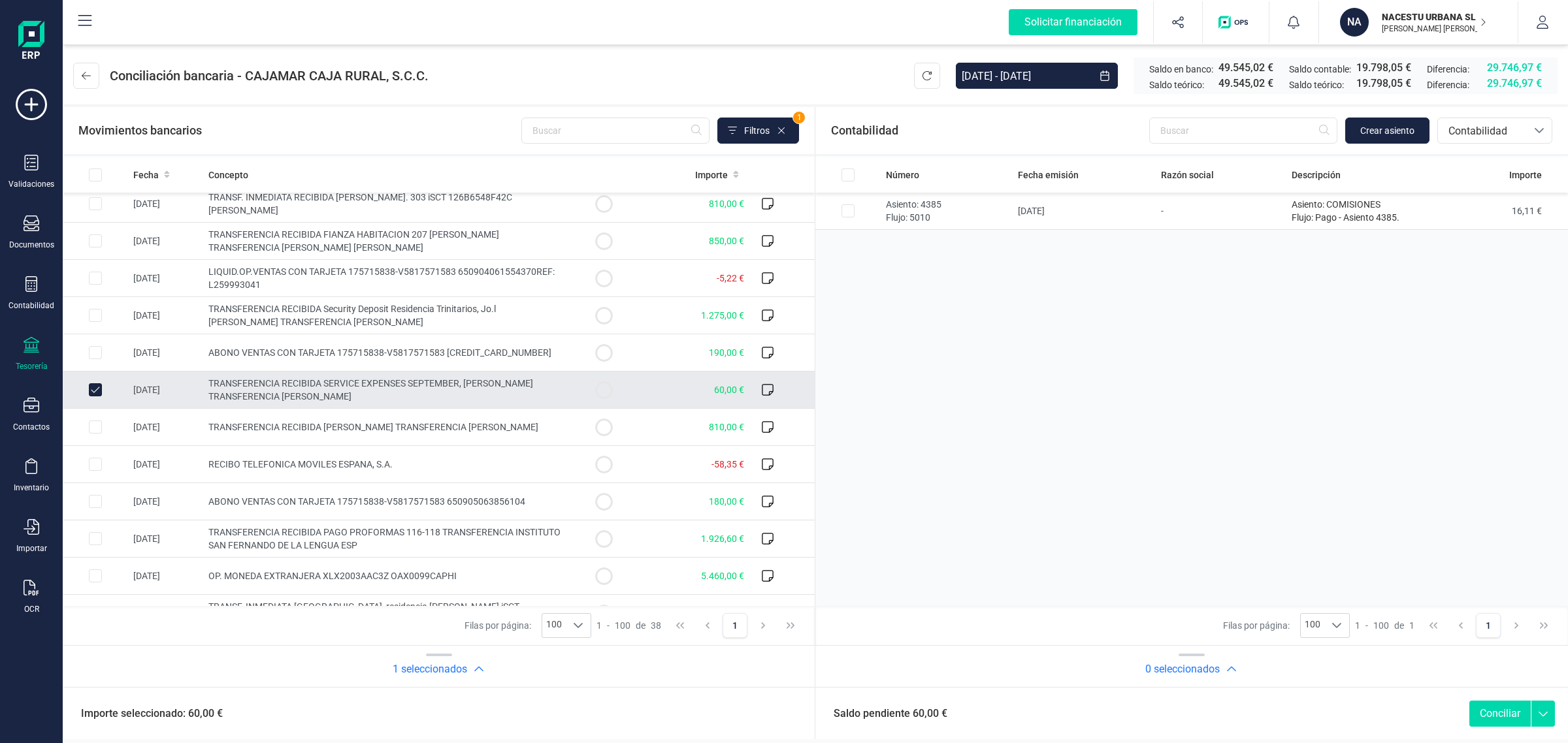
click at [86, 392] on td at bounding box center [95, 390] width 66 height 37
checkbox input "false"
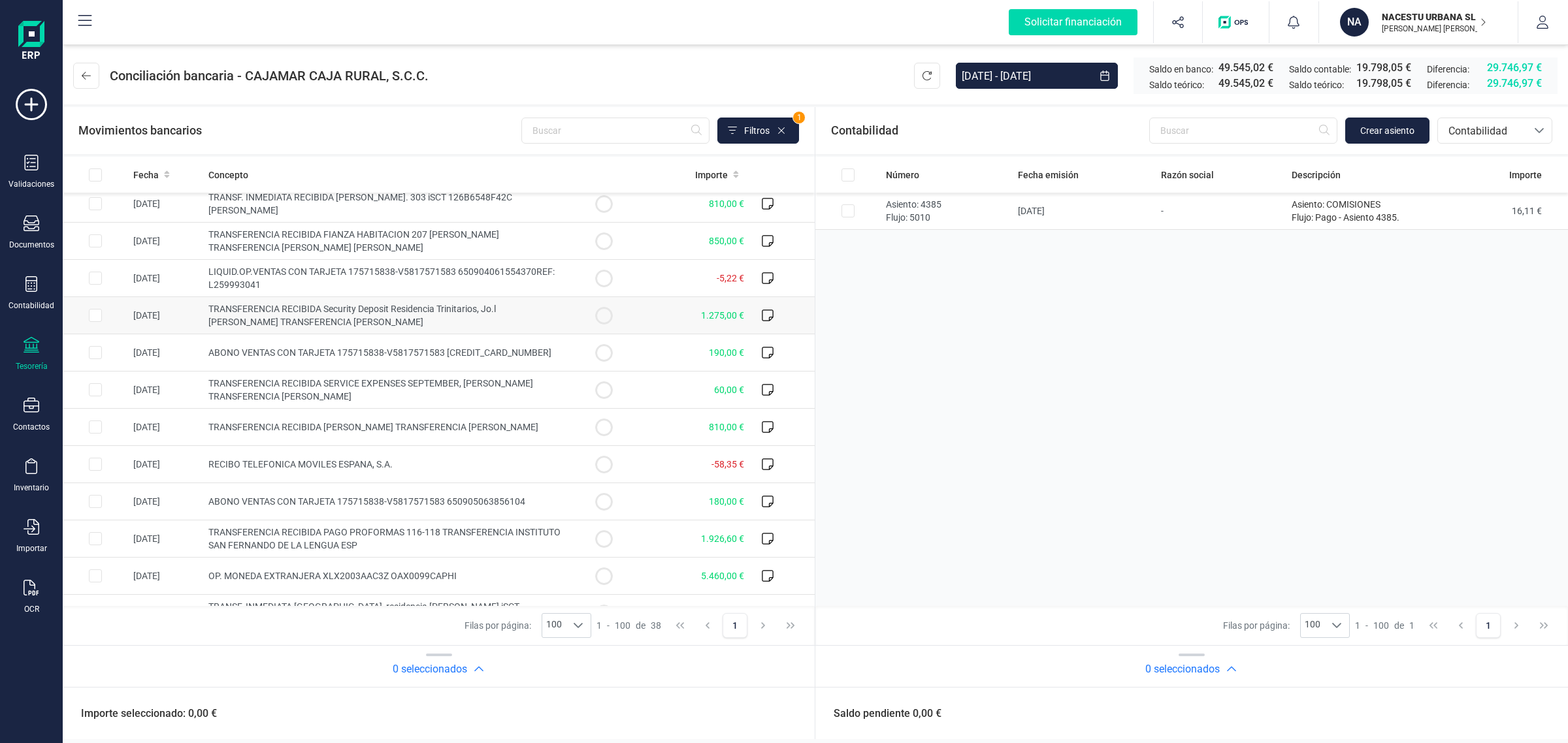
scroll to position [0, 0]
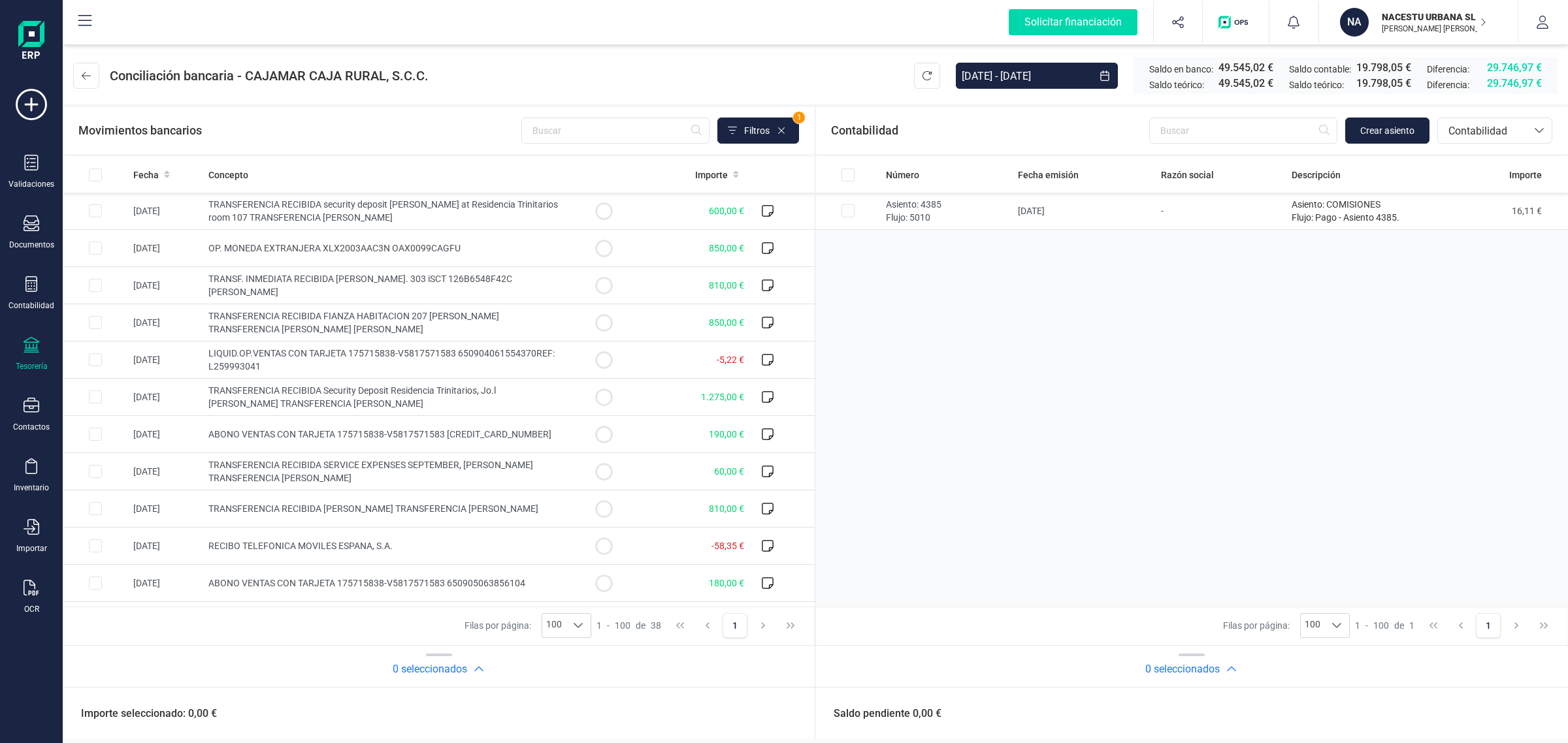
click at [1451, 9] on div "NACESTU URBANA SL ISABEL PALOP MARTÍ" at bounding box center [1427, 22] width 101 height 29
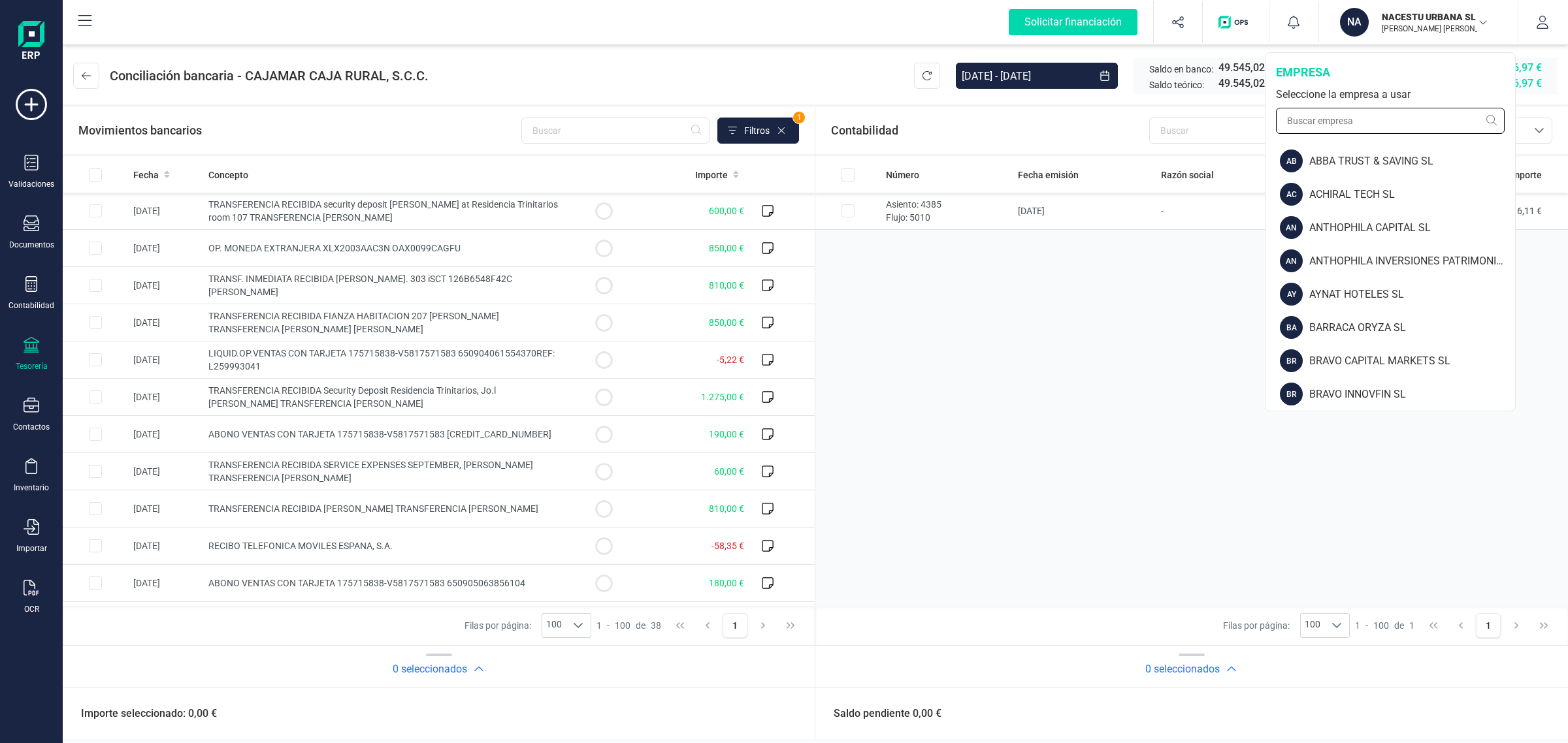
click at [1380, 113] on input "text" at bounding box center [1390, 121] width 229 height 27
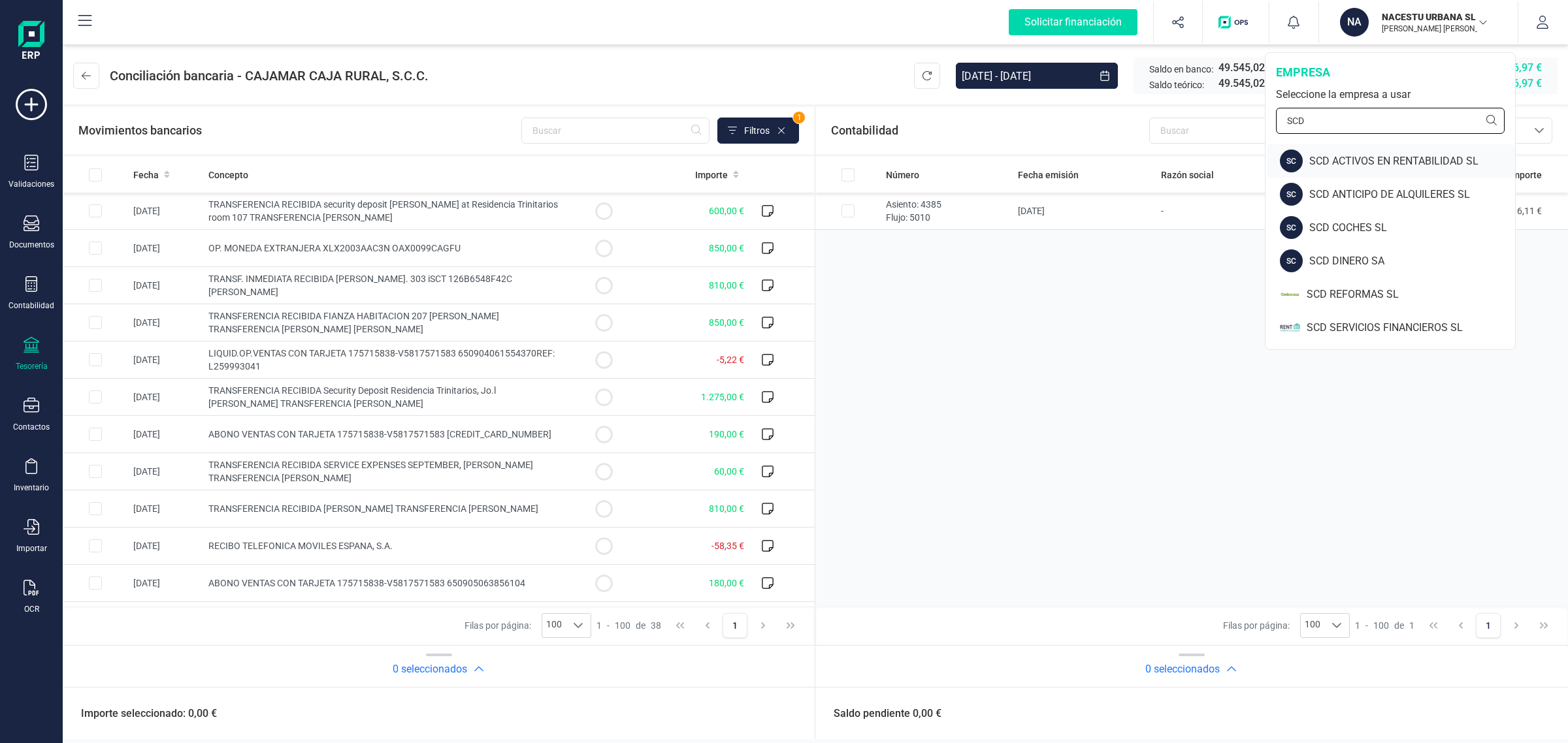
type input "SCD"
click at [1376, 158] on div "SCD ACTIVOS EN RENTABILIDAD SL" at bounding box center [1412, 162] width 206 height 16
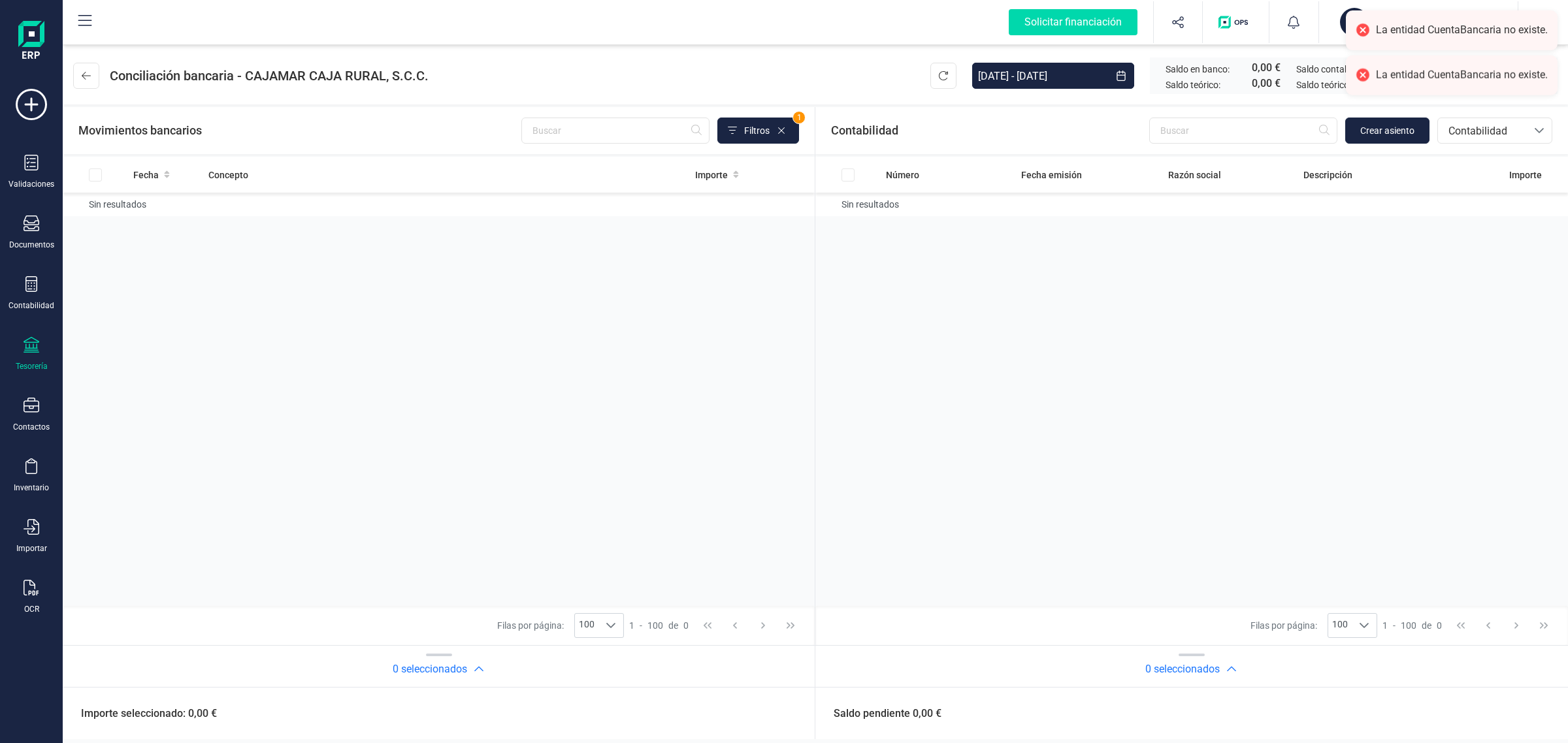
click at [28, 353] on div at bounding box center [31, 347] width 16 height 19
drag, startPoint x: 175, startPoint y: 216, endPoint x: 187, endPoint y: 223, distance: 13.9
click at [174, 216] on span "Cuentas bancarias" at bounding box center [157, 222] width 115 height 16
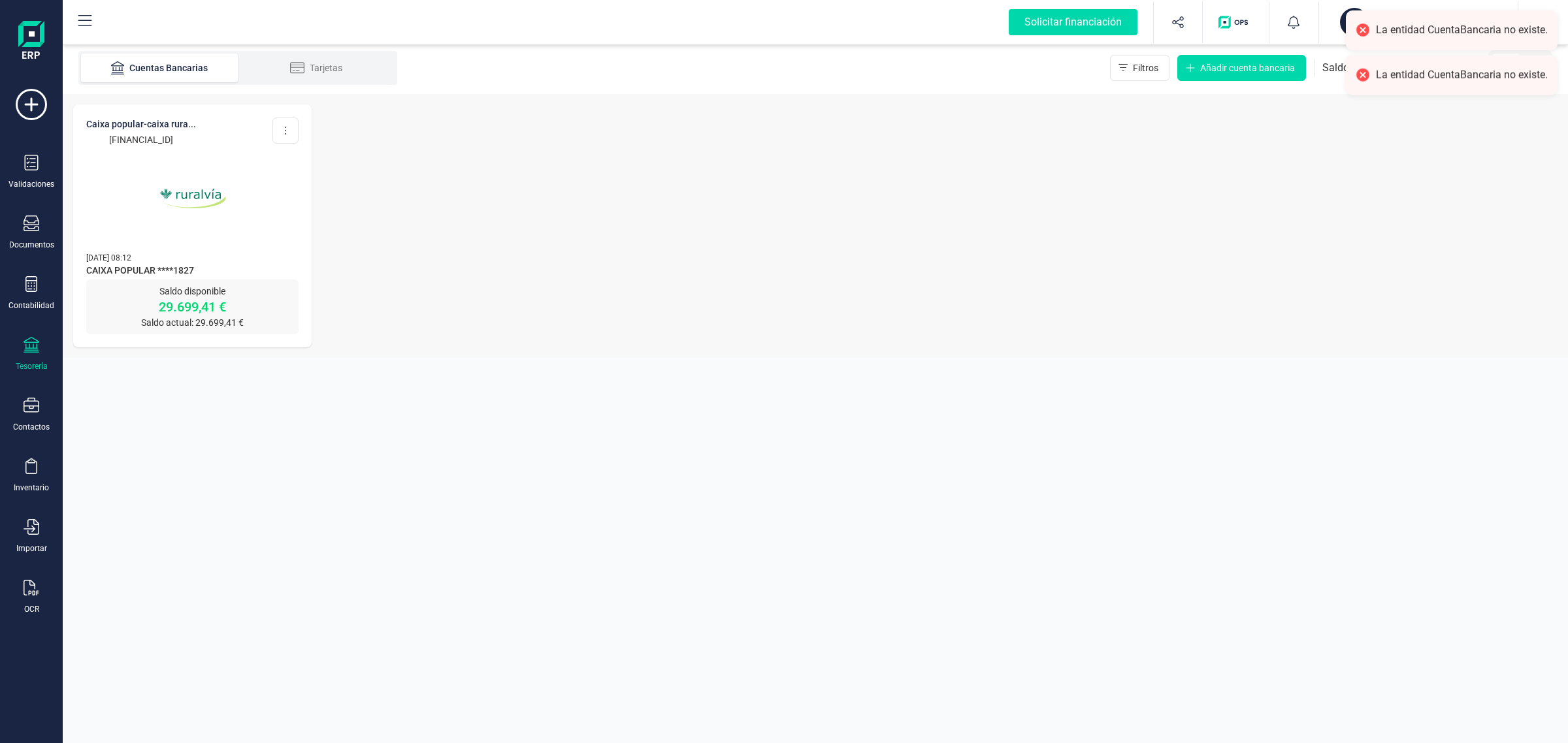
click at [245, 232] on img at bounding box center [193, 199] width 110 height 110
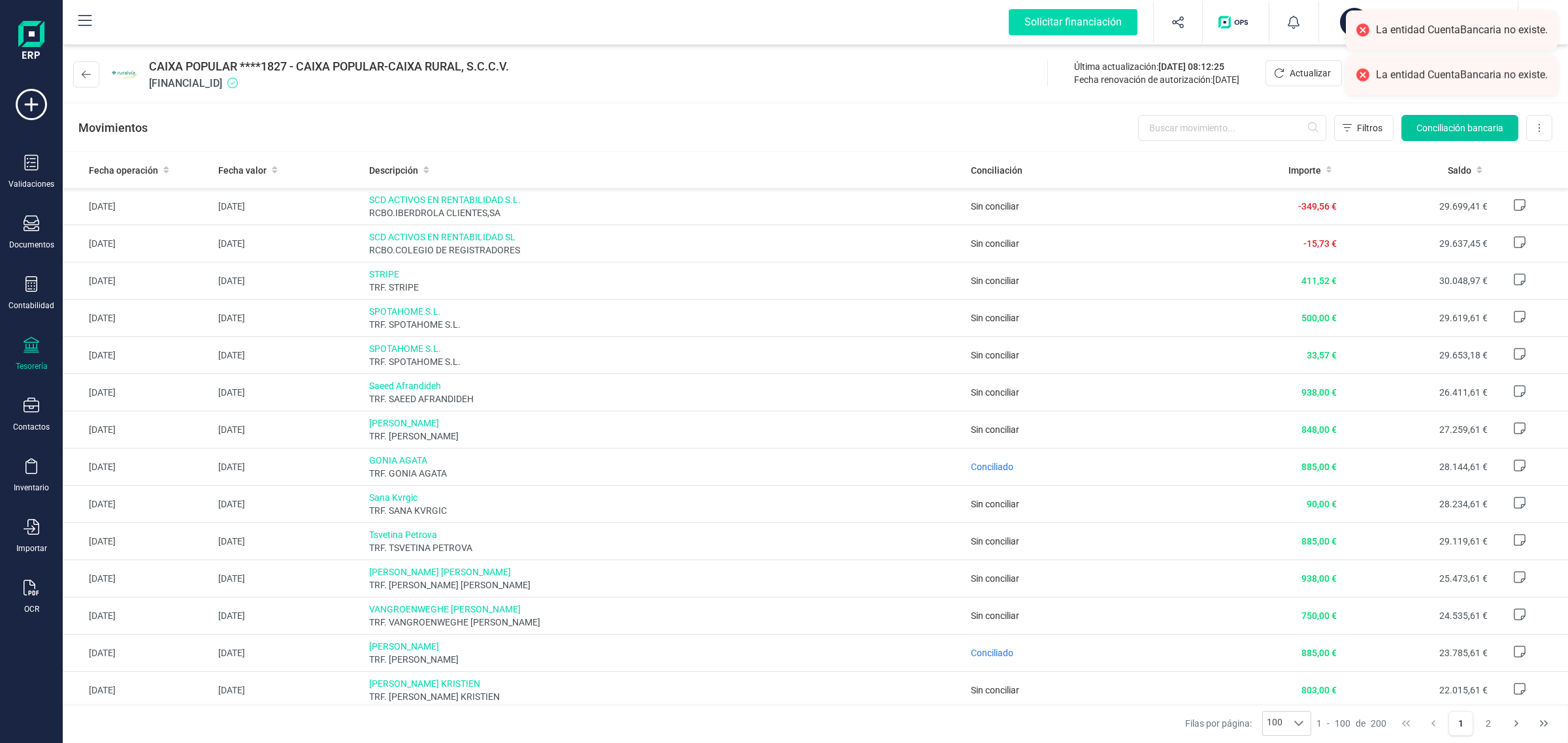
click at [1453, 128] on span "Conciliación bancaria" at bounding box center [1460, 128] width 86 height 13
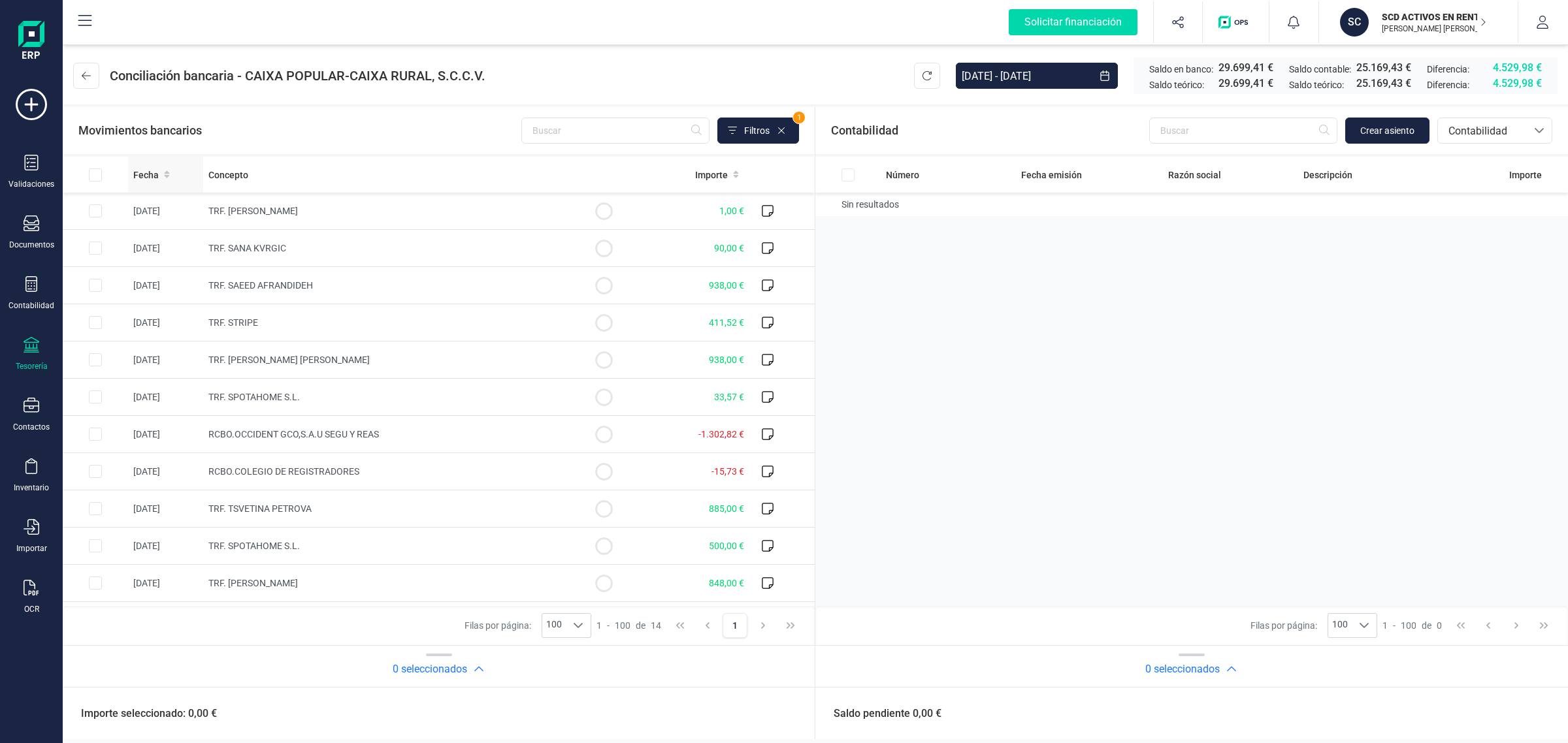
click at [171, 173] on div "Fecha" at bounding box center [165, 175] width 65 height 13
click at [86, 68] on button at bounding box center [86, 76] width 27 height 27
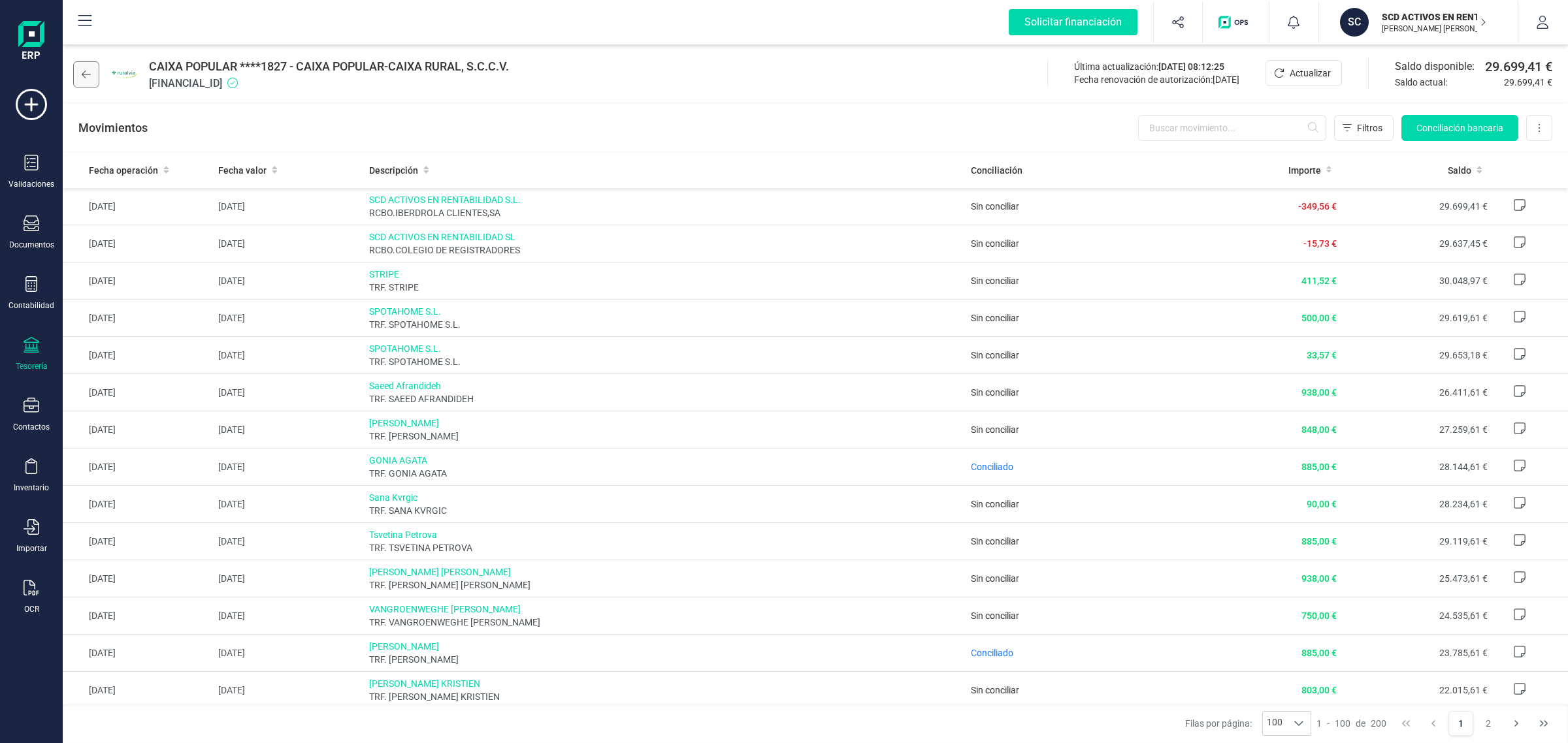
click at [73, 73] on button at bounding box center [86, 75] width 27 height 27
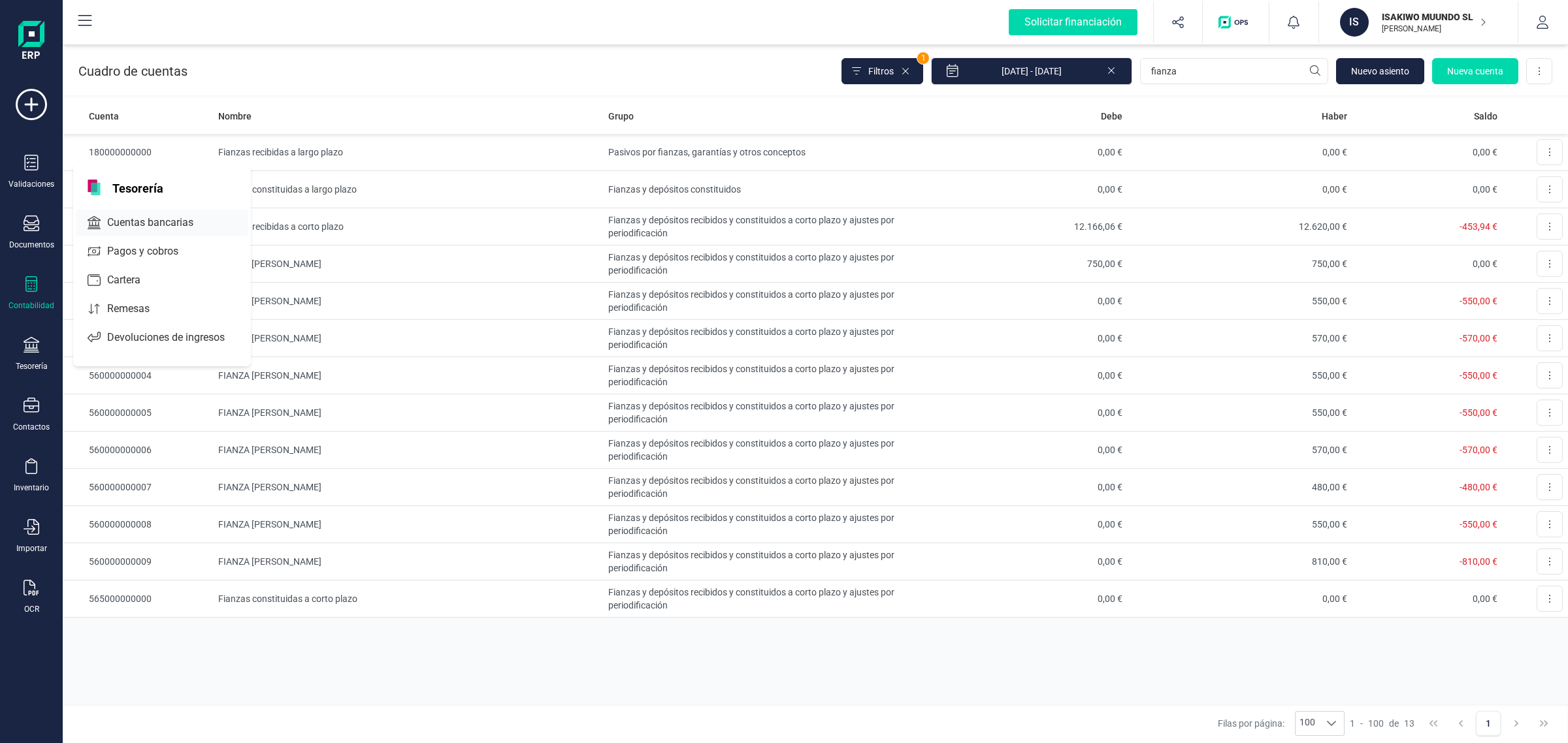
click at [181, 215] on span "Cuentas bancarias" at bounding box center [159, 222] width 115 height 16
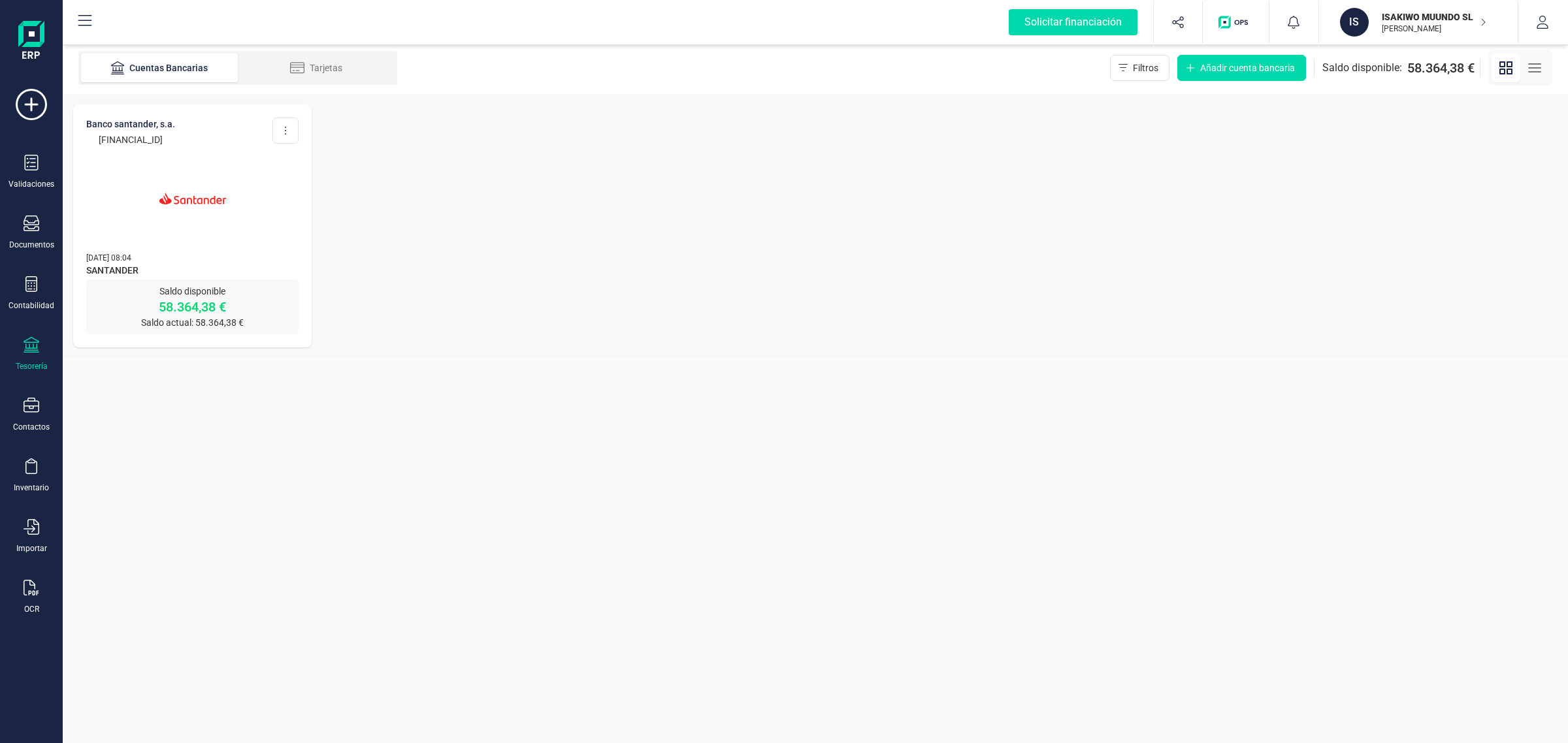
click at [264, 222] on div at bounding box center [192, 191] width 212 height 89
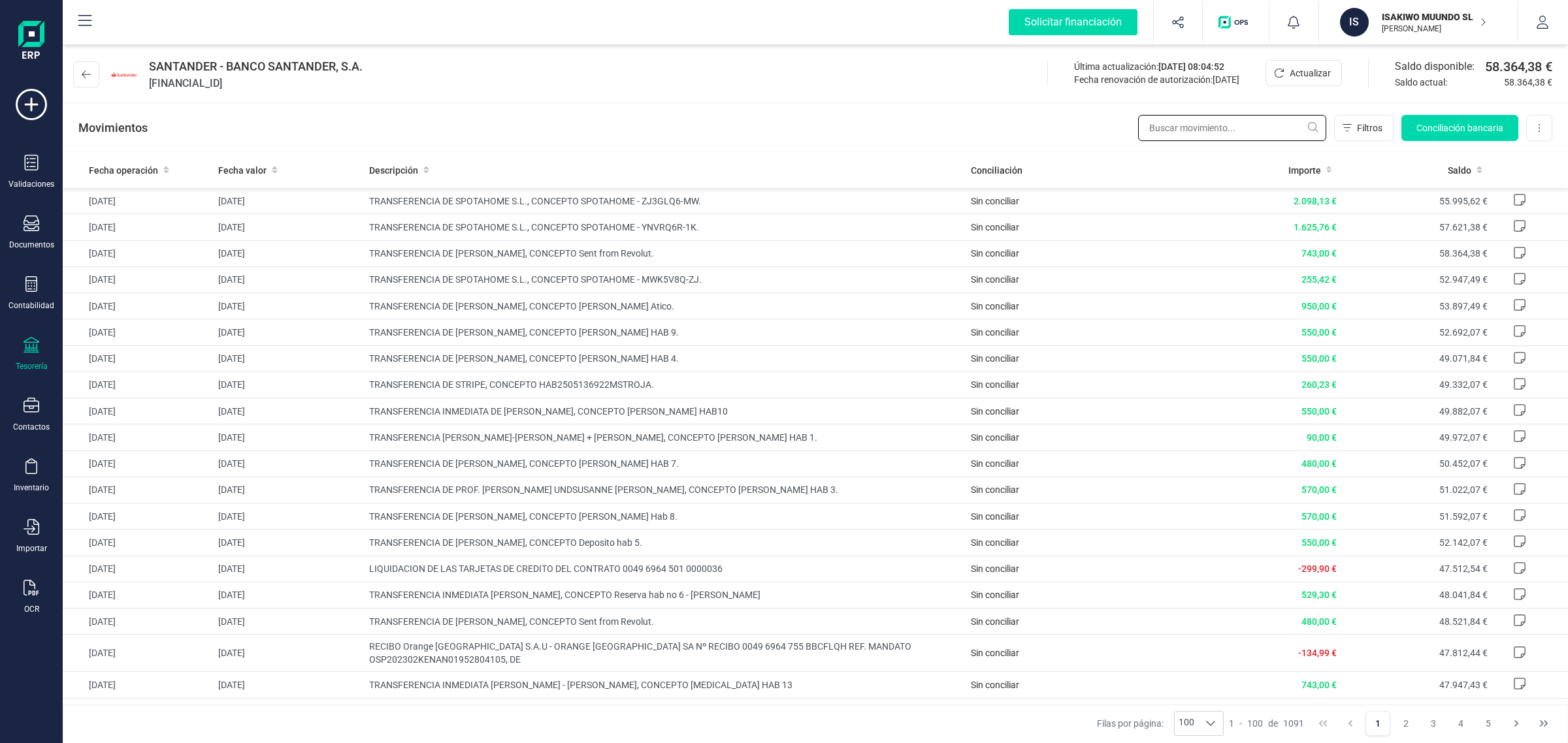
click at [1191, 128] on input "text" at bounding box center [1233, 128] width 188 height 27
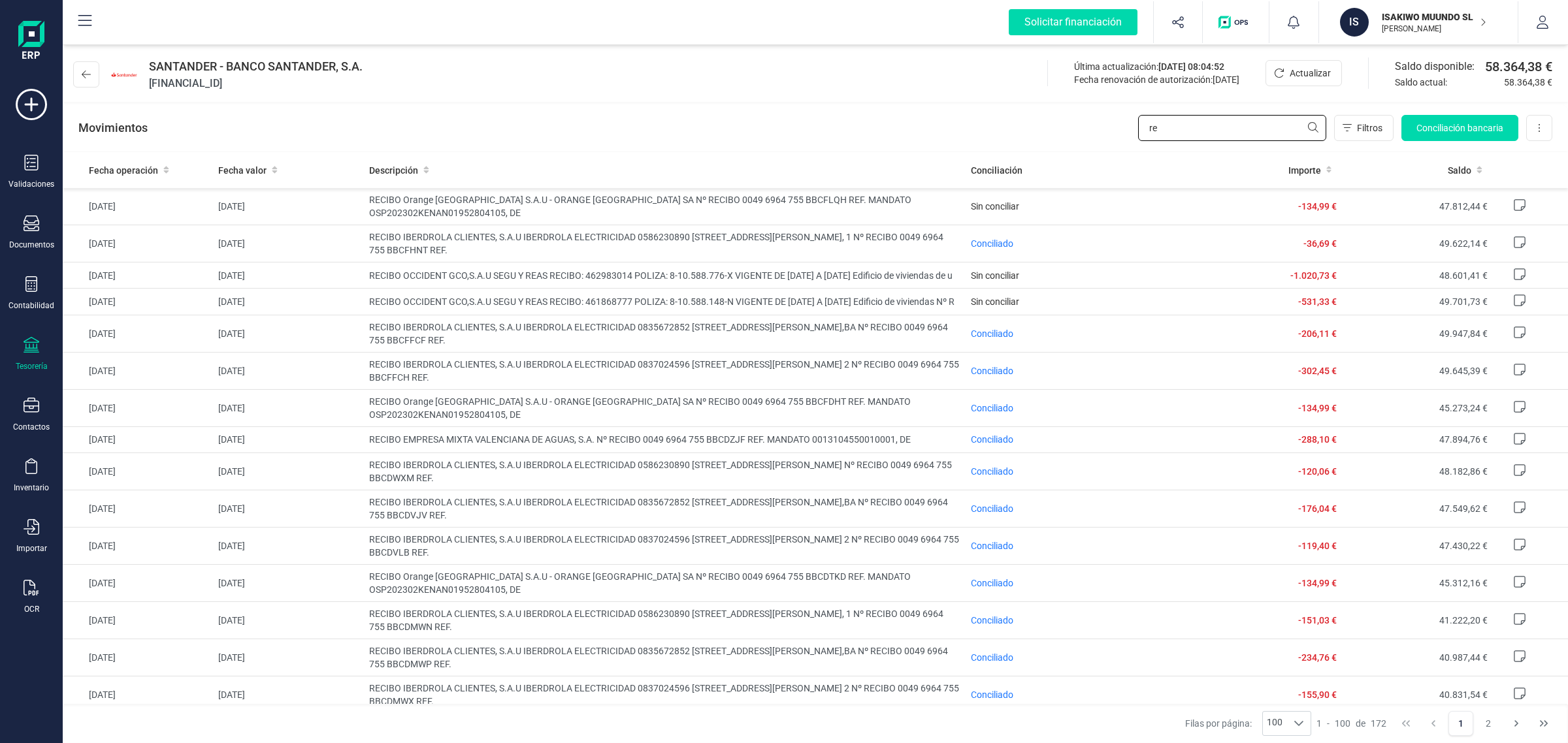
type input "r"
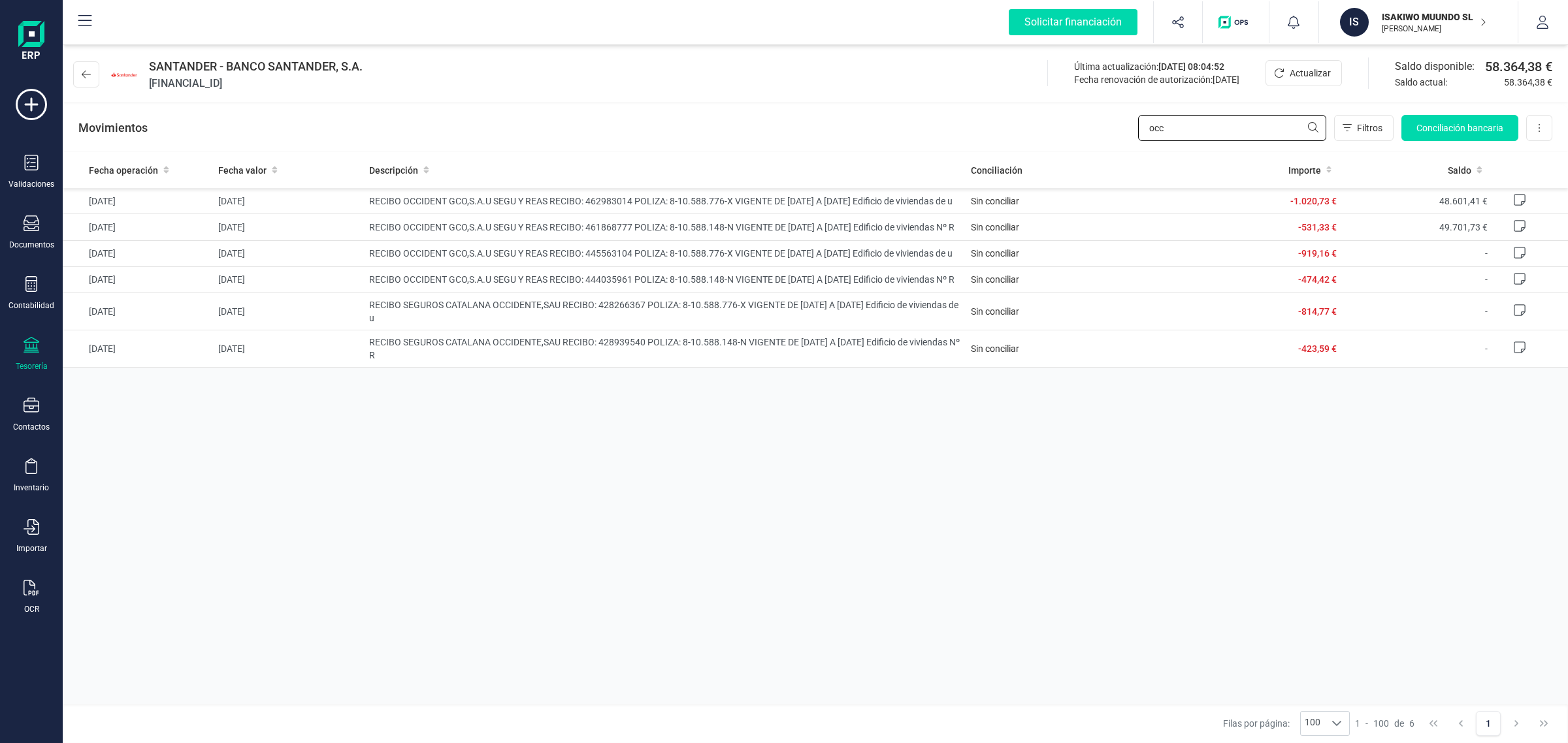
type input "occ"
click at [30, 346] on icon at bounding box center [31, 345] width 16 height 16
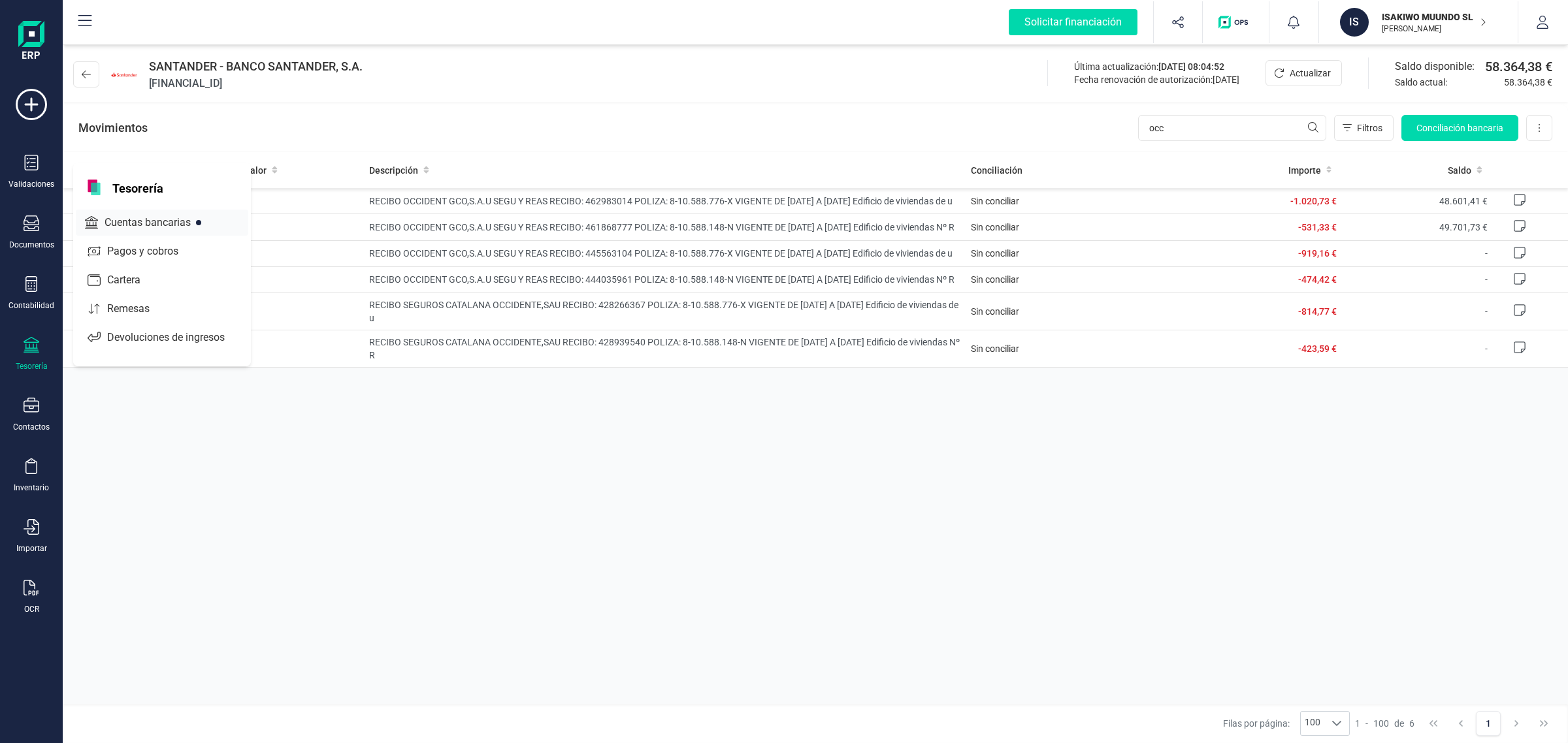
click at [154, 215] on span "Cuentas bancarias" at bounding box center [157, 222] width 115 height 16
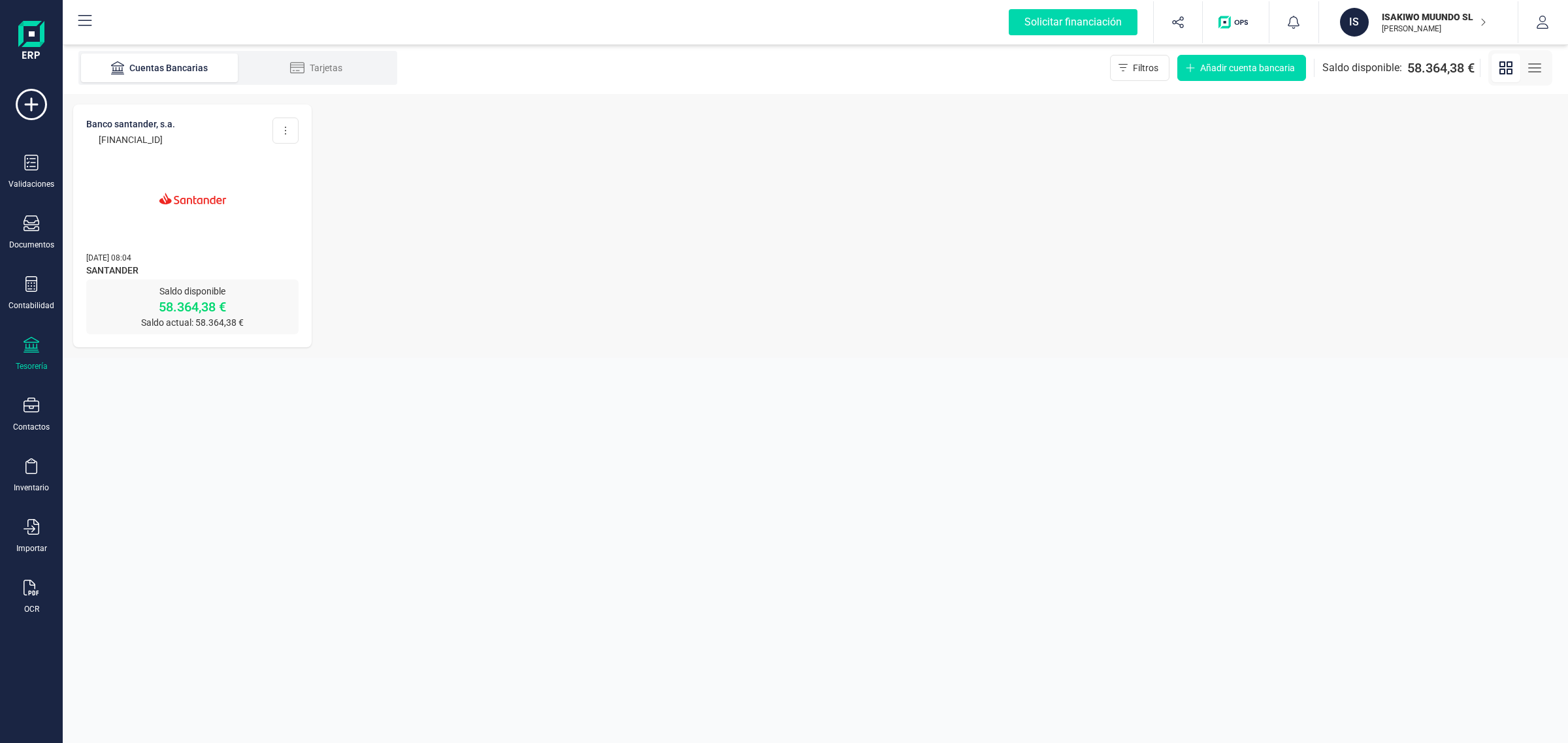
click at [18, 373] on div "Validaciones Documentos Documentos Presupuestos Pedidos Albaranes Facturas Fact…" at bounding box center [31, 357] width 52 height 537
click at [41, 340] on div "Tesorería" at bounding box center [31, 354] width 52 height 34
click at [154, 215] on span "Cuentas bancarias" at bounding box center [157, 222] width 115 height 16
click at [154, 215] on img at bounding box center [193, 199] width 110 height 110
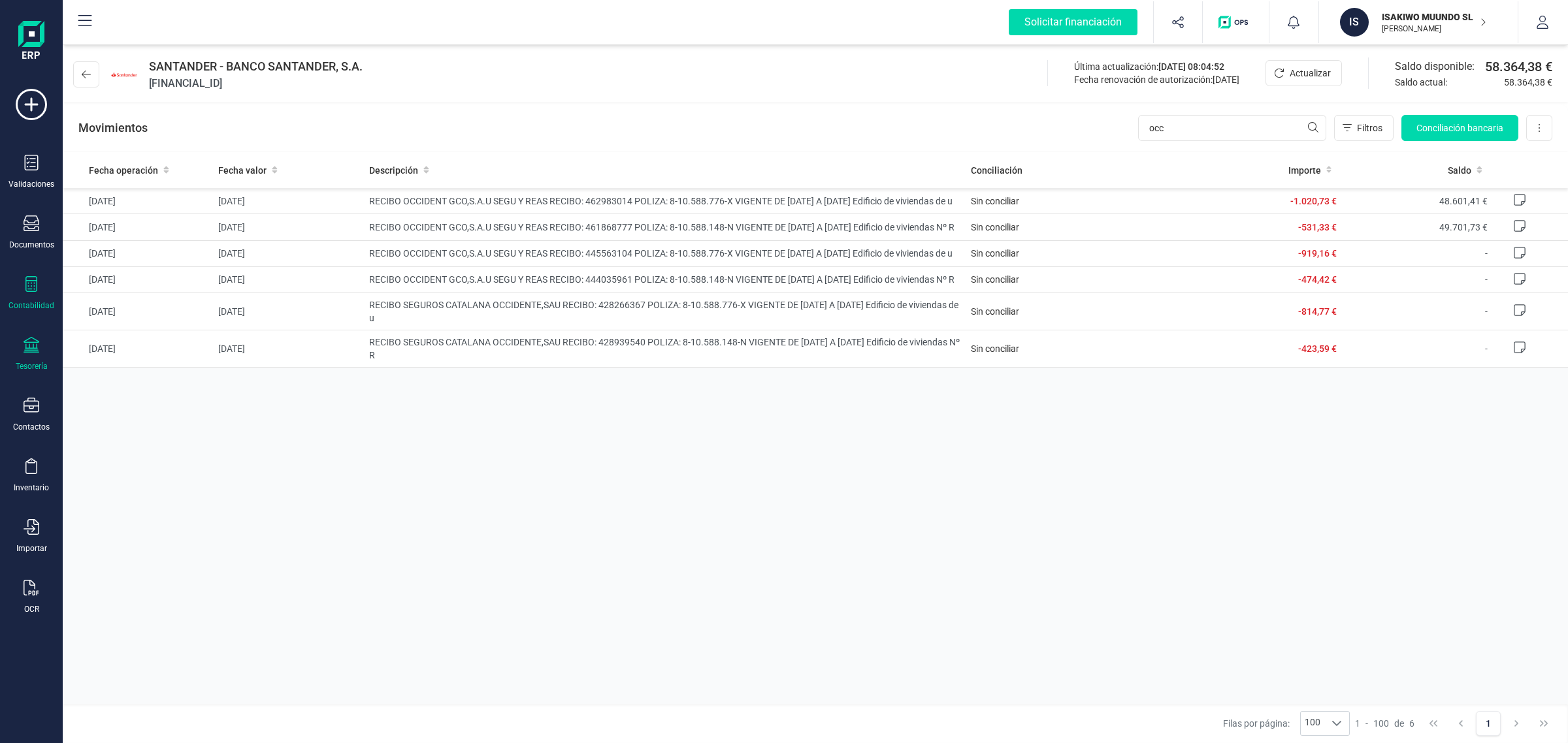
click at [34, 284] on icon at bounding box center [31, 284] width 16 height 16
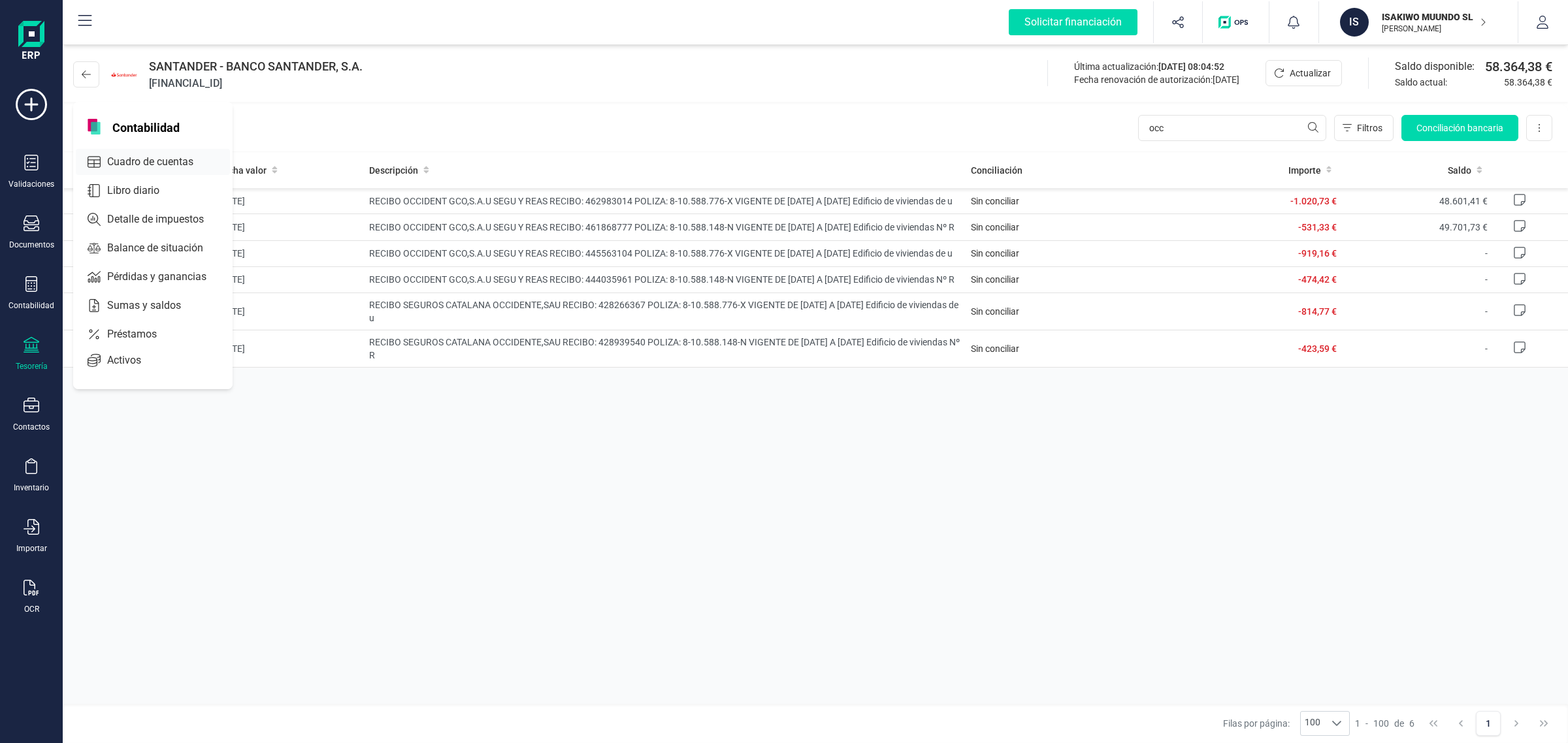
click at [163, 150] on div "Cuadro de cuentas" at bounding box center [153, 162] width 154 height 27
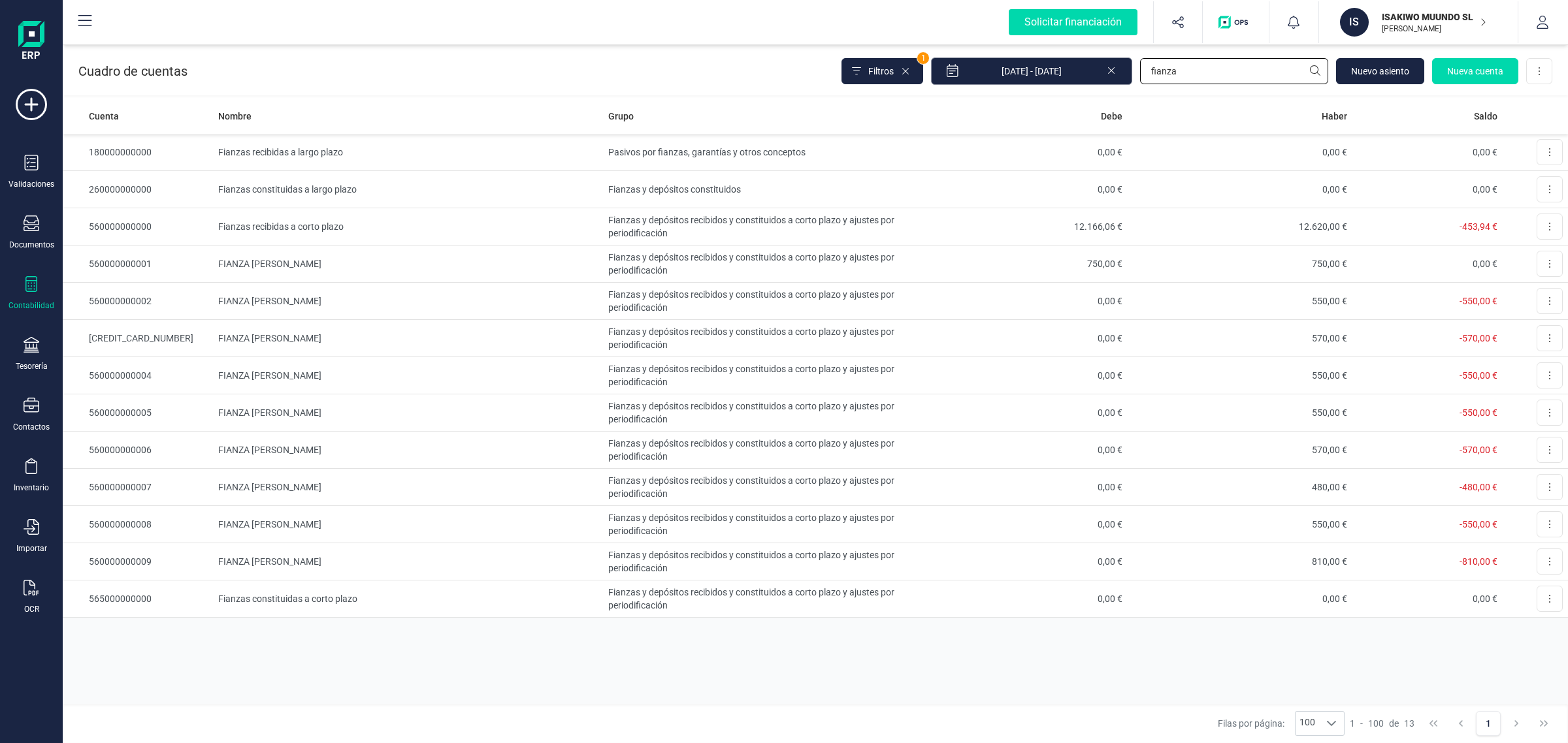
drag, startPoint x: 1209, startPoint y: 69, endPoint x: 1066, endPoint y: 62, distance: 143.2
click at [1072, 69] on div "Filtros 1 01/01/2025 - 08/09/2025 fianza Nuevo asiento Nueva cuenta Descargar E…" at bounding box center [1197, 71] width 711 height 28
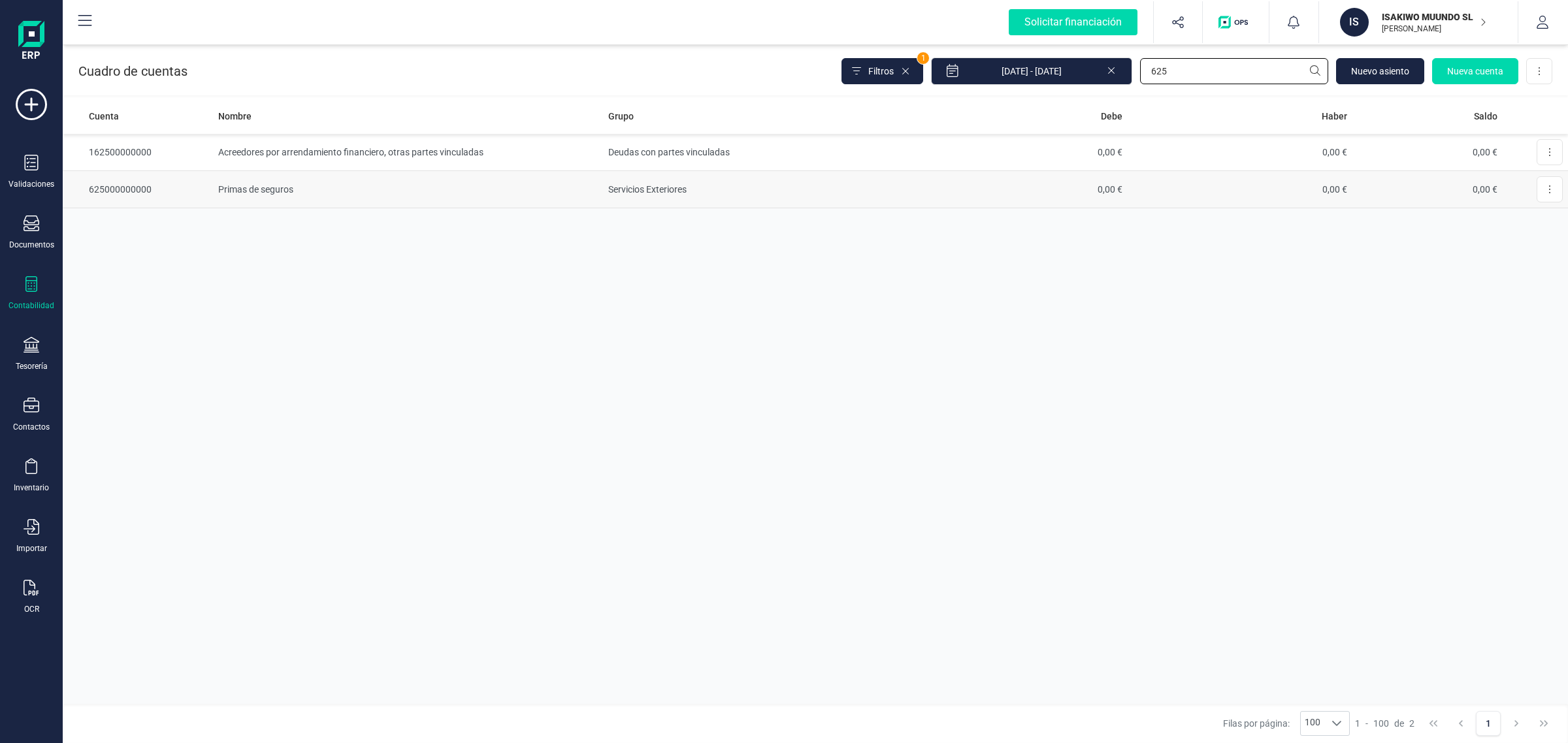
type input "625"
click at [1095, 187] on td "0,00 €" at bounding box center [1015, 189] width 225 height 37
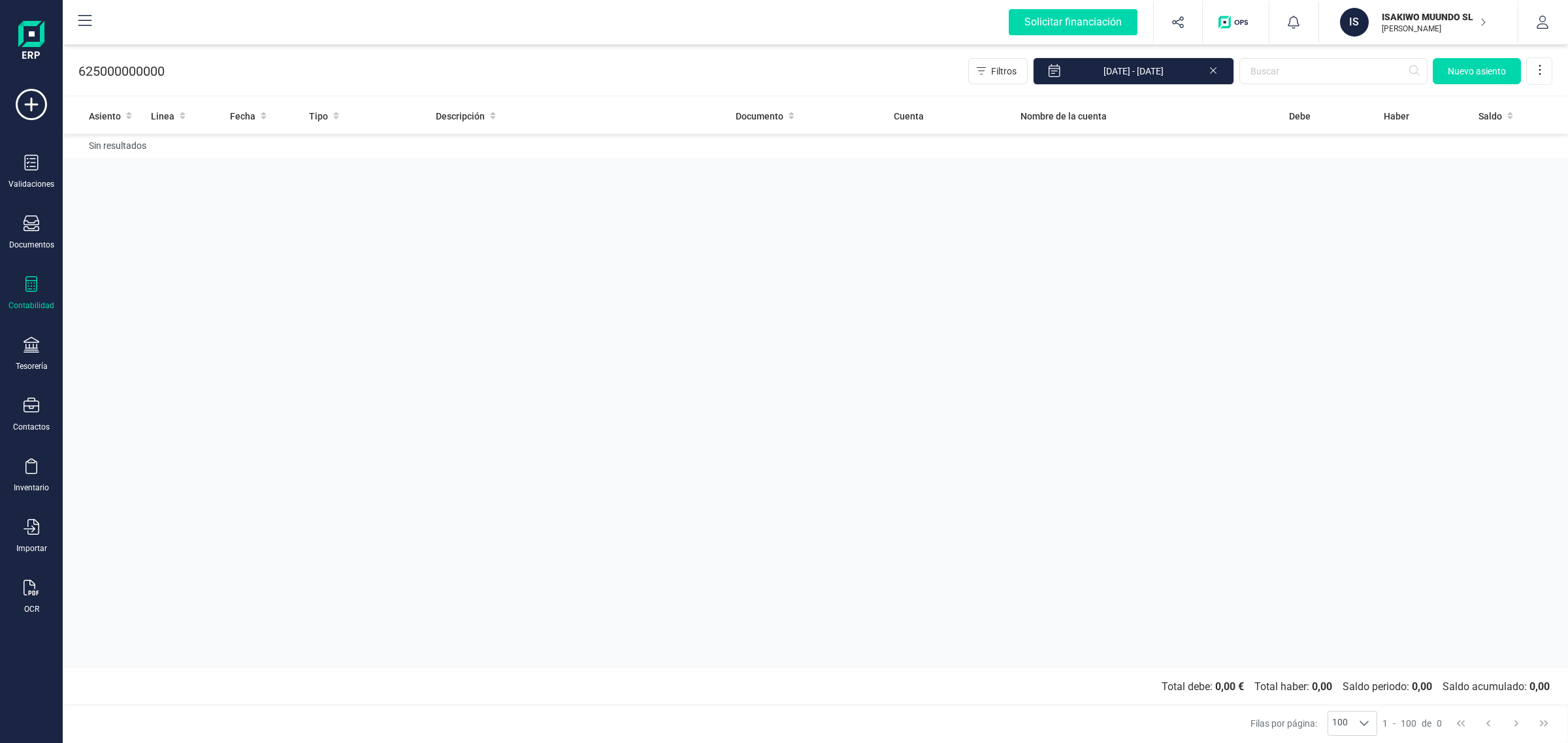
click at [1212, 68] on icon at bounding box center [1213, 69] width 10 height 13
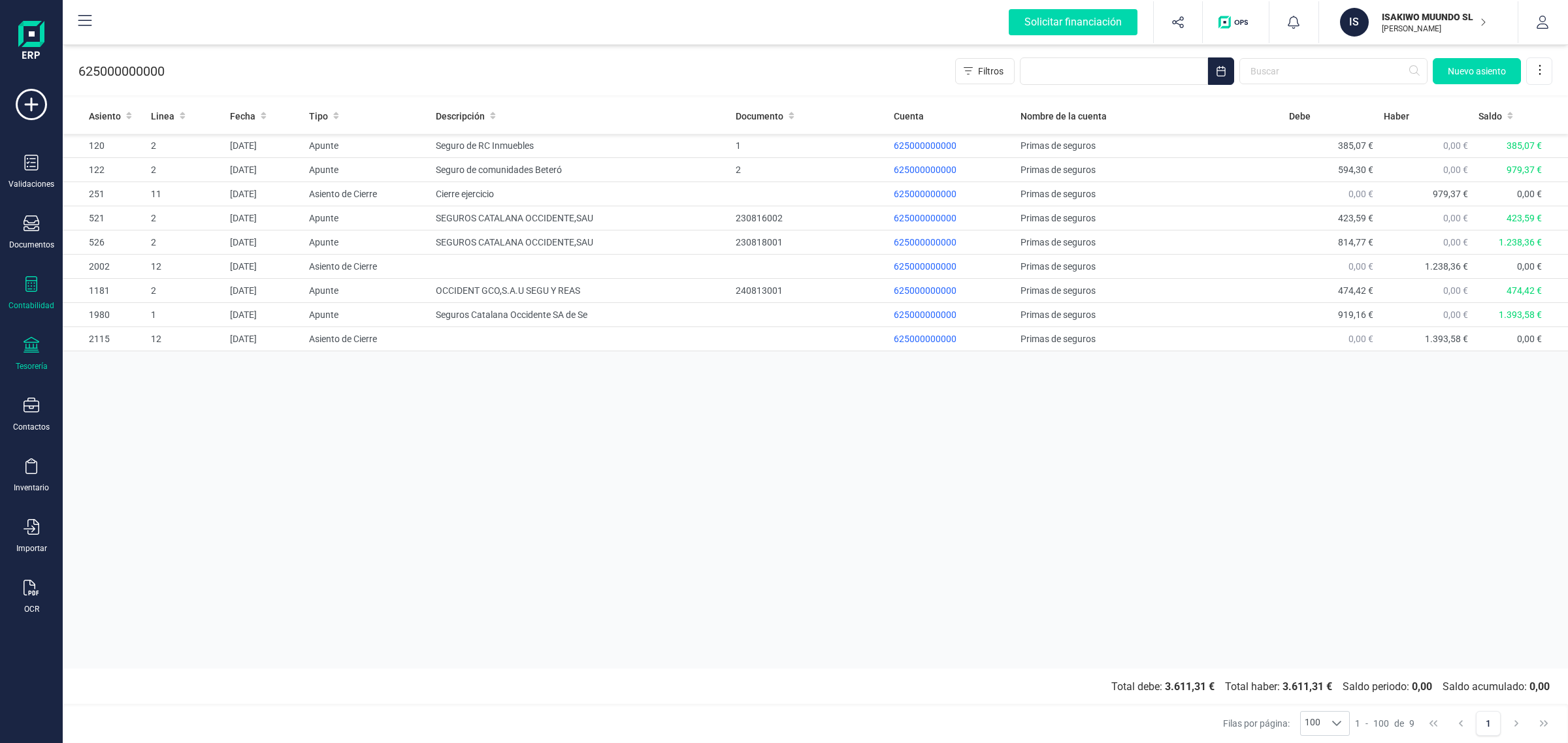
click at [20, 350] on div "Tesorería" at bounding box center [31, 354] width 52 height 34
click at [133, 204] on div "Tesorería" at bounding box center [162, 184] width 178 height 45
click at [142, 215] on span "Cuentas bancarias" at bounding box center [159, 222] width 115 height 16
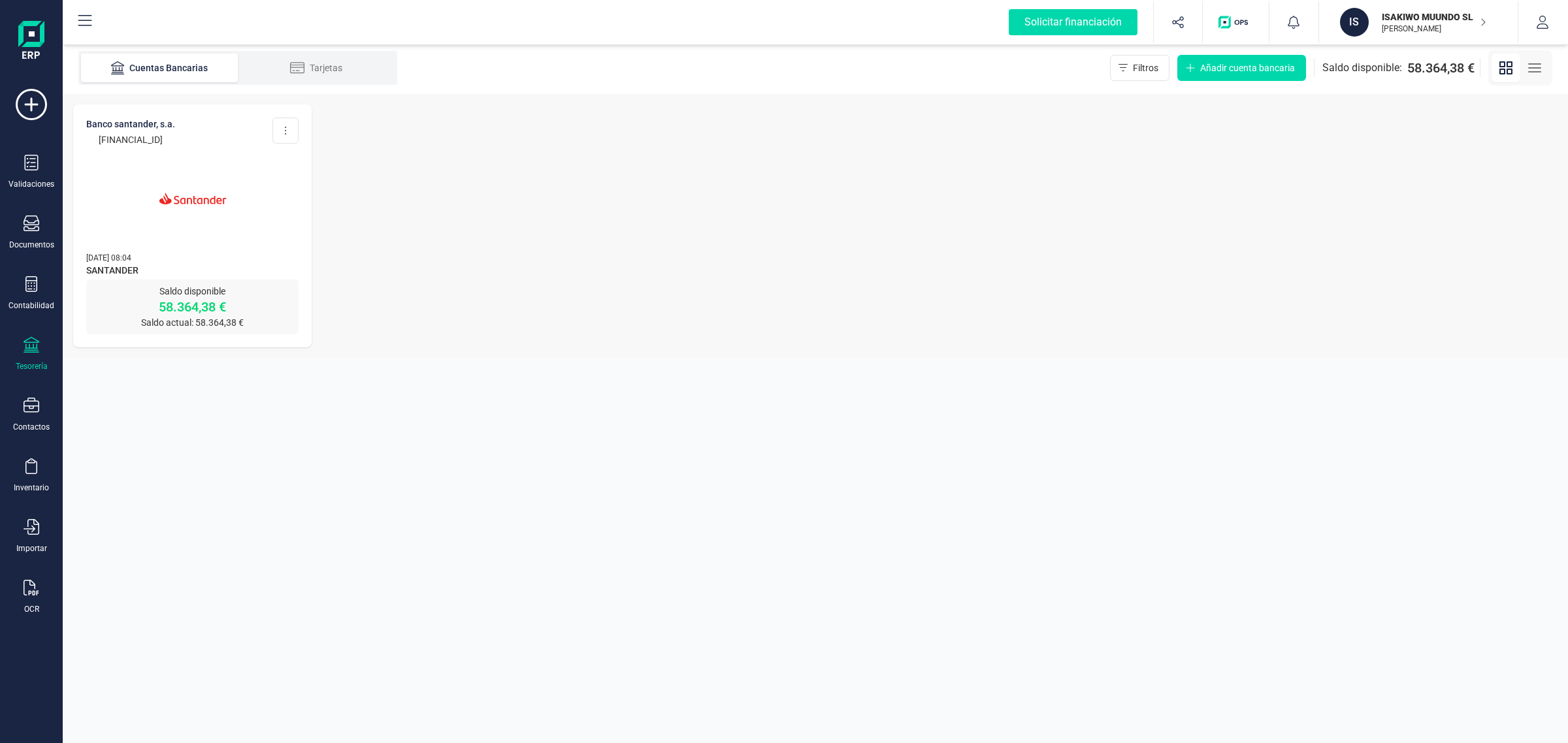
click at [48, 258] on div "Validaciones Documentos Documentos Presupuestos Pedidos Albaranes Facturas Fact…" at bounding box center [31, 357] width 52 height 537
click at [20, 291] on div "Contabilidad" at bounding box center [31, 294] width 52 height 34
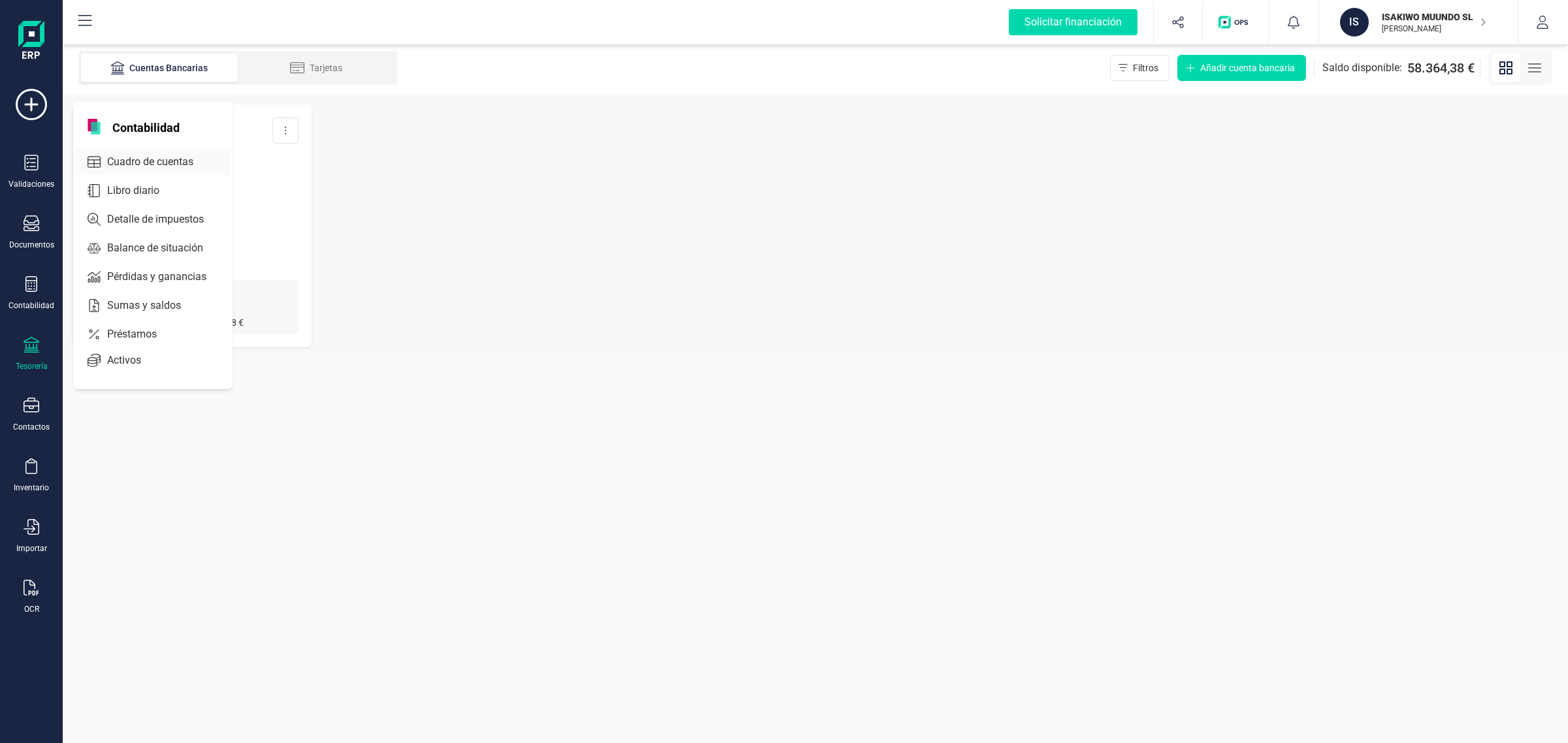
click at [143, 157] on span "Cuadro de cuentas" at bounding box center [159, 162] width 115 height 16
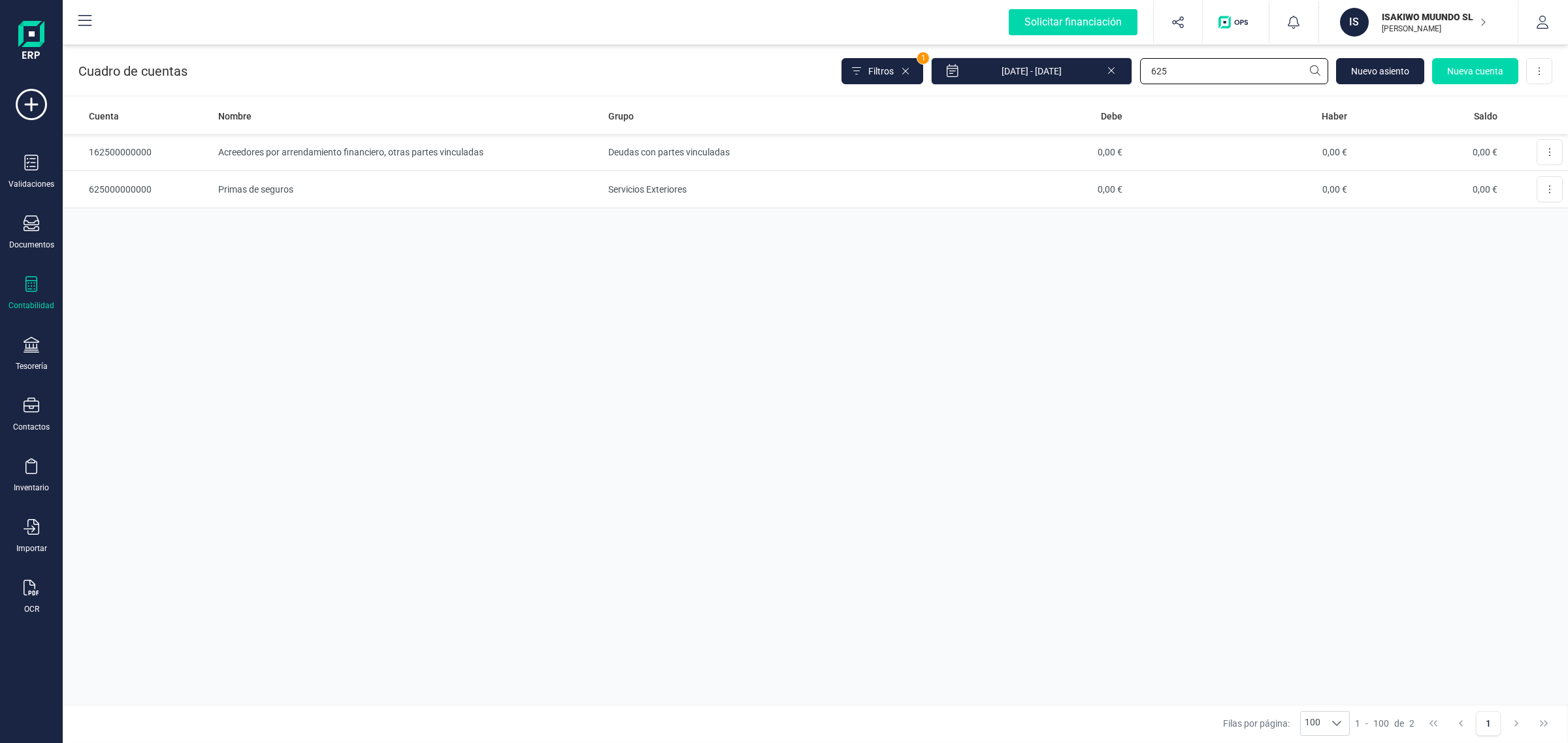
drag, startPoint x: 1239, startPoint y: 76, endPoint x: 1113, endPoint y: 85, distance: 126.3
click at [1113, 85] on div "Cuadro de cuentas Filtros 1 01/01/2025 - 08/09/2025 625 Nuevo asiento Nueva cue…" at bounding box center [815, 68] width 1505 height 53
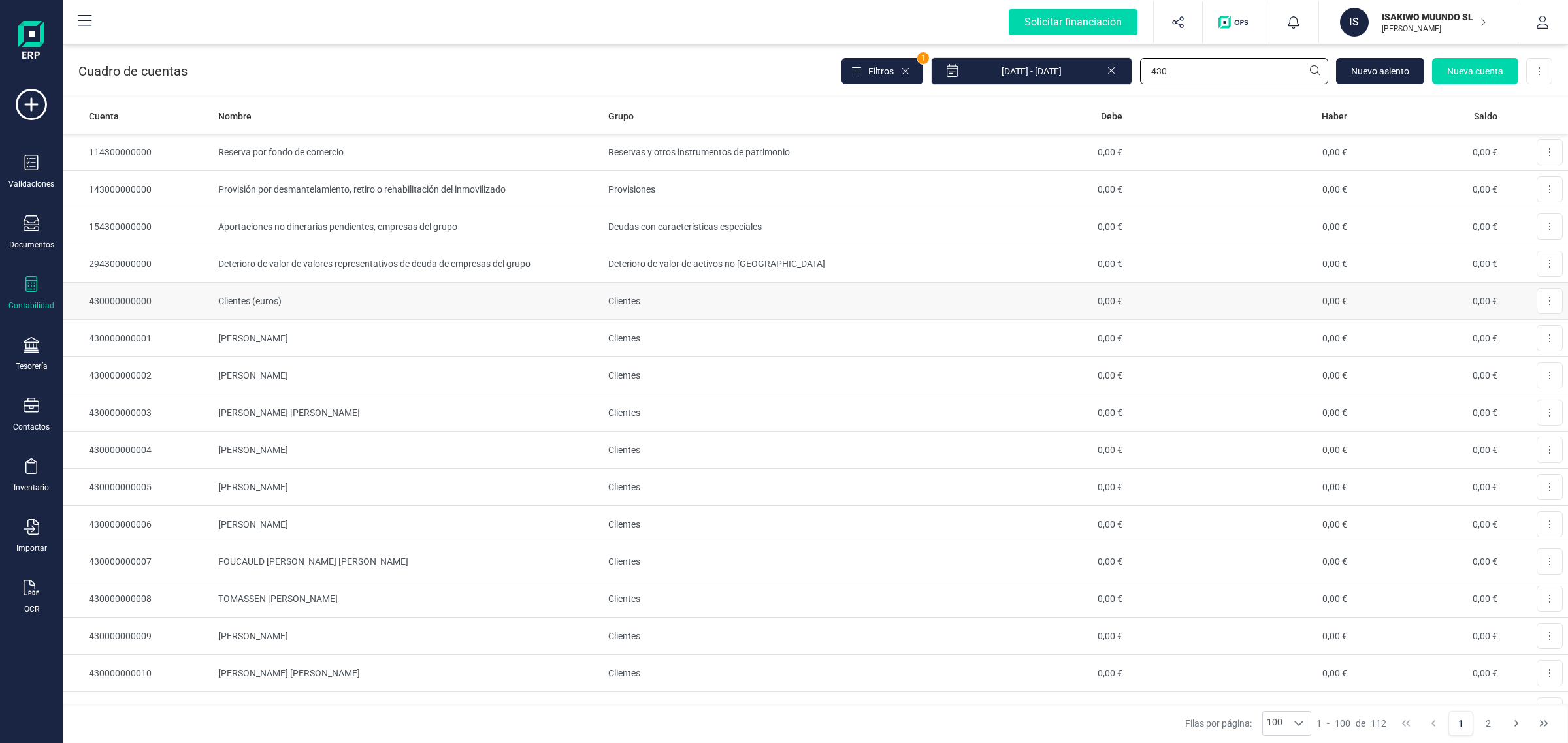
type input "430"
click at [350, 304] on td "Clientes (euros)" at bounding box center [408, 301] width 390 height 37
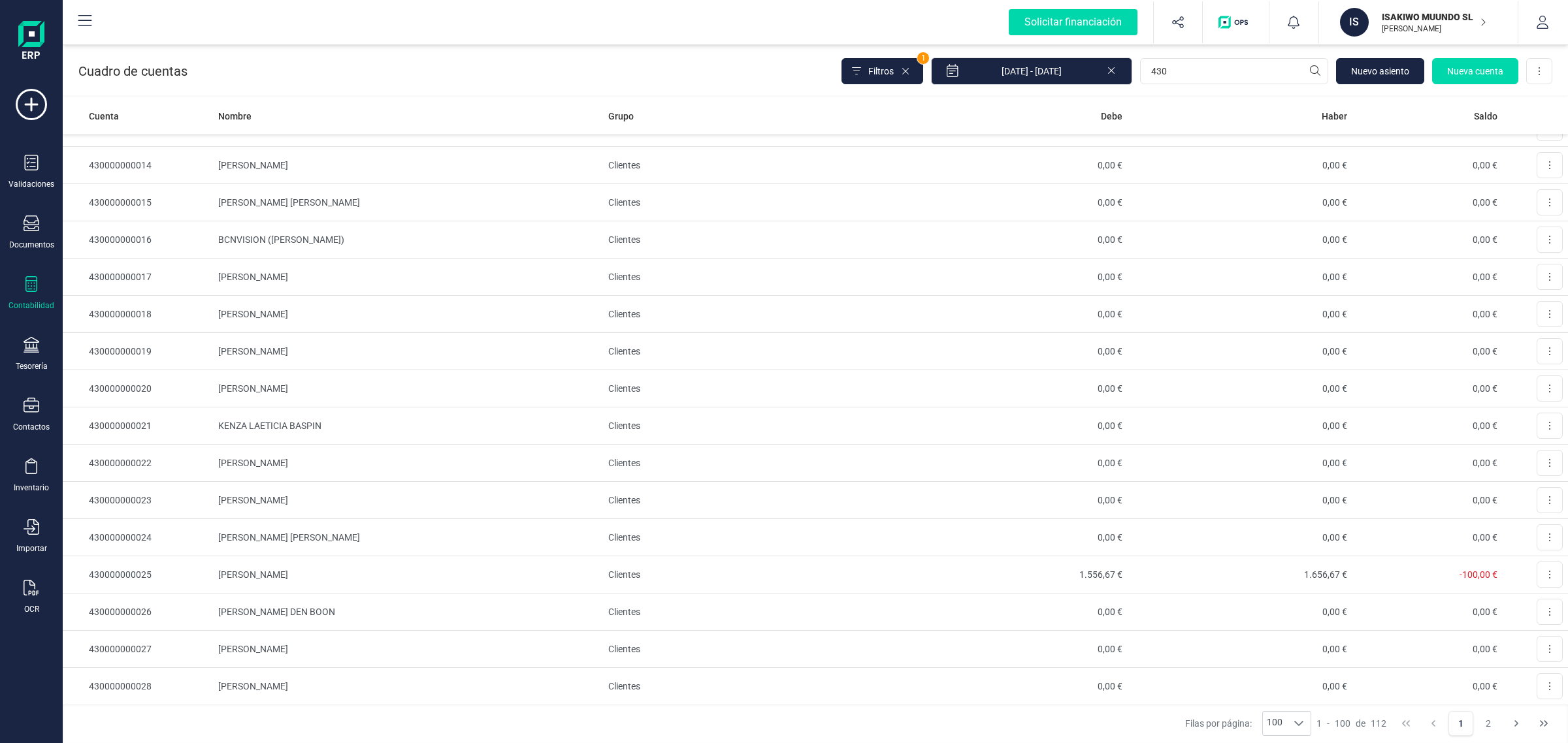
scroll to position [816, 0]
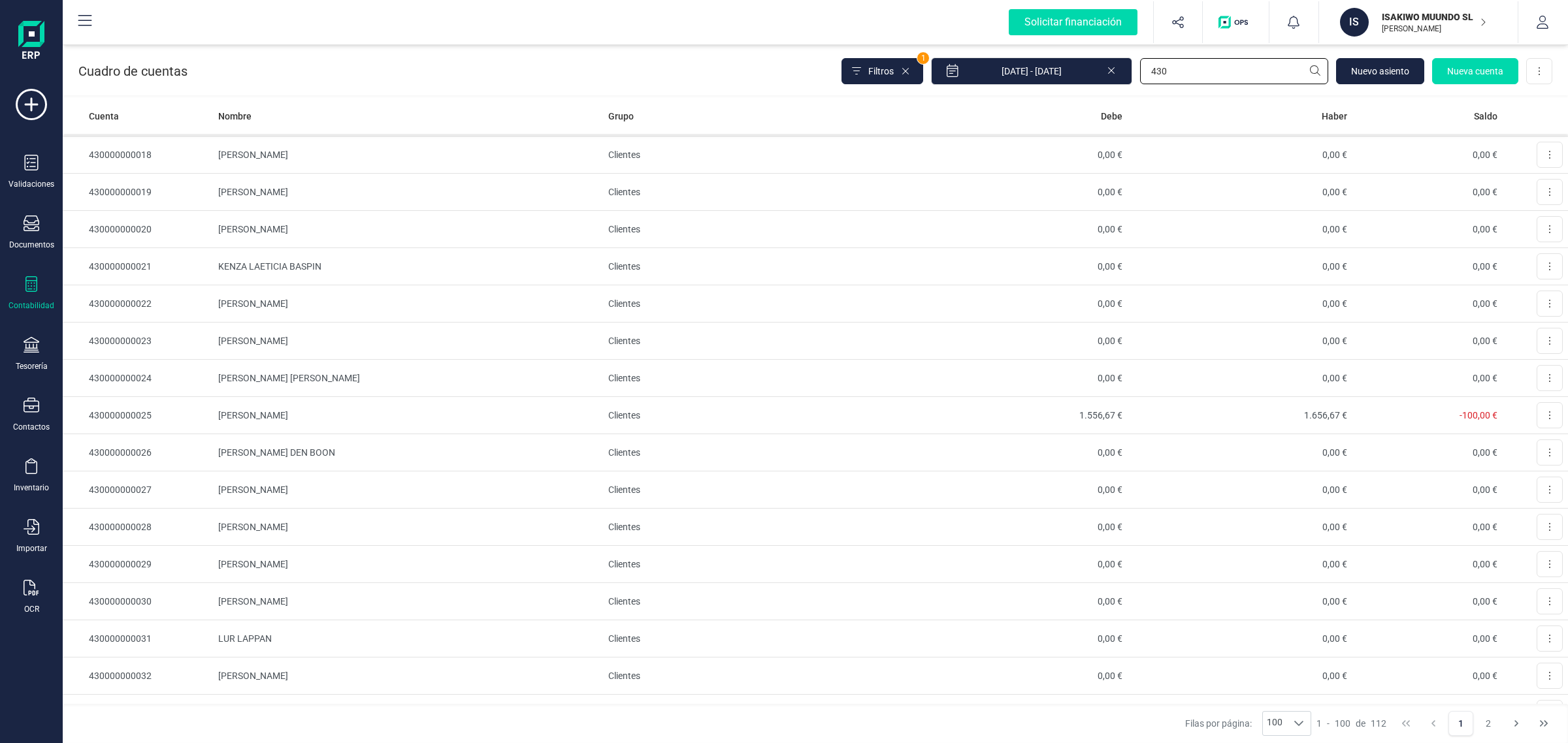
drag, startPoint x: 1193, startPoint y: 67, endPoint x: 1112, endPoint y: 67, distance: 81.0
click at [1112, 67] on div "Filtros 1 01/01/2025 - 08/09/2025 430 Nuevo asiento Nueva cuenta Descargar Excel" at bounding box center [1197, 71] width 711 height 28
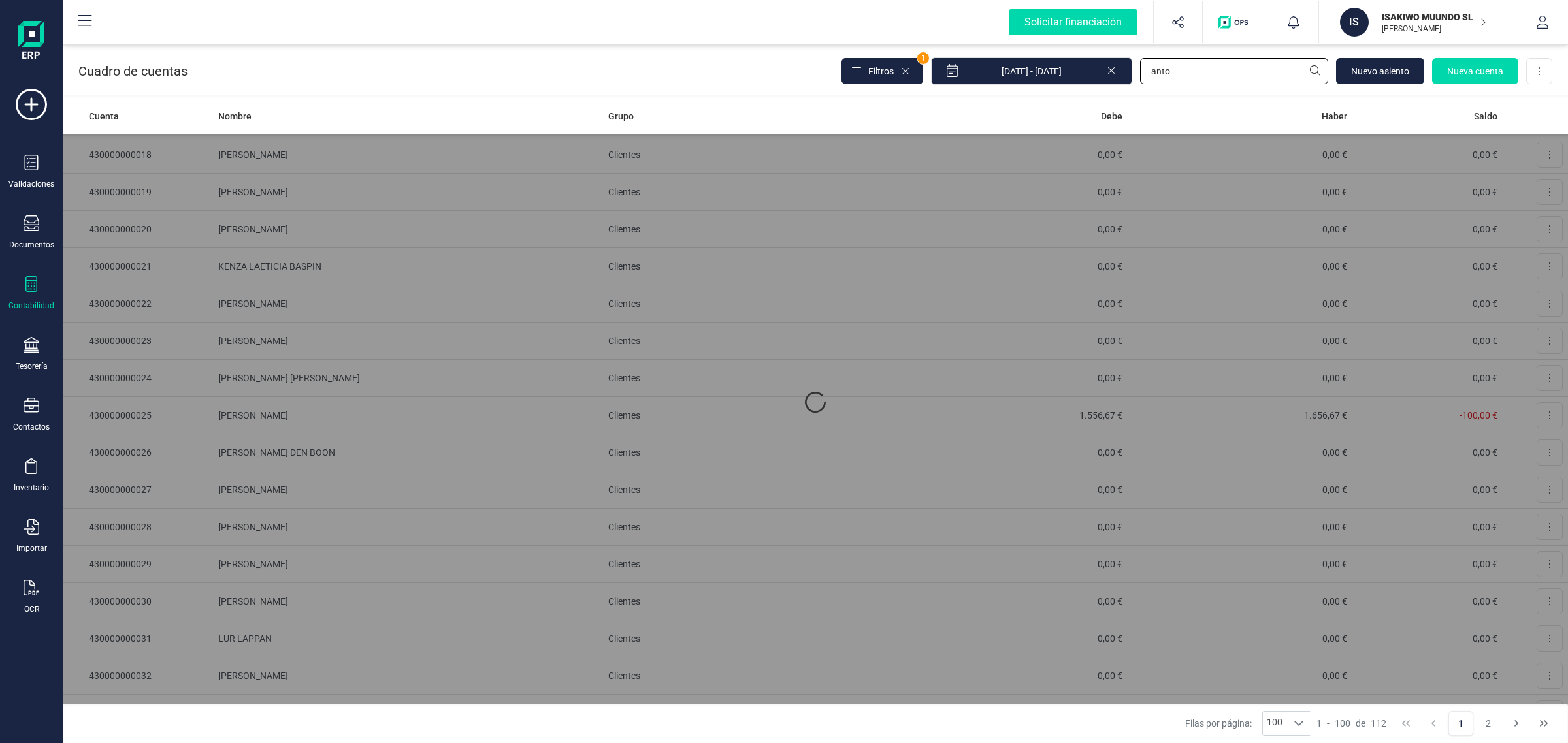
scroll to position [0, 0]
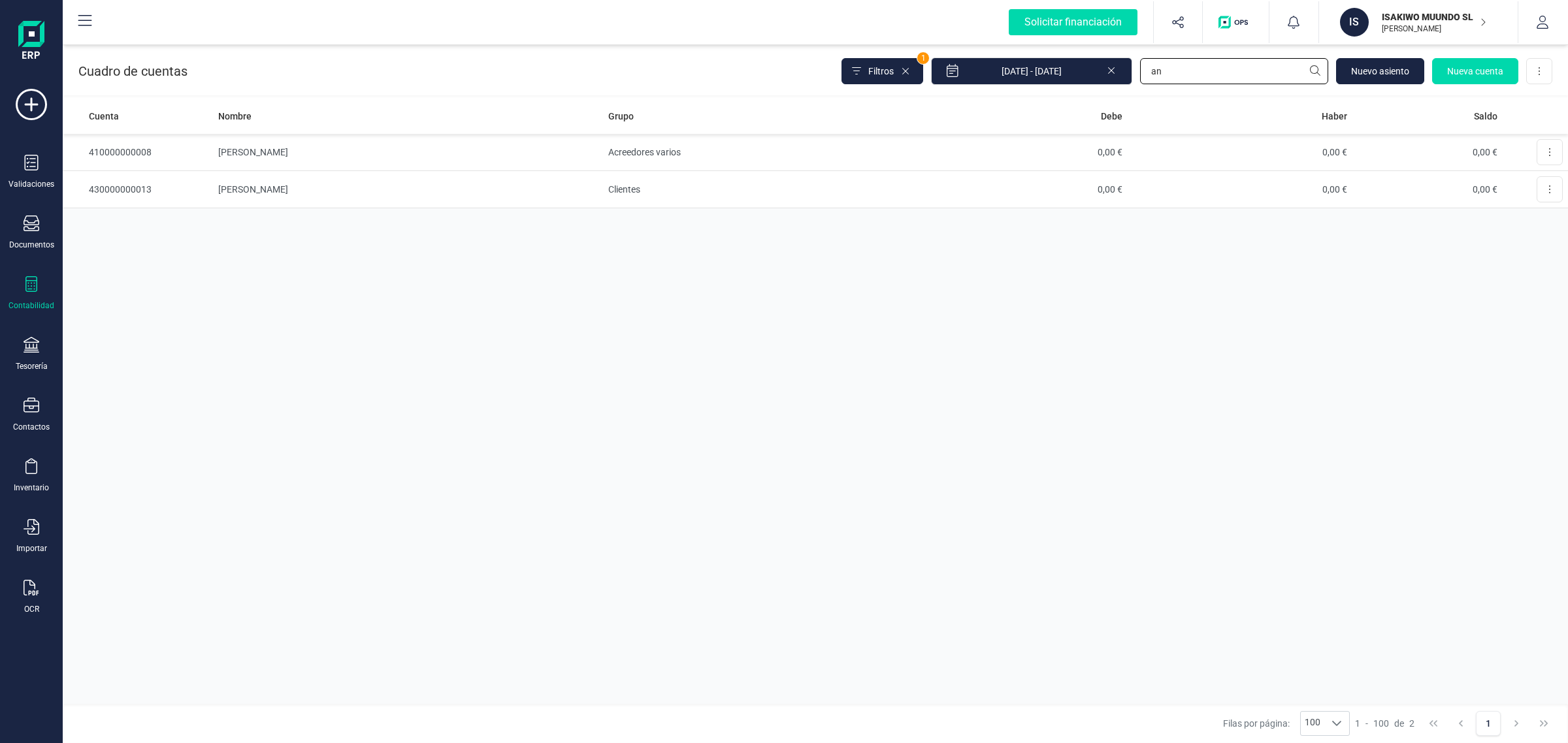
type input "a"
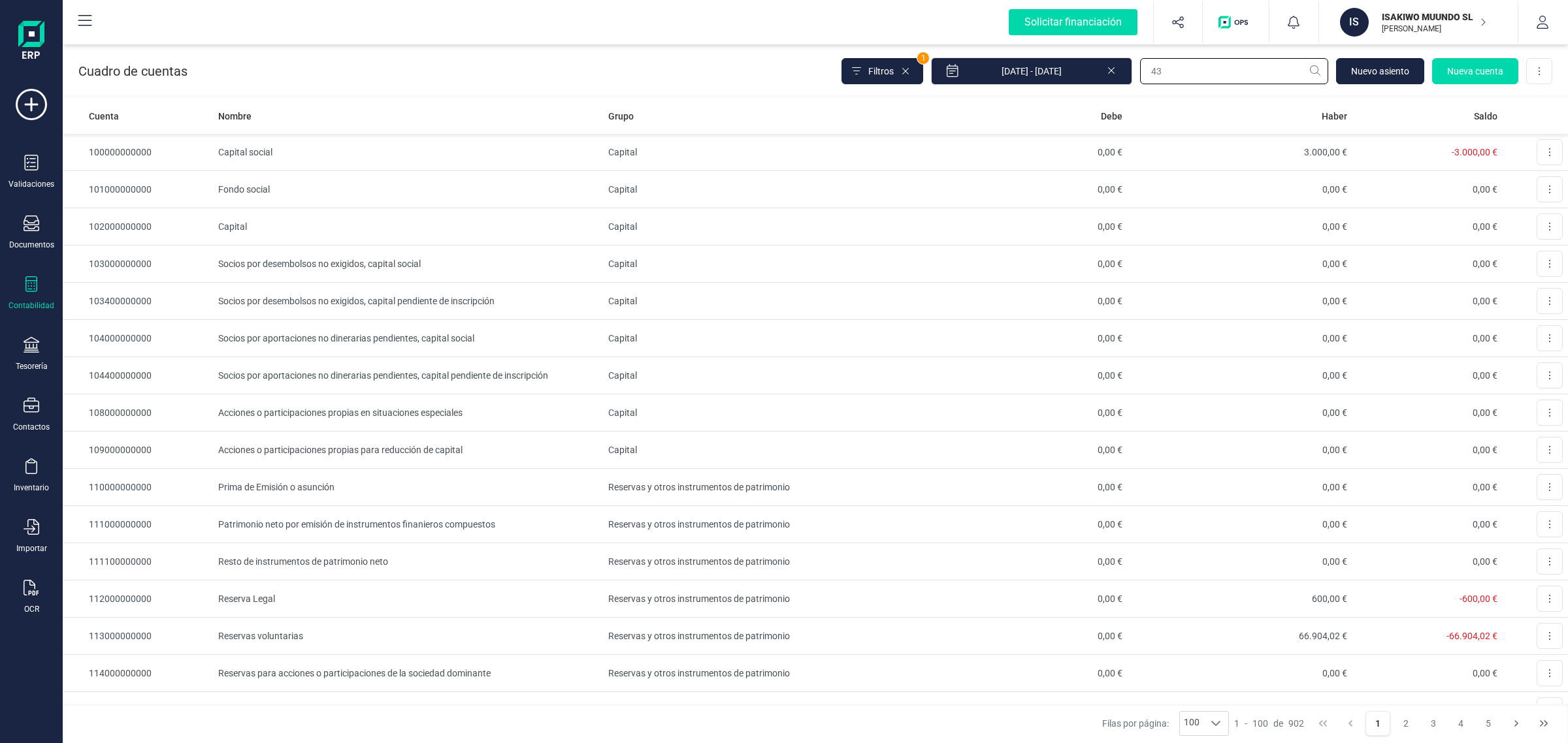
type input "430"
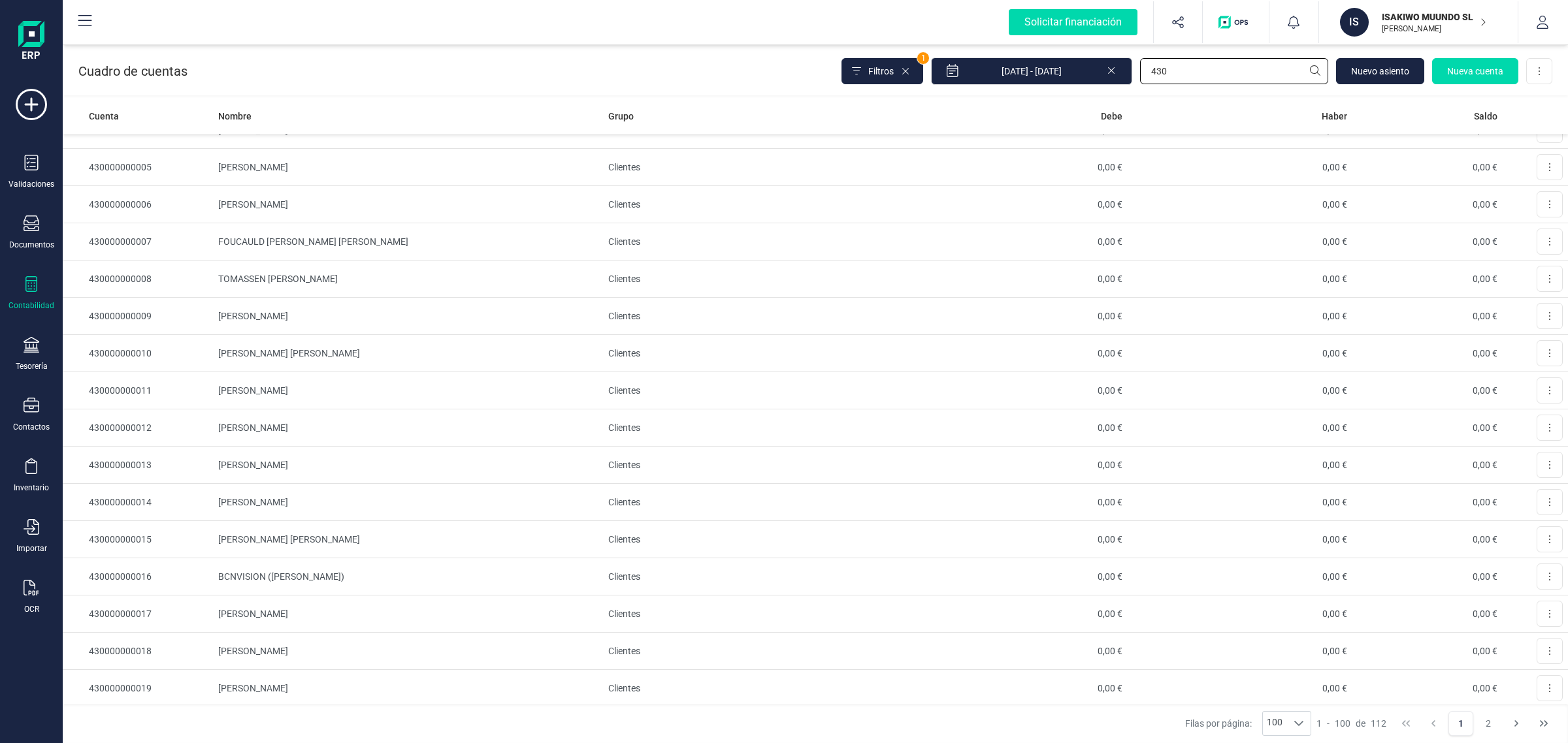
scroll to position [409, 0]
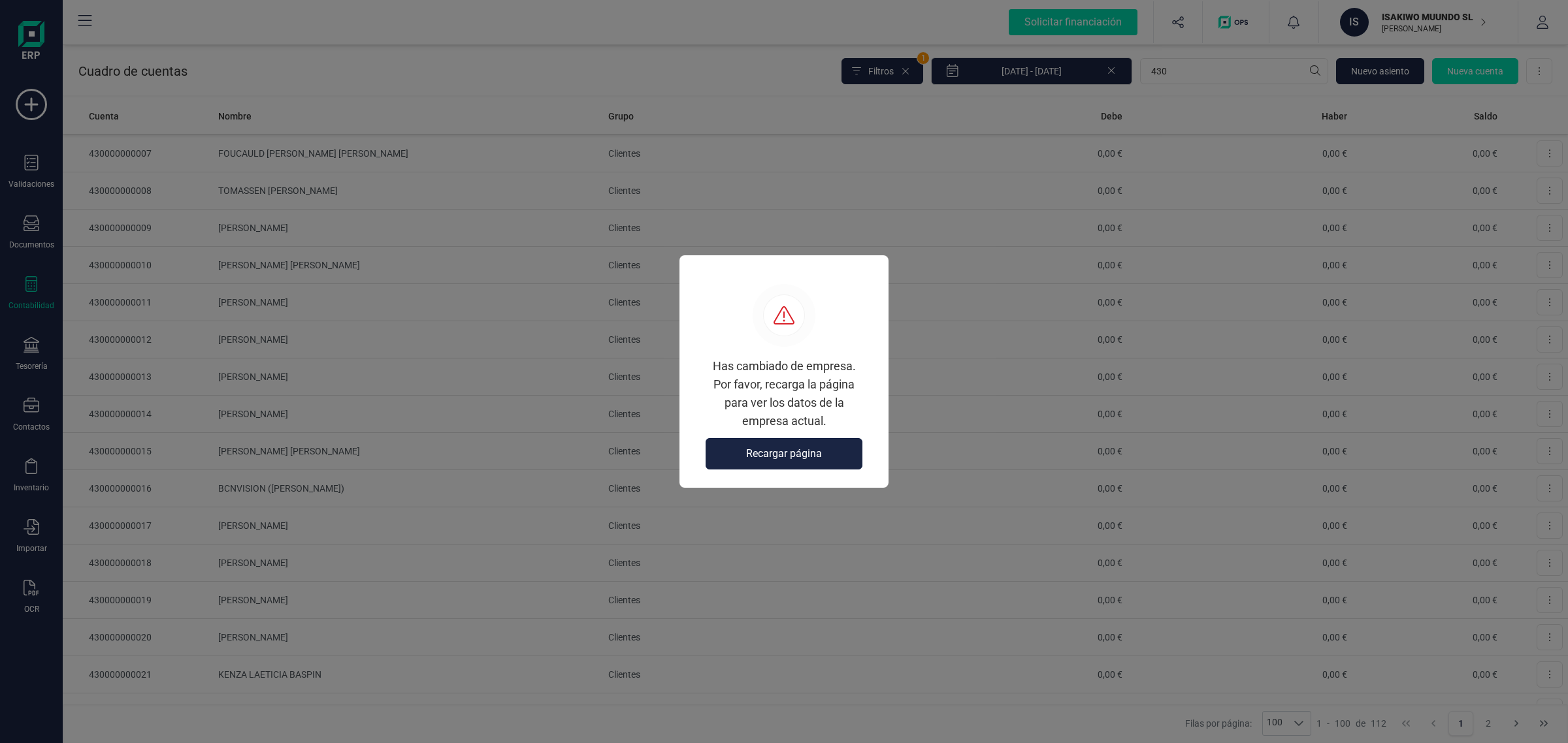
click at [782, 469] on button "Recargar página" at bounding box center [784, 453] width 157 height 31
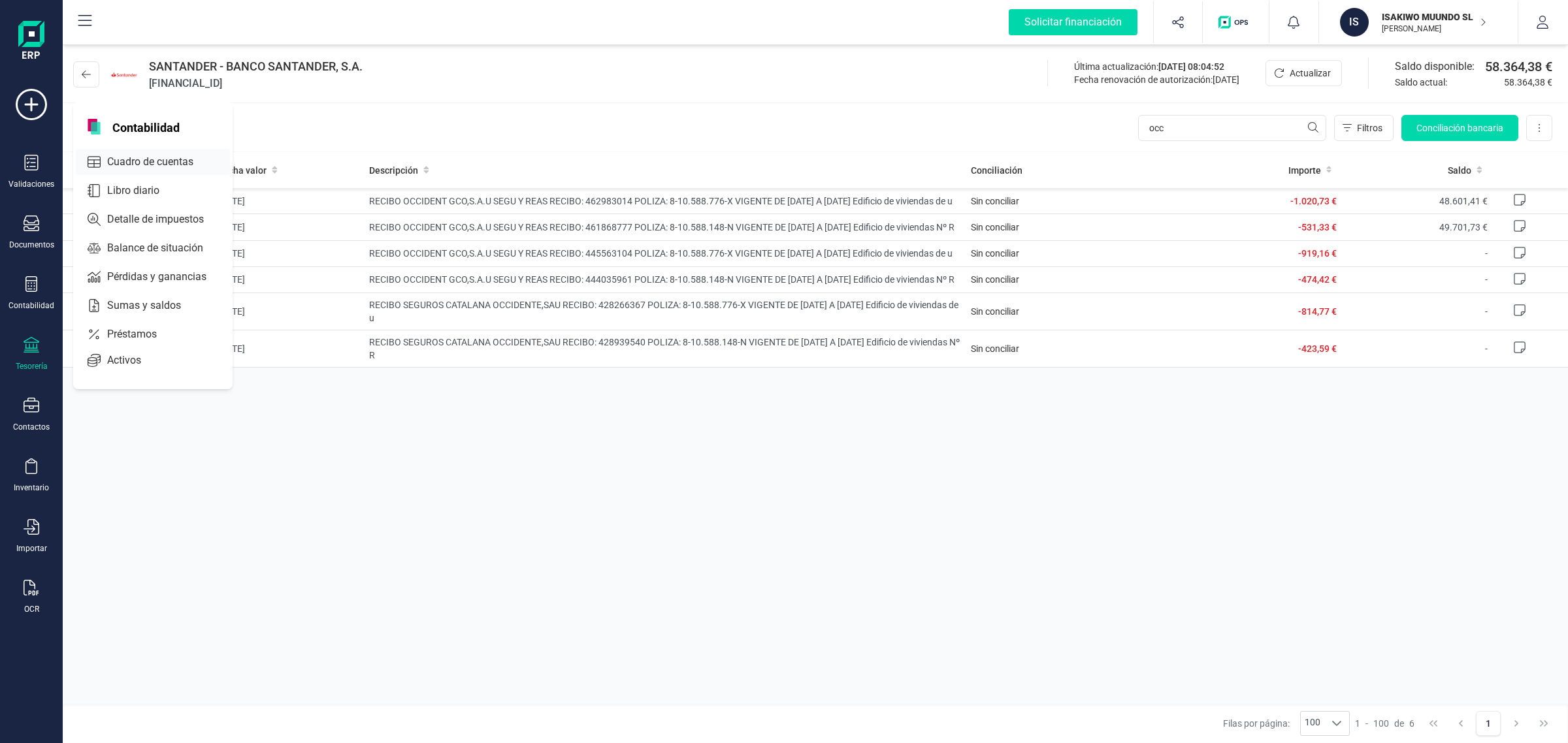
click at [151, 151] on div "Cuadro de cuentas" at bounding box center [153, 162] width 154 height 27
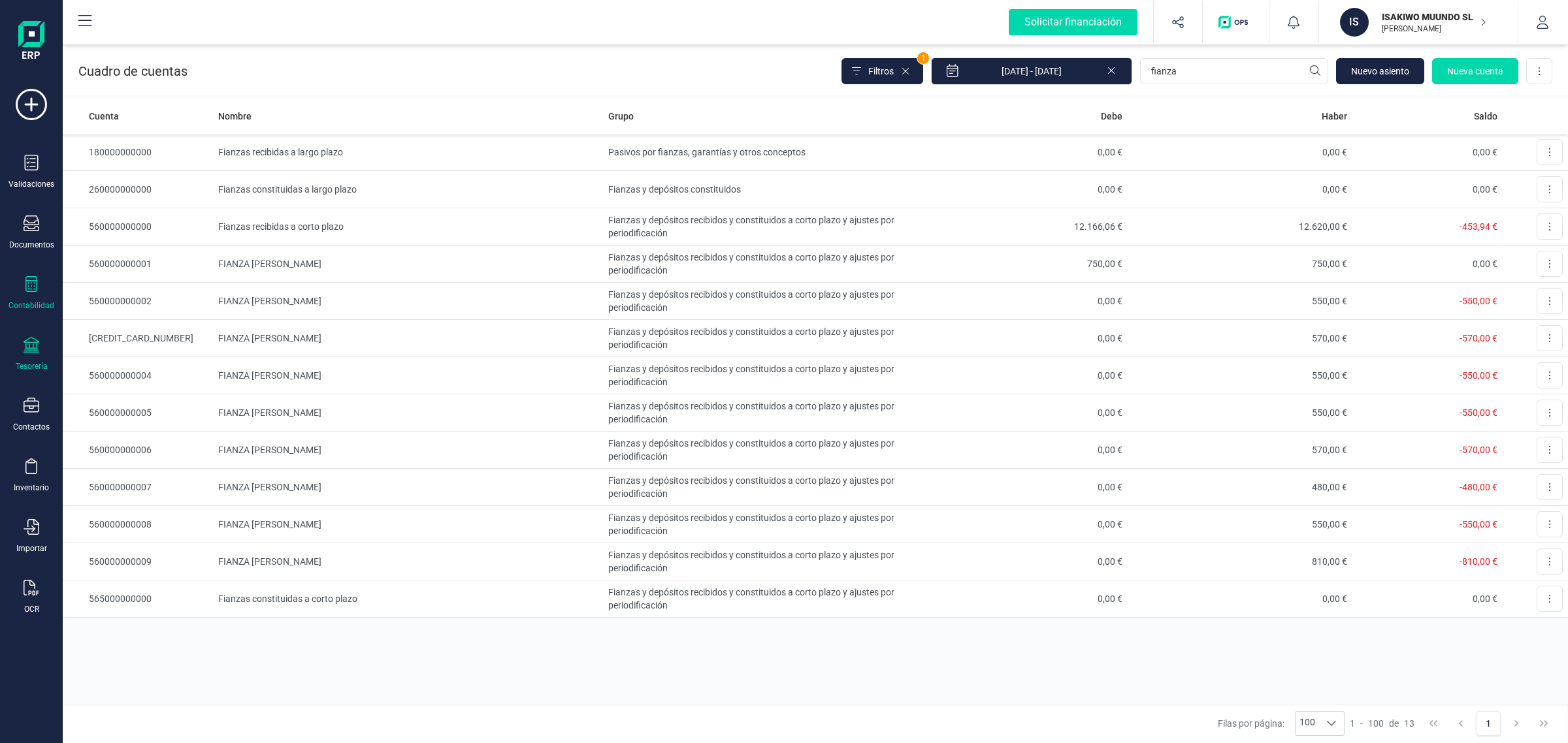
click at [47, 361] on div "Tesorería" at bounding box center [32, 366] width 32 height 10
click at [148, 222] on span "Cuentas bancarias" at bounding box center [159, 222] width 115 height 16
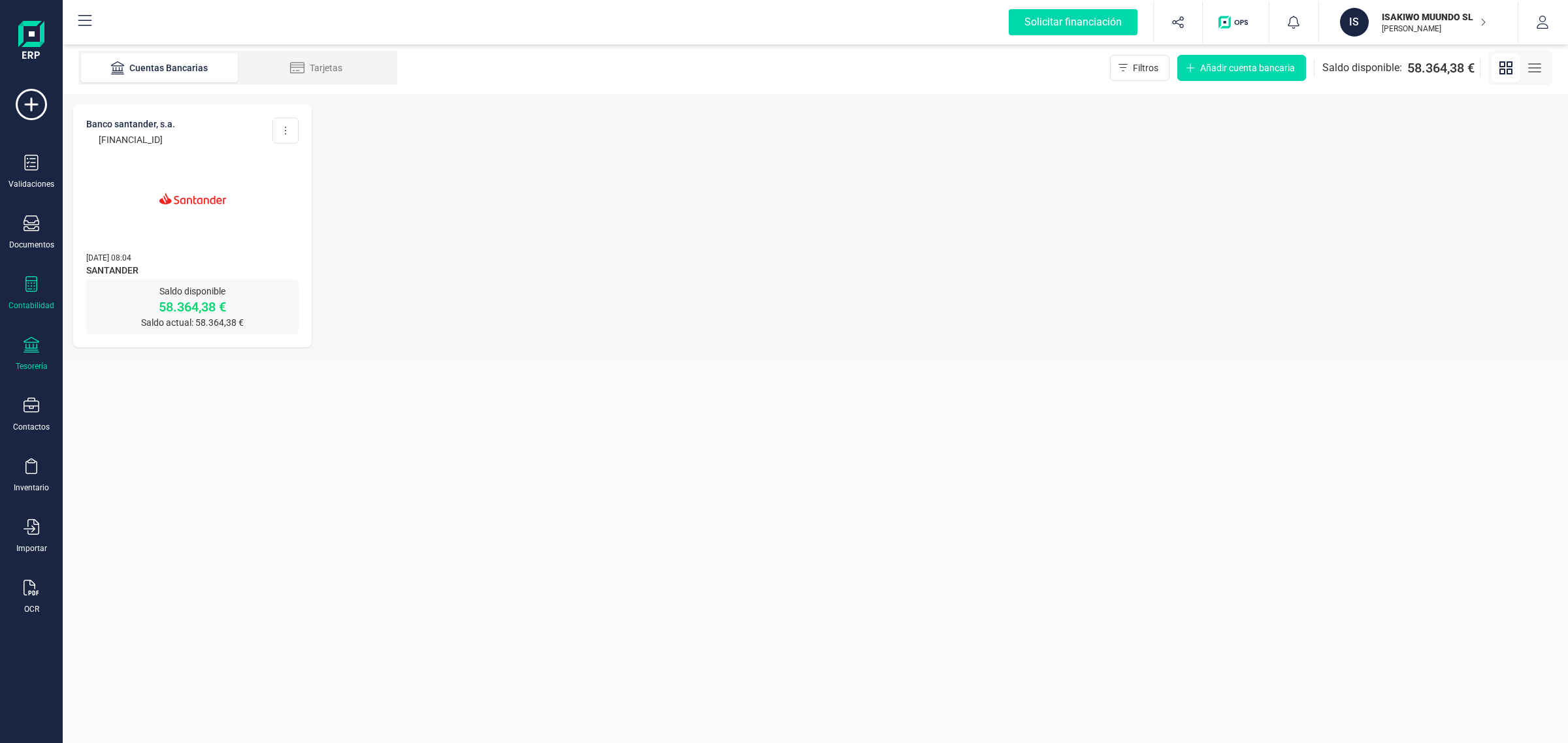
click at [30, 295] on div "Contabilidad" at bounding box center [31, 294] width 52 height 34
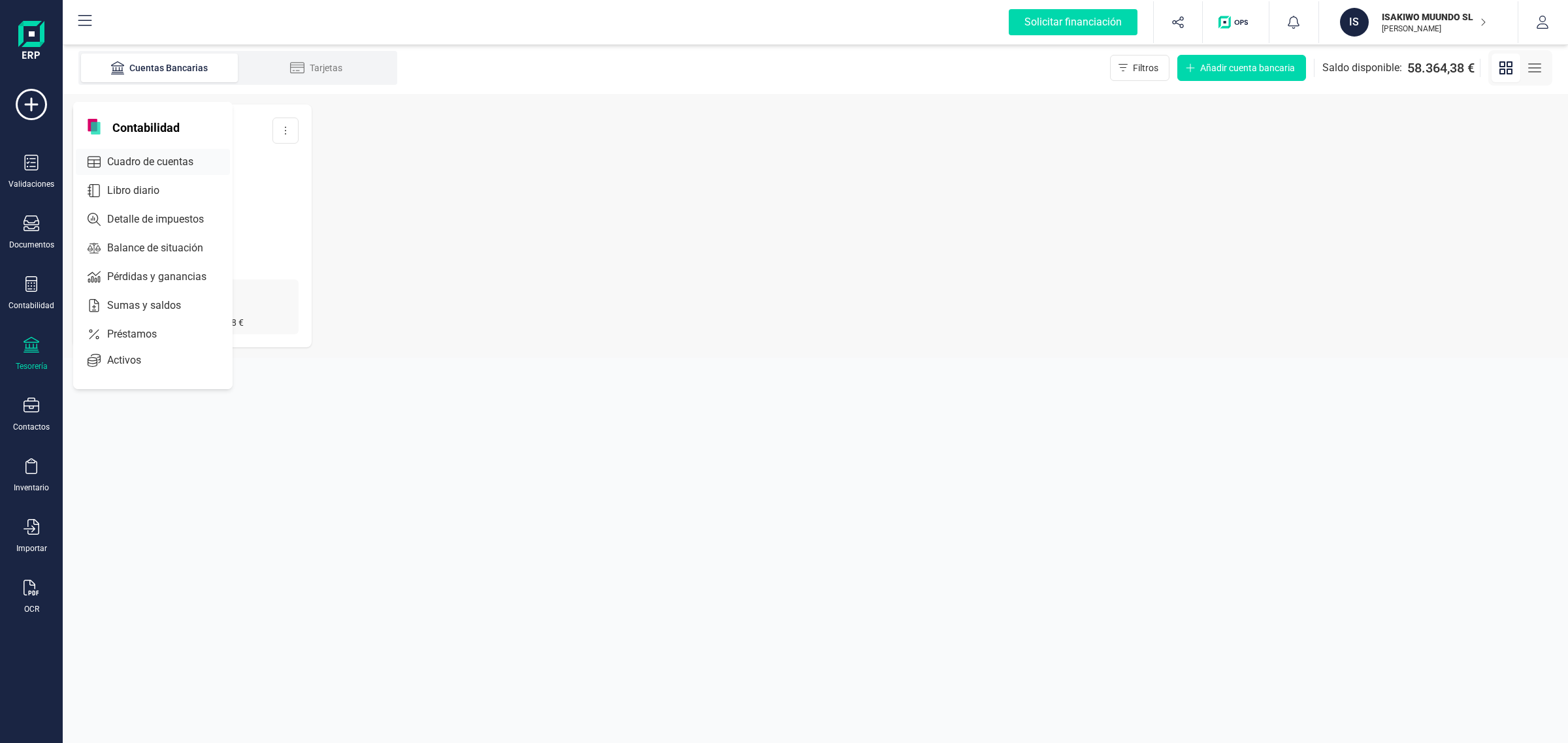
click at [165, 158] on span "Cuadro de cuentas" at bounding box center [159, 162] width 115 height 16
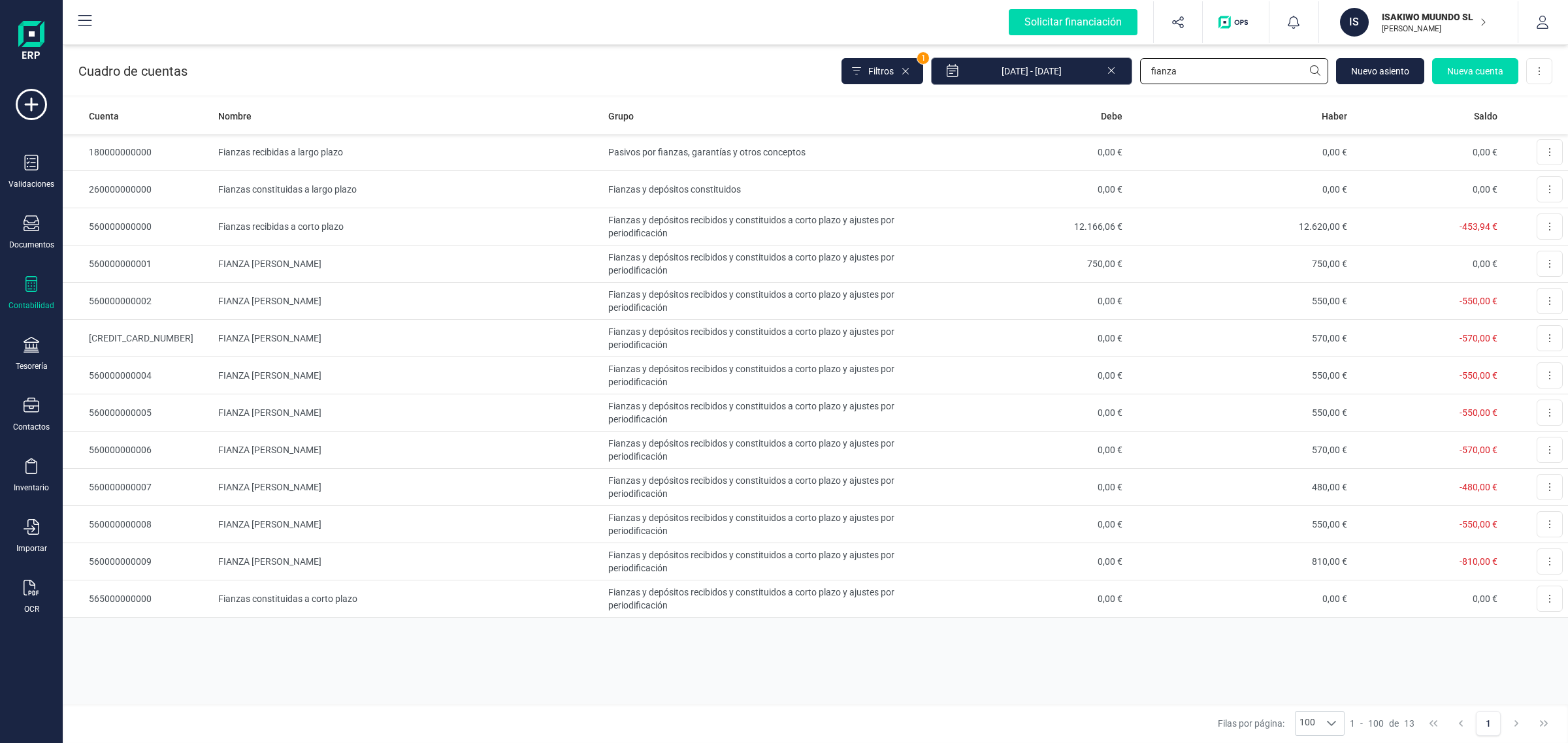
drag, startPoint x: 1211, startPoint y: 69, endPoint x: 1063, endPoint y: 75, distance: 148.1
click at [1063, 74] on div "Filtros 1 01/01/2025 - 08/09/2025 fianza Nuevo asiento Nueva cuenta Descargar E…" at bounding box center [1197, 71] width 711 height 28
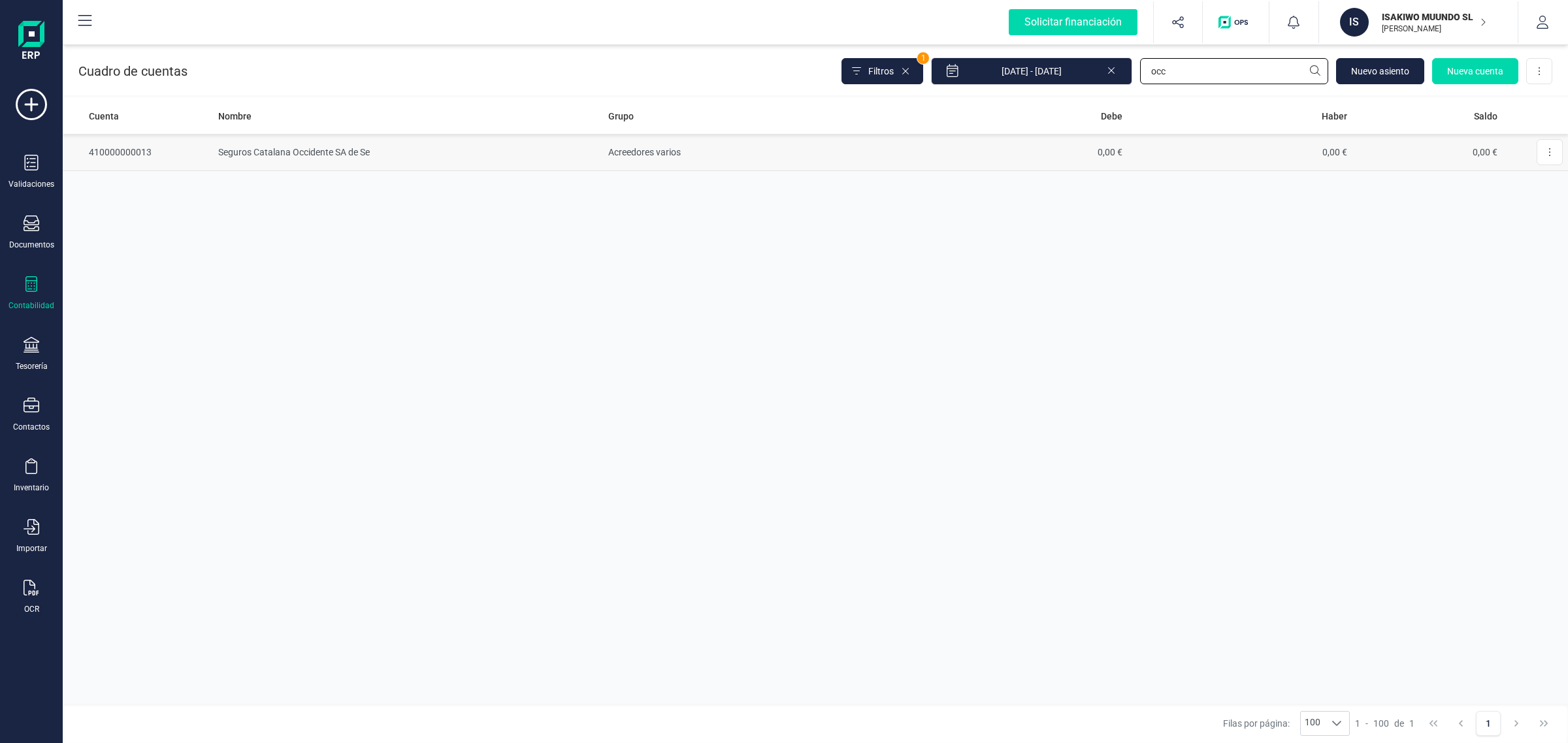
type input "occ"
click at [985, 152] on td "0,00 €" at bounding box center [1015, 152] width 225 height 37
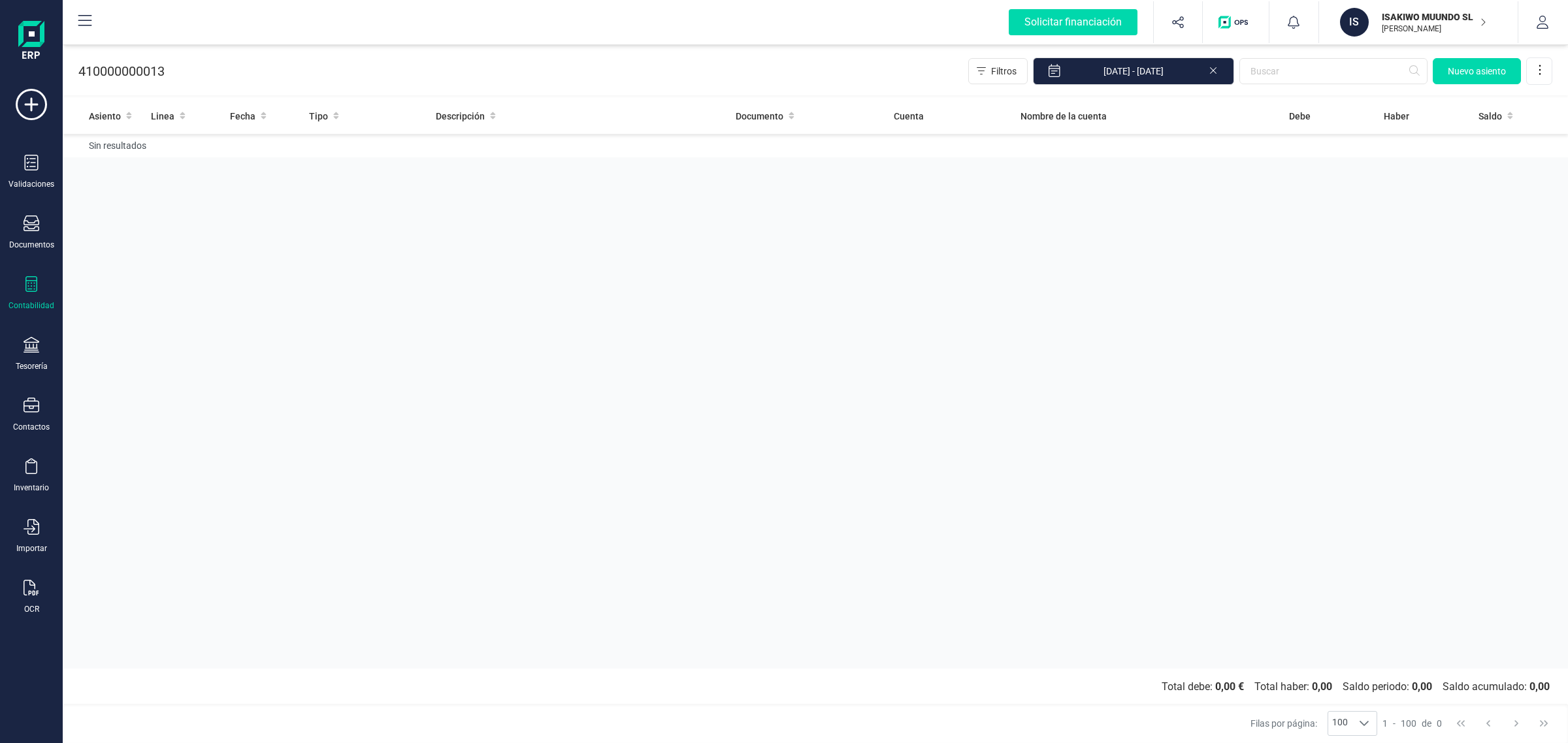
click at [1210, 72] on icon at bounding box center [1213, 69] width 10 height 13
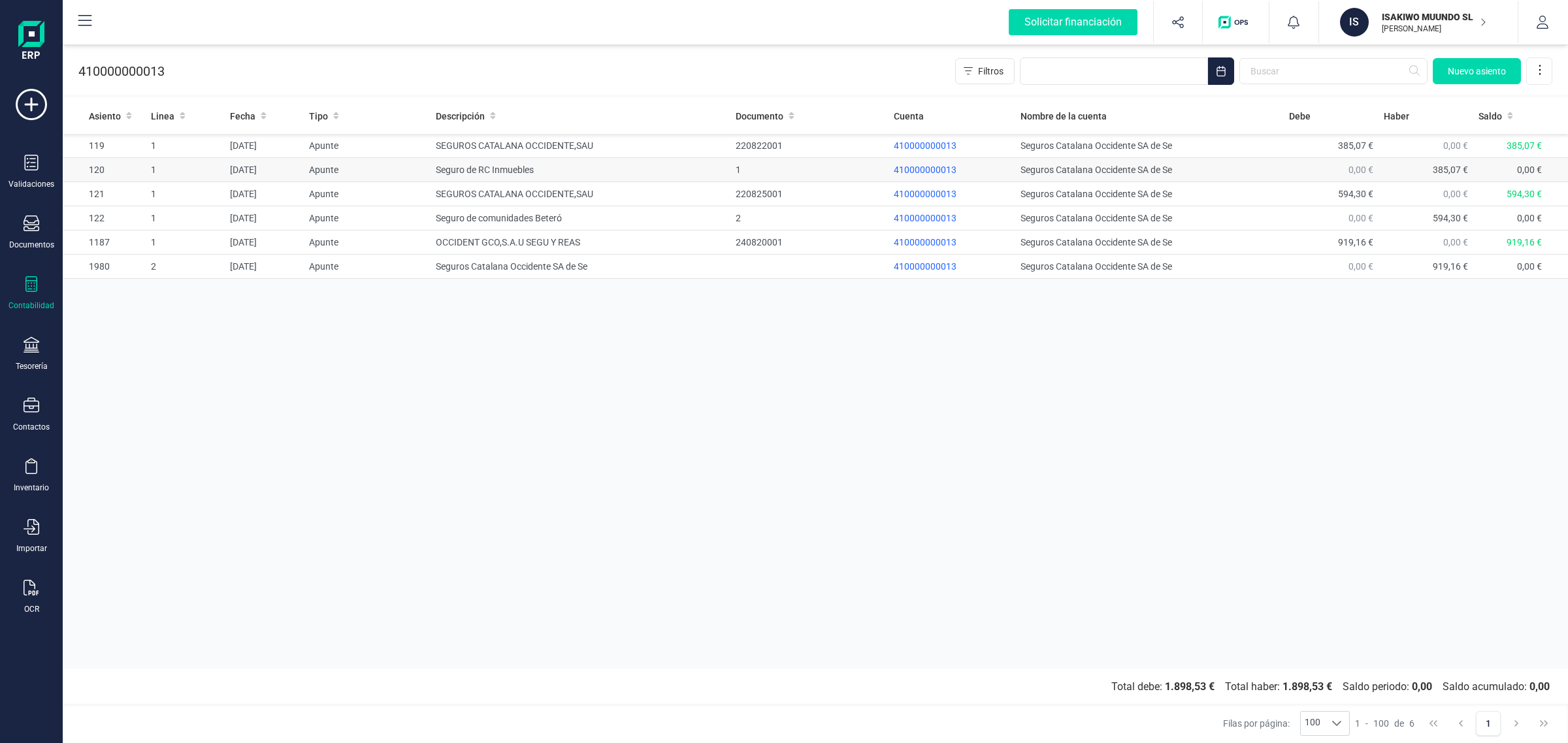
click at [621, 177] on td "Seguro de RC Inmuebles" at bounding box center [581, 169] width 300 height 24
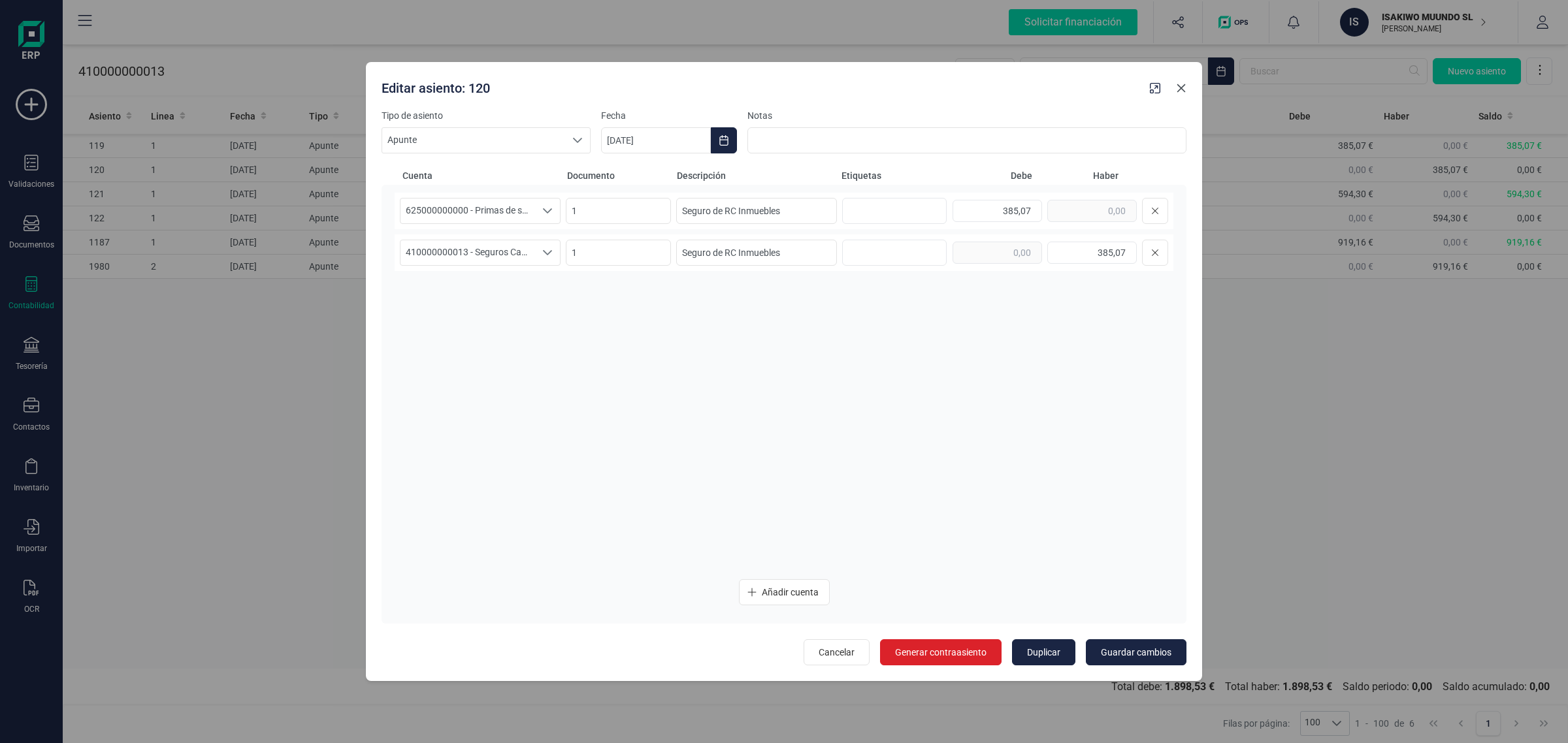
click at [1183, 95] on button "button" at bounding box center [1181, 88] width 21 height 21
type input "08/09/2025"
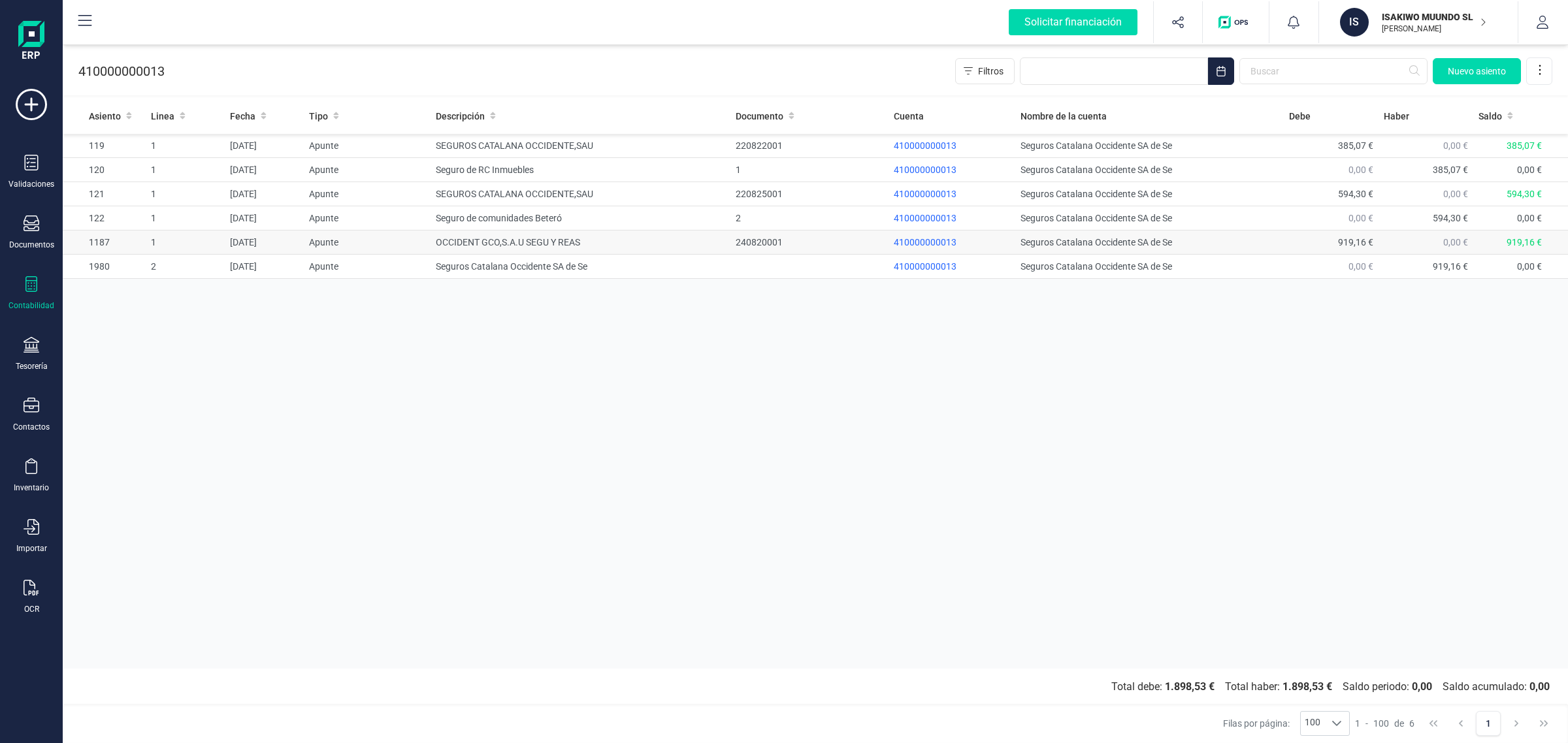
click at [795, 243] on div "240820001" at bounding box center [809, 242] width 147 height 13
click at [658, 238] on td "OCCIDENT GCO,S.A.U SEGU Y REAS" at bounding box center [581, 242] width 300 height 24
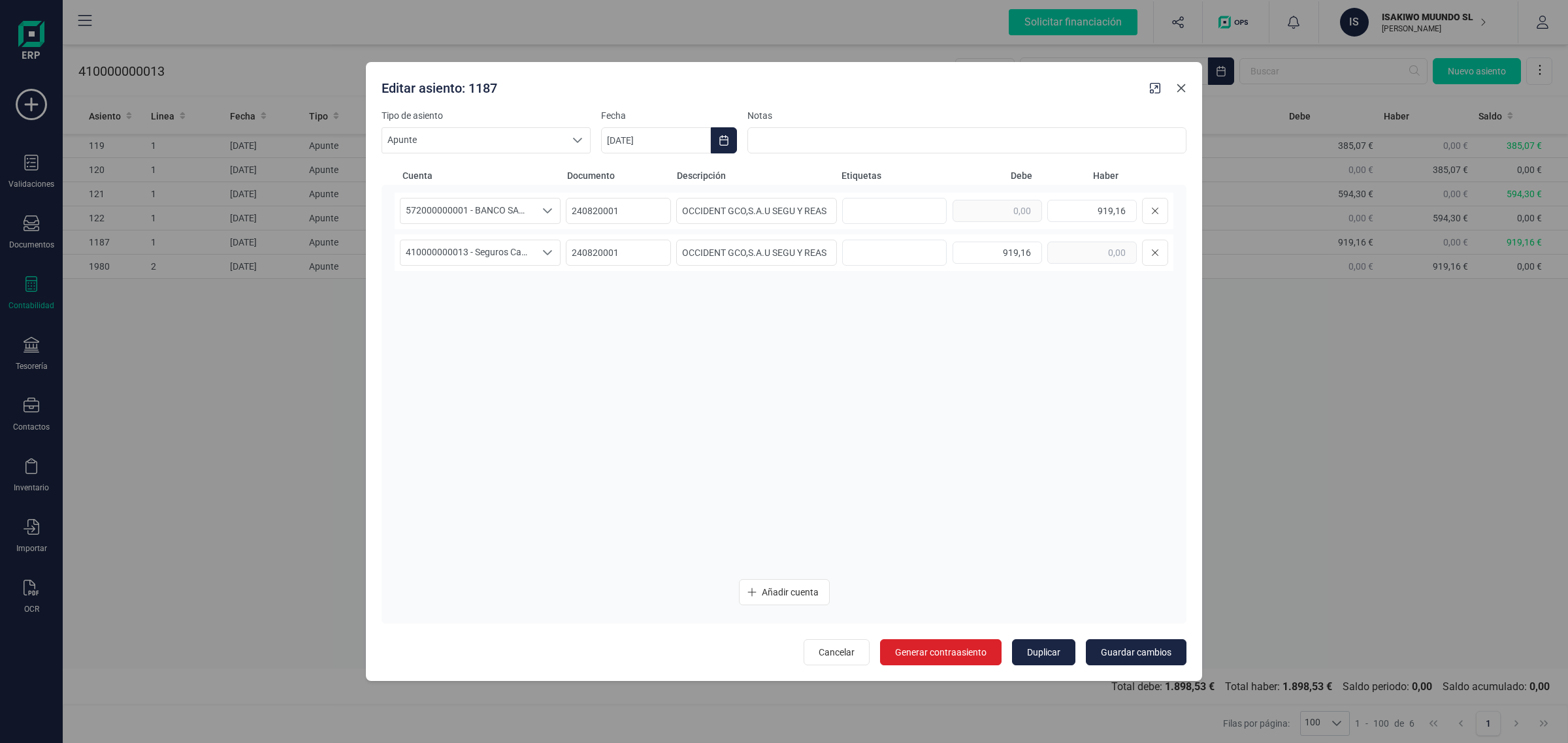
click at [1175, 89] on button "button" at bounding box center [1181, 88] width 21 height 21
type input "08/09/2025"
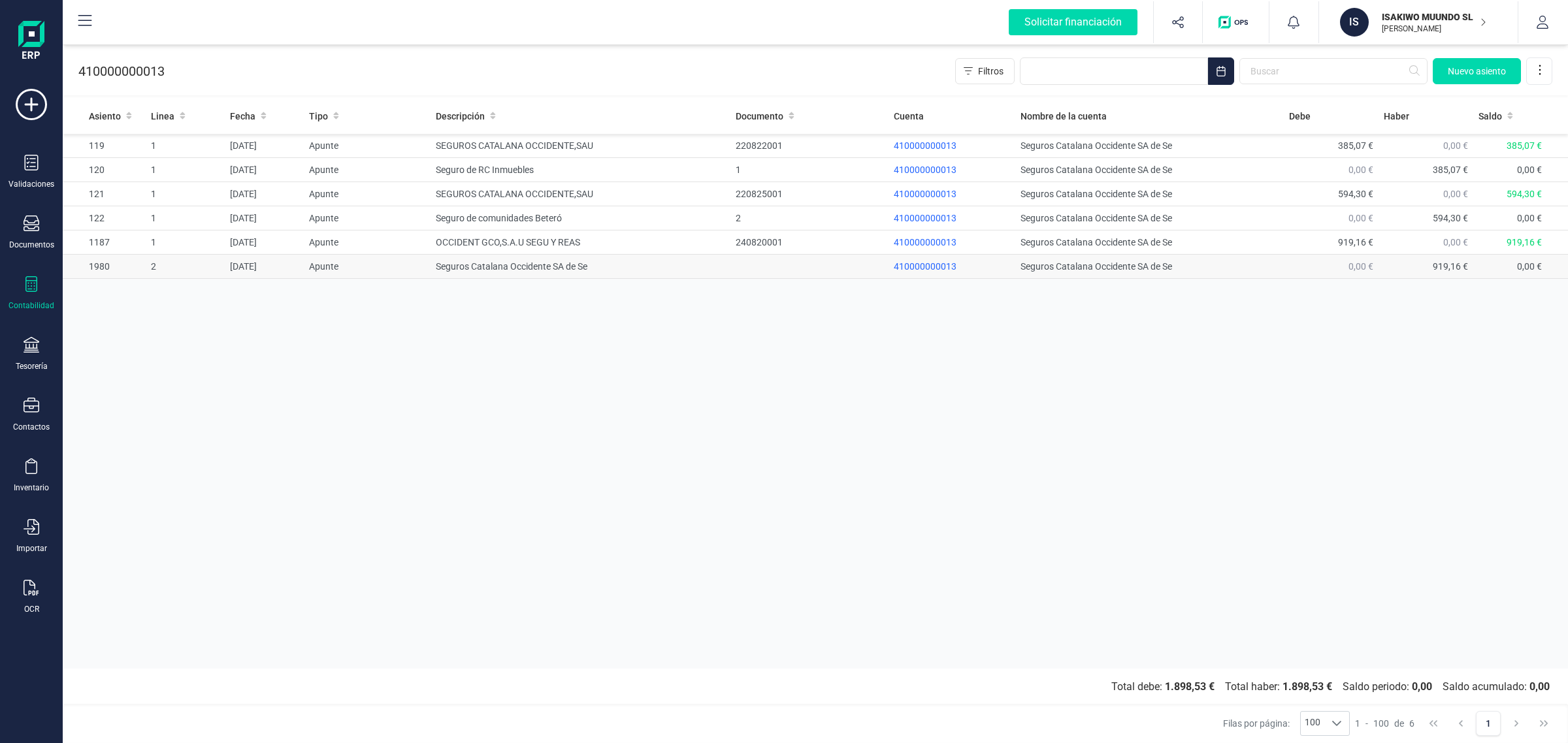
click at [725, 271] on td "Seguros Catalana Occidente SA de Se" at bounding box center [581, 266] width 300 height 24
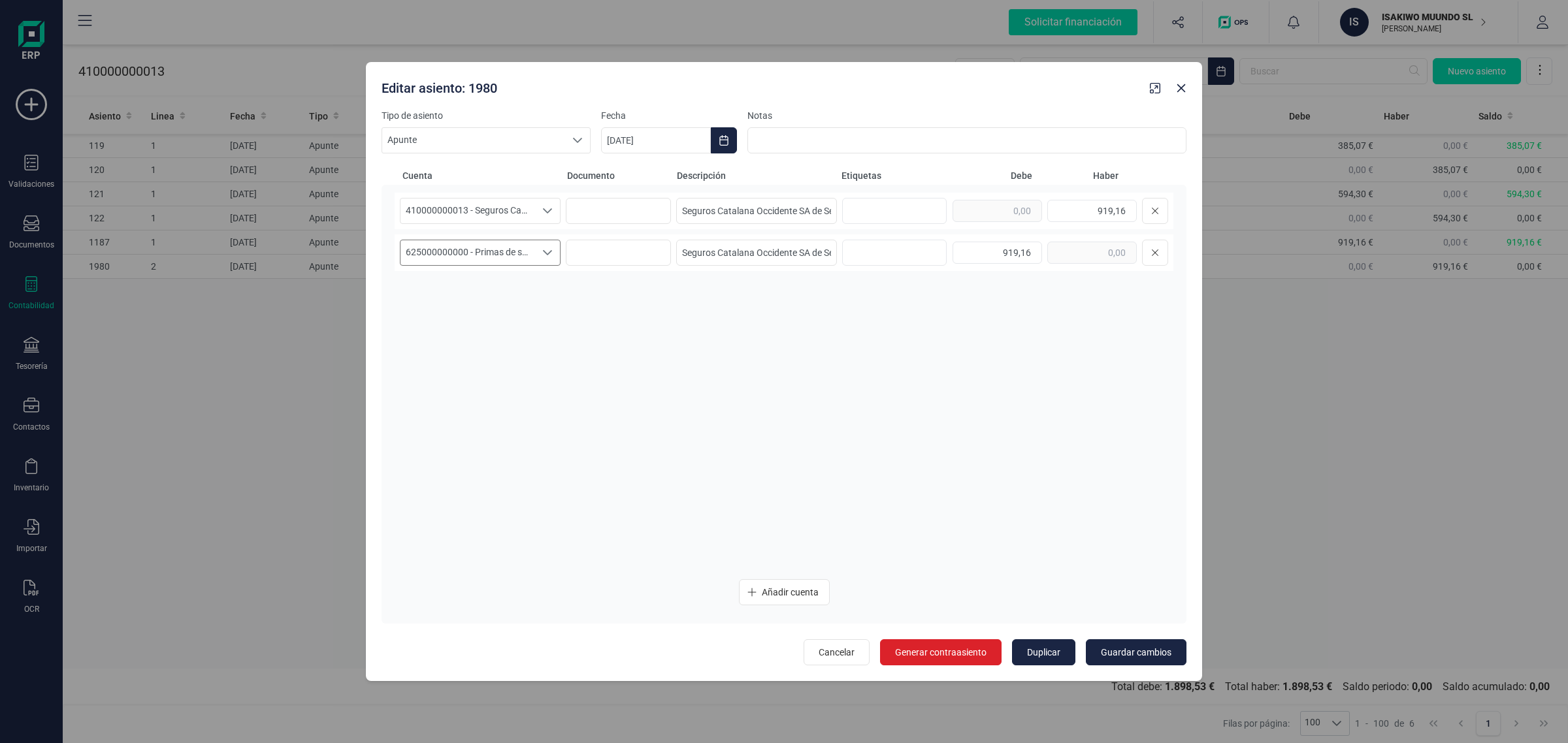
click at [511, 255] on span "625000000000 - Primas de seguros" at bounding box center [468, 253] width 135 height 25
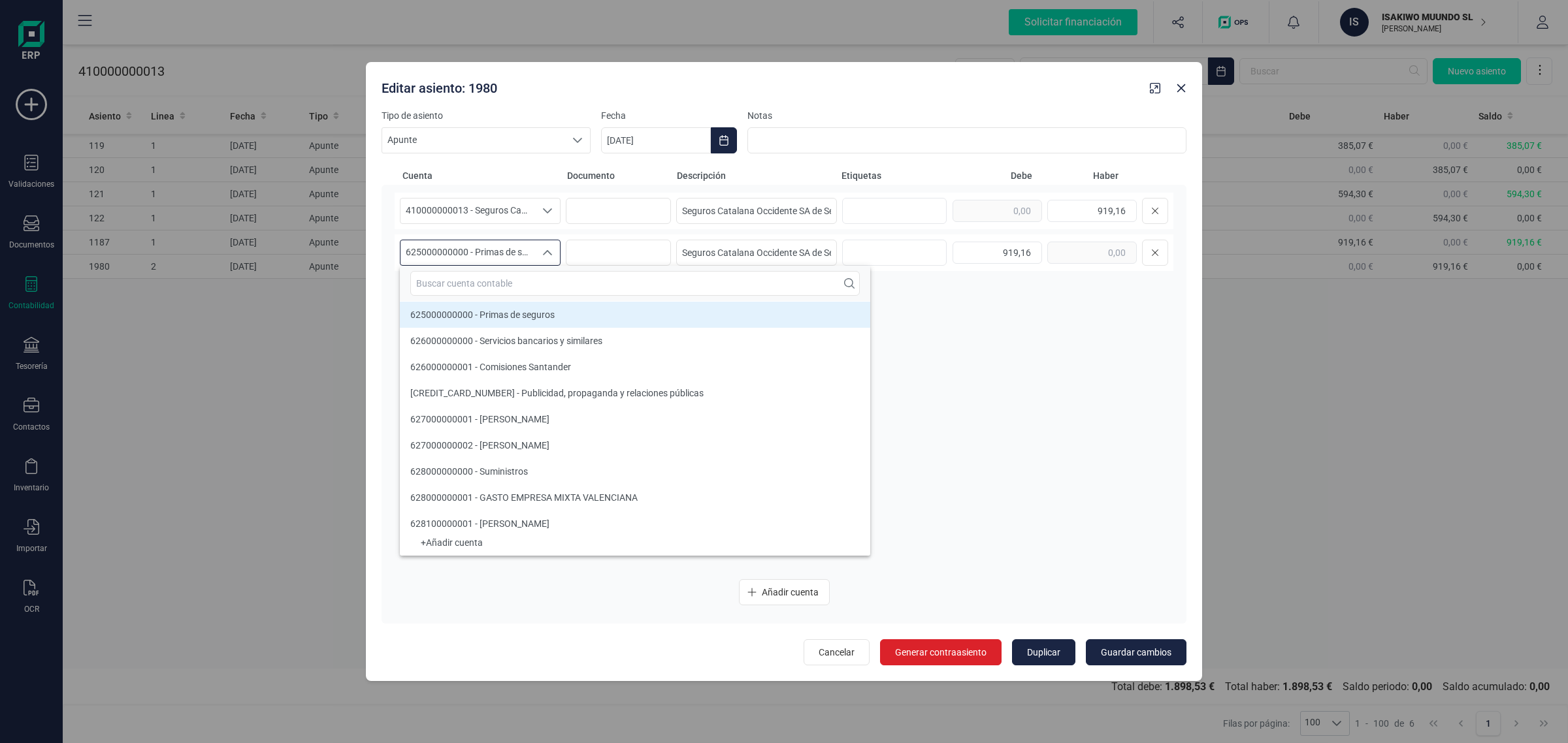
click at [498, 252] on span "625000000000 - Primas de seguros" at bounding box center [468, 253] width 135 height 25
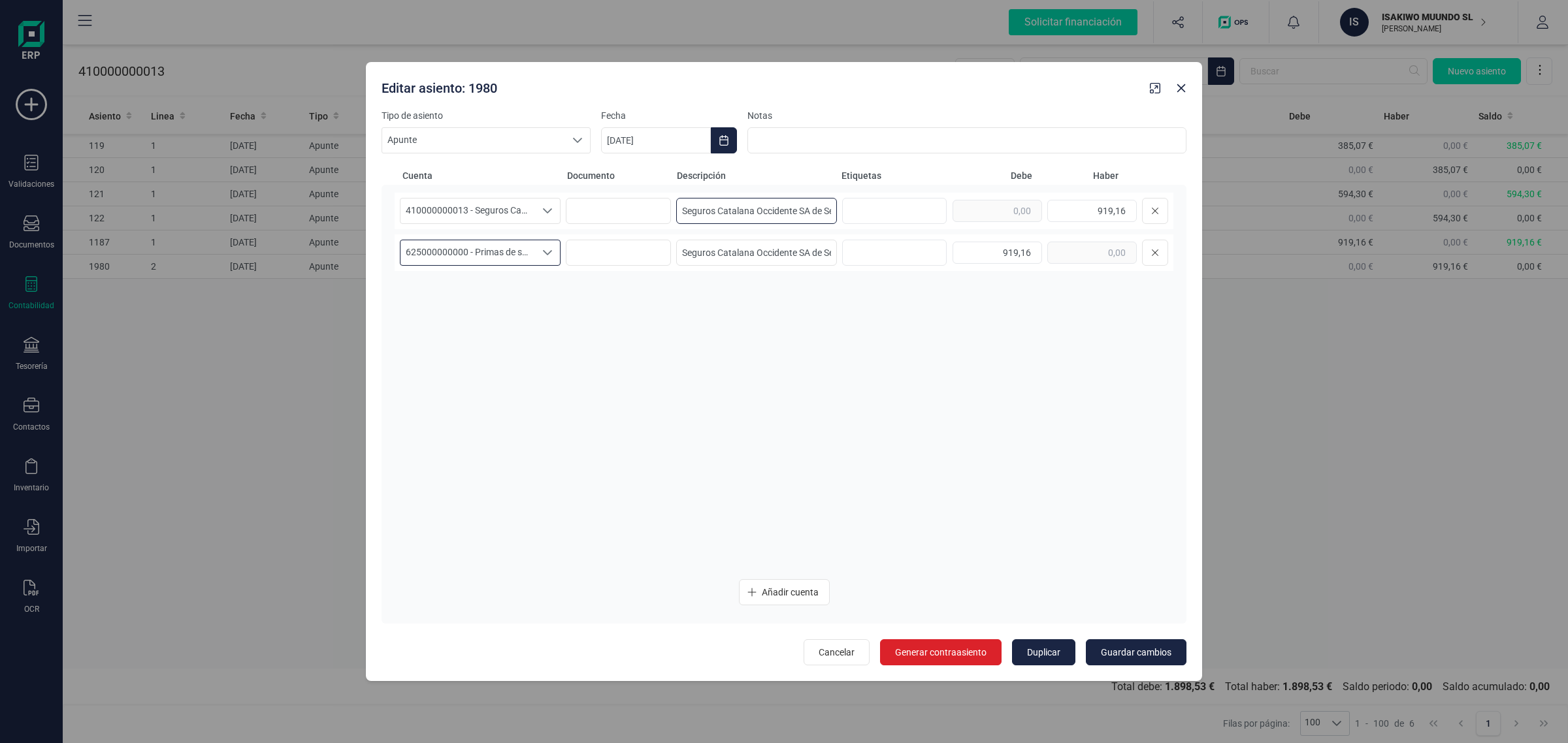
click at [793, 213] on input "Seguros Catalana Occidente SA de Se" at bounding box center [756, 211] width 161 height 27
click at [1185, 89] on icon "button" at bounding box center [1181, 87] width 10 height 10
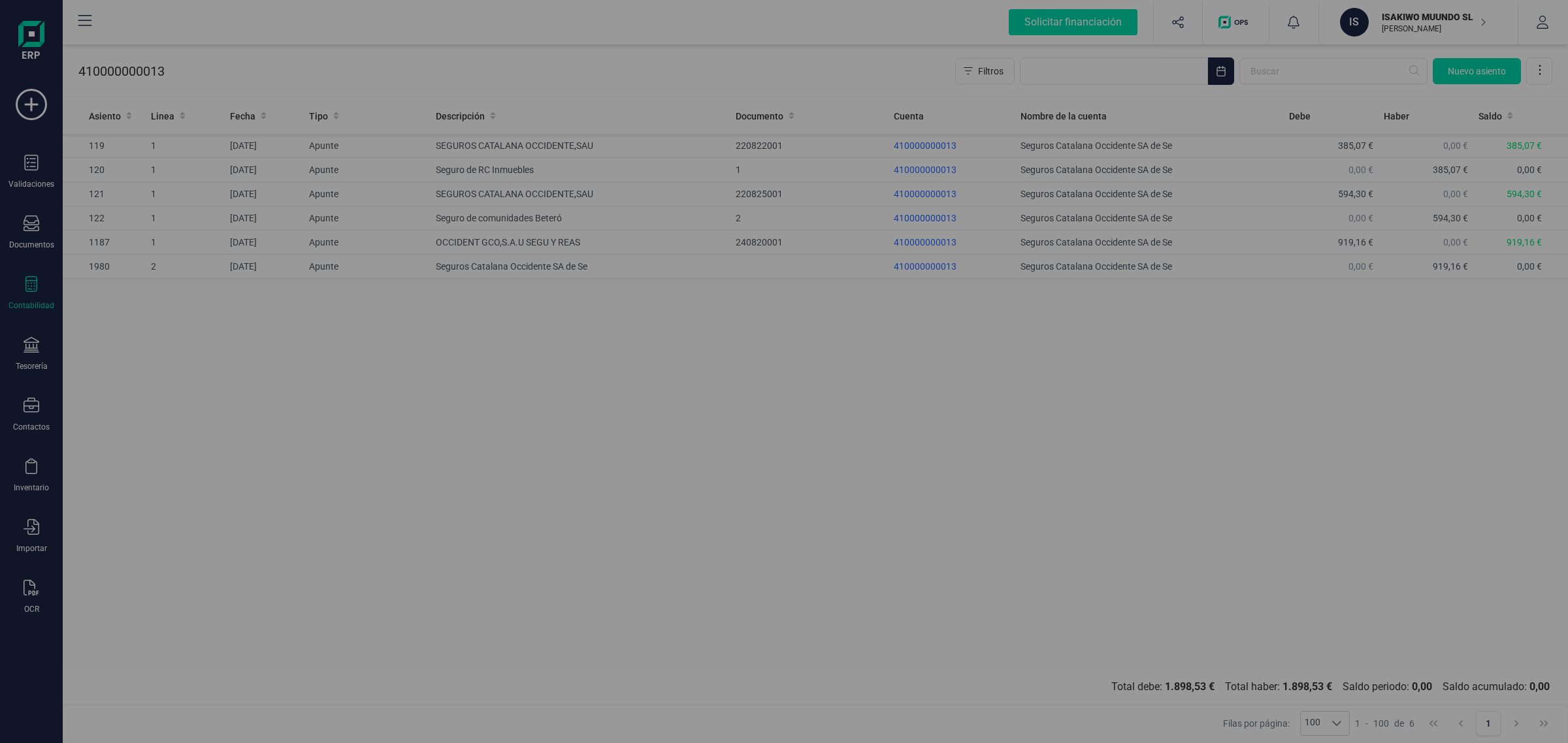
type input "08/09/2025"
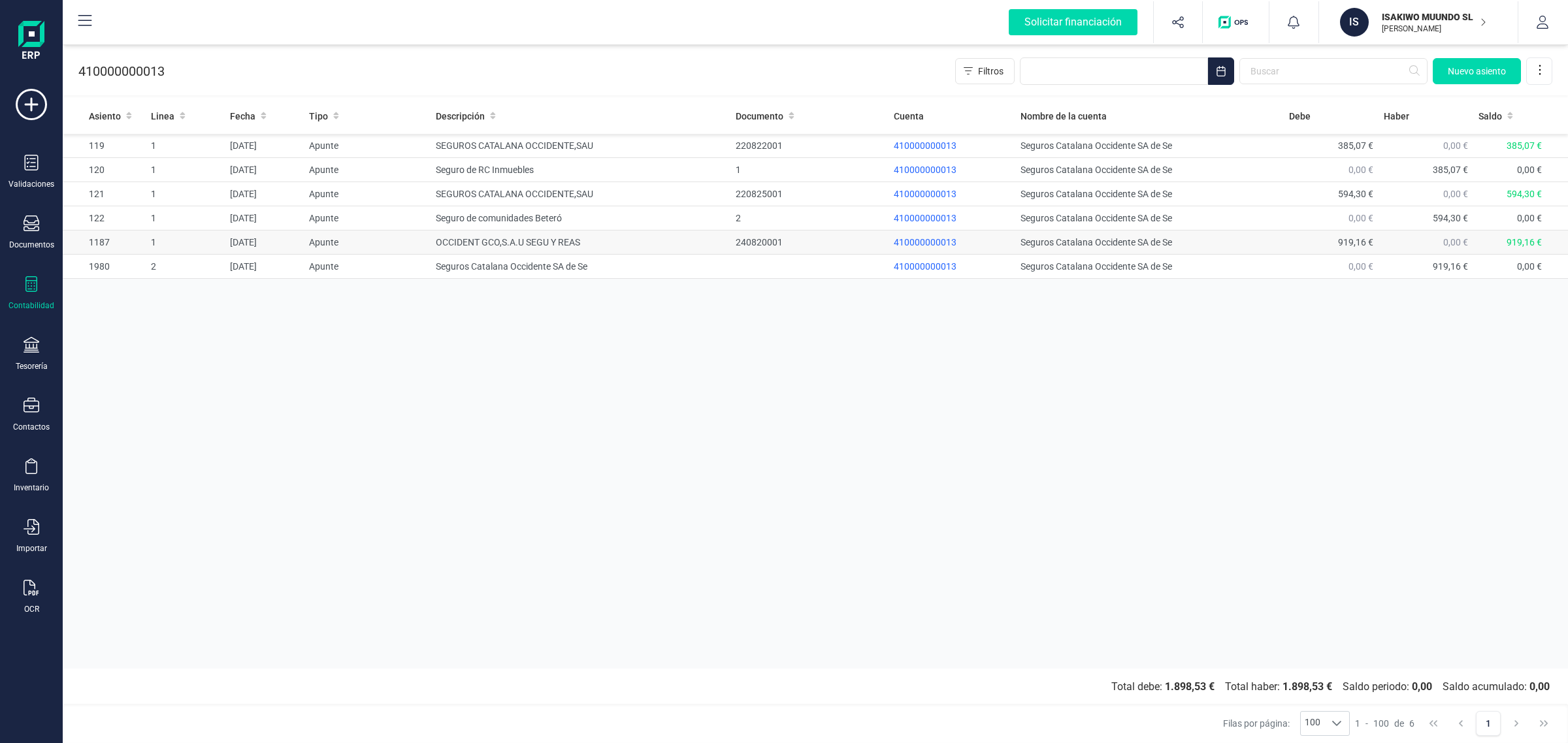
click at [635, 243] on td "OCCIDENT GCO,S.A.U SEGU Y REAS" at bounding box center [581, 242] width 300 height 24
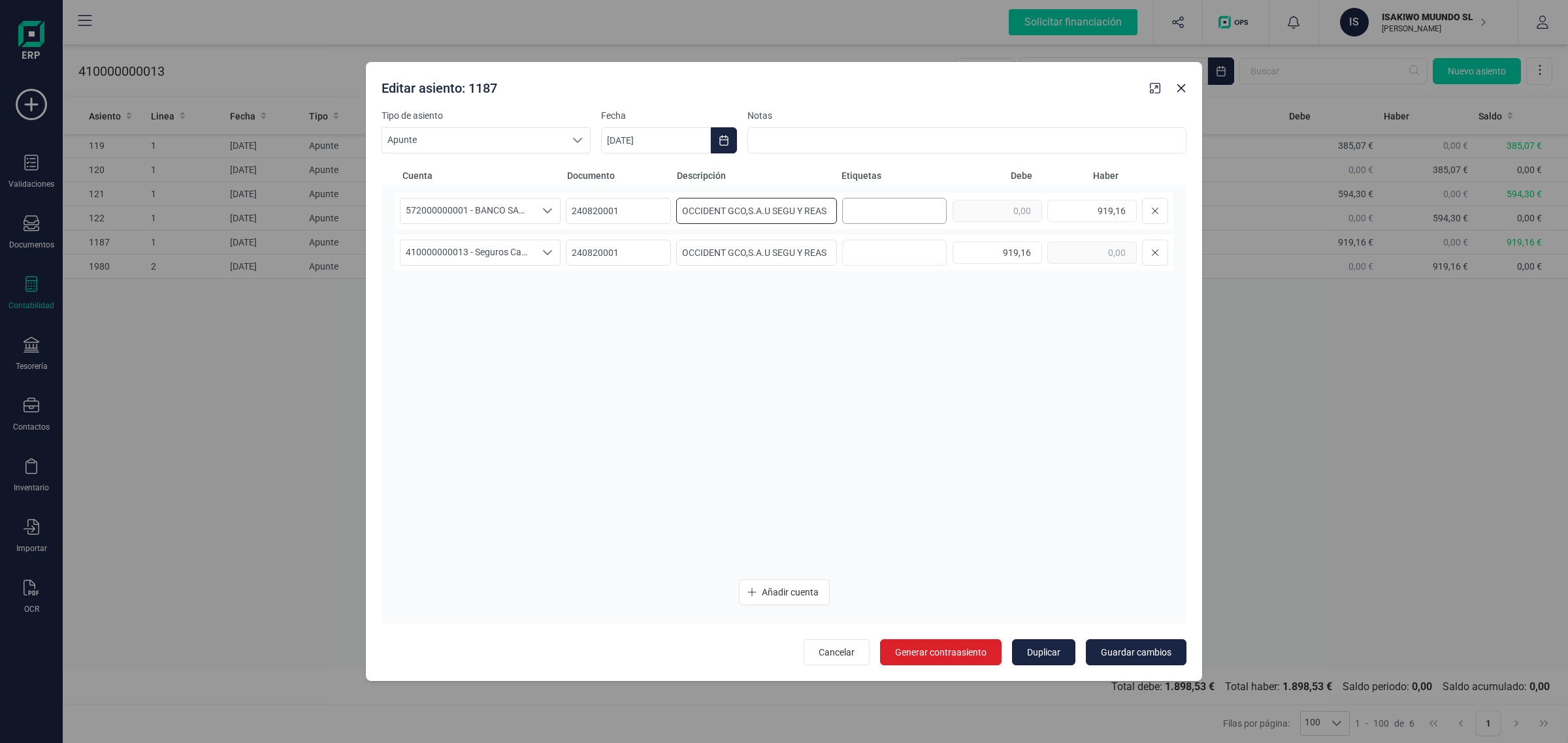
drag, startPoint x: 679, startPoint y: 211, endPoint x: 936, endPoint y: 206, distance: 257.0
click at [936, 206] on div "572000000001 - BANCO SANTANDER ****0401 572000000001 - BANCO SANTANDER ****0401…" at bounding box center [784, 211] width 779 height 37
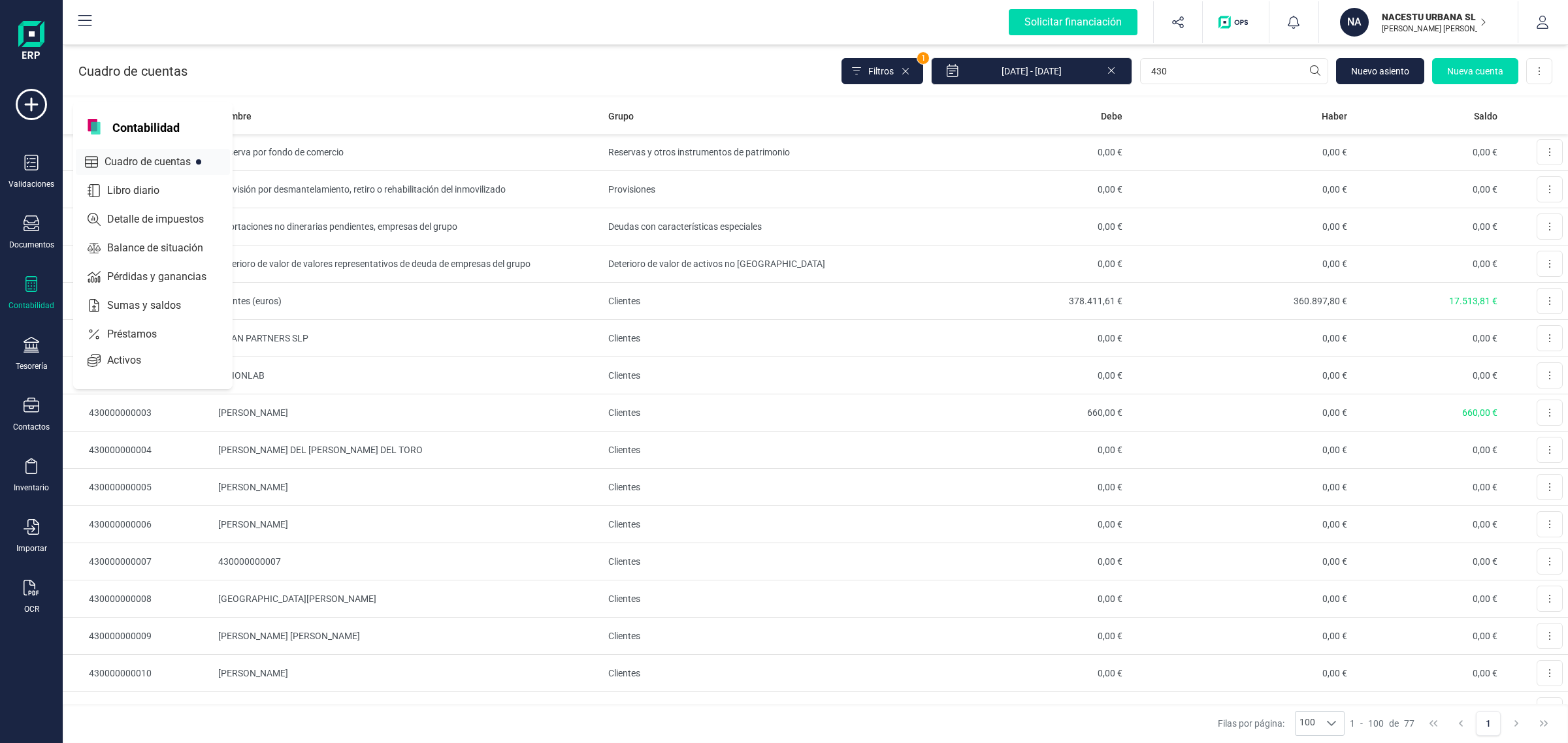
click at [125, 154] on span "Cuadro de cuentas" at bounding box center [157, 162] width 115 height 16
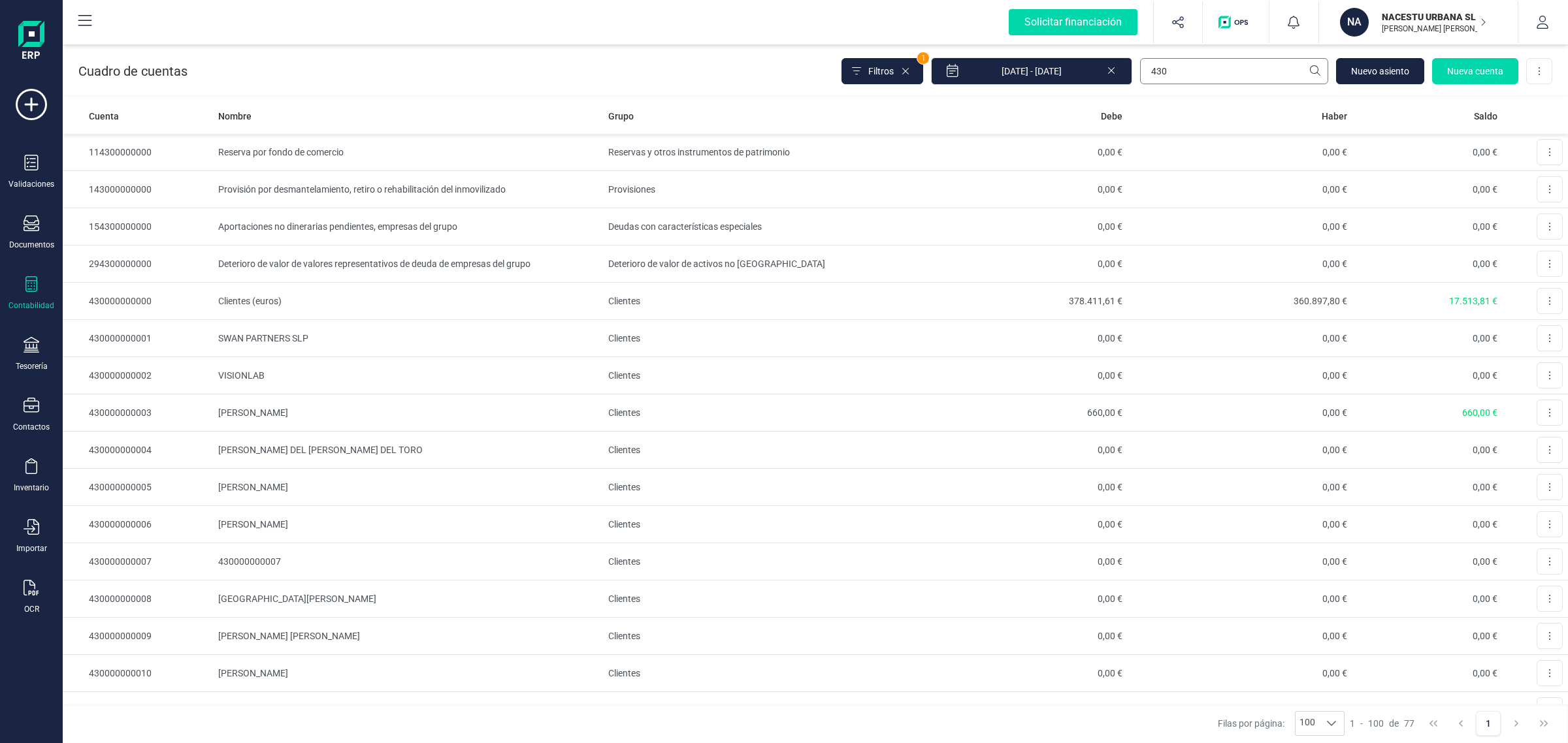
drag, startPoint x: 1227, startPoint y: 53, endPoint x: 1172, endPoint y: 67, distance: 56.8
click at [1172, 67] on div "Cuadro de cuentas Filtros 1 [DATE] - [DATE] 430 [GEOGRAPHIC_DATA] cuenta Descar…" at bounding box center [815, 68] width 1505 height 53
drag, startPoint x: 1180, startPoint y: 70, endPoint x: 1095, endPoint y: 85, distance: 86.3
click at [1095, 85] on div "Cuadro de cuentas Filtros 1 [DATE] - [DATE] 430 [GEOGRAPHIC_DATA] cuenta Descar…" at bounding box center [815, 68] width 1505 height 53
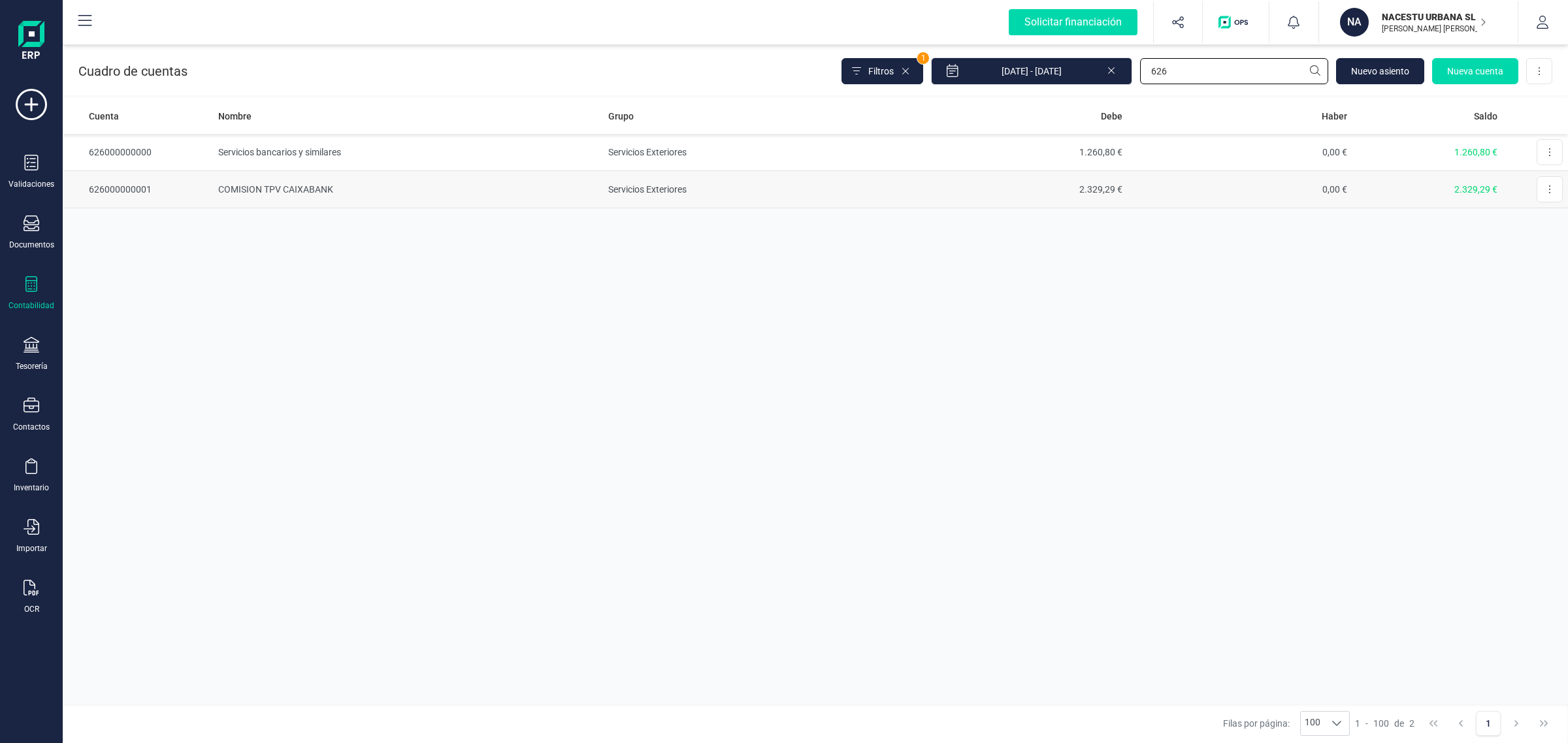
type input "626"
click at [407, 193] on td "COMISION TPV CAIXABANK" at bounding box center [408, 189] width 390 height 37
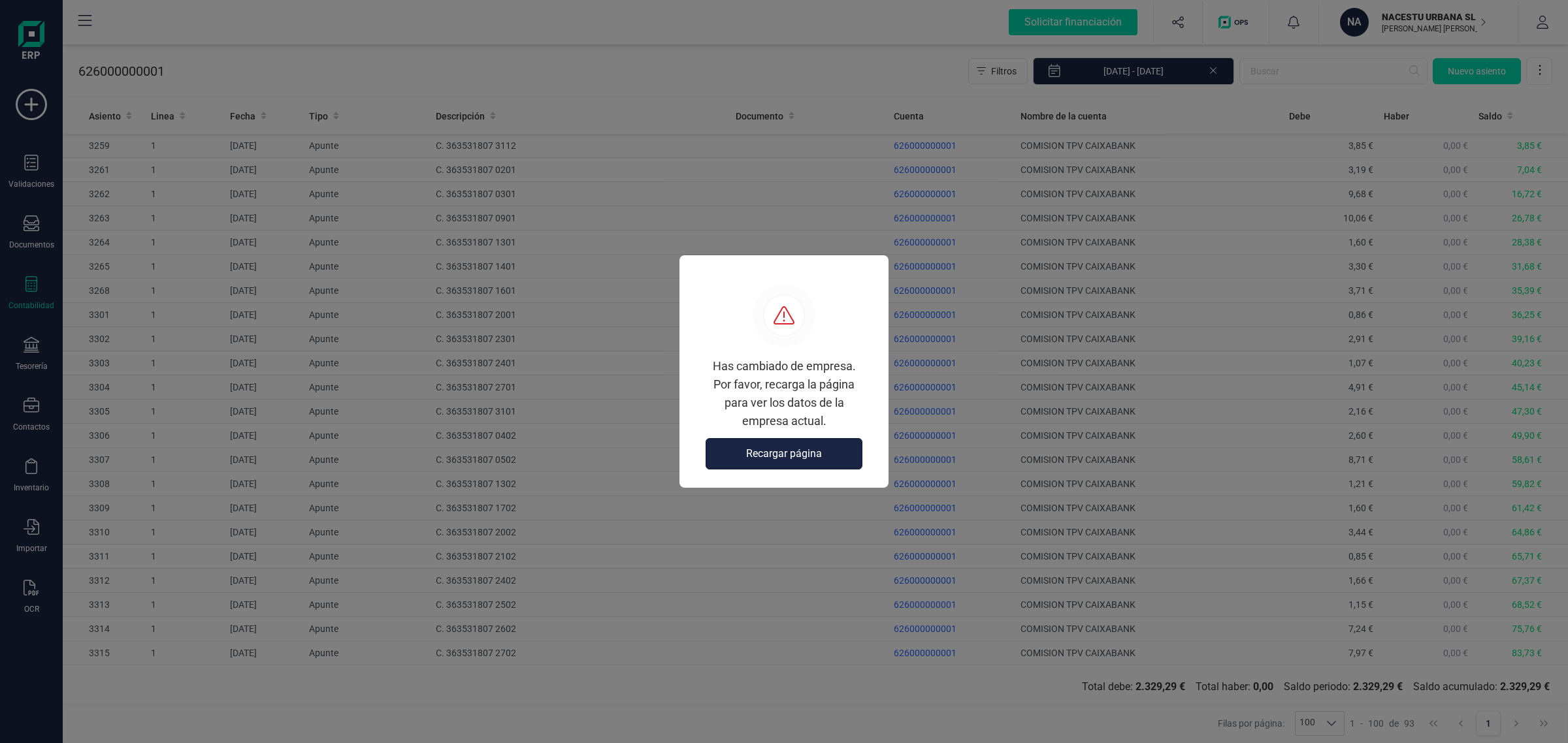
click at [754, 447] on span "Recargar página" at bounding box center [784, 454] width 76 height 16
